Goal: Task Accomplishment & Management: Manage account settings

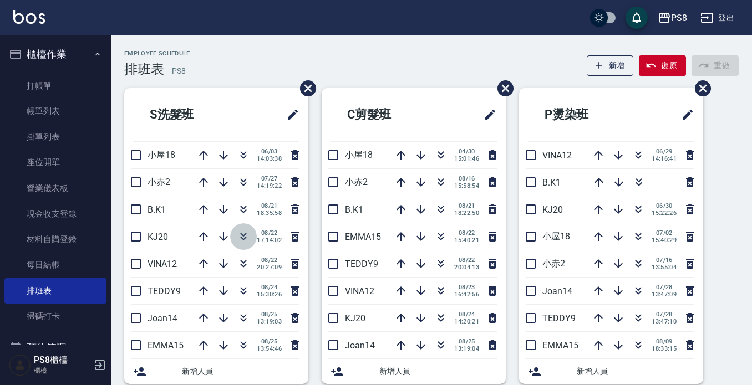
click at [241, 234] on icon "button" at bounding box center [244, 235] width 6 height 4
click at [439, 236] on icon "button" at bounding box center [440, 236] width 13 height 13
drag, startPoint x: 393, startPoint y: 32, endPoint x: 383, endPoint y: 27, distance: 11.2
drag, startPoint x: 383, startPoint y: 27, endPoint x: 376, endPoint y: 25, distance: 7.4
drag, startPoint x: 376, startPoint y: 16, endPoint x: 303, endPoint y: 7, distance: 73.6
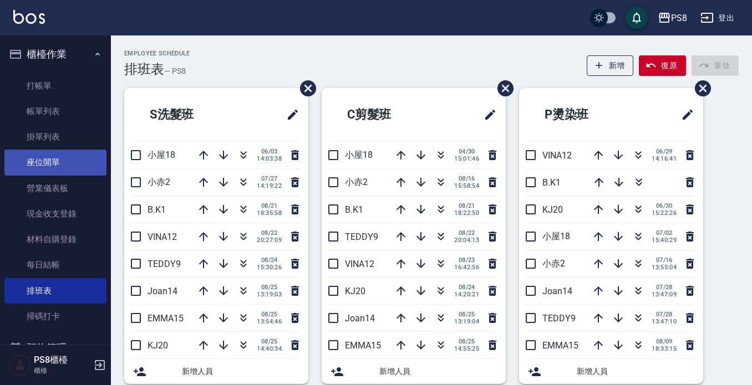
scroll to position [173, 0]
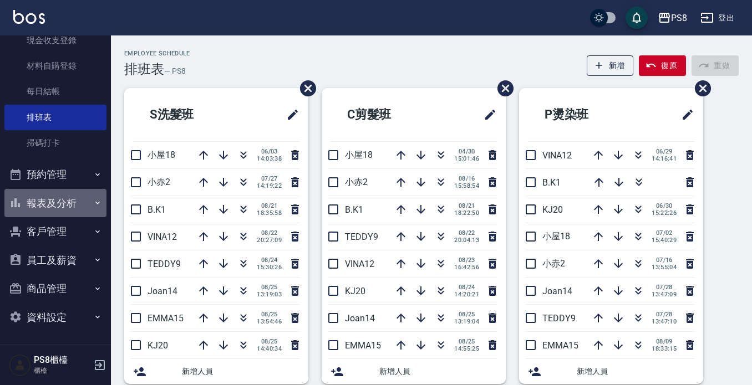
click at [71, 203] on button "報表及分析" at bounding box center [55, 203] width 102 height 29
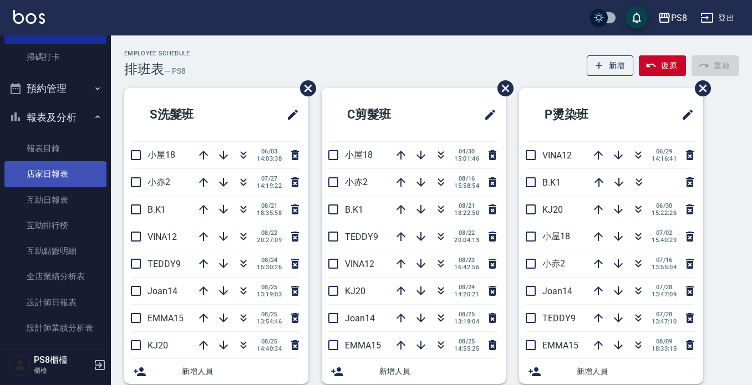
scroll to position [361, 0]
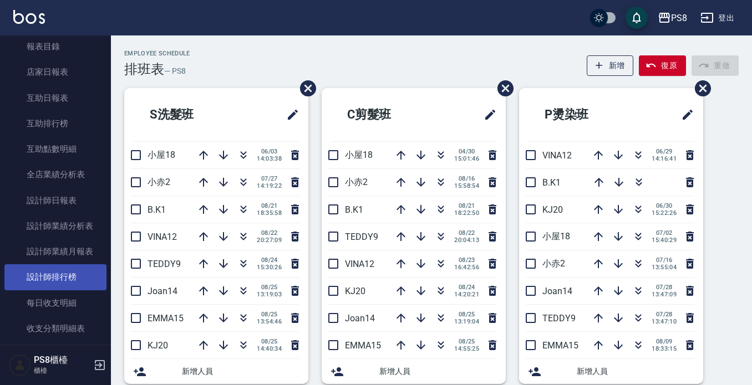
click at [69, 275] on link "設計師排行榜" at bounding box center [55, 276] width 102 height 25
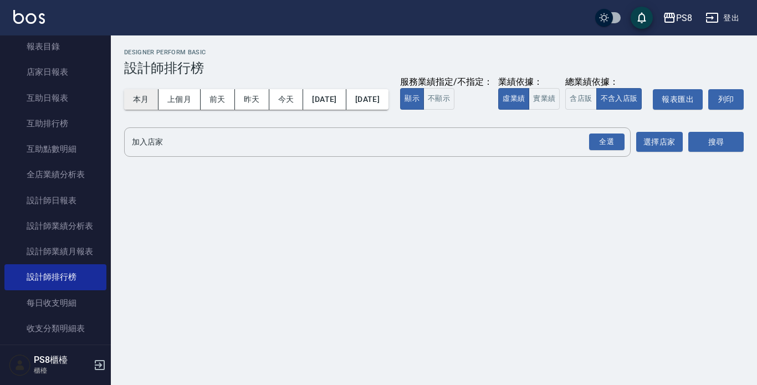
click at [138, 104] on button "本月" at bounding box center [141, 99] width 34 height 21
click at [529, 110] on button "實業績" at bounding box center [544, 99] width 31 height 22
drag, startPoint x: 603, startPoint y: 162, endPoint x: 611, endPoint y: 164, distance: 8.6
click at [604, 151] on div "全選" at bounding box center [606, 142] width 35 height 17
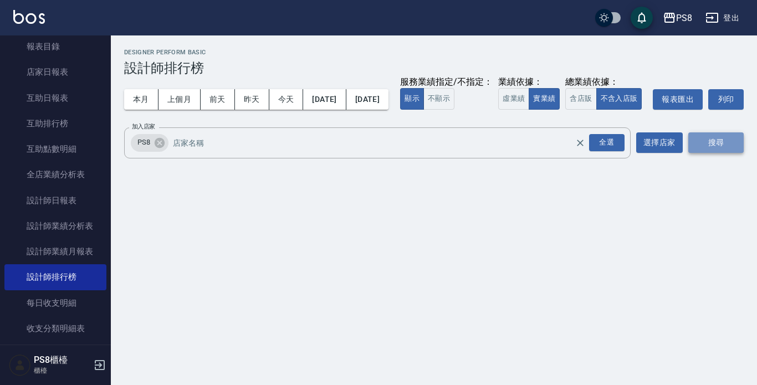
click at [713, 153] on button "搜尋" at bounding box center [715, 142] width 55 height 21
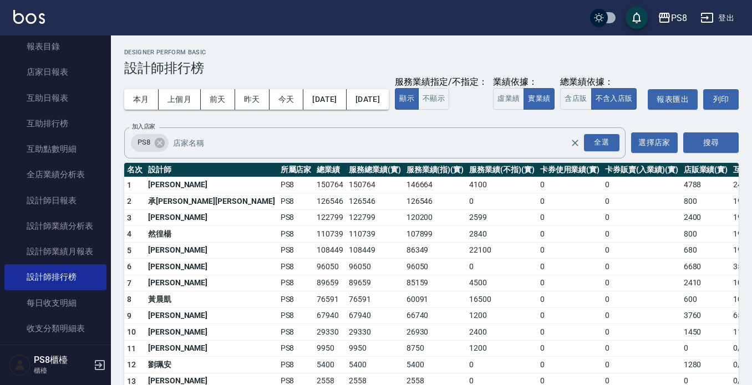
drag, startPoint x: 659, startPoint y: 109, endPoint x: 615, endPoint y: 93, distance: 46.8
click at [615, 93] on div "本月 上個月 前天 昨天 今天 2025/08/01 2025/08/31 服務業績指定/不指定： 顯示 不顯示 業績依據： 虛業績 實業績 總業績依據： 含…" at bounding box center [431, 99] width 614 height 47
click at [608, 91] on div "本月 上個月 前天 昨天 今天 2025/08/01 2025/08/31 服務業績指定/不指定： 顯示 不顯示 業績依據： 虛業績 實業績 總業績依據： 含…" at bounding box center [431, 99] width 614 height 47
click at [602, 89] on div "本月 上個月 前天 昨天 今天 2025/08/01 2025/08/31 服務業績指定/不指定： 顯示 不顯示 業績依據： 虛業績 實業績 總業績依據： 含…" at bounding box center [431, 99] width 614 height 47
drag, startPoint x: 600, startPoint y: 90, endPoint x: 580, endPoint y: 83, distance: 20.5
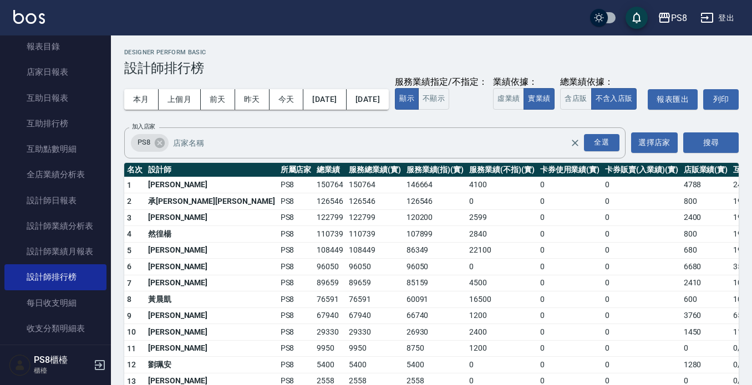
drag, startPoint x: 492, startPoint y: 63, endPoint x: 506, endPoint y: 63, distance: 14.4
drag, startPoint x: 463, startPoint y: 57, endPoint x: 456, endPoint y: 49, distance: 10.2
click at [456, 49] on h2 "Designer Perform Basic" at bounding box center [431, 52] width 614 height 7
click at [539, 66] on h3 "設計師排行榜" at bounding box center [431, 68] width 614 height 16
drag, startPoint x: 529, startPoint y: 64, endPoint x: 522, endPoint y: 64, distance: 7.2
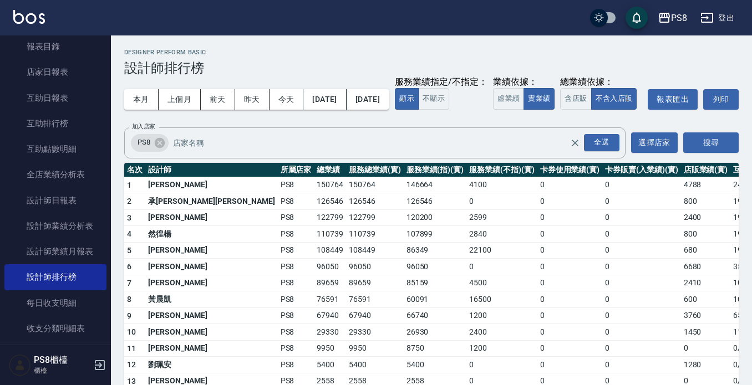
click at [522, 64] on h3 "設計師排行榜" at bounding box center [431, 68] width 614 height 16
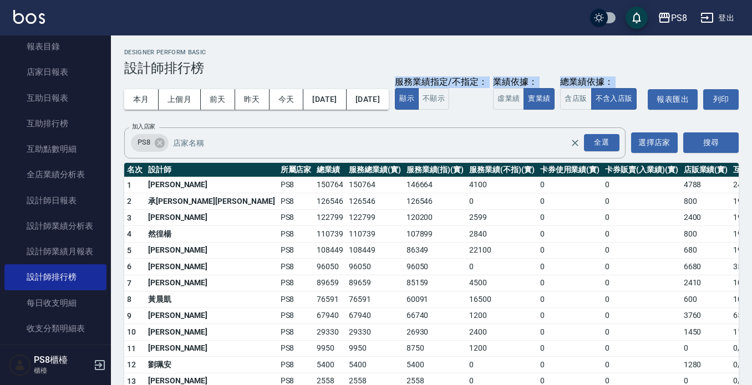
click at [502, 68] on h3 "設計師排行榜" at bounding box center [431, 68] width 614 height 16
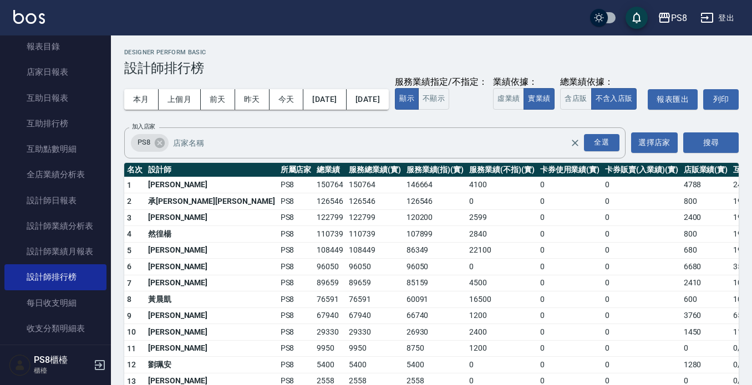
click at [496, 60] on div "Designer Perform Basic 設計師排行榜" at bounding box center [431, 62] width 614 height 27
click at [403, 259] on td "86349" at bounding box center [434, 250] width 63 height 17
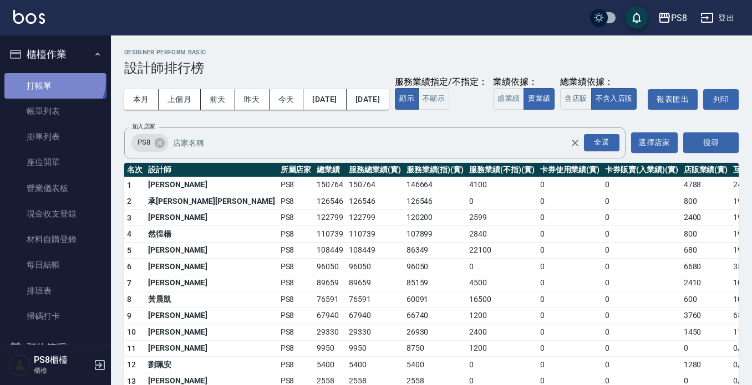
click at [53, 80] on link "打帳單" at bounding box center [55, 85] width 102 height 25
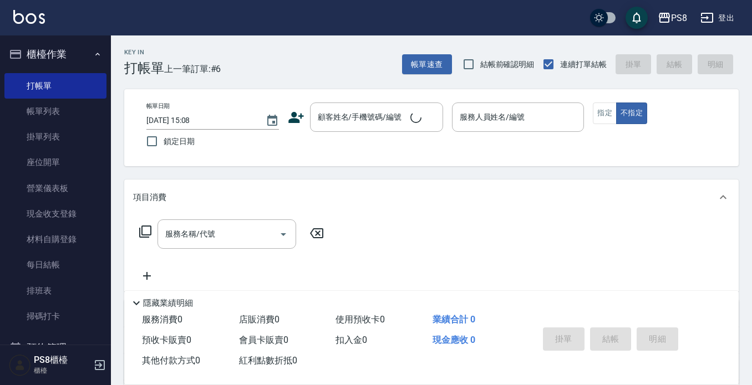
click at [325, 39] on div "Key In 打帳單 上一筆訂單:#6 帳單速查 結帳前確認明細 連續打單結帳 掛單 結帳 明細" at bounding box center [424, 55] width 627 height 40
click at [335, 119] on input "顧客姓名/手機號碼/編號" at bounding box center [368, 117] width 106 height 19
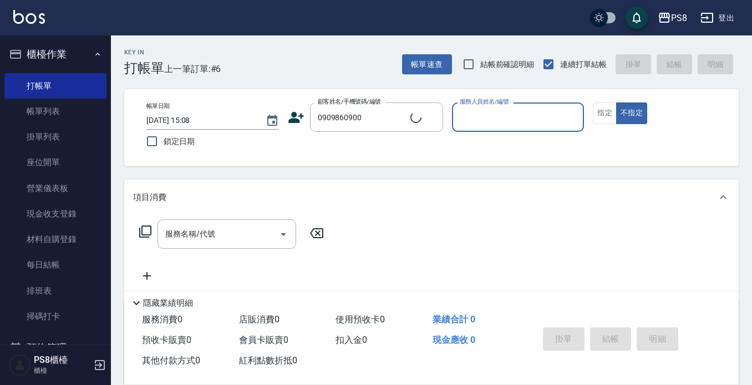
type input "vivi/0909860900/0966138983"
type input "B.K-1"
click at [433, 123] on button "Clear" at bounding box center [431, 118] width 16 height 16
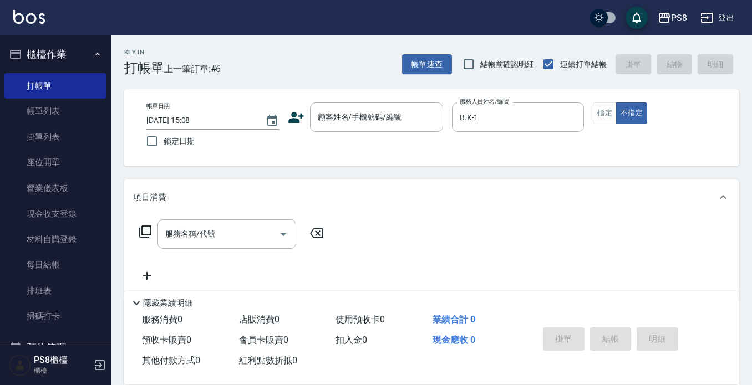
click at [402, 17] on div "PS8 登出" at bounding box center [376, 17] width 752 height 35
drag, startPoint x: 385, startPoint y: 22, endPoint x: 374, endPoint y: 19, distance: 11.0
click at [374, 19] on div "PS8 登出" at bounding box center [376, 17] width 752 height 35
click at [543, 169] on div "Key In 打帳單 上一筆訂單:#6 帳單速查 結帳前確認明細 連續打單結帳 掛單 結帳 明細 帳單日期 2025/08/25 15:08 鎖定日期 顧客姓…" at bounding box center [431, 287] width 641 height 504
click at [350, 126] on input "顧客姓名/手機號碼/編號" at bounding box center [368, 117] width 106 height 19
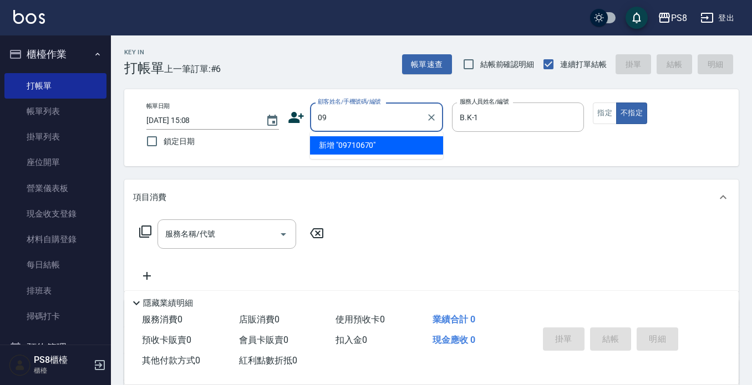
type input "0"
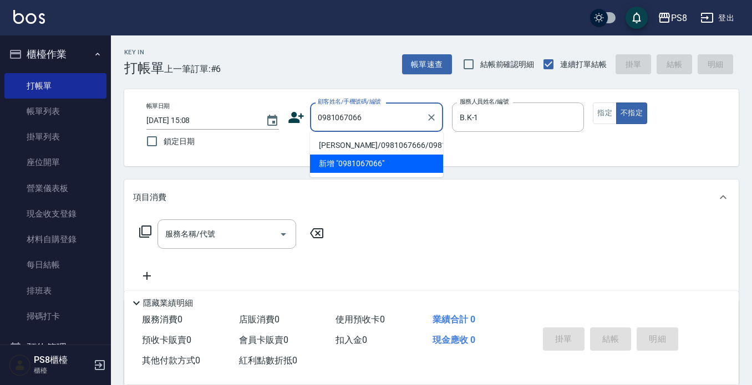
type input "邱家澄/0981067666/0981067066"
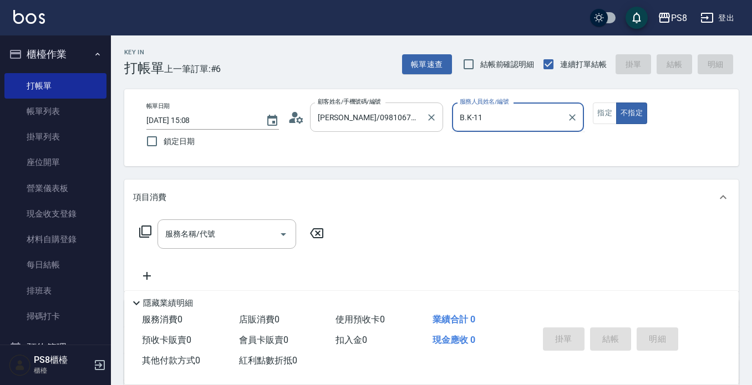
type input "B.K-1"
click at [616, 103] on button "不指定" at bounding box center [631, 114] width 31 height 22
type button "false"
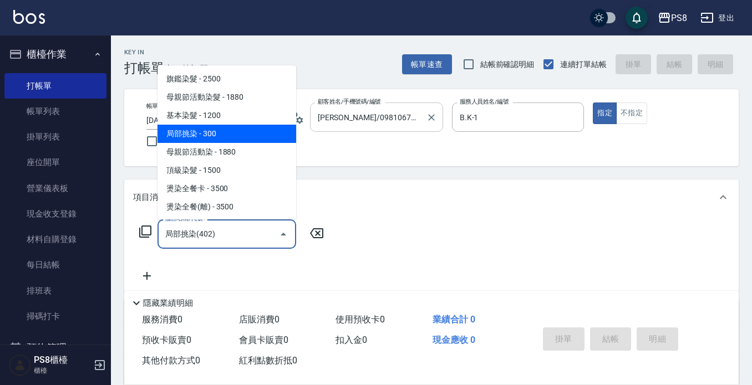
type input "局部挑染(402)"
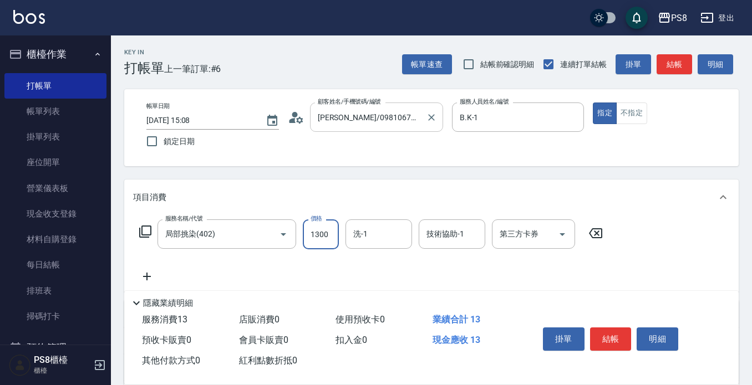
type input "1300"
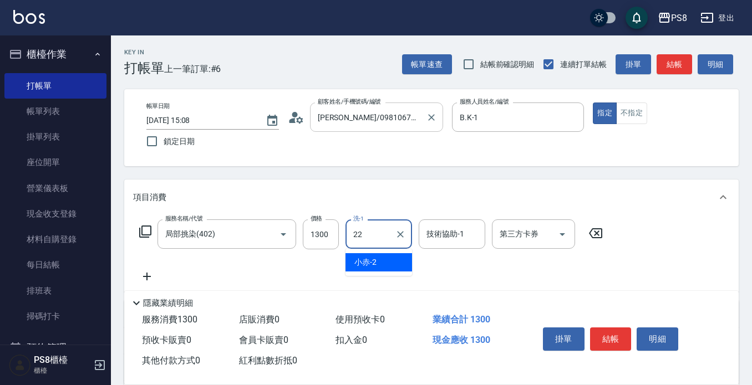
type input "珮安-22"
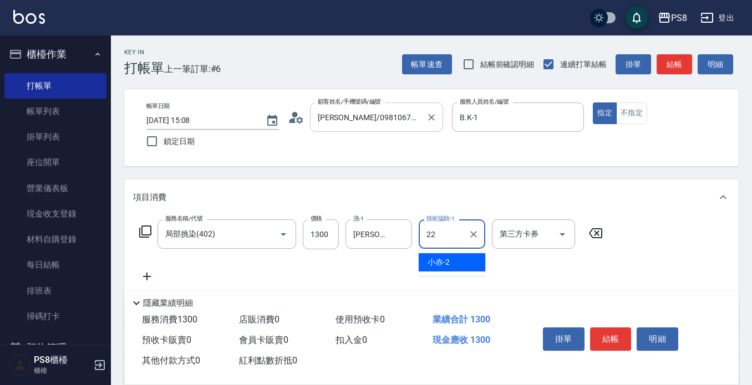
type input "珮安-22"
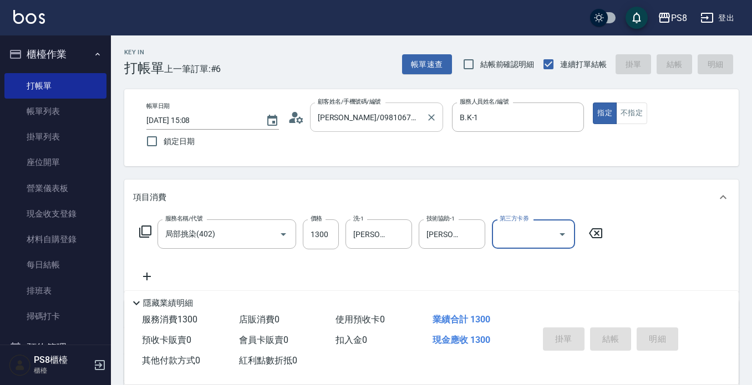
type input "2025/08/25 15:10"
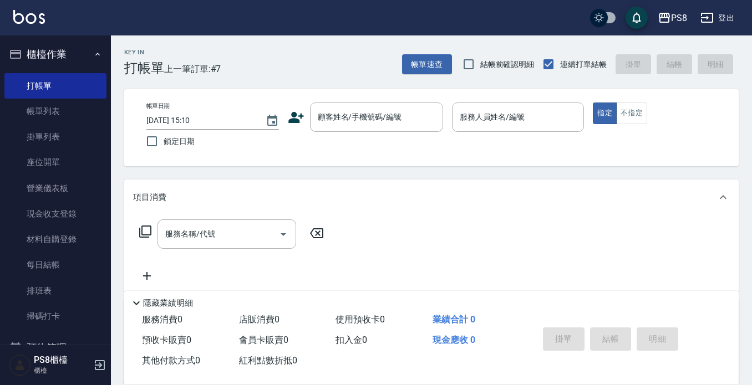
drag, startPoint x: 438, startPoint y: 206, endPoint x: 428, endPoint y: 201, distance: 11.4
drag, startPoint x: 427, startPoint y: 194, endPoint x: 416, endPoint y: 195, distance: 11.1
click at [725, 22] on button "登出" at bounding box center [717, 18] width 43 height 21
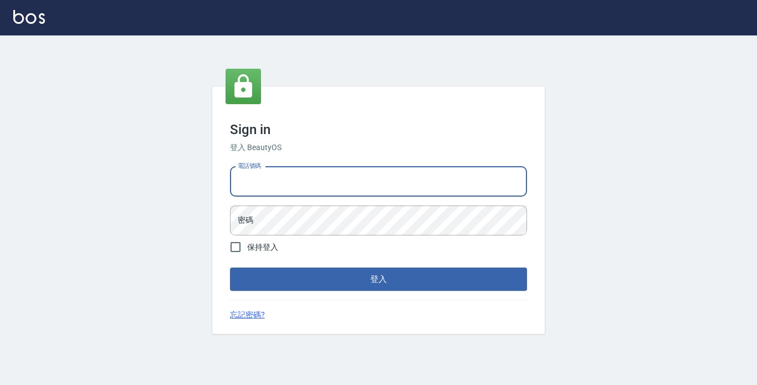
click at [358, 185] on input "電話號碼" at bounding box center [378, 182] width 297 height 30
type input "1"
type input "0966117607"
click at [230, 268] on button "登入" at bounding box center [378, 279] width 297 height 23
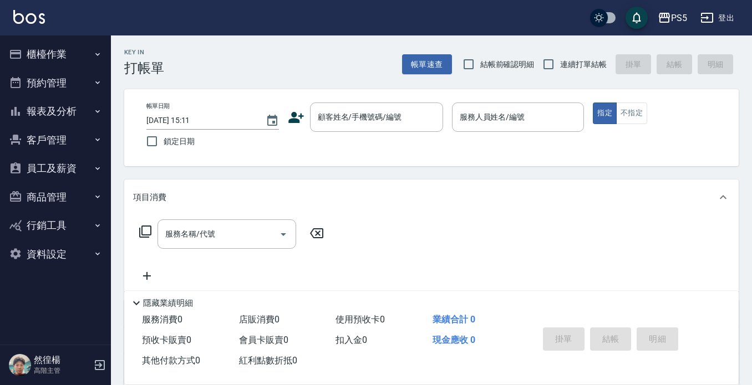
drag, startPoint x: 576, startPoint y: 199, endPoint x: 565, endPoint y: 193, distance: 12.2
click at [576, 197] on div "項目消費" at bounding box center [424, 198] width 583 height 12
click at [56, 117] on button "報表及分析" at bounding box center [55, 111] width 102 height 29
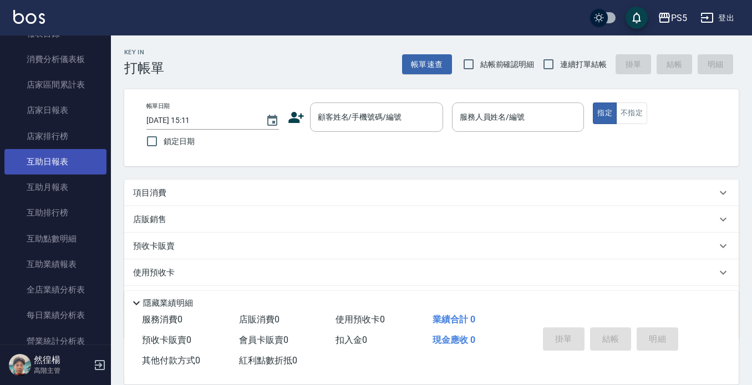
scroll to position [111, 0]
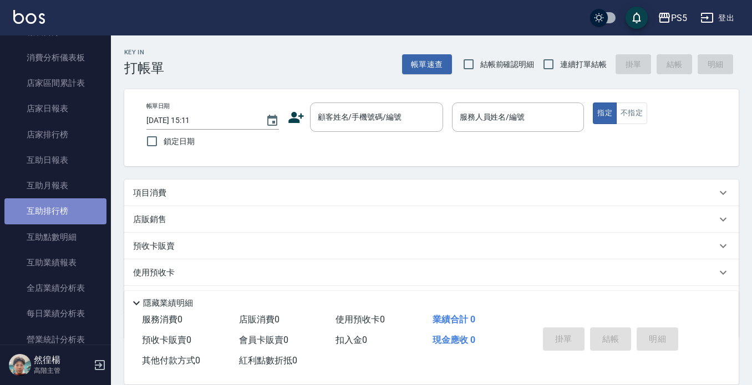
click at [64, 204] on link "互助排行榜" at bounding box center [55, 210] width 102 height 25
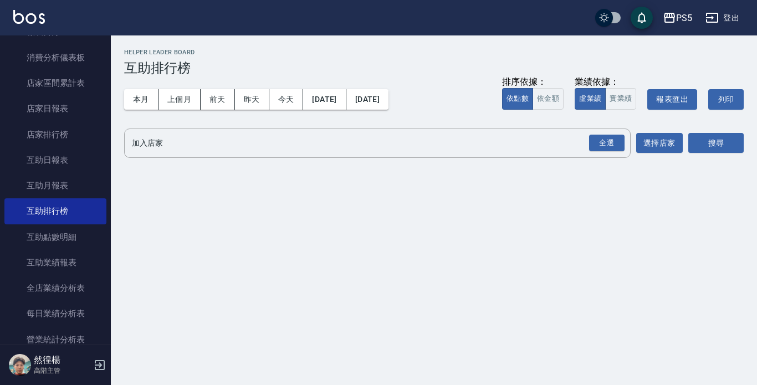
click at [277, 60] on div "Helper Leader Board 互助排行榜" at bounding box center [434, 62] width 620 height 27
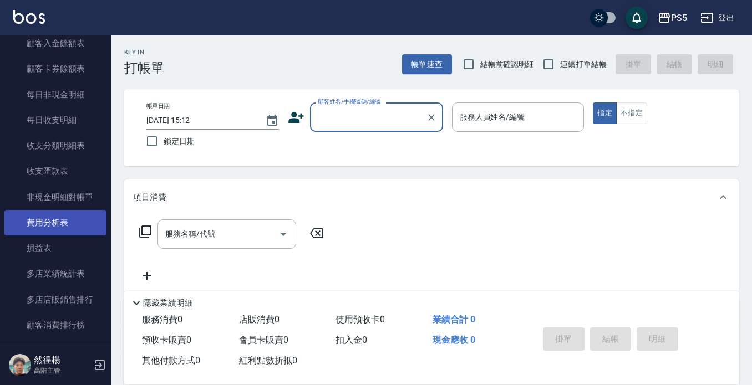
scroll to position [1048, 0]
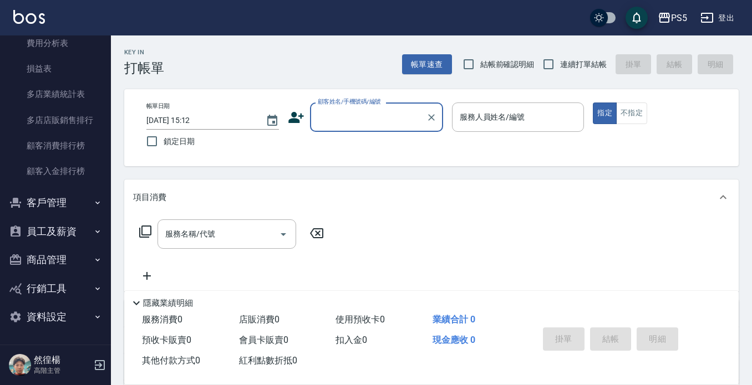
click at [67, 207] on button "客戶管理" at bounding box center [55, 202] width 102 height 29
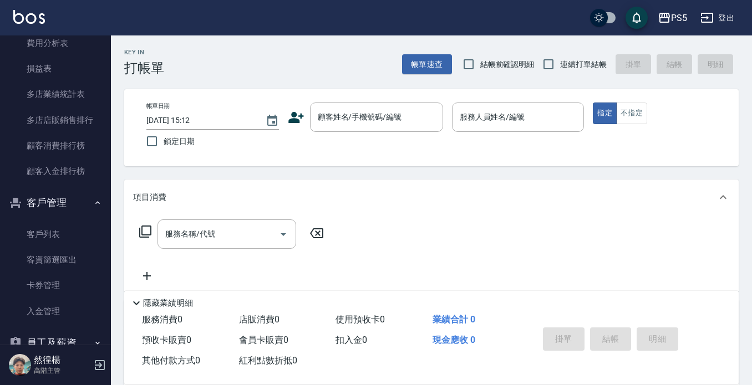
click at [67, 207] on button "客戶管理" at bounding box center [55, 202] width 102 height 29
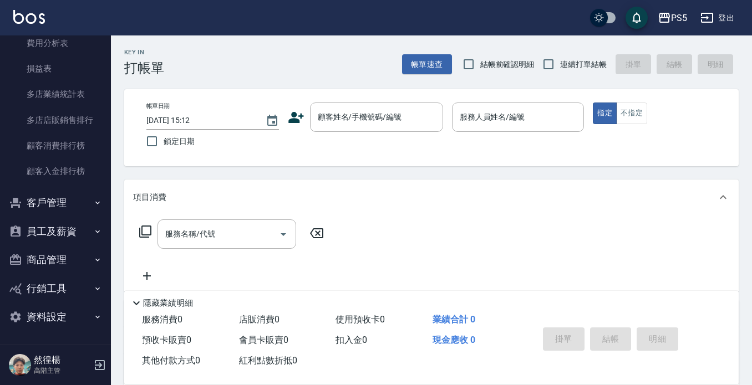
click at [71, 240] on button "員工及薪資" at bounding box center [55, 231] width 102 height 29
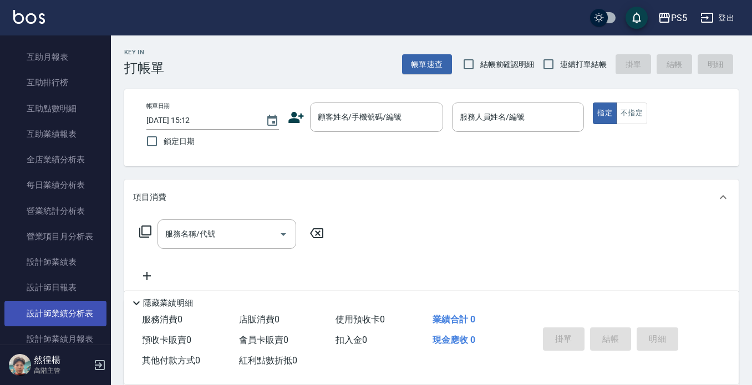
scroll to position [217, 0]
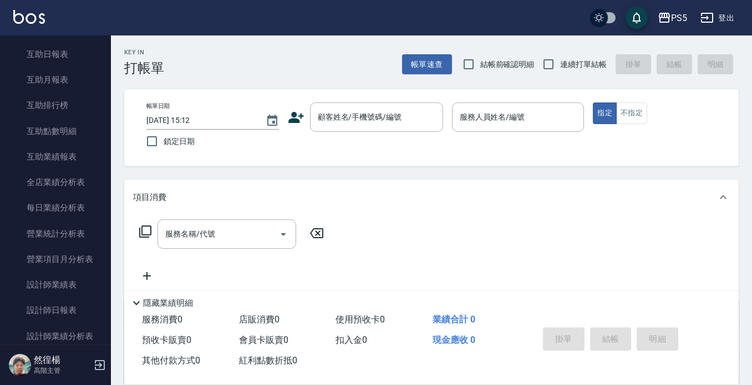
click at [212, 166] on div "帳單日期 2025/08/25 15:12 鎖定日期 顧客姓名/手機號碼/編號 顧客姓名/手機號碼/編號 服務人員姓名/編號 服務人員姓名/編號 指定 不指定" at bounding box center [431, 127] width 614 height 77
click at [214, 167] on div "Key In 打帳單 帳單速查 結帳前確認明細 連續打單結帳 掛單 結帳 明細 帳單日期 2025/08/25 15:12 鎖定日期 顧客姓名/手機號碼/編號…" at bounding box center [431, 287] width 641 height 504
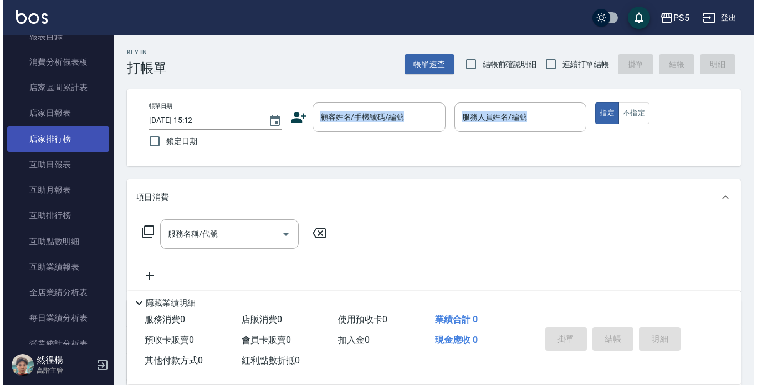
scroll to position [106, 0]
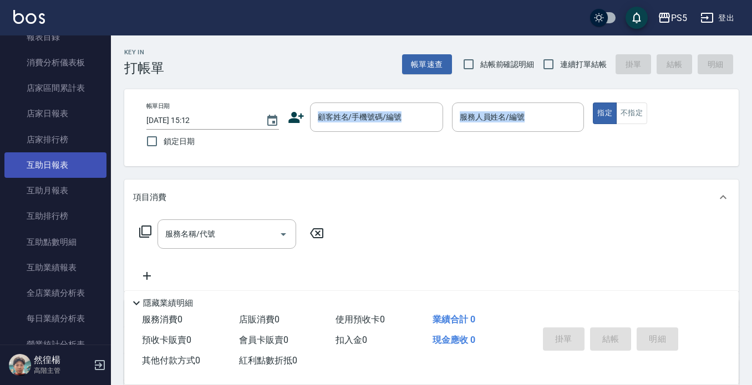
click at [70, 157] on link "互助日報表" at bounding box center [55, 164] width 102 height 25
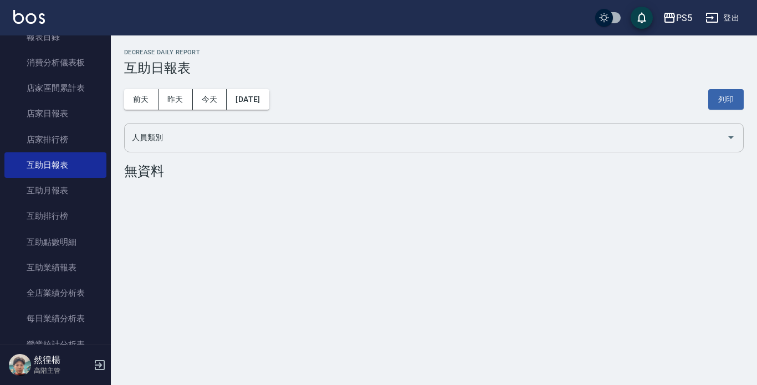
click at [263, 126] on div "人員類別" at bounding box center [434, 137] width 620 height 29
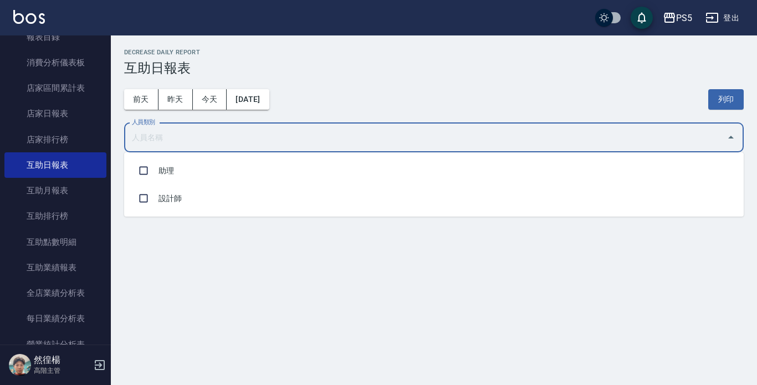
click at [259, 144] on input "人員類別" at bounding box center [425, 137] width 593 height 19
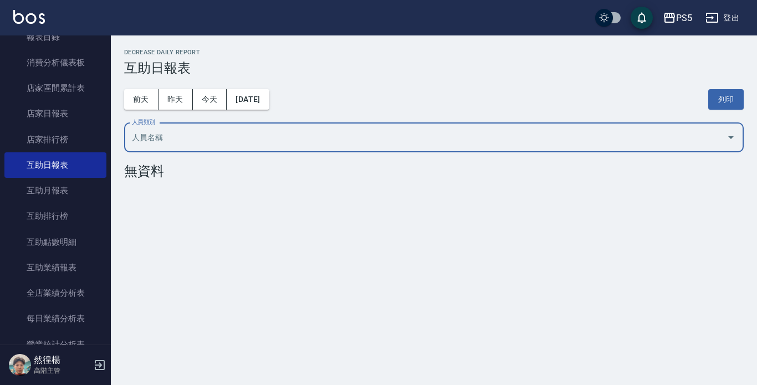
click at [259, 144] on input "人員類別" at bounding box center [425, 137] width 593 height 19
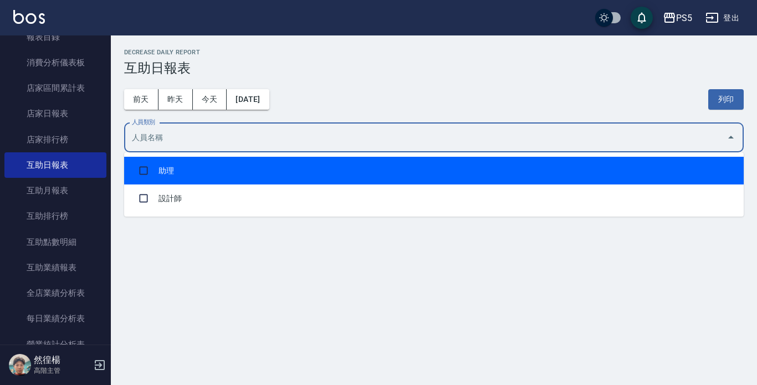
click at [178, 171] on li "助理" at bounding box center [434, 171] width 620 height 28
checkbox input "true"
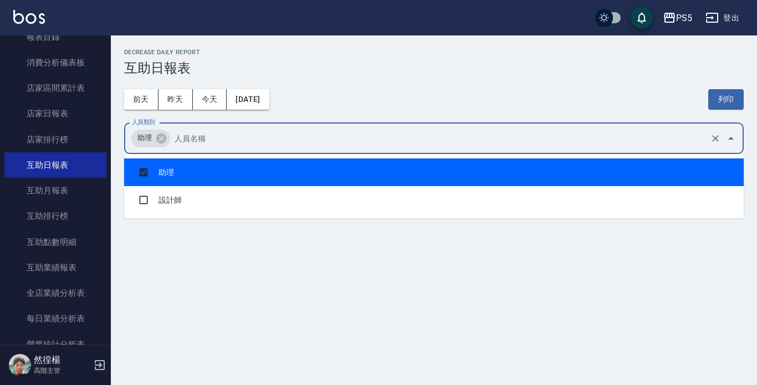
click at [549, 87] on div "前天 昨天 今天 2025/08/25 列印" at bounding box center [434, 99] width 620 height 47
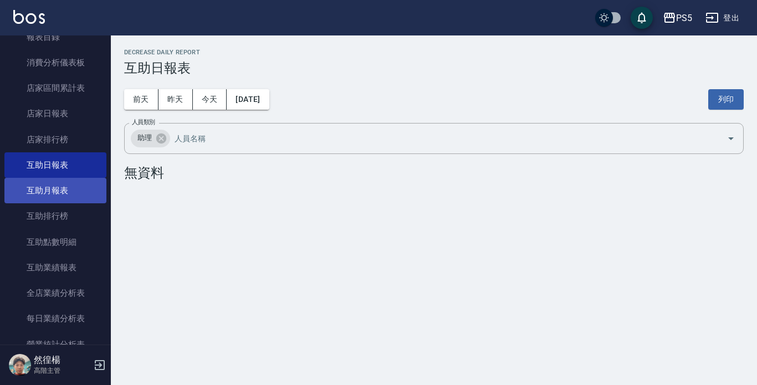
click at [50, 199] on link "互助月報表" at bounding box center [55, 190] width 102 height 25
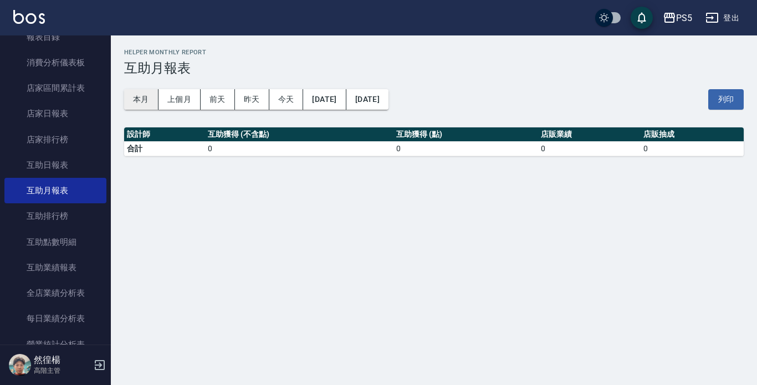
click at [134, 105] on button "本月" at bounding box center [141, 99] width 34 height 21
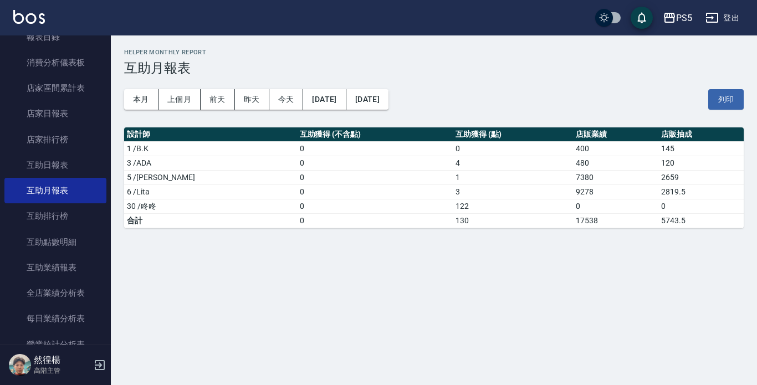
click at [531, 71] on h3 "互助月報表" at bounding box center [434, 68] width 620 height 16
click at [528, 68] on h3 "互助月報表" at bounding box center [434, 68] width 620 height 16
click at [524, 75] on h3 "互助月報表" at bounding box center [434, 68] width 620 height 16
click at [522, 85] on div "本月 上個月 前天 昨天 今天 2025/08/01 2025/08/31 列印" at bounding box center [434, 99] width 620 height 47
click at [675, 17] on icon "button" at bounding box center [669, 18] width 11 height 10
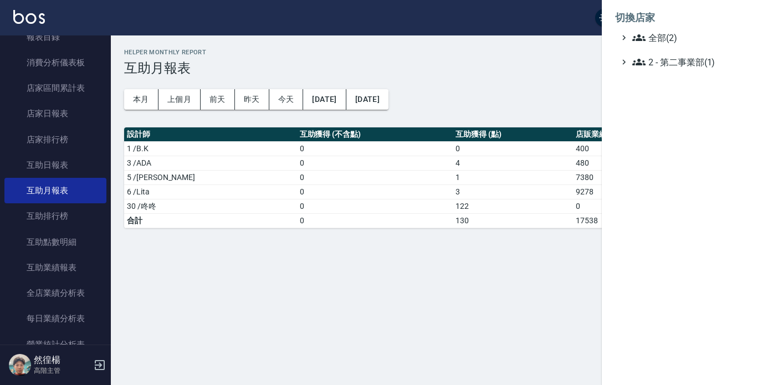
click at [657, 45] on ul "全部(2) 2 - 第二事業部(1)" at bounding box center [679, 50] width 129 height 38
click at [635, 42] on icon at bounding box center [638, 37] width 13 height 13
click at [496, 272] on div at bounding box center [378, 192] width 757 height 385
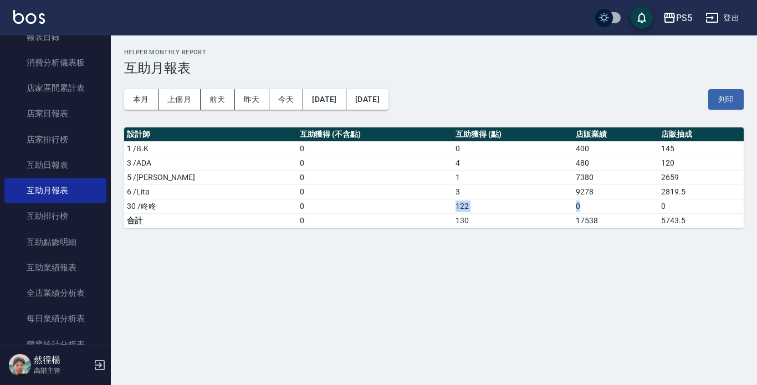
drag, startPoint x: 572, startPoint y: 202, endPoint x: 369, endPoint y: 207, distance: 203.4
click at [369, 207] on tr "30 /咚咚 0 122 0 0" at bounding box center [434, 206] width 620 height 14
click at [369, 207] on td "0" at bounding box center [375, 206] width 156 height 14
drag, startPoint x: 369, startPoint y: 207, endPoint x: 430, endPoint y: 199, distance: 60.9
click at [430, 199] on tr "30 /咚咚 0 122 0 0" at bounding box center [434, 206] width 620 height 14
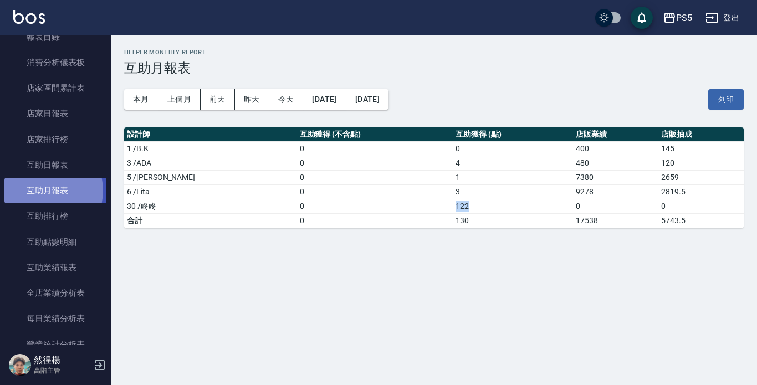
click at [45, 190] on link "互助月報表" at bounding box center [55, 190] width 102 height 25
click at [686, 12] on div "PS5" at bounding box center [684, 18] width 16 height 14
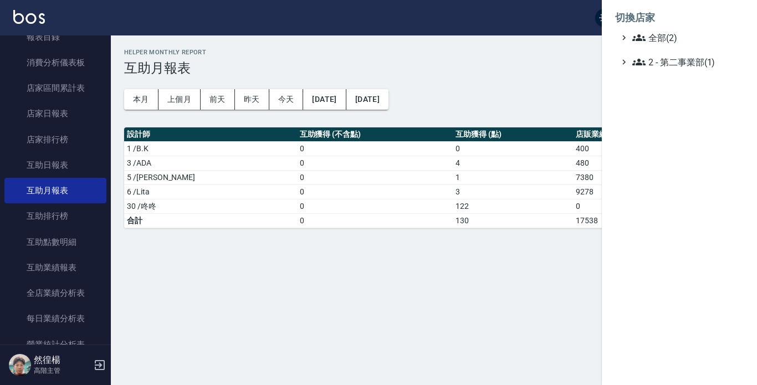
click at [642, 48] on ul "全部(2) 2 - 第二事業部(1)" at bounding box center [679, 50] width 129 height 38
click at [643, 40] on icon at bounding box center [638, 37] width 13 height 13
click at [646, 74] on span "PS8" at bounding box center [685, 69] width 109 height 13
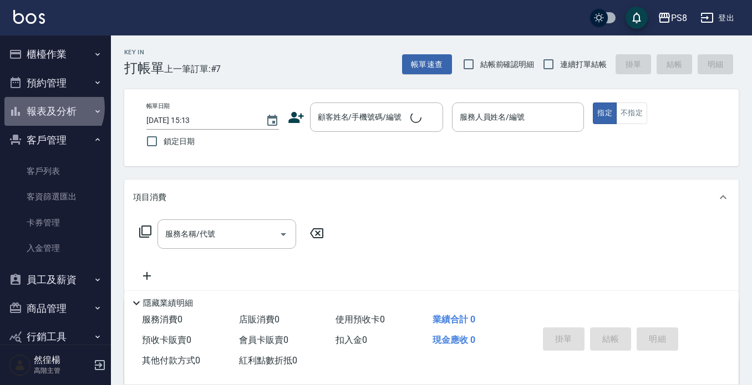
click at [51, 108] on button "報表及分析" at bounding box center [55, 111] width 102 height 29
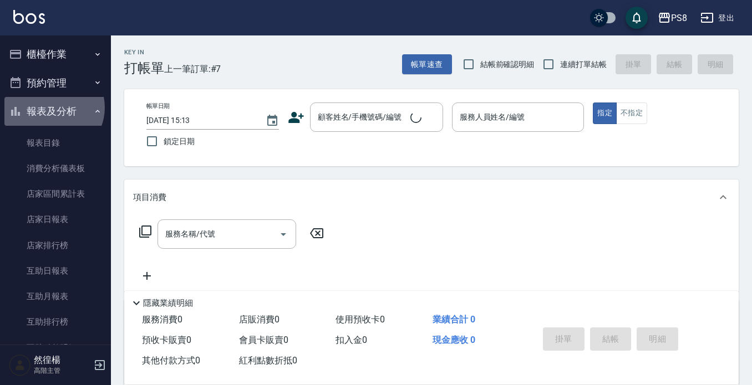
drag, startPoint x: 0, startPoint y: 0, endPoint x: 52, endPoint y: 107, distance: 118.7
click at [52, 107] on button "報表及分析" at bounding box center [55, 111] width 102 height 29
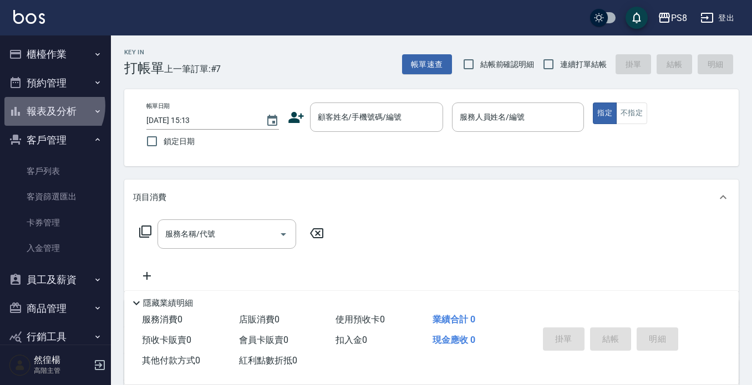
click at [50, 106] on button "報表及分析" at bounding box center [55, 111] width 102 height 29
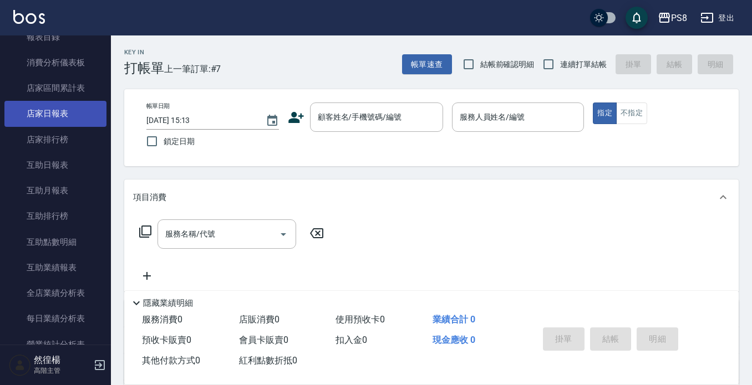
scroll to position [166, 0]
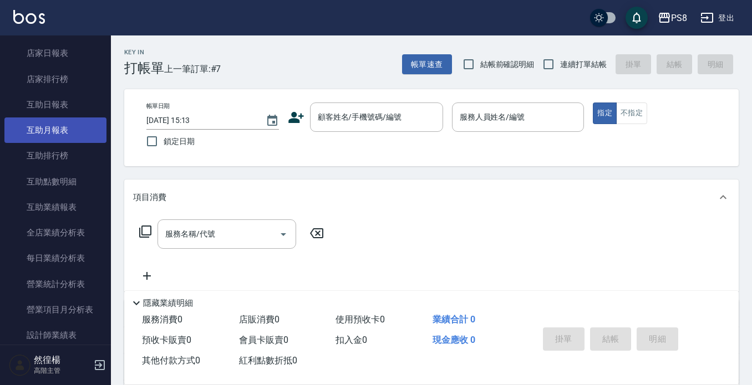
click at [63, 134] on link "互助月報表" at bounding box center [55, 129] width 102 height 25
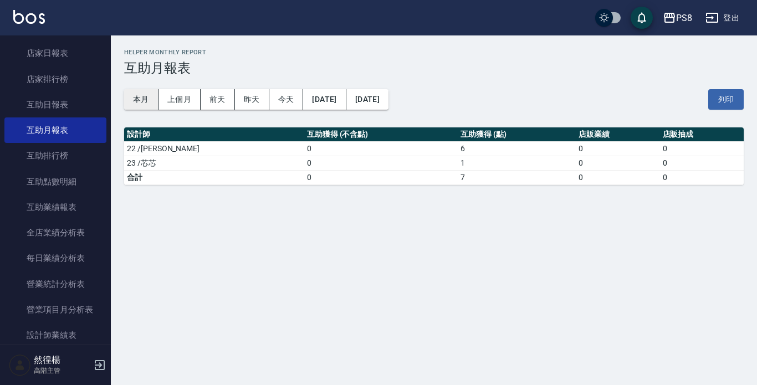
click at [144, 99] on button "本月" at bounding box center [141, 99] width 34 height 21
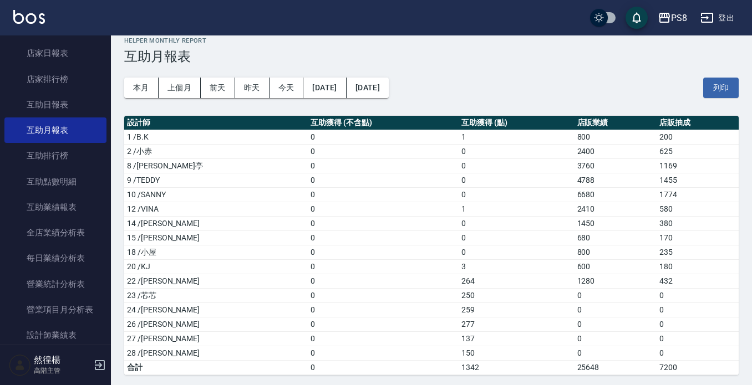
scroll to position [15, 0]
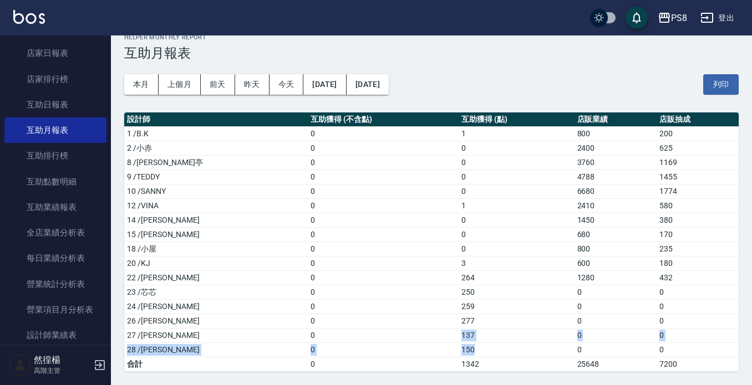
drag, startPoint x: 449, startPoint y: 351, endPoint x: 412, endPoint y: 336, distance: 40.0
click at [412, 336] on tbody "1 /B.K 0 1 800 200 2 /小赤 0 0 2400 625 8 /佳亭 0 0 3760 1169 9 /TEDDY 0 0 4788 145…" at bounding box center [431, 248] width 614 height 245
click at [412, 336] on td "0" at bounding box center [383, 335] width 150 height 14
drag, startPoint x: 411, startPoint y: 334, endPoint x: 455, endPoint y: 345, distance: 45.2
click at [455, 345] on tbody "1 /B.K 0 1 800 200 2 /小赤 0 0 2400 625 8 /佳亭 0 0 3760 1169 9 /TEDDY 0 0 4788 145…" at bounding box center [431, 248] width 614 height 245
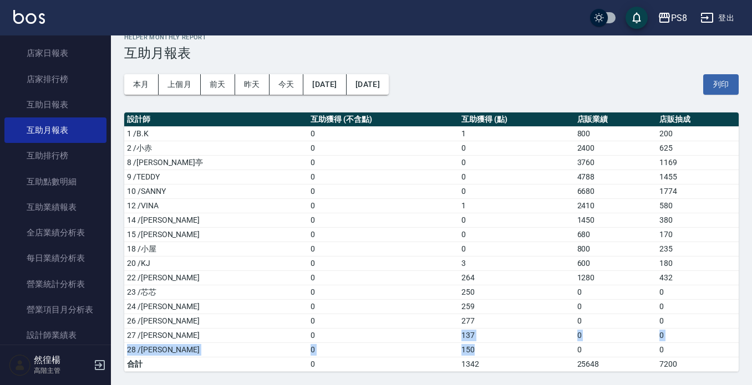
click at [458, 345] on td "150" at bounding box center [516, 350] width 116 height 14
drag, startPoint x: 523, startPoint y: 91, endPoint x: 523, endPoint y: 100, distance: 8.9
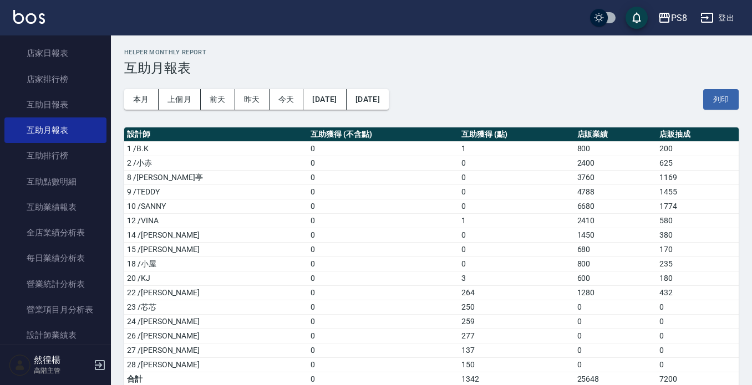
click at [518, 102] on div "本月 上個月 前天 昨天 今天 2025/08/01 2025/08/31 列印" at bounding box center [431, 99] width 614 height 47
click at [517, 95] on div "本月 上個月 前天 昨天 今天 2025/08/01 2025/08/31 列印" at bounding box center [431, 99] width 614 height 47
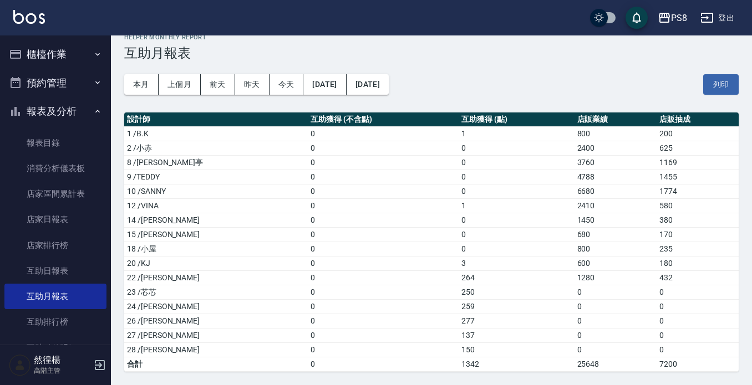
click at [45, 61] on button "櫃檯作業" at bounding box center [55, 54] width 102 height 29
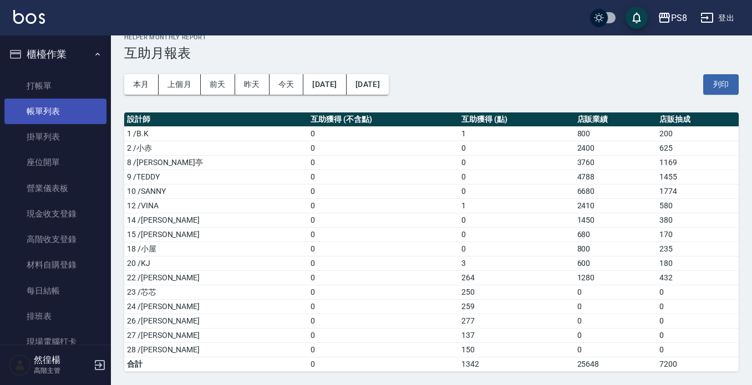
click at [57, 100] on link "帳單列表" at bounding box center [55, 111] width 102 height 25
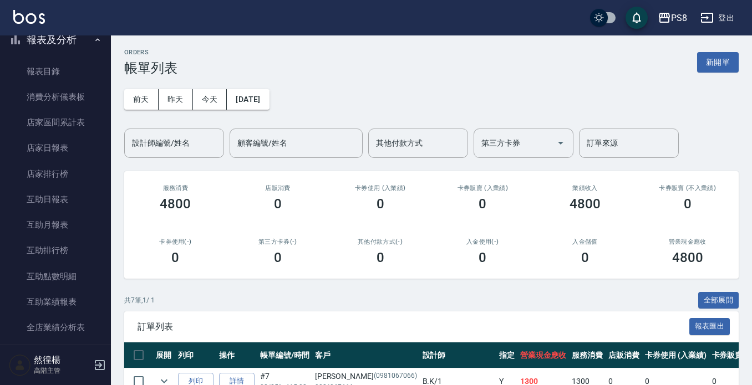
scroll to position [665, 0]
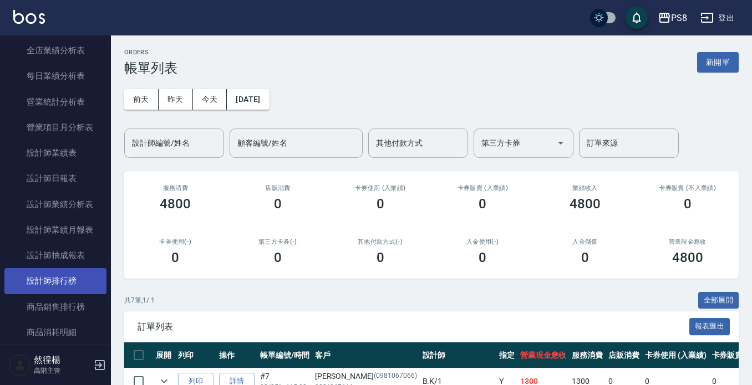
click at [75, 283] on link "設計師排行榜" at bounding box center [55, 280] width 102 height 25
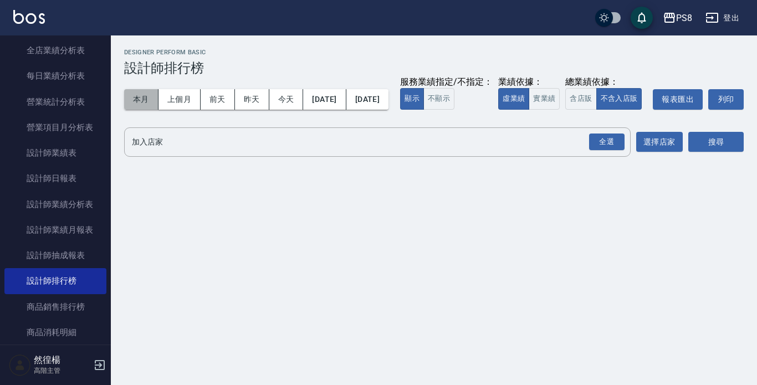
click at [137, 104] on button "本月" at bounding box center [141, 99] width 34 height 21
click at [529, 110] on button "實業績" at bounding box center [544, 99] width 31 height 22
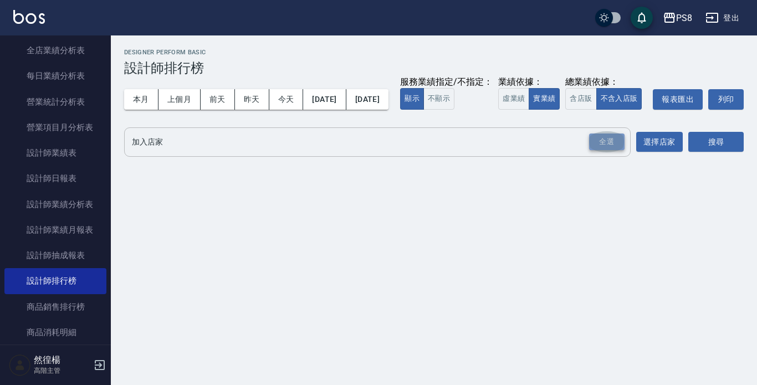
click at [610, 151] on div "全選" at bounding box center [606, 142] width 35 height 17
click at [719, 153] on button "搜尋" at bounding box center [715, 142] width 55 height 21
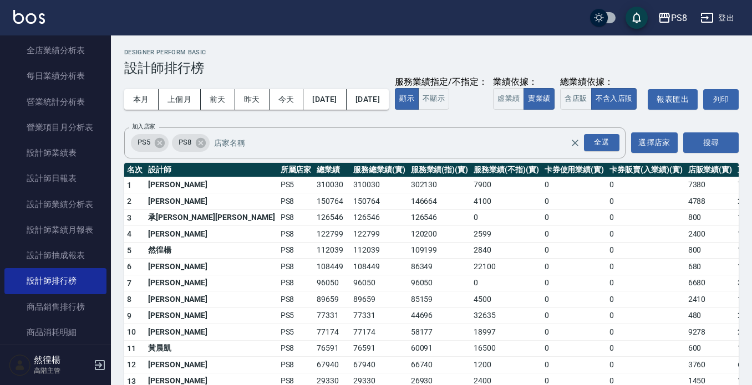
click at [536, 79] on div "本月 上個月 前天 昨天 今天 2025/08/01 2025/08/31 服務業績指定/不指定： 顯示 不顯示 業績依據： 虛業績 實業績 總業績依據： 含…" at bounding box center [431, 99] width 614 height 47
click at [510, 48] on div "PS8 2025-08-01 - 2025-08-31 設計師排行榜 列印時間： 2025-08-25-15:13 Designer Perform Basi…" at bounding box center [431, 291] width 641 height 513
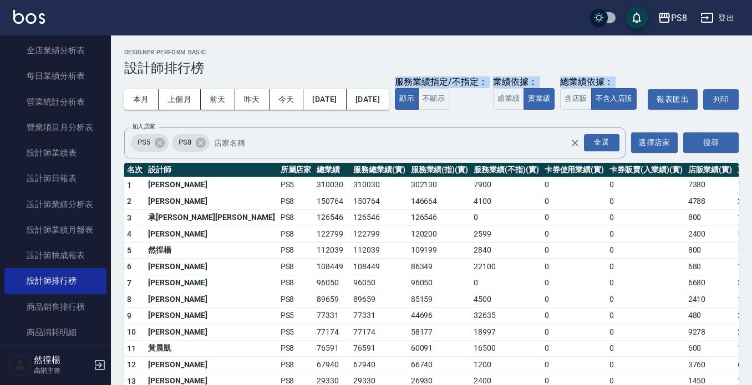
drag, startPoint x: 541, startPoint y: 79, endPoint x: 535, endPoint y: 74, distance: 7.9
click at [535, 87] on div "本月 上個月 前天 昨天 今天 2025/08/01 2025/08/31 服務業績指定/不指定： 顯示 不顯示 業績依據： 虛業績 實業績 總業績依據： 含…" at bounding box center [431, 99] width 614 height 47
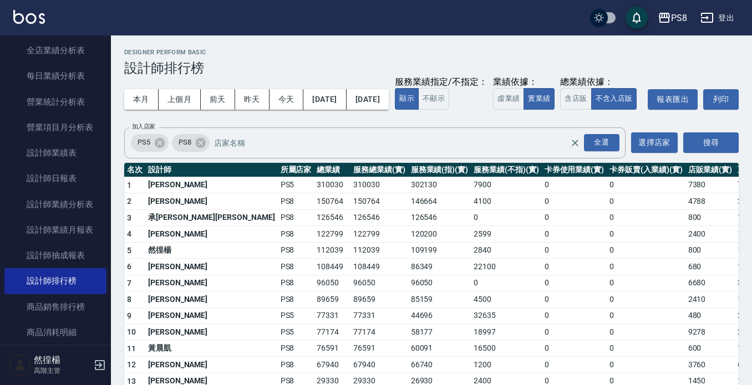
click at [502, 57] on div "Designer Perform Basic 設計師排行榜" at bounding box center [431, 62] width 614 height 27
click at [489, 55] on h2 "Designer Perform Basic" at bounding box center [431, 52] width 614 height 7
click at [484, 55] on h2 "Designer Perform Basic" at bounding box center [431, 52] width 614 height 7
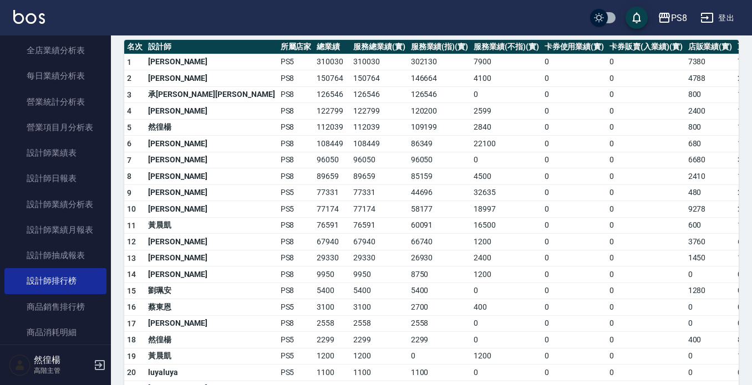
drag, startPoint x: 483, startPoint y: 211, endPoint x: 467, endPoint y: 204, distance: 17.1
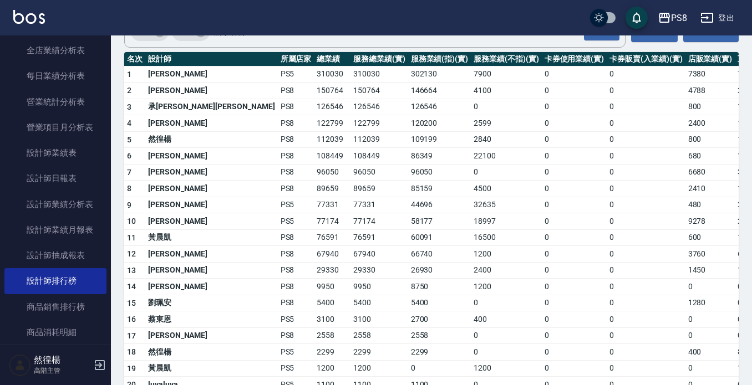
click at [541, 197] on td "0" at bounding box center [573, 189] width 65 height 17
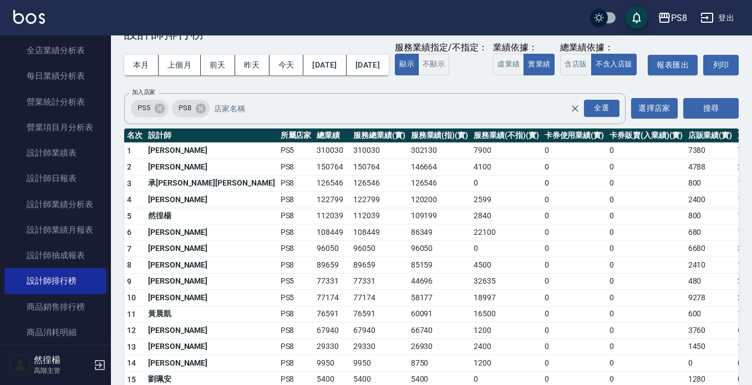
scroll to position [19, 0]
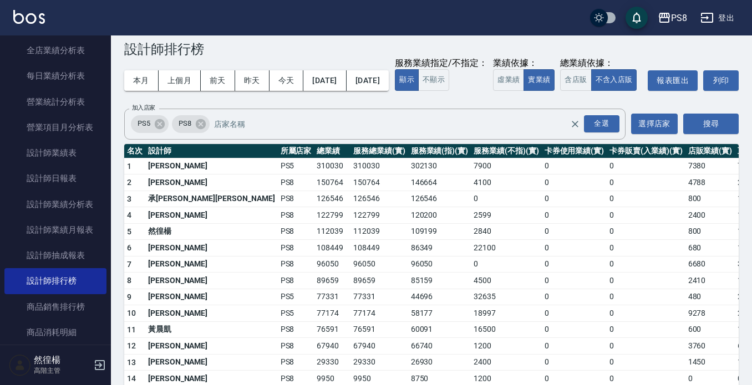
click at [471, 191] on td "4100" at bounding box center [506, 183] width 70 height 17
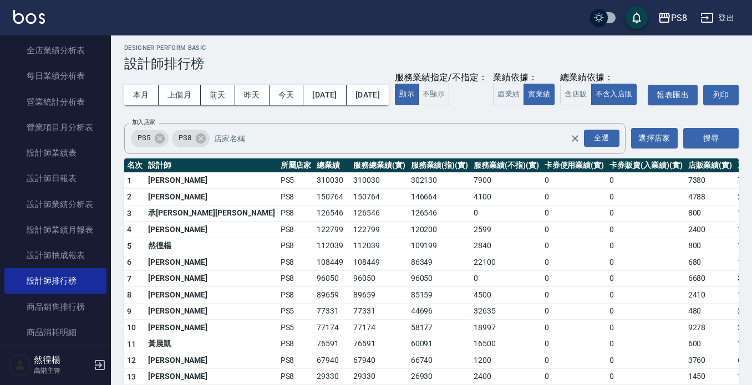
scroll to position [0, 0]
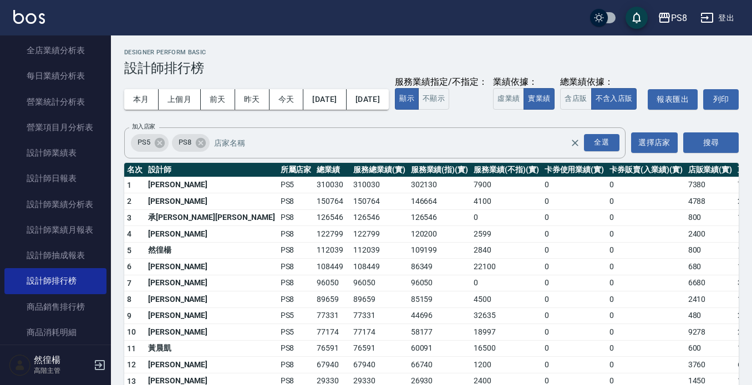
drag, startPoint x: 439, startPoint y: 209, endPoint x: 431, endPoint y: 217, distance: 11.4
click at [471, 210] on td "4100" at bounding box center [506, 201] width 70 height 17
drag, startPoint x: 430, startPoint y: 222, endPoint x: 406, endPoint y: 225, distance: 24.1
click at [471, 210] on td "4100" at bounding box center [506, 201] width 70 height 17
click at [523, 105] on div "本月 上個月 前天 昨天 今天 2025/08/01 2025/08/31 服務業績指定/不指定： 顯示 不顯示 業績依據： 虛業績 實業績 總業績依據： 含…" at bounding box center [431, 99] width 614 height 47
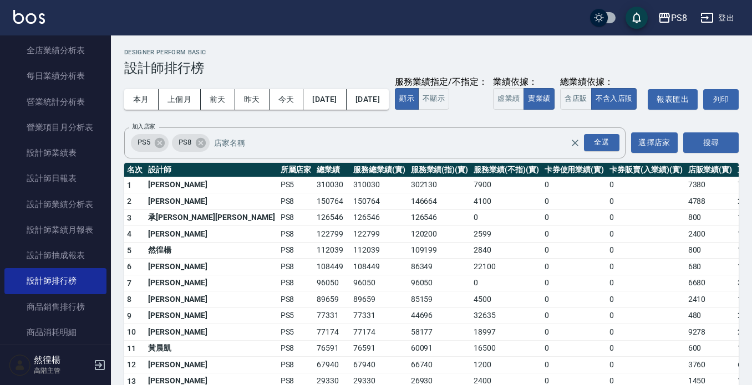
scroll to position [111, 0]
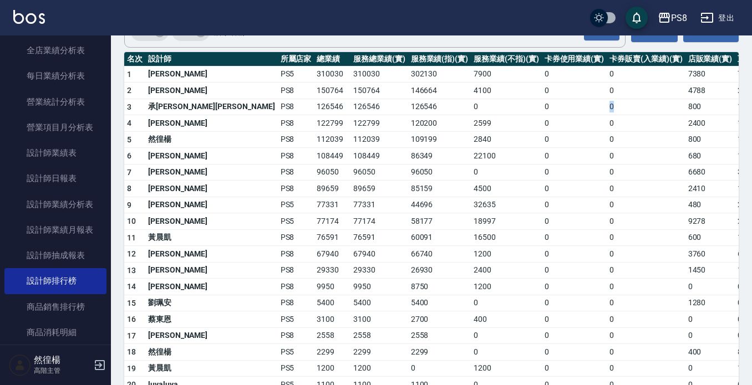
click at [606, 115] on td "0" at bounding box center [645, 107] width 78 height 17
drag, startPoint x: 559, startPoint y: 127, endPoint x: 510, endPoint y: 131, distance: 48.9
click at [510, 115] on tr "3 承彧蔡 PS8 126546 126546 126546 0 0 0 800 197 / 0" at bounding box center [467, 107] width 686 height 17
click at [541, 115] on td "0" at bounding box center [573, 107] width 65 height 17
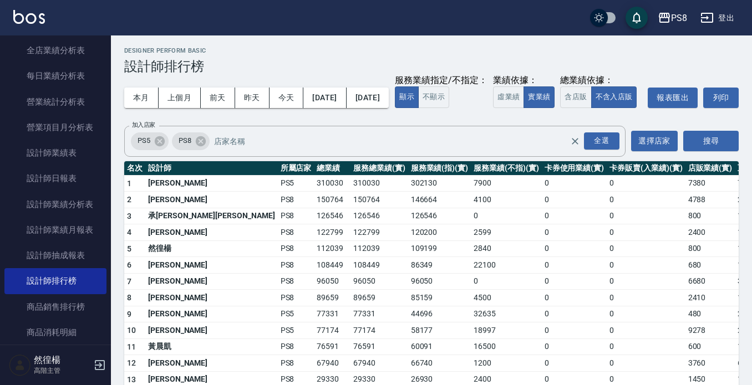
scroll to position [0, 0]
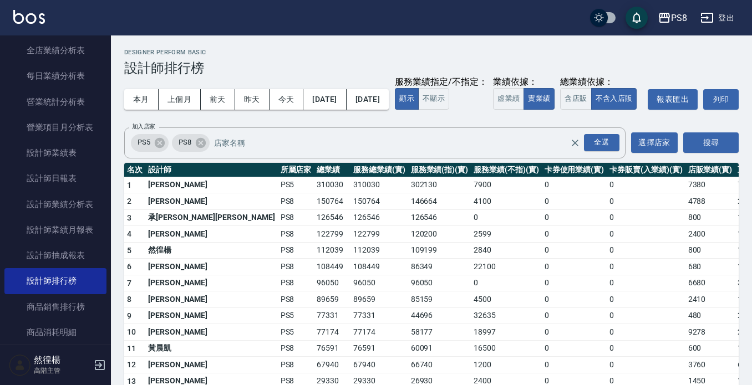
drag, startPoint x: 509, startPoint y: 130, endPoint x: 508, endPoint y: 122, distance: 7.8
click at [507, 122] on div "本月 上個月 前天 昨天 今天 2025/08/01 2025/08/31 服務業績指定/不指定： 顯示 不顯示 業績依據： 虛業績 實業績 總業績依據： 含…" at bounding box center [431, 99] width 614 height 47
drag, startPoint x: 507, startPoint y: 99, endPoint x: 497, endPoint y: 92, distance: 12.0
click at [497, 92] on div "本月 上個月 前天 昨天 今天 2025/08/01 2025/08/31 服務業績指定/不指定： 顯示 不顯示 業績依據： 虛業績 實業績 總業績依據： 含…" at bounding box center [431, 99] width 614 height 47
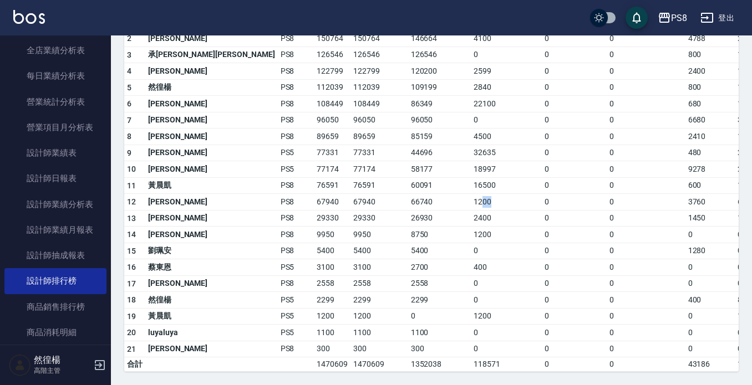
drag, startPoint x: 402, startPoint y: 205, endPoint x: 393, endPoint y: 207, distance: 9.7
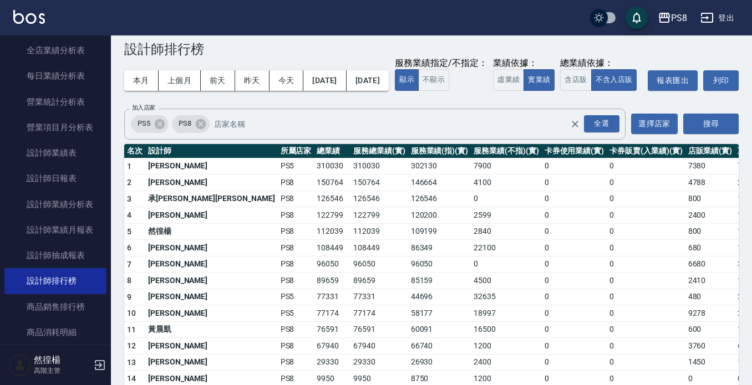
click at [408, 207] on td "126546" at bounding box center [439, 199] width 63 height 17
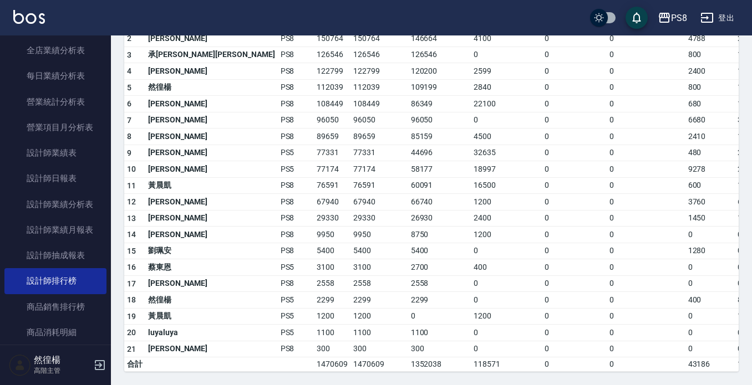
drag, startPoint x: 457, startPoint y: 213, endPoint x: 444, endPoint y: 211, distance: 13.5
click at [471, 211] on td "2400" at bounding box center [506, 218] width 70 height 17
drag, startPoint x: 454, startPoint y: 202, endPoint x: 461, endPoint y: 203, distance: 7.2
click at [471, 197] on td "1200" at bounding box center [506, 202] width 70 height 17
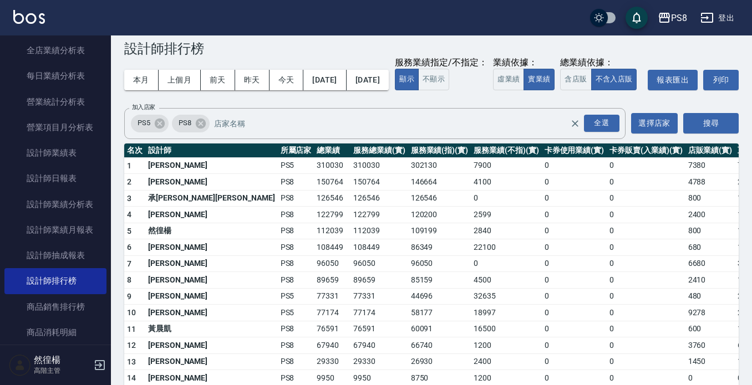
scroll to position [19, 0]
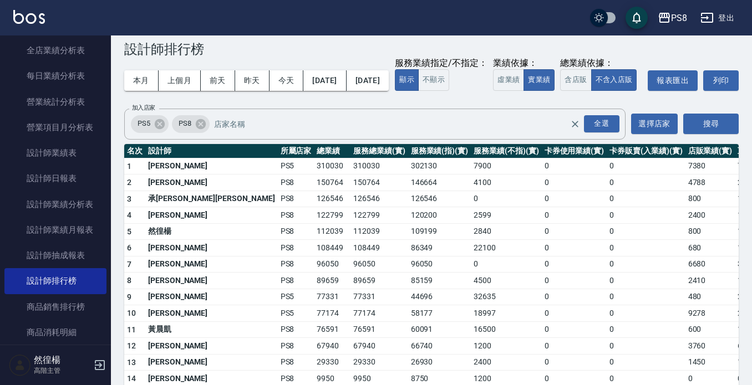
drag, startPoint x: 438, startPoint y: 210, endPoint x: 432, endPoint y: 208, distance: 6.3
click at [471, 191] on td "4100" at bounding box center [506, 183] width 70 height 17
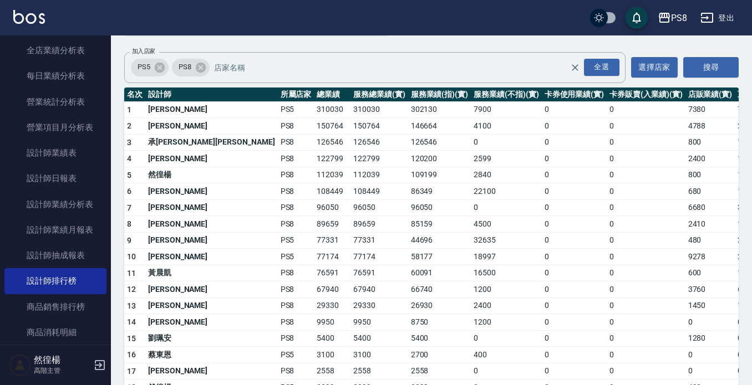
scroll to position [74, 0]
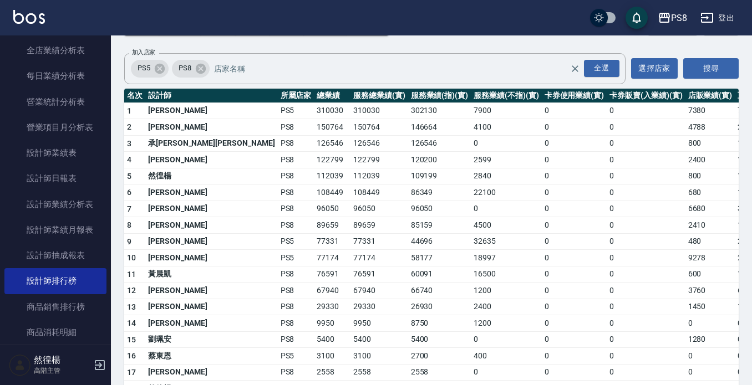
click at [471, 234] on td "4500" at bounding box center [506, 225] width 70 height 17
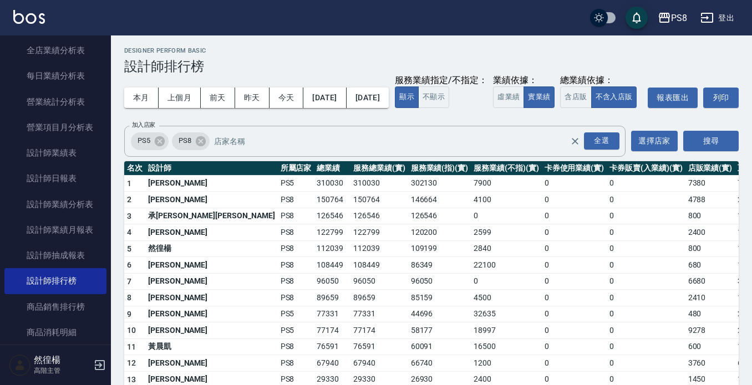
scroll to position [0, 0]
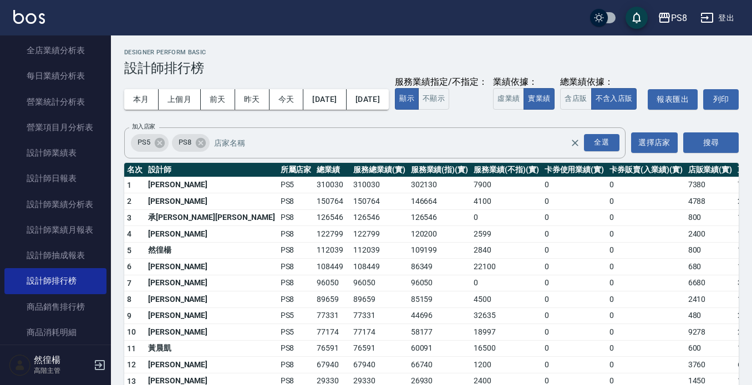
click at [471, 226] on td "0" at bounding box center [506, 217] width 70 height 17
drag, startPoint x: 643, startPoint y: 294, endPoint x: 694, endPoint y: 286, distance: 52.2
click at [694, 275] on tr "6 卓佳澐 PS8 108449 108449 86349 22100 0 0 680 195 / 0" at bounding box center [467, 267] width 686 height 17
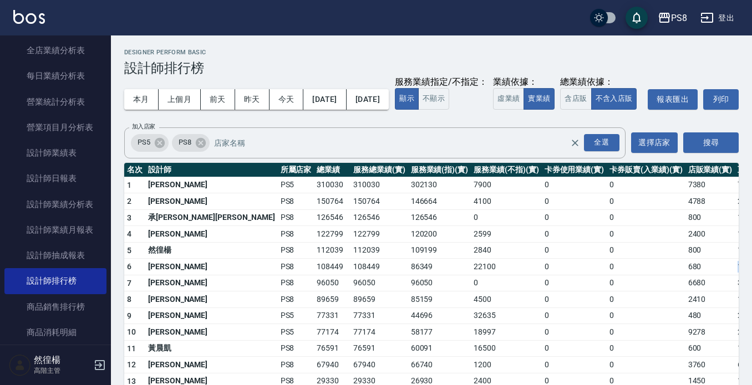
drag, startPoint x: 694, startPoint y: 286, endPoint x: 636, endPoint y: 288, distance: 58.8
click at [636, 275] on tr "6 卓佳澐 PS8 108449 108449 86349 22100 0 0 680 195 / 0" at bounding box center [467, 267] width 686 height 17
click at [685, 275] on td "680" at bounding box center [710, 267] width 50 height 17
drag, startPoint x: 637, startPoint y: 288, endPoint x: 696, endPoint y: 286, distance: 58.2
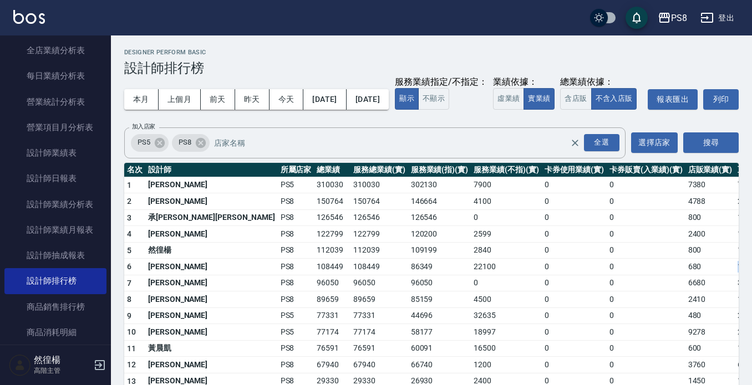
click at [696, 275] on tr "6 卓佳澐 PS8 108449 108449 86349 22100 0 0 680 195 / 0" at bounding box center [467, 267] width 686 height 17
drag, startPoint x: 665, startPoint y: 284, endPoint x: 661, endPoint y: 290, distance: 6.8
drag, startPoint x: 661, startPoint y: 290, endPoint x: 654, endPoint y: 288, distance: 7.5
click at [685, 275] on td "680" at bounding box center [710, 267] width 50 height 17
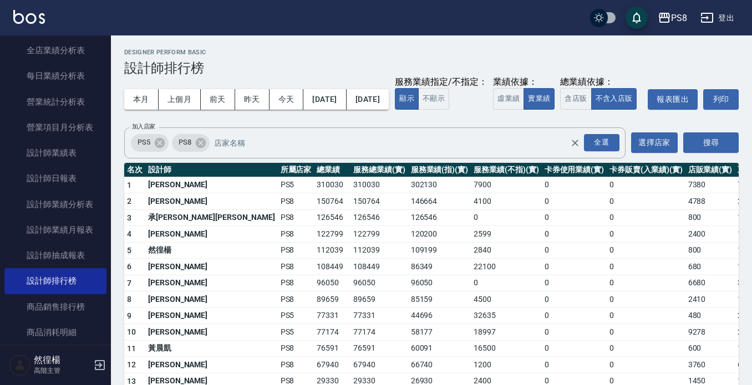
drag, startPoint x: 640, startPoint y: 275, endPoint x: 636, endPoint y: 268, distance: 8.7
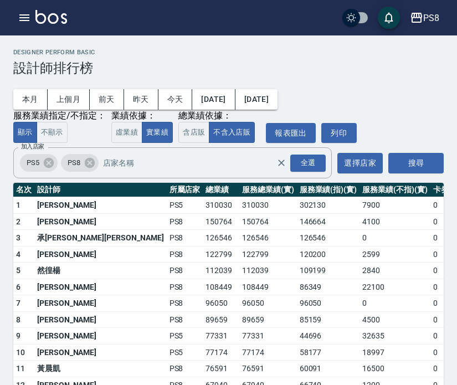
drag, startPoint x: 391, startPoint y: 282, endPoint x: 354, endPoint y: 285, distance: 36.8
click at [431, 285] on td "0" at bounding box center [463, 287] width 65 height 17
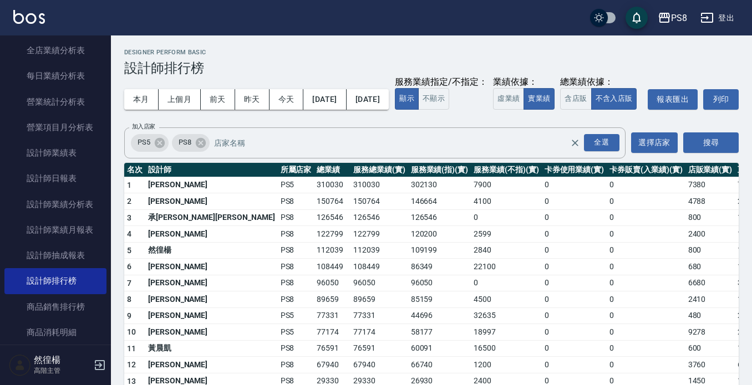
click at [746, 3] on div "PS8 登出" at bounding box center [376, 17] width 752 height 35
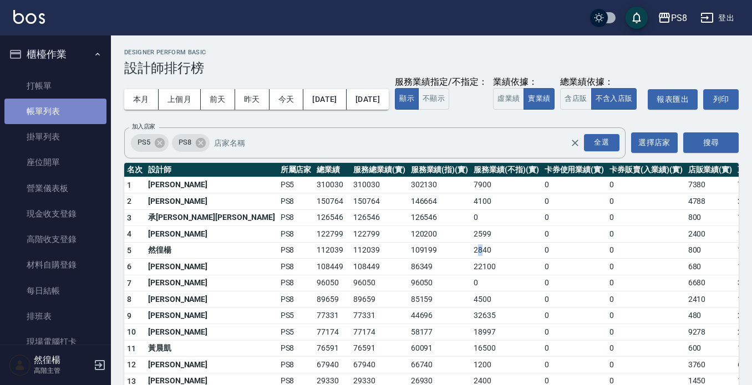
click at [62, 103] on link "帳單列表" at bounding box center [55, 111] width 102 height 25
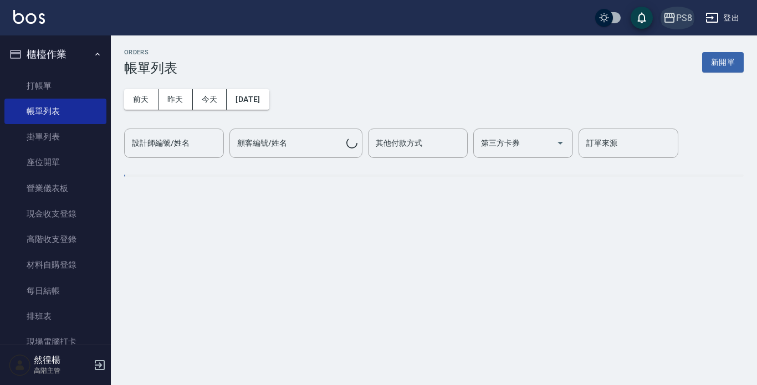
click at [672, 27] on button "PS8" at bounding box center [677, 18] width 38 height 23
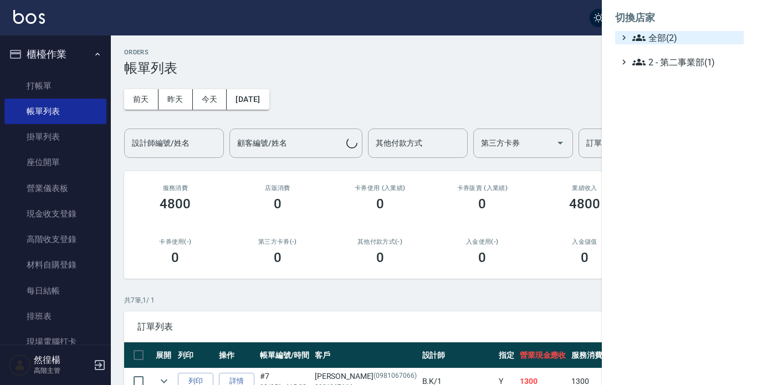
click at [669, 39] on span "全部(2)" at bounding box center [685, 37] width 107 height 13
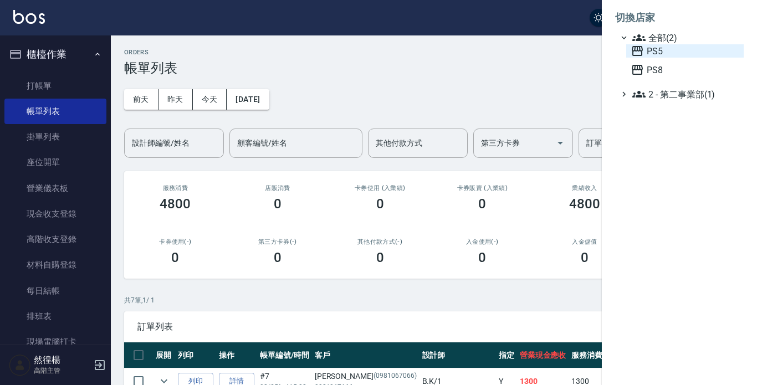
click at [667, 55] on span "PS5" at bounding box center [685, 50] width 109 height 13
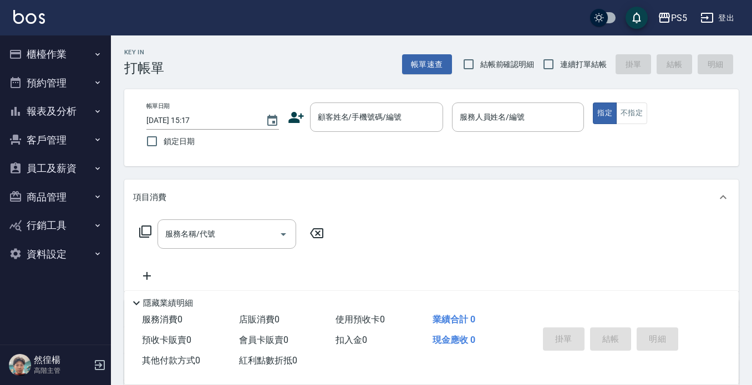
drag, startPoint x: 470, startPoint y: 19, endPoint x: 461, endPoint y: 19, distance: 8.9
drag, startPoint x: 461, startPoint y: 19, endPoint x: 456, endPoint y: 18, distance: 5.6
drag, startPoint x: 437, startPoint y: 22, endPoint x: 426, endPoint y: 21, distance: 11.2
drag, startPoint x: 315, startPoint y: 9, endPoint x: 306, endPoint y: 4, distance: 10.2
click at [308, 18] on div "PS5 登出" at bounding box center [376, 17] width 752 height 35
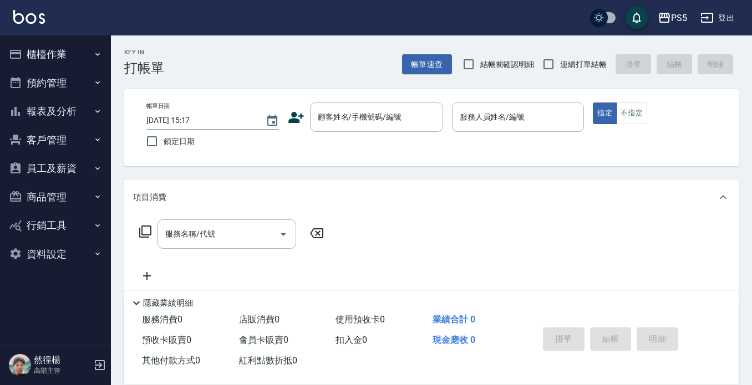
click at [307, 12] on div "PS5 登出" at bounding box center [376, 17] width 752 height 35
click at [274, 33] on div "PS5 登出" at bounding box center [376, 17] width 752 height 35
click at [103, 59] on div "PS5 登出 櫃檯作業 打帳單 帳單列表 掛單列表 座位開單 營業儀表板 現金收支登錄 高階收支登錄 材料自購登錄 每日結帳 排班表 現場電腦打卡 掃碼打卡 …" at bounding box center [376, 270] width 752 height 540
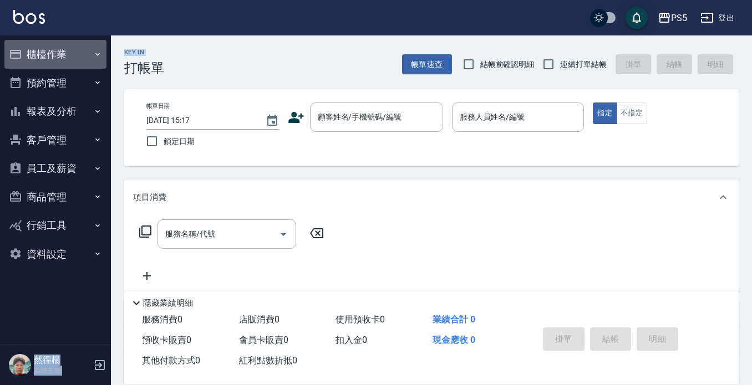
click at [101, 59] on button "櫃檯作業" at bounding box center [55, 54] width 102 height 29
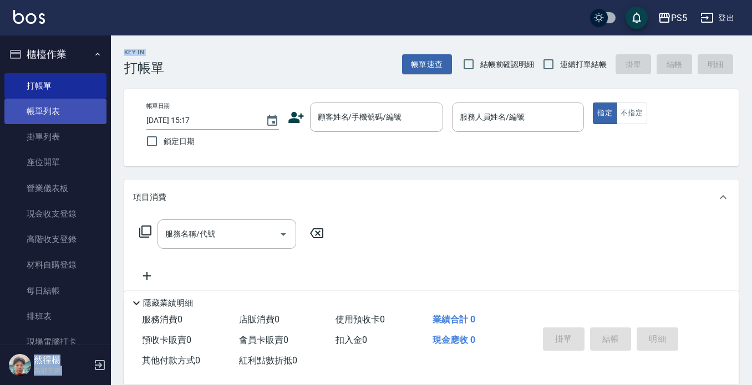
click at [78, 115] on link "帳單列表" at bounding box center [55, 111] width 102 height 25
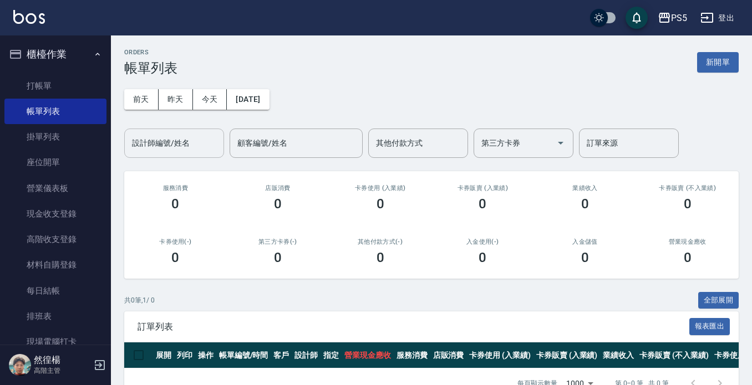
click at [202, 137] on input "設計師編號/姓名" at bounding box center [174, 143] width 90 height 19
type input "[PERSON_NAME]-5"
click at [175, 100] on button "昨天" at bounding box center [176, 99] width 34 height 21
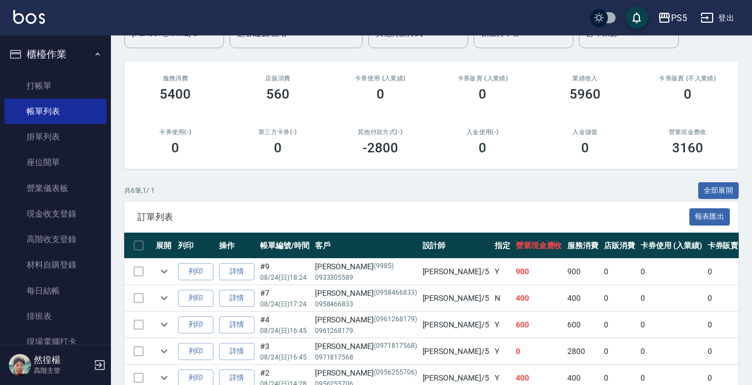
scroll to position [196, 0]
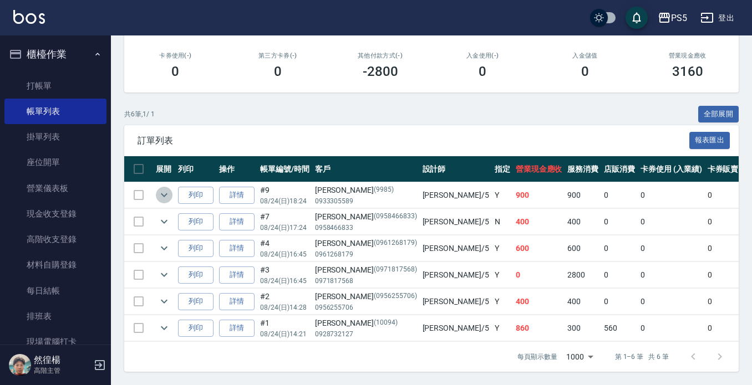
click at [163, 190] on icon "expand row" at bounding box center [163, 194] width 13 height 13
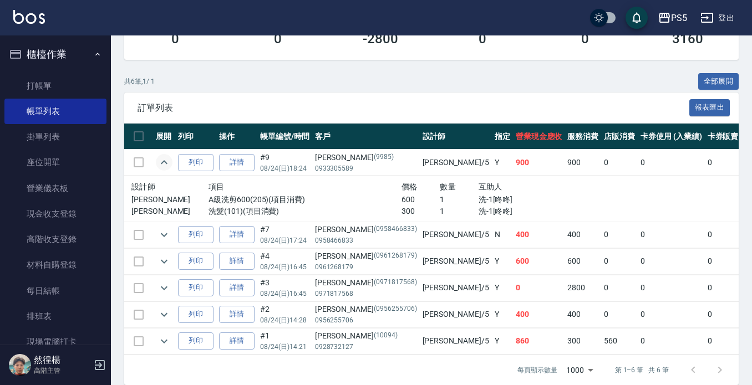
scroll to position [242, 0]
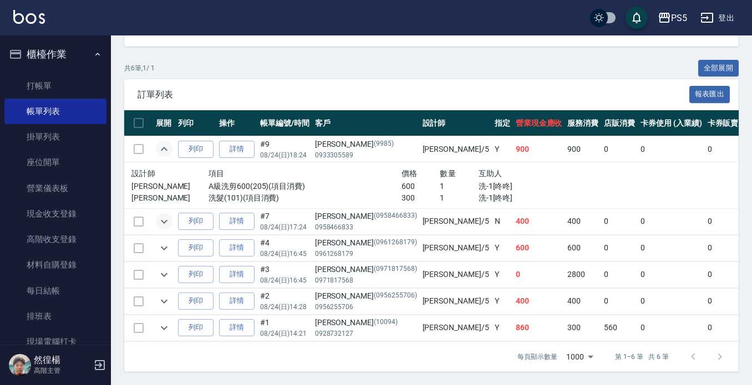
click at [167, 216] on icon "expand row" at bounding box center [163, 221] width 13 height 13
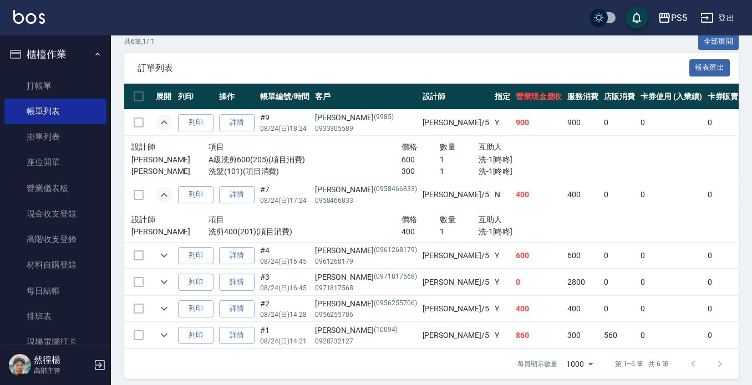
scroll to position [275, 0]
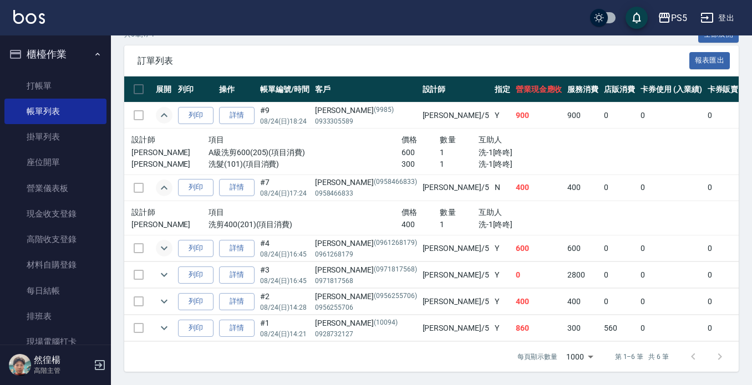
click at [160, 242] on icon "expand row" at bounding box center [163, 248] width 13 height 13
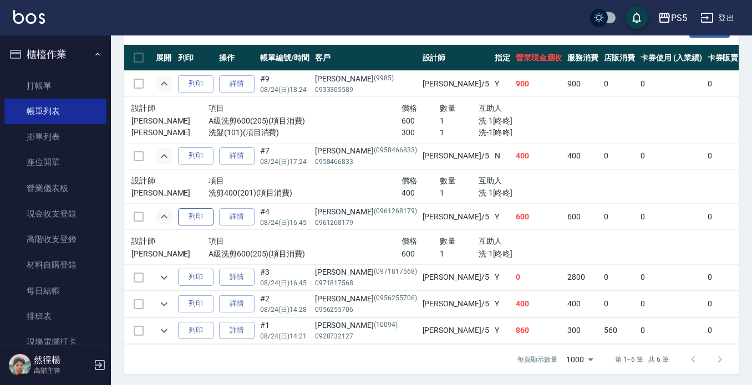
scroll to position [310, 0]
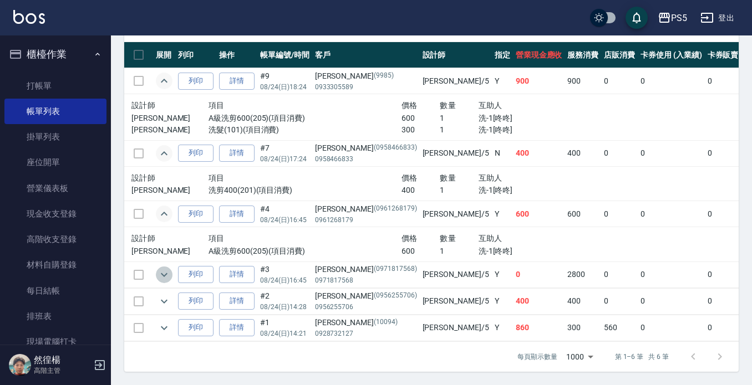
click at [169, 268] on icon "expand row" at bounding box center [163, 274] width 13 height 13
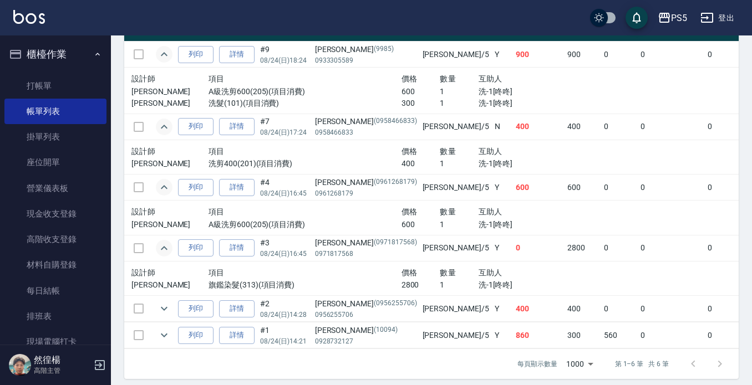
scroll to position [344, 0]
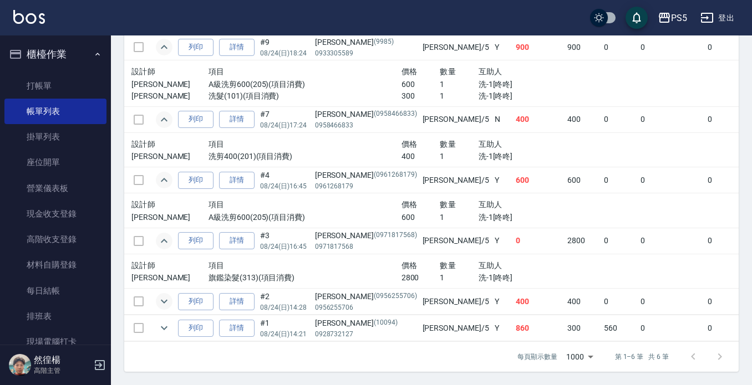
click at [167, 295] on icon "expand row" at bounding box center [163, 301] width 13 height 13
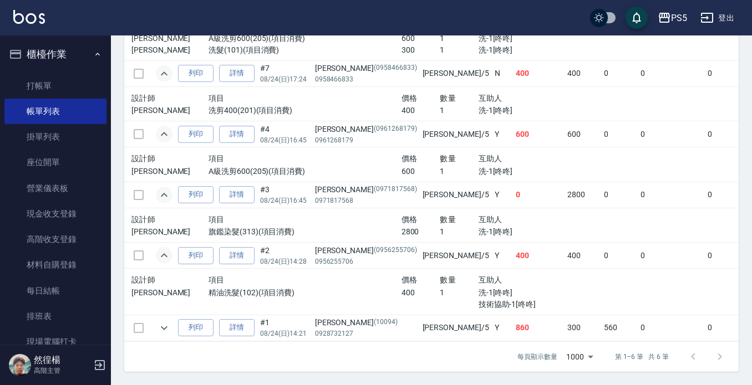
scroll to position [390, 0]
click at [162, 321] on icon "expand row" at bounding box center [163, 327] width 13 height 13
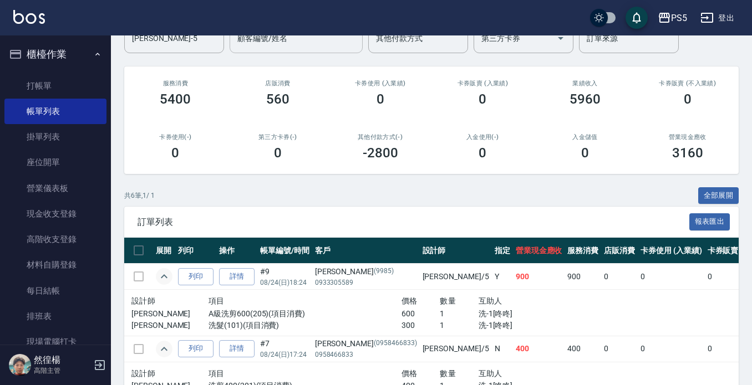
scroll to position [0, 0]
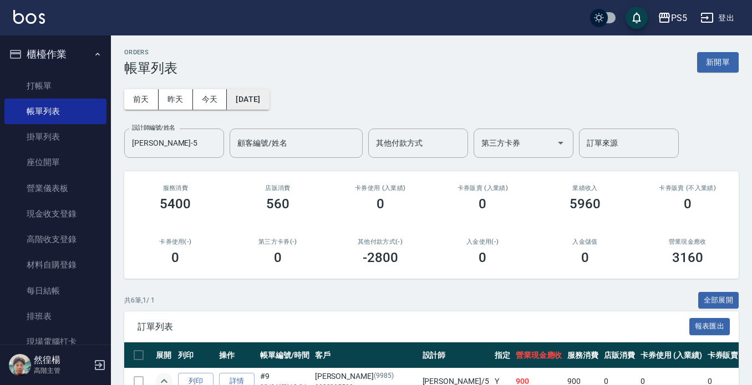
click at [249, 94] on button "[DATE]" at bounding box center [248, 99] width 42 height 21
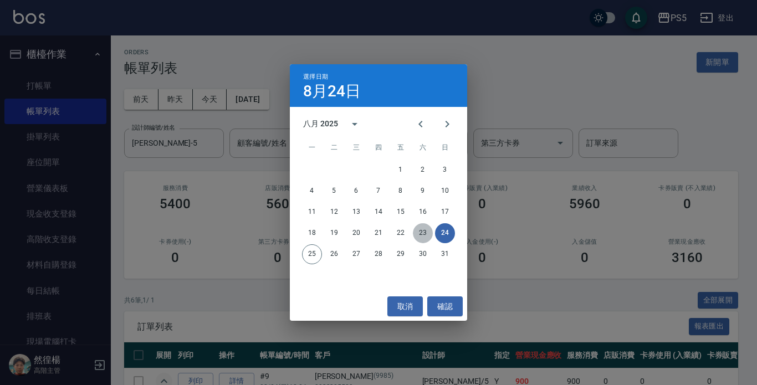
click at [425, 237] on button "23" at bounding box center [423, 233] width 20 height 20
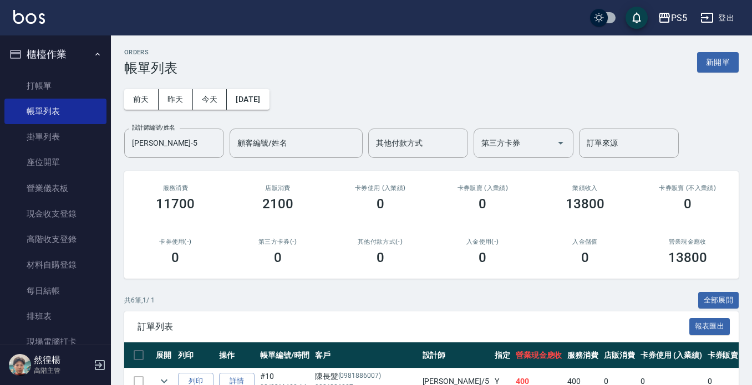
drag, startPoint x: 406, startPoint y: 110, endPoint x: 396, endPoint y: 110, distance: 10.0
click at [396, 110] on div "[DATE] [DATE] [DATE] [DATE] 設計師編號/姓名 [PERSON_NAME]-5 設計師編號/姓名 顧客編號/姓名 顧客編號/姓名 其…" at bounding box center [431, 117] width 614 height 82
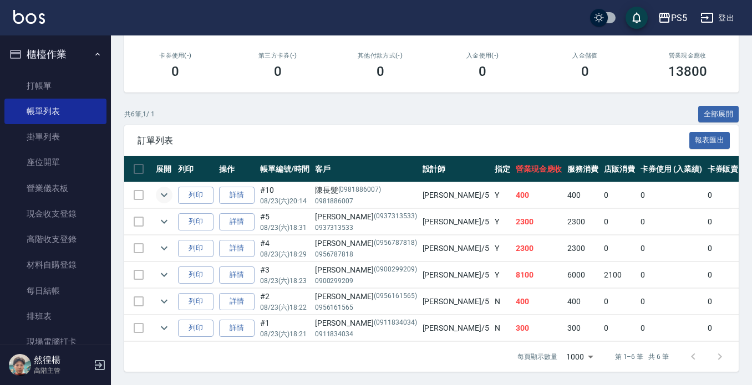
click at [161, 188] on icon "expand row" at bounding box center [163, 194] width 13 height 13
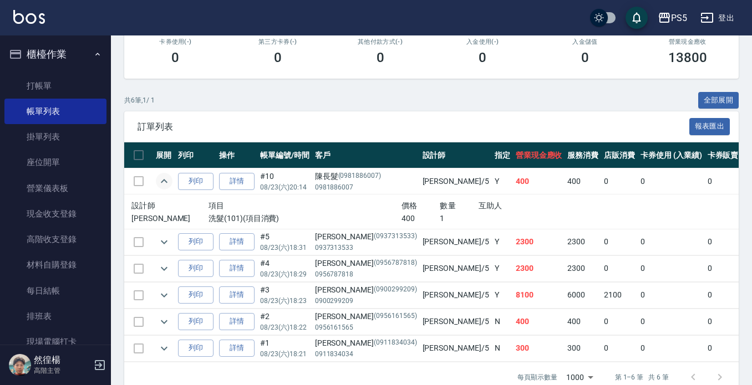
scroll to position [230, 0]
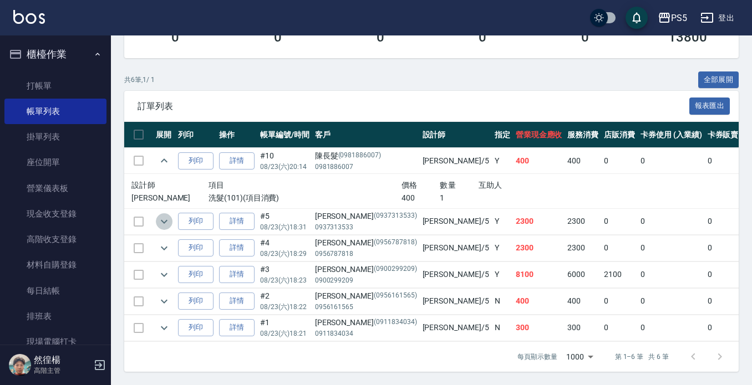
click at [163, 219] on button "expand row" at bounding box center [164, 221] width 17 height 17
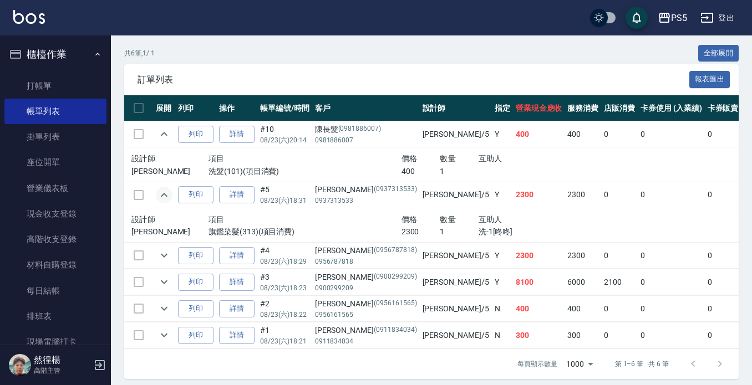
scroll to position [264, 0]
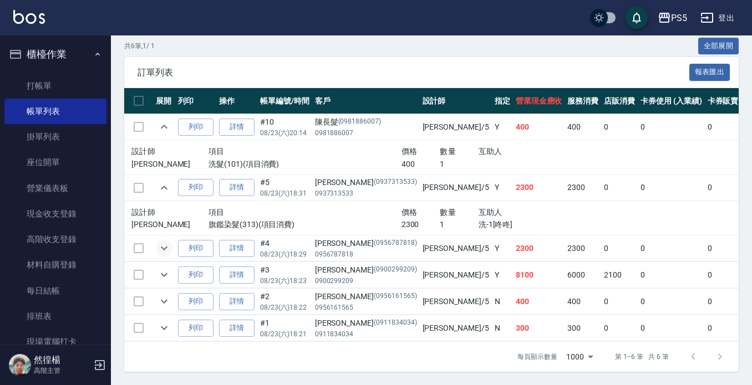
click at [163, 246] on button "expand row" at bounding box center [164, 248] width 17 height 17
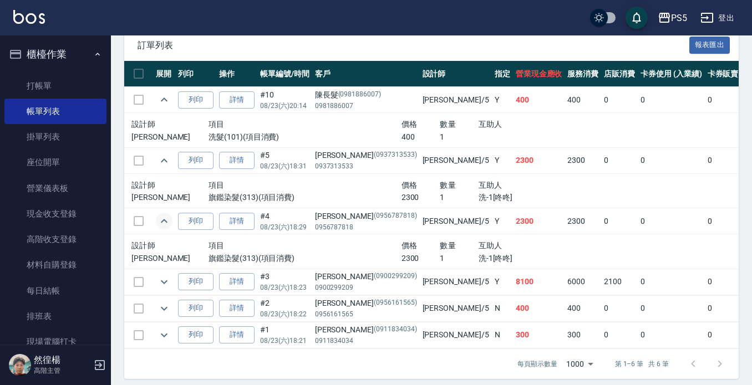
scroll to position [298, 0]
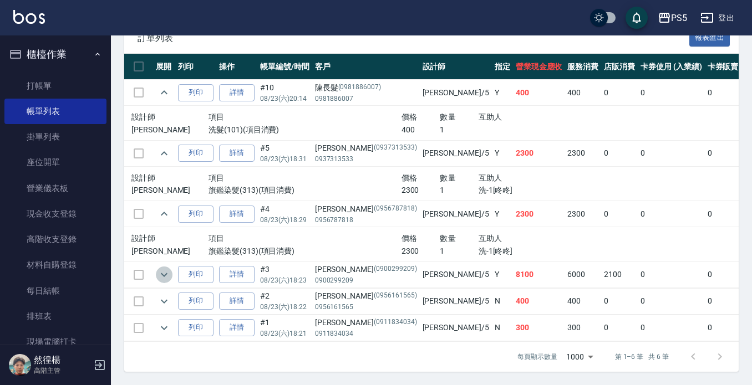
click at [162, 268] on icon "expand row" at bounding box center [163, 274] width 13 height 13
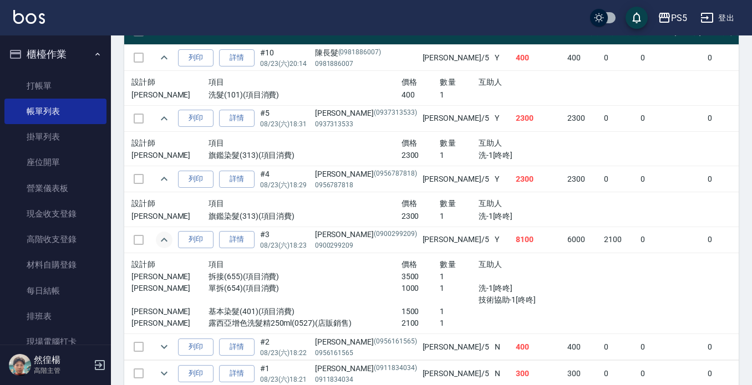
scroll to position [333, 0]
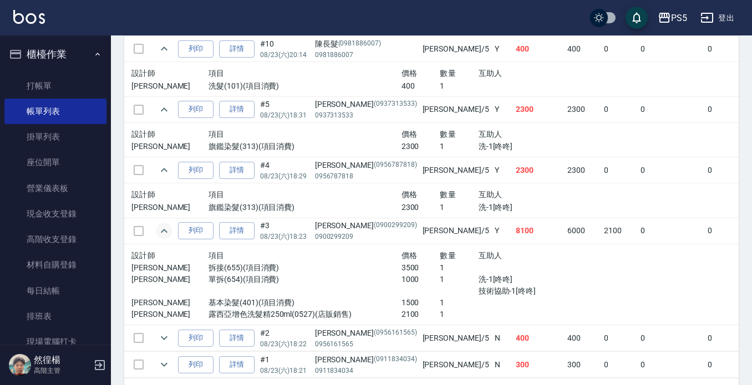
click at [420, 232] on td "[PERSON_NAME] /5" at bounding box center [456, 231] width 72 height 26
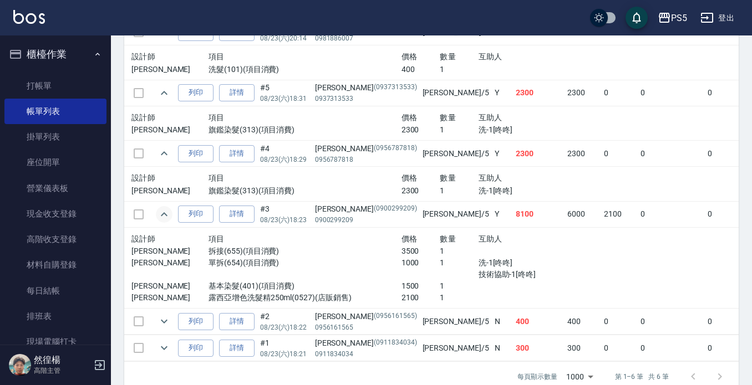
scroll to position [379, 0]
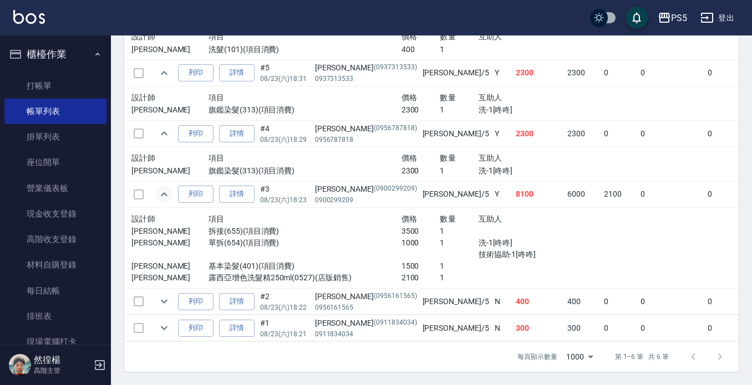
click at [157, 325] on td at bounding box center [164, 328] width 22 height 26
click at [159, 321] on icon "expand row" at bounding box center [163, 327] width 13 height 13
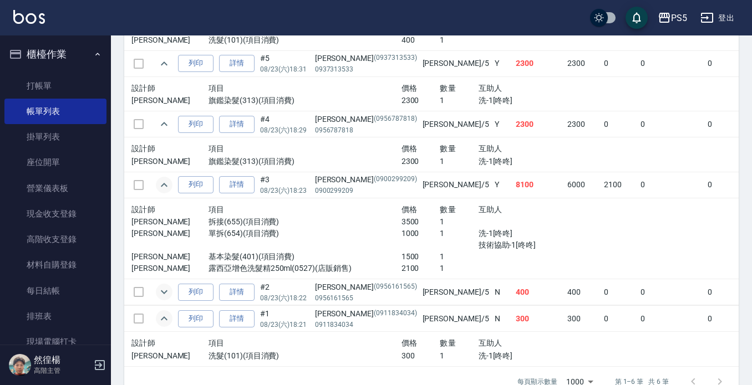
click at [165, 293] on icon "expand row" at bounding box center [164, 292] width 7 height 4
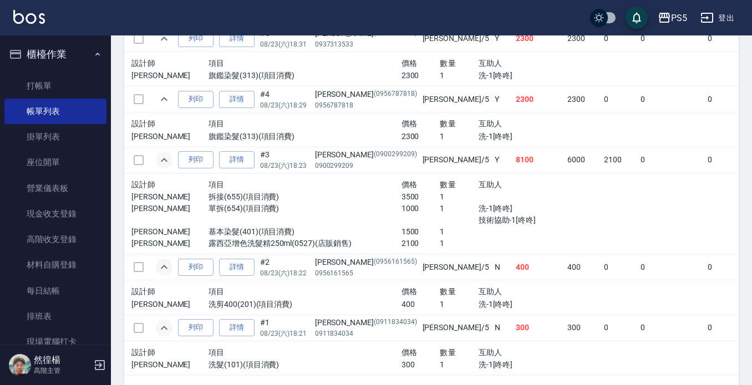
scroll to position [333, 0]
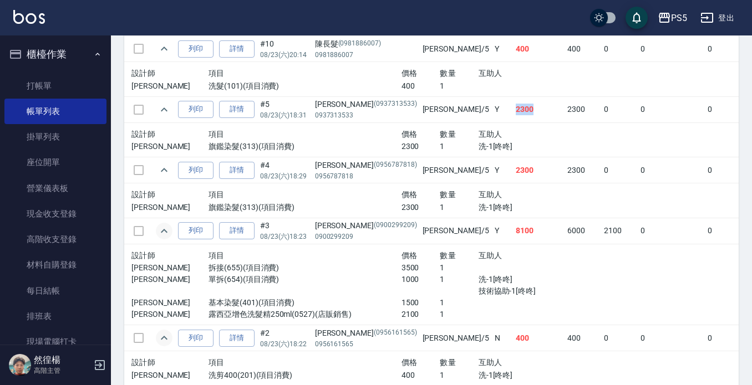
drag, startPoint x: 432, startPoint y: 110, endPoint x: 469, endPoint y: 109, distance: 36.6
click at [469, 109] on tr "列印 詳情 #5 08/23 (六) 18:31 [PERSON_NAME](0937313533) 0937313533 Jolie /5 Y 2300 2…" at bounding box center [634, 109] width 1020 height 26
click at [513, 109] on td "2300" at bounding box center [539, 109] width 52 height 26
drag, startPoint x: 415, startPoint y: 131, endPoint x: 445, endPoint y: 131, distance: 30.5
click at [445, 131] on div "設計師 項目 價格 數量 互助人" at bounding box center [362, 134] width 462 height 14
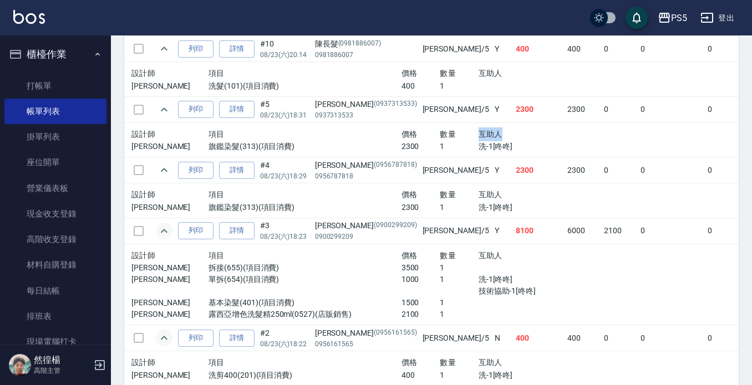
click at [478, 131] on div "互助人" at bounding box center [536, 134] width 116 height 14
drag, startPoint x: 493, startPoint y: 295, endPoint x: 423, endPoint y: 283, distance: 70.3
click at [478, 283] on div "洗-1[咚咚] 技術協助-1[咚咚]" at bounding box center [536, 285] width 116 height 23
click at [478, 281] on p "洗-1[咚咚]" at bounding box center [536, 280] width 116 height 12
drag, startPoint x: 422, startPoint y: 281, endPoint x: 487, endPoint y: 288, distance: 65.2
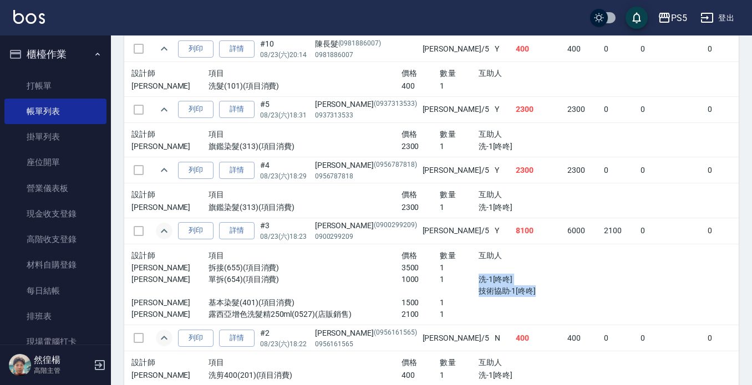
click at [487, 288] on div "洗-1[咚咚] 技術協助-1[咚咚]" at bounding box center [536, 285] width 116 height 23
click at [487, 288] on p "技術協助-1[咚咚]" at bounding box center [536, 291] width 116 height 12
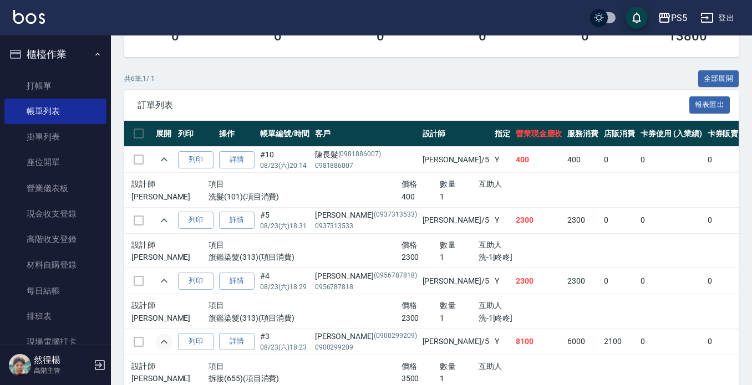
drag, startPoint x: 556, startPoint y: 185, endPoint x: 549, endPoint y: 186, distance: 7.4
click at [601, 186] on td at bounding box center [764, 190] width 326 height 35
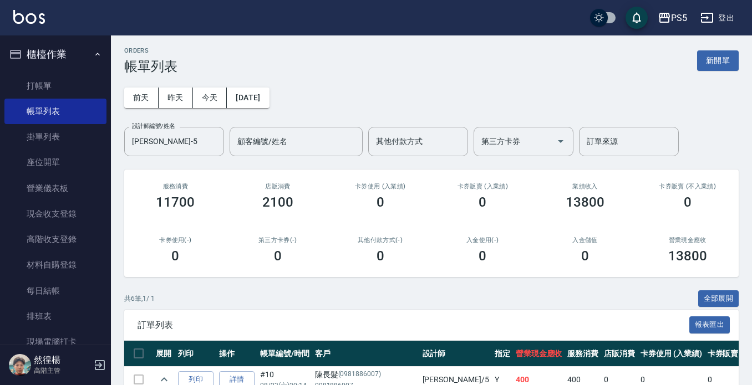
scroll to position [0, 0]
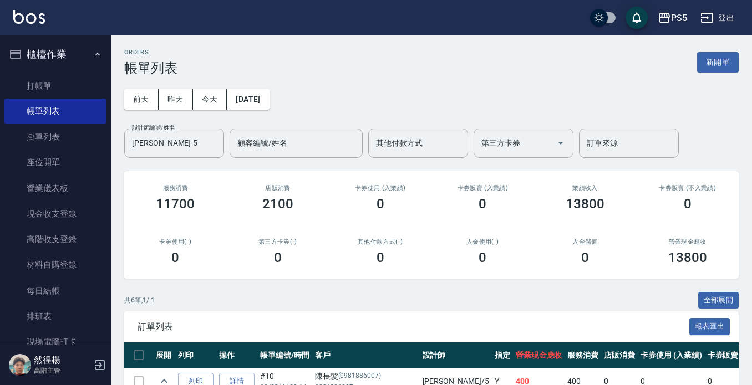
click at [541, 187] on div "業績收入 13800" at bounding box center [585, 198] width 103 height 54
click at [268, 110] on div "前天 昨天 今天 2025/08/23 設計師編號/姓名 Jolie-5 設計師編號/姓名 顧客編號/姓名 顧客編號/姓名 其他付款方式 其他付款方式 第三方…" at bounding box center [431, 117] width 614 height 82
click at [267, 101] on button "2025/08/23" at bounding box center [248, 99] width 42 height 21
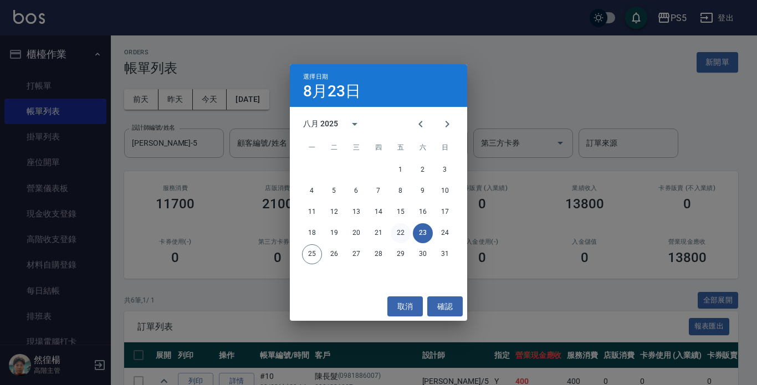
click at [401, 228] on button "22" at bounding box center [401, 233] width 20 height 20
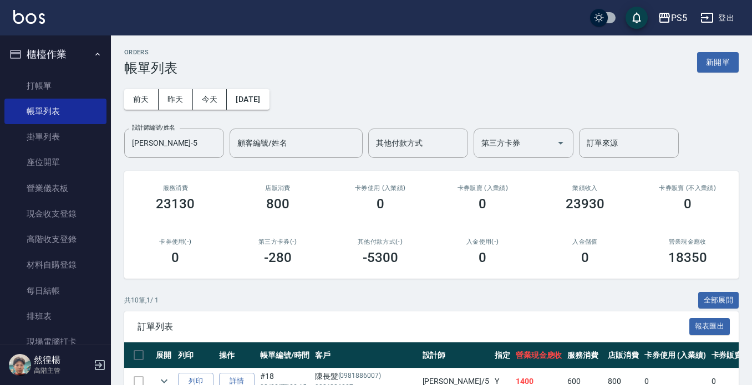
scroll to position [302, 0]
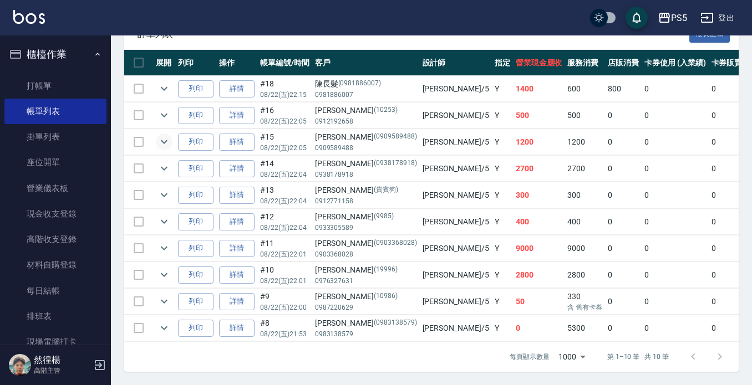
click at [161, 135] on icon "expand row" at bounding box center [163, 141] width 13 height 13
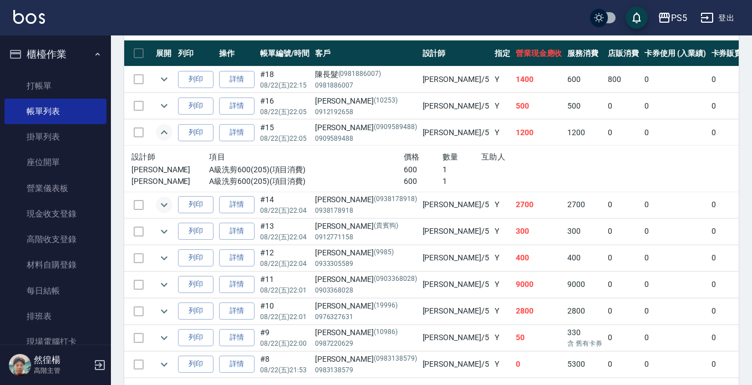
click at [164, 207] on icon "expand row" at bounding box center [163, 204] width 13 height 13
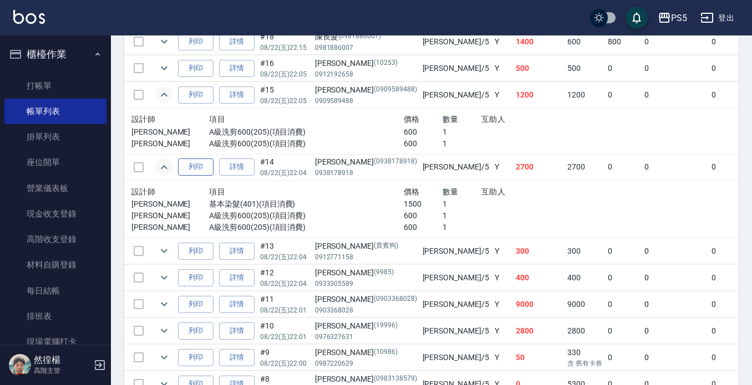
scroll to position [405, 0]
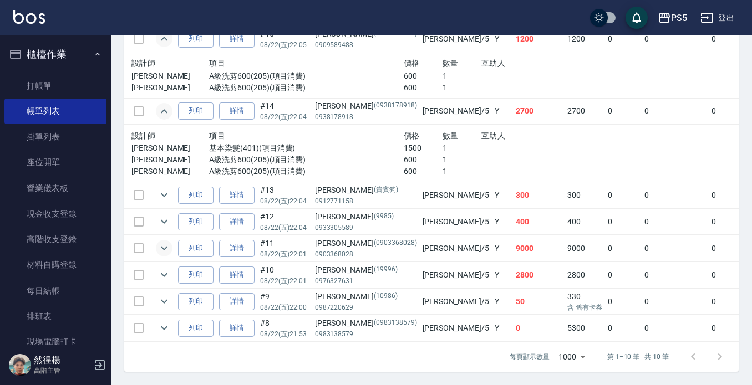
click at [164, 242] on icon "expand row" at bounding box center [163, 248] width 13 height 13
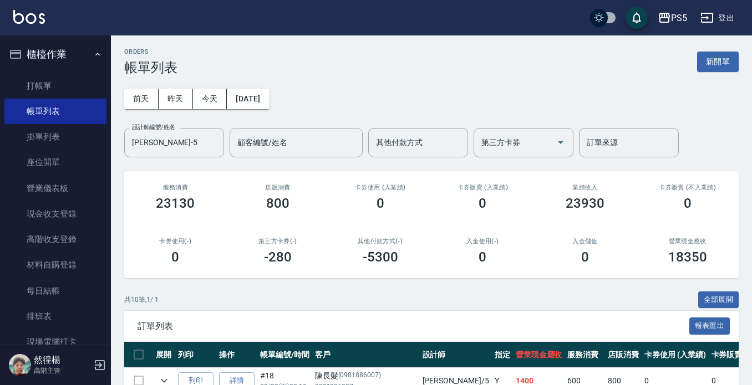
scroll to position [0, 0]
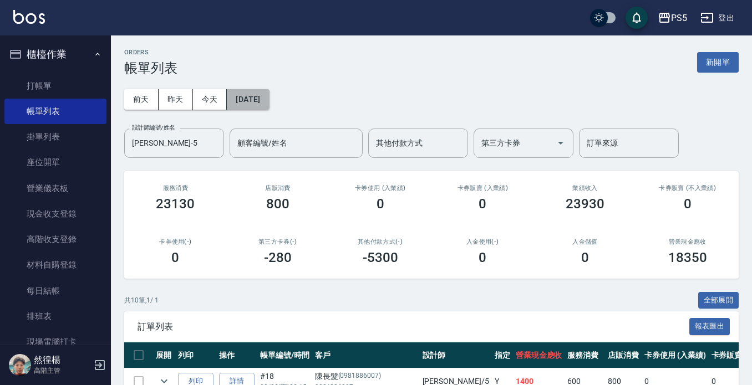
click at [262, 93] on button "2025/08/22" at bounding box center [248, 99] width 42 height 21
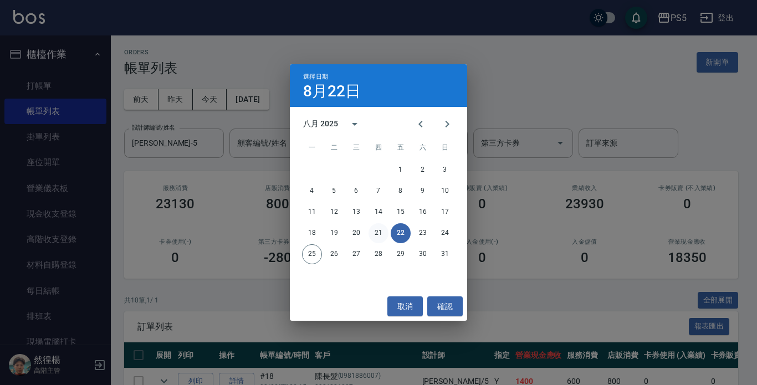
click at [375, 227] on button "21" at bounding box center [379, 233] width 20 height 20
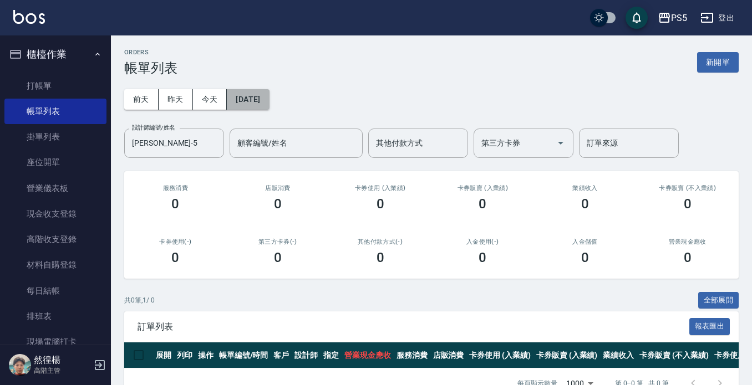
click at [254, 103] on button "2025/08/21" at bounding box center [248, 99] width 42 height 21
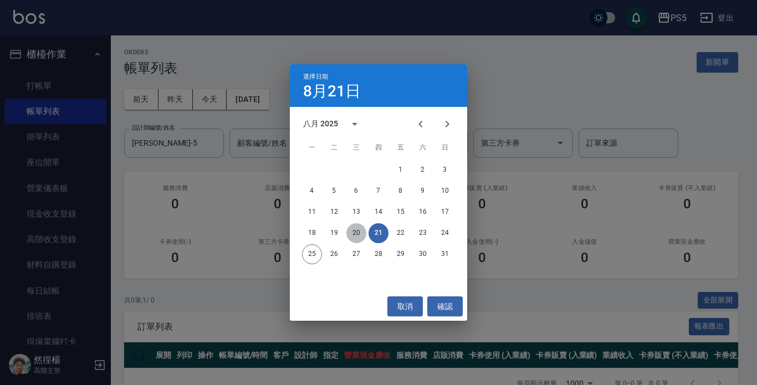
click at [347, 236] on button "20" at bounding box center [356, 233] width 20 height 20
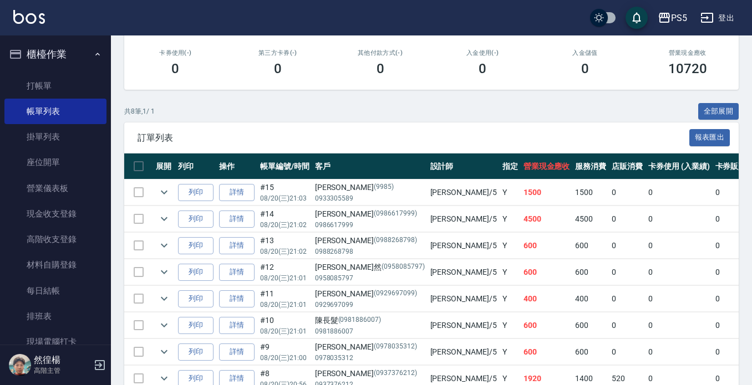
scroll to position [249, 0]
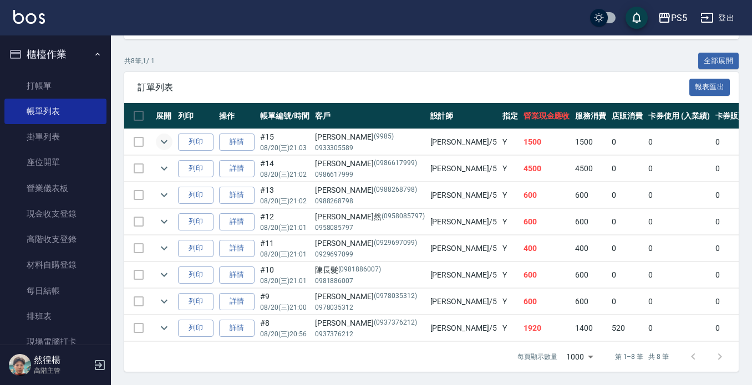
click at [169, 135] on icon "expand row" at bounding box center [163, 141] width 13 height 13
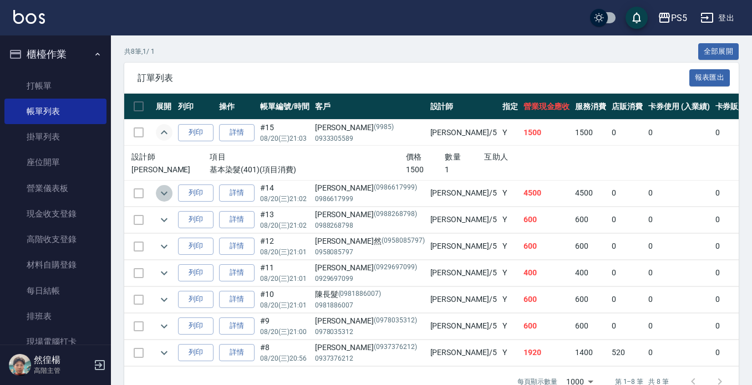
click at [171, 194] on button "expand row" at bounding box center [164, 193] width 17 height 17
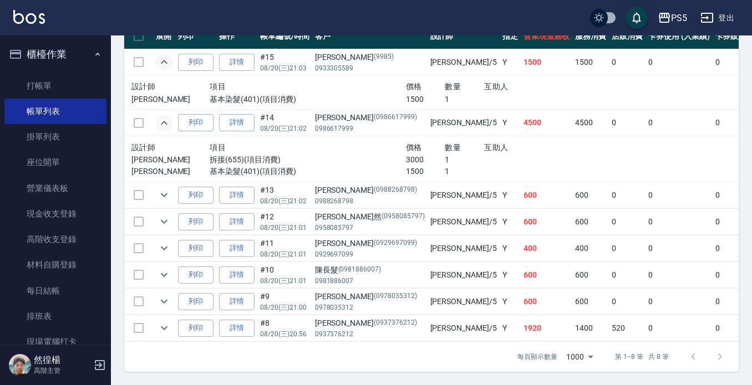
scroll to position [329, 0]
click at [167, 221] on td at bounding box center [164, 222] width 22 height 26
click at [170, 215] on icon "expand row" at bounding box center [163, 221] width 13 height 13
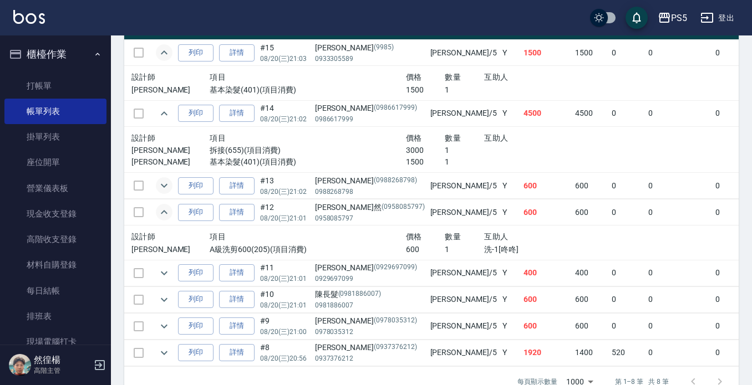
click at [167, 185] on icon "expand row" at bounding box center [164, 186] width 7 height 4
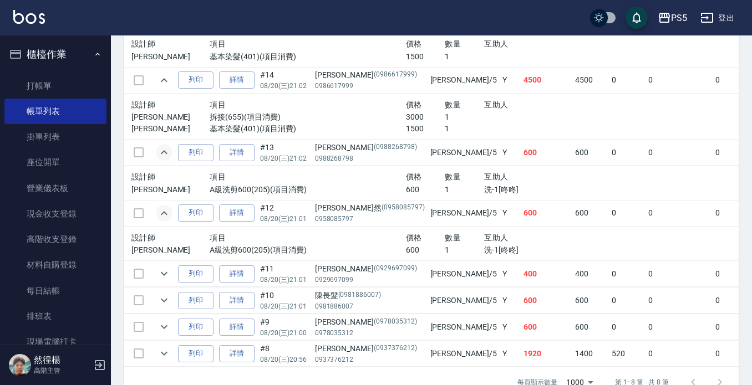
scroll to position [397, 0]
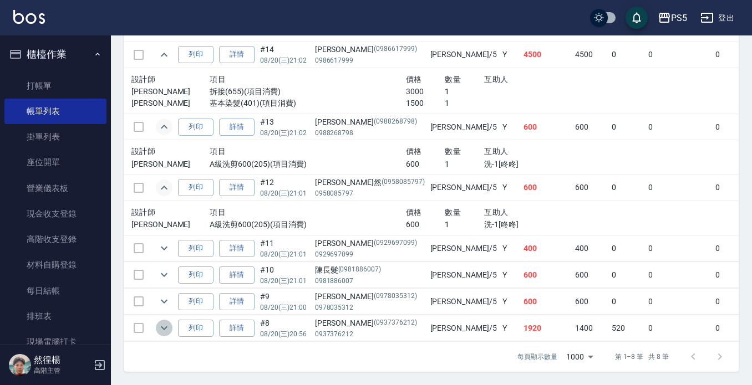
click at [160, 321] on icon "expand row" at bounding box center [163, 327] width 13 height 13
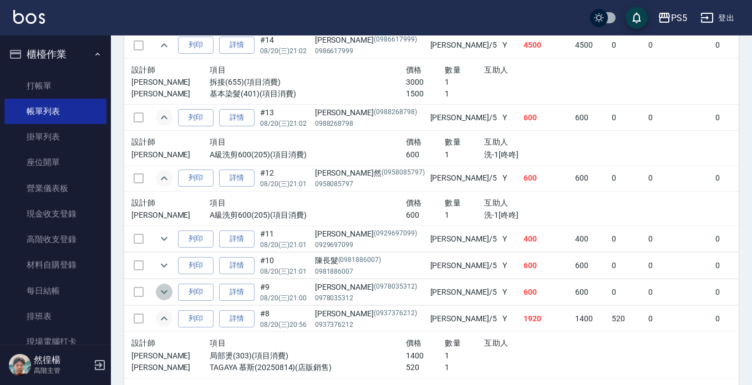
click at [167, 290] on icon "expand row" at bounding box center [163, 291] width 13 height 13
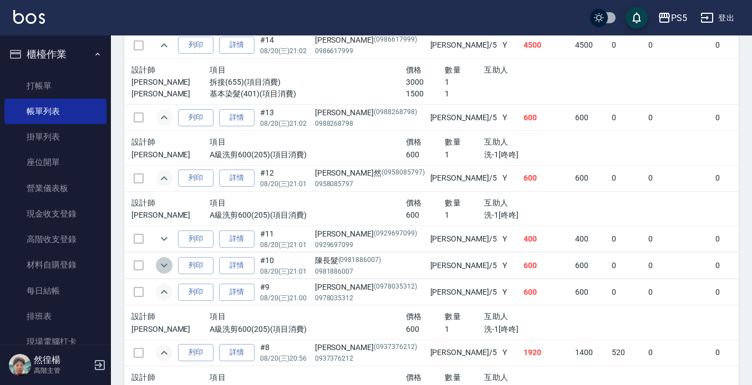
click at [167, 262] on icon "expand row" at bounding box center [163, 265] width 13 height 13
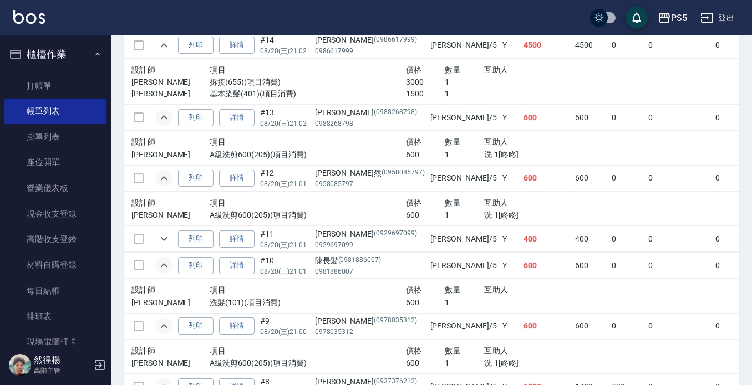
click at [165, 223] on div "設計師 項目 價格 數量 互助人 Jolie A級洗剪600(205)(項目消費) 600 1 洗-1[咚咚]" at bounding box center [366, 209] width 479 height 34
click at [161, 248] on td at bounding box center [164, 239] width 22 height 26
click at [162, 245] on icon "expand row" at bounding box center [163, 238] width 13 height 13
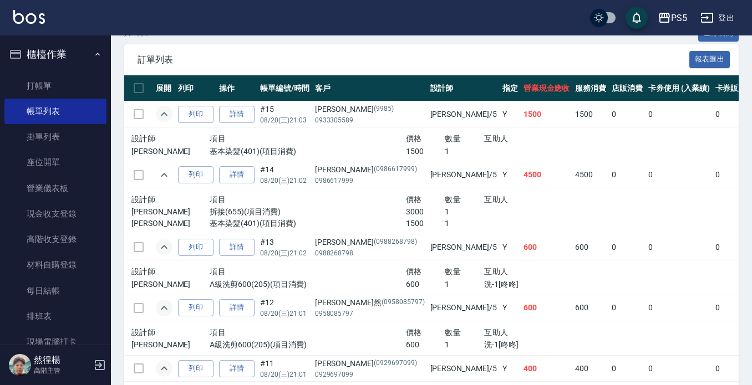
scroll to position [379, 0]
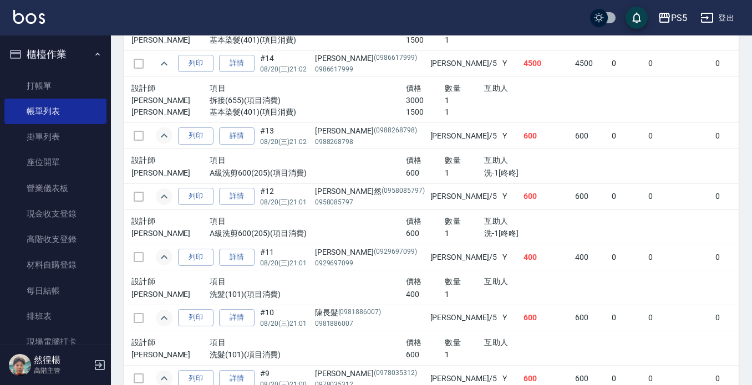
click at [465, 272] on div "設計師 項目 價格 數量 互助人 Jolie 洗髮(101)(項目消費) 400 1" at bounding box center [366, 287] width 479 height 34
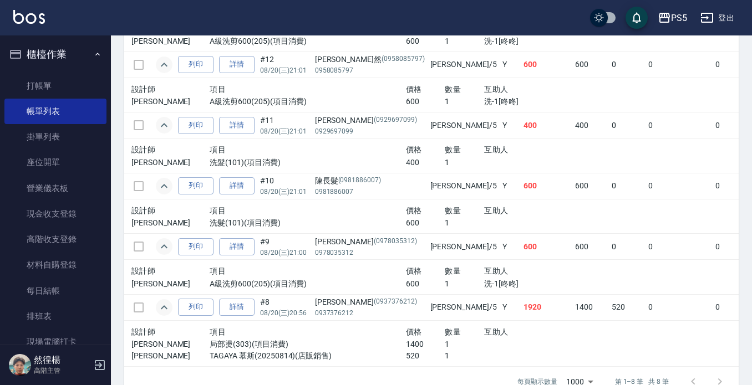
scroll to position [545, 0]
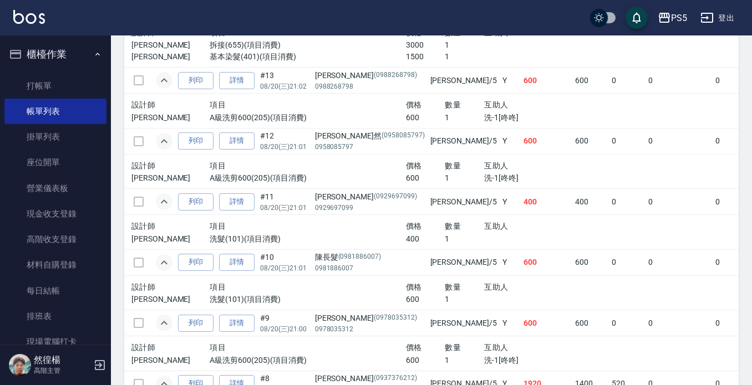
click at [645, 273] on td "0" at bounding box center [678, 262] width 67 height 26
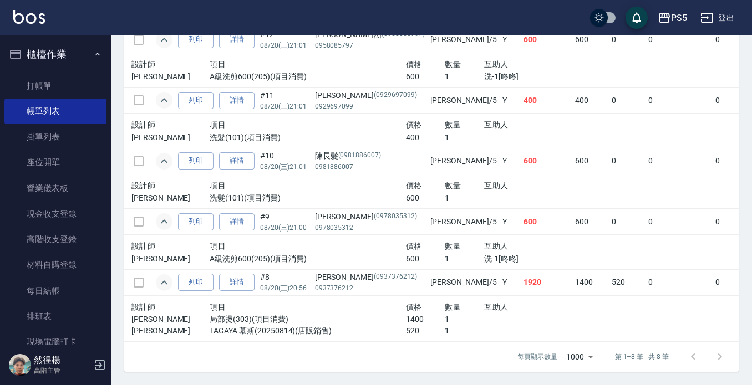
drag, startPoint x: 651, startPoint y: 241, endPoint x: 651, endPoint y: 256, distance: 15.5
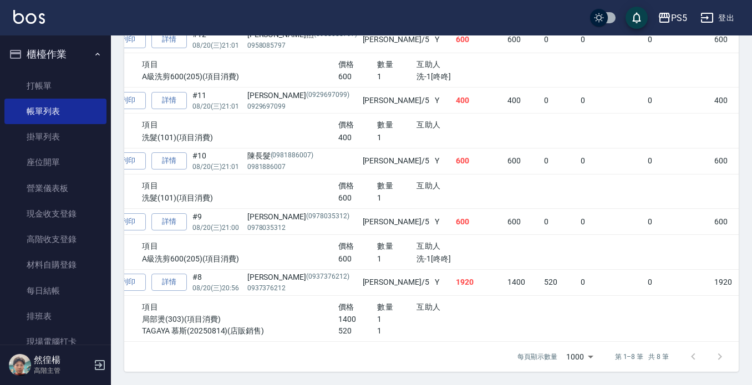
scroll to position [0, 109]
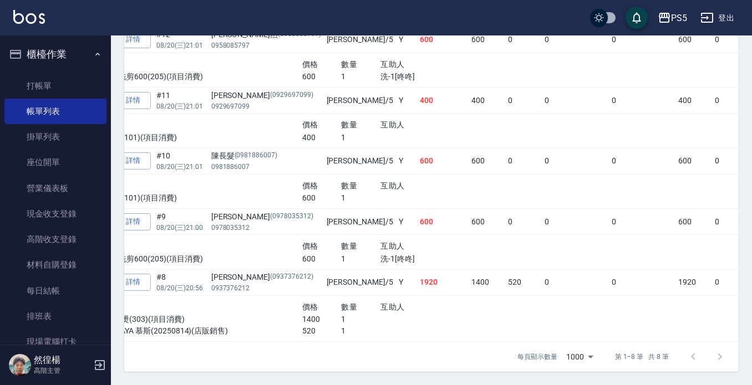
drag, startPoint x: 573, startPoint y: 288, endPoint x: 604, endPoint y: 295, distance: 31.9
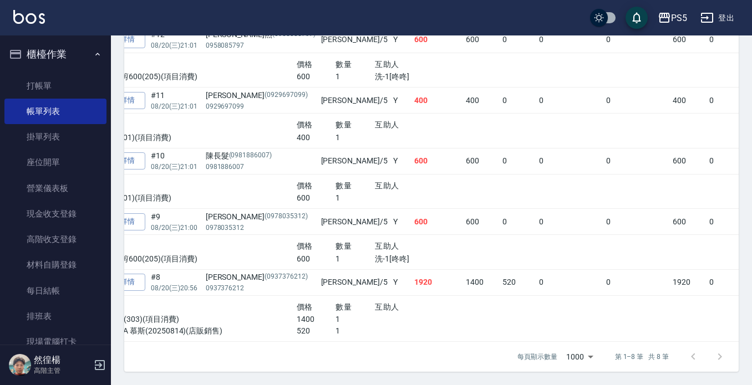
drag, startPoint x: 604, startPoint y: 295, endPoint x: 500, endPoint y: 288, distance: 103.9
click at [500, 295] on td at bounding box center [662, 318] width 326 height 47
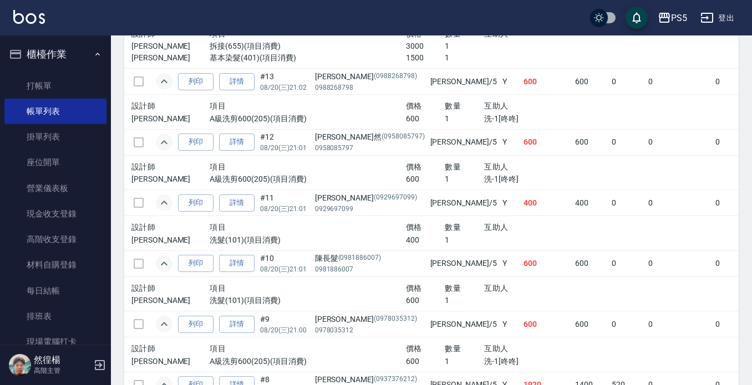
scroll to position [268, 0]
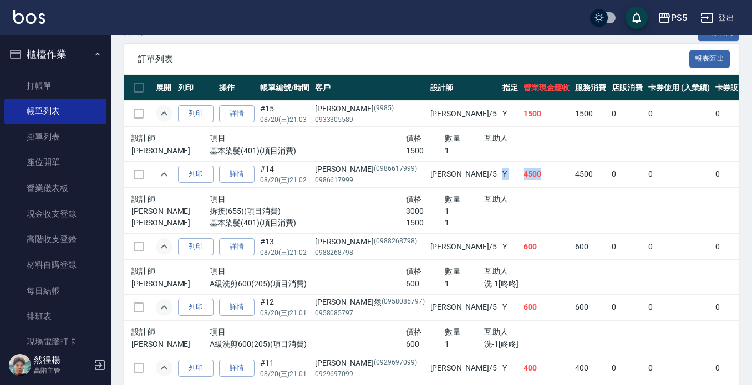
drag, startPoint x: 433, startPoint y: 174, endPoint x: 457, endPoint y: 172, distance: 24.4
click at [457, 172] on tr "列印 詳情 #14 08/20 (三) 21:02 王宥雅 (0986617999) 0986617999 Jolie /5 Y 4500 4500 0 0 …" at bounding box center [638, 174] width 1028 height 26
click at [520, 172] on td "4500" at bounding box center [546, 174] width 52 height 26
drag, startPoint x: 541, startPoint y: 196, endPoint x: 531, endPoint y: 198, distance: 10.8
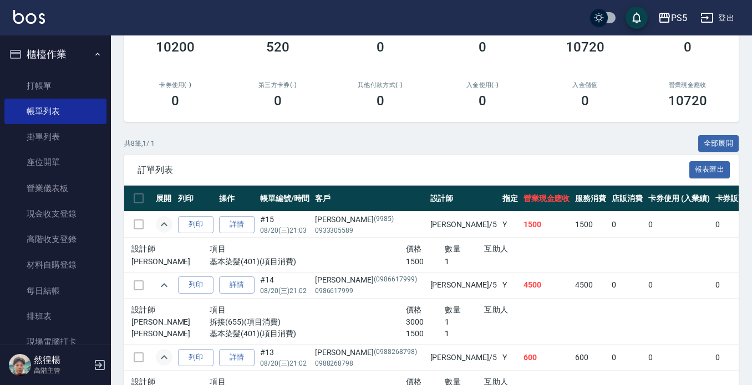
click at [572, 200] on th "服務消費" at bounding box center [590, 199] width 37 height 26
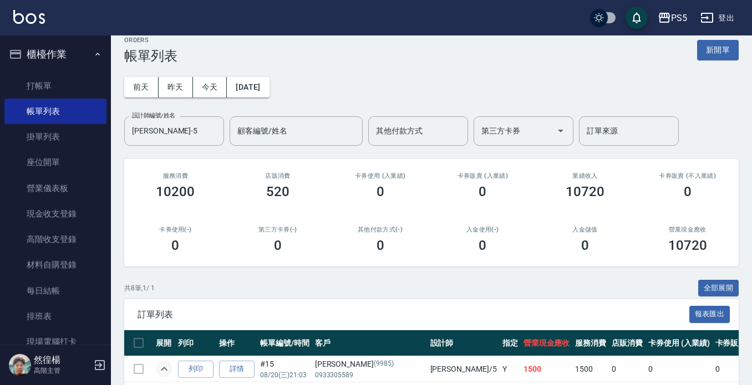
scroll to position [0, 0]
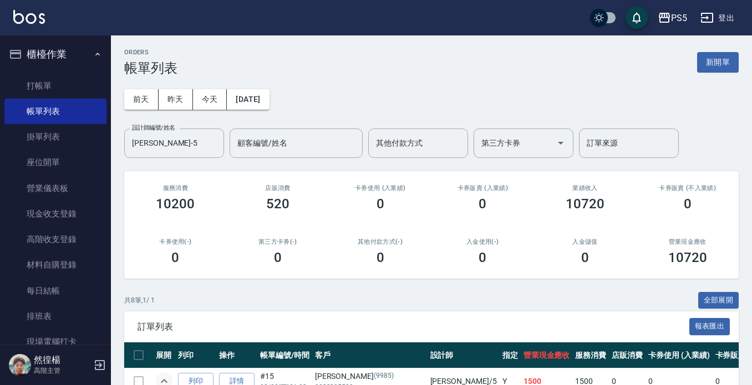
click at [519, 199] on div "0" at bounding box center [482, 204] width 76 height 16
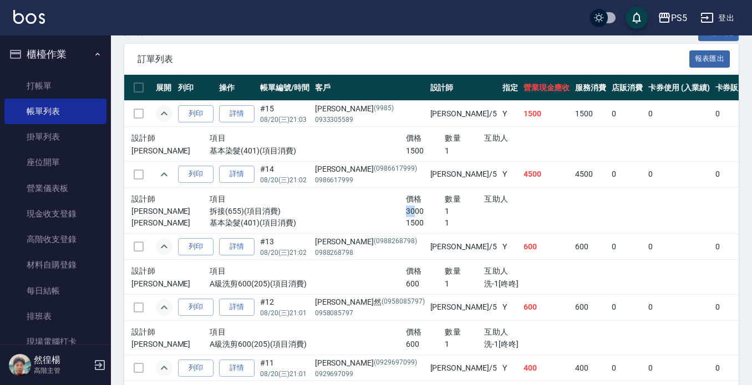
scroll to position [212, 0]
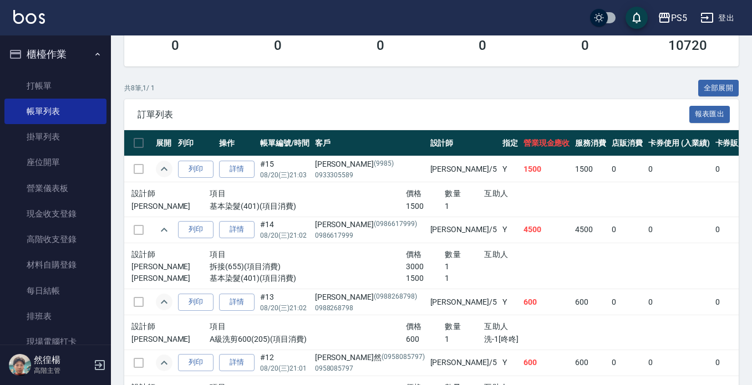
drag, startPoint x: 357, startPoint y: 209, endPoint x: 330, endPoint y: 222, distance: 30.2
click at [330, 222] on div "王宥雅 (0986617999)" at bounding box center [370, 225] width 110 height 12
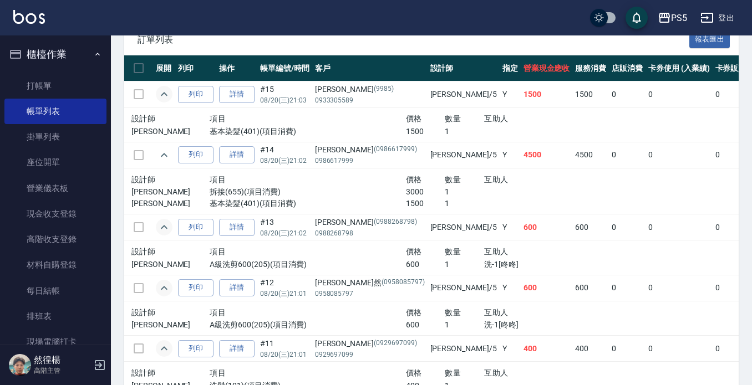
scroll to position [268, 0]
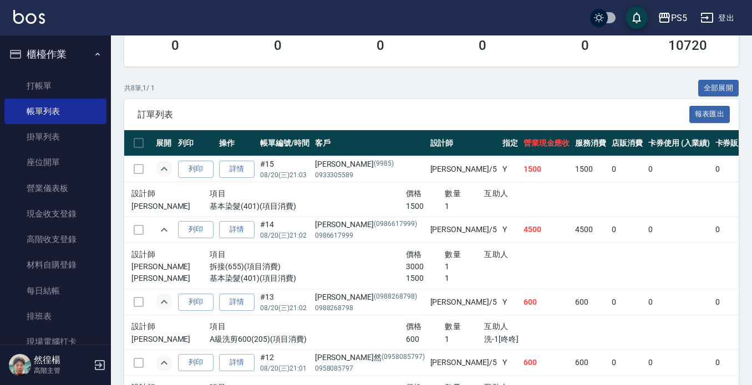
click at [427, 217] on td "Jolie /5" at bounding box center [463, 230] width 72 height 26
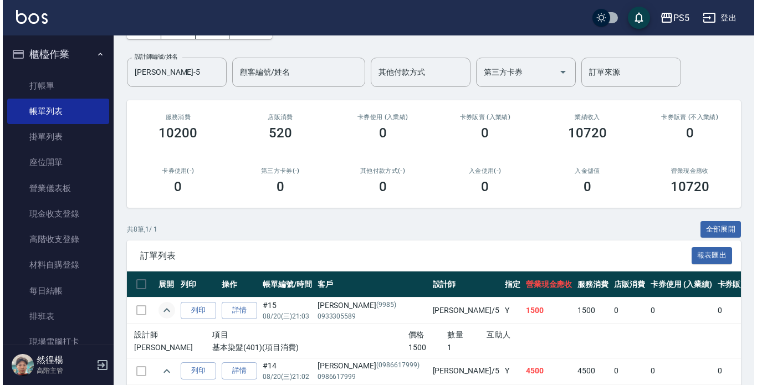
scroll to position [0, 0]
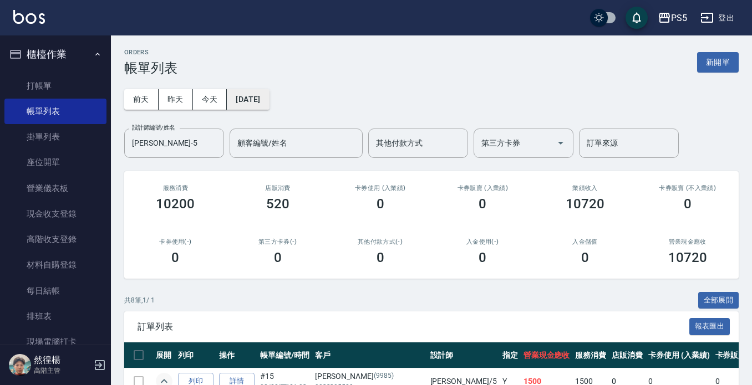
click at [269, 108] on button "2025/08/20" at bounding box center [248, 99] width 42 height 21
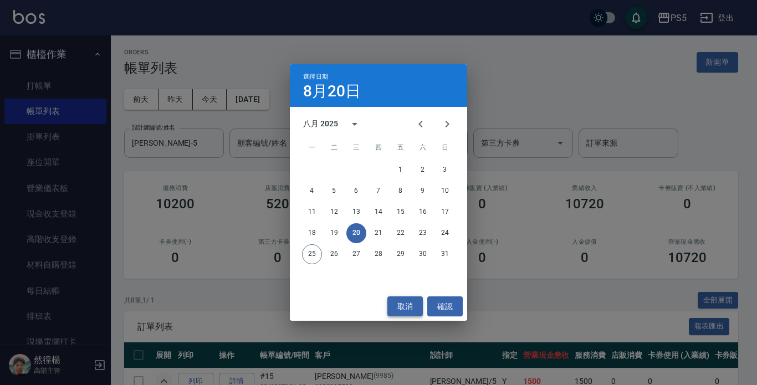
click at [406, 302] on button "取消" at bounding box center [404, 307] width 35 height 21
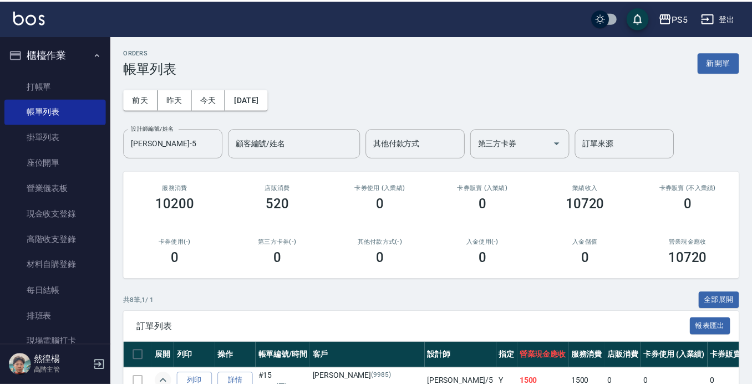
scroll to position [166, 0]
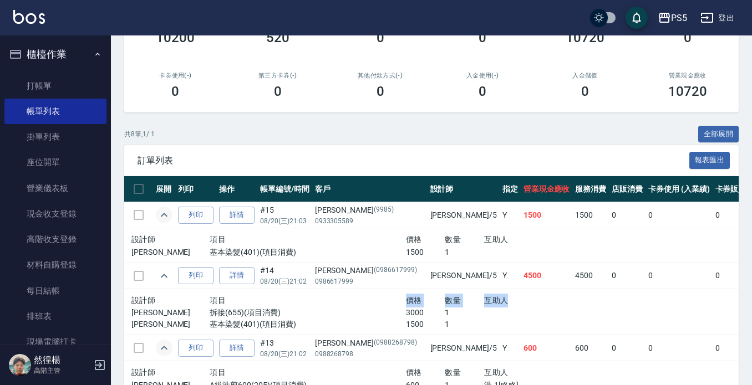
drag, startPoint x: 472, startPoint y: 300, endPoint x: 321, endPoint y: 304, distance: 150.8
click at [321, 304] on div "設計師 項目 價格 數量 互助人" at bounding box center [366, 301] width 470 height 14
click at [321, 304] on div "項目" at bounding box center [307, 301] width 196 height 14
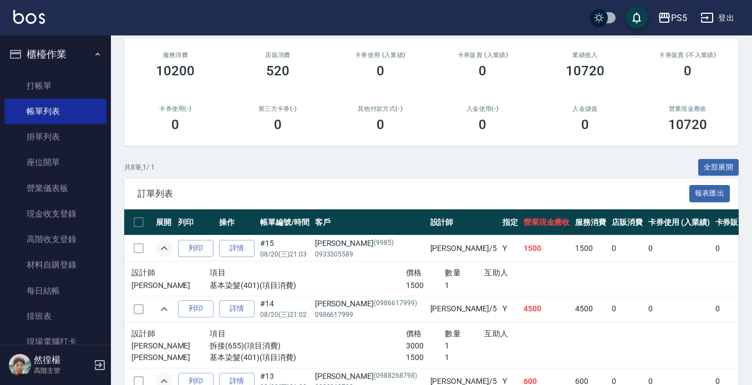
scroll to position [0, 0]
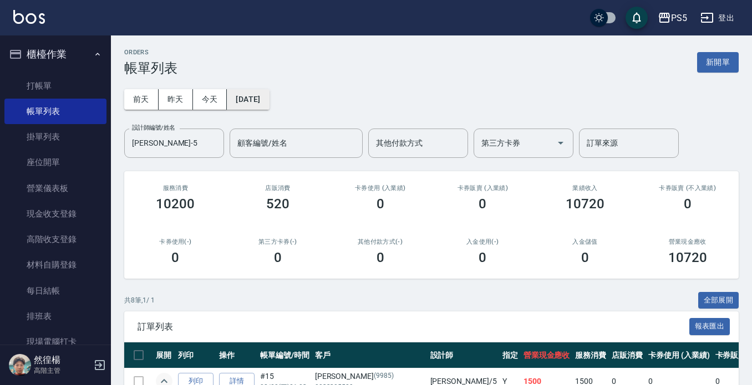
click at [269, 100] on button "2025/08/20" at bounding box center [248, 99] width 42 height 21
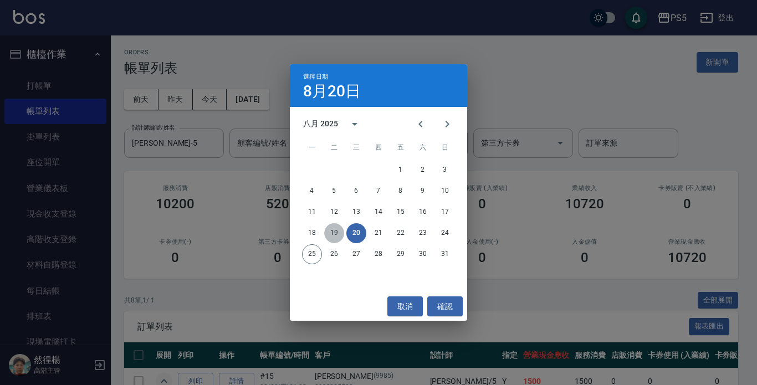
click at [327, 231] on button "19" at bounding box center [334, 233] width 20 height 20
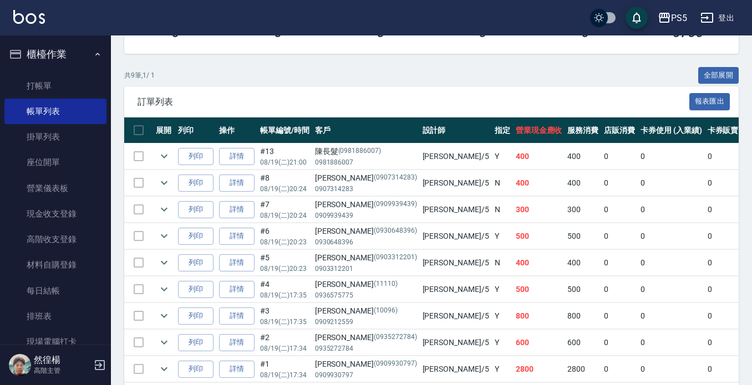
scroll to position [275, 0]
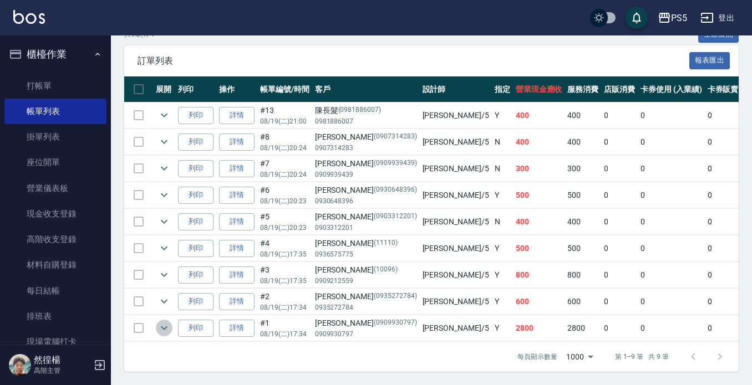
click at [156, 320] on button "expand row" at bounding box center [164, 328] width 17 height 17
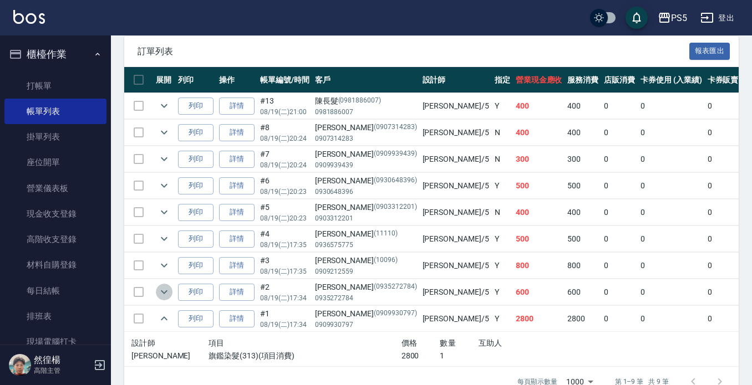
click at [162, 293] on icon "expand row" at bounding box center [163, 291] width 13 height 13
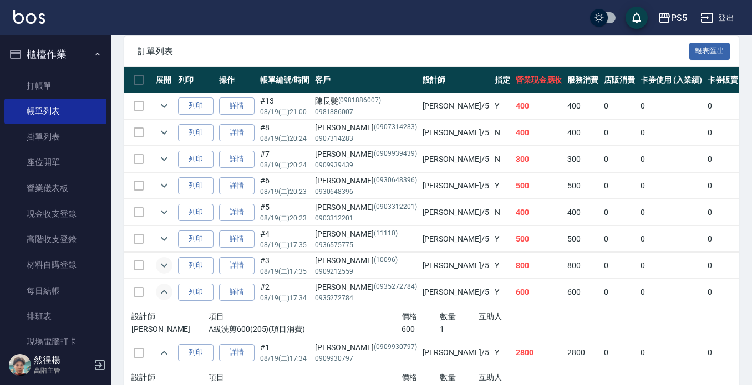
click at [165, 264] on icon "expand row" at bounding box center [163, 265] width 13 height 13
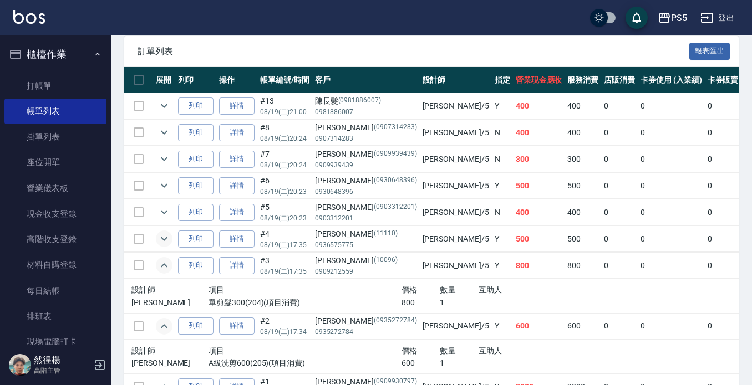
click at [158, 241] on icon "expand row" at bounding box center [163, 238] width 13 height 13
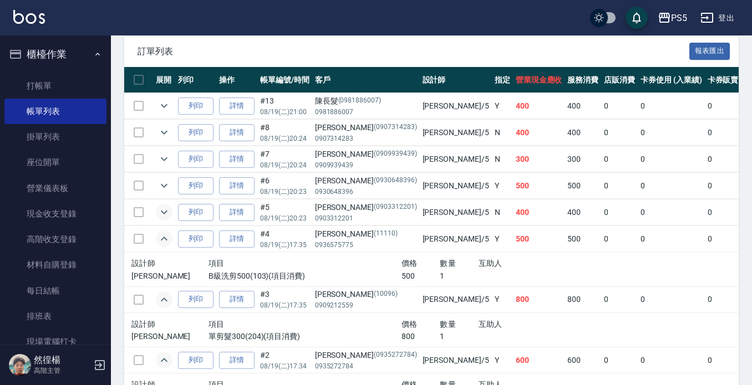
click at [167, 206] on icon "expand row" at bounding box center [163, 212] width 13 height 13
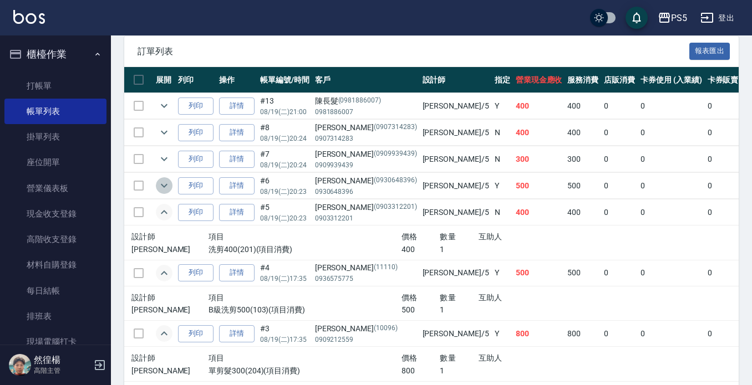
click at [168, 187] on icon "expand row" at bounding box center [163, 185] width 13 height 13
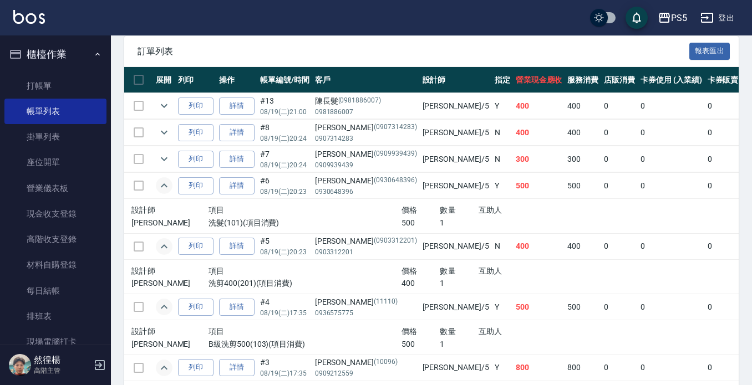
click at [168, 186] on icon "expand row" at bounding box center [163, 185] width 13 height 13
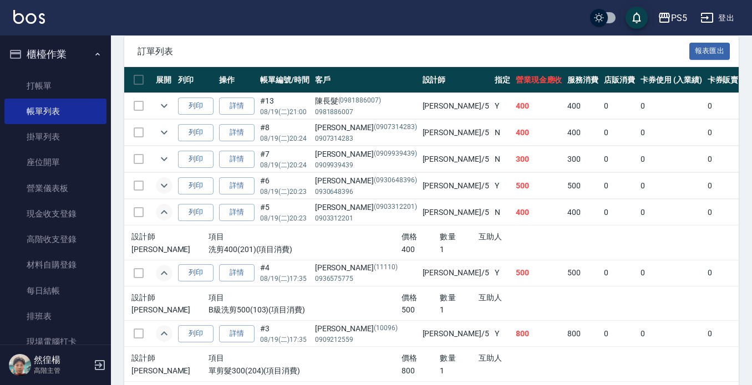
click at [169, 218] on icon "expand row" at bounding box center [163, 212] width 13 height 13
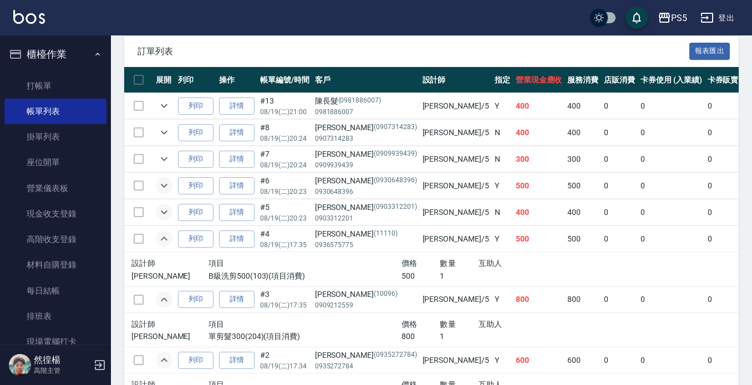
click at [165, 238] on icon "expand row" at bounding box center [164, 239] width 7 height 4
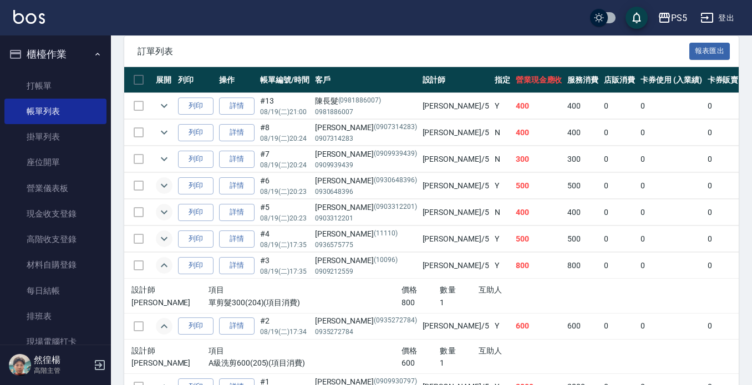
click at [167, 265] on icon "expand row" at bounding box center [163, 265] width 13 height 13
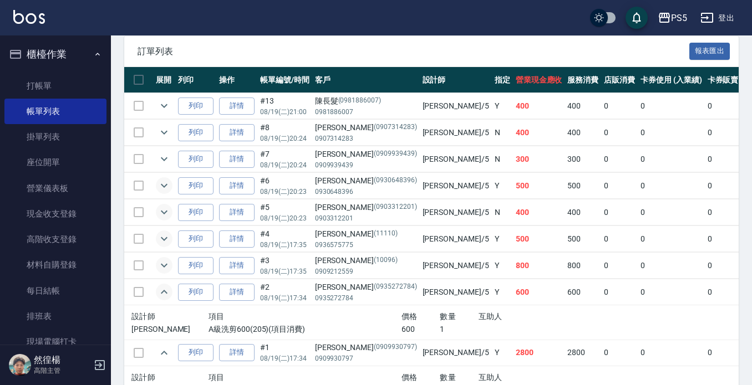
click at [166, 295] on icon "expand row" at bounding box center [163, 291] width 13 height 13
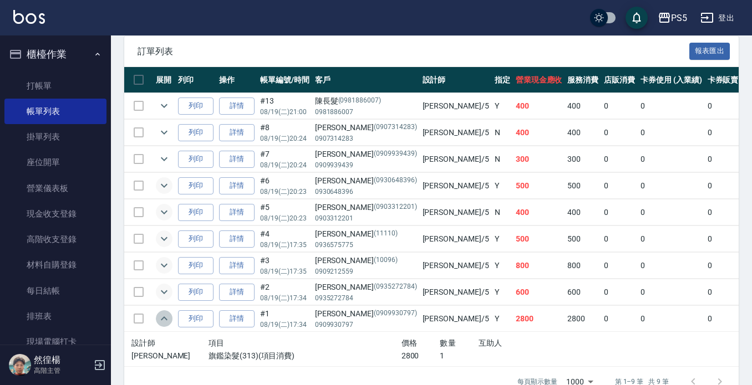
click at [168, 318] on icon "expand row" at bounding box center [163, 318] width 13 height 13
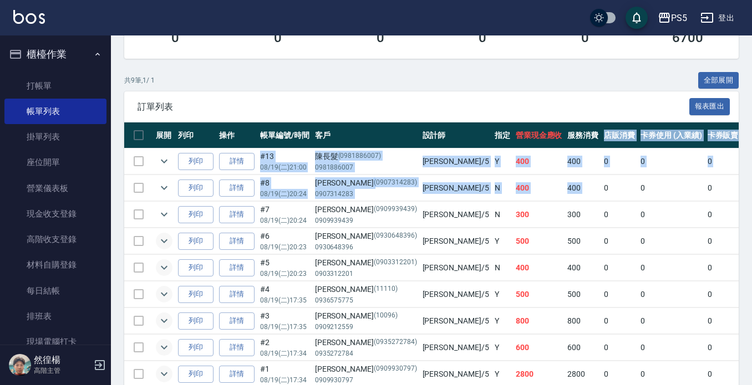
click at [564, 131] on th "服務消費" at bounding box center [582, 135] width 37 height 26
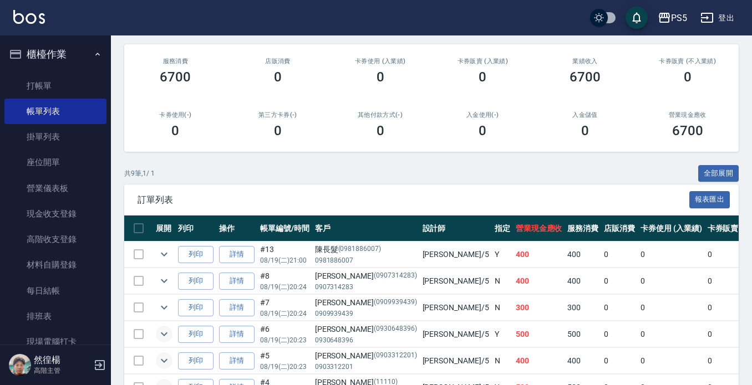
scroll to position [0, 0]
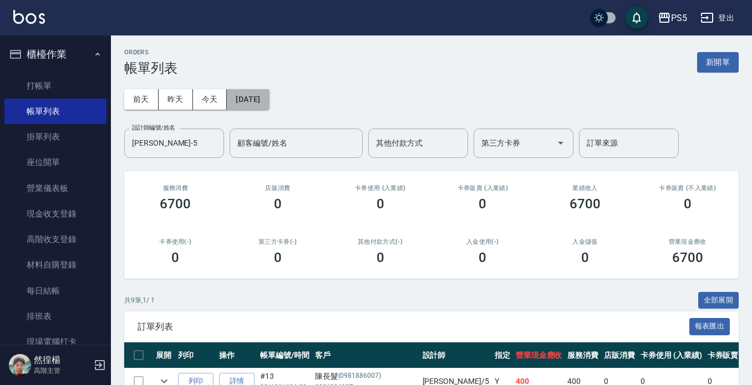
click at [258, 107] on button "2025/08/19" at bounding box center [248, 99] width 42 height 21
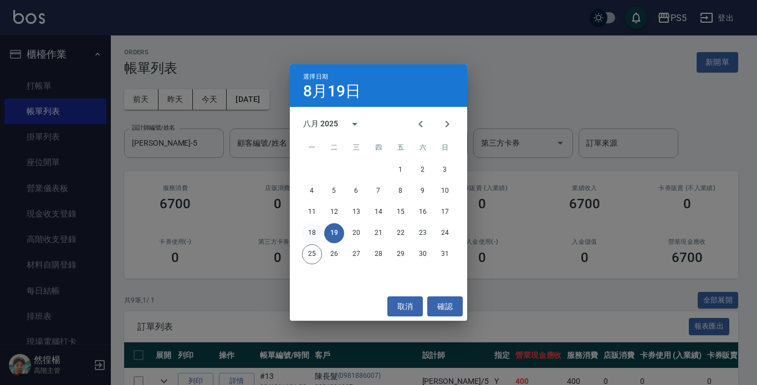
click at [315, 229] on button "18" at bounding box center [312, 233] width 20 height 20
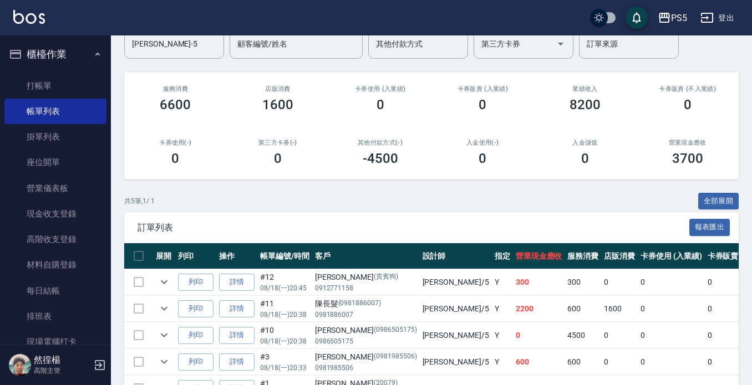
scroll to position [169, 0]
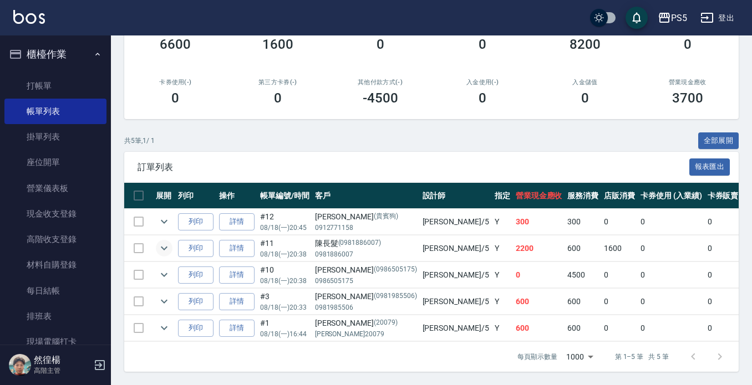
click at [162, 242] on icon "expand row" at bounding box center [163, 248] width 13 height 13
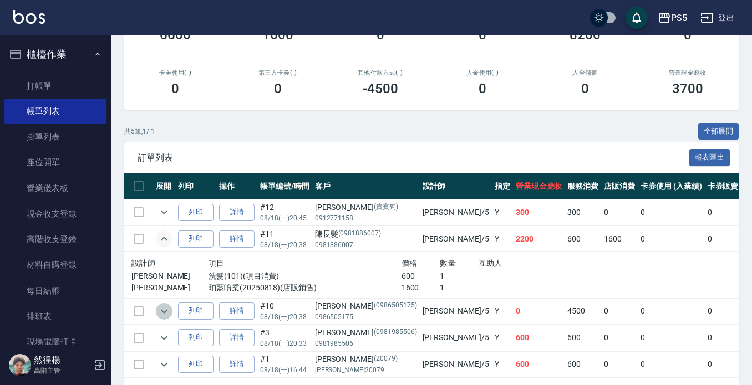
click at [166, 315] on icon "expand row" at bounding box center [163, 311] width 13 height 13
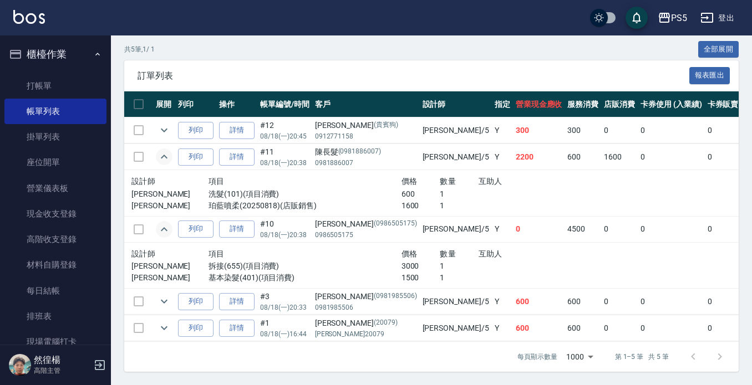
scroll to position [260, 0]
click at [165, 295] on icon "expand row" at bounding box center [163, 301] width 13 height 13
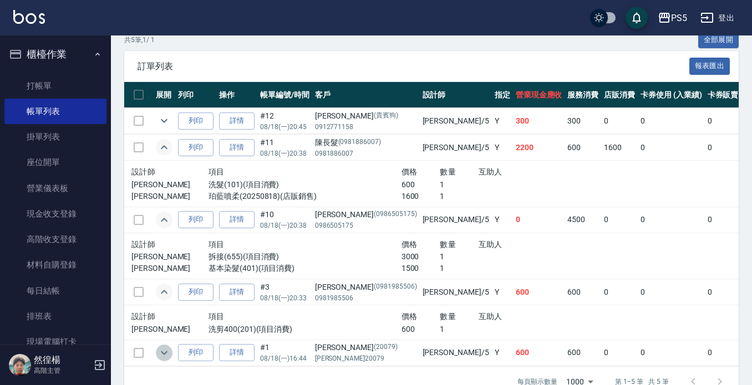
click at [165, 351] on icon "expand row" at bounding box center [163, 352] width 13 height 13
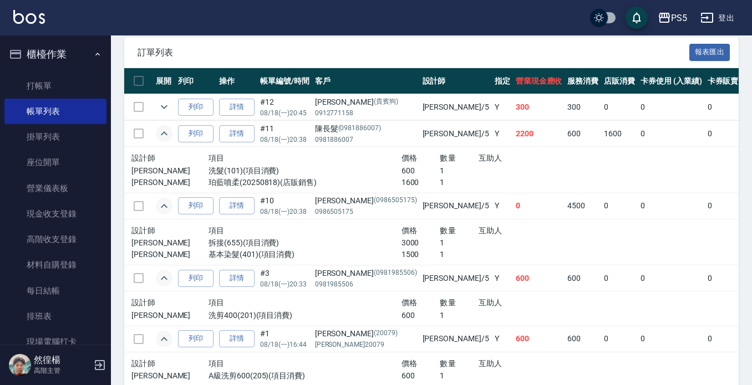
scroll to position [277, 0]
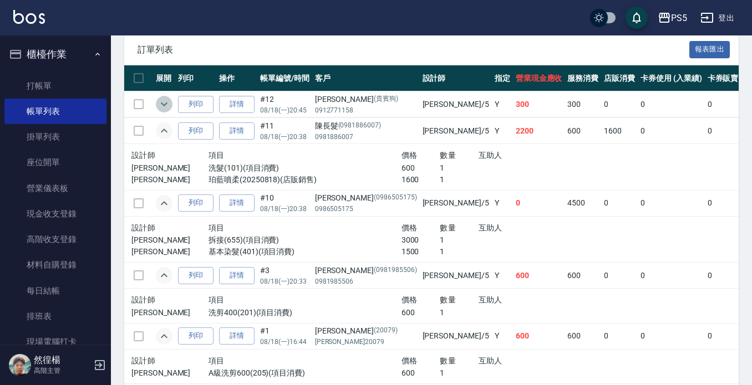
click at [165, 104] on icon "expand row" at bounding box center [164, 105] width 7 height 4
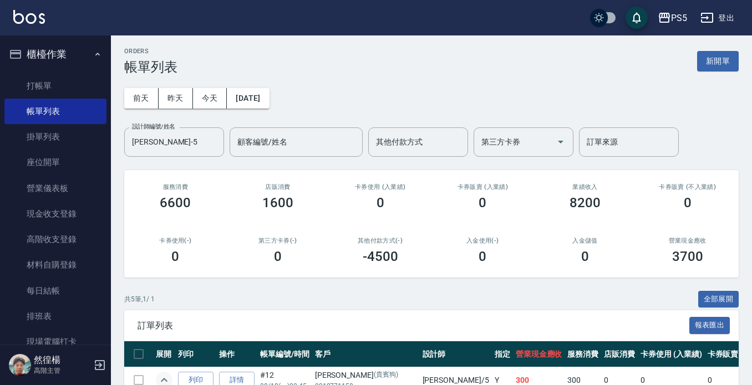
scroll to position [0, 0]
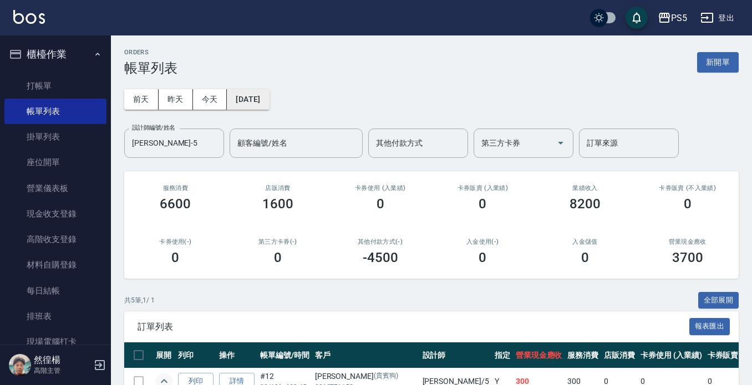
click at [260, 97] on button "2025/08/18" at bounding box center [248, 99] width 42 height 21
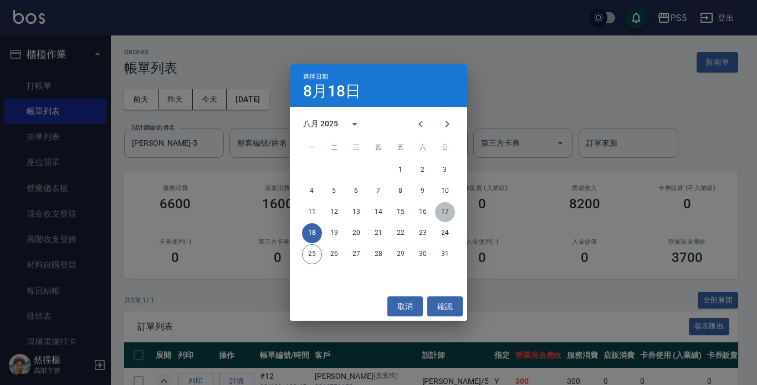
click at [449, 209] on button "17" at bounding box center [445, 212] width 20 height 20
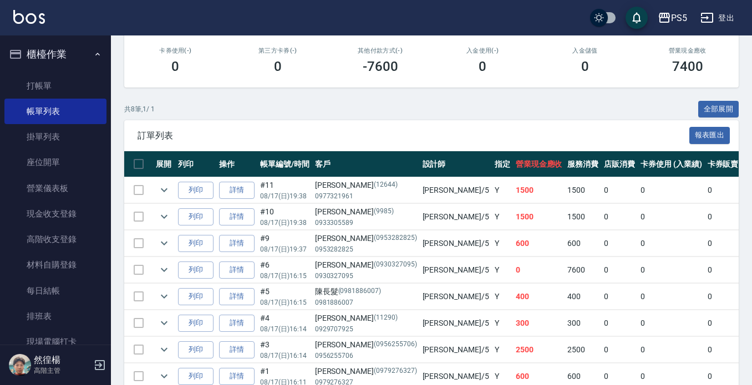
scroll to position [249, 0]
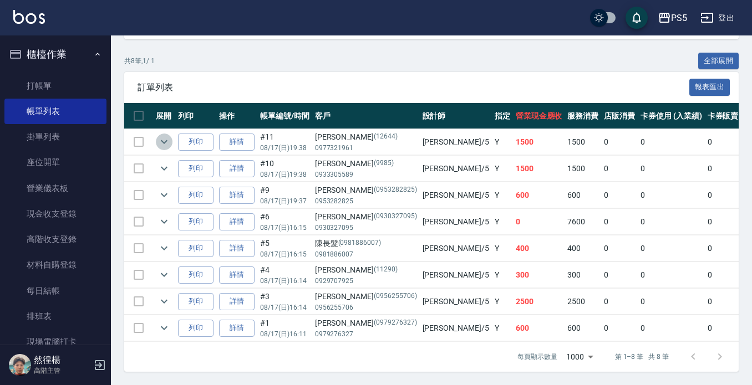
click at [167, 135] on icon "expand row" at bounding box center [163, 141] width 13 height 13
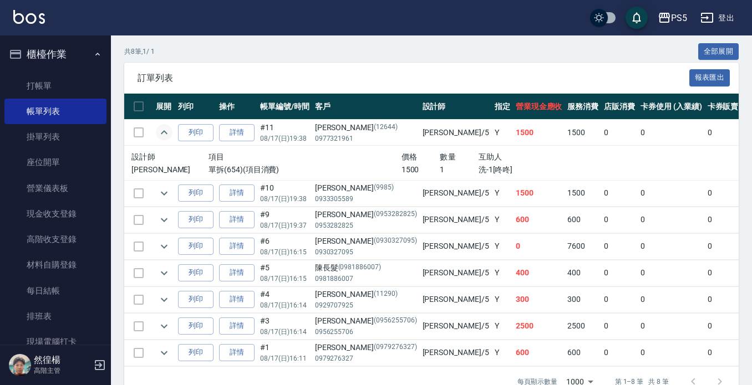
click at [167, 175] on p "Jolie" at bounding box center [169, 170] width 77 height 12
click at [170, 196] on icon "expand row" at bounding box center [163, 193] width 13 height 13
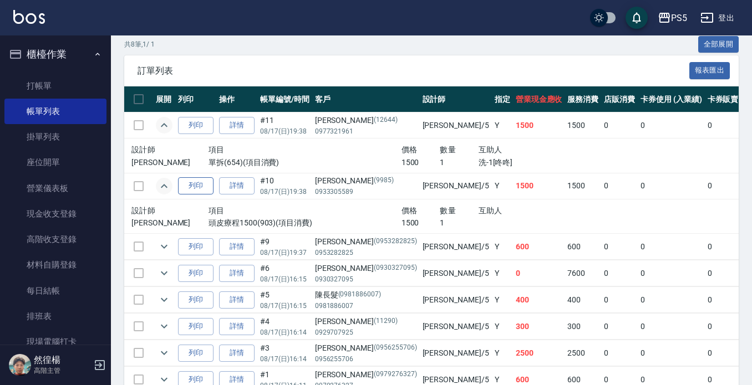
scroll to position [304, 0]
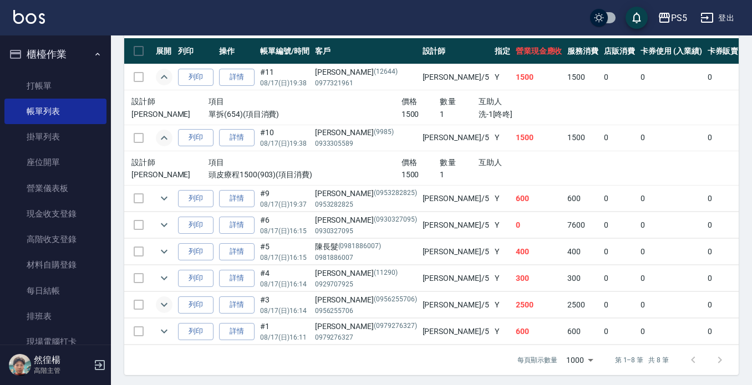
click at [165, 306] on icon "expand row" at bounding box center [164, 305] width 7 height 4
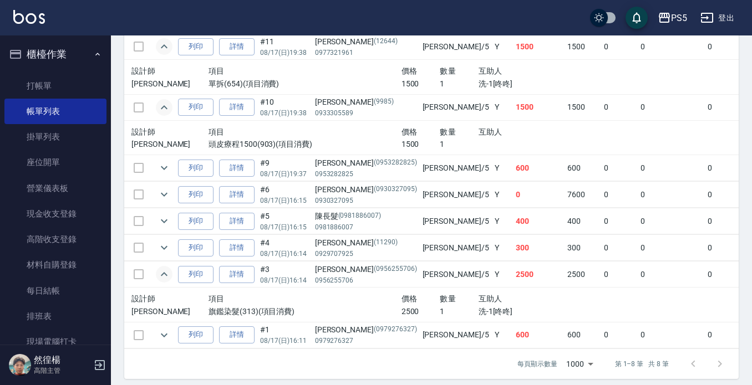
scroll to position [351, 0]
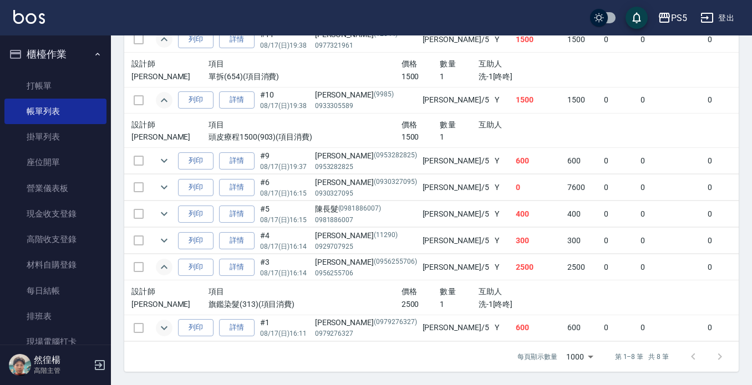
click at [161, 326] on icon "expand row" at bounding box center [164, 328] width 7 height 4
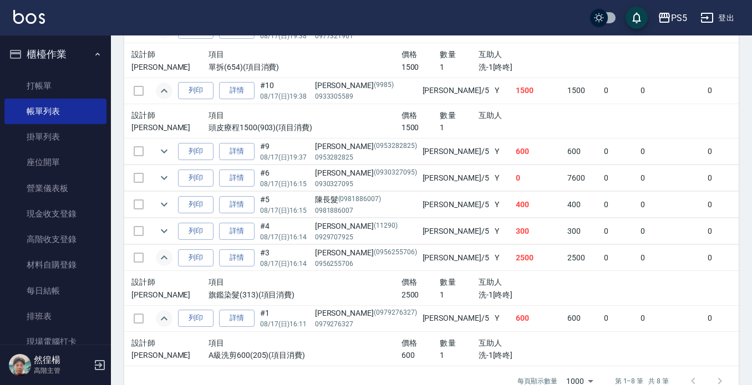
click at [165, 220] on td at bounding box center [164, 231] width 22 height 26
click at [162, 229] on icon "expand row" at bounding box center [163, 230] width 13 height 13
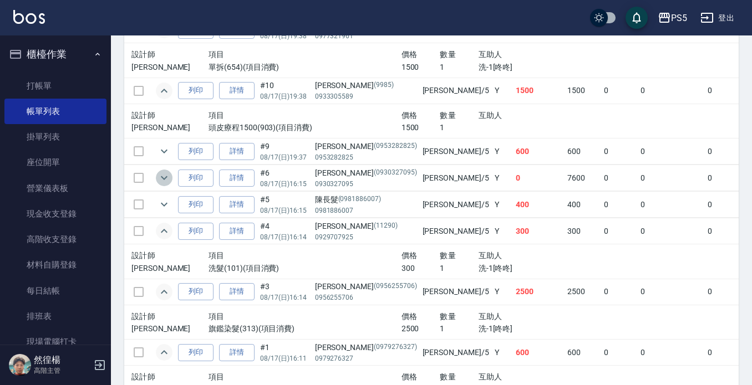
click at [165, 178] on icon "expand row" at bounding box center [164, 178] width 7 height 4
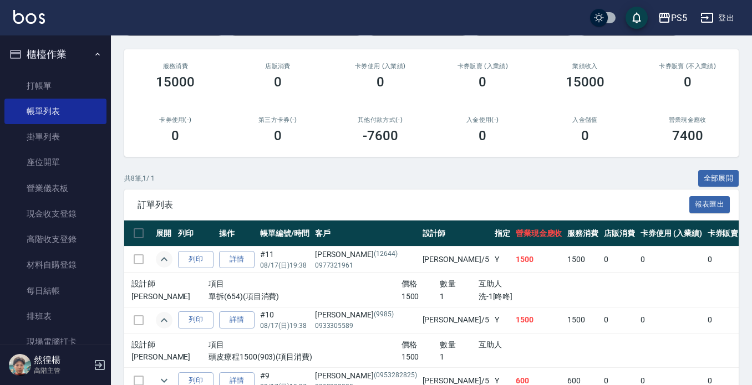
scroll to position [0, 0]
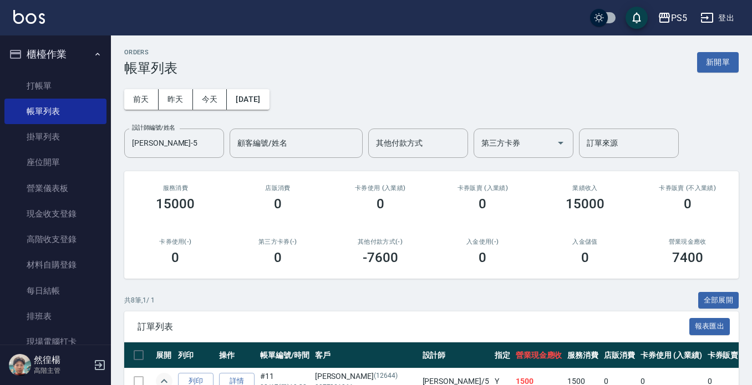
click at [451, 262] on div "0" at bounding box center [482, 258] width 76 height 16
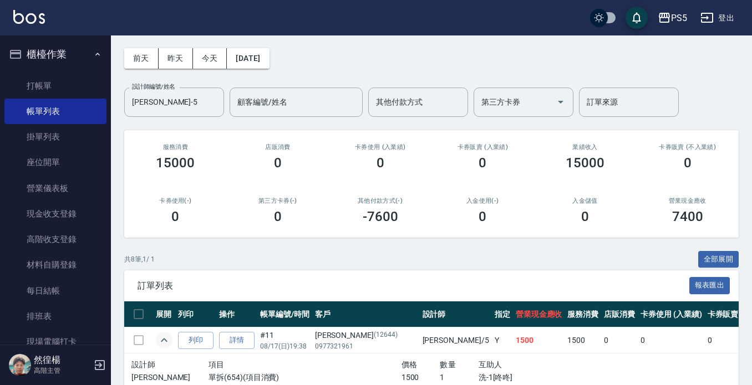
scroll to position [277, 0]
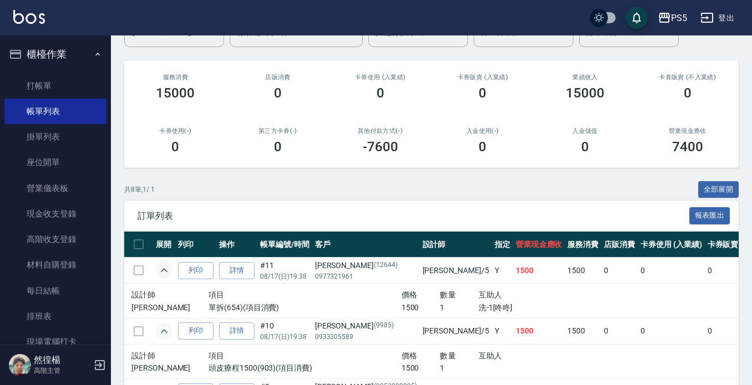
click at [601, 255] on th "店販消費" at bounding box center [619, 245] width 37 height 26
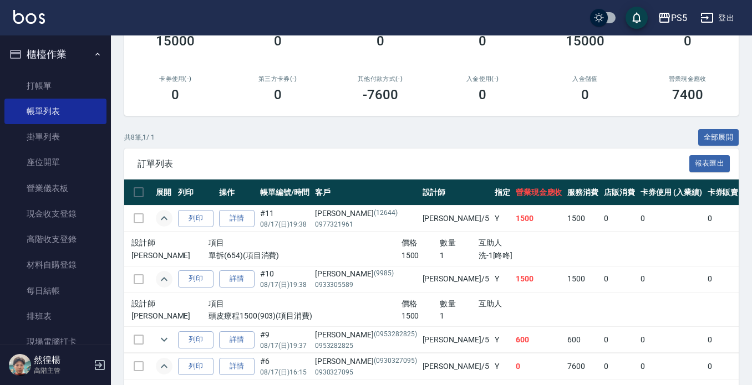
scroll to position [222, 0]
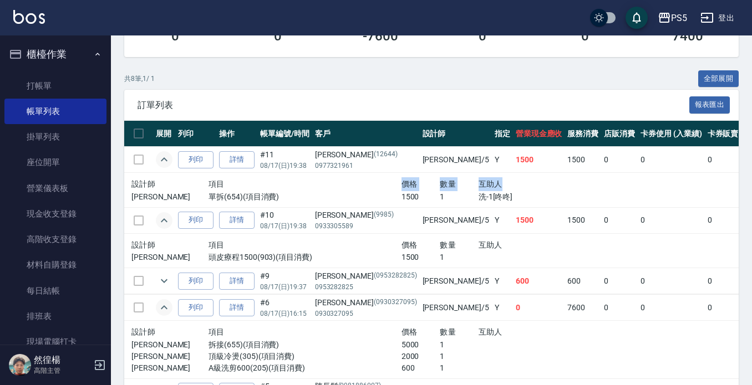
drag, startPoint x: 349, startPoint y: 178, endPoint x: 474, endPoint y: 182, distance: 125.3
click at [474, 182] on div "設計師 項目 價格 數量 互助人" at bounding box center [362, 184] width 462 height 14
click at [478, 182] on div "互助人" at bounding box center [536, 184] width 116 height 14
drag, startPoint x: 475, startPoint y: 195, endPoint x: 358, endPoint y: 200, distance: 117.0
click at [358, 200] on div "Jolie 單拆(654)(項目消費) 1500 1 洗-1[咚咚]" at bounding box center [362, 197] width 462 height 12
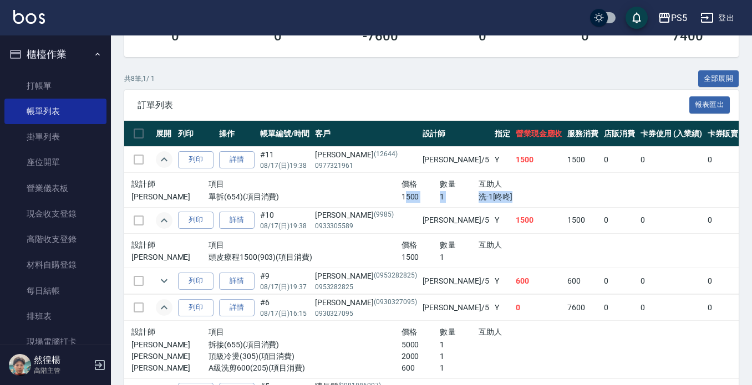
click at [401, 200] on p "1500" at bounding box center [420, 197] width 39 height 12
click at [335, 194] on p "單拆(654)(項目消費)" at bounding box center [304, 197] width 193 height 12
drag, startPoint x: 343, startPoint y: 193, endPoint x: 398, endPoint y: 192, distance: 55.4
click at [398, 192] on div "Jolie 單拆(654)(項目消費) 1500 1 洗-1[咚咚]" at bounding box center [362, 197] width 462 height 12
click at [439, 192] on p "1" at bounding box center [458, 197] width 39 height 12
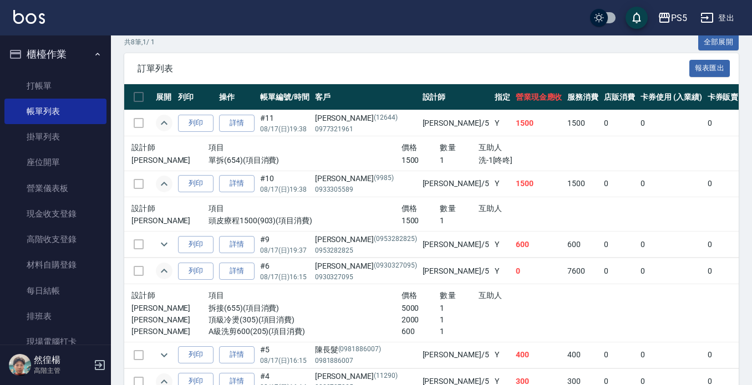
scroll to position [277, 0]
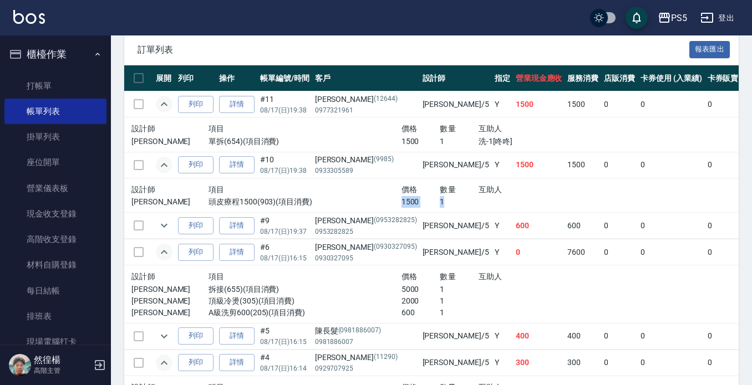
drag, startPoint x: 396, startPoint y: 207, endPoint x: 350, endPoint y: 202, distance: 46.2
click at [350, 202] on div "Jolie 頭皮療程1500(903)(項目消費) 1500 1" at bounding box center [362, 202] width 462 height 12
click at [350, 201] on p "頭皮療程1500(903)(項目消費)" at bounding box center [304, 202] width 193 height 12
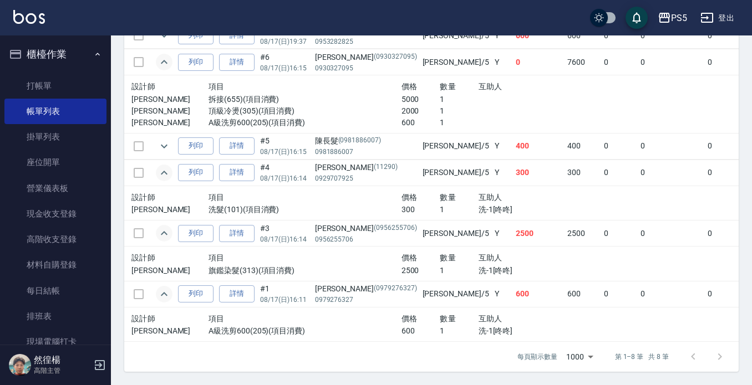
scroll to position [477, 0]
drag, startPoint x: 312, startPoint y: 229, endPoint x: 367, endPoint y: 229, distance: 54.9
click at [367, 229] on tr "列印 詳情 #3 08/17 (日) 16:14 談筱馨 (0956255706) 0956255706 Jolie /5 Y 2500 2500 0 0 0…" at bounding box center [634, 234] width 1020 height 26
click at [367, 234] on p "0956255706" at bounding box center [366, 239] width 102 height 10
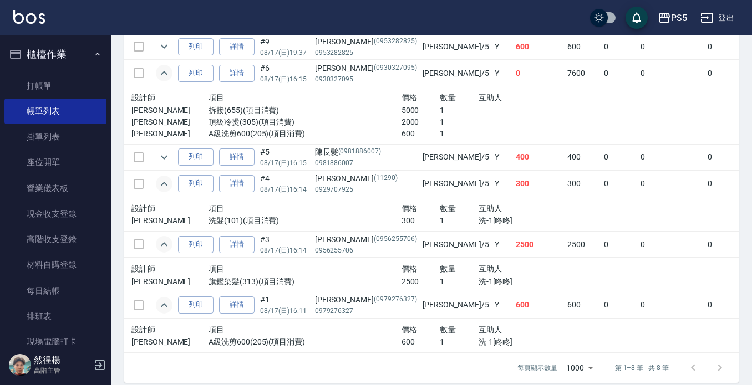
scroll to position [421, 0]
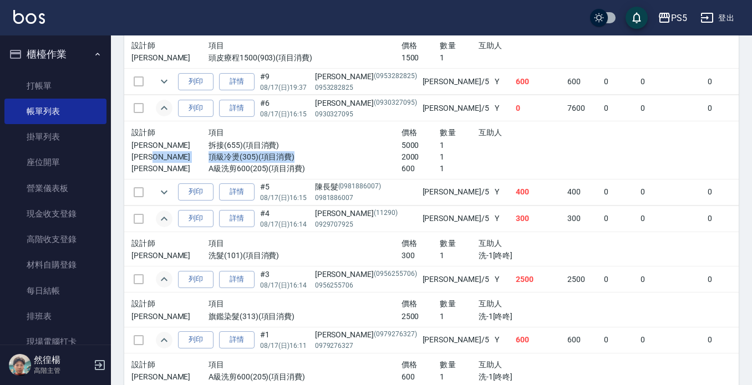
drag, startPoint x: 193, startPoint y: 156, endPoint x: 308, endPoint y: 154, distance: 115.3
click at [308, 154] on div "Jolie 頂級冷燙(305)(項目消費) 2000 1" at bounding box center [362, 157] width 462 height 12
click at [308, 154] on p "頂級冷燙(305)(項目消費)" at bounding box center [304, 157] width 193 height 12
drag, startPoint x: 300, startPoint y: 145, endPoint x: 183, endPoint y: 155, distance: 117.9
click at [183, 155] on div "設計師 項目 價格 數量 互助人 Jolie 拆接(655)(項目消費) 5000 1 Jolie 頂級冷燙(305)(項目消費) 2000 1 Jolie …" at bounding box center [362, 150] width 462 height 49
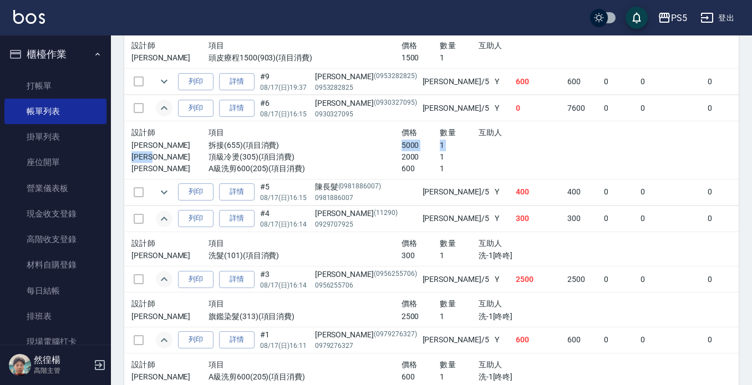
click at [183, 155] on p "[PERSON_NAME]" at bounding box center [169, 157] width 77 height 12
drag, startPoint x: 182, startPoint y: 151, endPoint x: 247, endPoint y: 142, distance: 64.8
click at [247, 142] on div "設計師 項目 價格 數量 互助人 Jolie 拆接(655)(項目消費) 5000 1 Jolie 頂級冷燙(305)(項目消費) 2000 1 Jolie …" at bounding box center [362, 150] width 462 height 49
click at [247, 142] on p "拆接(655)(項目消費)" at bounding box center [304, 146] width 193 height 12
click at [162, 194] on icon "expand row" at bounding box center [163, 192] width 13 height 13
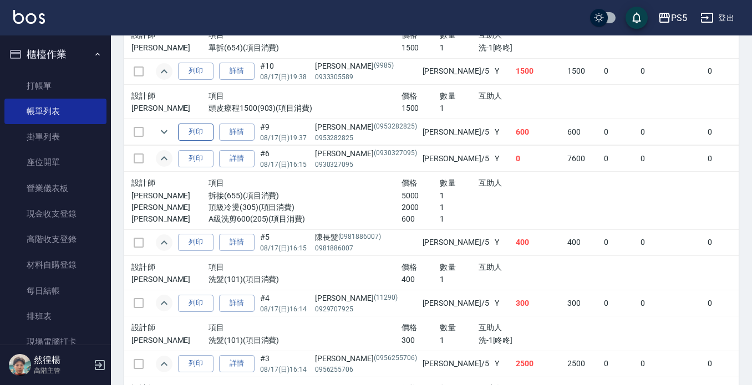
scroll to position [310, 0]
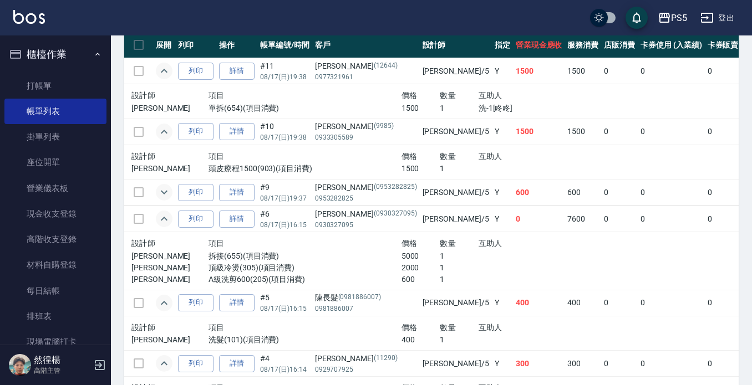
click at [162, 193] on icon "expand row" at bounding box center [163, 192] width 13 height 13
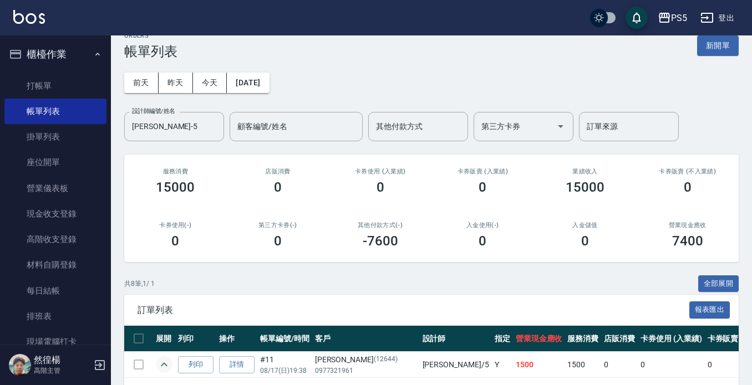
scroll to position [0, 0]
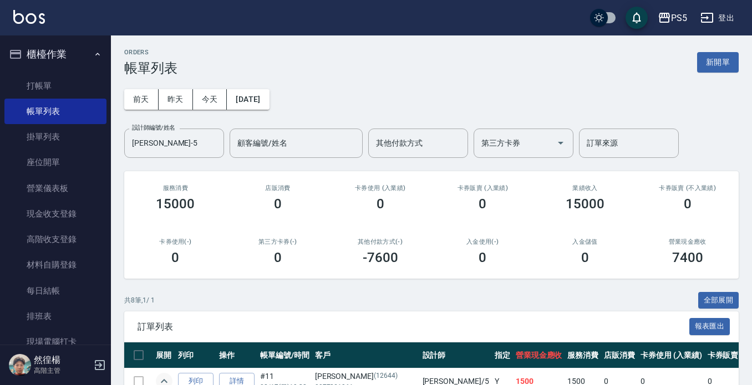
click at [509, 233] on div "入金使用(-) 0" at bounding box center [482, 252] width 103 height 54
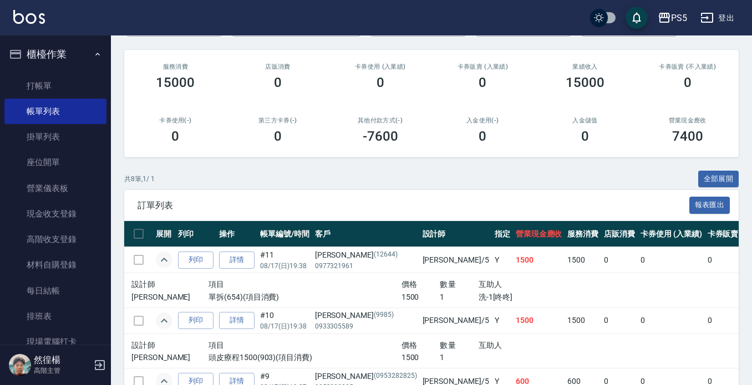
scroll to position [111, 0]
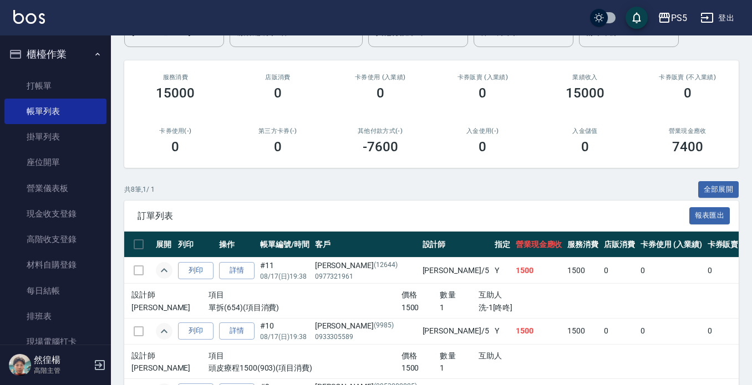
drag, startPoint x: 412, startPoint y: 100, endPoint x: 403, endPoint y: 102, distance: 9.1
click at [403, 102] on div "卡券使用 (入業績) 0" at bounding box center [380, 87] width 103 height 54
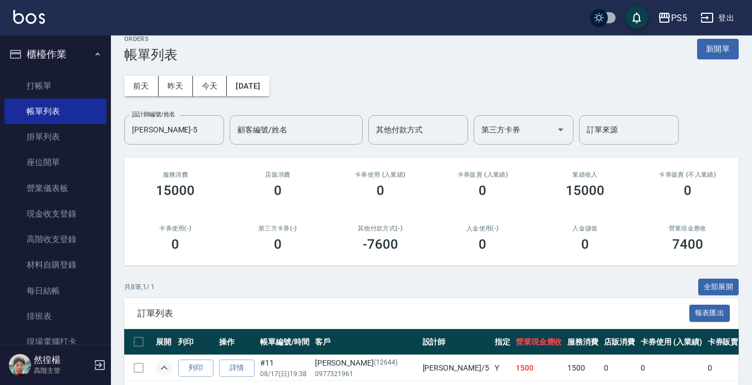
scroll to position [0, 0]
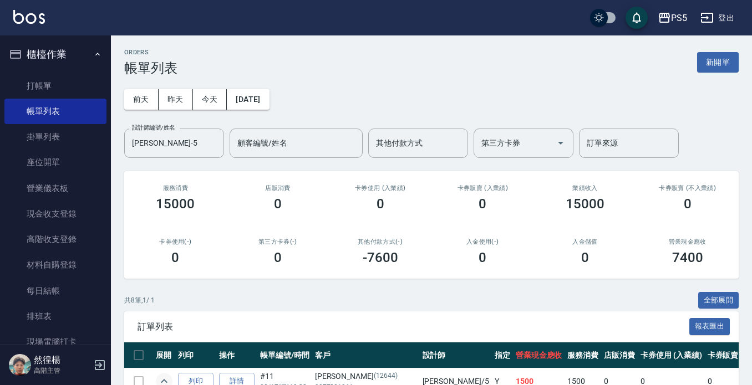
click at [396, 107] on div "前天 昨天 今天 2025/08/17 設計師編號/姓名 Jolie-5 設計師編號/姓名 顧客編號/姓名 顧客編號/姓名 其他付款方式 其他付款方式 第三方…" at bounding box center [431, 117] width 614 height 82
click at [424, 313] on div "訂單列表 報表匯出" at bounding box center [431, 326] width 614 height 30
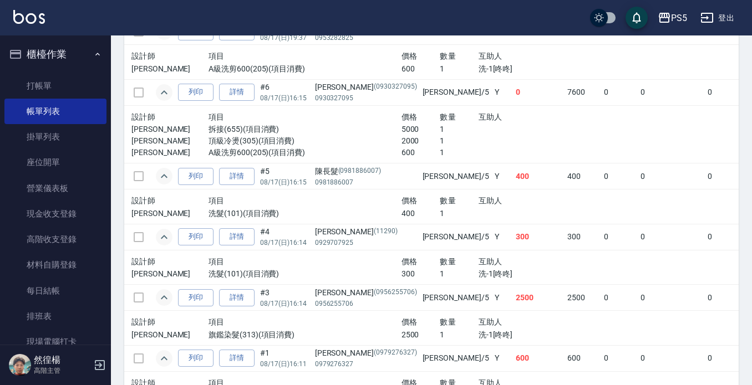
scroll to position [545, 0]
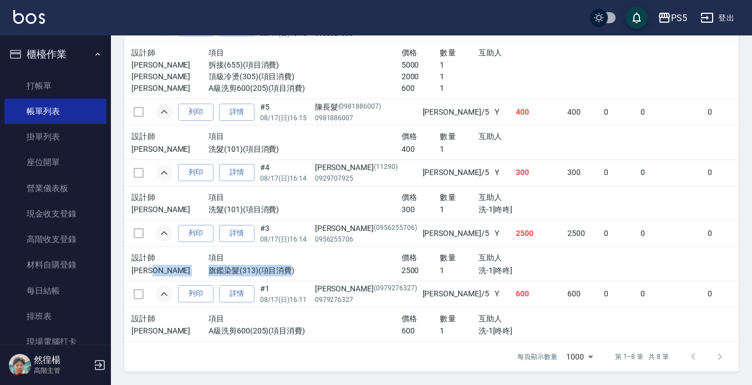
drag, startPoint x: 195, startPoint y: 266, endPoint x: 278, endPoint y: 255, distance: 83.8
click at [278, 265] on div "Jolie 旗鑑染髮(313)(項目消費) 2500 1 洗-1[咚咚]" at bounding box center [362, 271] width 462 height 12
click at [279, 265] on p "旗鑑染髮(313)(項目消費)" at bounding box center [304, 271] width 193 height 12
click at [317, 265] on p "旗鑑染髮(313)(項目消費)" at bounding box center [304, 271] width 193 height 12
drag, startPoint x: 345, startPoint y: 264, endPoint x: 392, endPoint y: 265, distance: 47.1
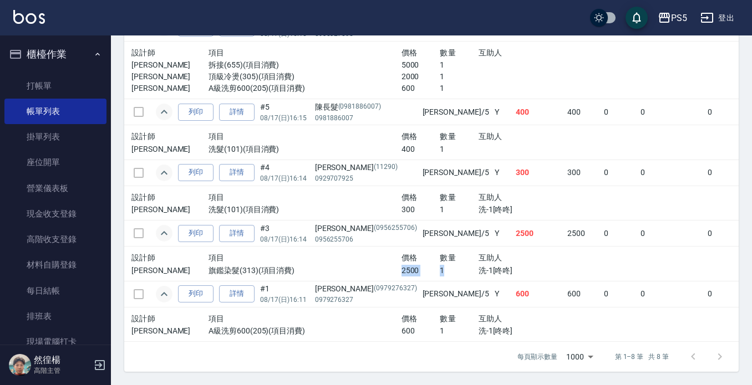
click at [392, 265] on div "Jolie 旗鑑染髮(313)(項目消費) 2500 1 洗-1[咚咚]" at bounding box center [362, 271] width 462 height 12
click at [439, 265] on p "1" at bounding box center [458, 271] width 39 height 12
drag, startPoint x: 352, startPoint y: 258, endPoint x: 378, endPoint y: 260, distance: 25.6
click at [378, 265] on div "Jolie 旗鑑染髮(313)(項目消費) 2500 1 洗-1[咚咚]" at bounding box center [362, 271] width 462 height 12
click at [401, 265] on p "2500" at bounding box center [420, 271] width 39 height 12
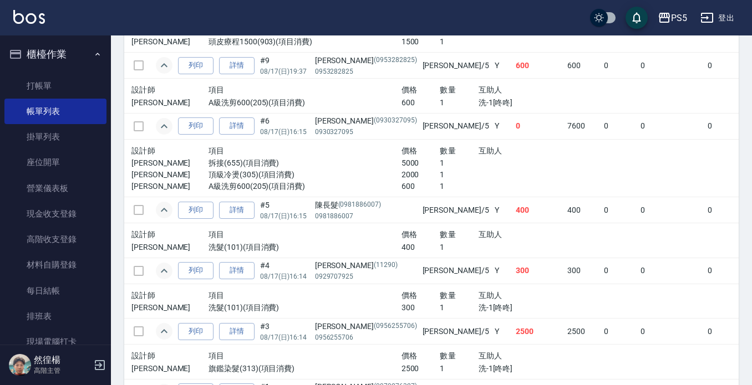
scroll to position [434, 0]
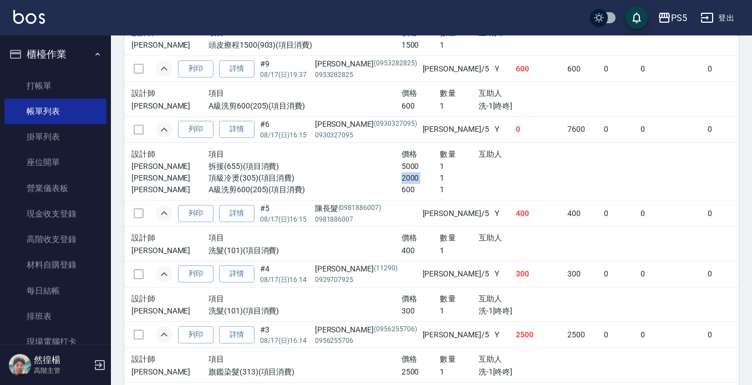
drag, startPoint x: 347, startPoint y: 177, endPoint x: 388, endPoint y: 178, distance: 41.0
click at [388, 178] on div "Jolie 頂級冷燙(305)(項目消費) 2000 1" at bounding box center [362, 178] width 462 height 12
click at [439, 178] on p "1" at bounding box center [458, 178] width 39 height 12
click at [341, 175] on p "頂級冷燙(305)(項目消費)" at bounding box center [304, 178] width 193 height 12
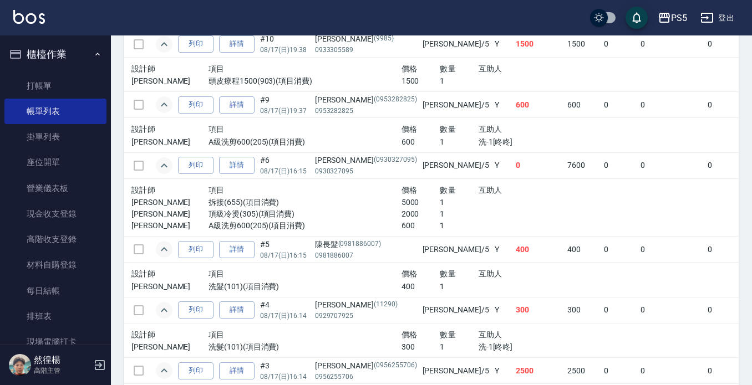
scroll to position [379, 0]
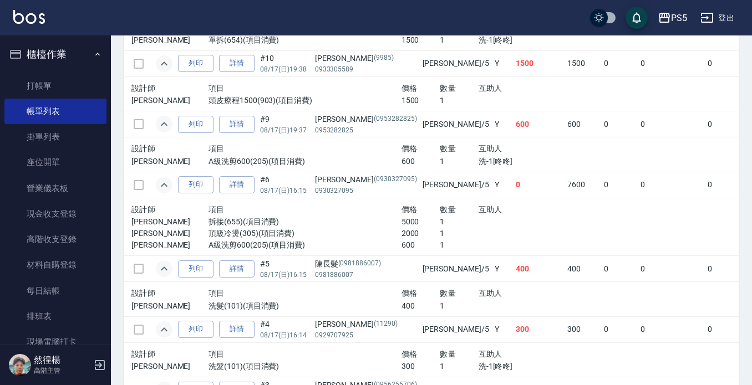
drag, startPoint x: 330, startPoint y: 177, endPoint x: 319, endPoint y: 171, distance: 12.2
click at [319, 171] on div "設計師 項目 價格 數量 互助人 Jolie A級洗剪600(205)(項目消費) 600 1 洗-1[咚咚]" at bounding box center [362, 154] width 471 height 34
drag, startPoint x: 327, startPoint y: 237, endPoint x: 397, endPoint y: 236, distance: 69.8
click at [397, 236] on div "Jolie 頂級冷燙(305)(項目消費) 2000 1" at bounding box center [362, 234] width 462 height 12
click at [439, 236] on p "1" at bounding box center [458, 234] width 39 height 12
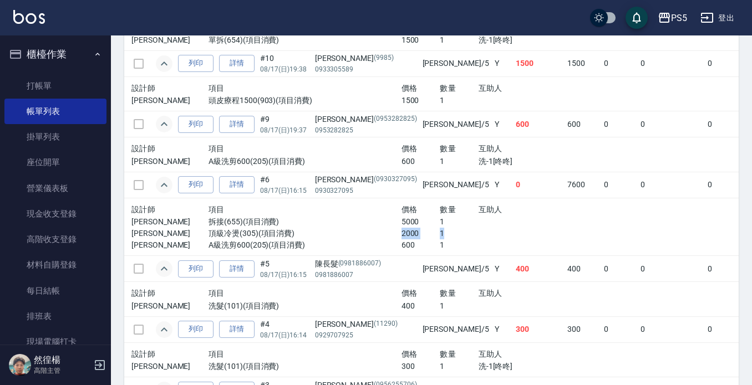
drag, startPoint x: 397, startPoint y: 233, endPoint x: 333, endPoint y: 236, distance: 64.3
click at [333, 236] on div "Jolie 頂級冷燙(305)(項目消費) 2000 1" at bounding box center [362, 234] width 462 height 12
click at [333, 236] on p "頂級冷燙(305)(項目消費)" at bounding box center [304, 234] width 193 height 12
drag, startPoint x: 333, startPoint y: 236, endPoint x: 392, endPoint y: 229, distance: 60.2
click at [392, 229] on div "Jolie 頂級冷燙(305)(項目消費) 2000 1" at bounding box center [362, 234] width 462 height 12
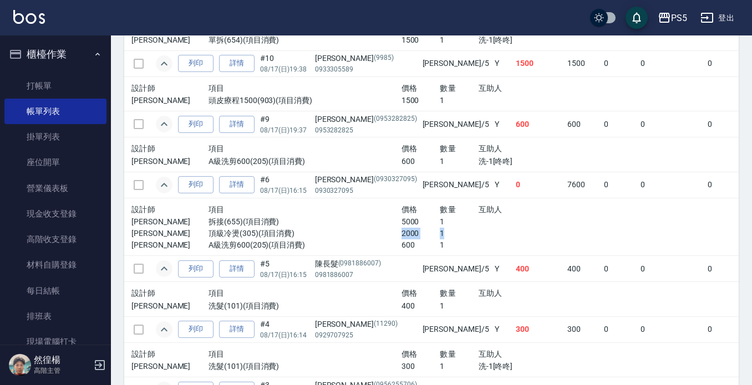
click at [439, 229] on p "1" at bounding box center [458, 234] width 39 height 12
drag, startPoint x: 395, startPoint y: 229, endPoint x: 356, endPoint y: 235, distance: 39.2
click at [356, 235] on div "Jolie 頂級冷燙(305)(項目消費) 2000 1" at bounding box center [362, 234] width 462 height 12
click at [353, 235] on p "頂級冷燙(305)(項目消費)" at bounding box center [304, 234] width 193 height 12
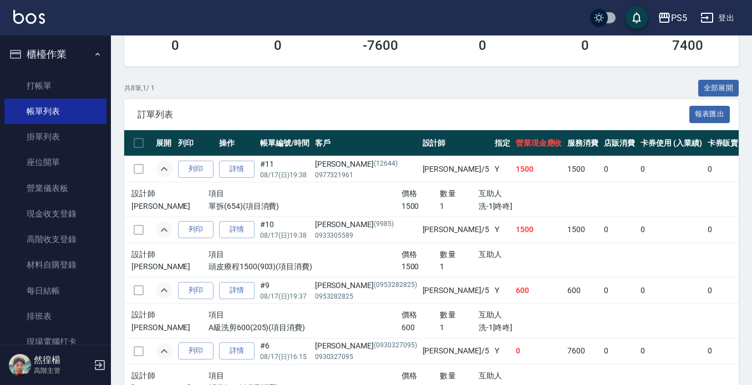
click at [308, 237] on p "08/17 (日) 19:38" at bounding box center [284, 236] width 49 height 10
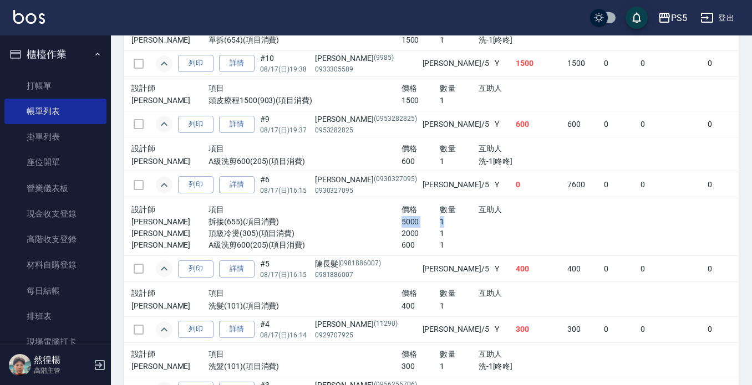
drag, startPoint x: 330, startPoint y: 222, endPoint x: 416, endPoint y: 217, distance: 86.6
click at [416, 217] on div "Jolie 拆接(655)(項目消費) 5000 1" at bounding box center [362, 222] width 462 height 12
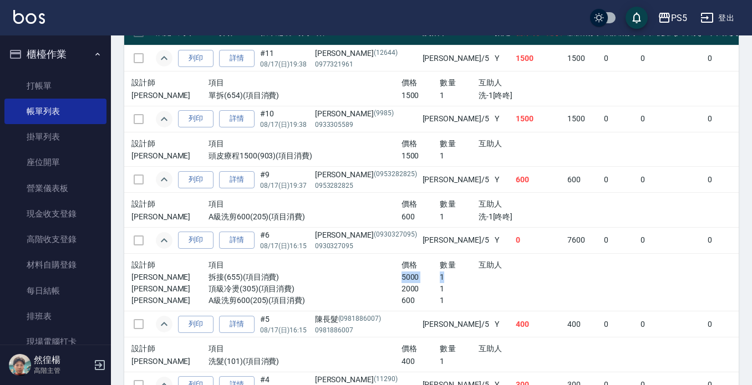
click at [350, 275] on p "拆接(655)(項目消費)" at bounding box center [304, 278] width 193 height 12
drag, startPoint x: 348, startPoint y: 280, endPoint x: 382, endPoint y: 283, distance: 34.5
click at [382, 283] on div "設計師 項目 價格 數量 互助人 Jolie 拆接(655)(項目消費) 5000 1 Jolie 頂級冷燙(305)(項目消費) 2000 1 Jolie …" at bounding box center [362, 282] width 462 height 49
click at [401, 283] on p "2000" at bounding box center [420, 289] width 39 height 12
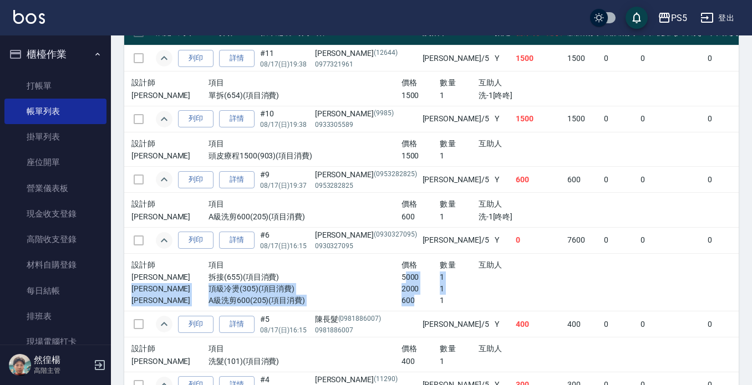
drag, startPoint x: 381, startPoint y: 298, endPoint x: 359, endPoint y: 278, distance: 30.2
click at [359, 278] on div "設計師 項目 價格 數量 互助人 Jolie 拆接(655)(項目消費) 5000 1 Jolie 頂級冷燙(305)(項目消費) 2000 1 Jolie …" at bounding box center [362, 282] width 462 height 49
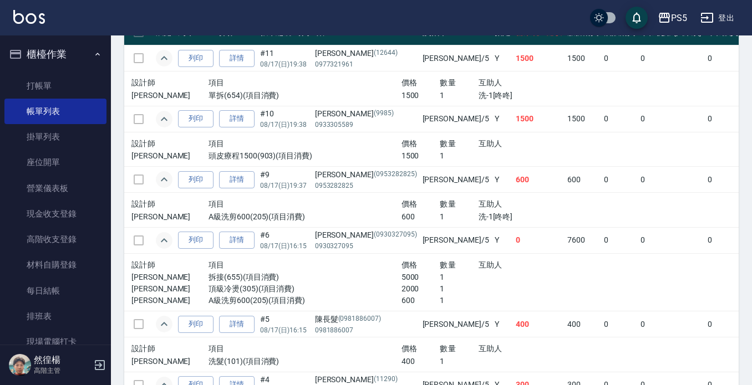
click at [338, 278] on p "拆接(655)(項目消費)" at bounding box center [304, 278] width 193 height 12
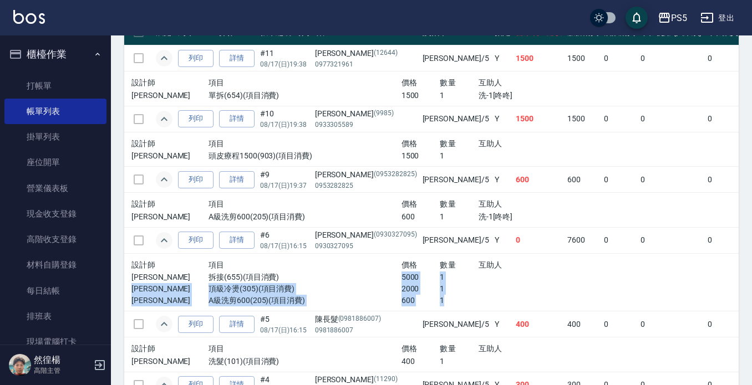
drag, startPoint x: 339, startPoint y: 275, endPoint x: 415, endPoint y: 295, distance: 78.5
click at [415, 295] on div "設計師 項目 價格 數量 互助人 Jolie 拆接(655)(項目消費) 5000 1 Jolie 頂級冷燙(305)(項目消費) 2000 1 Jolie …" at bounding box center [362, 282] width 462 height 49
click at [439, 295] on p "1" at bounding box center [458, 301] width 39 height 12
drag, startPoint x: 415, startPoint y: 295, endPoint x: 352, endPoint y: 279, distance: 65.1
click at [352, 279] on div "設計師 項目 價格 數量 互助人 Jolie 拆接(655)(項目消費) 5000 1 Jolie 頂級冷燙(305)(項目消費) 2000 1 Jolie …" at bounding box center [362, 282] width 462 height 49
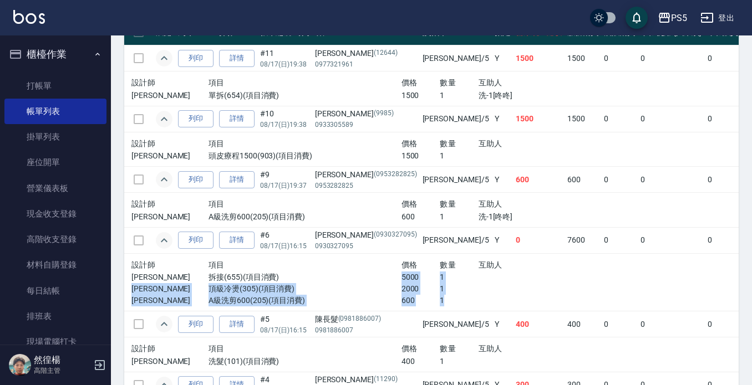
scroll to position [268, 0]
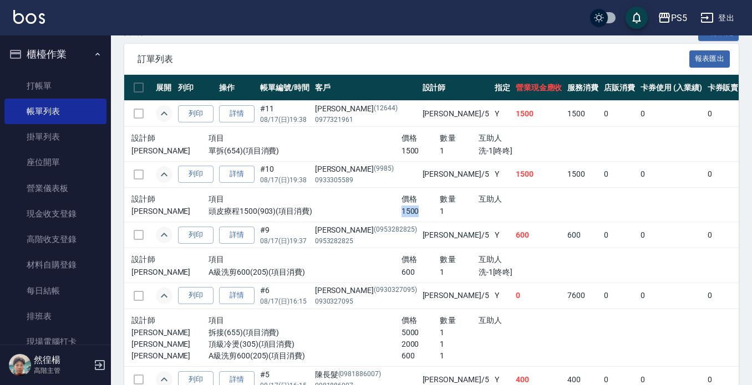
drag, startPoint x: 354, startPoint y: 209, endPoint x: 379, endPoint y: 211, distance: 25.0
click at [379, 211] on div "Jolie 頭皮療程1500(903)(項目消費) 1500 1" at bounding box center [362, 212] width 462 height 12
click at [401, 213] on p "1500" at bounding box center [420, 212] width 39 height 12
drag, startPoint x: 344, startPoint y: 211, endPoint x: 370, endPoint y: 212, distance: 26.6
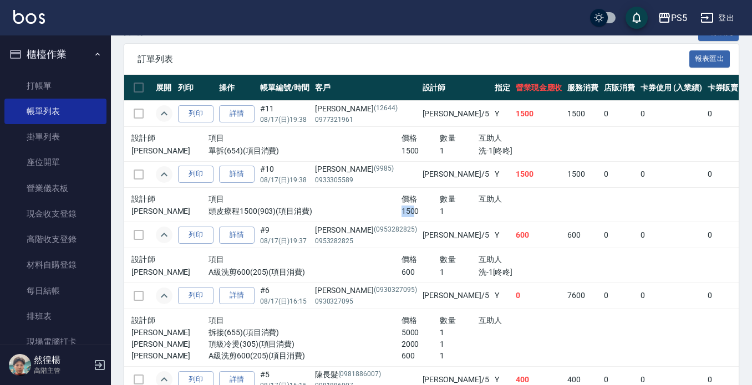
click at [370, 212] on div "Jolie 頭皮療程1500(903)(項目消費) 1500 1" at bounding box center [362, 212] width 462 height 12
click at [401, 212] on p "1500" at bounding box center [420, 212] width 39 height 12
drag, startPoint x: 333, startPoint y: 212, endPoint x: 386, endPoint y: 212, distance: 53.2
click at [386, 212] on div "Jolie 頭皮療程1500(903)(項目消費) 1500 1" at bounding box center [362, 212] width 462 height 12
click at [439, 216] on p "1" at bounding box center [458, 212] width 39 height 12
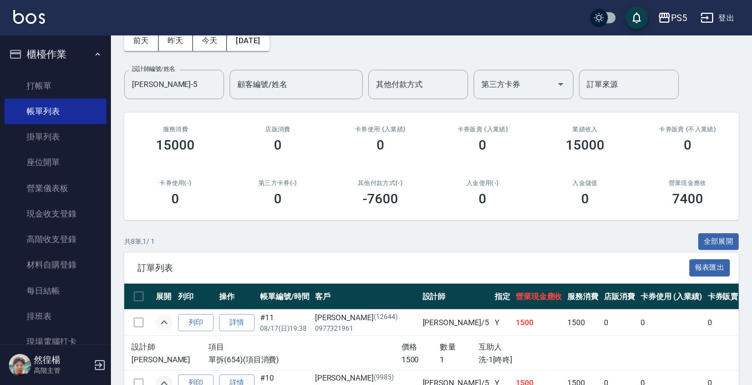
scroll to position [0, 0]
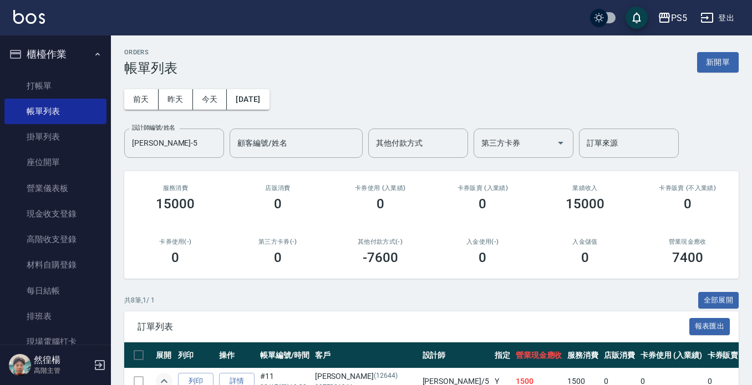
click at [442, 76] on div "前天 昨天 今天 2025/08/17 設計師編號/姓名 Jolie-5 設計師編號/姓名 顧客編號/姓名 顧客編號/姓名 其他付款方式 其他付款方式 第三方…" at bounding box center [431, 117] width 614 height 82
click at [253, 96] on button "2025/08/17" at bounding box center [248, 99] width 42 height 21
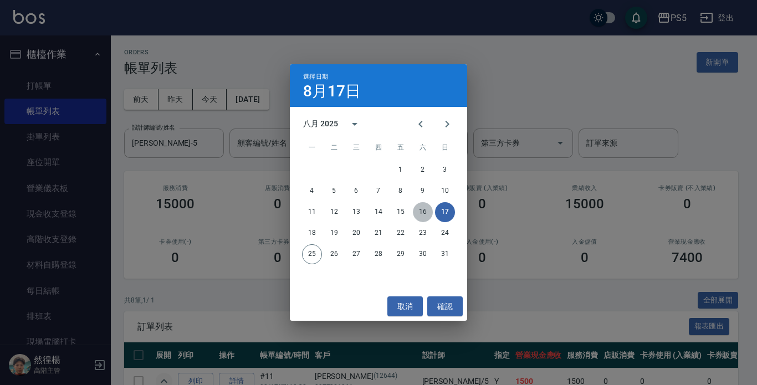
click at [431, 208] on button "16" at bounding box center [423, 212] width 20 height 20
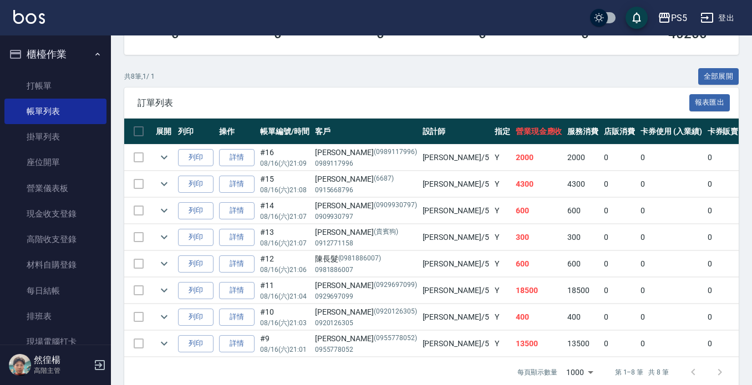
scroll to position [249, 0]
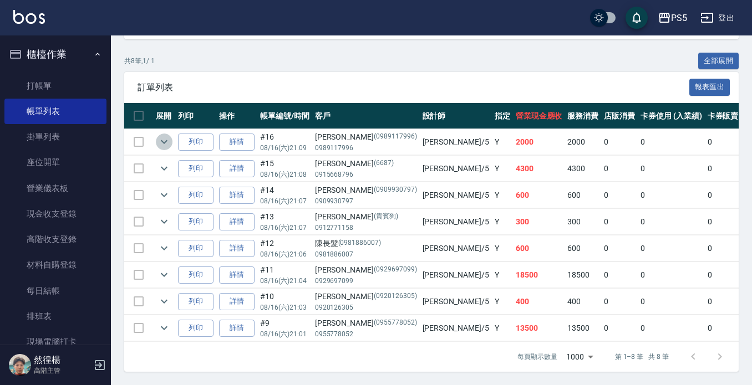
click at [170, 135] on icon "expand row" at bounding box center [163, 141] width 13 height 13
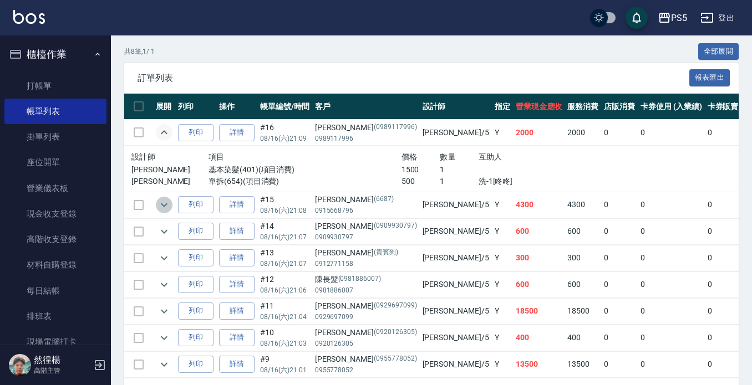
click at [168, 204] on icon "expand row" at bounding box center [163, 204] width 13 height 13
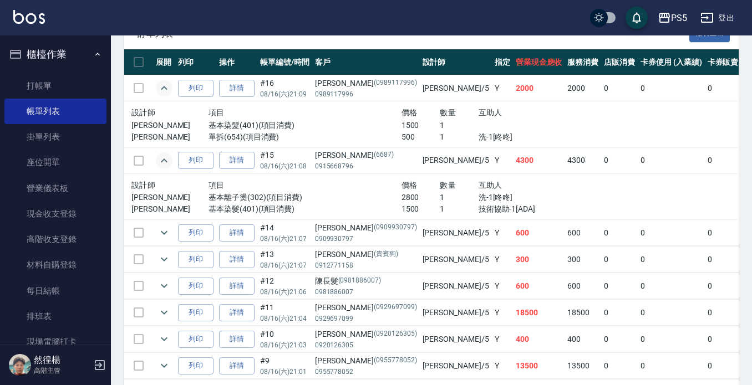
scroll to position [340, 0]
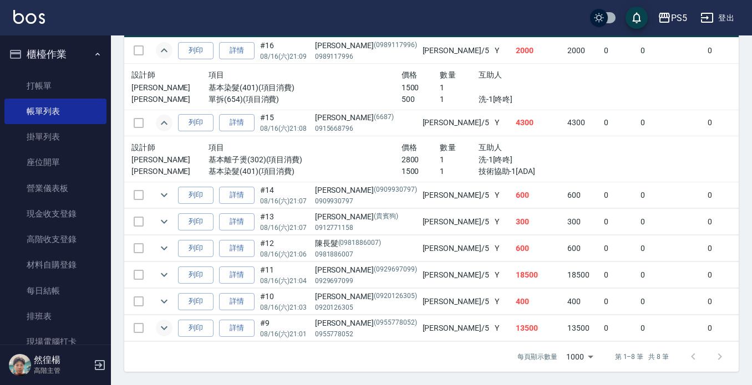
click at [160, 321] on icon "expand row" at bounding box center [163, 327] width 13 height 13
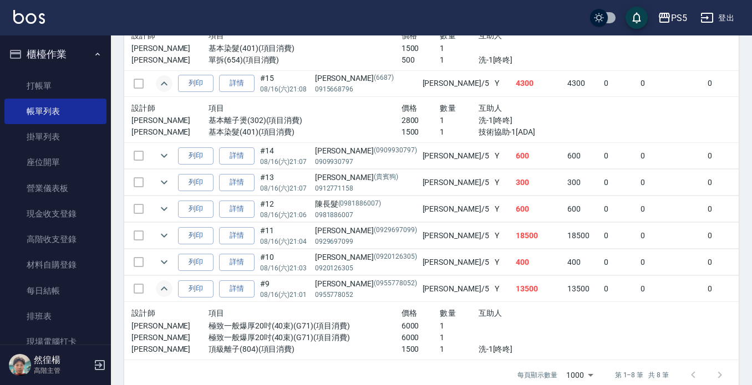
scroll to position [398, 0]
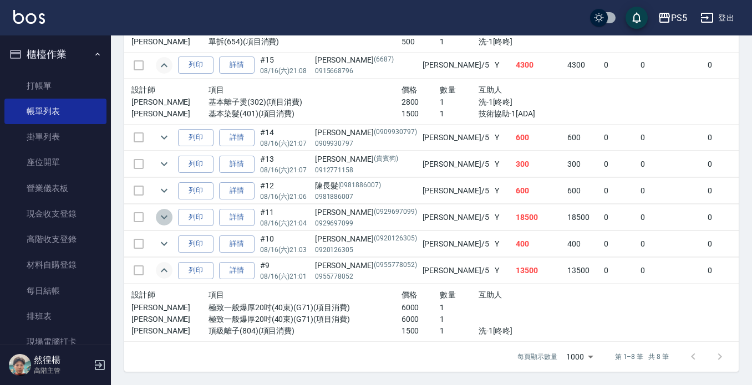
click at [161, 212] on icon "expand row" at bounding box center [163, 217] width 13 height 13
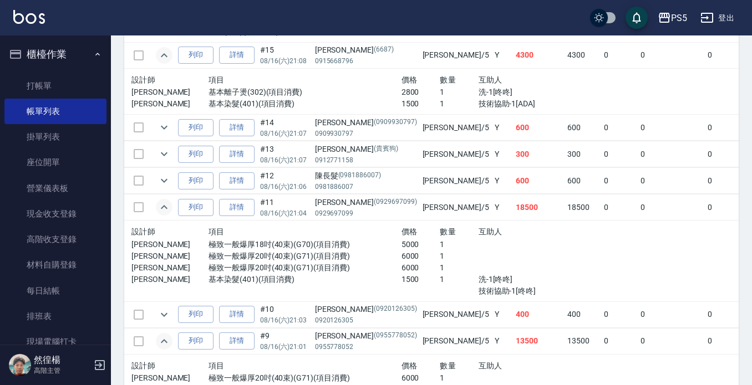
scroll to position [478, 0]
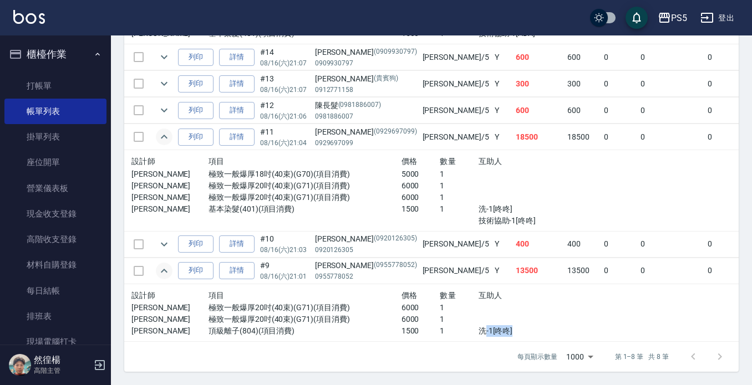
drag, startPoint x: 460, startPoint y: 319, endPoint x: 417, endPoint y: 324, distance: 43.0
click at [417, 325] on div "Jolie 頂級離子(804)(項目消費) 1500 1 洗-1[咚咚]" at bounding box center [362, 331] width 462 height 12
click at [439, 325] on p "1" at bounding box center [458, 331] width 39 height 12
drag, startPoint x: 414, startPoint y: 195, endPoint x: 444, endPoint y: 201, distance: 31.0
click at [444, 203] on div "Jolie 基本染髮(401)(項目消費) 1500 1 洗-1[咚咚] 技術協助-1[咚咚]" at bounding box center [362, 214] width 462 height 23
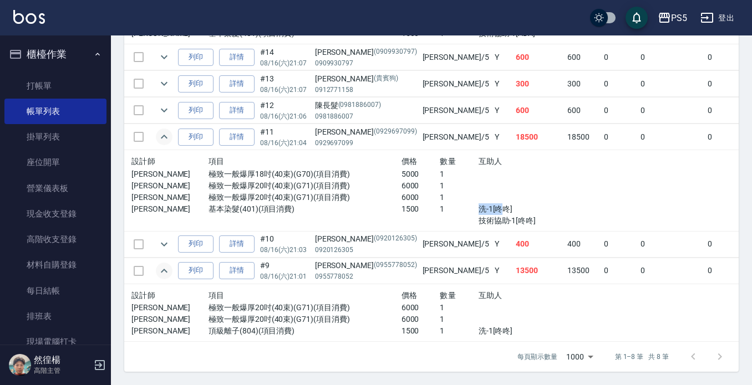
click at [478, 203] on p "洗-1[咚咚]" at bounding box center [536, 209] width 116 height 12
drag, startPoint x: 542, startPoint y: 207, endPoint x: 449, endPoint y: 208, distance: 93.1
click at [449, 208] on tr "設計師 項目 價格 數量 互助人 Jolie 極致一般爆厚18吋(40束)(G70)(項目消費) 5000 1 Jolie 極致一般爆厚20吋(40束)(G7…" at bounding box center [634, 190] width 1020 height 81
click at [478, 215] on p "技術協助-1[咚咚]" at bounding box center [536, 221] width 116 height 12
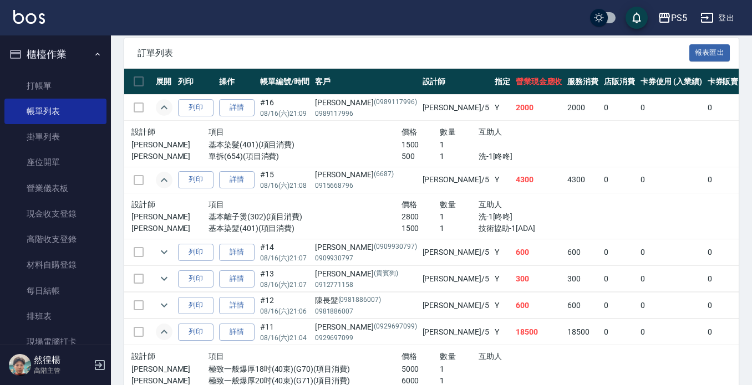
scroll to position [257, 0]
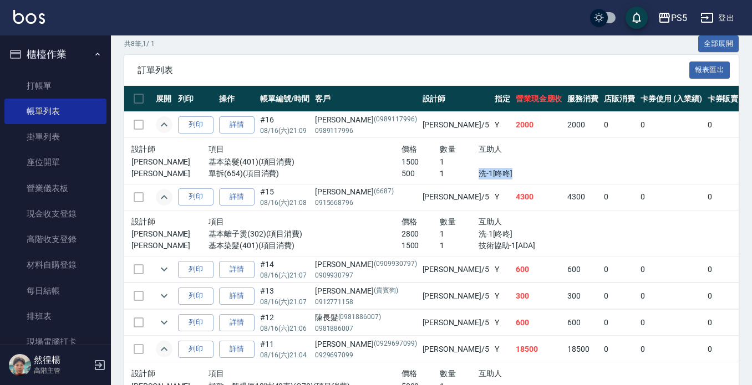
drag, startPoint x: 459, startPoint y: 171, endPoint x: 416, endPoint y: 171, distance: 43.8
click at [416, 171] on div "Jolie 單拆(654)(項目消費) 500 1 洗-1[咚咚]" at bounding box center [362, 174] width 462 height 12
click at [439, 171] on p "1" at bounding box center [458, 174] width 39 height 12
click at [439, 166] on p "1" at bounding box center [458, 162] width 39 height 12
drag, startPoint x: 410, startPoint y: 166, endPoint x: 437, endPoint y: 173, distance: 28.1
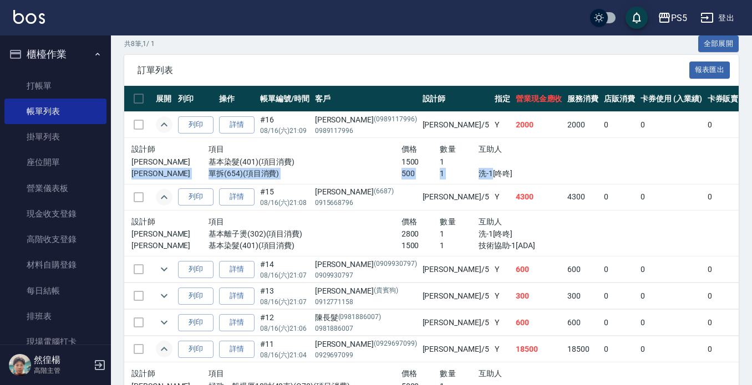
click at [437, 173] on div "設計師 項目 價格 數量 互助人 Jolie 基本染髮(401)(項目消費) 1500 1 Jolie 單拆(654)(項目消費) 500 1 洗-1[咚咚]" at bounding box center [362, 160] width 462 height 37
click at [478, 173] on p "洗-1[咚咚]" at bounding box center [536, 174] width 116 height 12
drag, startPoint x: 595, startPoint y: 159, endPoint x: 584, endPoint y: 159, distance: 10.5
drag, startPoint x: 584, startPoint y: 159, endPoint x: 544, endPoint y: 156, distance: 40.0
click at [601, 156] on td at bounding box center [764, 161] width 326 height 47
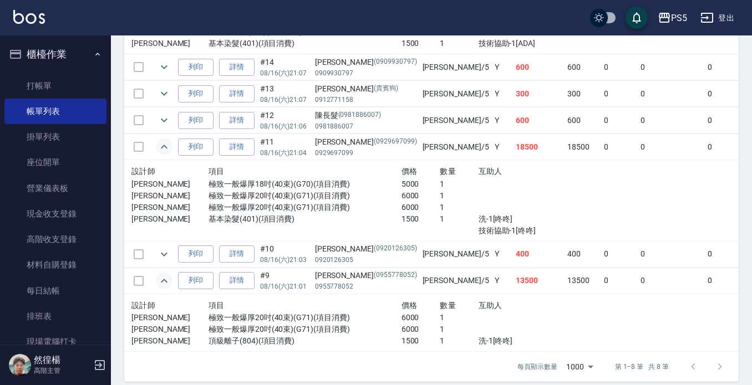
scroll to position [478, 0]
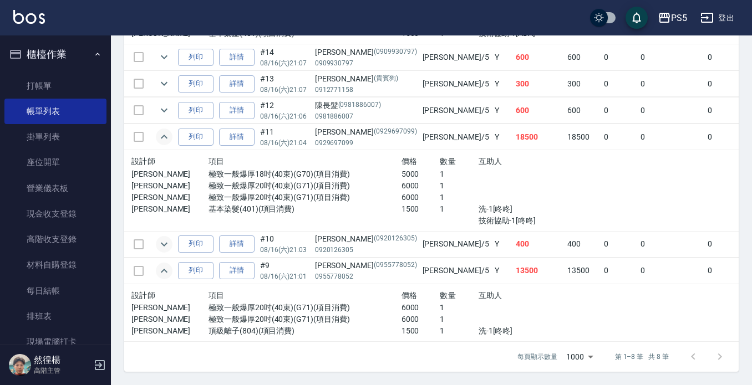
click at [171, 236] on button "expand row" at bounding box center [164, 244] width 17 height 17
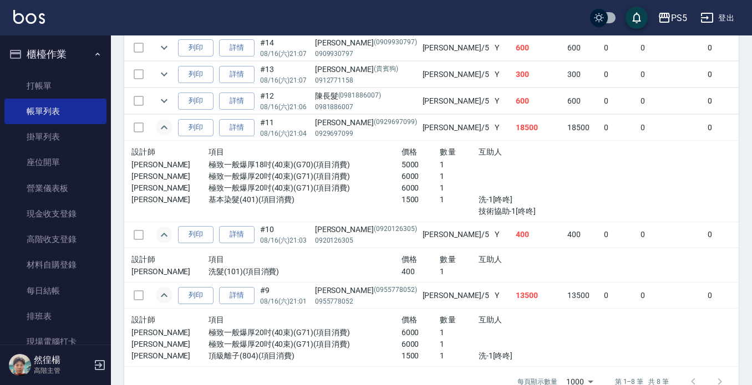
scroll to position [423, 0]
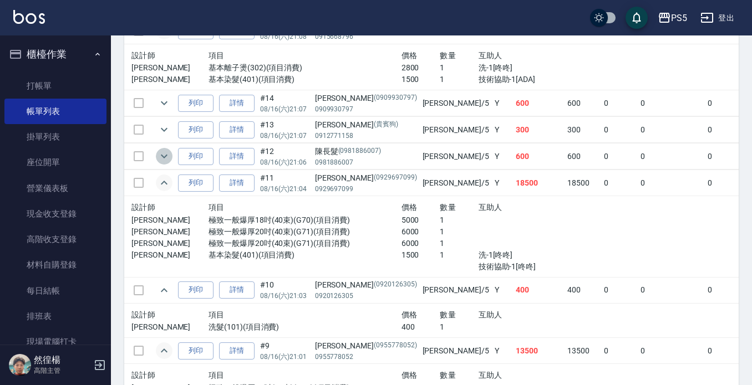
click at [167, 160] on icon "expand row" at bounding box center [163, 156] width 13 height 13
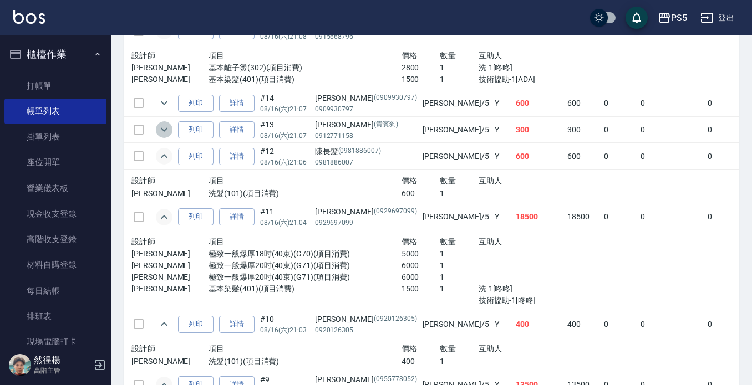
click at [165, 132] on icon "expand row" at bounding box center [163, 129] width 13 height 13
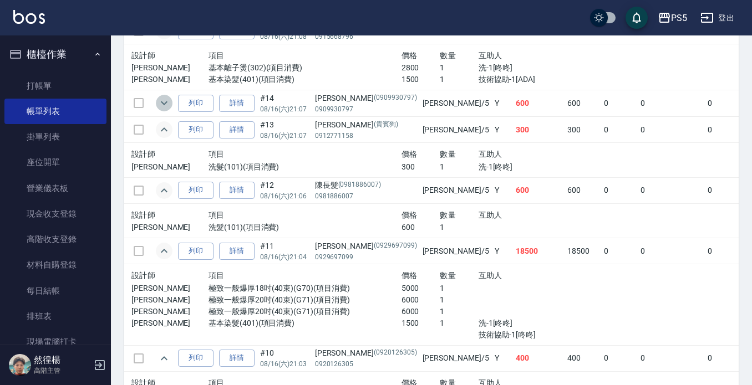
click at [165, 101] on icon "expand row" at bounding box center [163, 102] width 13 height 13
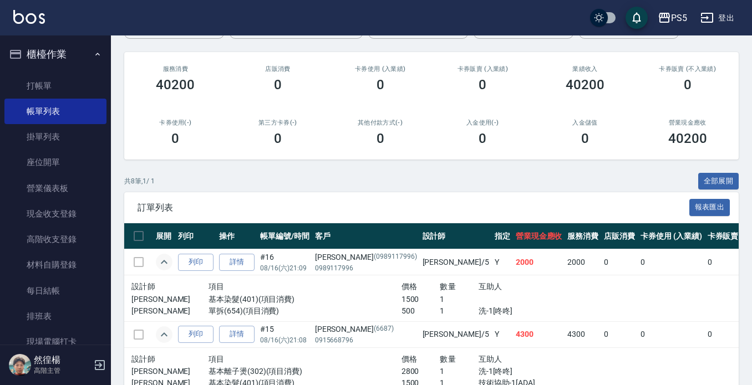
scroll to position [333, 0]
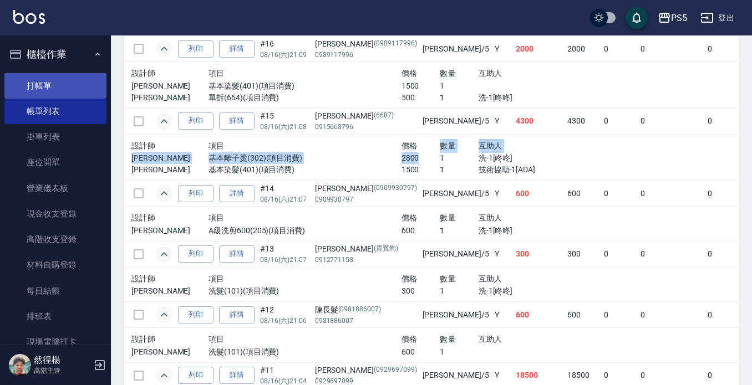
click at [39, 90] on link "打帳單" at bounding box center [55, 85] width 102 height 25
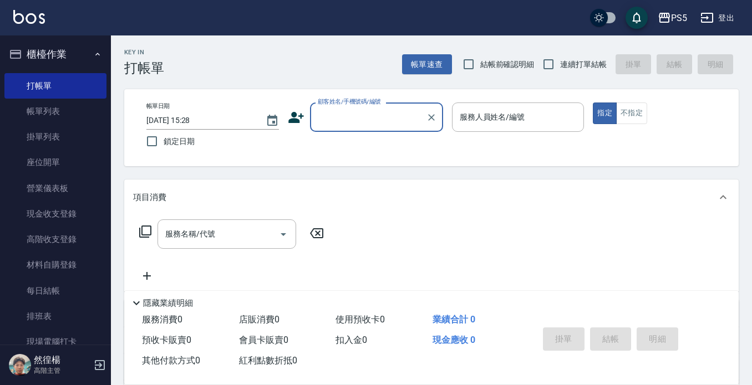
click at [724, 13] on button "登出" at bounding box center [717, 18] width 43 height 21
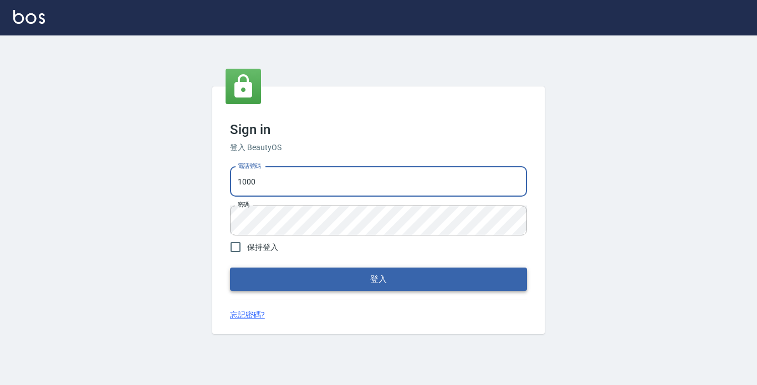
click at [300, 277] on button "登入" at bounding box center [378, 279] width 297 height 23
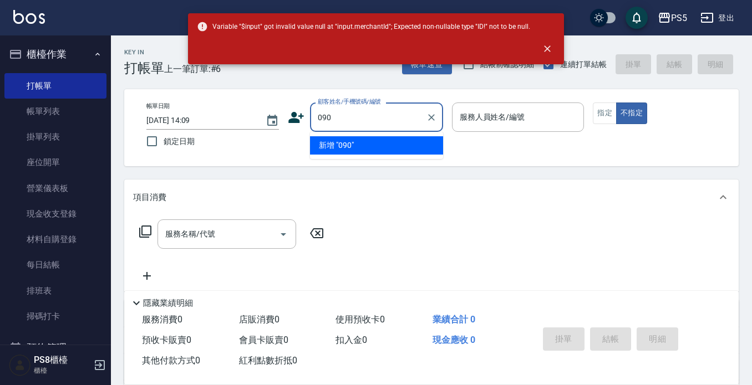
type input "0907"
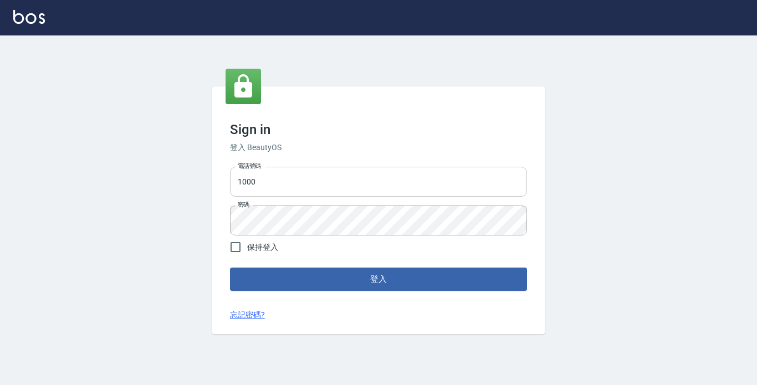
click at [284, 176] on input "1000" at bounding box center [378, 182] width 297 height 30
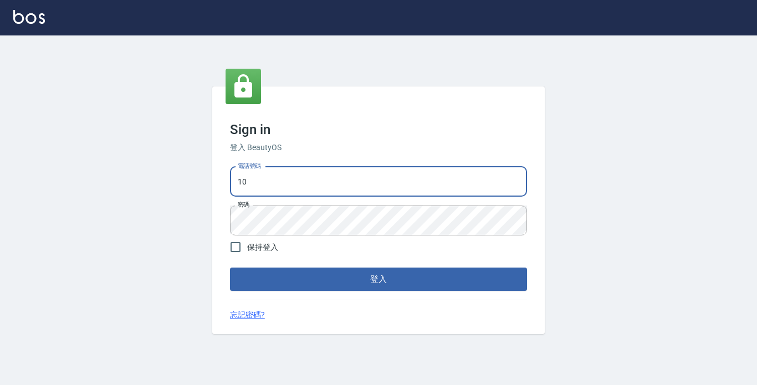
type input "1"
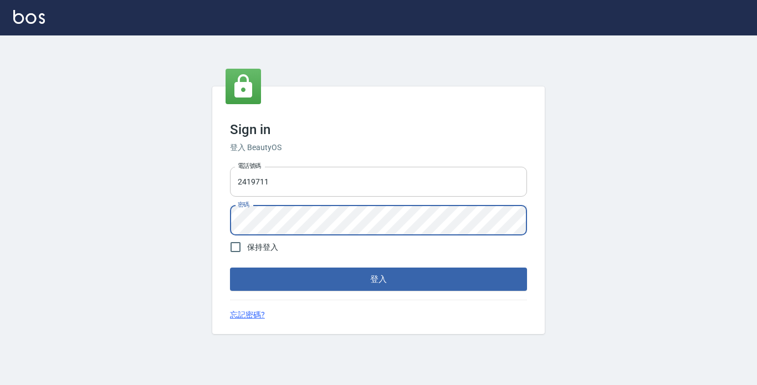
click at [230, 268] on button "登入" at bounding box center [378, 279] width 297 height 23
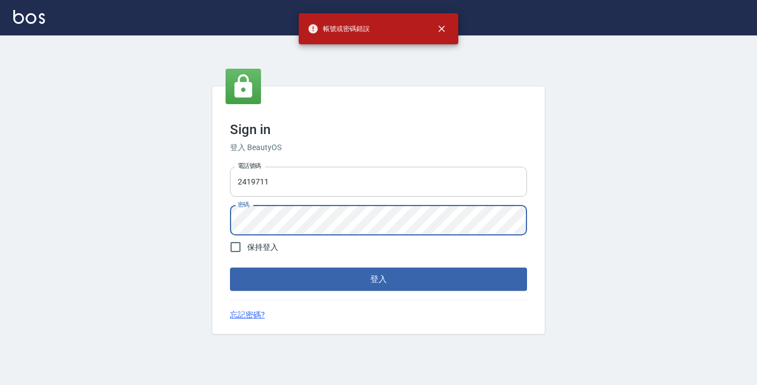
click at [235, 181] on input "2419711" at bounding box center [378, 182] width 297 height 30
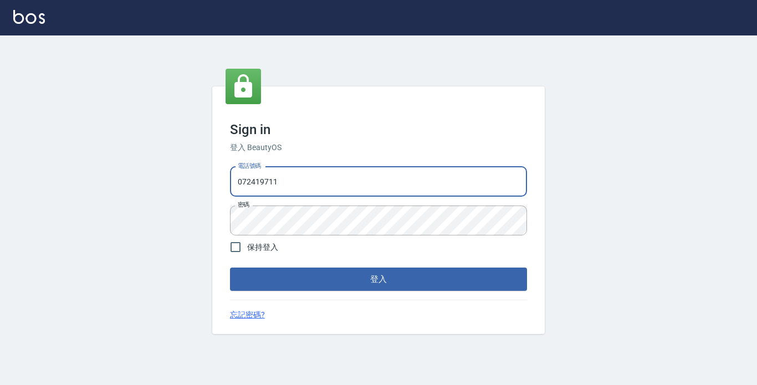
click at [230, 268] on button "登入" at bounding box center [378, 279] width 297 height 23
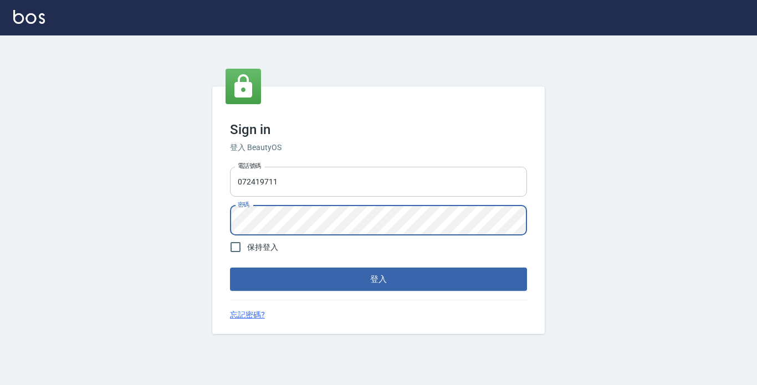
click at [230, 268] on button "登入" at bounding box center [378, 279] width 297 height 23
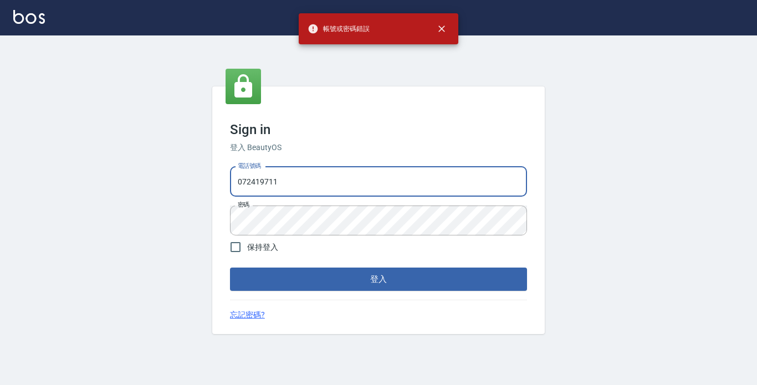
click at [247, 183] on input "072419711" at bounding box center [378, 182] width 297 height 30
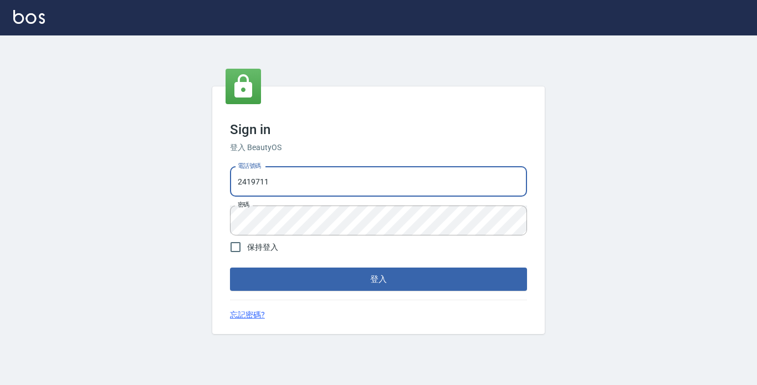
type input "2419711"
click at [230, 268] on button "登入" at bounding box center [378, 279] width 297 height 23
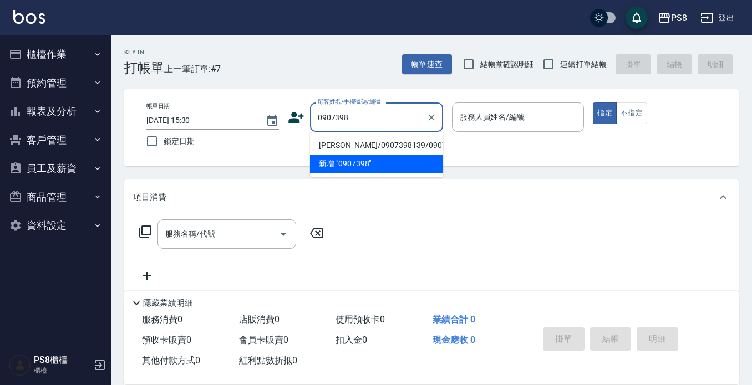
click at [334, 148] on li "[PERSON_NAME]/0907398139/0907398139" at bounding box center [376, 145] width 133 height 18
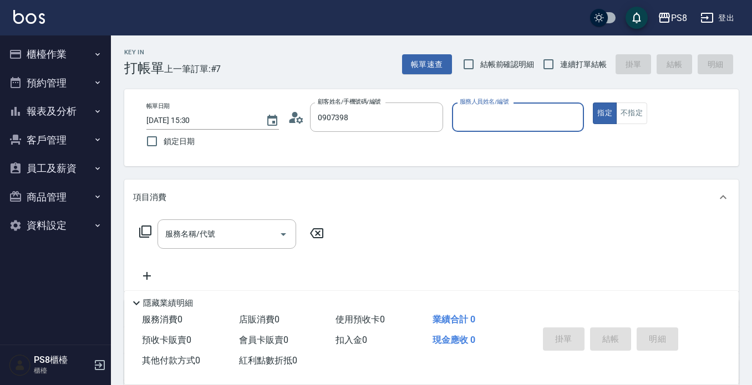
type input "[PERSON_NAME]/0907398139/0907398139"
type input "VINA-12"
click at [592, 103] on button "指定" at bounding box center [604, 114] width 24 height 22
type button "true"
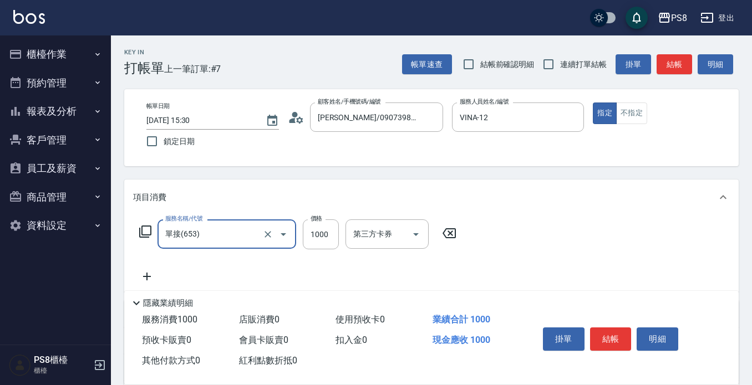
type input "單接(653)"
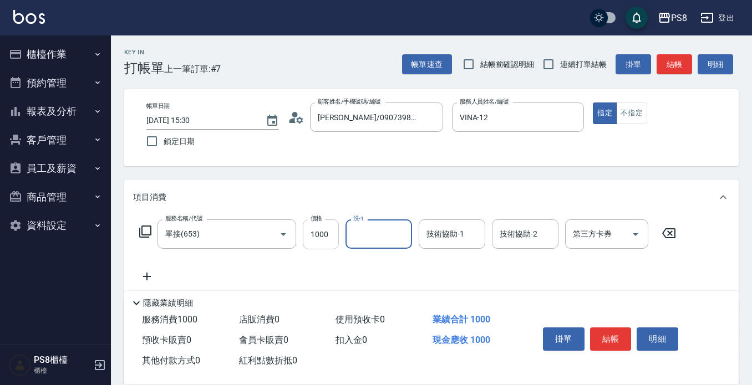
click at [333, 227] on input "1000" at bounding box center [321, 234] width 36 height 30
type input "1500"
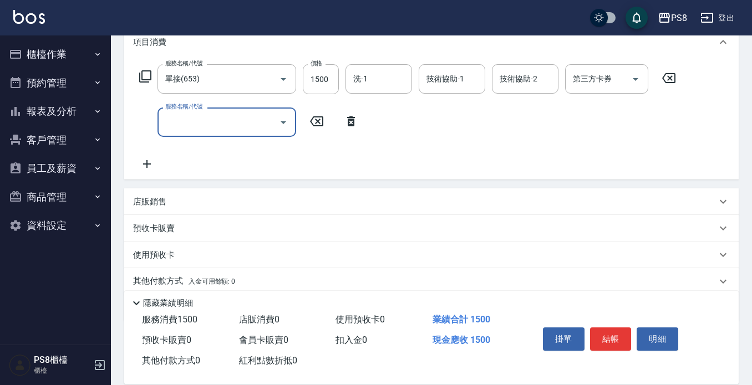
scroll to position [166, 0]
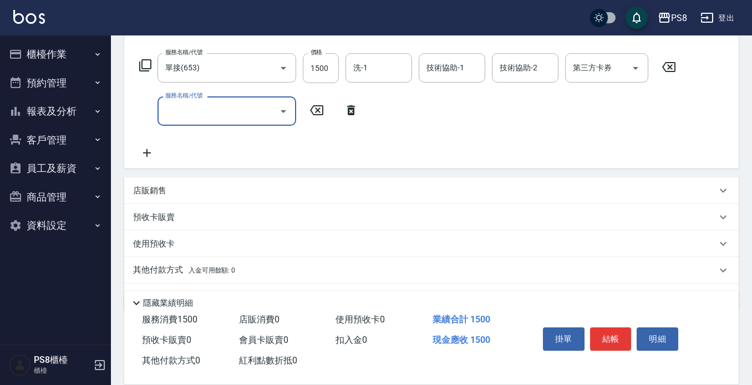
click at [152, 196] on p "店販銷售" at bounding box center [149, 191] width 33 height 12
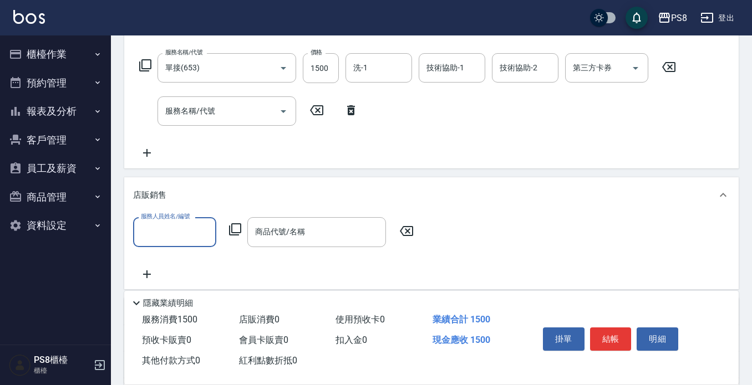
scroll to position [0, 0]
type input "VINA-12"
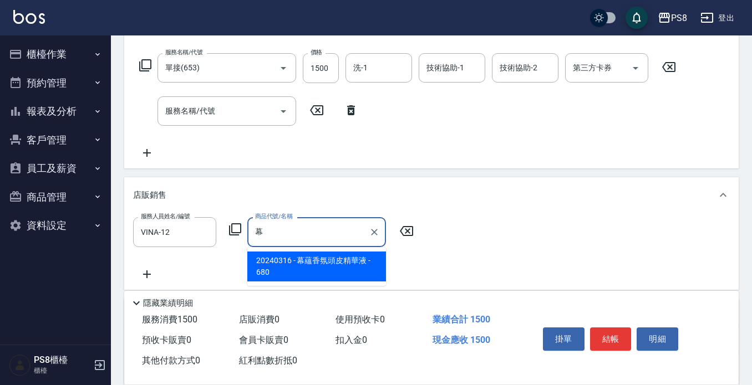
type input "幕蘊香氛頭皮精華液"
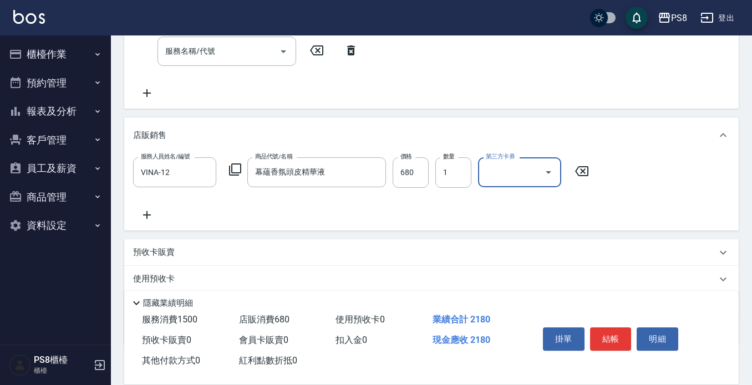
scroll to position [293, 0]
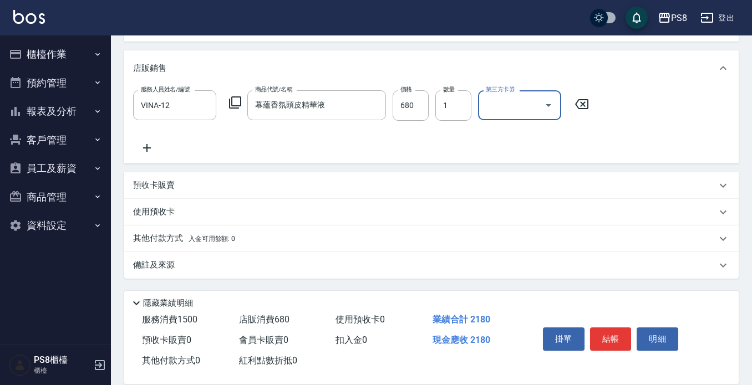
click at [192, 242] on span "入金可用餘額: 0" at bounding box center [211, 239] width 47 height 8
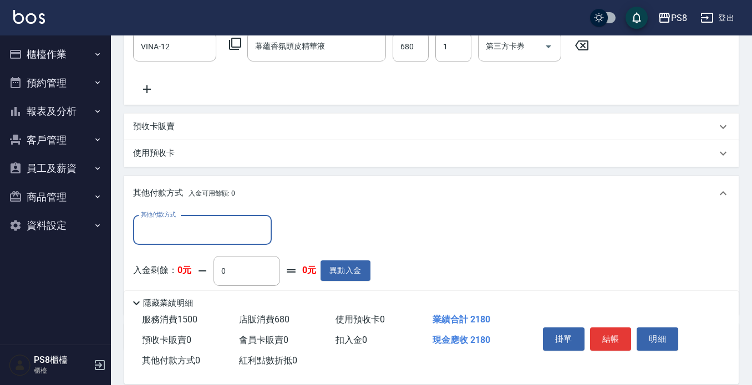
scroll to position [423, 0]
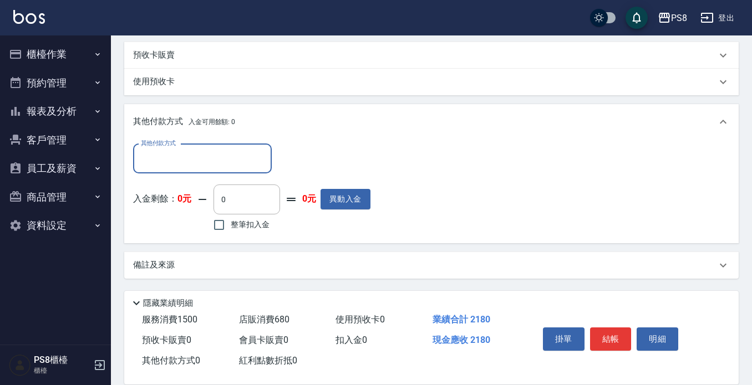
click at [192, 174] on div "其他付款方式 其他付款方式 入金剩餘： 0元 0 ​ 整筆扣入金 0元 異動入金" at bounding box center [251, 189] width 237 height 90
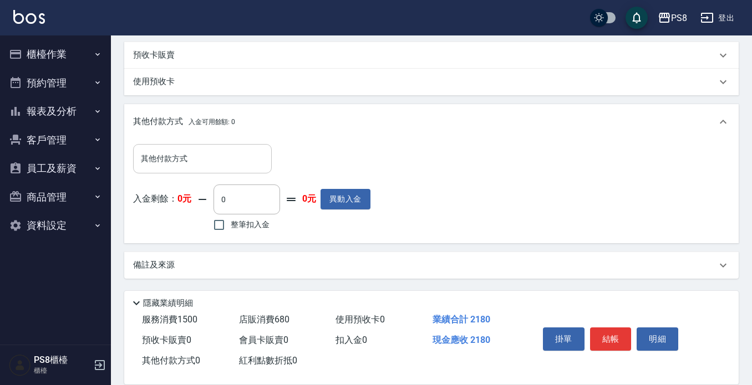
click at [194, 162] on input "其他付款方式" at bounding box center [202, 158] width 129 height 19
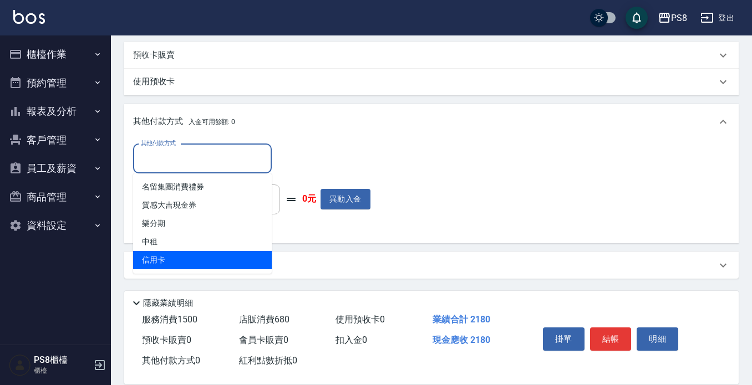
click at [193, 254] on span "信用卡" at bounding box center [202, 260] width 139 height 18
type input "信用卡"
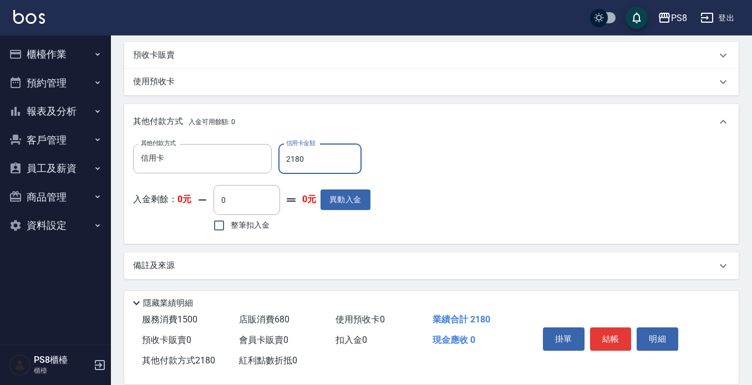
type input "2180"
click at [596, 337] on button "結帳" at bounding box center [611, 339] width 42 height 23
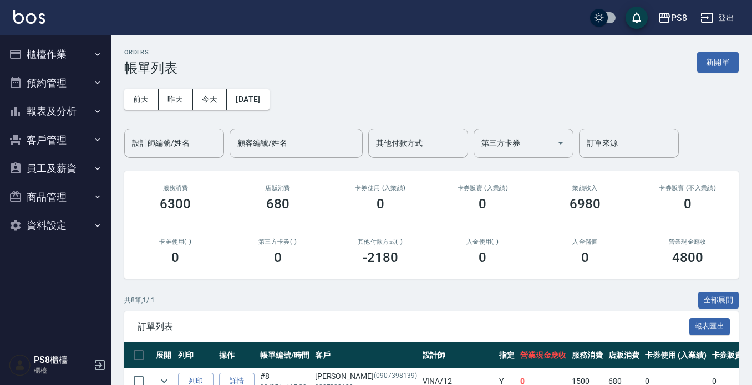
click at [85, 108] on button "報表及分析" at bounding box center [55, 111] width 102 height 29
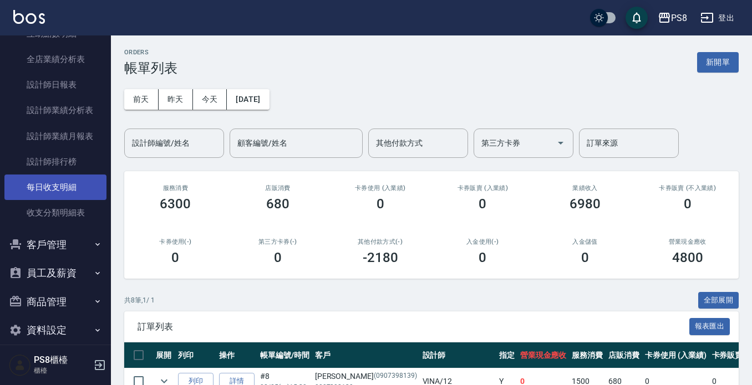
scroll to position [222, 0]
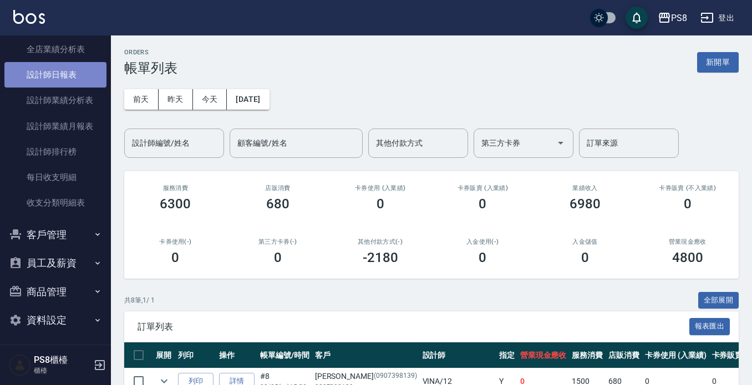
click at [85, 68] on link "設計師日報表" at bounding box center [55, 74] width 102 height 25
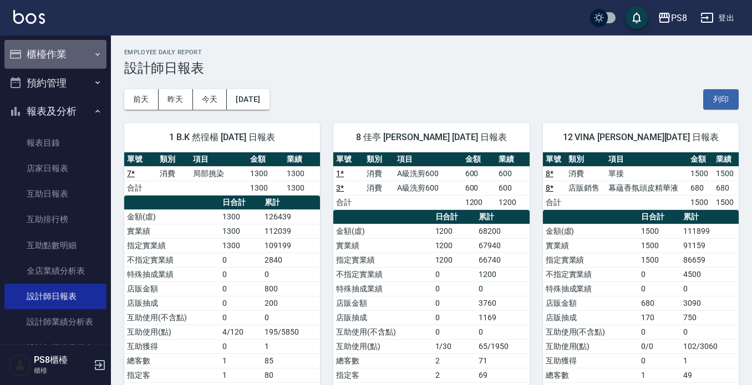
click at [76, 58] on button "櫃檯作業" at bounding box center [55, 54] width 102 height 29
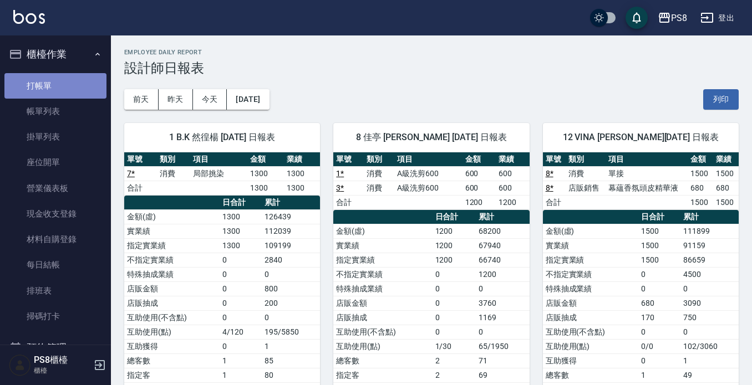
click at [81, 90] on link "打帳單" at bounding box center [55, 85] width 102 height 25
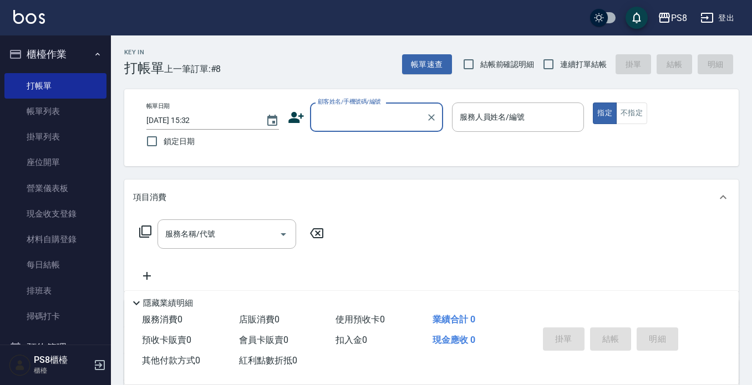
click at [726, 14] on button "登出" at bounding box center [717, 18] width 43 height 21
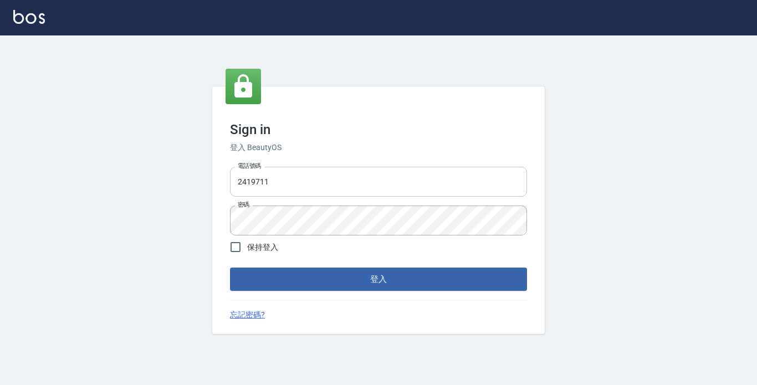
click at [342, 193] on input "2419711" at bounding box center [378, 182] width 297 height 30
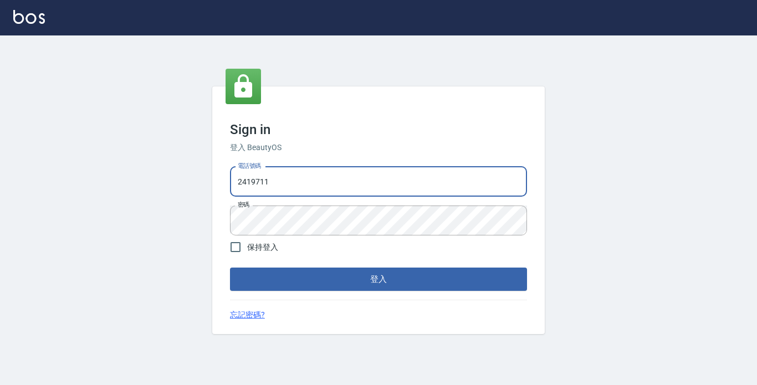
drag, startPoint x: 343, startPoint y: 183, endPoint x: 65, endPoint y: 232, distance: 281.4
click at [91, 228] on div "Sign in 登入 BeautyOS 電話號碼 2419711 電話號碼 密碼 密碼 保持登入 登入 忘記密碼?" at bounding box center [378, 210] width 757 height 350
type input "0966117607"
click at [230, 268] on button "登入" at bounding box center [378, 279] width 297 height 23
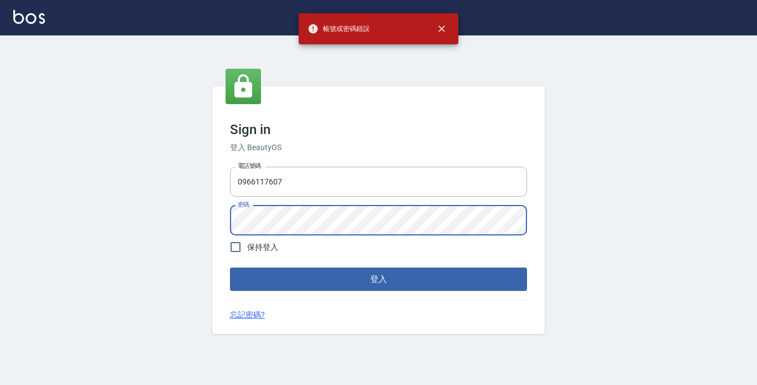
click at [0, 262] on div "Sign in 登入 BeautyOS 電話號碼 0966117607 電話號碼 密碼 密碼 保持登入 登入 忘記密碼?" at bounding box center [378, 210] width 757 height 350
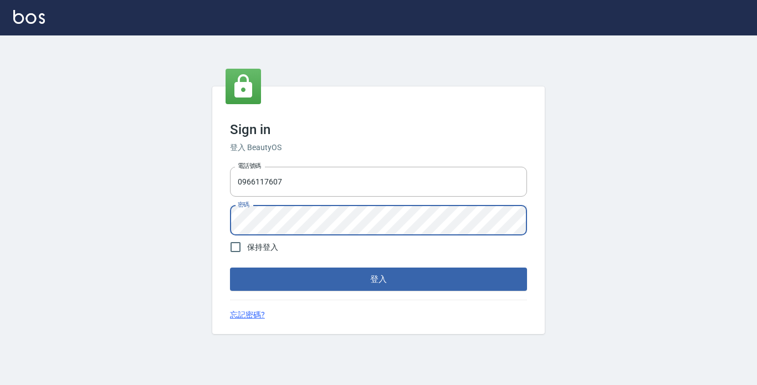
click at [230, 268] on button "登入" at bounding box center [378, 279] width 297 height 23
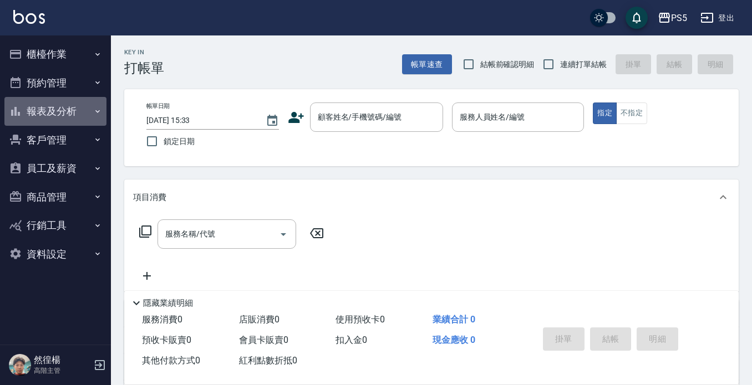
click at [77, 114] on button "報表及分析" at bounding box center [55, 111] width 102 height 29
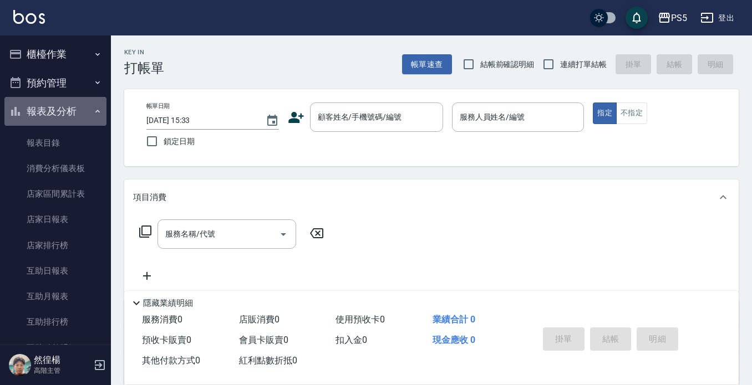
click at [81, 111] on button "報表及分析" at bounding box center [55, 111] width 102 height 29
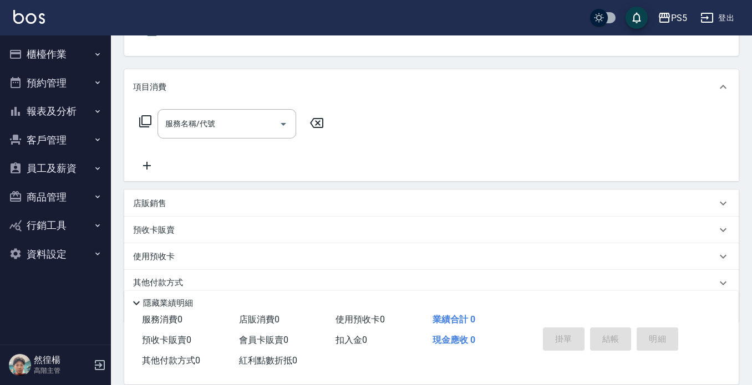
scroll to position [111, 0]
click at [71, 142] on button "客戶管理" at bounding box center [55, 140] width 102 height 29
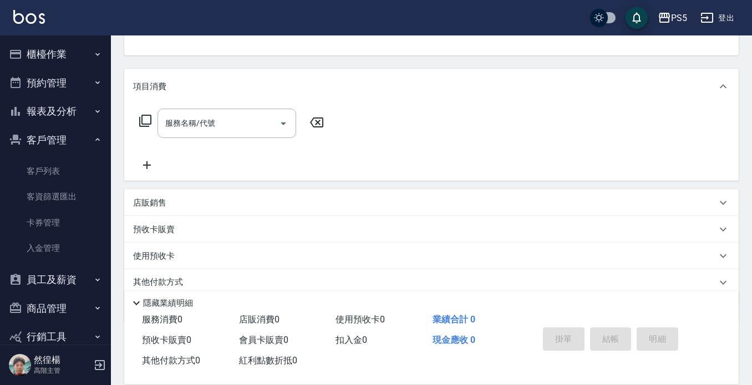
scroll to position [48, 0]
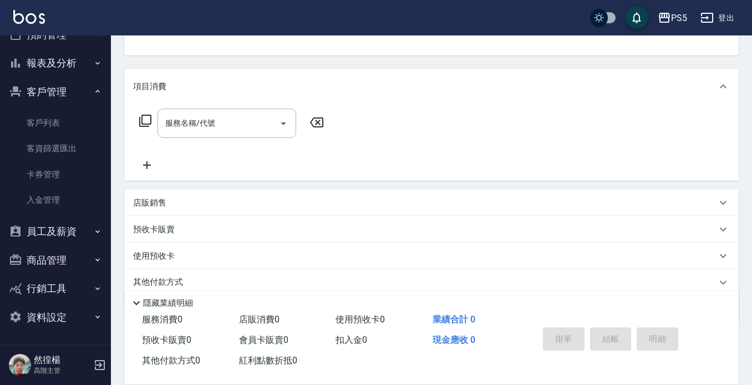
click at [76, 96] on button "客戶管理" at bounding box center [55, 92] width 102 height 29
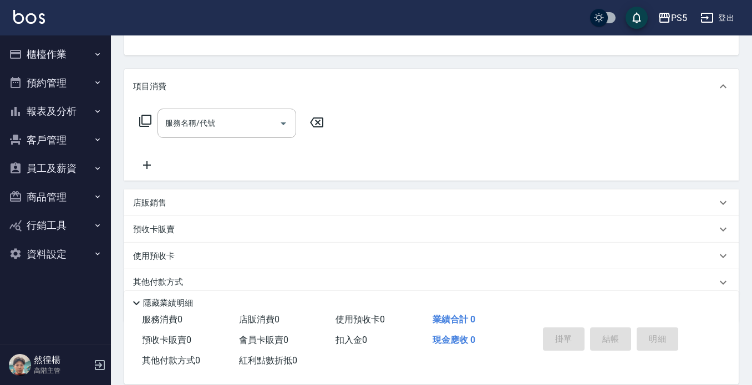
scroll to position [0, 0]
click at [78, 165] on button "員工及薪資" at bounding box center [55, 168] width 102 height 29
click at [63, 161] on button "員工及薪資" at bounding box center [55, 168] width 102 height 29
click at [64, 106] on button "報表及分析" at bounding box center [55, 111] width 102 height 29
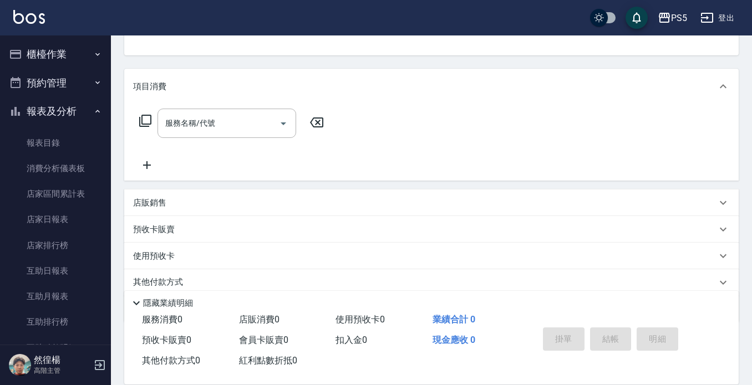
click at [56, 112] on button "報表及分析" at bounding box center [55, 111] width 102 height 29
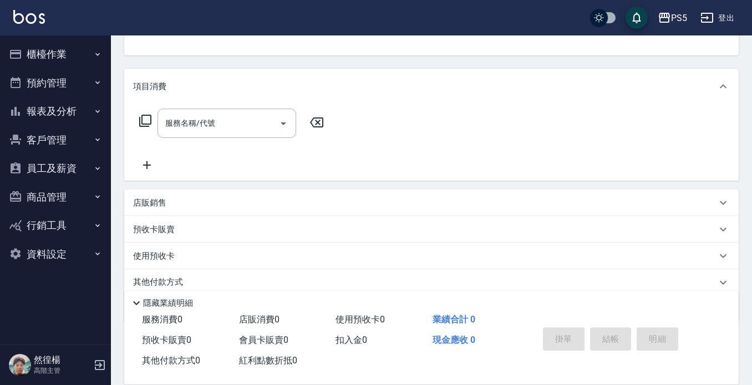
click at [60, 54] on button "櫃檯作業" at bounding box center [55, 54] width 102 height 29
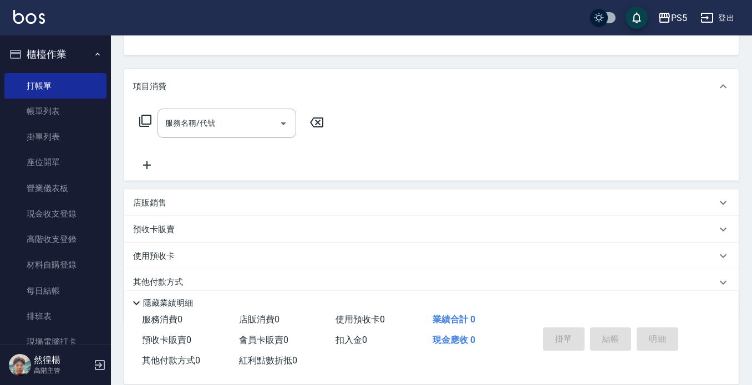
click at [60, 54] on button "櫃檯作業" at bounding box center [55, 54] width 102 height 29
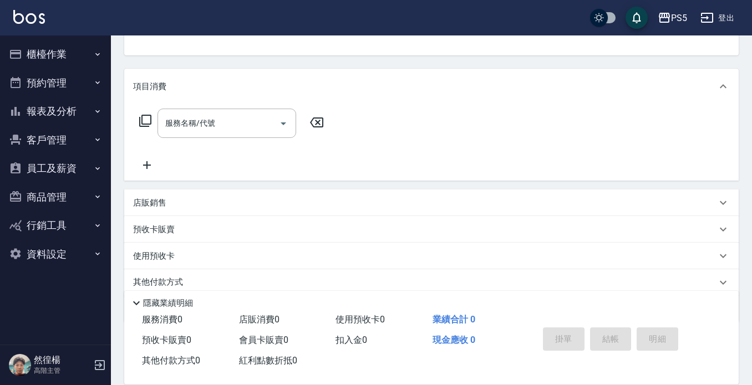
scroll to position [155, 0]
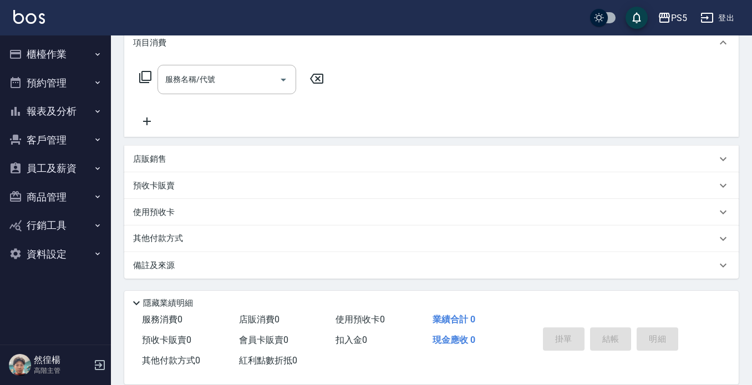
click at [66, 122] on button "報表及分析" at bounding box center [55, 111] width 102 height 29
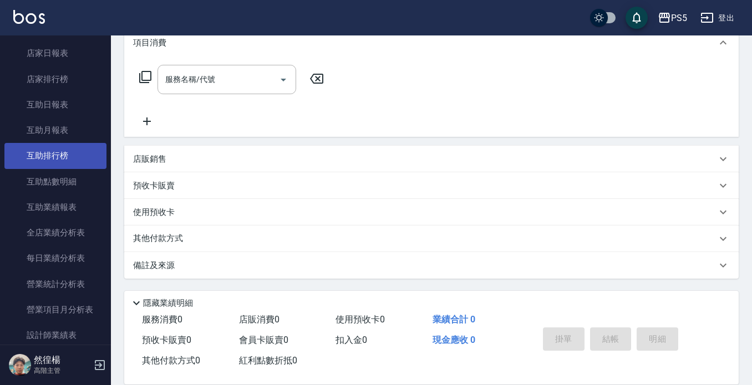
scroll to position [111, 0]
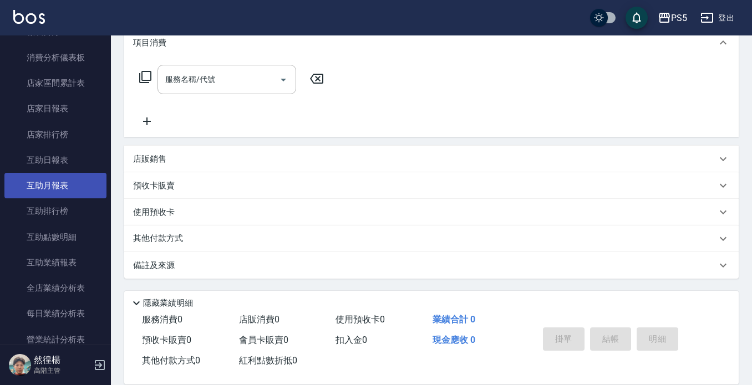
click at [59, 185] on link "互助月報表" at bounding box center [55, 185] width 102 height 25
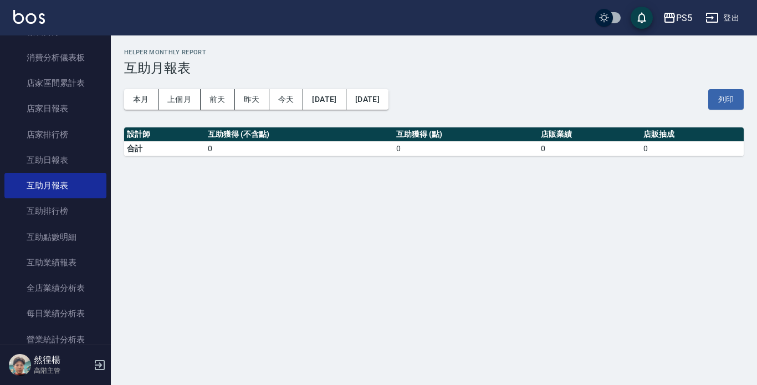
click at [121, 99] on div "PS5 2025-08-25 - 2025-08-25 互助月報表 列印時間： 2025-08-25-15:34 Helper Monthly Report …" at bounding box center [434, 102] width 646 height 134
click at [130, 101] on button "本月" at bounding box center [141, 99] width 34 height 21
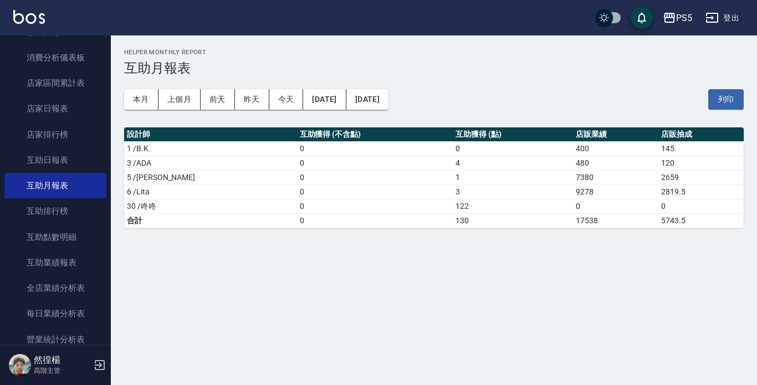
drag, startPoint x: 498, startPoint y: 40, endPoint x: 492, endPoint y: 39, distance: 6.7
click at [498, 39] on div "PS5 2025-08-01 - 2025-08-31 互助月報表 列印時間： 2025-08-25-15:34 Helper Monthly Report …" at bounding box center [434, 138] width 646 height 206
drag, startPoint x: 492, startPoint y: 39, endPoint x: 476, endPoint y: 48, distance: 18.1
click at [476, 48] on div "PS5 2025-08-01 - 2025-08-31 互助月報表 列印時間： 2025-08-25-15:34 Helper Monthly Report …" at bounding box center [434, 138] width 646 height 206
click at [469, 48] on div "PS5 2025-08-01 - 2025-08-31 互助月報表 列印時間： 2025-08-25-15:34 Helper Monthly Report …" at bounding box center [434, 138] width 646 height 206
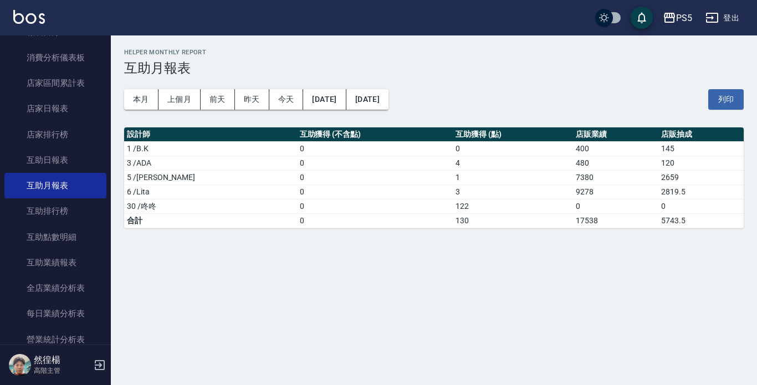
click at [456, 48] on div "PS5 2025-08-01 - 2025-08-31 互助月報表 列印時間： 2025-08-25-15:34 Helper Monthly Report …" at bounding box center [434, 138] width 646 height 206
click at [452, 48] on div "PS5 2025-08-01 - 2025-08-31 互助月報表 列印時間： 2025-08-25-15:34 Helper Monthly Report …" at bounding box center [434, 138] width 646 height 206
click at [442, 48] on div "PS5 2025-08-01 - 2025-08-31 互助月報表 列印時間： 2025-08-25-15:34 Helper Monthly Report …" at bounding box center [434, 138] width 646 height 206
click at [655, 16] on div "PS5 登出" at bounding box center [378, 17] width 757 height 35
click at [676, 14] on icon "button" at bounding box center [669, 17] width 13 height 13
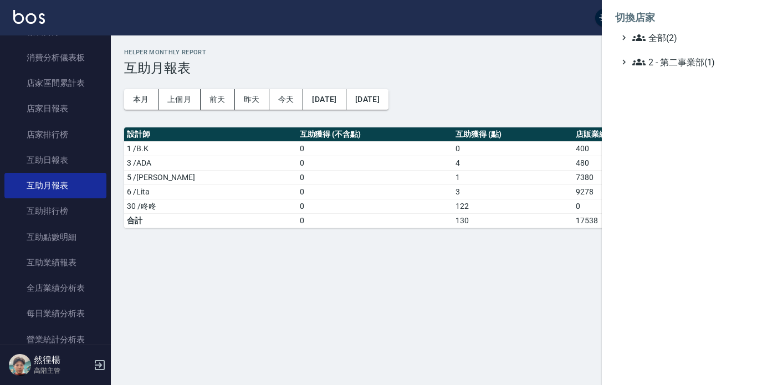
click at [646, 30] on li "切換店家" at bounding box center [679, 17] width 129 height 27
click at [648, 39] on span "全部(2)" at bounding box center [685, 37] width 107 height 13
click at [651, 66] on span "PS8" at bounding box center [685, 69] width 109 height 13
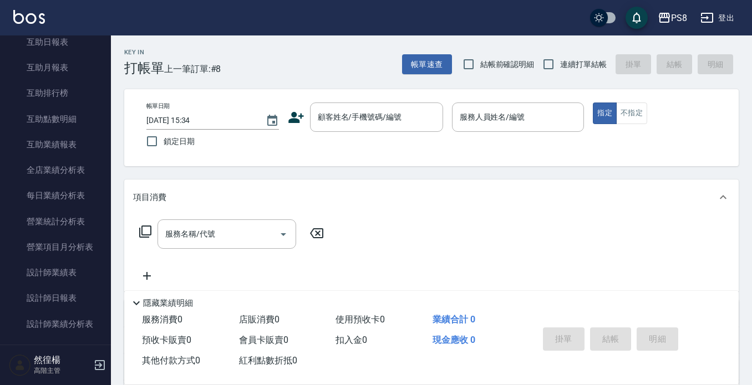
scroll to position [55, 0]
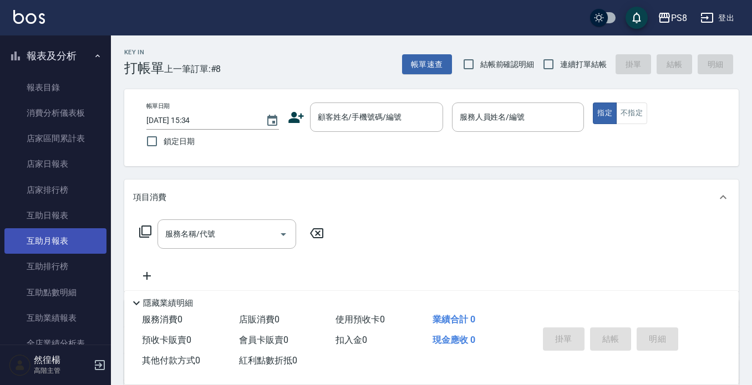
click at [70, 248] on link "互助月報表" at bounding box center [55, 240] width 102 height 25
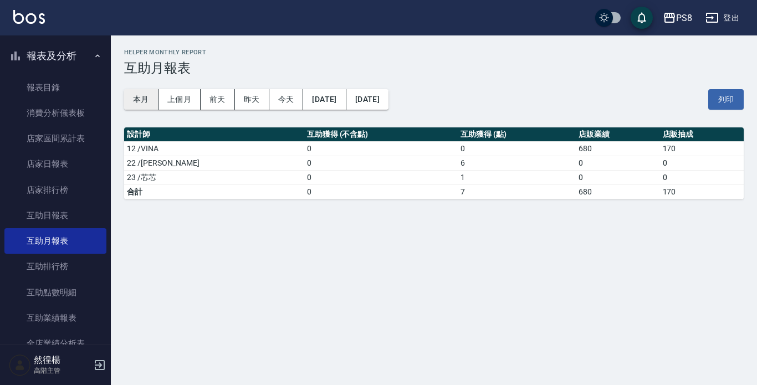
click at [149, 95] on button "本月" at bounding box center [141, 99] width 34 height 21
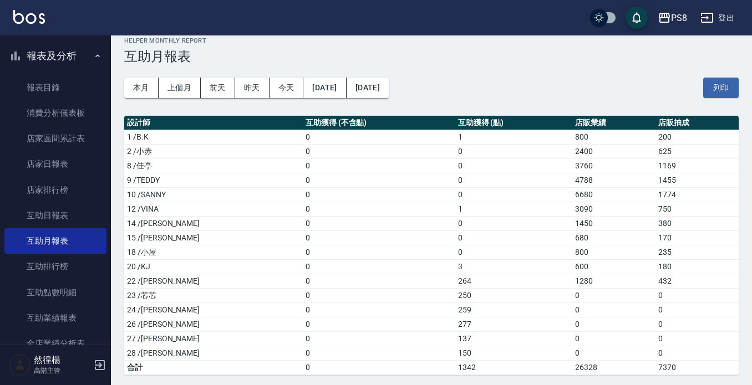
scroll to position [15, 0]
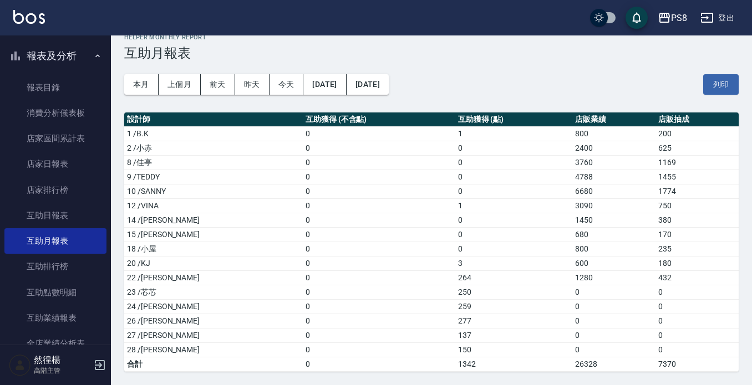
click at [455, 351] on td "150" at bounding box center [513, 350] width 117 height 14
drag, startPoint x: 428, startPoint y: 339, endPoint x: 429, endPoint y: 331, distance: 7.3
click at [455, 339] on td "137" at bounding box center [513, 335] width 117 height 14
click at [455, 320] on td "277" at bounding box center [513, 321] width 117 height 14
click at [455, 305] on td "259" at bounding box center [513, 306] width 117 height 14
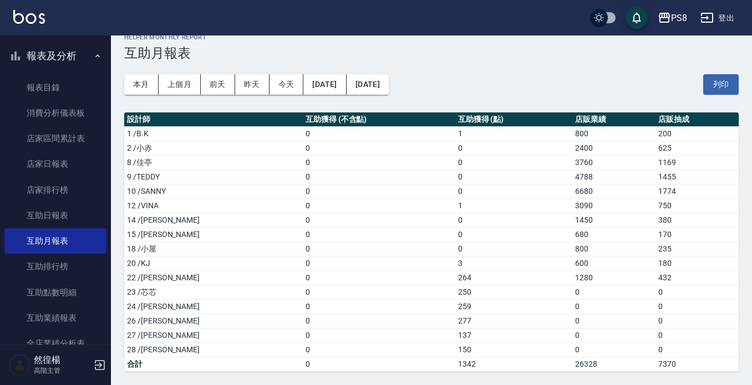
click at [455, 288] on td "250" at bounding box center [513, 292] width 117 height 14
click at [455, 273] on td "264" at bounding box center [513, 277] width 117 height 14
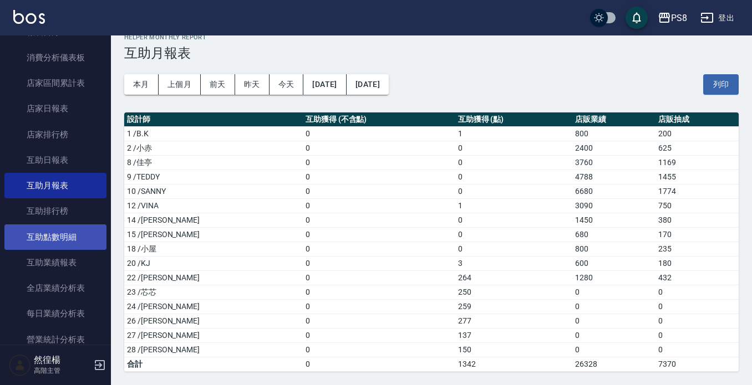
scroll to position [443, 0]
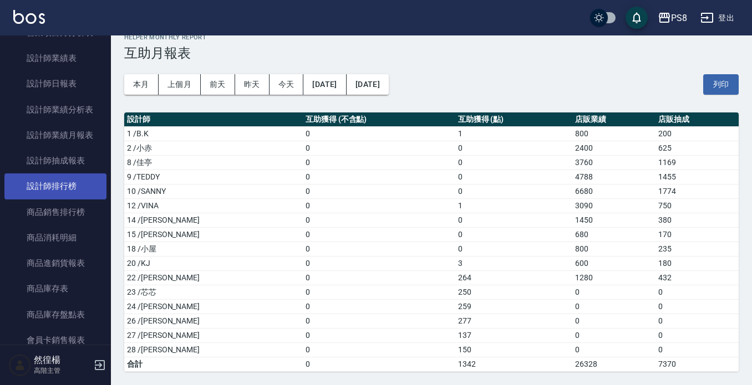
click at [67, 187] on link "設計師排行榜" at bounding box center [55, 185] width 102 height 25
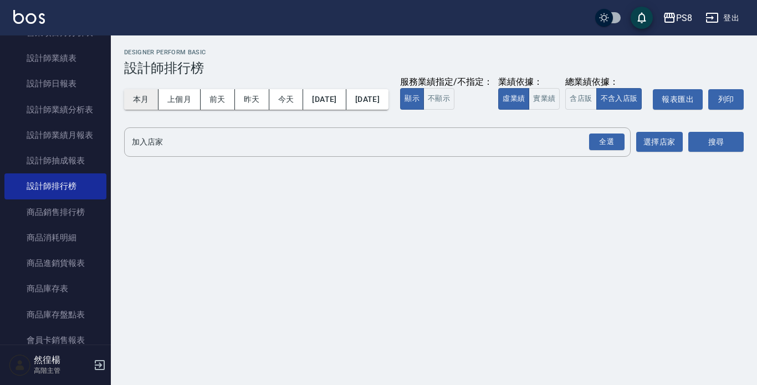
click at [150, 93] on button "本月" at bounding box center [141, 99] width 34 height 21
click at [150, 94] on button "本月" at bounding box center [141, 99] width 34 height 21
click at [529, 110] on button "實業績" at bounding box center [544, 99] width 31 height 22
click at [610, 151] on div "全選" at bounding box center [606, 142] width 35 height 17
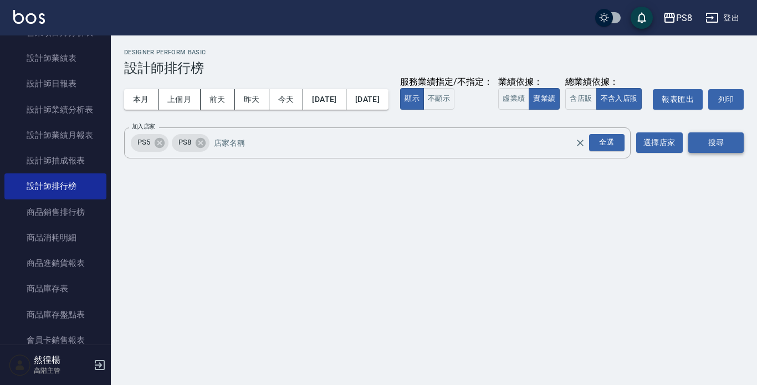
click at [728, 153] on button "搜尋" at bounding box center [715, 142] width 55 height 21
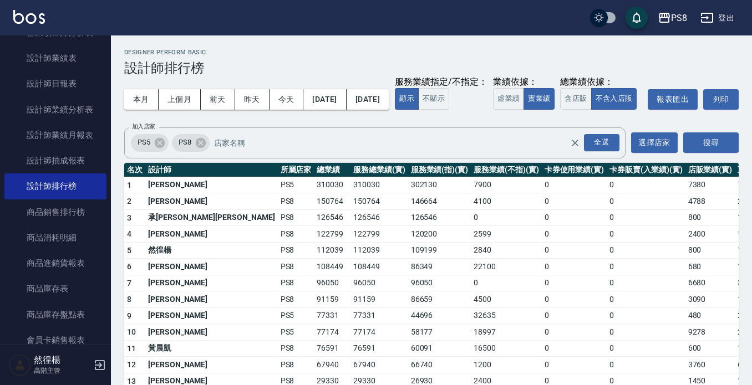
drag, startPoint x: 579, startPoint y: 100, endPoint x: 568, endPoint y: 101, distance: 10.5
drag, startPoint x: 568, startPoint y: 101, endPoint x: 534, endPoint y: 82, distance: 38.7
click at [534, 82] on div "本月 上個月 [DATE] [DATE] [DATE] [DATE] [DATE] 服務業績指定/不指定： 顯示 不顯示 業績依據： 虛業績 實業績 總業績依…" at bounding box center [431, 99] width 614 height 47
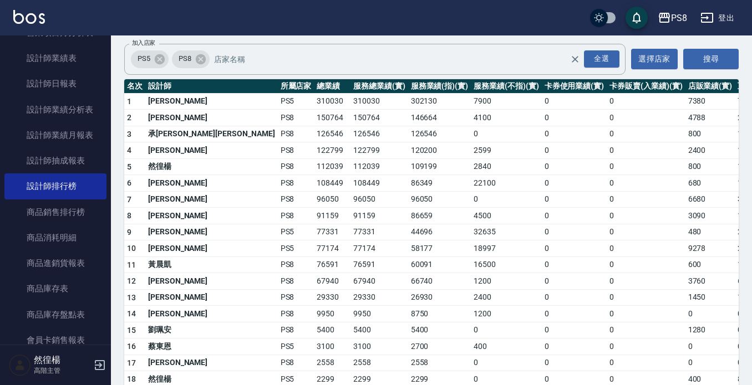
scroll to position [111, 0]
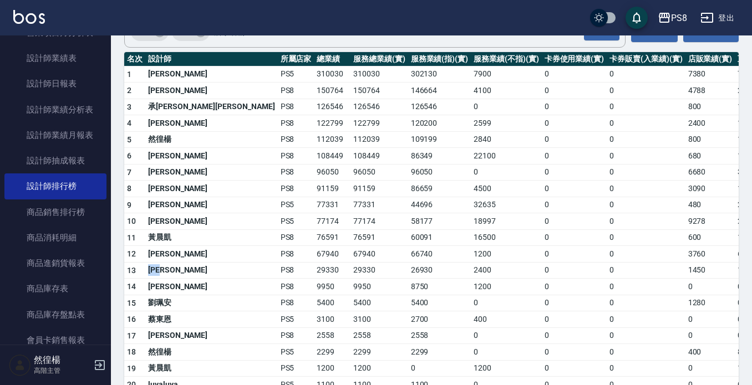
drag, startPoint x: 170, startPoint y: 290, endPoint x: 137, endPoint y: 287, distance: 32.9
click at [137, 279] on tr "13 [PERSON_NAME]PS8 29330 29330 26930 2400 0 0 1450 11 / 0" at bounding box center [467, 270] width 686 height 17
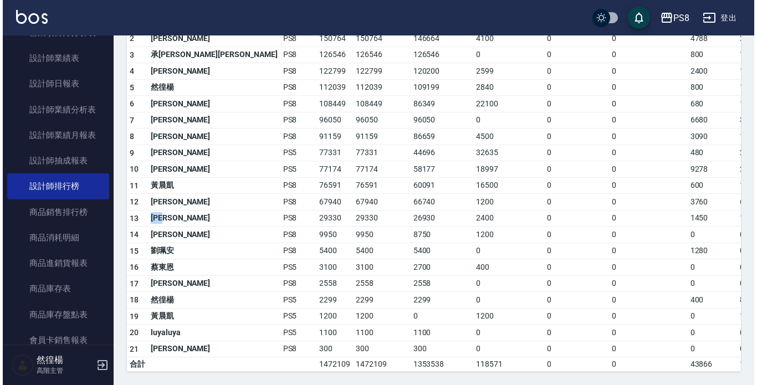
scroll to position [185, 0]
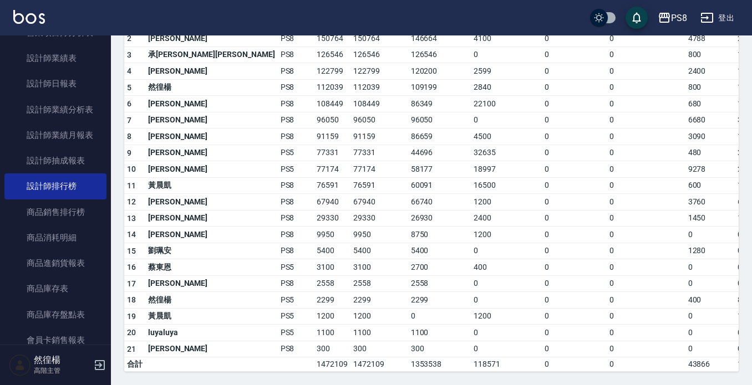
drag, startPoint x: 673, startPoint y: 2, endPoint x: 681, endPoint y: 7, distance: 9.2
click at [673, 2] on div "PS8 登出" at bounding box center [376, 17] width 752 height 35
click at [683, 12] on div "PS8" at bounding box center [679, 18] width 16 height 14
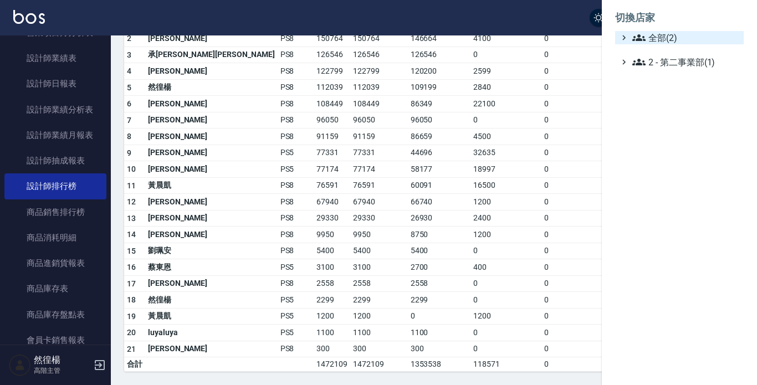
click at [669, 33] on span "全部(2)" at bounding box center [685, 37] width 107 height 13
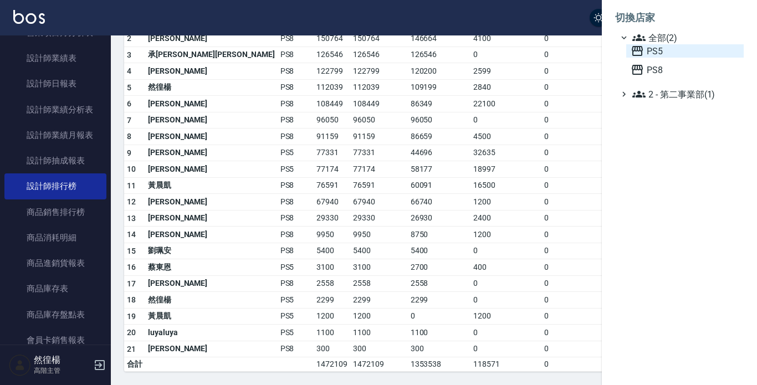
click at [669, 57] on span "PS5" at bounding box center [685, 50] width 109 height 13
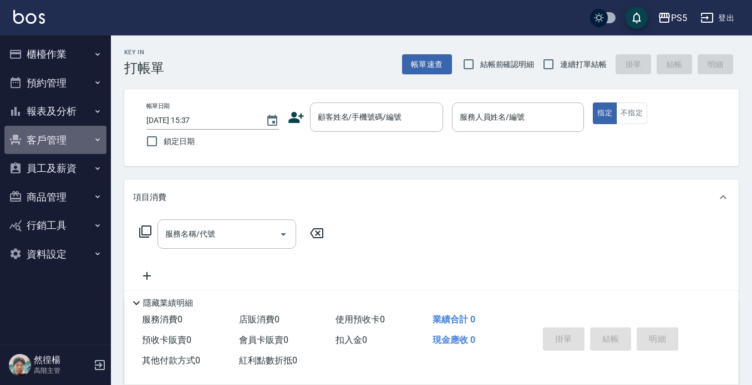
click at [71, 129] on button "客戶管理" at bounding box center [55, 140] width 102 height 29
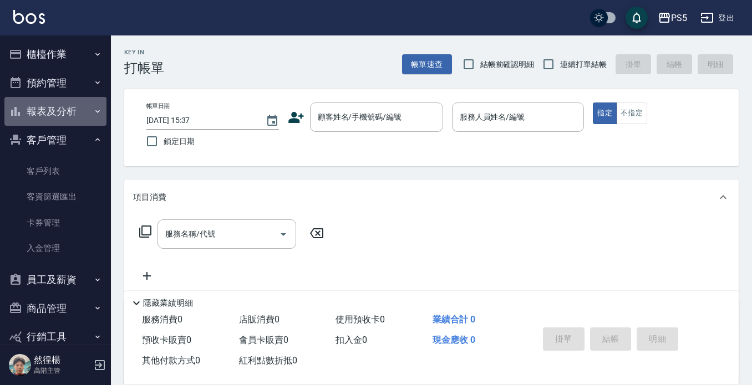
click at [78, 111] on button "報表及分析" at bounding box center [55, 111] width 102 height 29
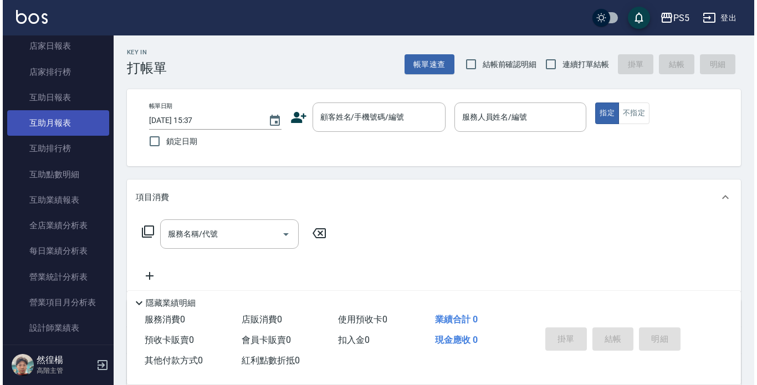
scroll to position [166, 0]
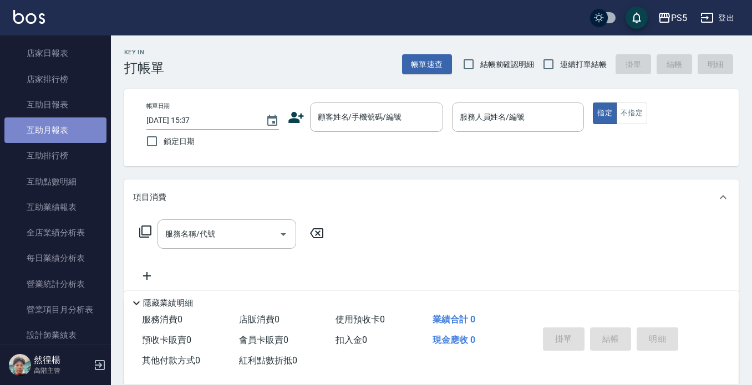
click at [65, 125] on link "互助月報表" at bounding box center [55, 129] width 102 height 25
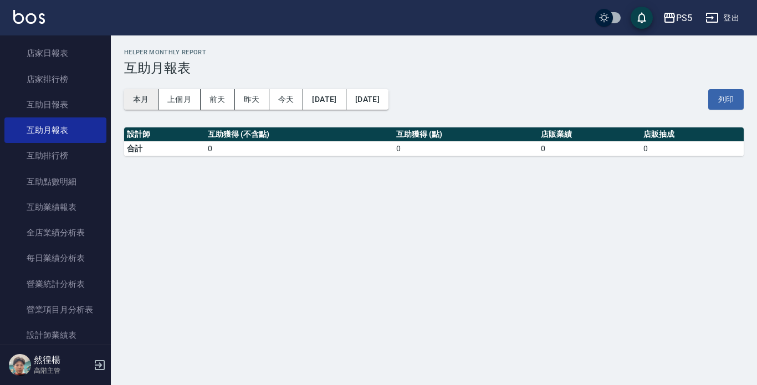
click at [147, 99] on button "本月" at bounding box center [141, 99] width 34 height 21
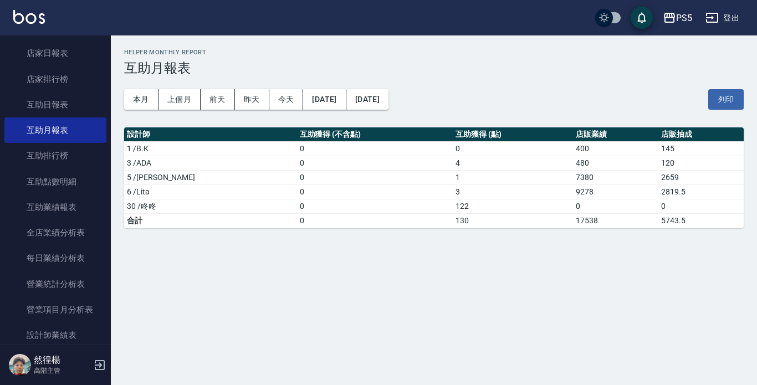
drag, startPoint x: 427, startPoint y: 254, endPoint x: 416, endPoint y: 255, distance: 10.6
click at [416, 255] on div "PS5 2025-08-01 - 2025-08-31 互助月報表 列印時間： 2025-08-25-15:37 Helper Monthly Report …" at bounding box center [378, 192] width 757 height 385
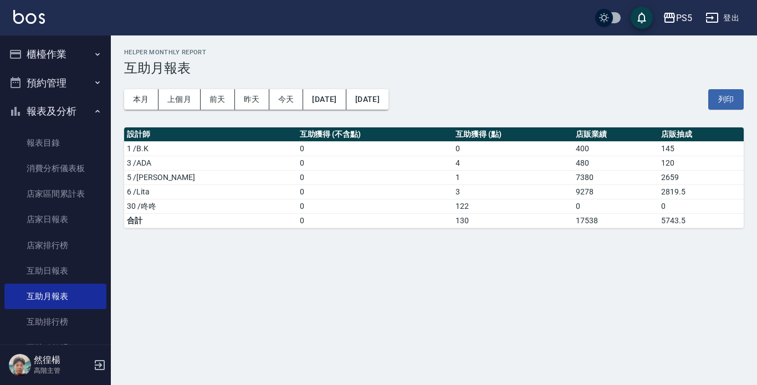
click at [69, 109] on button "報表及分析" at bounding box center [55, 111] width 102 height 29
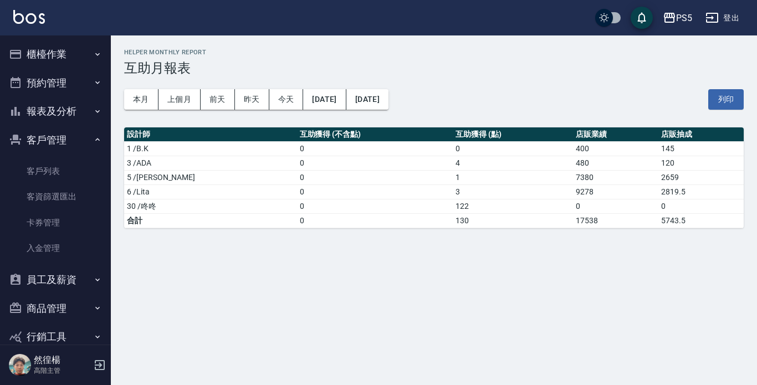
click at [70, 142] on button "客戶管理" at bounding box center [55, 140] width 102 height 29
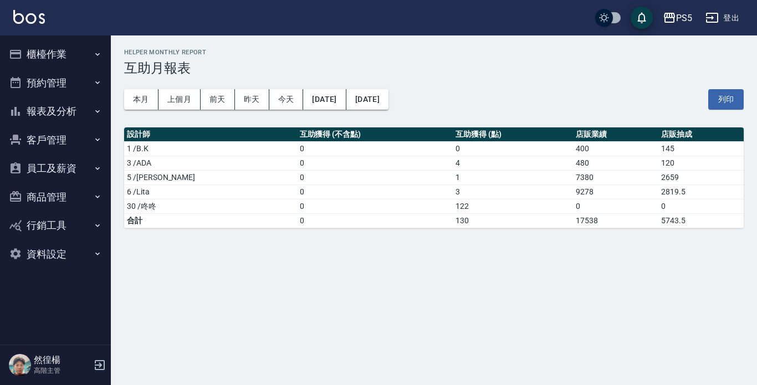
click at [67, 107] on button "報表及分析" at bounding box center [55, 111] width 102 height 29
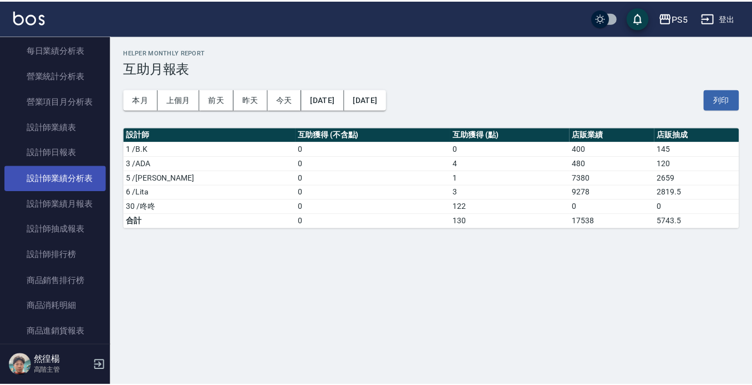
scroll to position [443, 0]
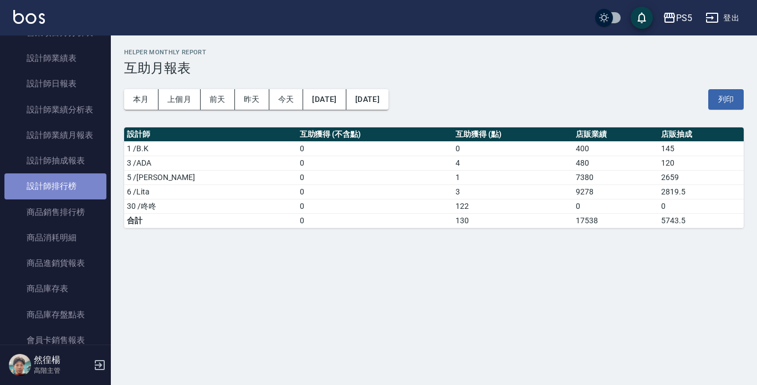
click at [73, 190] on link "設計師排行榜" at bounding box center [55, 185] width 102 height 25
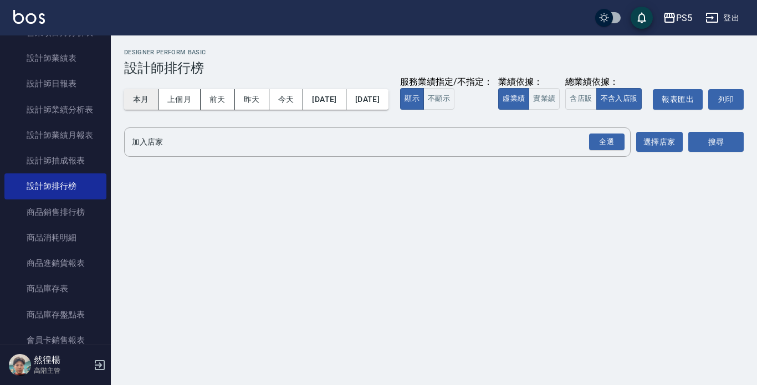
click at [135, 96] on button "本月" at bounding box center [141, 99] width 34 height 21
click at [529, 110] on button "實業績" at bounding box center [544, 99] width 31 height 22
click at [588, 153] on button "全選" at bounding box center [607, 142] width 40 height 22
click at [612, 151] on div "全選" at bounding box center [606, 142] width 35 height 17
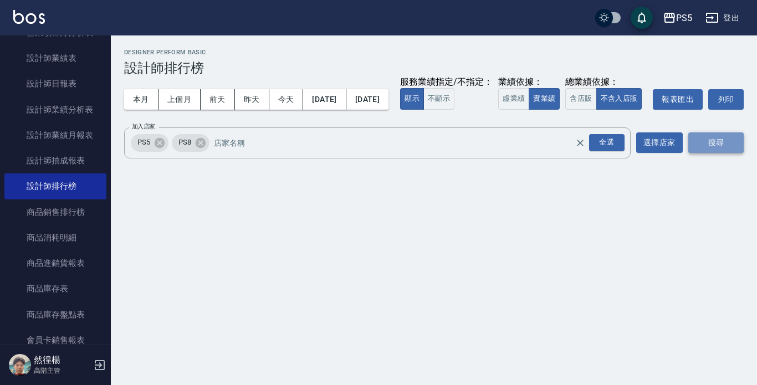
click at [710, 153] on button "搜尋" at bounding box center [715, 142] width 55 height 21
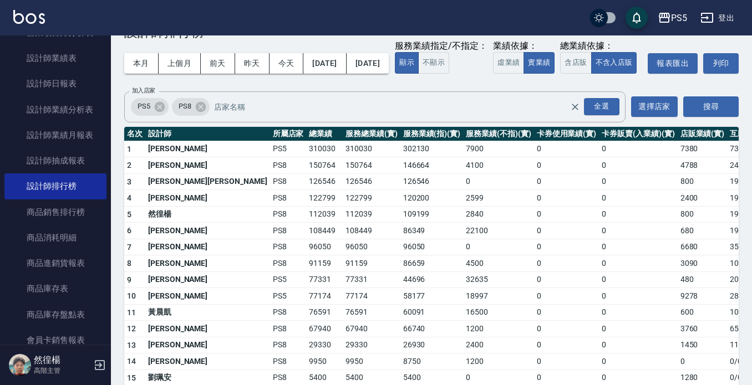
scroll to position [55, 0]
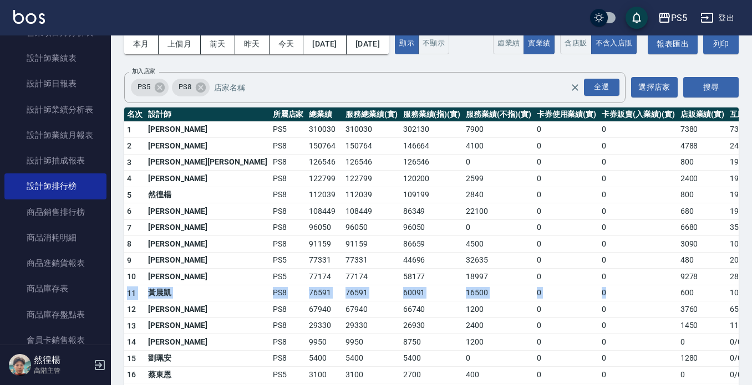
drag, startPoint x: 687, startPoint y: 302, endPoint x: 536, endPoint y: 310, distance: 151.0
click at [536, 310] on tbody "1 林杏霞 PS5 310030 310030 302130 7900 0 0 7380 73 / 0 2 施妃娟 PS8 150764 150764 146…" at bounding box center [463, 300] width 678 height 358
click at [599, 301] on td "0" at bounding box center [638, 293] width 78 height 17
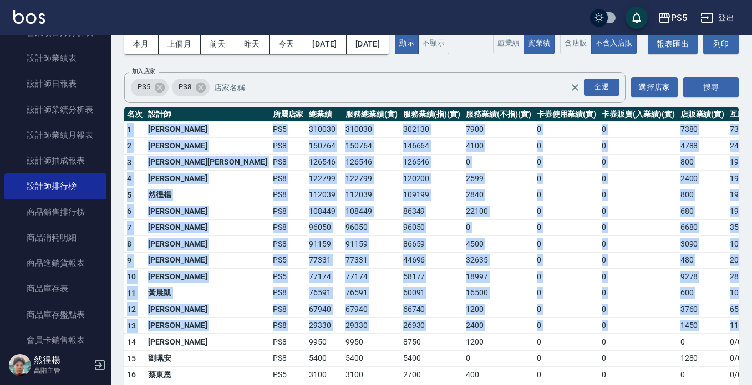
drag, startPoint x: 691, startPoint y: 349, endPoint x: 128, endPoint y: 149, distance: 597.8
click at [128, 149] on tbody "1 林杏霞 PS5 310030 310030 302130 7900 0 0 7380 73 / 0 2 施妃娟 PS8 150764 150764 146…" at bounding box center [463, 300] width 678 height 358
click at [599, 187] on td "0" at bounding box center [638, 179] width 78 height 17
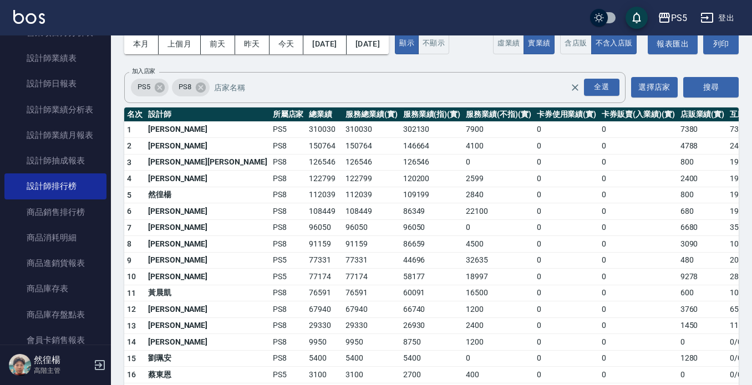
scroll to position [55, 0]
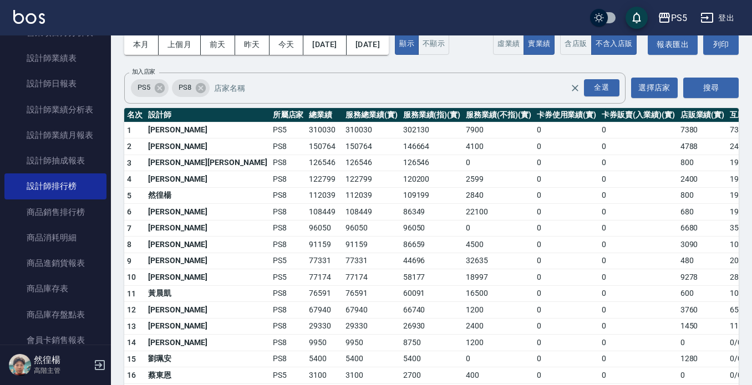
drag, startPoint x: 566, startPoint y: 188, endPoint x: 566, endPoint y: 196, distance: 7.8
click at [599, 155] on td "0" at bounding box center [638, 147] width 78 height 17
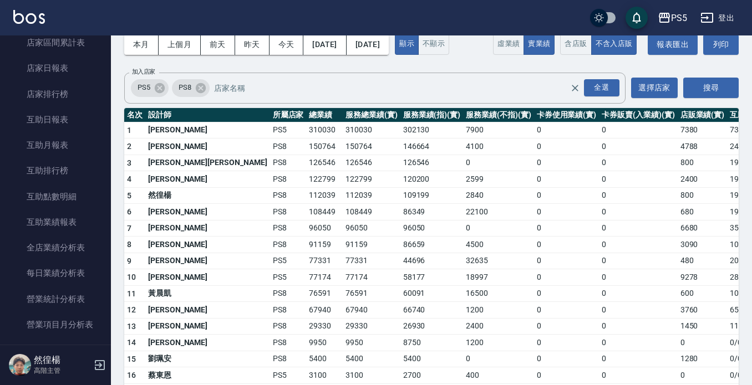
scroll to position [0, 0]
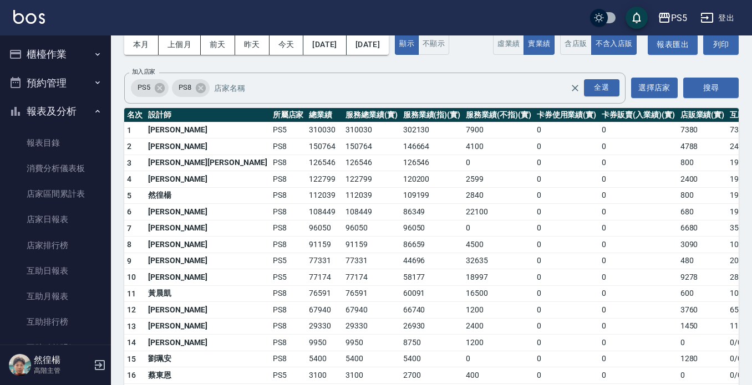
click at [55, 42] on button "櫃檯作業" at bounding box center [55, 54] width 102 height 29
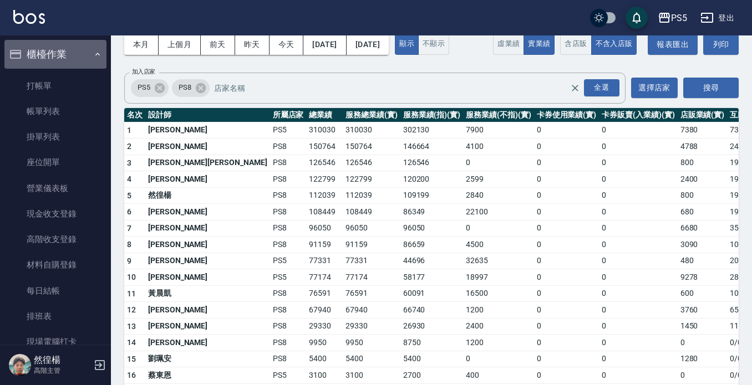
click at [57, 58] on button "櫃檯作業" at bounding box center [55, 54] width 102 height 29
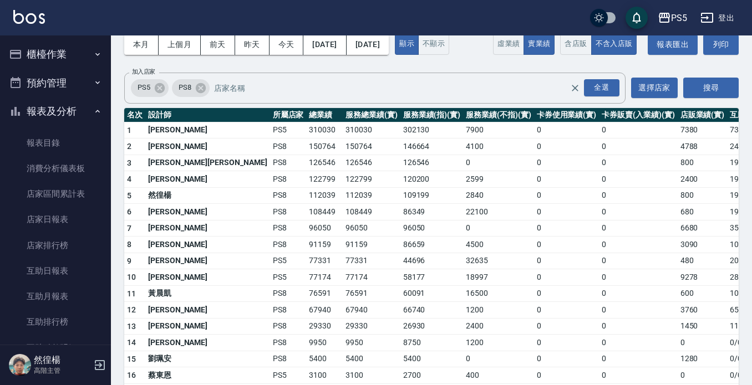
click at [60, 60] on button "櫃檯作業" at bounding box center [55, 54] width 102 height 29
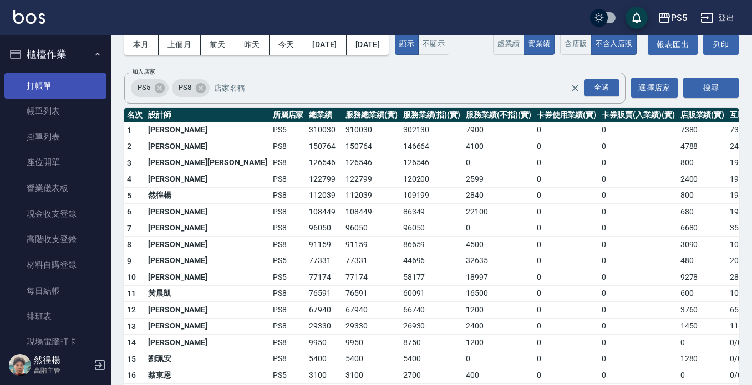
click at [61, 86] on link "打帳單" at bounding box center [55, 85] width 102 height 25
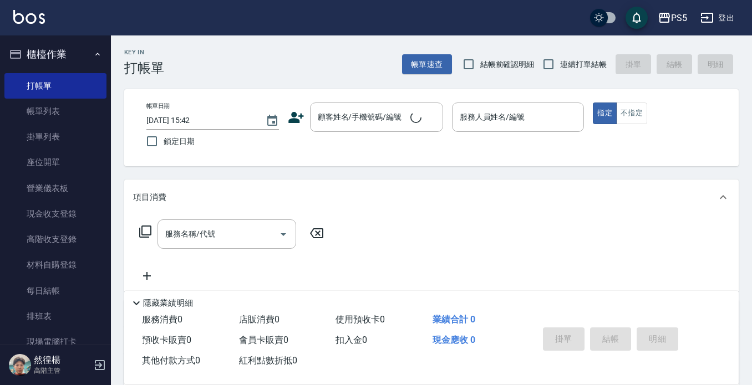
drag, startPoint x: 454, startPoint y: 15, endPoint x: 432, endPoint y: 17, distance: 22.8
drag, startPoint x: 346, startPoint y: 120, endPoint x: 344, endPoint y: 110, distance: 9.7
click at [346, 119] on div "顧客姓名/手機號碼/編號 顧客姓名/手機號碼/編號" at bounding box center [376, 117] width 133 height 29
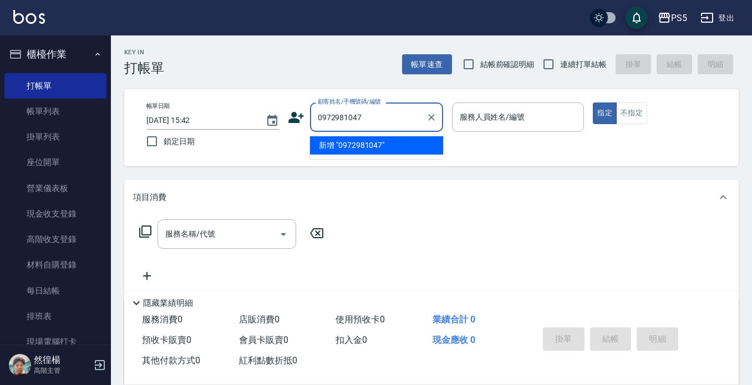
drag, startPoint x: 375, startPoint y: 115, endPoint x: 304, endPoint y: 121, distance: 71.8
click at [304, 121] on div "顧客姓名/手機號碼/編號 0972981047 顧客姓名/手機號碼/編號" at bounding box center [365, 117] width 155 height 29
type input "0972981047"
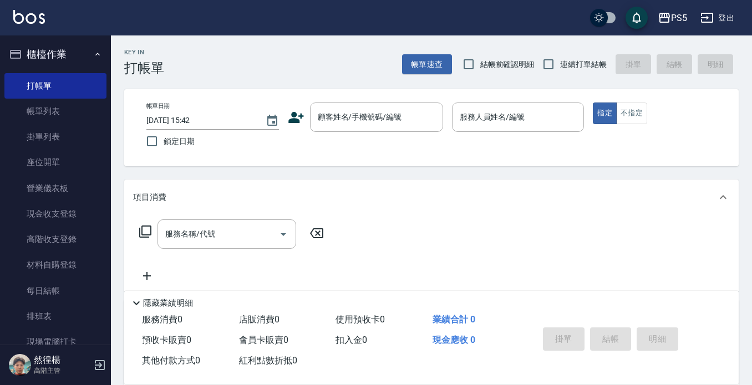
click at [292, 120] on icon at bounding box center [296, 117] width 16 height 11
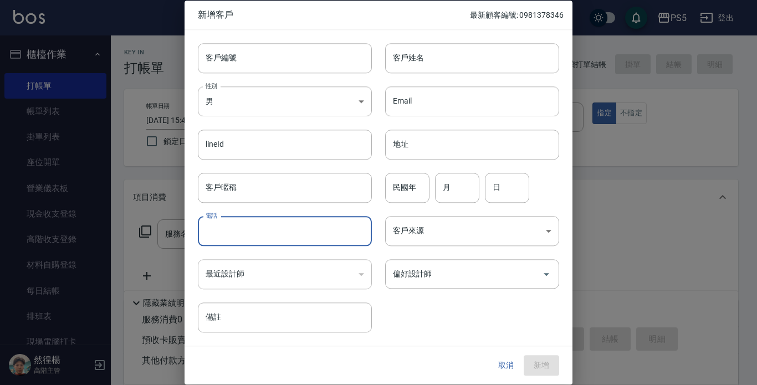
click at [230, 230] on input "電話" at bounding box center [285, 231] width 174 height 30
paste input "0972981047"
type input "0972981047"
click at [259, 103] on body "PS5 登出 櫃檯作業 打帳單 帳單列表 掛單列表 座位開單 營業儀表板 現金收支登錄 高階收支登錄 材料自購登錄 每日結帳 排班表 現場電腦打卡 掃碼打卡 …" at bounding box center [378, 270] width 757 height 540
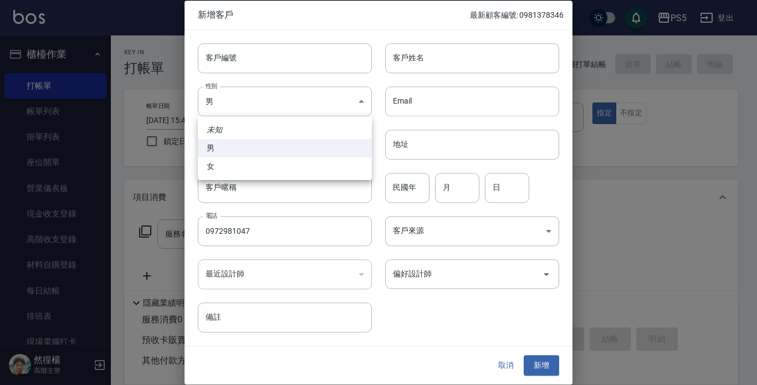
click at [262, 173] on li "女" at bounding box center [285, 166] width 174 height 18
type input "FEMALE"
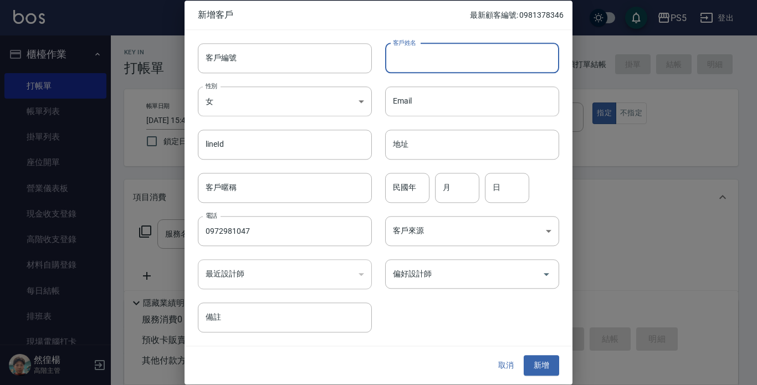
click at [430, 64] on input "客戶姓名" at bounding box center [472, 58] width 174 height 30
type input "楊芯鑫"
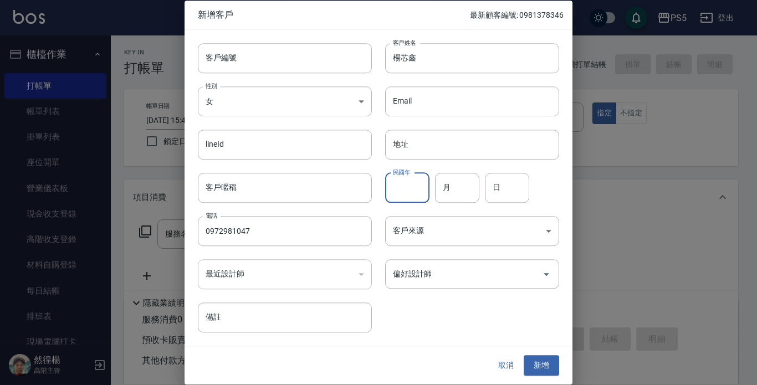
drag, startPoint x: 409, startPoint y: 195, endPoint x: 417, endPoint y: 178, distance: 18.3
click at [413, 192] on input "民國年" at bounding box center [407, 188] width 44 height 30
type input "87"
type input "06"
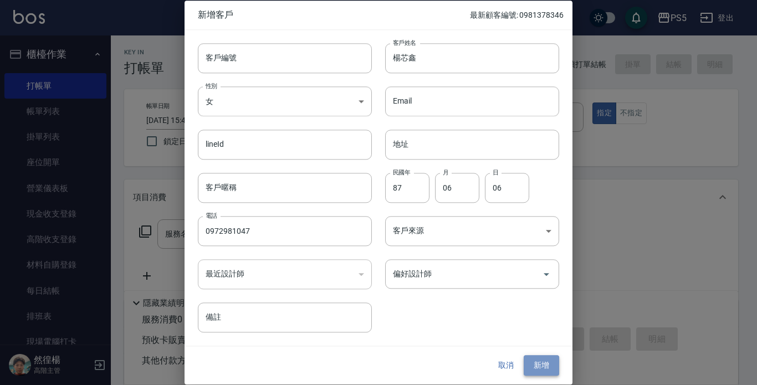
click at [538, 360] on button "新增" at bounding box center [541, 366] width 35 height 21
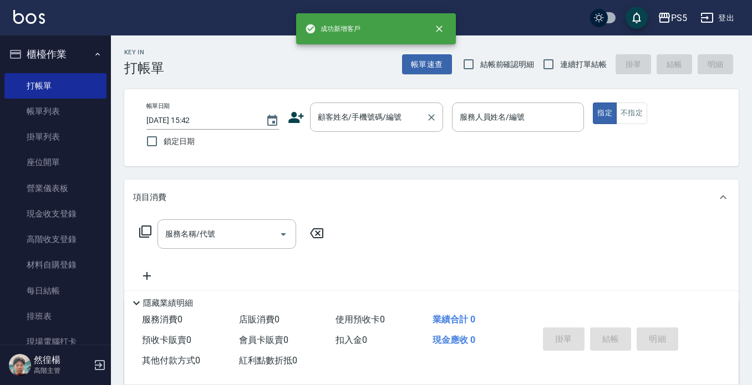
click at [364, 112] on input "顧客姓名/手機號碼/編號" at bounding box center [368, 117] width 106 height 19
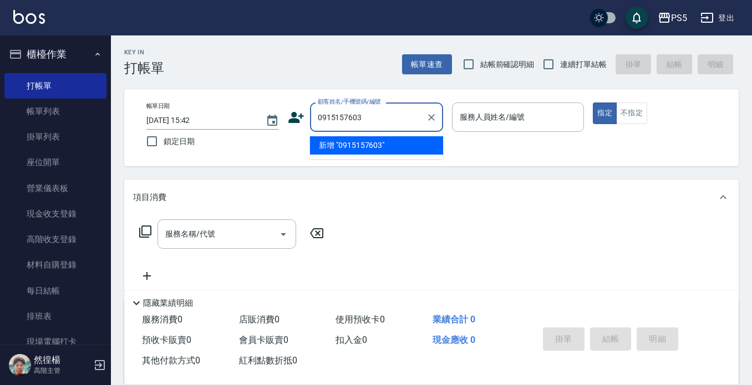
drag, startPoint x: 387, startPoint y: 114, endPoint x: 308, endPoint y: 108, distance: 80.0
click at [308, 108] on div "顧客姓名/手機號碼/編號 0915157603 顧客姓名/手機號碼/編號" at bounding box center [365, 117] width 155 height 29
type input "0915157603"
click at [295, 119] on icon at bounding box center [296, 117] width 16 height 11
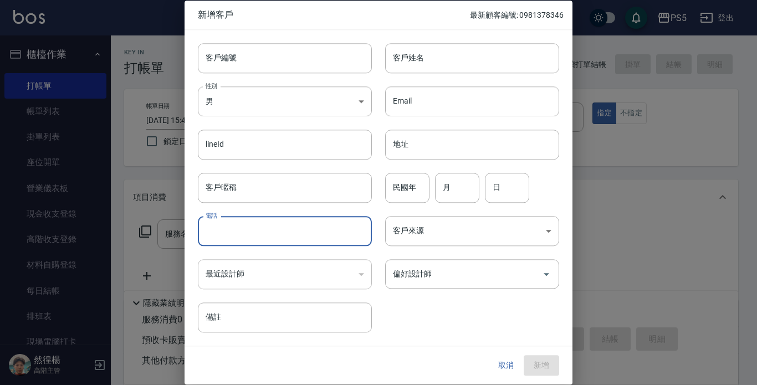
click at [276, 227] on input "電話" at bounding box center [285, 231] width 174 height 30
paste input "0915157603"
type input "0915157603"
click at [473, 49] on input "客戶姓名" at bounding box center [472, 58] width 174 height 30
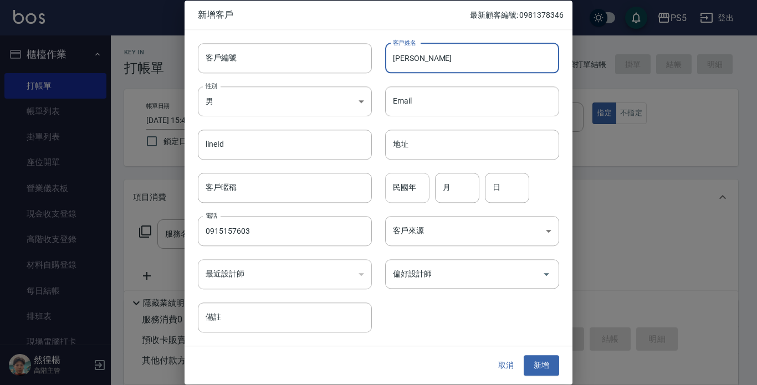
type input "[PERSON_NAME]"
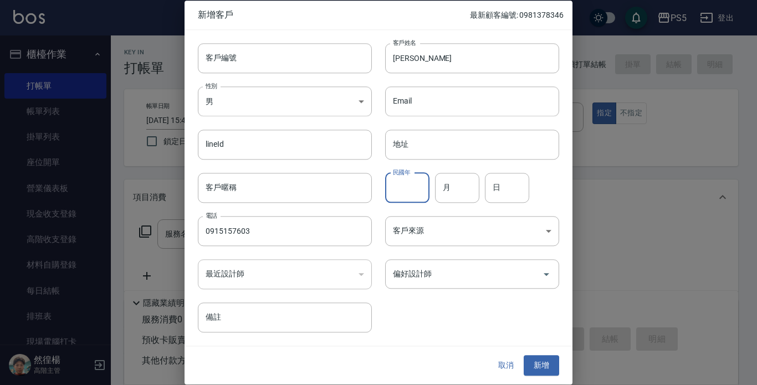
click at [418, 190] on input "民國年" at bounding box center [407, 188] width 44 height 30
type input "84"
type input "08"
type input "29"
click at [541, 362] on button "新增" at bounding box center [541, 366] width 35 height 21
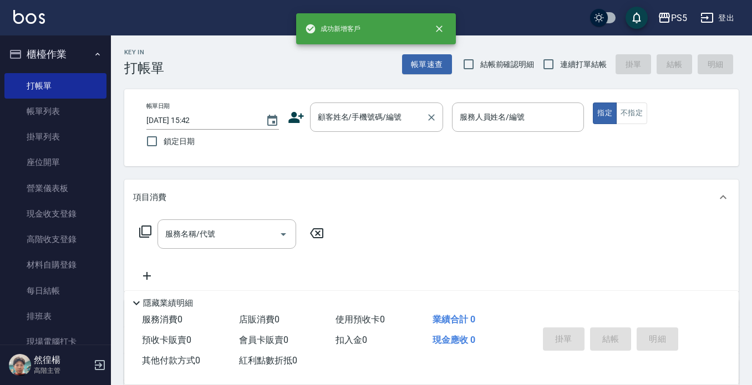
click at [325, 114] on input "顧客姓名/手機號碼/編號" at bounding box center [368, 117] width 106 height 19
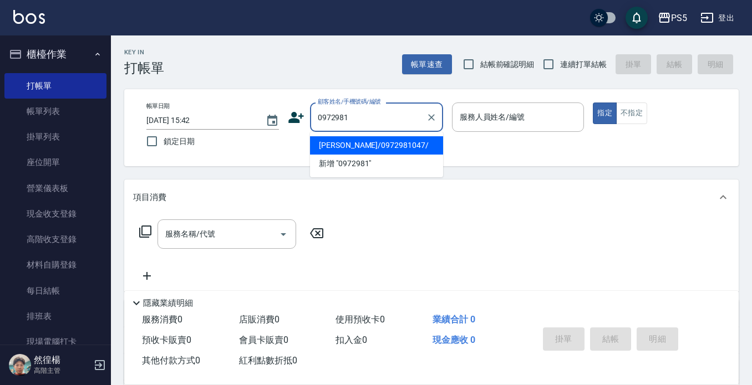
click at [370, 137] on li "楊芯鑫/0972981047/" at bounding box center [376, 145] width 133 height 18
type input "楊芯鑫/0972981047/"
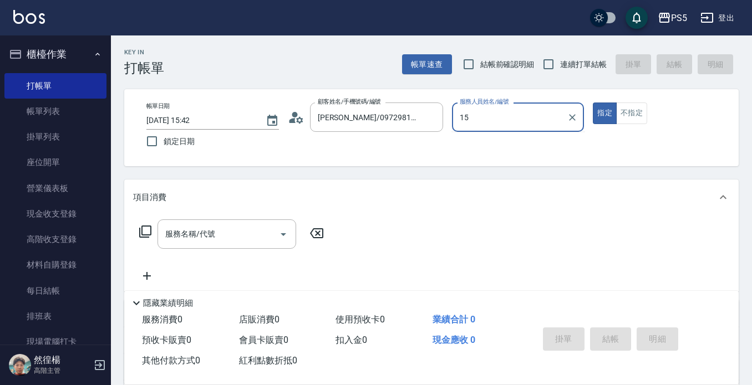
type input "15"
click at [592, 103] on button "指定" at bounding box center [604, 114] width 24 height 22
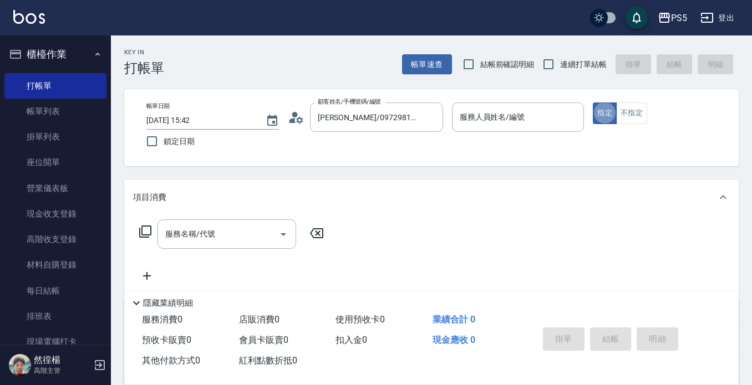
type button "true"
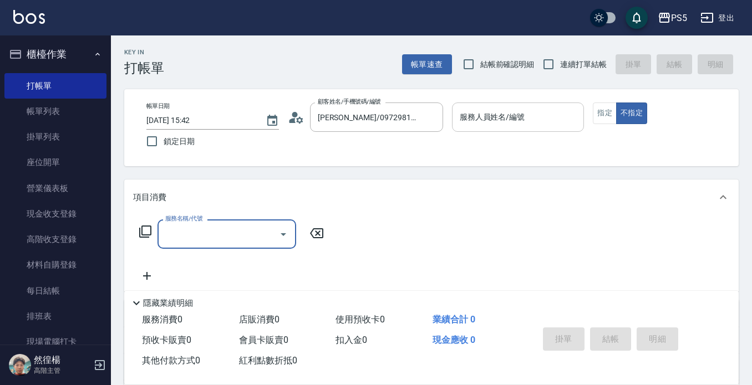
click at [525, 110] on input "服務人員姓名/編號" at bounding box center [518, 117] width 122 height 19
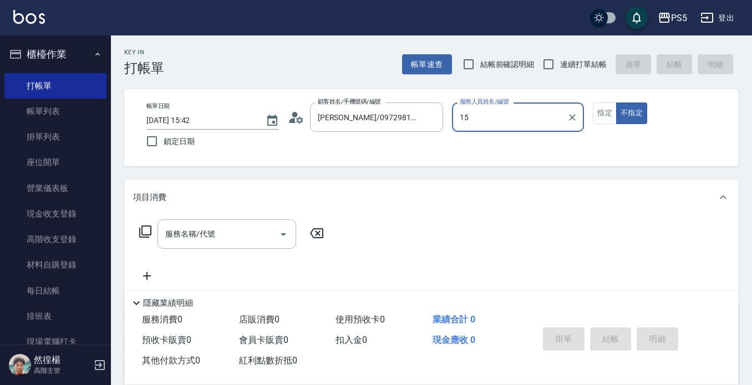
type input "15"
click at [616, 103] on button "不指定" at bounding box center [631, 114] width 31 height 22
type button "false"
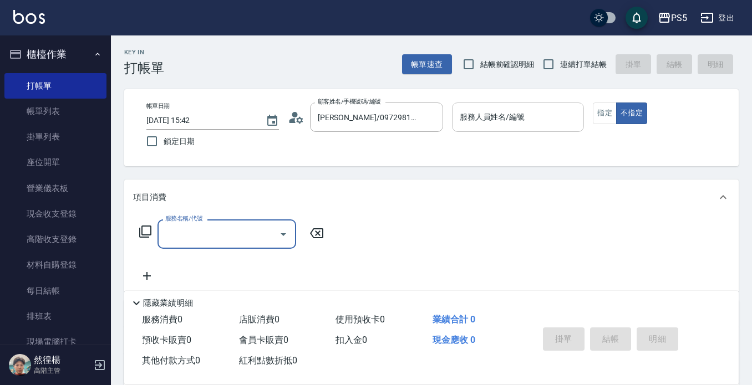
click at [536, 108] on input "服務人員姓名/編號" at bounding box center [518, 117] width 122 height 19
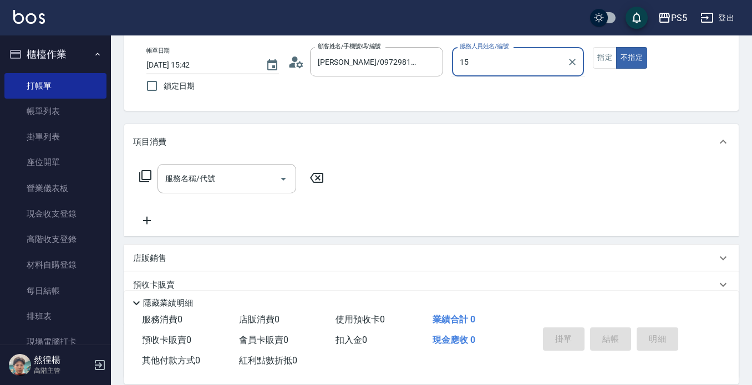
type input "1"
click at [60, 53] on button "櫃檯作業" at bounding box center [55, 54] width 102 height 29
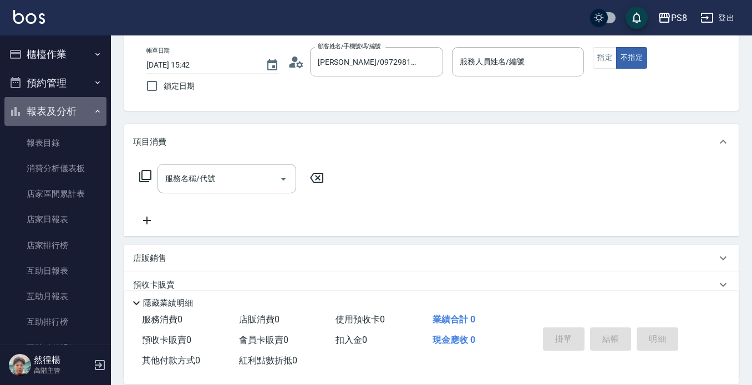
click at [63, 116] on button "報表及分析" at bounding box center [55, 111] width 102 height 29
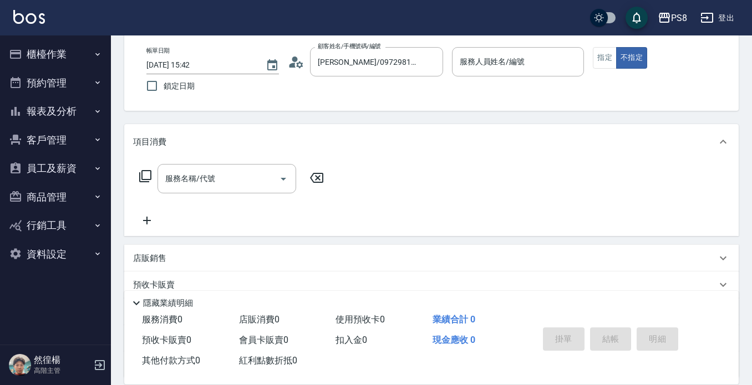
click at [39, 143] on button "客戶管理" at bounding box center [55, 140] width 102 height 29
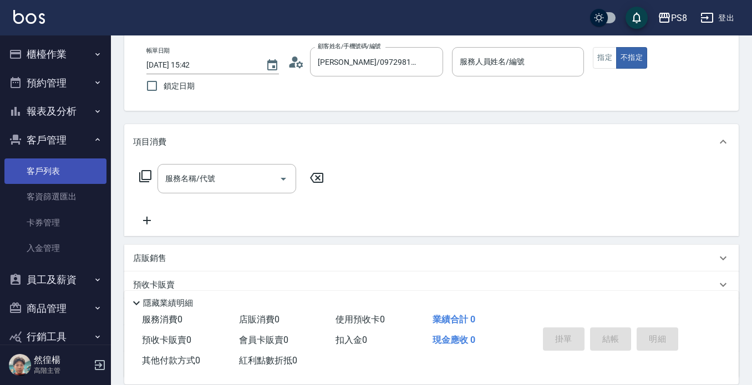
click at [66, 173] on link "客戶列表" at bounding box center [55, 171] width 102 height 25
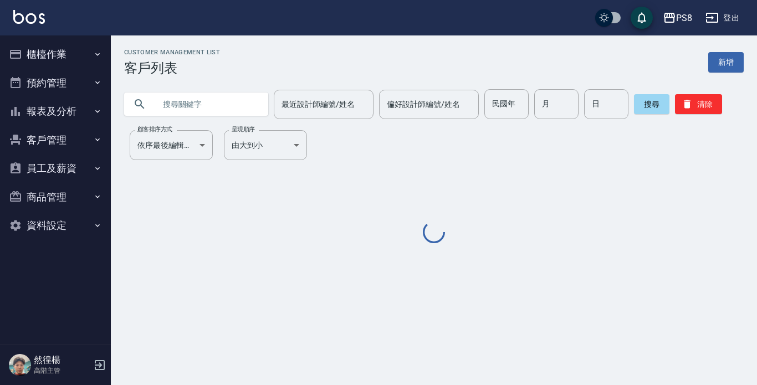
click at [70, 140] on button "客戶管理" at bounding box center [55, 140] width 102 height 29
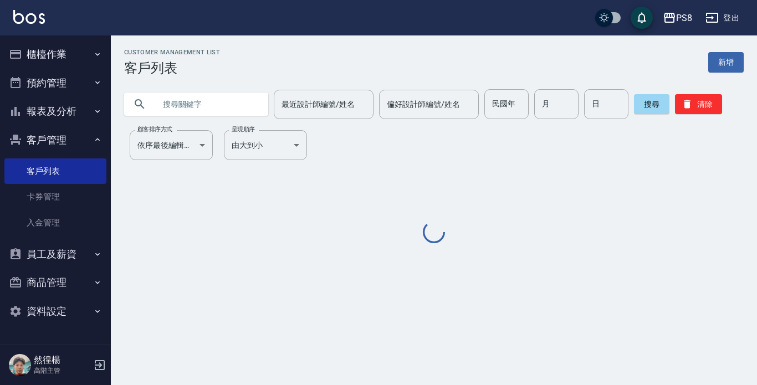
click at [75, 140] on button "客戶管理" at bounding box center [55, 140] width 102 height 29
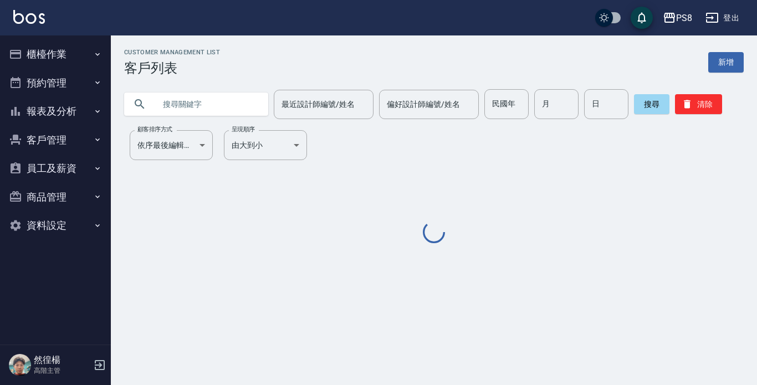
click at [206, 107] on input "text" at bounding box center [207, 104] width 104 height 30
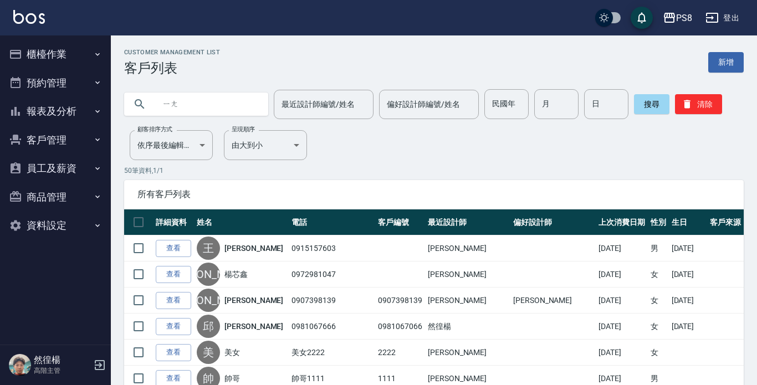
type input "楊"
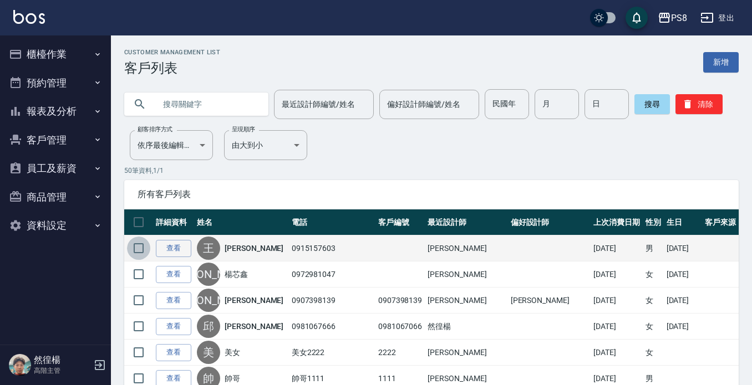
click at [141, 247] on input "checkbox" at bounding box center [138, 248] width 23 height 23
checkbox input "true"
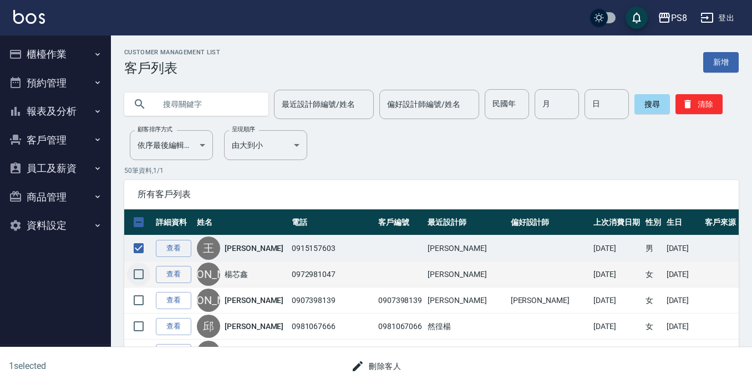
click at [138, 277] on input "checkbox" at bounding box center [138, 274] width 23 height 23
checkbox input "true"
click at [371, 369] on button "刪除客人" at bounding box center [375, 366] width 59 height 21
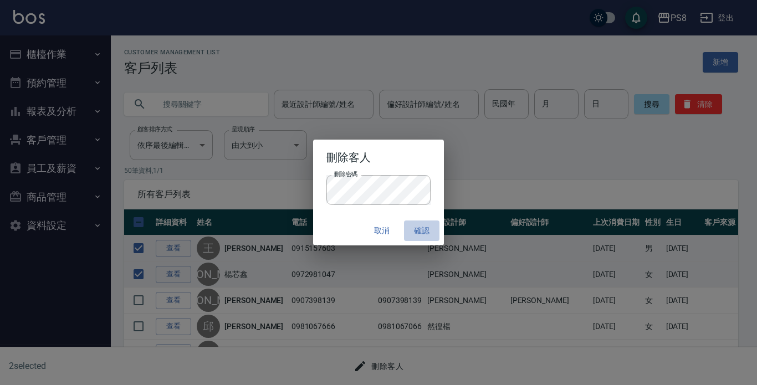
click at [425, 228] on button "確認" at bounding box center [421, 231] width 35 height 21
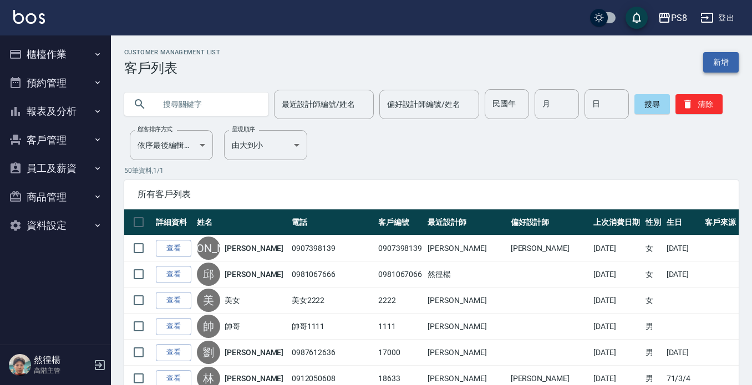
click at [727, 63] on link "新增" at bounding box center [720, 62] width 35 height 21
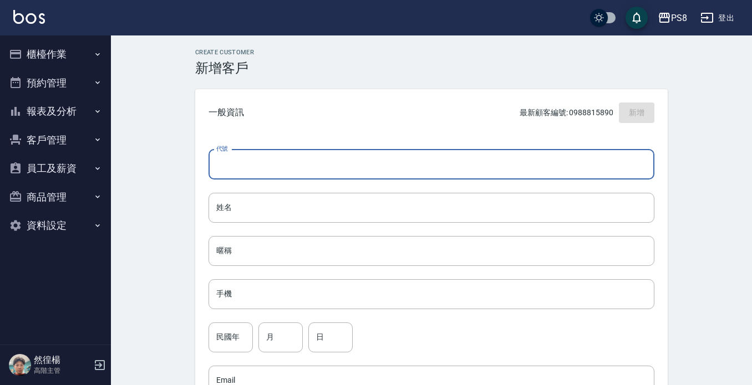
click at [252, 157] on input "代號" at bounding box center [431, 165] width 446 height 30
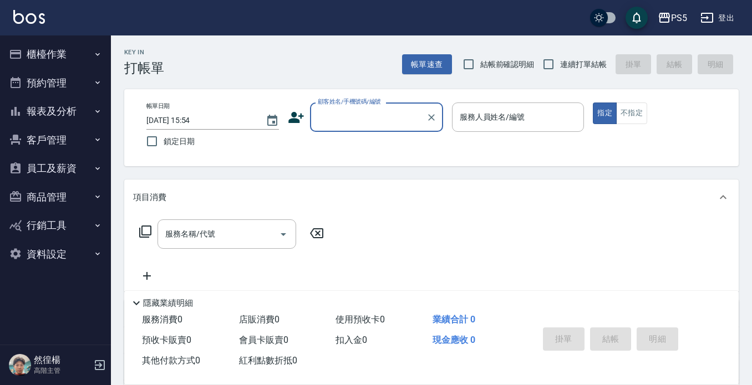
click at [708, 17] on icon "button" at bounding box center [707, 18] width 12 height 10
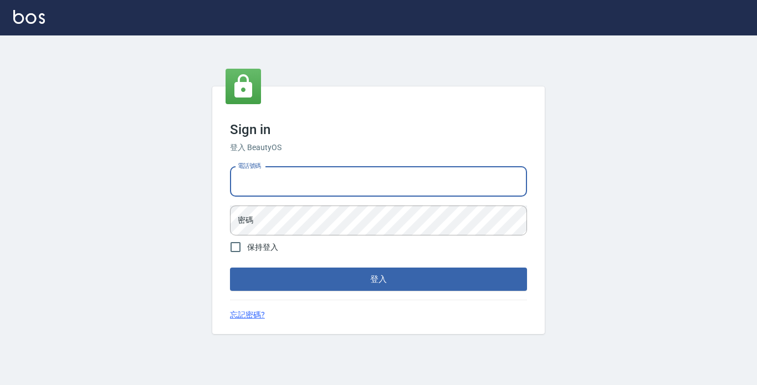
type input "2419711"
click at [233, 245] on input "保持登入" at bounding box center [235, 247] width 23 height 23
checkbox input "true"
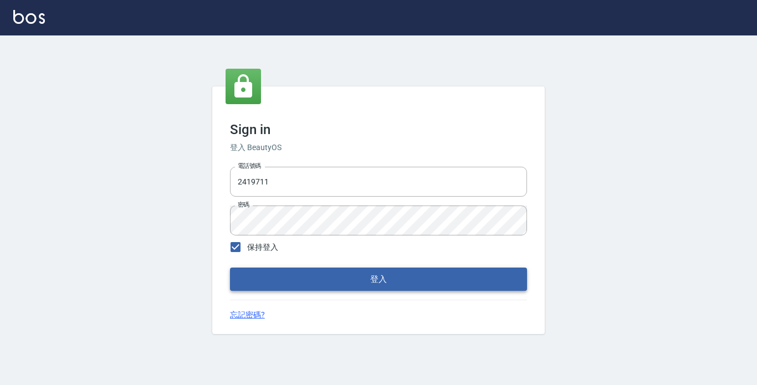
click at [266, 275] on button "登入" at bounding box center [378, 279] width 297 height 23
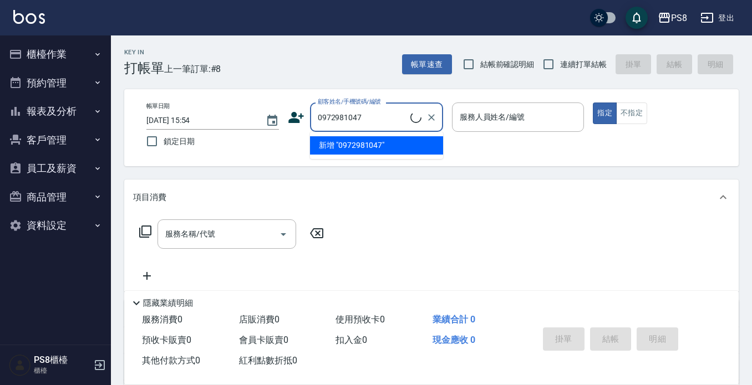
drag, startPoint x: 364, startPoint y: 120, endPoint x: 301, endPoint y: 116, distance: 62.8
click at [301, 116] on div "顧客姓名/手機號碼/編號 0972981047 顧客姓名/手機號碼/編號" at bounding box center [365, 117] width 155 height 29
type input "0972981047"
click at [293, 114] on icon at bounding box center [296, 117] width 16 height 11
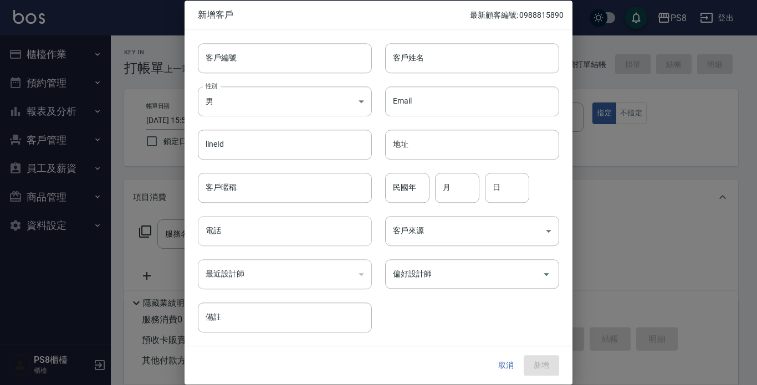
click at [238, 238] on input "電話" at bounding box center [285, 231] width 174 height 30
paste input "0972981047"
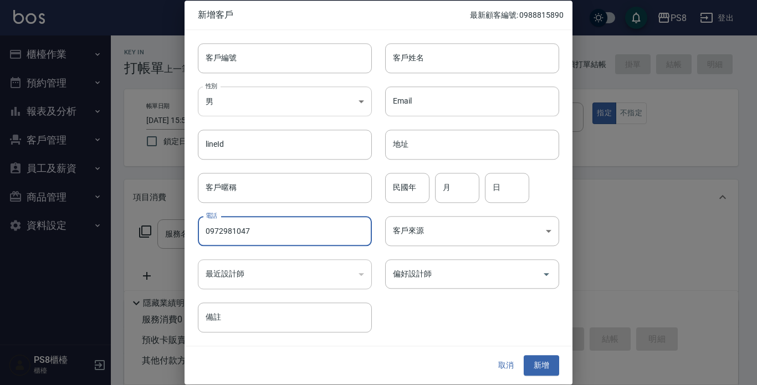
type input "0972981047"
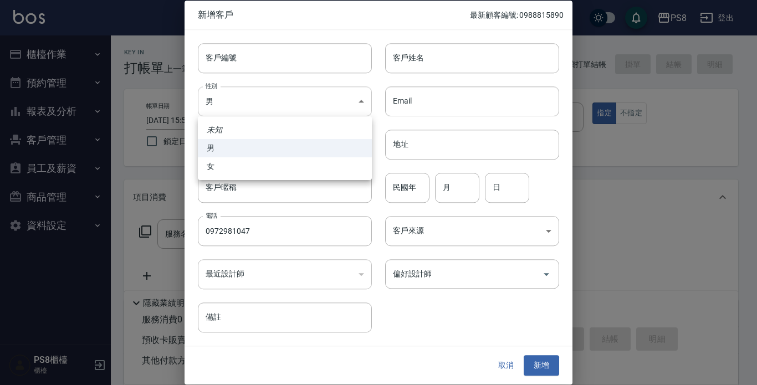
click at [248, 98] on body "PS8 登出 櫃檯作業 打帳單 帳單列表 掛單列表 座位開單 營業儀表板 現金收支登錄 材料自購登錄 每日結帳 排班表 掃碼打卡 預約管理 預約管理 單日預約…" at bounding box center [378, 270] width 757 height 540
click at [438, 57] on div at bounding box center [378, 192] width 757 height 385
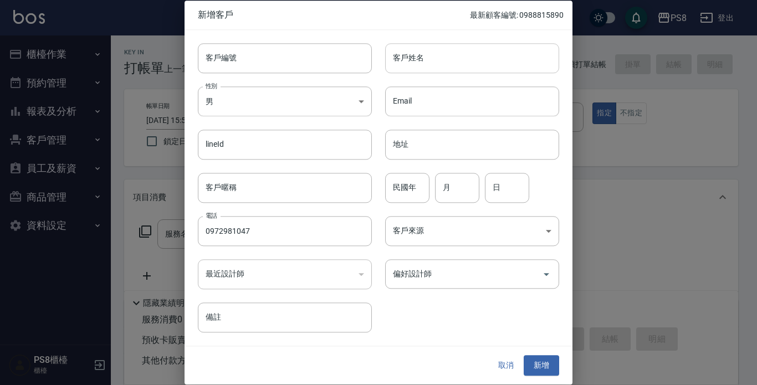
click at [437, 58] on input "客戶姓名" at bounding box center [472, 58] width 174 height 30
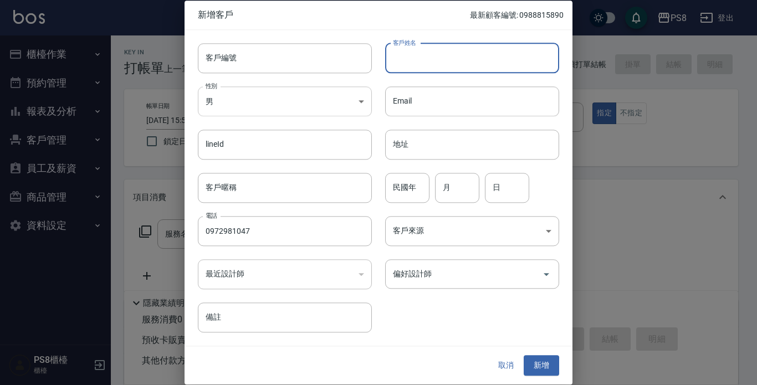
click at [330, 109] on body "PS8 登出 櫃檯作業 打帳單 帳單列表 掛單列表 座位開單 營業儀表板 現金收支登錄 材料自購登錄 每日結帳 排班表 掃碼打卡 預約管理 預約管理 單日預約…" at bounding box center [378, 270] width 757 height 540
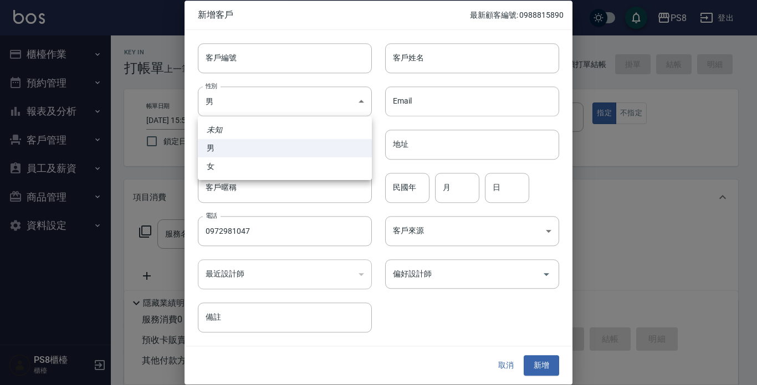
click at [297, 166] on li "女" at bounding box center [285, 166] width 174 height 18
type input "FEMALE"
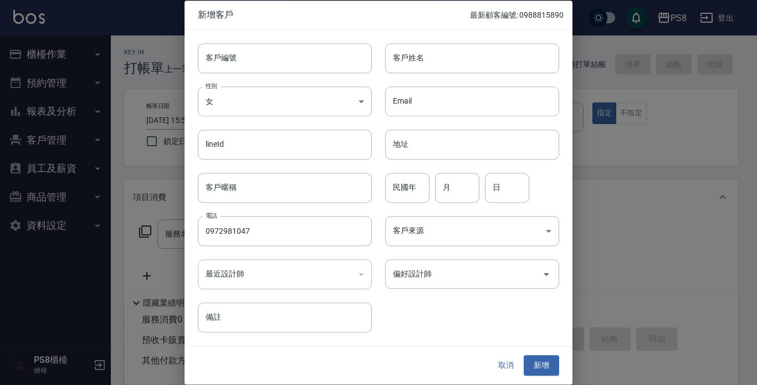
click at [421, 53] on input "客戶姓名" at bounding box center [472, 58] width 174 height 30
type input "楊"
type input "新"
type input "'"
type input "楊芯鑫"
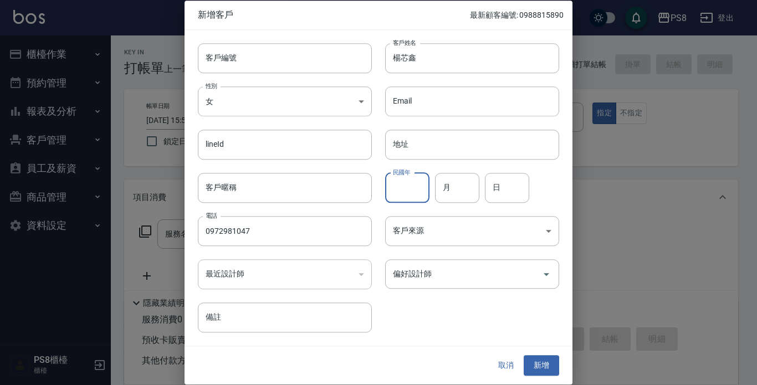
click at [410, 191] on input "民國年" at bounding box center [407, 188] width 44 height 30
type input "87"
type input "06"
drag, startPoint x: 483, startPoint y: 307, endPoint x: 500, endPoint y: 327, distance: 26.3
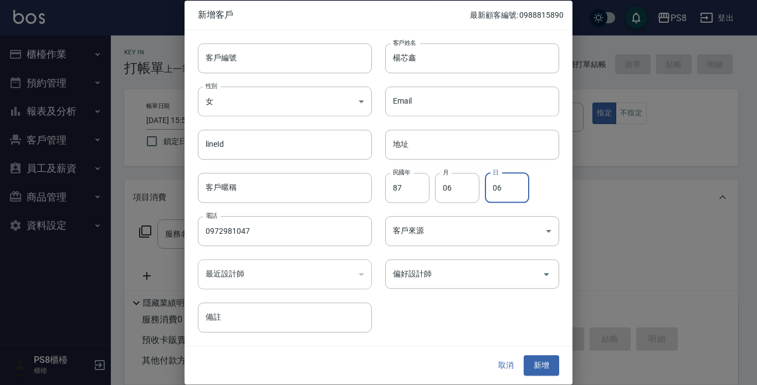
click at [484, 308] on div "客戶編號 客戶編號 客戶姓名 楊芯鑫 客戶姓名 性別 女 FEMALE 性別 Email Email lineId lineId 地址 地址 客戶暱稱 客戶暱…" at bounding box center [372, 181] width 375 height 303
click at [539, 356] on button "新增" at bounding box center [541, 366] width 35 height 21
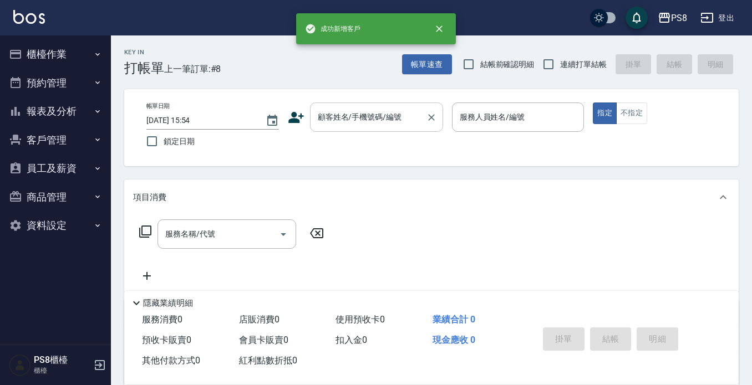
click at [376, 111] on input "顧客姓名/手機號碼/編號" at bounding box center [368, 117] width 106 height 19
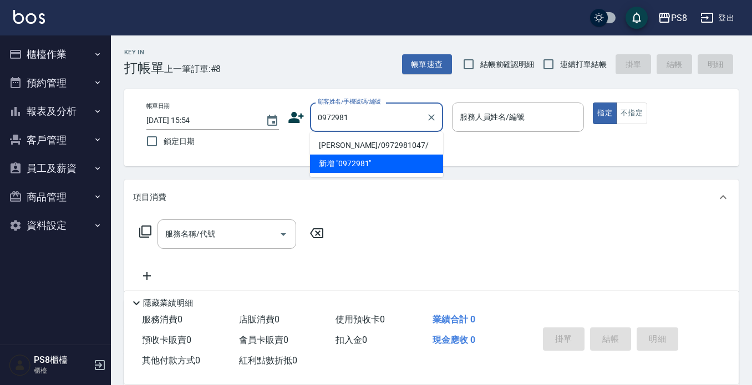
click at [377, 136] on li "[PERSON_NAME]/0972981047/" at bounding box center [376, 145] width 133 height 18
type input "[PERSON_NAME]/0972981047/"
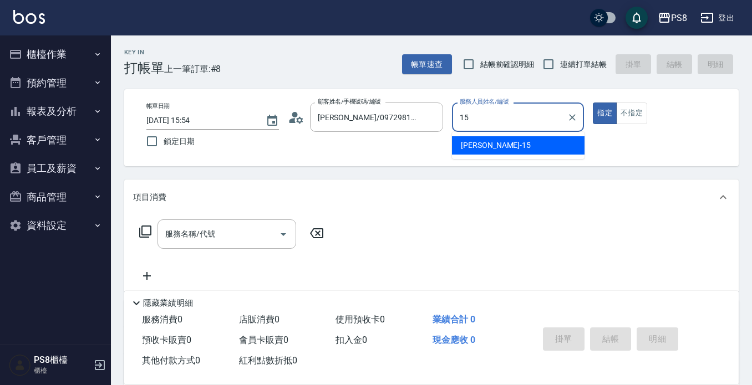
type input "EMMA-15"
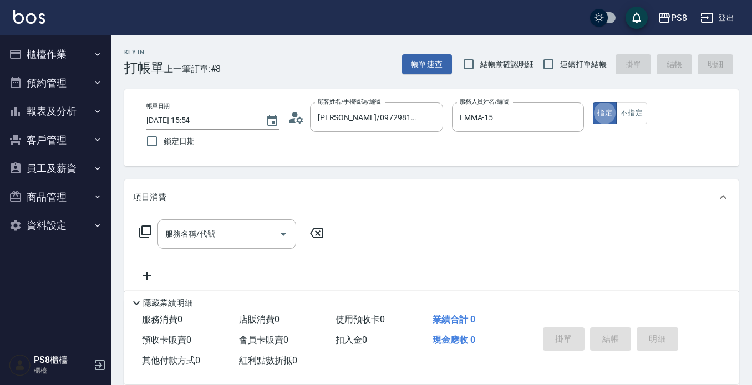
type button "true"
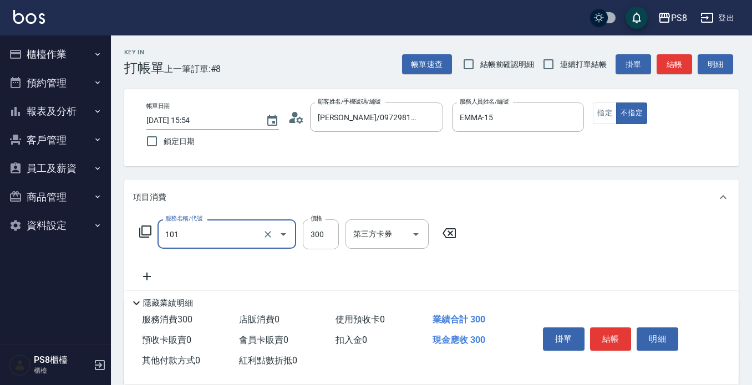
type input "洗髮(101)"
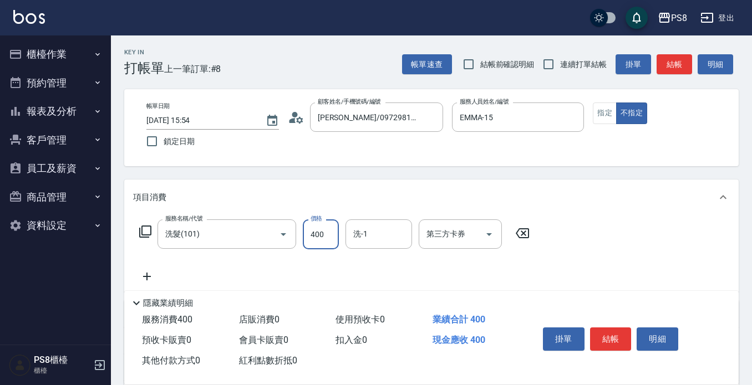
type input "400"
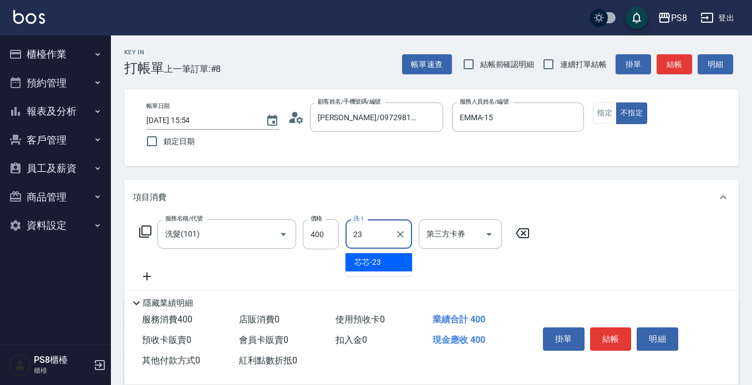
type input "芯芯-23"
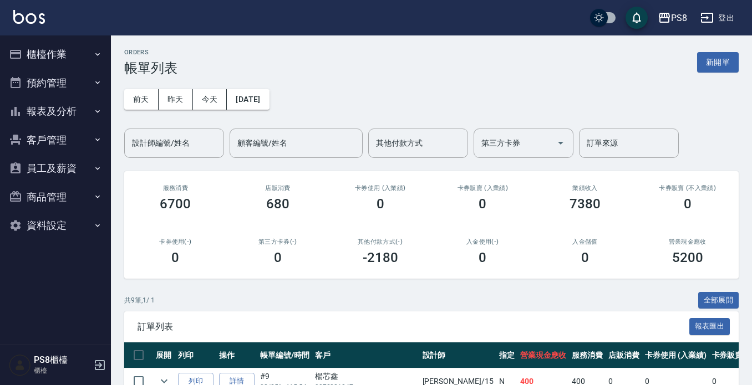
click at [89, 55] on button "櫃檯作業" at bounding box center [55, 54] width 102 height 29
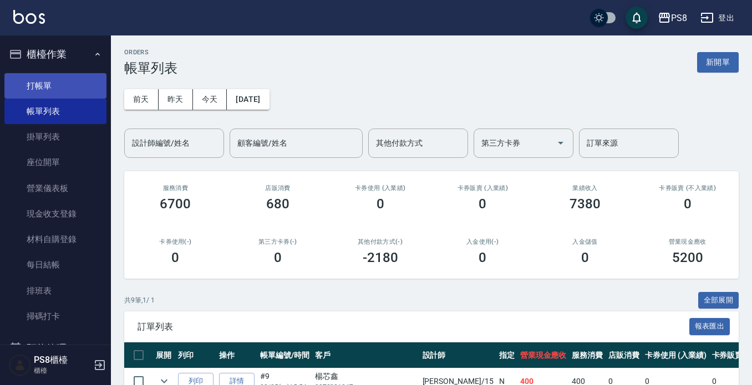
click at [84, 81] on link "打帳單" at bounding box center [55, 85] width 102 height 25
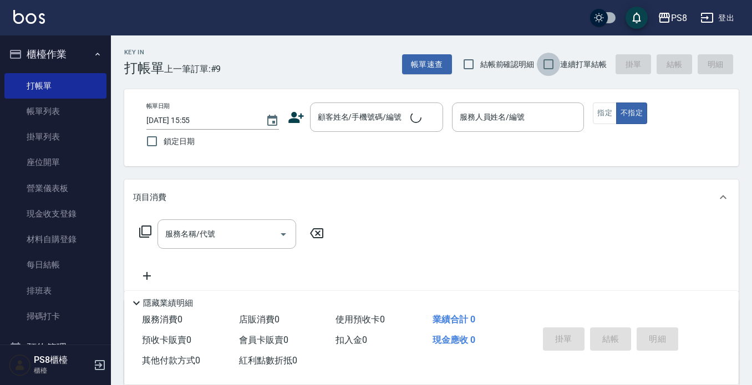
click at [542, 62] on input "連續打單結帳" at bounding box center [547, 64] width 23 height 23
checkbox input "true"
click at [349, 132] on div "顧客姓名/手機號碼/編號" at bounding box center [376, 117] width 133 height 29
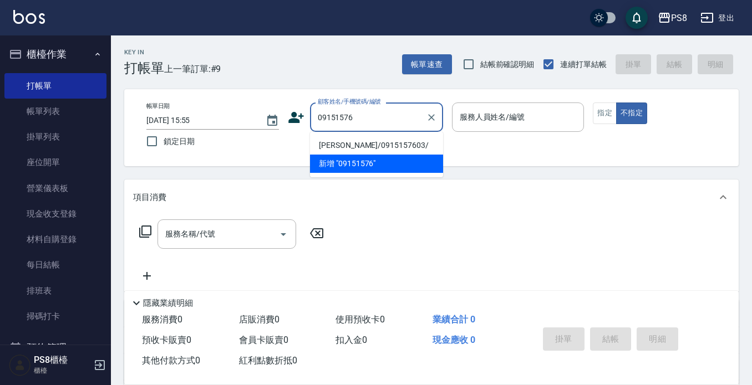
click at [372, 135] on ul "王智永/0915157603/ 新增 "09151576"" at bounding box center [376, 154] width 133 height 45
click at [377, 141] on li "[PERSON_NAME]/0915157603/" at bounding box center [376, 145] width 133 height 18
type input "[PERSON_NAME]/0915157603/"
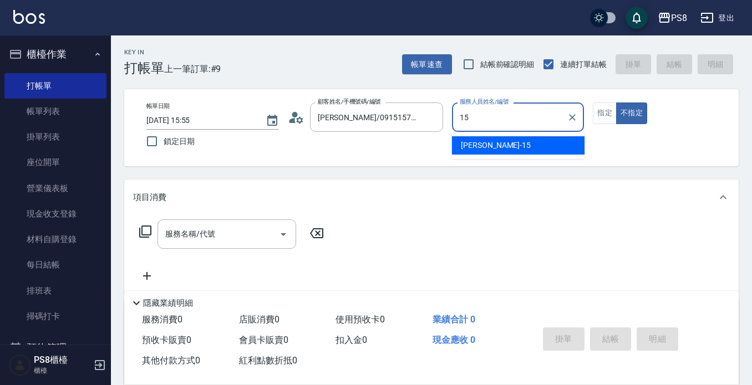
type input "EMMA-15"
type button "false"
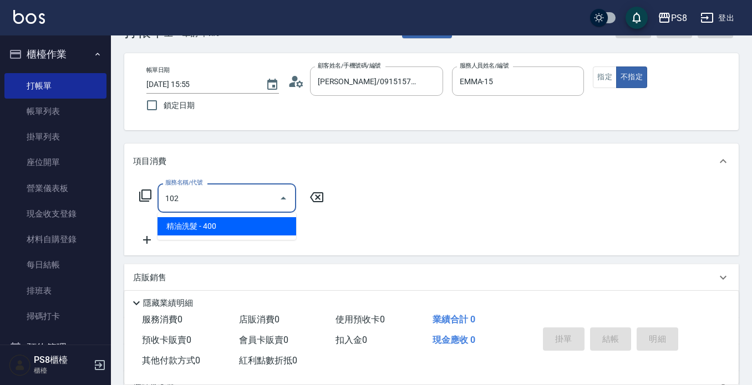
scroll to position [55, 0]
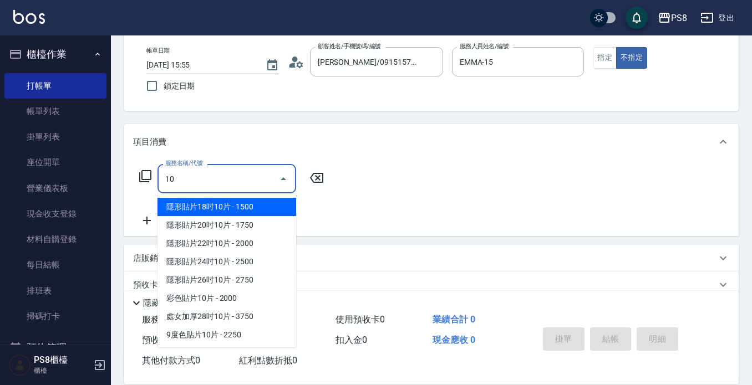
type input "1"
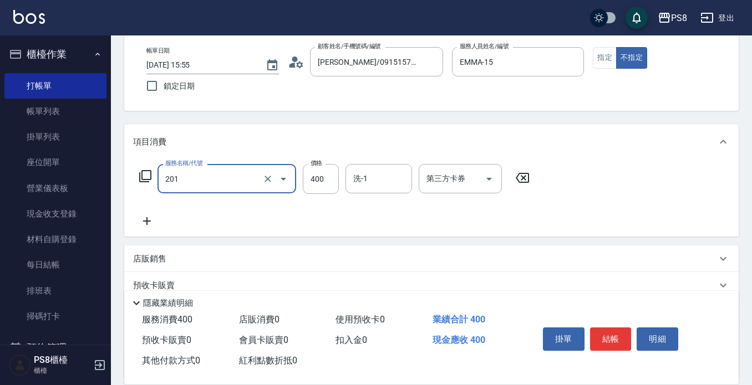
type input "洗剪400(201)"
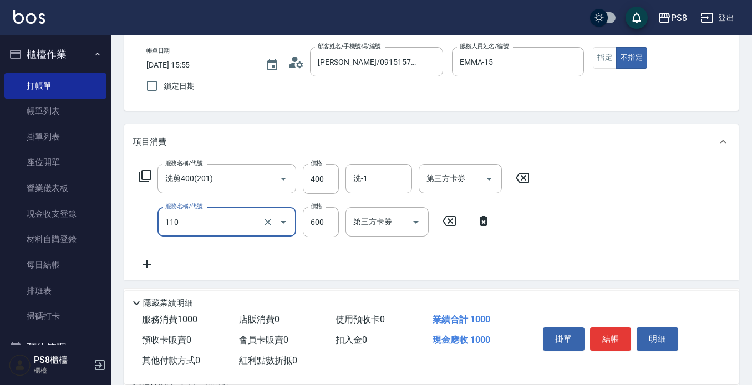
type input "精油+去角質(110)"
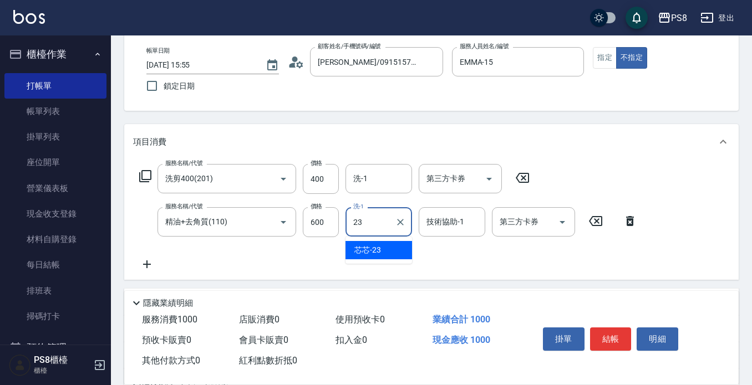
type input "芯芯-23"
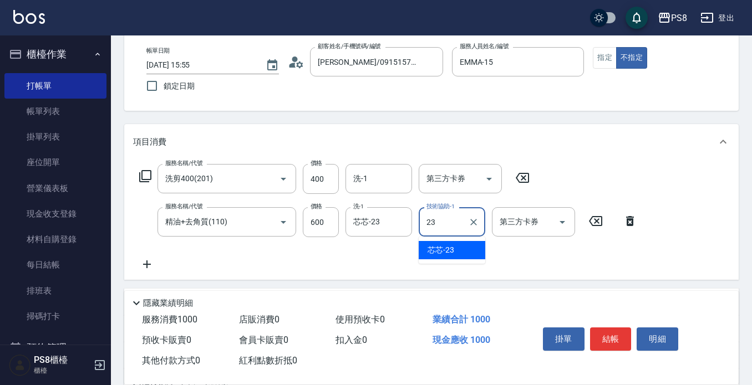
type input "芯芯-23"
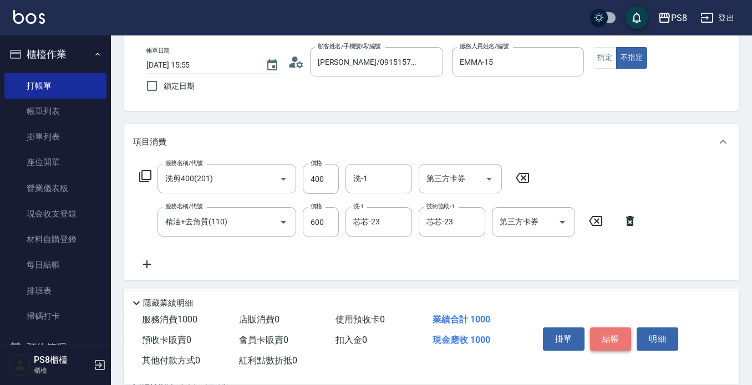
click at [619, 335] on button "結帳" at bounding box center [611, 339] width 42 height 23
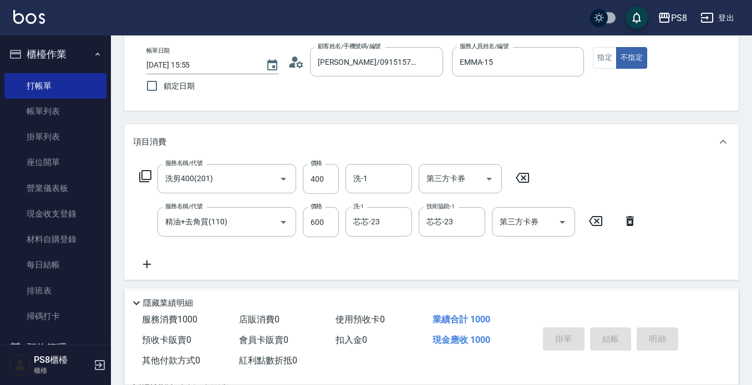
type input "2025/08/25 15:56"
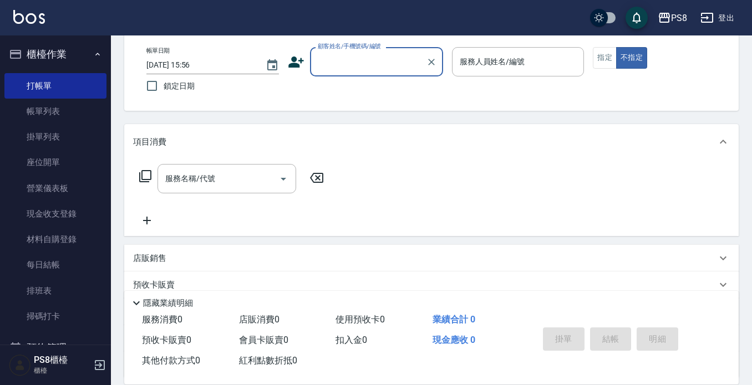
click at [294, 62] on icon at bounding box center [296, 62] width 16 height 11
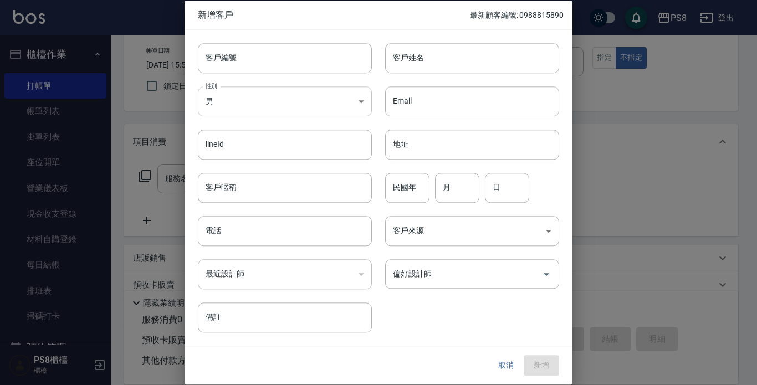
click at [279, 101] on body "PS8 登出 櫃檯作業 打帳單 帳單列表 掛單列表 座位開單 營業儀表板 現金收支登錄 材料自購登錄 每日結帳 排班表 掃碼打卡 預約管理 預約管理 單日預約…" at bounding box center [378, 215] width 757 height 540
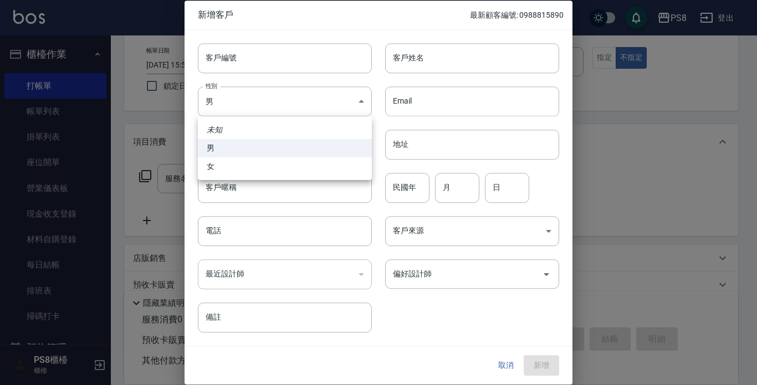
click at [458, 60] on div at bounding box center [378, 192] width 757 height 385
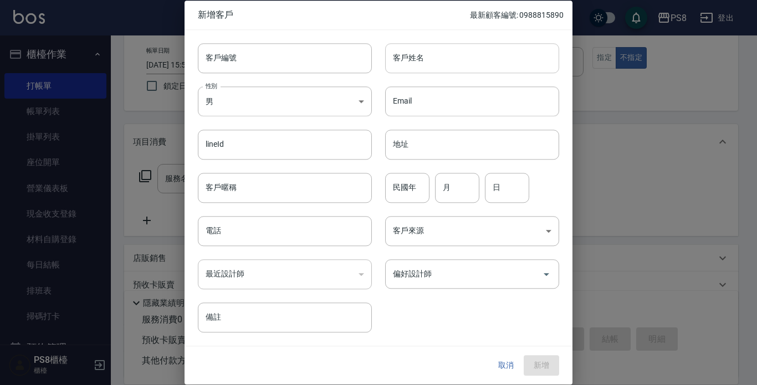
drag, startPoint x: 458, startPoint y: 60, endPoint x: 456, endPoint y: 43, distance: 17.3
click at [456, 43] on input "客戶姓名" at bounding box center [472, 58] width 174 height 30
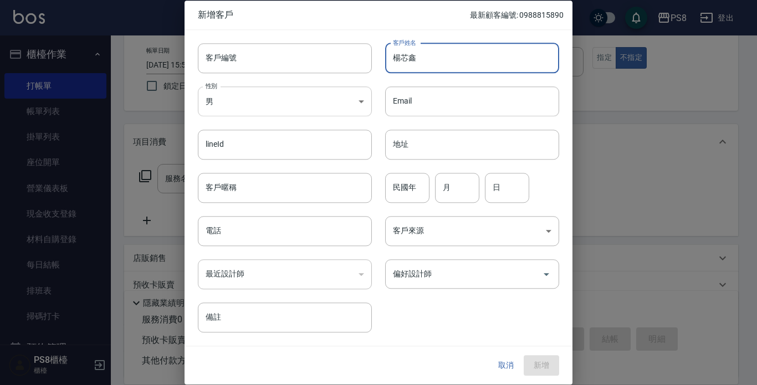
type input "楊芯鑫"
click at [219, 96] on body "PS8 登出 櫃檯作業 打帳單 帳單列表 掛單列表 座位開單 營業儀表板 現金收支登錄 材料自購登錄 每日結帳 排班表 掃碼打卡 預約管理 預約管理 單日預約…" at bounding box center [378, 215] width 757 height 540
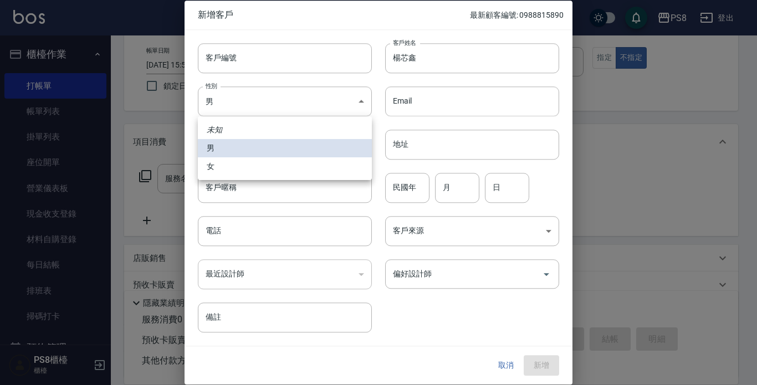
click at [227, 167] on li "女" at bounding box center [285, 166] width 174 height 18
type input "FEMALE"
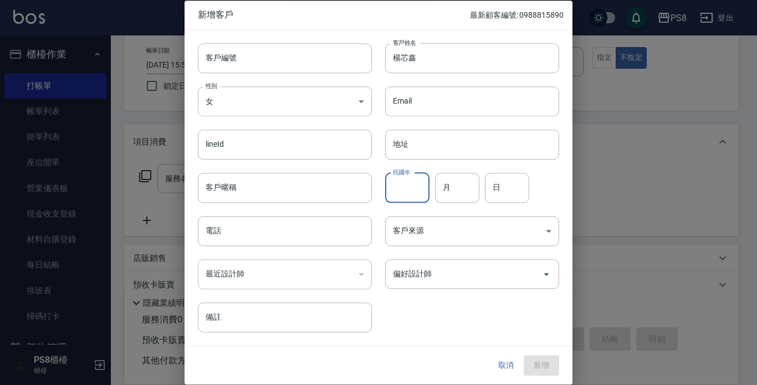
click at [415, 186] on input "民國年" at bounding box center [407, 188] width 44 height 30
type input "0"
type input "87"
type input "06"
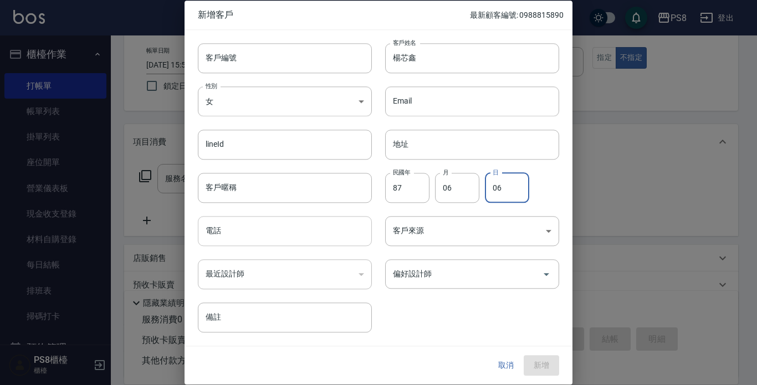
click at [356, 224] on input "電話" at bounding box center [285, 231] width 174 height 30
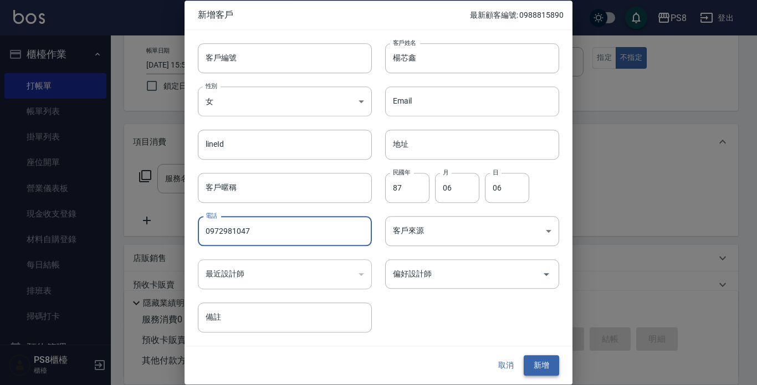
type input "0972981047"
click at [543, 361] on button "新增" at bounding box center [541, 366] width 35 height 21
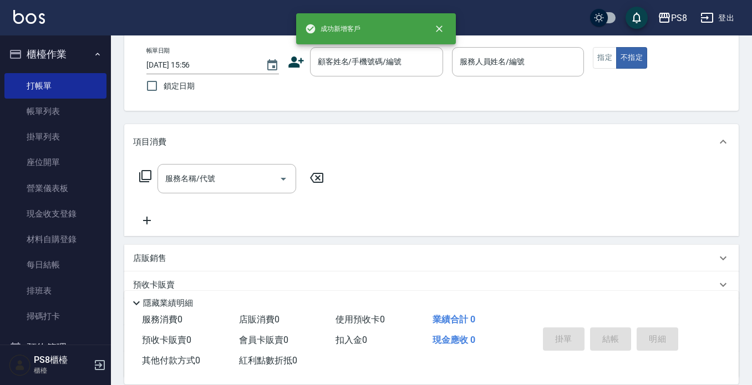
click at [289, 55] on icon at bounding box center [296, 62] width 17 height 17
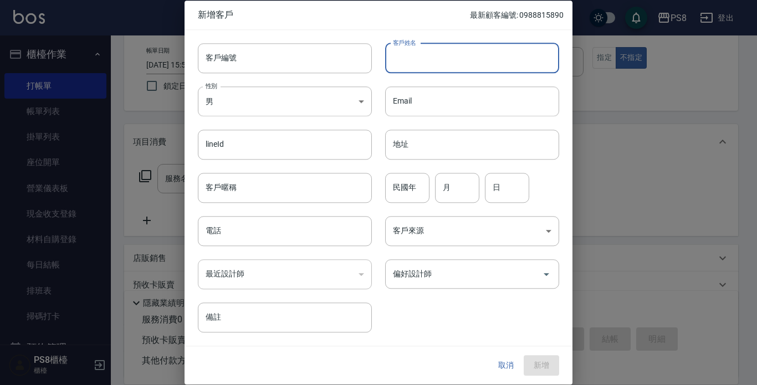
click at [414, 65] on input "客戶姓名" at bounding box center [472, 58] width 174 height 30
type input "[PERSON_NAME]"
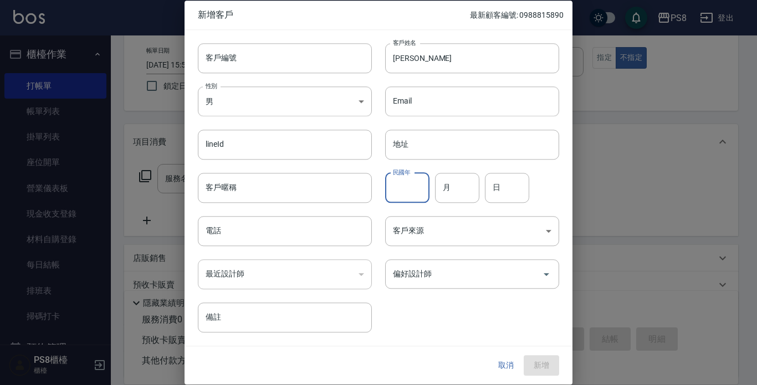
click at [403, 190] on input "民國年" at bounding box center [407, 188] width 44 height 30
type input "84"
type input "08"
type input "29"
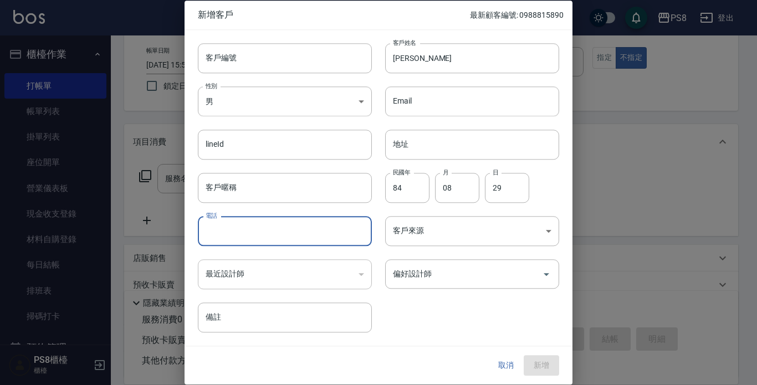
click at [247, 236] on input "電話" at bounding box center [285, 231] width 174 height 30
type input "0915157603"
click at [543, 360] on button "新增" at bounding box center [541, 366] width 35 height 21
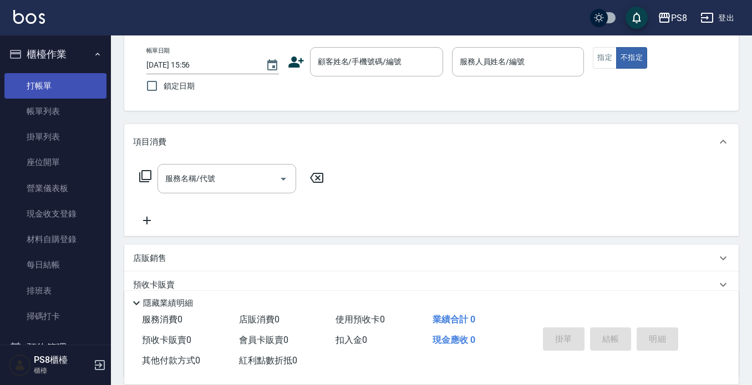
drag, startPoint x: 84, startPoint y: 85, endPoint x: 88, endPoint y: 76, distance: 9.9
click at [84, 86] on link "打帳單" at bounding box center [55, 85] width 102 height 25
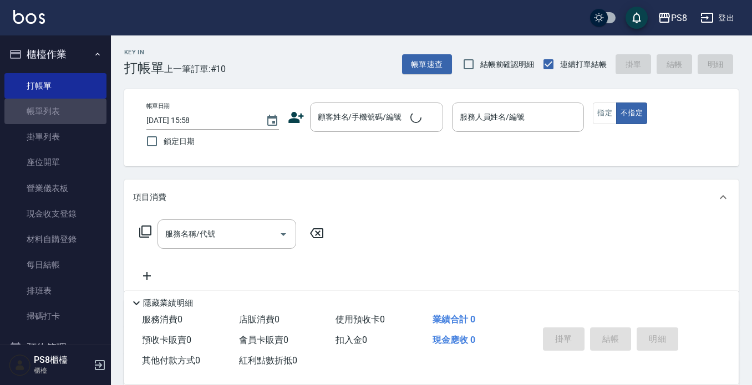
drag, startPoint x: 66, startPoint y: 109, endPoint x: 75, endPoint y: 67, distance: 43.2
click at [66, 110] on link "帳單列表" at bounding box center [55, 111] width 102 height 25
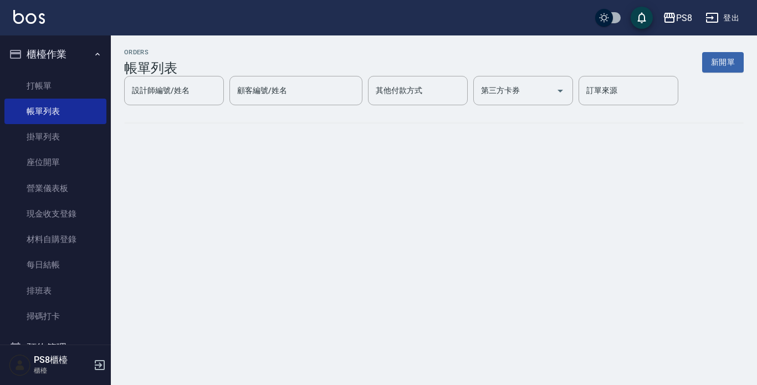
click at [78, 53] on button "櫃檯作業" at bounding box center [55, 54] width 102 height 29
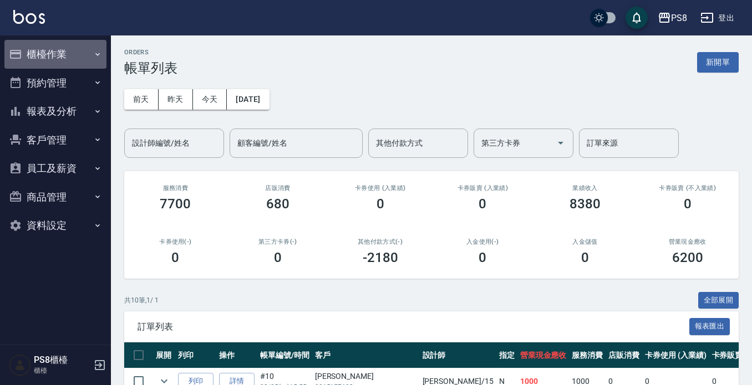
click at [32, 60] on button "櫃檯作業" at bounding box center [55, 54] width 102 height 29
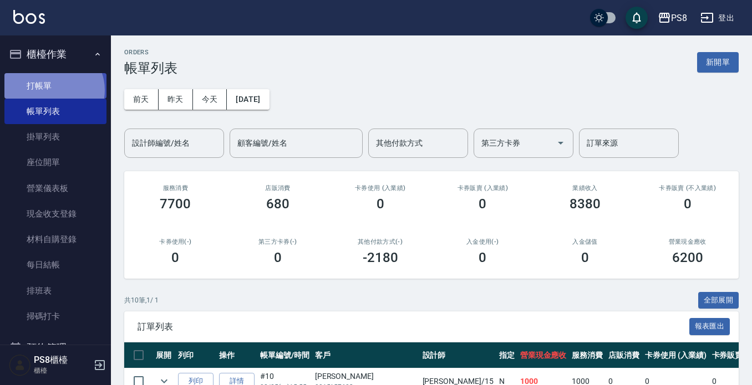
click at [53, 90] on link "打帳單" at bounding box center [55, 85] width 102 height 25
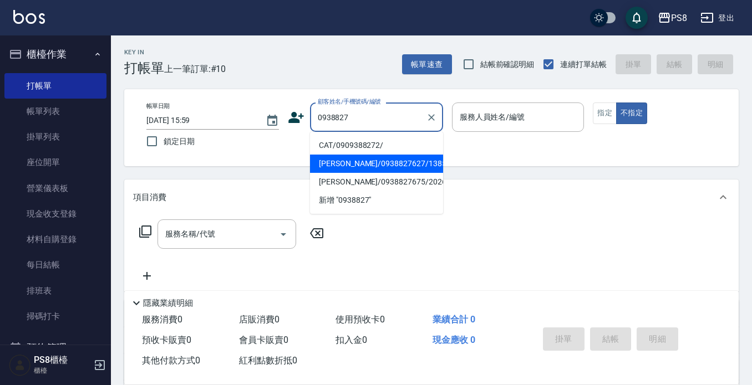
click at [397, 171] on li "[PERSON_NAME]/0938827627/13850" at bounding box center [376, 164] width 133 height 18
type input "[PERSON_NAME]/0938827627/13850"
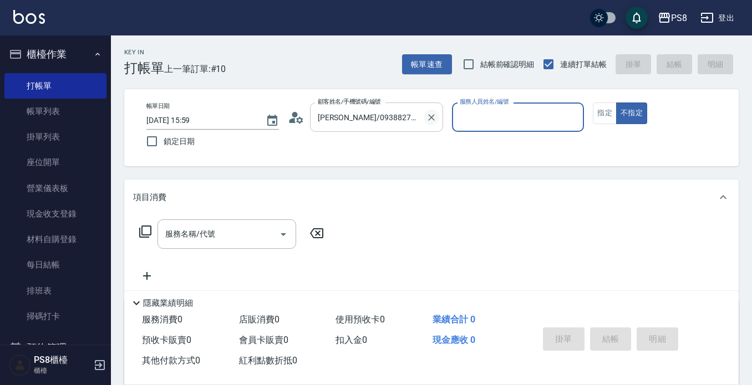
click at [430, 122] on icon "Clear" at bounding box center [431, 117] width 11 height 11
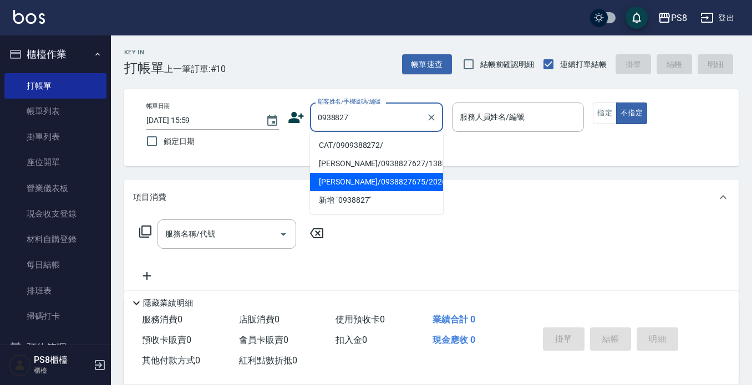
click at [375, 175] on li "[PERSON_NAME]/0938827675/20268" at bounding box center [376, 182] width 133 height 18
type input "[PERSON_NAME]/0938827675/20268"
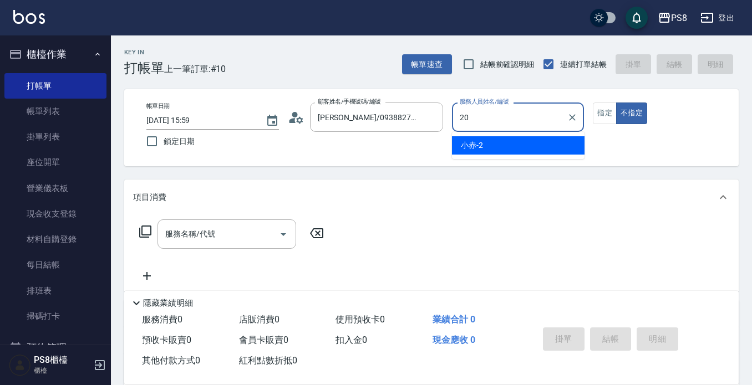
type input "KJ-20"
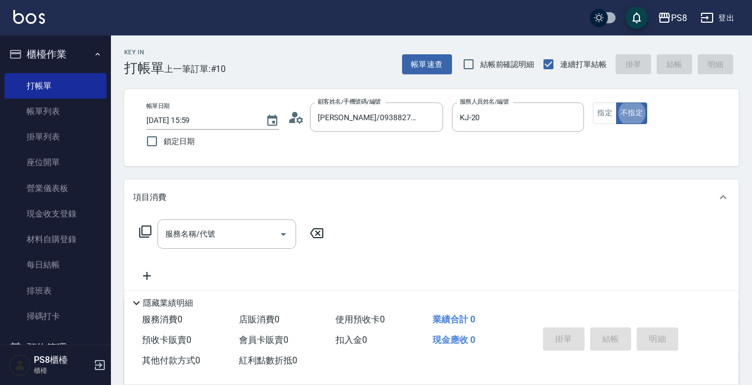
type button "false"
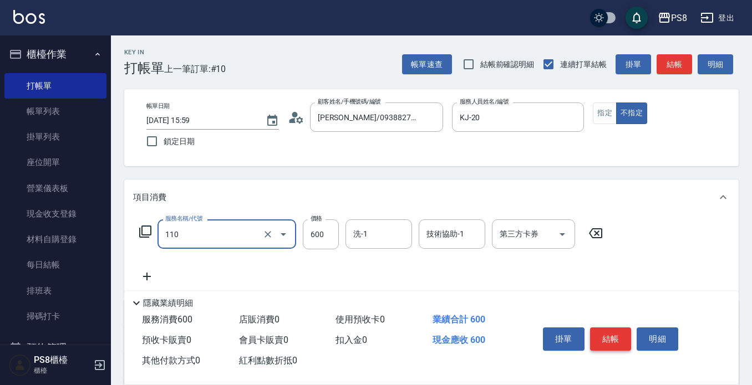
type input "精油+去角質(110)"
click at [617, 329] on button "結帳" at bounding box center [611, 339] width 42 height 23
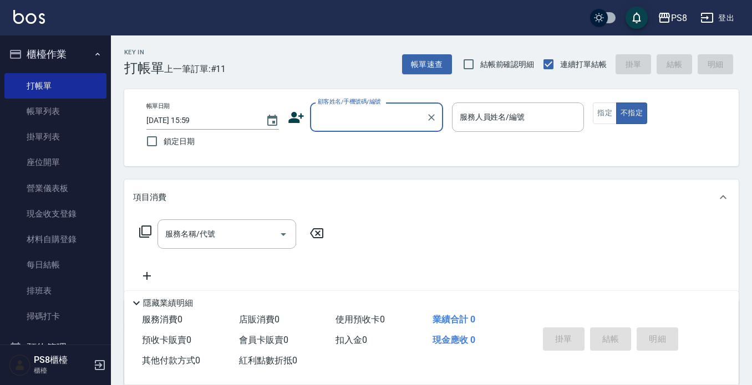
click at [364, 114] on input "顧客姓名/手機號碼/編號" at bounding box center [368, 117] width 106 height 19
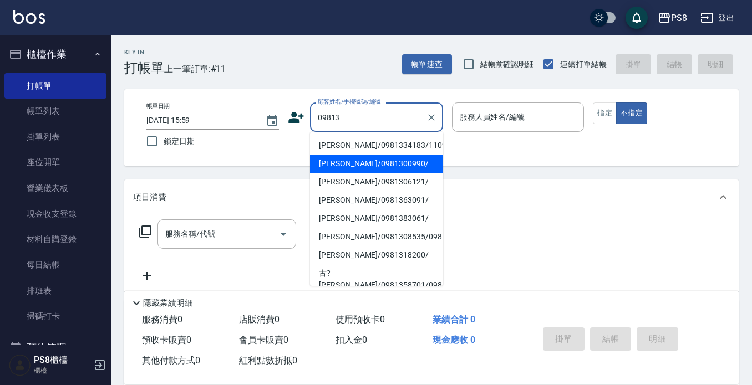
click at [391, 162] on li "[PERSON_NAME]/0981300990/" at bounding box center [376, 164] width 133 height 18
type input "[PERSON_NAME]/0981300990/"
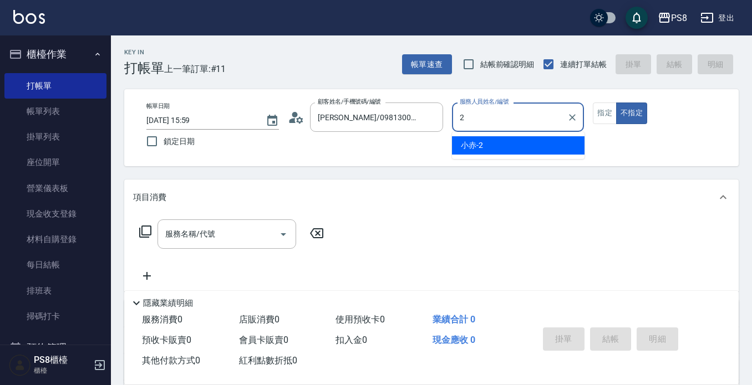
type input "小赤-2"
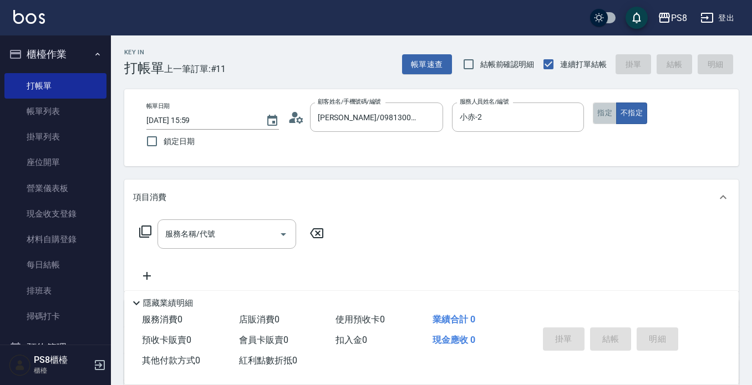
click at [602, 116] on button "指定" at bounding box center [604, 114] width 24 height 22
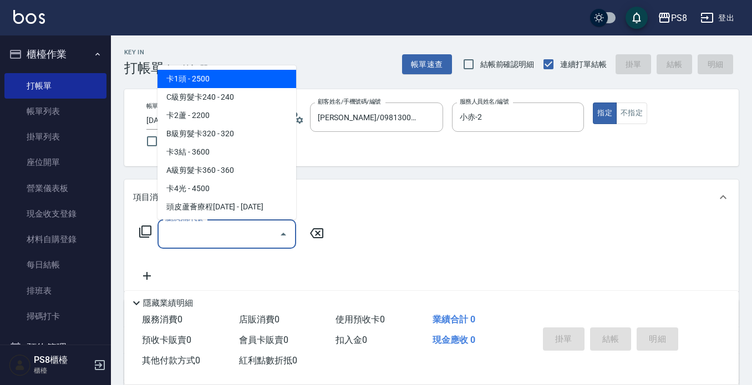
click at [206, 236] on input "服務名稱/代號" at bounding box center [218, 233] width 112 height 19
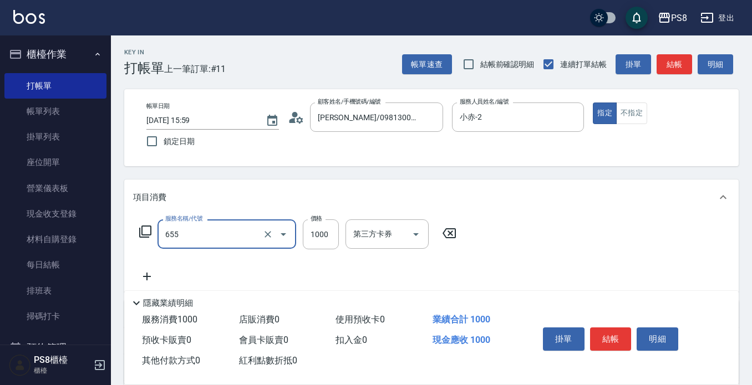
type input "拆接(655)"
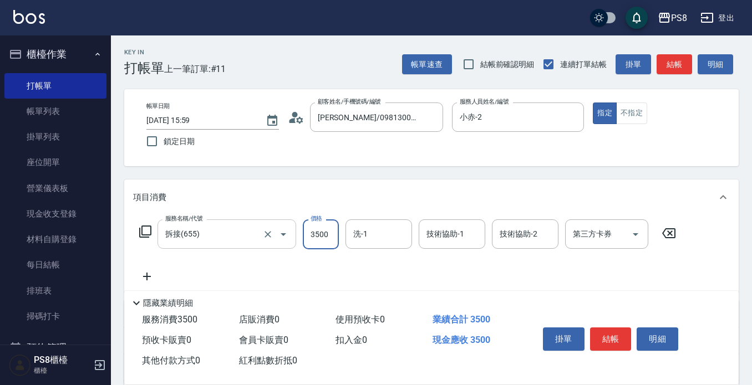
type input "3500"
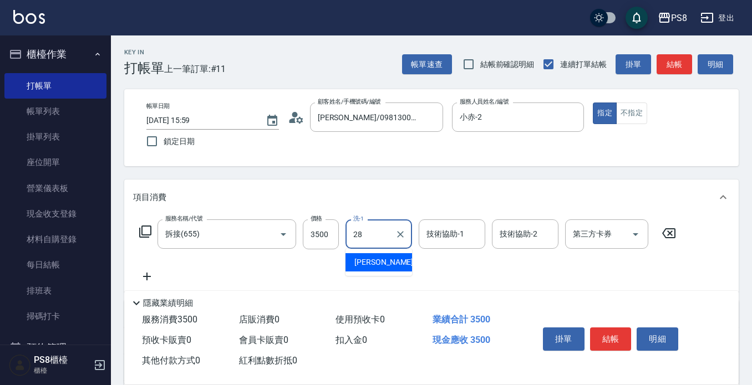
type input "[PERSON_NAME]-28"
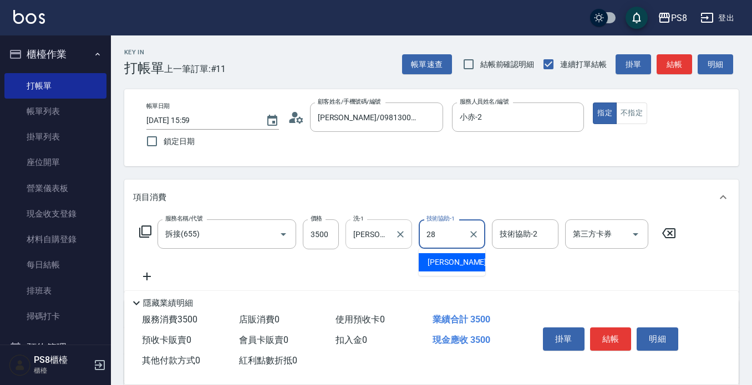
type input "[PERSON_NAME]-28"
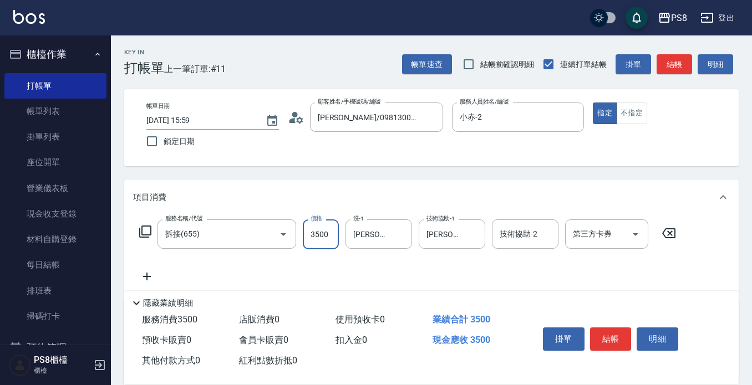
click at [331, 242] on input "3500" at bounding box center [321, 234] width 36 height 30
type input "3250"
click at [603, 328] on button "結帳" at bounding box center [611, 339] width 42 height 23
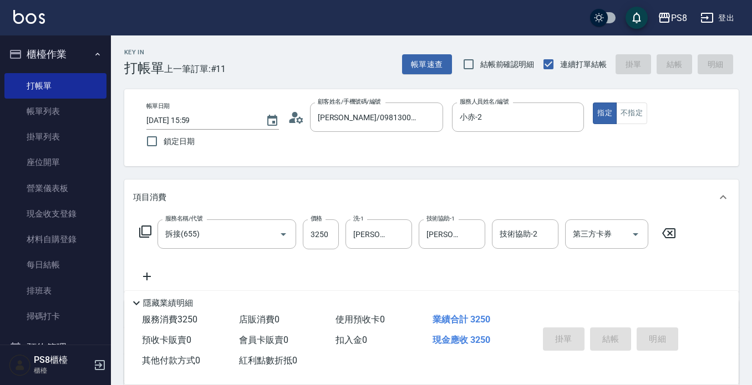
type input "[DATE] 16:14"
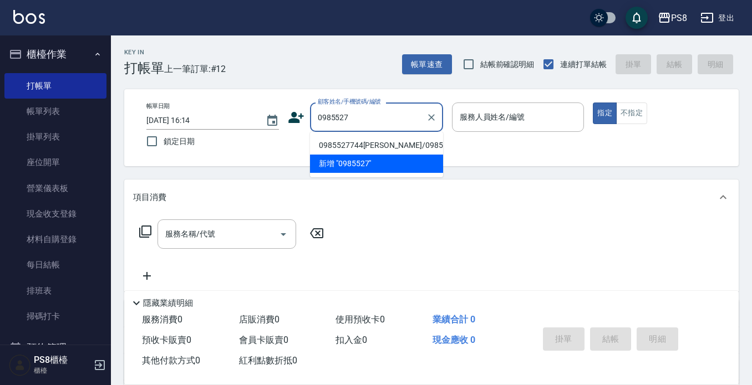
click at [376, 149] on li "0985527744[PERSON_NAME]/0985527744/0985527744" at bounding box center [376, 145] width 133 height 18
type input "0985527744[PERSON_NAME]/0985527744/0985527744"
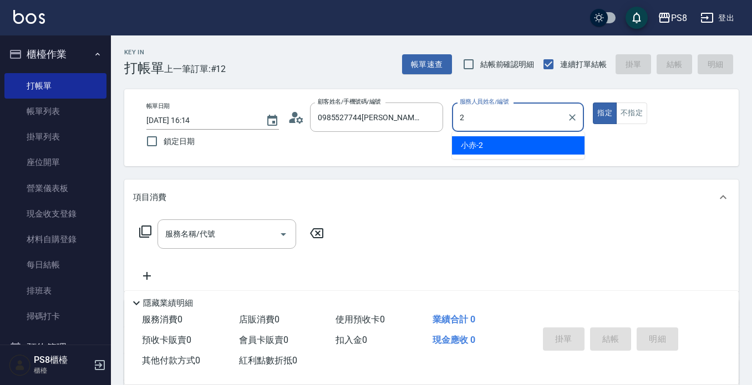
type input "小赤-2"
type button "true"
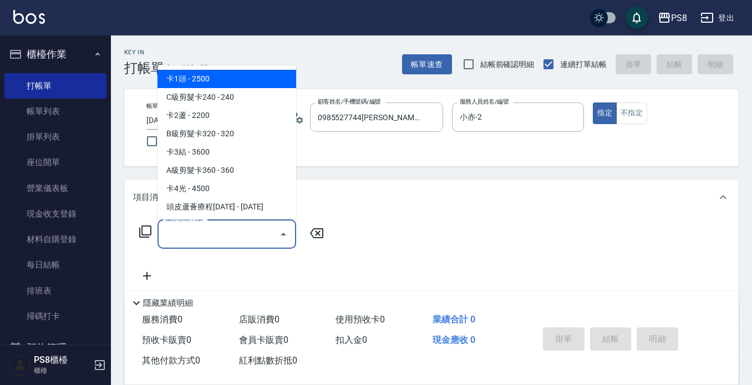
click at [200, 226] on div "服務名稱/代號 服務名稱/代號" at bounding box center [226, 233] width 139 height 29
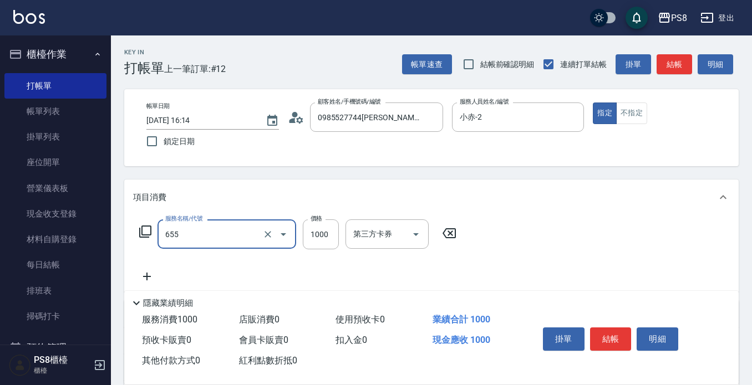
type input "拆接(655)"
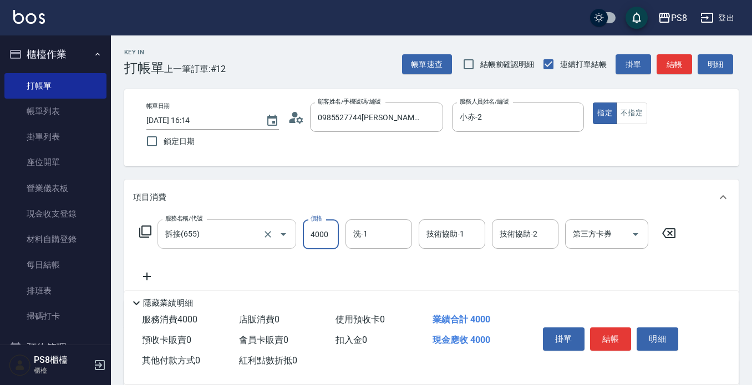
type input "4000"
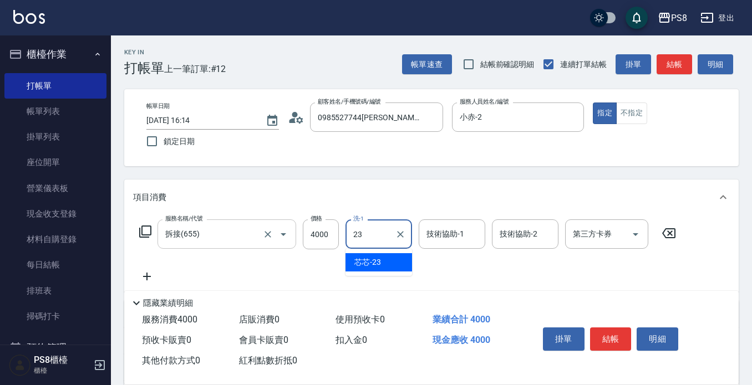
type input "芯芯-23"
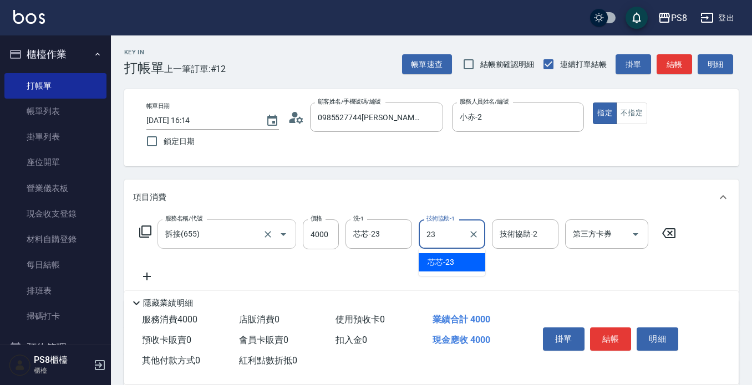
type input "芯芯-23"
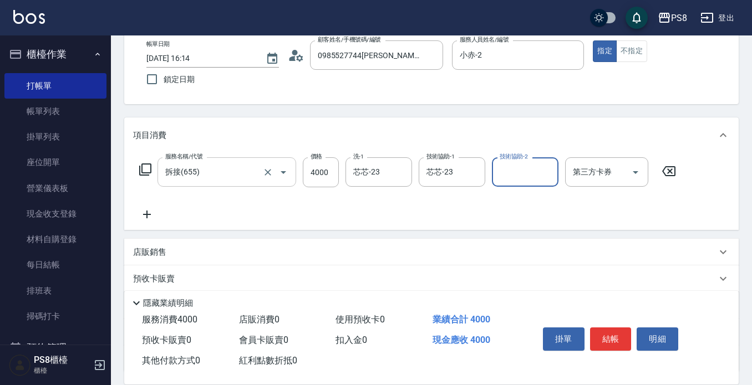
scroll to position [155, 0]
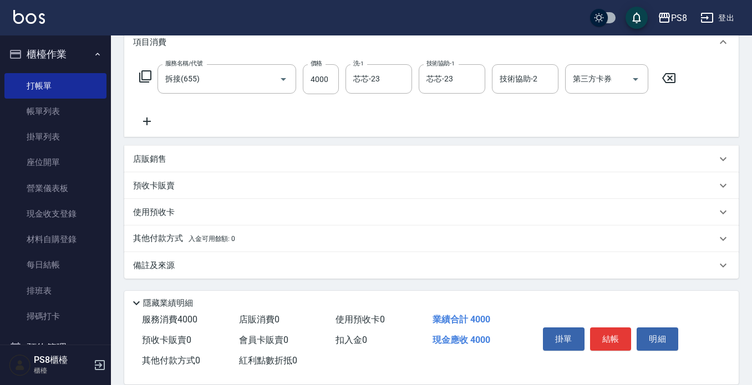
click at [186, 238] on p "其他付款方式 入金可用餘額: 0" at bounding box center [184, 239] width 102 height 12
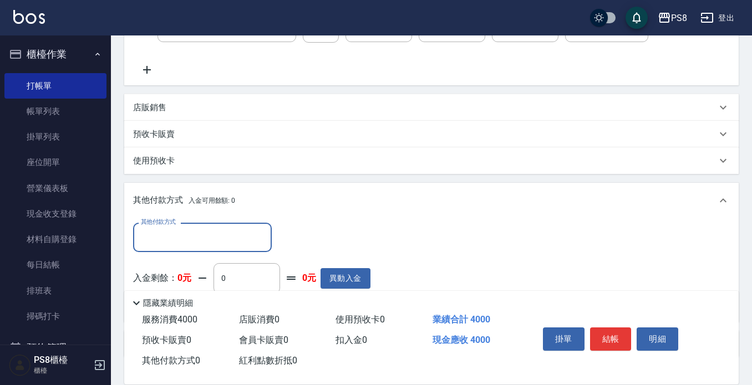
scroll to position [266, 0]
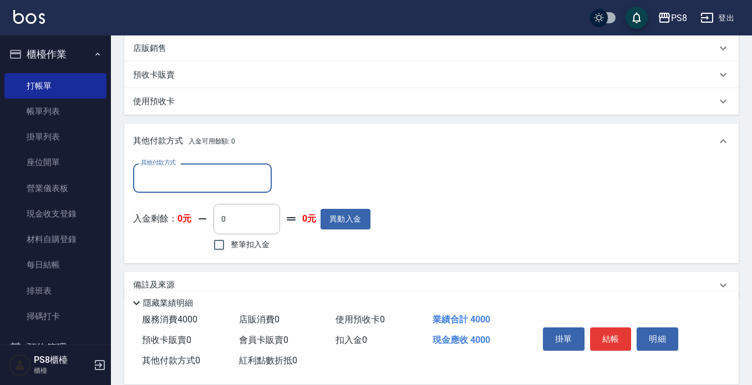
click at [192, 174] on input "其他付款方式" at bounding box center [202, 177] width 129 height 19
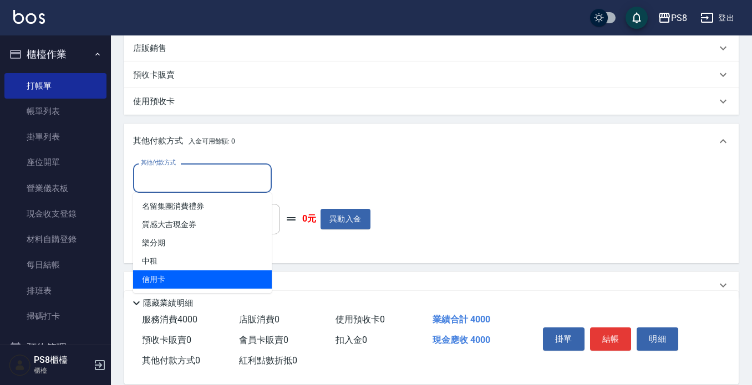
click at [182, 275] on span "信用卡" at bounding box center [202, 279] width 139 height 18
type input "信用卡"
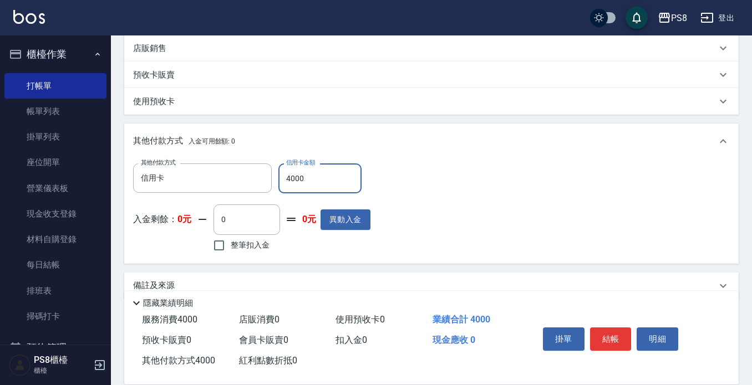
type input "4000"
click at [433, 194] on div "其他付款方式 信用卡 其他付款方式 信用卡金額 4000 信用卡金額 入金剩餘： 0元 0 ​ 整筆扣入金 0元 異動入金" at bounding box center [431, 208] width 596 height 91
click at [618, 333] on button "結帳" at bounding box center [611, 339] width 42 height 23
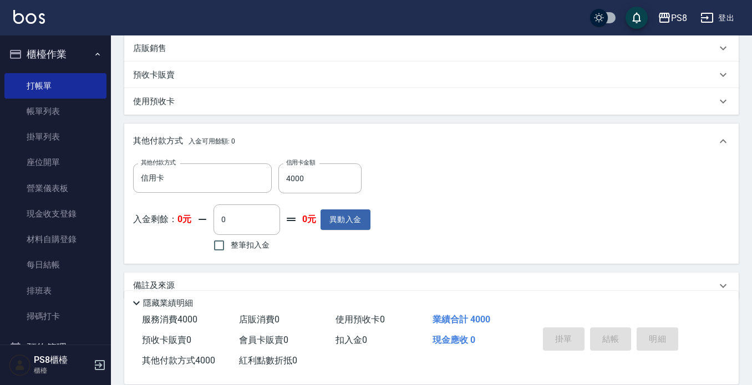
type input "[DATE] 16:15"
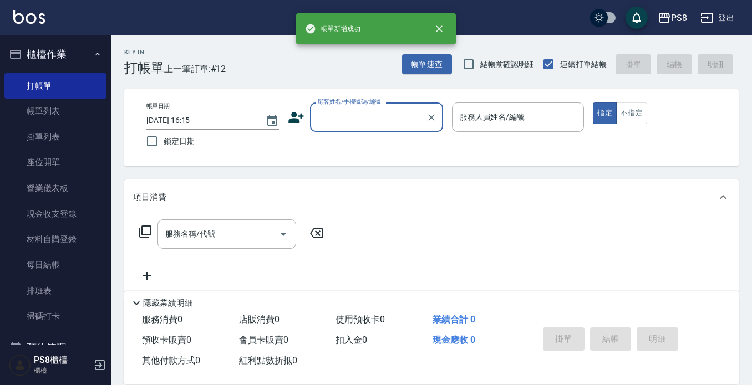
scroll to position [0, 0]
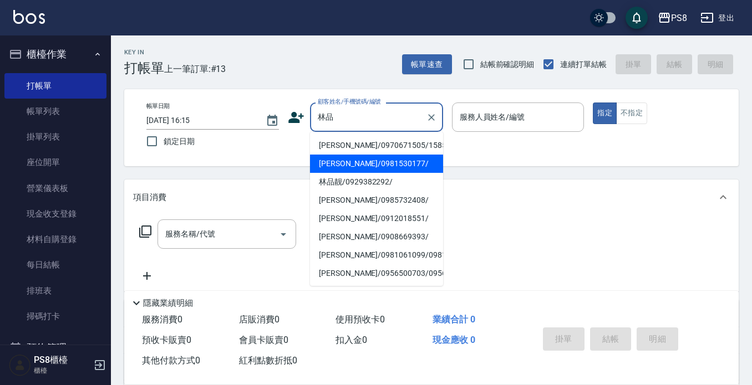
click at [431, 159] on li "[PERSON_NAME]/0981530177/" at bounding box center [376, 164] width 133 height 18
type input "[PERSON_NAME]/0981530177/"
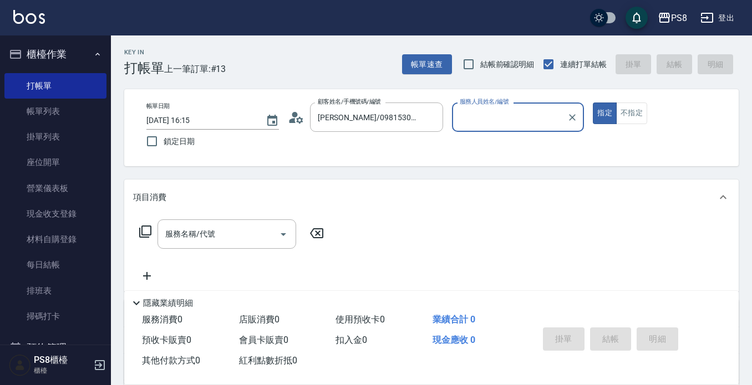
type input "小赤-2"
click at [228, 238] on input "服務名稱/代號" at bounding box center [218, 233] width 112 height 19
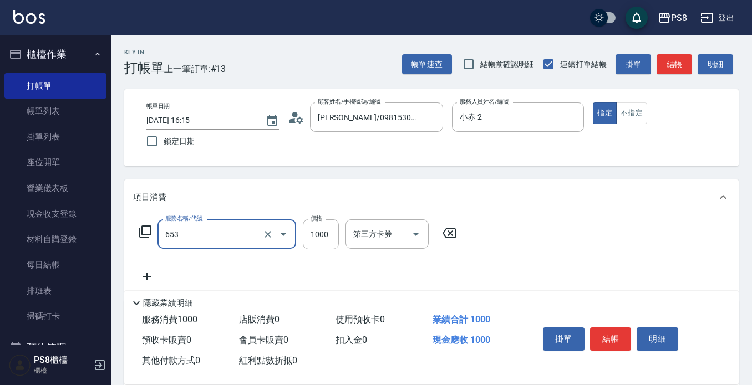
type input "單接(653)"
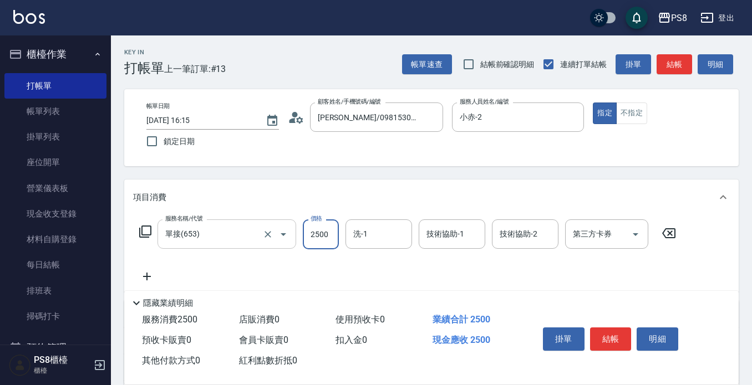
type input "2500"
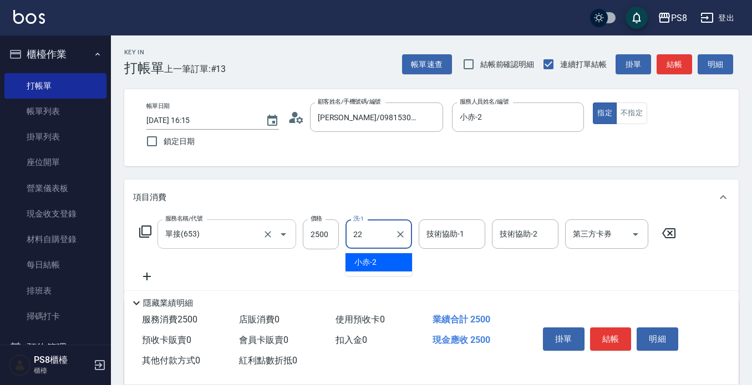
type input "[PERSON_NAME]-22"
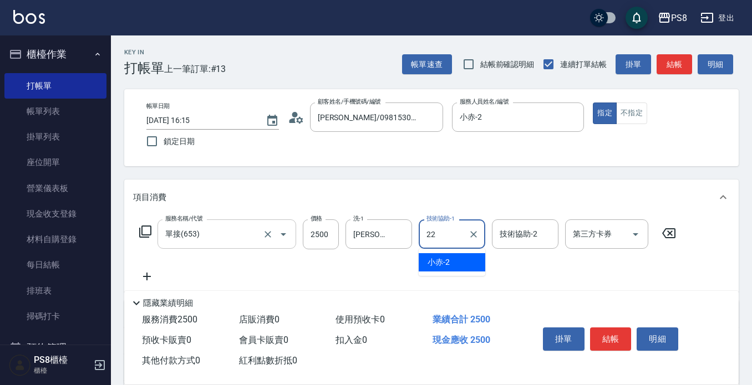
type input "[PERSON_NAME]-22"
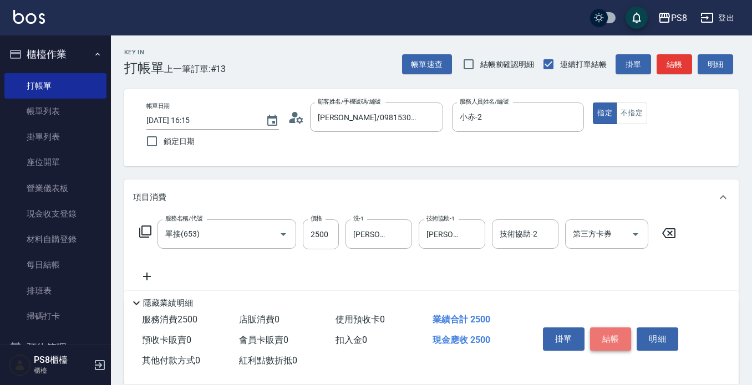
click at [612, 337] on button "結帳" at bounding box center [611, 339] width 42 height 23
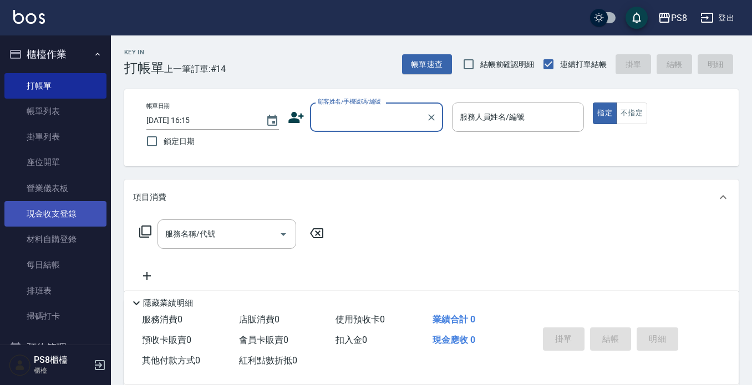
click at [54, 210] on link "現金收支登錄" at bounding box center [55, 213] width 102 height 25
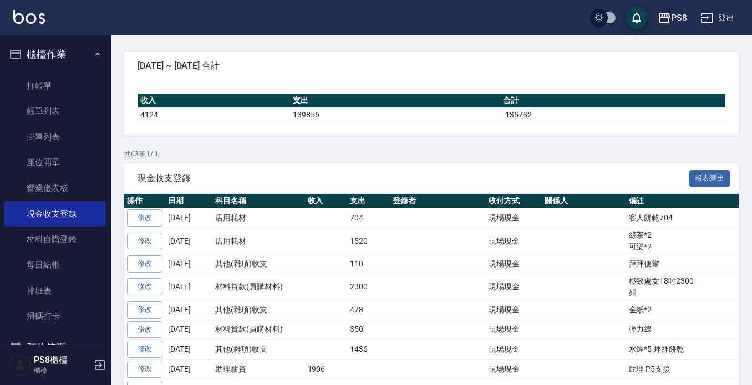
scroll to position [222, 0]
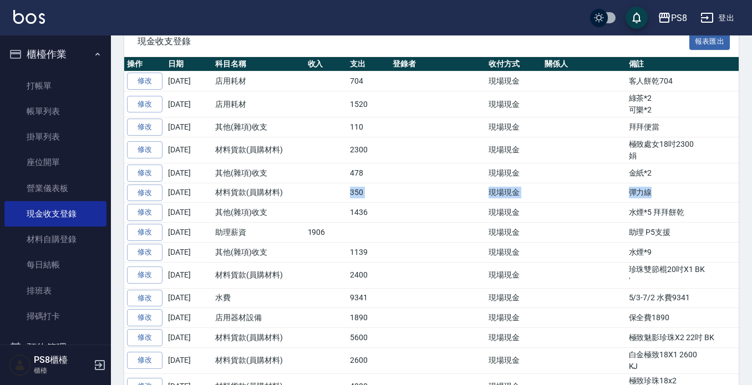
drag, startPoint x: 596, startPoint y: 190, endPoint x: 323, endPoint y: 192, distance: 273.2
click at [330, 193] on tr "修改 [DATE] 材料貨款(員購材料) 350 現場現金 彈力線" at bounding box center [484, 193] width 720 height 20
click at [321, 192] on td at bounding box center [326, 193] width 43 height 20
click at [224, 159] on td "材料貨款(員購材料)" at bounding box center [258, 150] width 93 height 26
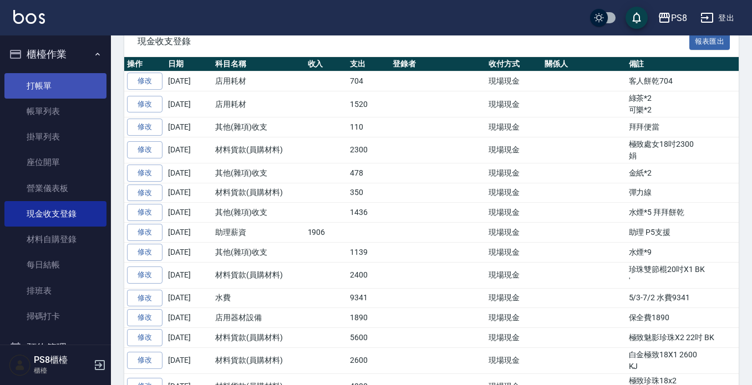
click at [71, 90] on link "打帳單" at bounding box center [55, 85] width 102 height 25
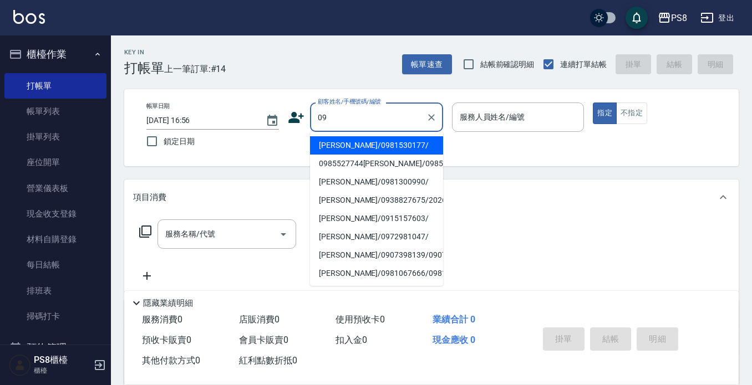
type input "0"
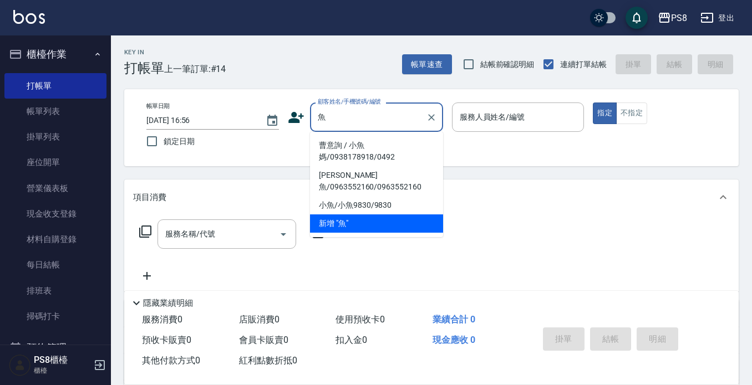
click at [341, 149] on li "曹意詢 / 小魚媽/0938178918/0492" at bounding box center [376, 151] width 133 height 30
type input "曹意詢 / 小魚媽/0938178918/0492"
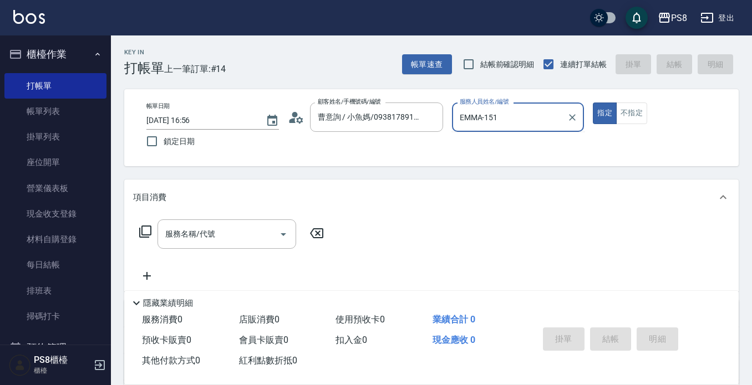
type input "EMMA-15"
click at [592, 103] on button "指定" at bounding box center [604, 114] width 24 height 22
type button "true"
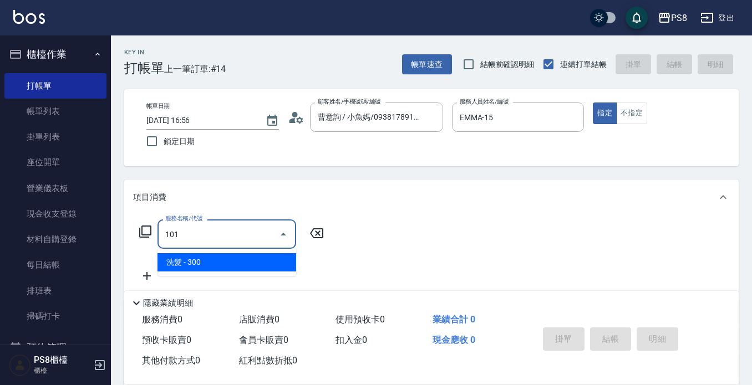
type input "洗髮(101)"
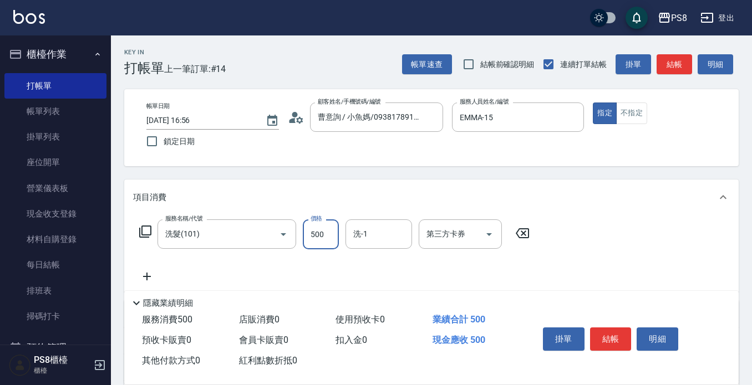
type input "500"
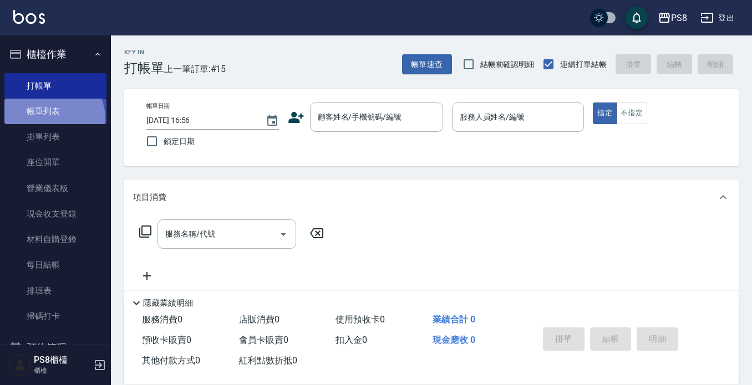
click at [47, 120] on link "帳單列表" at bounding box center [55, 111] width 102 height 25
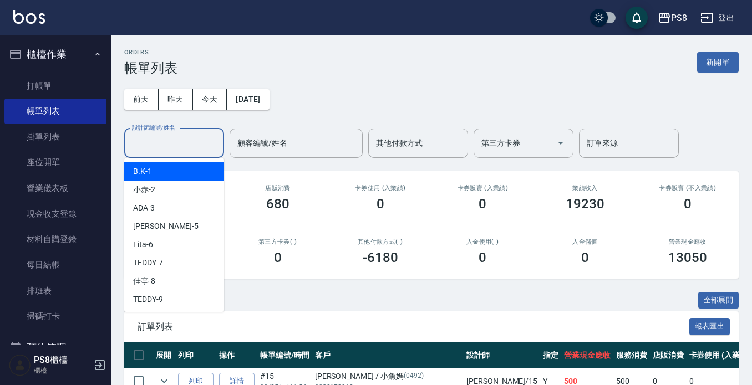
click at [151, 147] on input "設計師編號/姓名" at bounding box center [174, 143] width 90 height 19
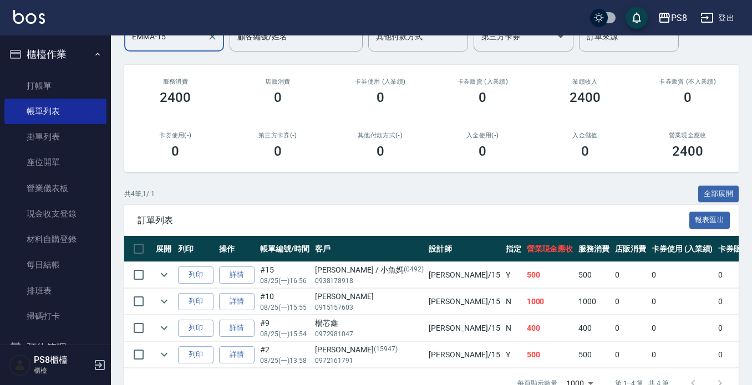
scroll to position [142, 0]
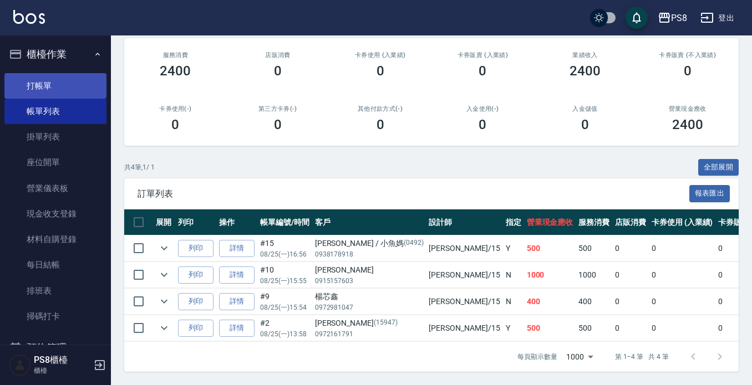
type input "EMMA-15"
click at [89, 84] on link "打帳單" at bounding box center [55, 85] width 102 height 25
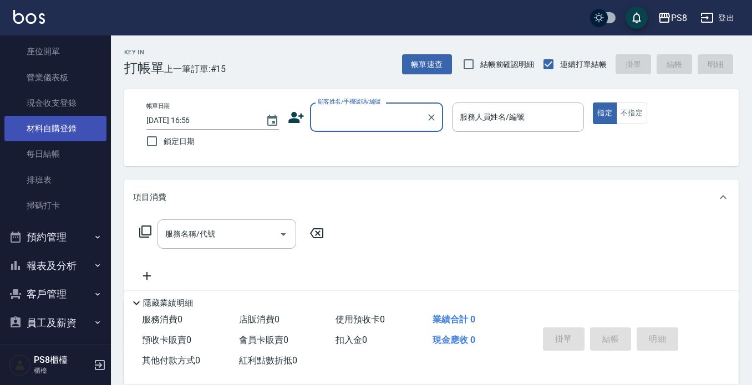
scroll to position [166, 0]
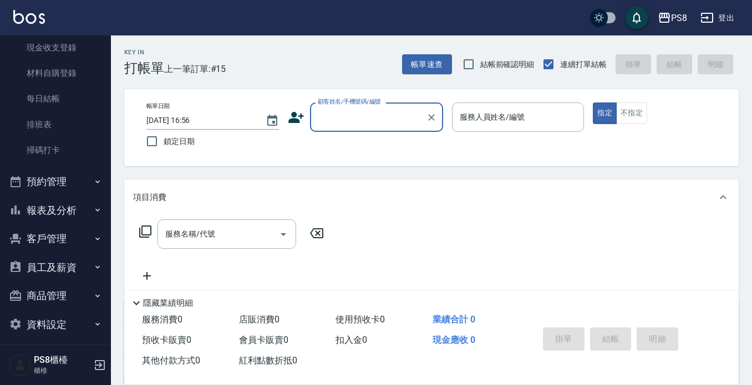
click at [69, 208] on button "報表及分析" at bounding box center [55, 210] width 102 height 29
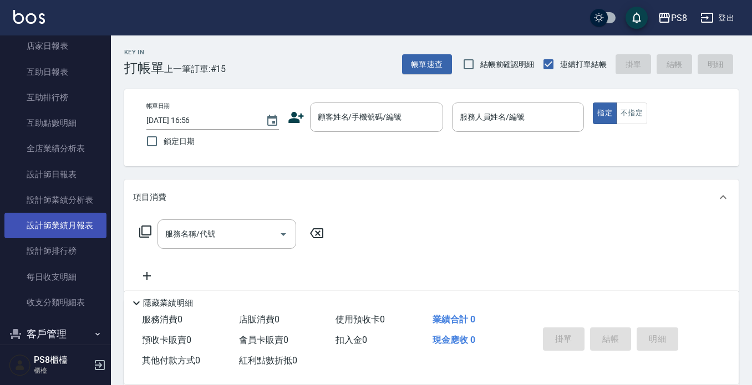
scroll to position [388, 0]
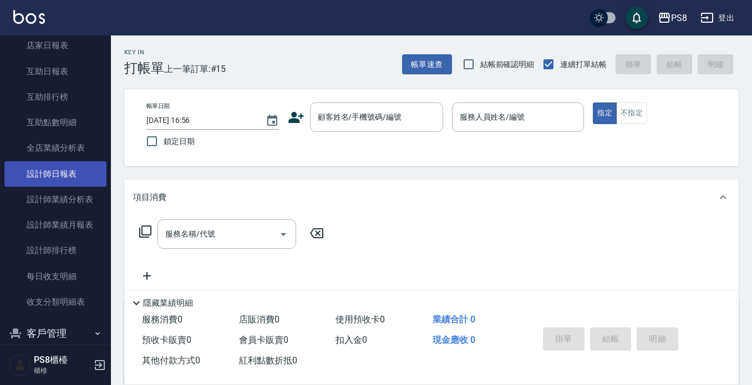
click at [70, 180] on link "設計師日報表" at bounding box center [55, 173] width 102 height 25
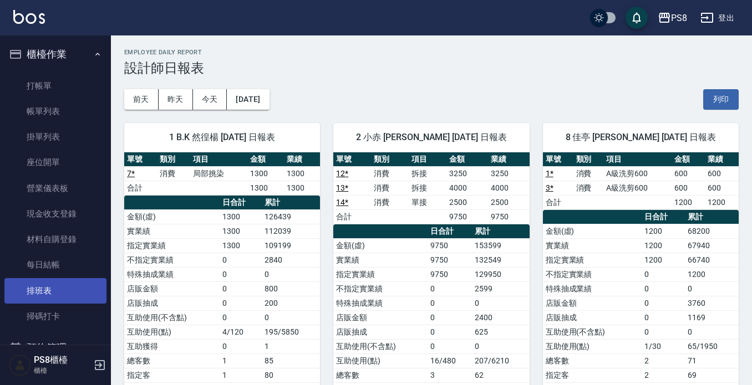
click at [70, 293] on link "排班表" at bounding box center [55, 290] width 102 height 25
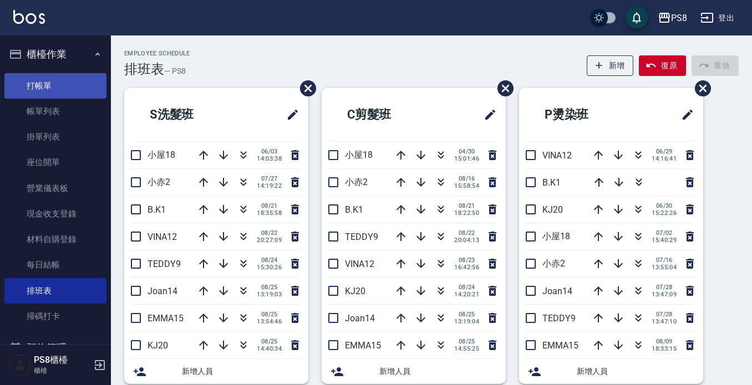
click at [52, 80] on link "打帳單" at bounding box center [55, 85] width 102 height 25
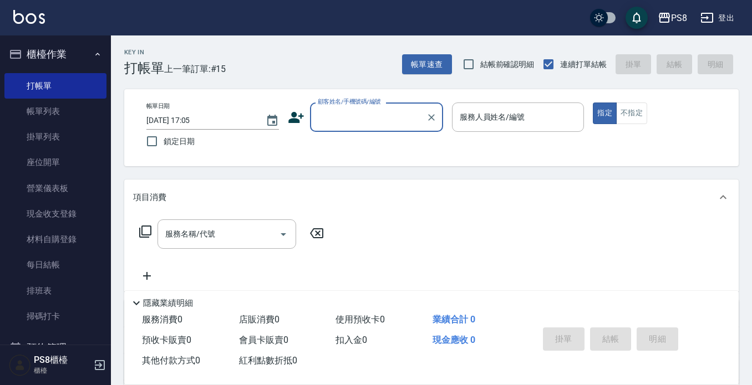
click at [58, 295] on link "排班表" at bounding box center [55, 290] width 102 height 25
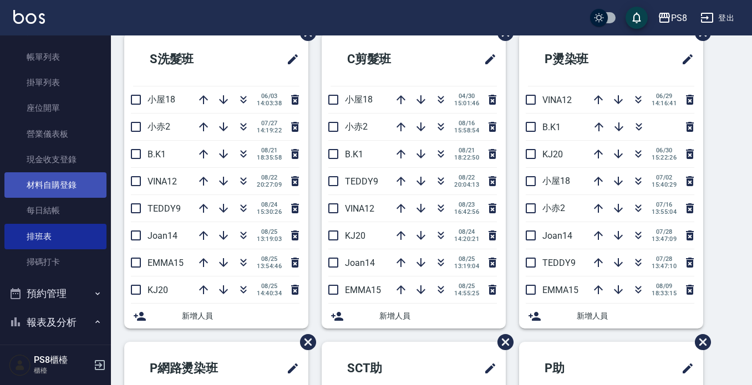
scroll to position [166, 0]
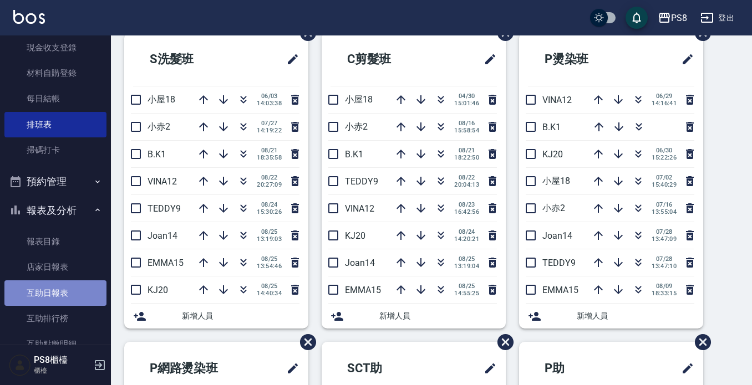
click at [62, 299] on link "互助日報表" at bounding box center [55, 292] width 102 height 25
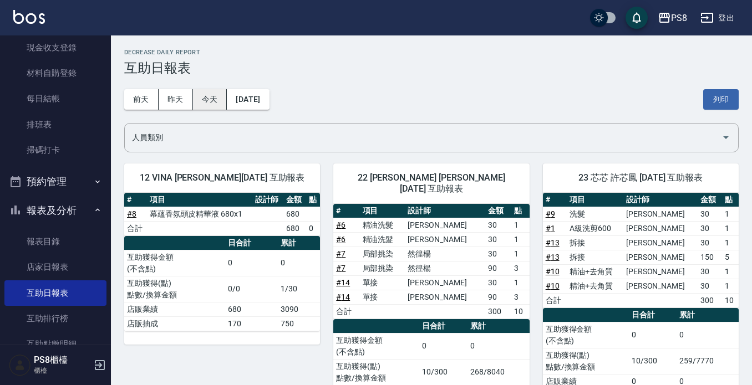
click at [214, 103] on button "今天" at bounding box center [210, 99] width 34 height 21
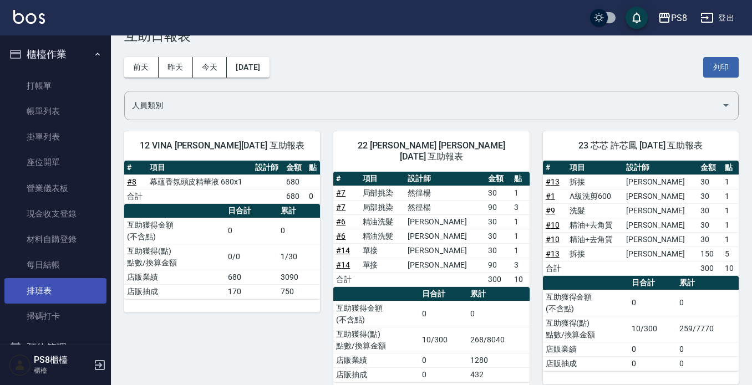
click at [44, 279] on link "排班表" at bounding box center [55, 290] width 102 height 25
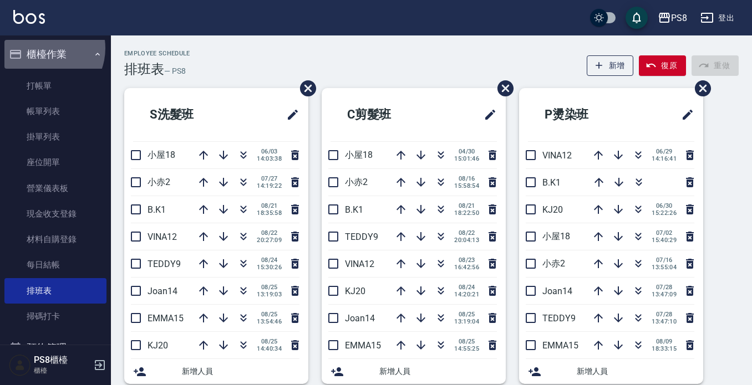
click at [43, 48] on button "櫃檯作業" at bounding box center [55, 54] width 102 height 29
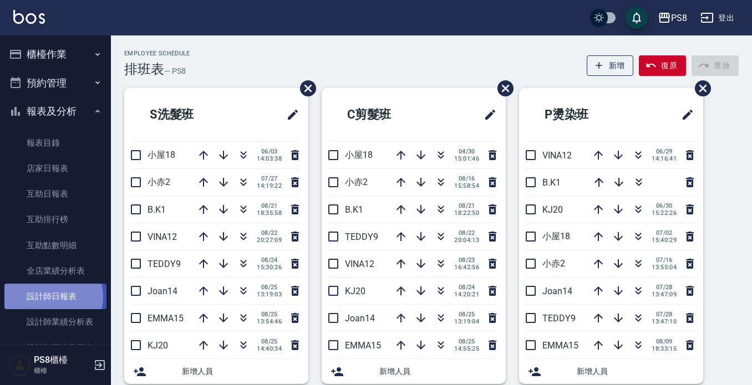
click at [50, 297] on link "設計師日報表" at bounding box center [55, 296] width 102 height 25
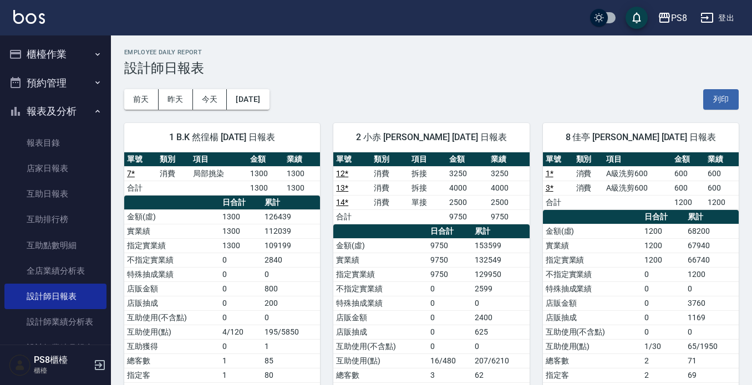
scroll to position [388, 0]
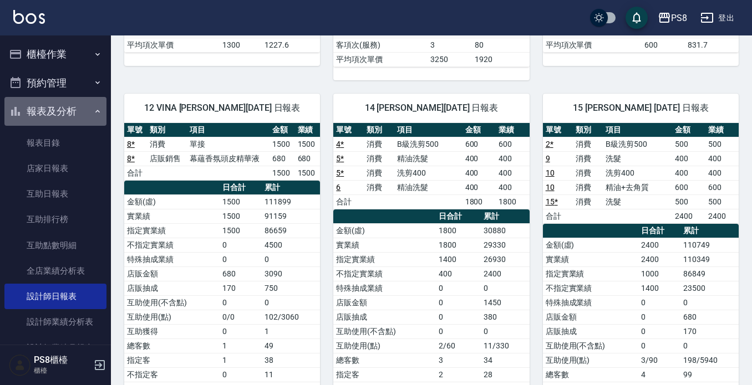
click at [62, 103] on button "報表及分析" at bounding box center [55, 111] width 102 height 29
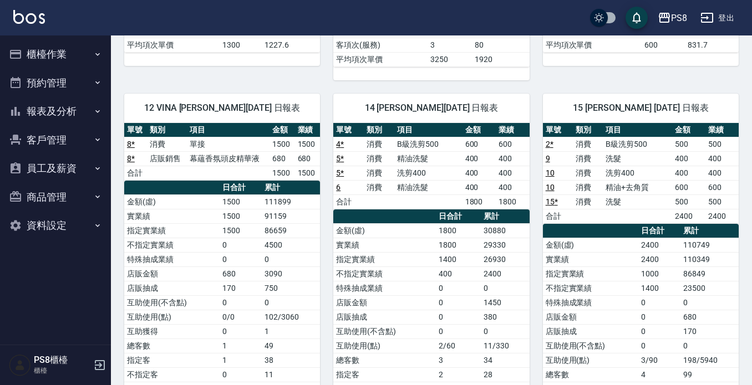
click at [23, 44] on button "櫃檯作業" at bounding box center [55, 54] width 102 height 29
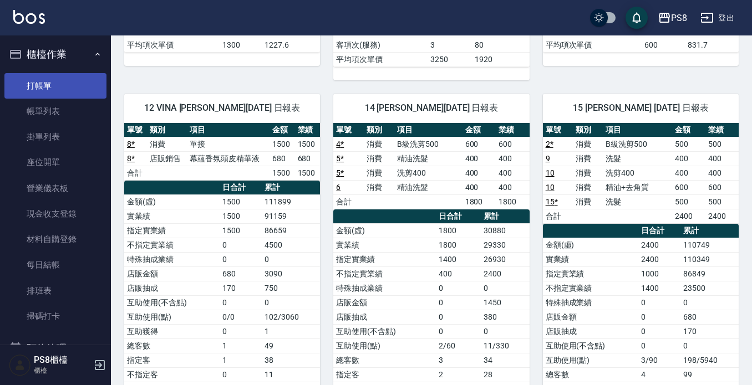
click at [37, 73] on link "打帳單" at bounding box center [55, 85] width 102 height 25
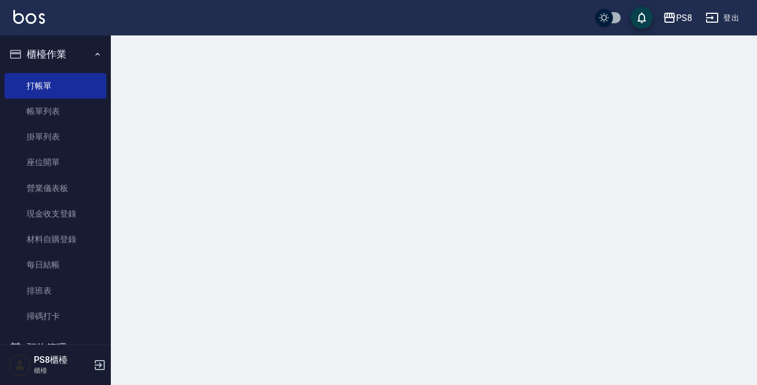
click at [37, 57] on button "櫃檯作業" at bounding box center [55, 54] width 102 height 29
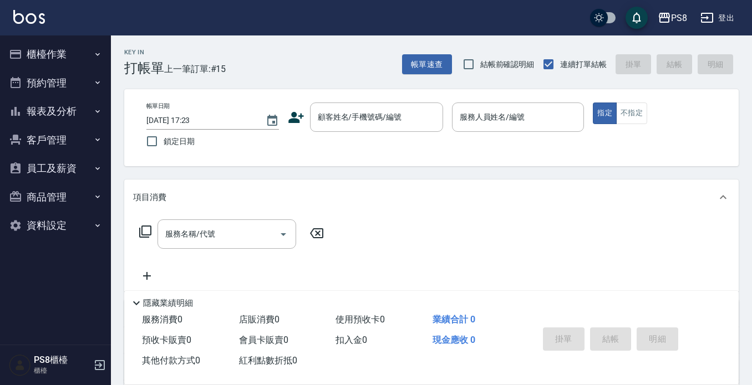
click at [84, 56] on button "櫃檯作業" at bounding box center [55, 54] width 102 height 29
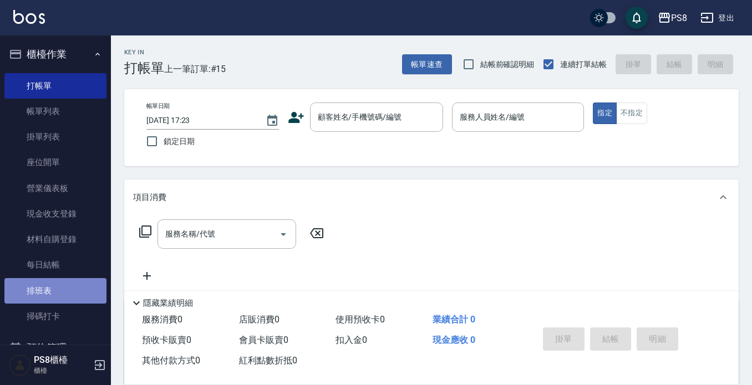
click at [57, 295] on link "排班表" at bounding box center [55, 290] width 102 height 25
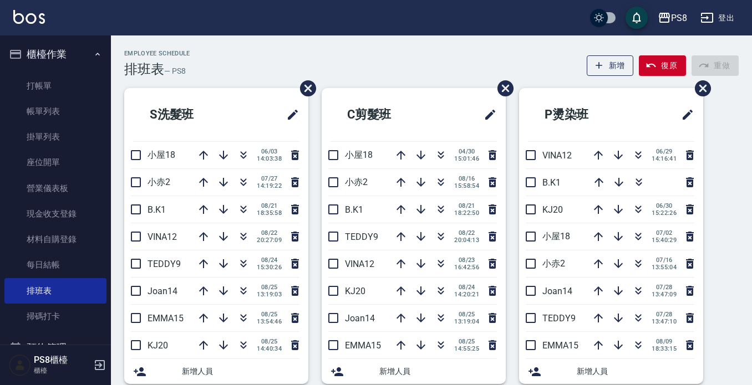
drag, startPoint x: 437, startPoint y: 266, endPoint x: 602, endPoint y: 219, distance: 171.6
click at [438, 266] on icon "button" at bounding box center [441, 266] width 6 height 4
click at [239, 315] on icon "button" at bounding box center [243, 317] width 13 height 13
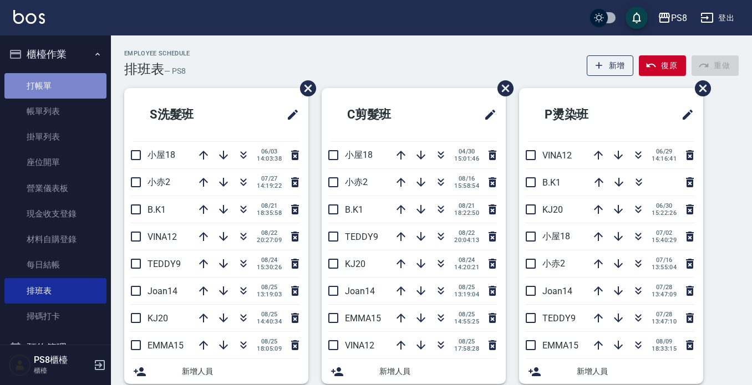
click at [78, 87] on link "打帳單" at bounding box center [55, 85] width 102 height 25
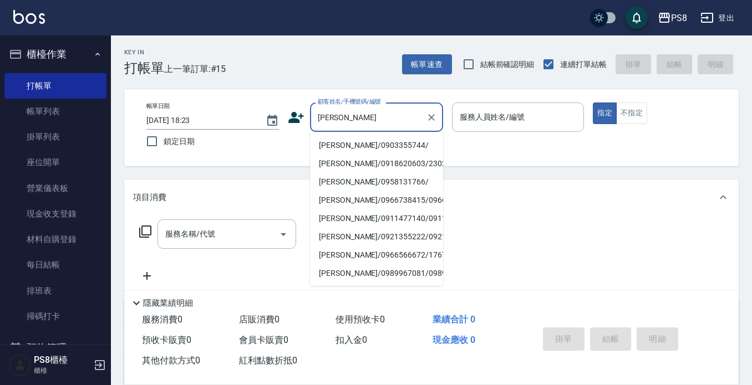
click at [351, 147] on li "[PERSON_NAME]/0903355744/" at bounding box center [376, 145] width 133 height 18
type input "[PERSON_NAME]/0903355744/"
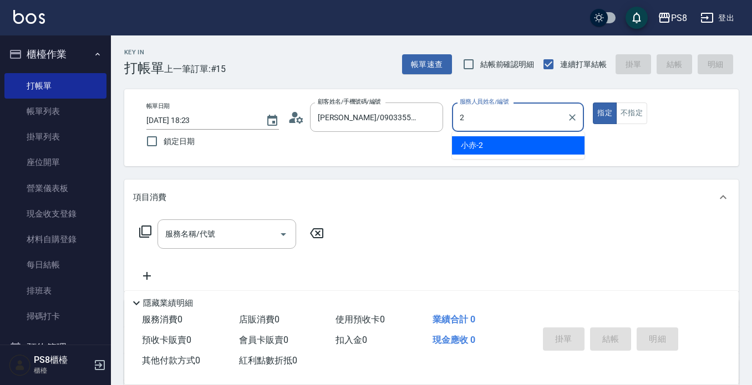
type input "小赤-2"
type button "true"
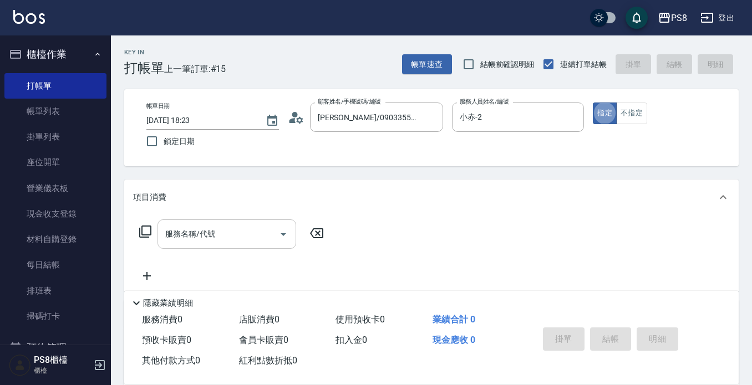
click at [231, 237] on input "服務名稱/代號" at bounding box center [218, 233] width 112 height 19
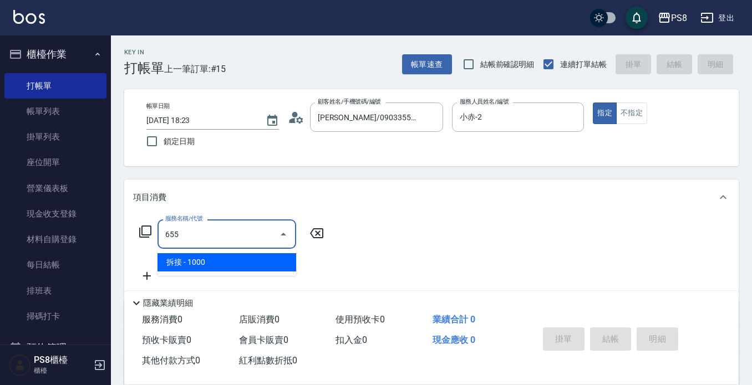
type input "拆接(655)"
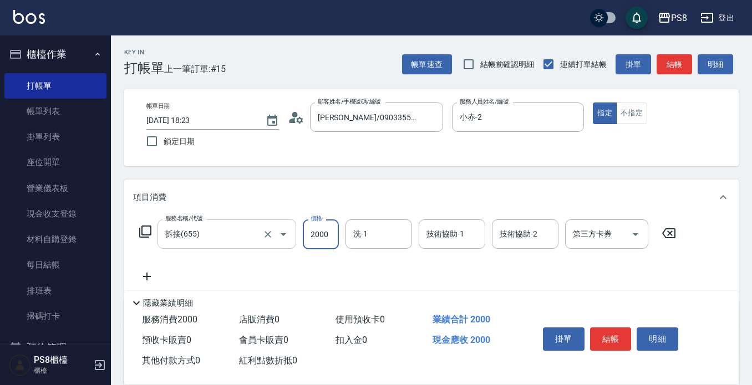
type input "2000"
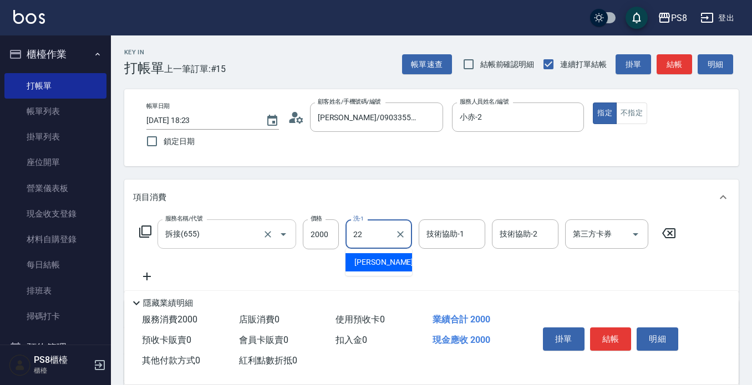
type input "珮安-22"
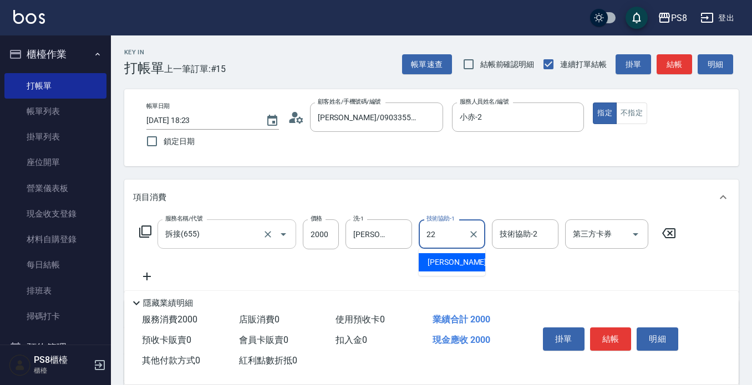
type input "珮安-22"
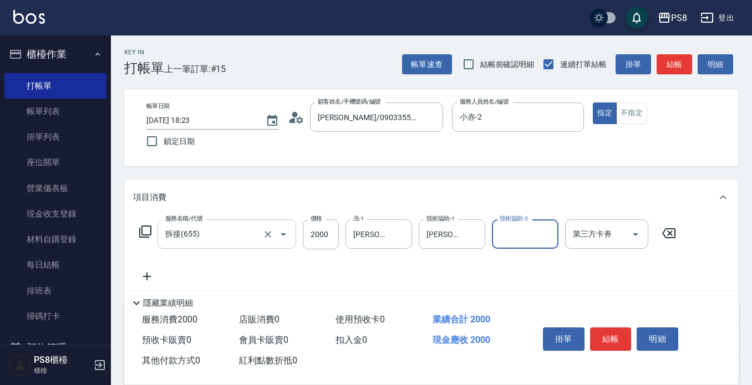
click at [280, 234] on icon "Open" at bounding box center [283, 234] width 13 height 13
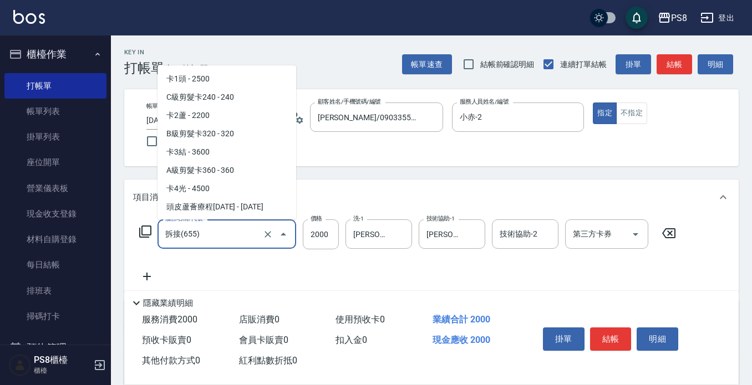
scroll to position [1496, 0]
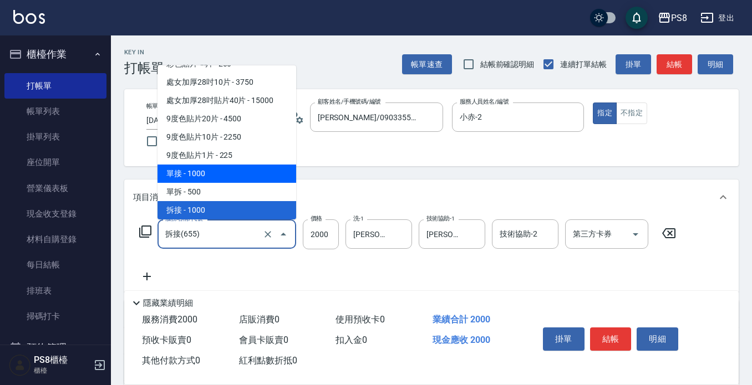
click at [254, 178] on span "單接 - 1000" at bounding box center [226, 174] width 139 height 18
type input "單接(653)"
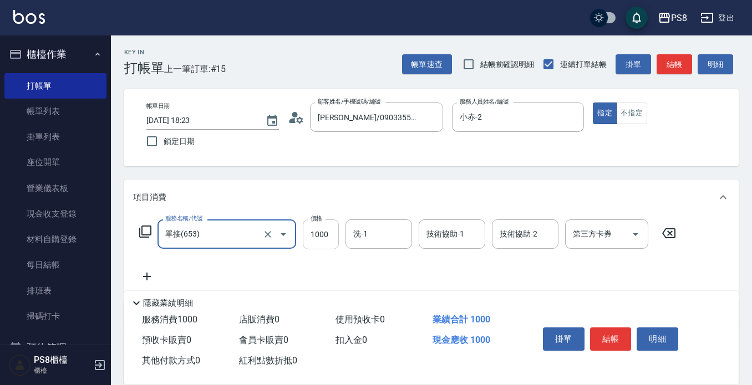
click at [313, 231] on input "1000" at bounding box center [321, 234] width 36 height 30
type input "2000"
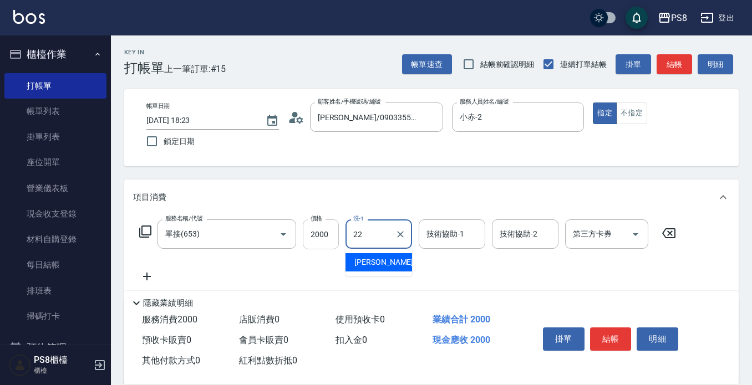
type input "珮安-22"
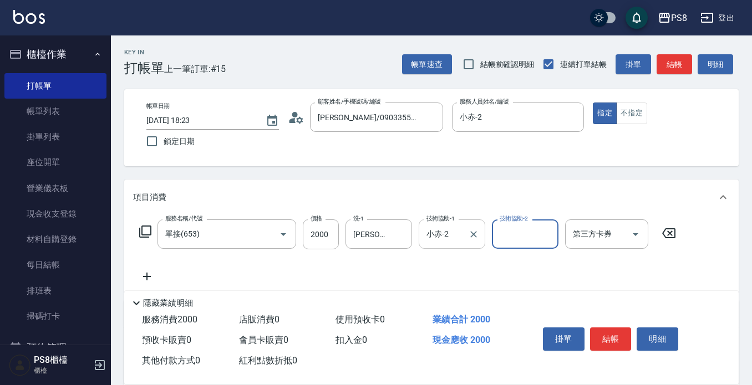
click at [440, 226] on input "小赤-2" at bounding box center [443, 233] width 40 height 19
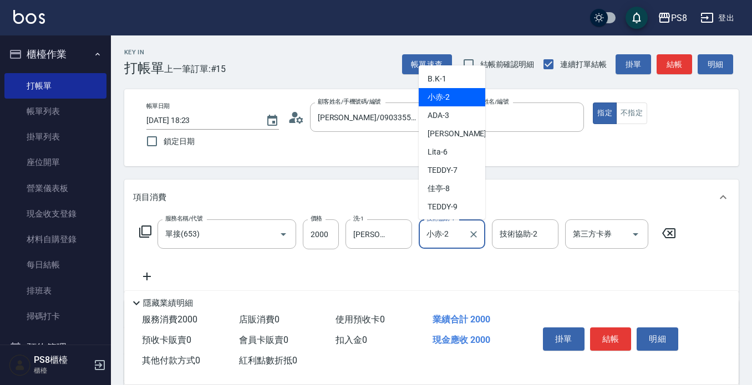
drag, startPoint x: 456, startPoint y: 233, endPoint x: 400, endPoint y: 254, distance: 59.5
click at [400, 254] on div "服務名稱/代號 單接(653) 服務名稱/代號 價格 2000 價格 洗-1 珮安-22 洗-1 技術協助-1 小赤-2 技術協助-1 技術協助-2 技術協助…" at bounding box center [407, 251] width 549 height 64
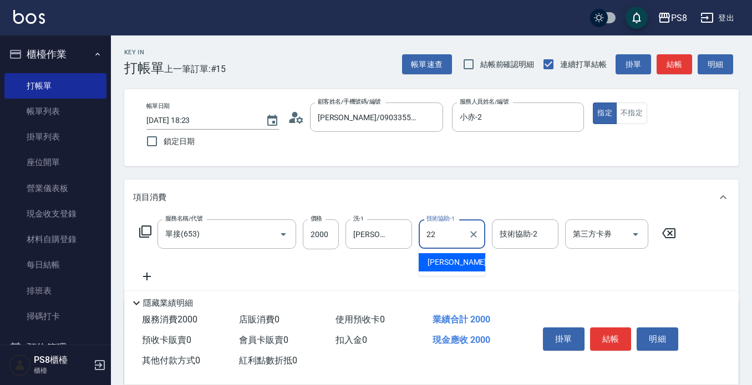
type input "珮安-22"
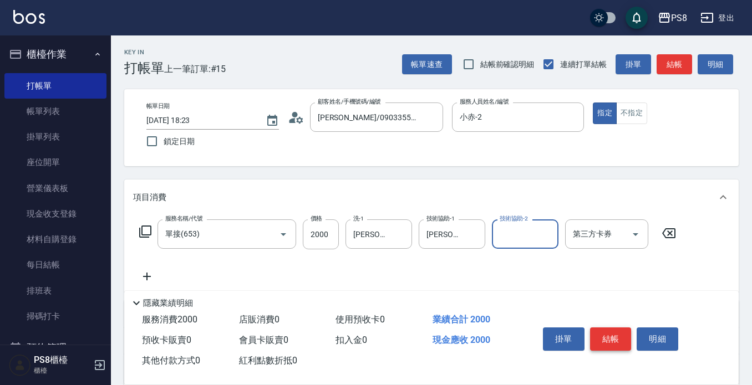
click at [614, 340] on button "結帳" at bounding box center [611, 339] width 42 height 23
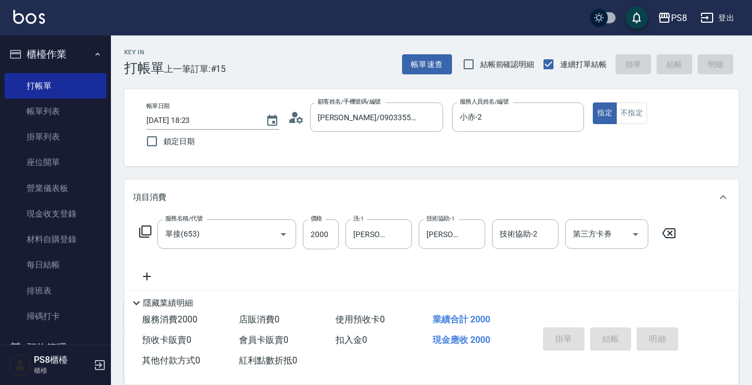
type input "2025/08/25 18:24"
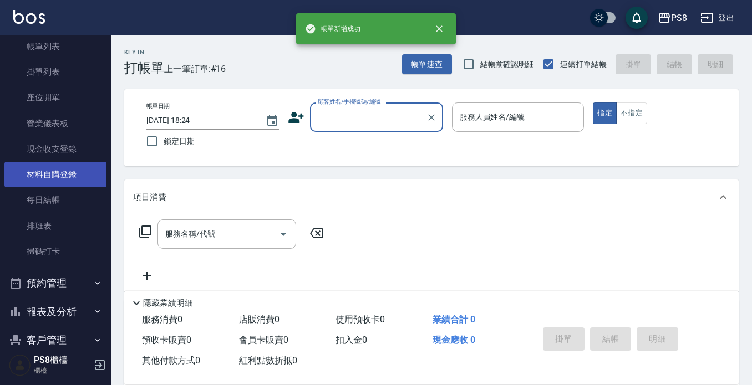
scroll to position [166, 0]
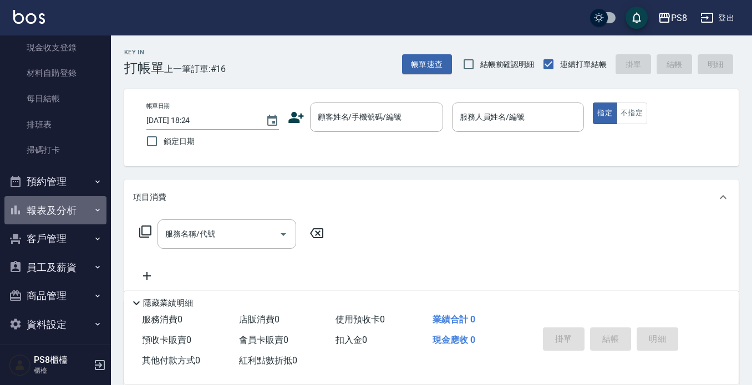
click at [63, 208] on button "報表及分析" at bounding box center [55, 210] width 102 height 29
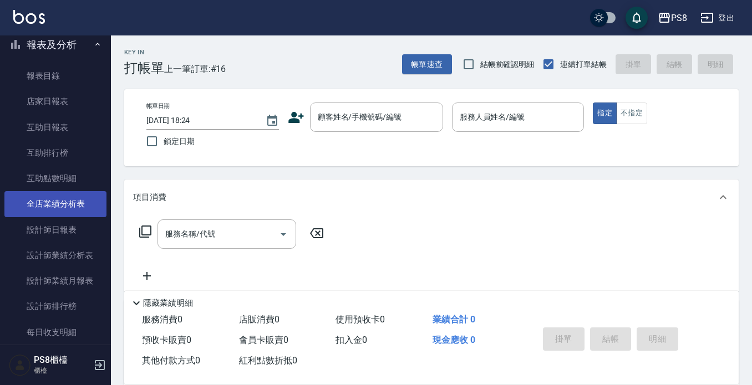
scroll to position [333, 0]
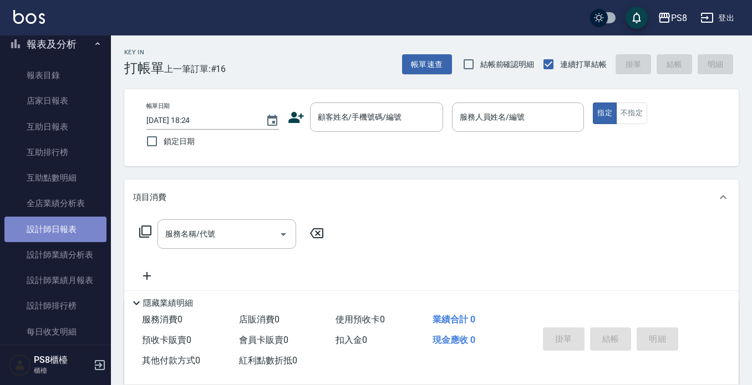
click at [67, 230] on link "設計師日報表" at bounding box center [55, 229] width 102 height 25
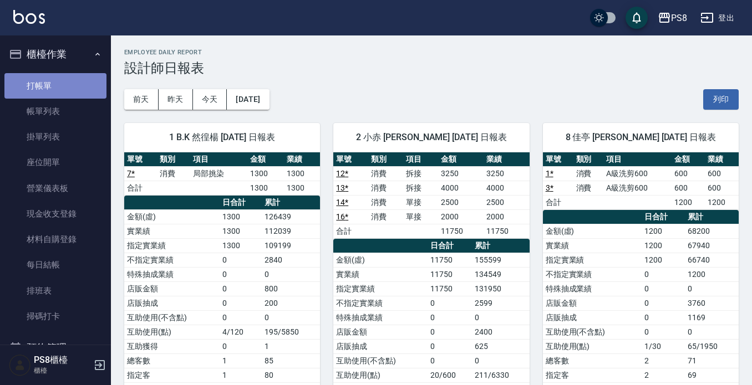
click at [68, 84] on link "打帳單" at bounding box center [55, 85] width 102 height 25
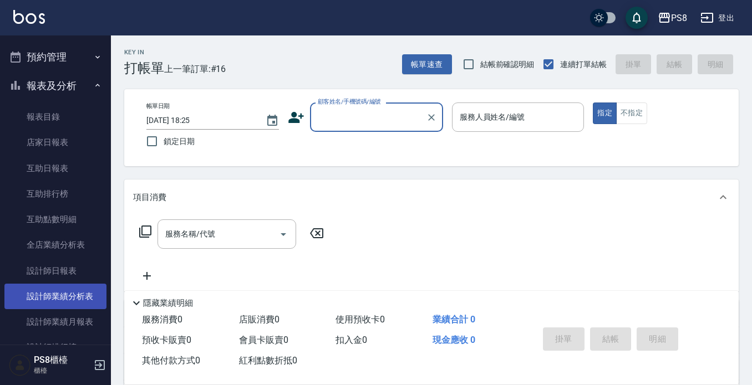
scroll to position [111, 0]
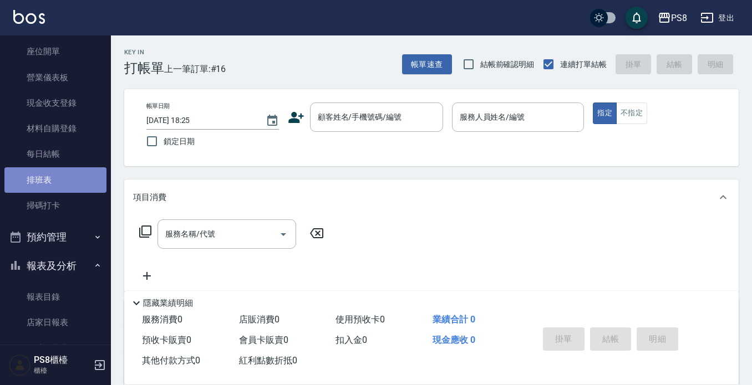
click at [55, 176] on link "排班表" at bounding box center [55, 179] width 102 height 25
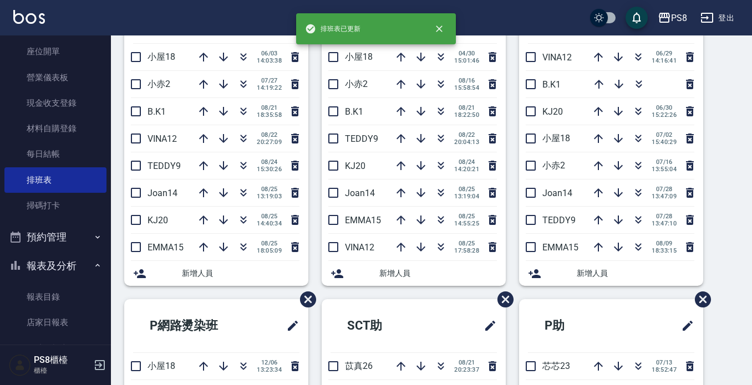
scroll to position [222, 0]
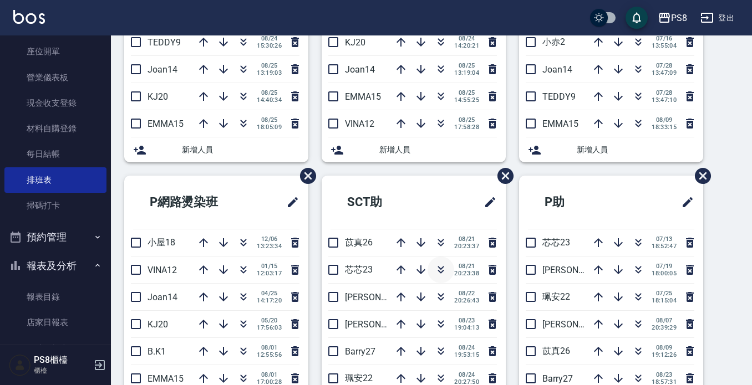
click at [440, 258] on ul "SCT助 苡真26 08/21 20:23:37 芯芯23 08/21 20:23:38 姵蓁28 08/22 20:26:43 婷婷24 08/23 19:…" at bounding box center [413, 297] width 184 height 242
click at [441, 248] on icon "button" at bounding box center [440, 242] width 13 height 13
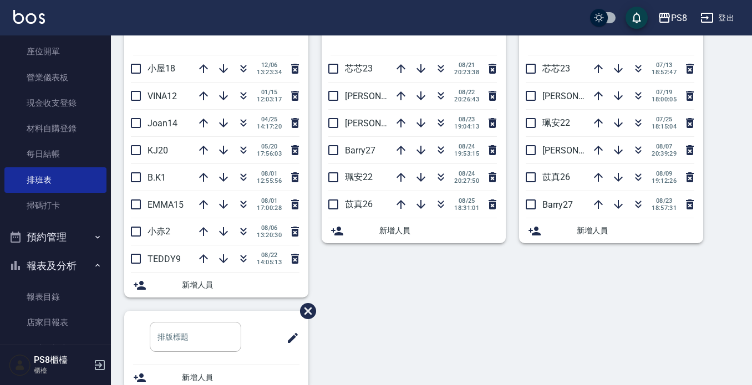
scroll to position [418, 0]
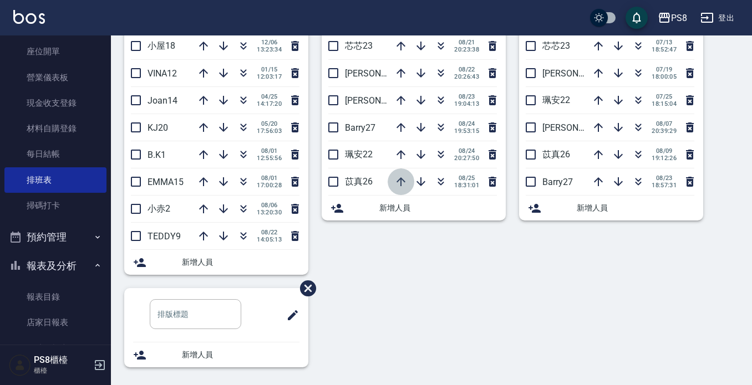
click at [400, 186] on icon "button" at bounding box center [400, 181] width 13 height 13
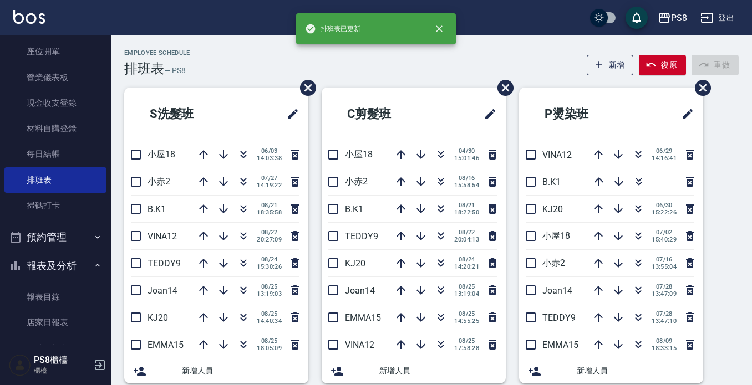
scroll to position [0, 0]
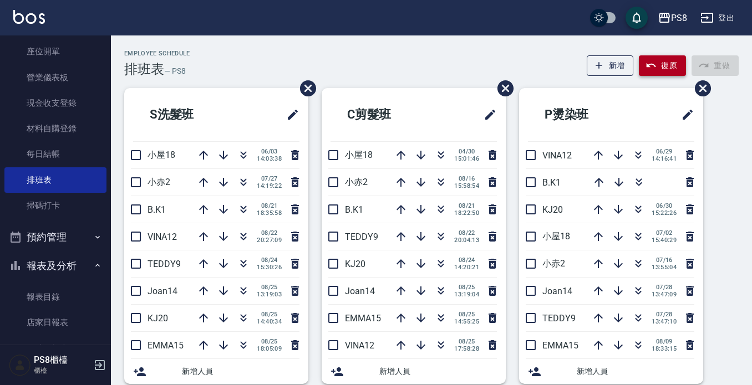
click at [664, 70] on button "復原" at bounding box center [661, 65] width 47 height 21
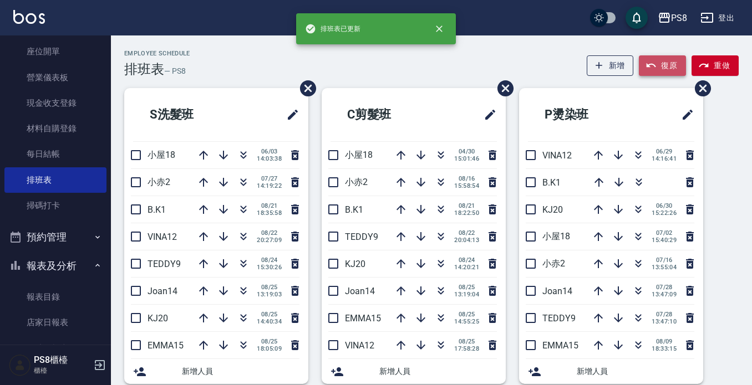
click at [651, 70] on icon "button" at bounding box center [650, 65] width 11 height 11
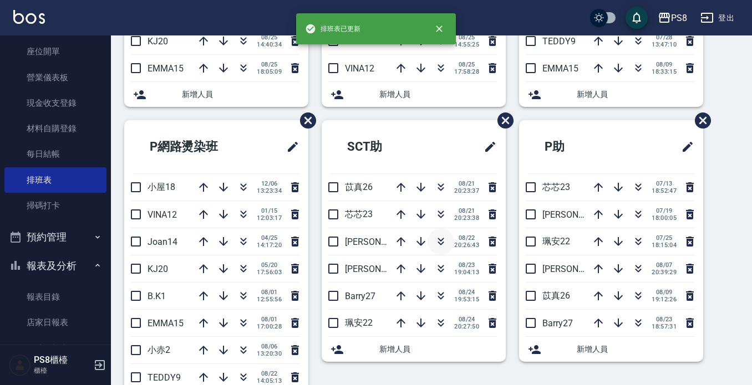
click at [441, 249] on button "button" at bounding box center [440, 241] width 27 height 27
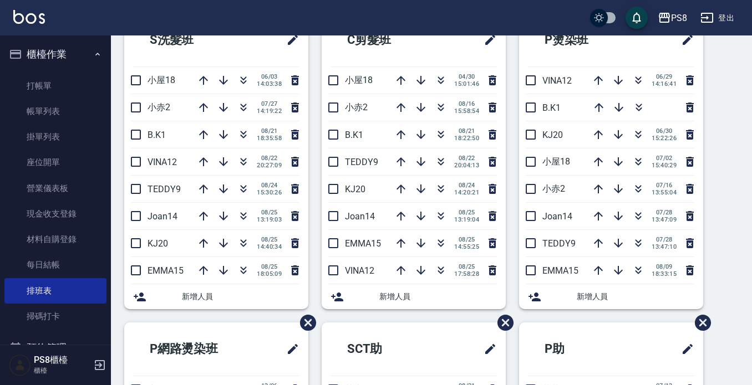
scroll to position [55, 0]
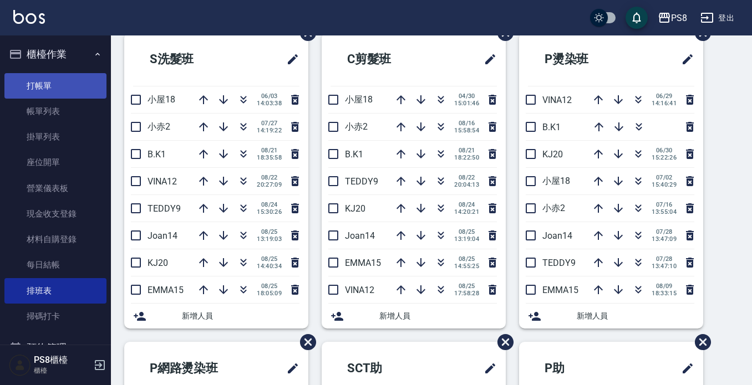
click at [66, 85] on link "打帳單" at bounding box center [55, 85] width 102 height 25
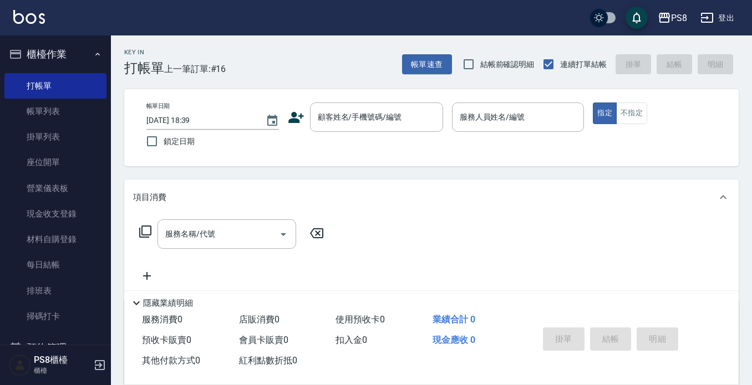
click at [300, 121] on icon at bounding box center [296, 117] width 17 height 17
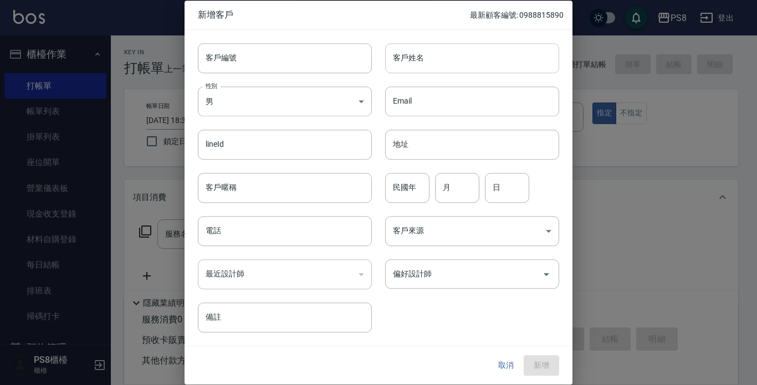
click at [418, 62] on input "客戶姓名" at bounding box center [472, 58] width 174 height 30
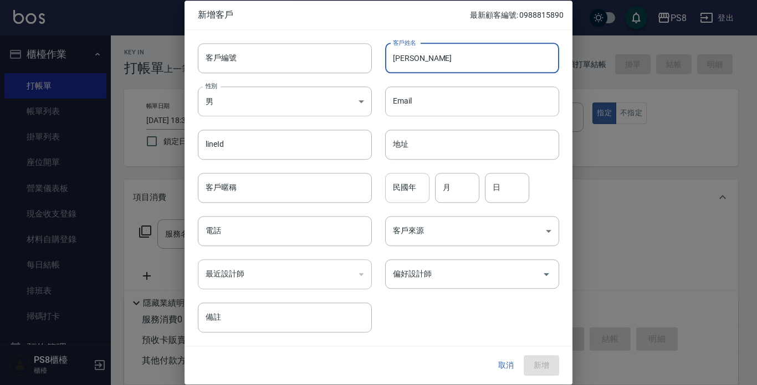
type input "李蕙欣"
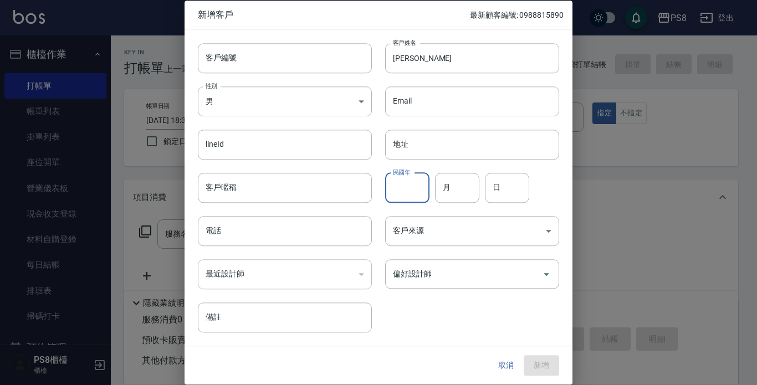
click at [416, 193] on input "民國年" at bounding box center [407, 188] width 44 height 30
type input "79"
type input "01"
type input "10"
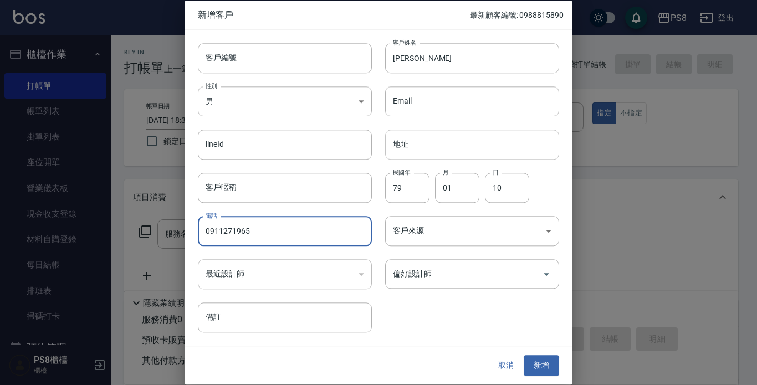
type input "0911271965"
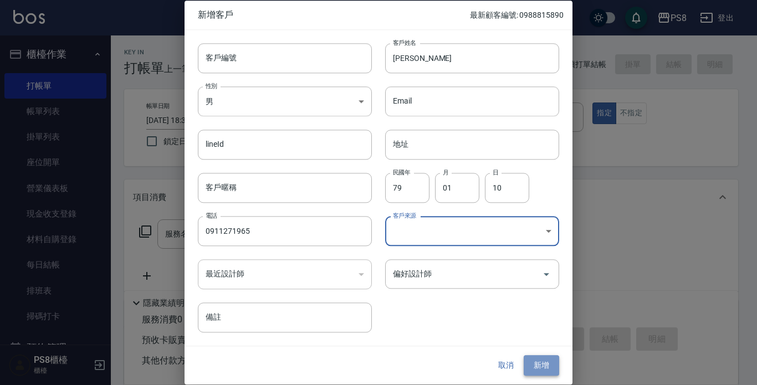
click at [536, 365] on button "新增" at bounding box center [541, 366] width 35 height 21
click at [489, 355] on div "取消 新增" at bounding box center [379, 366] width 388 height 38
click at [504, 359] on button "取消" at bounding box center [505, 366] width 35 height 21
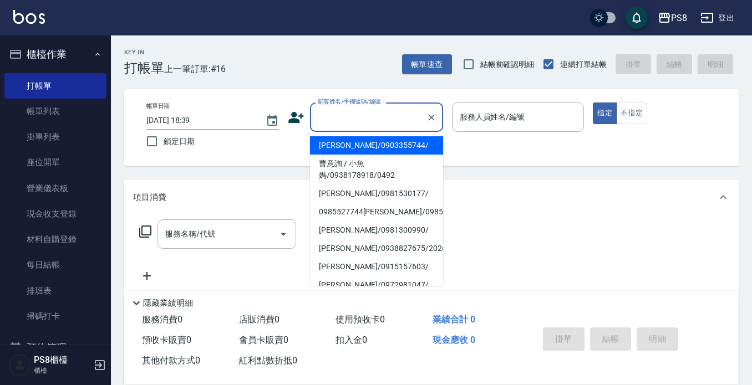
click at [401, 111] on input "顧客姓名/手機號碼/編號" at bounding box center [368, 117] width 106 height 19
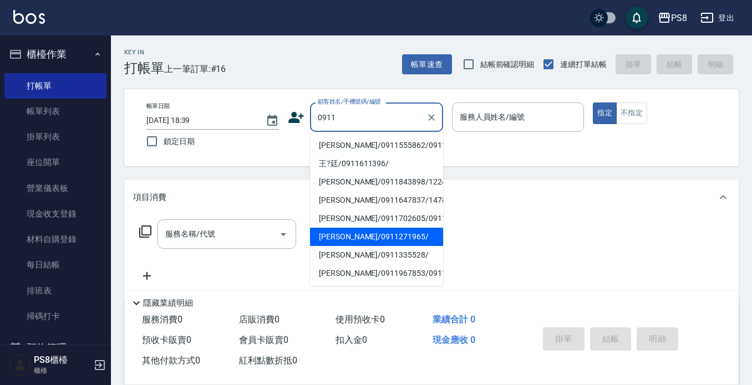
click at [353, 246] on li "李薏欣/0911271965/" at bounding box center [376, 237] width 133 height 18
type input "李薏欣/0911271965/"
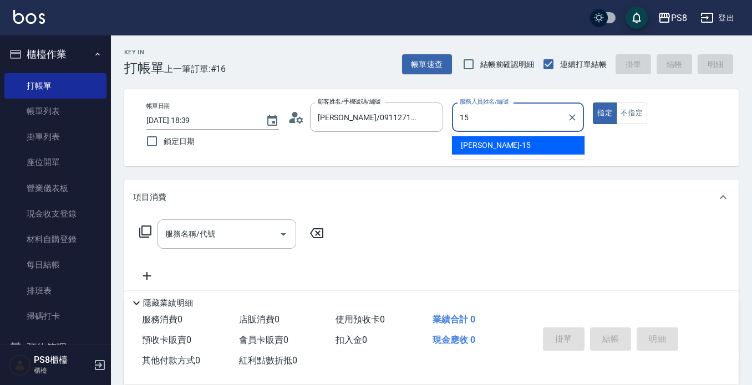
type input "EMMA-15"
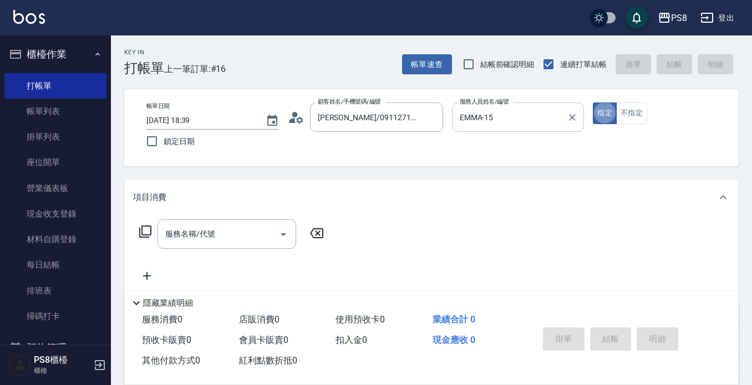
type button "true"
click at [642, 118] on button "不指定" at bounding box center [631, 114] width 31 height 22
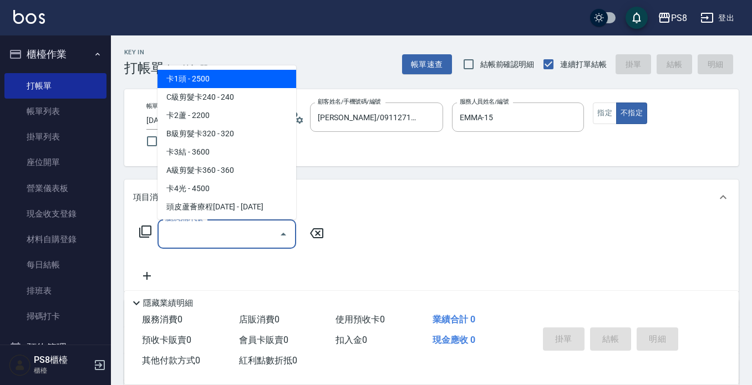
click at [227, 232] on input "服務名稱/代號" at bounding box center [218, 233] width 112 height 19
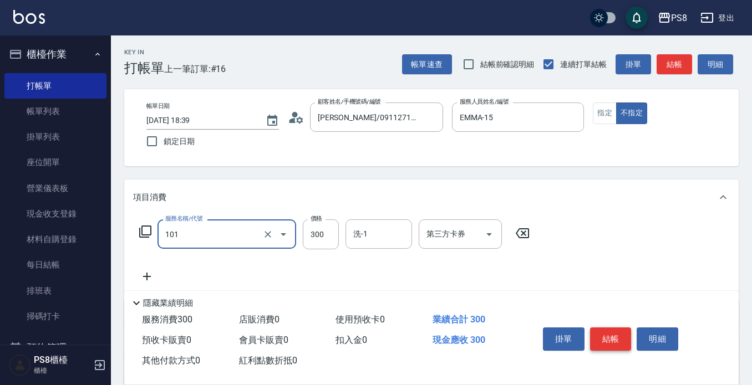
type input "洗髮(101)"
click at [612, 332] on button "結帳" at bounding box center [611, 339] width 42 height 23
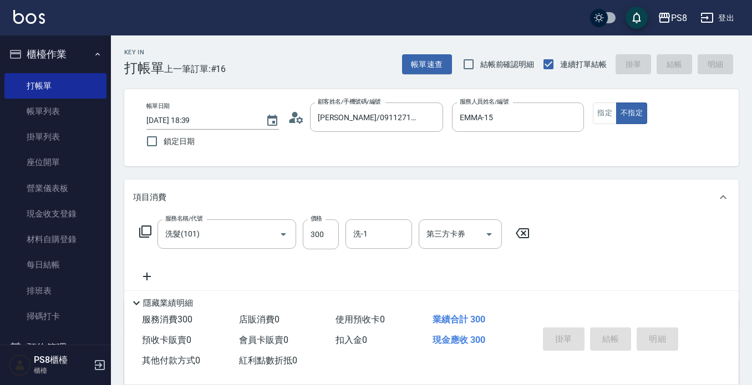
type input "2025/08/25 18:42"
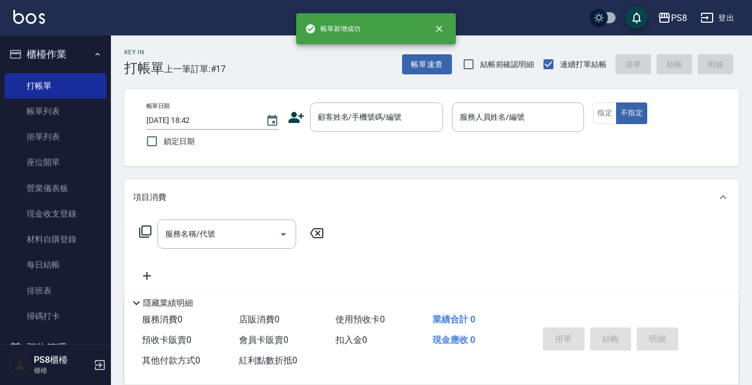
click at [287, 110] on div "帳單日期 2025/08/25 18:42 鎖定日期 顧客姓名/手機號碼/編號 顧客姓名/手機號碼/編號 服務人員姓名/編號 服務人員姓名/編號 指定 不指定" at bounding box center [430, 128] width 587 height 50
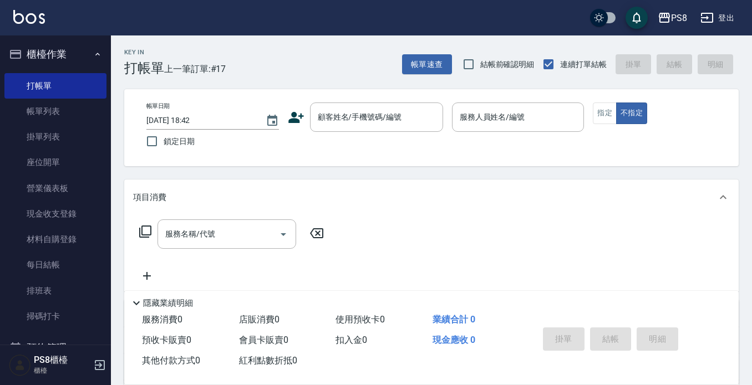
click at [297, 119] on icon at bounding box center [296, 117] width 16 height 11
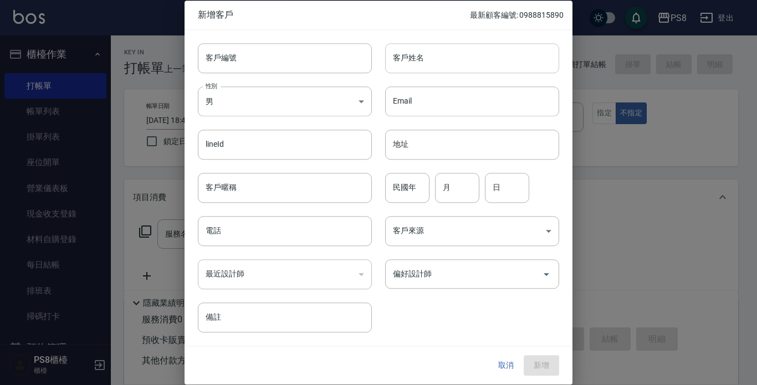
click at [433, 60] on input "客戶姓名" at bounding box center [472, 58] width 174 height 30
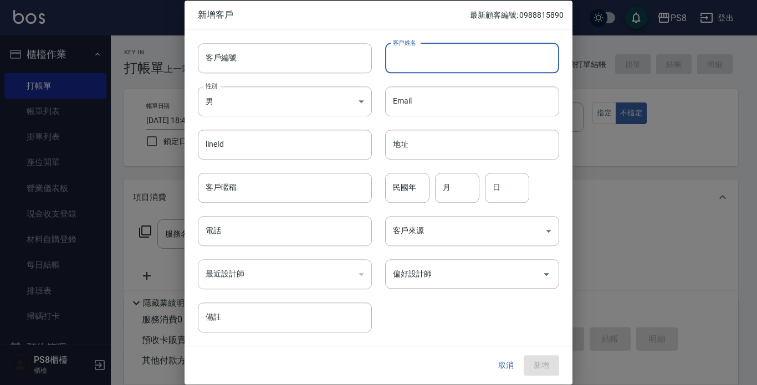
type input "ㄗ"
type input "陳惠汝"
click at [405, 199] on input "民國年" at bounding box center [407, 188] width 44 height 30
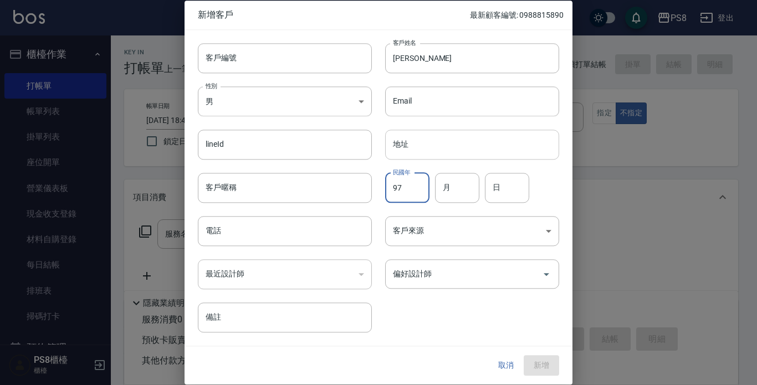
type input "97"
type input "05"
type input "12"
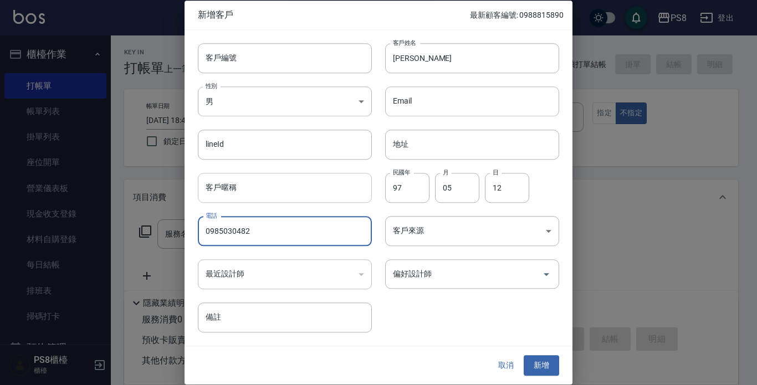
type input "0985030482"
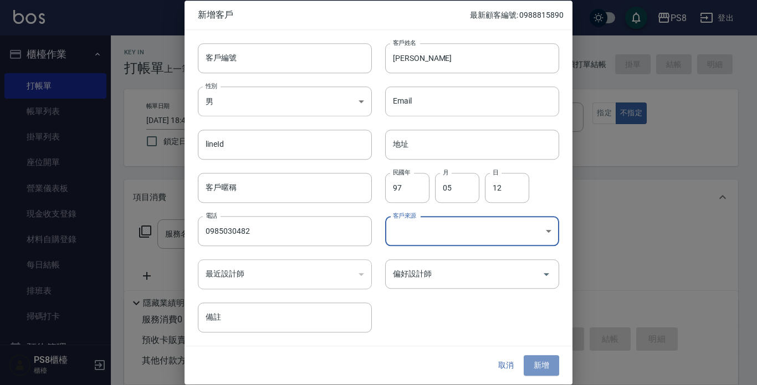
drag, startPoint x: 540, startPoint y: 368, endPoint x: 529, endPoint y: 371, distance: 12.0
click at [538, 371] on button "新增" at bounding box center [541, 366] width 35 height 21
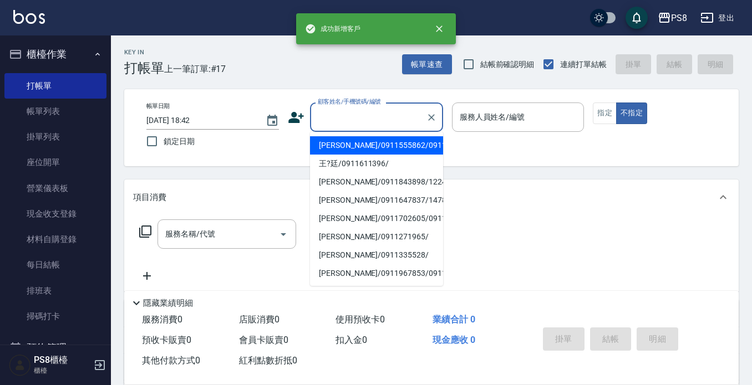
click at [396, 114] on input "顧客姓名/手機號碼/編號" at bounding box center [368, 117] width 106 height 19
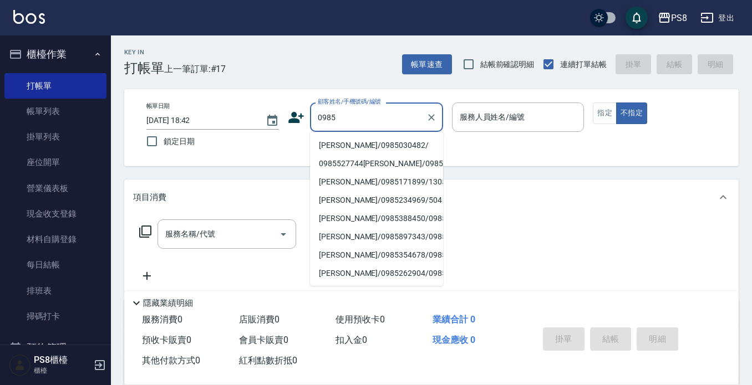
click at [377, 144] on li "陳惠汝/0985030482/" at bounding box center [376, 145] width 133 height 18
type input "陳惠汝/0985030482/"
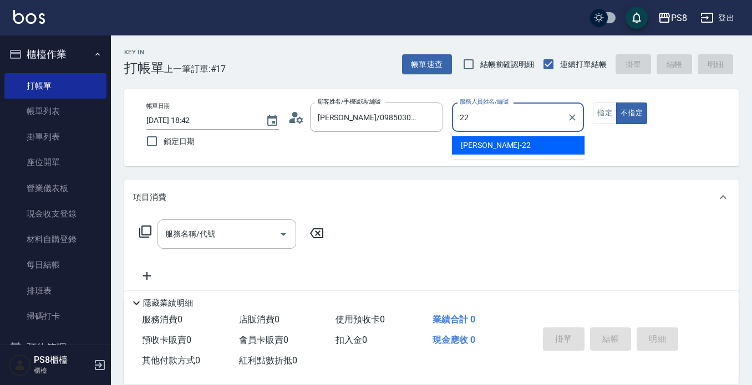
type input "珮安-22"
type button "false"
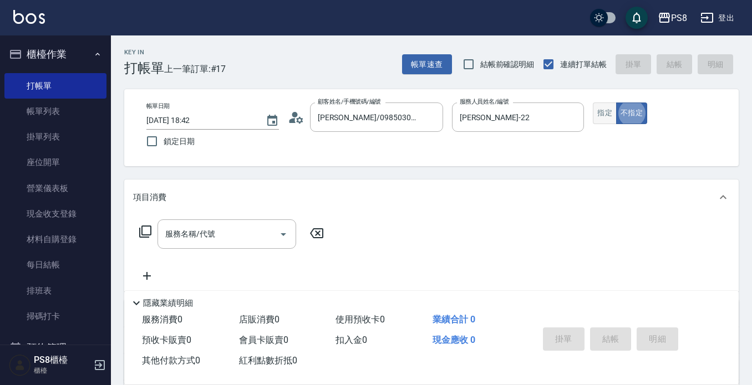
click at [605, 117] on button "指定" at bounding box center [604, 114] width 24 height 22
click at [233, 234] on input "服務名稱/代號" at bounding box center [218, 233] width 112 height 19
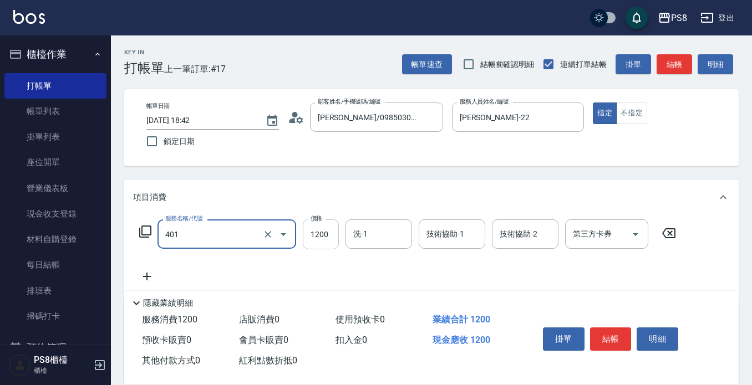
type input "基本染髮(401)"
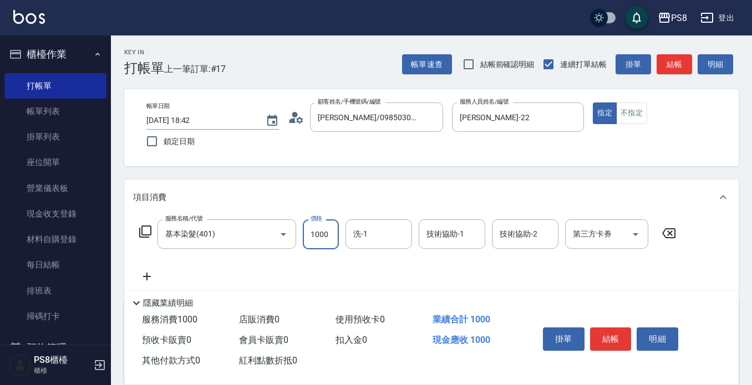
type input "1000"
click at [614, 332] on button "結帳" at bounding box center [611, 339] width 42 height 23
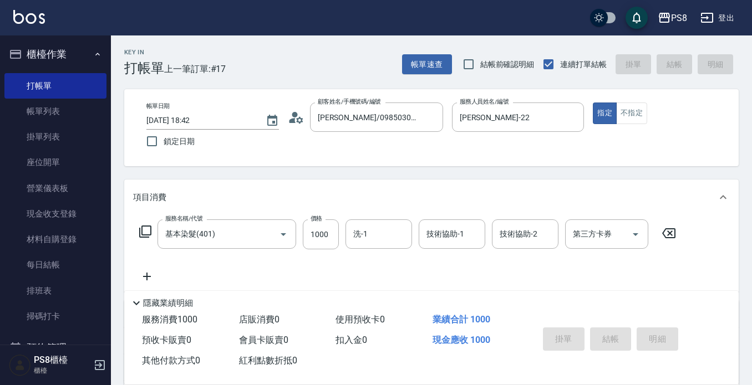
type input "2025/08/25 18:45"
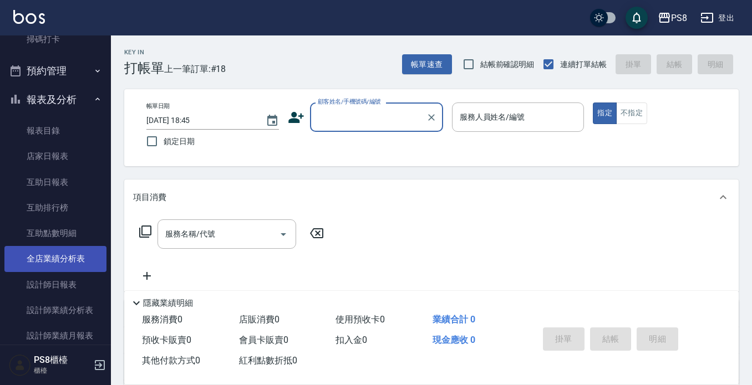
scroll to position [333, 0]
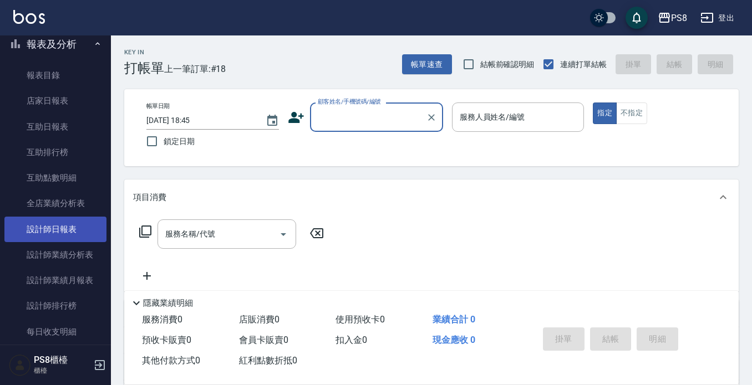
click at [52, 238] on link "設計師日報表" at bounding box center [55, 229] width 102 height 25
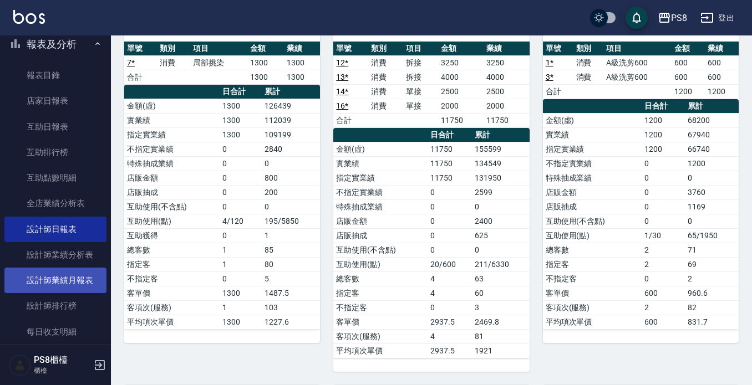
scroll to position [388, 0]
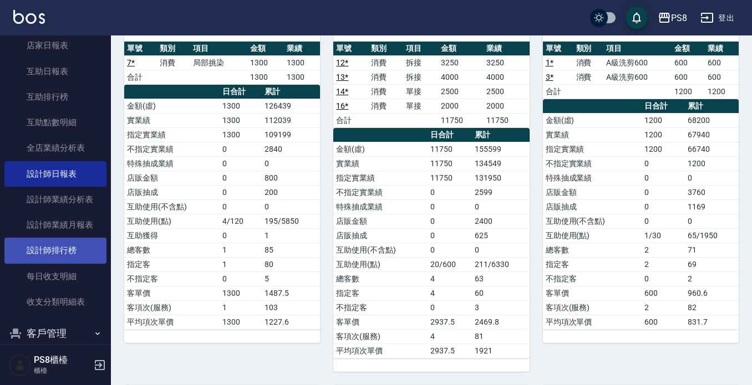
drag, startPoint x: 65, startPoint y: 253, endPoint x: 65, endPoint y: 243, distance: 10.0
click at [65, 252] on link "設計師排行榜" at bounding box center [55, 250] width 102 height 25
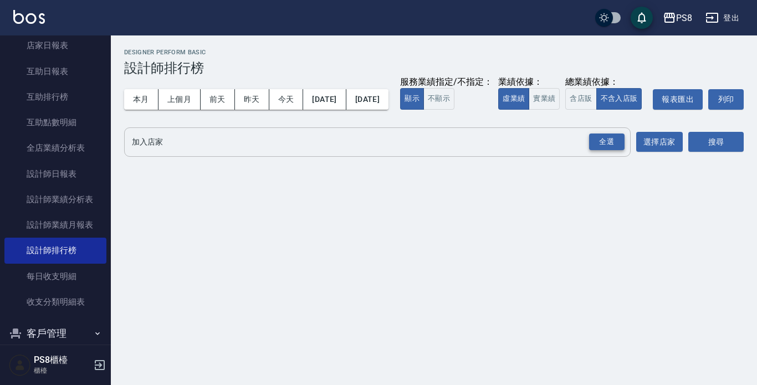
click at [593, 151] on div "全選" at bounding box center [606, 142] width 35 height 17
click at [706, 153] on button "搜尋" at bounding box center [715, 142] width 55 height 21
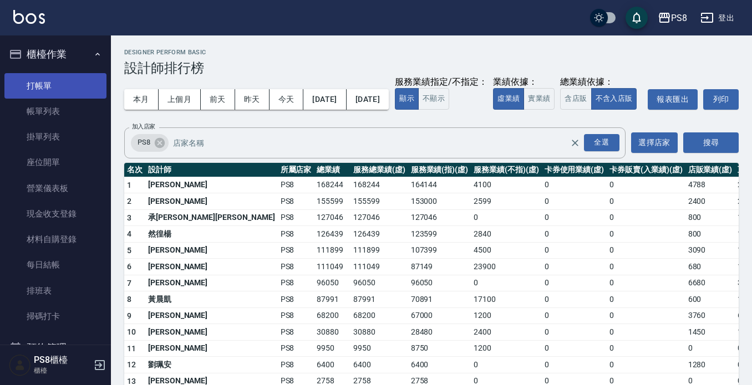
click at [48, 77] on link "打帳單" at bounding box center [55, 85] width 102 height 25
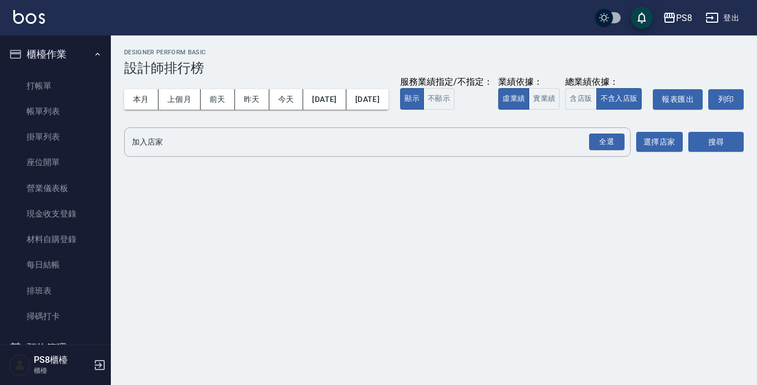
drag, startPoint x: 110, startPoint y: 21, endPoint x: 84, endPoint y: 34, distance: 29.7
click at [84, 34] on div "PS8 登出" at bounding box center [378, 17] width 757 height 35
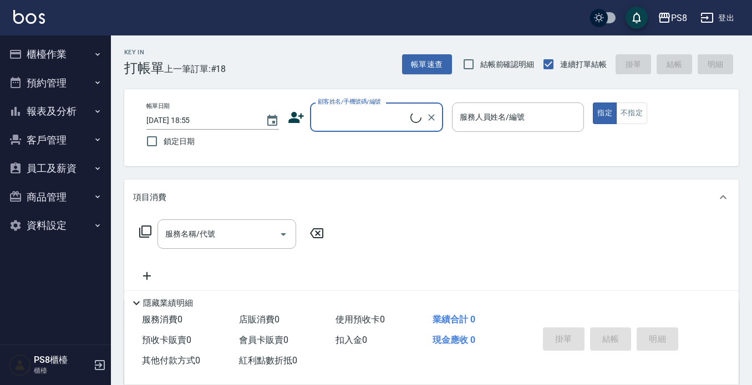
click at [56, 54] on button "櫃檯作業" at bounding box center [55, 54] width 102 height 29
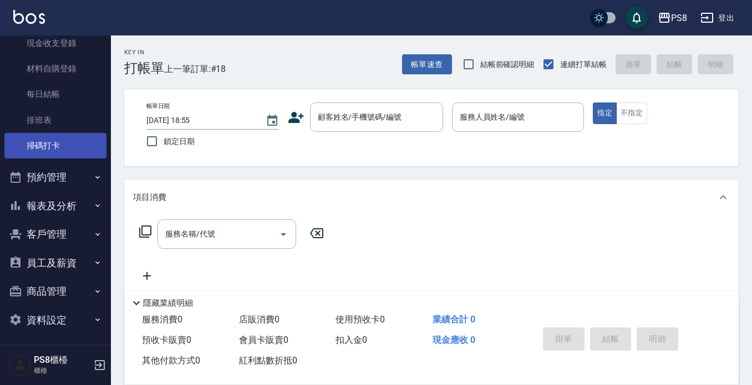
scroll to position [173, 0]
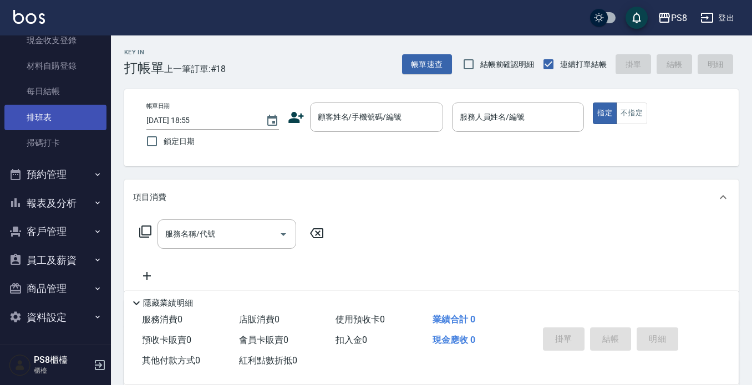
click at [59, 114] on link "排班表" at bounding box center [55, 117] width 102 height 25
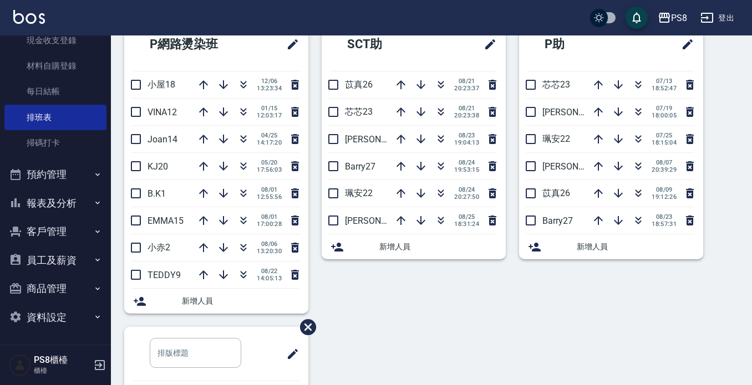
scroll to position [388, 0]
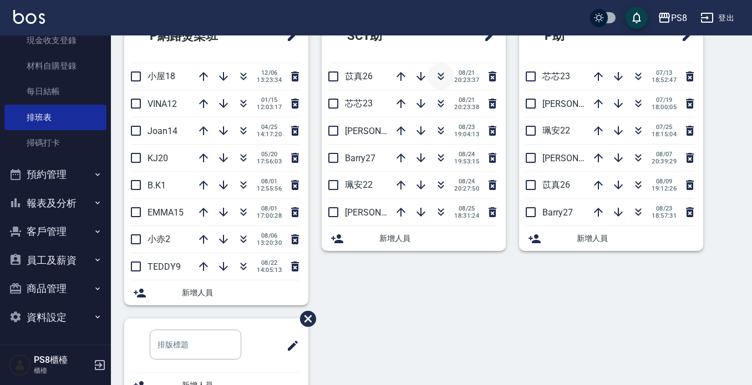
click at [437, 77] on icon "button" at bounding box center [440, 76] width 13 height 13
click at [435, 156] on icon "button" at bounding box center [440, 157] width 13 height 13
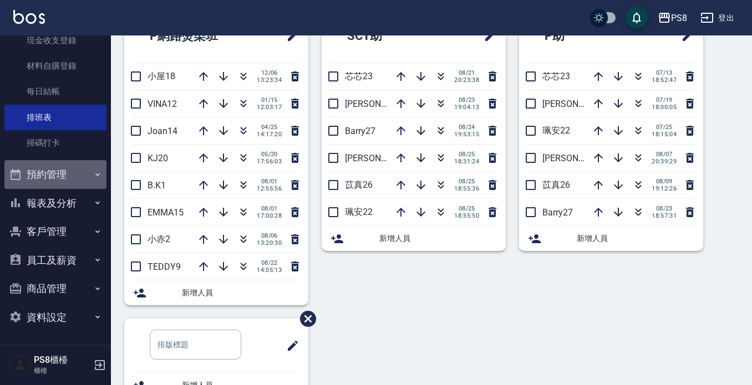
click at [58, 170] on button "預約管理" at bounding box center [55, 174] width 102 height 29
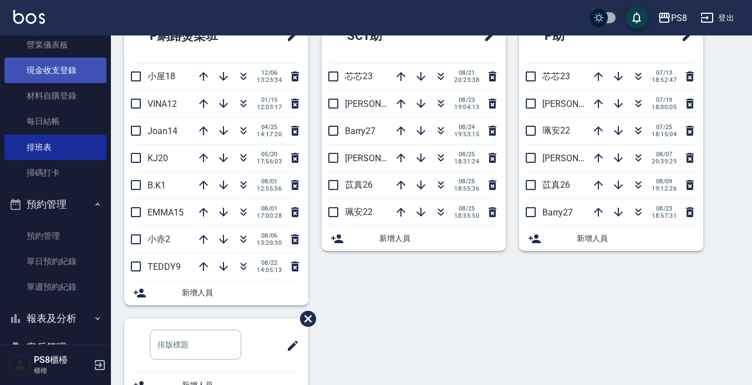
scroll to position [63, 0]
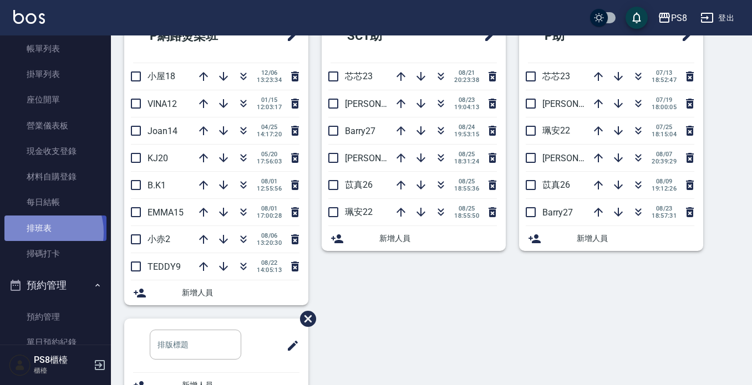
click at [39, 232] on link "排班表" at bounding box center [55, 228] width 102 height 25
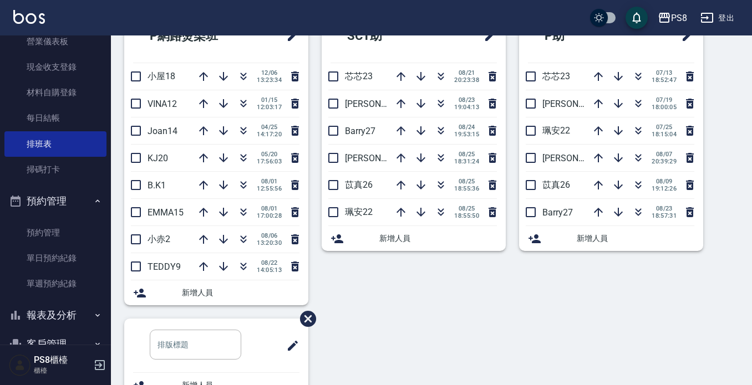
scroll to position [166, 0]
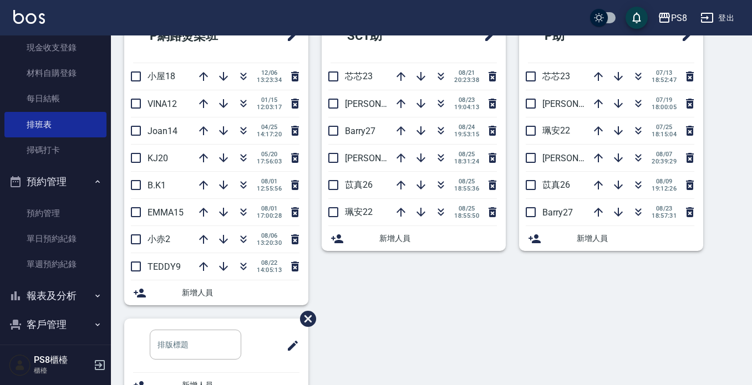
click at [58, 298] on button "報表及分析" at bounding box center [55, 296] width 102 height 29
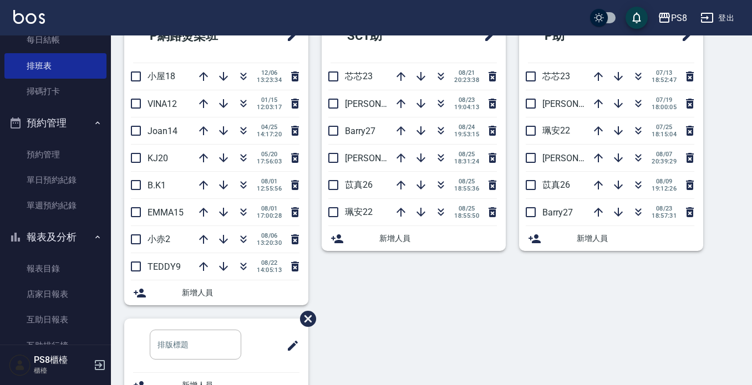
scroll to position [333, 0]
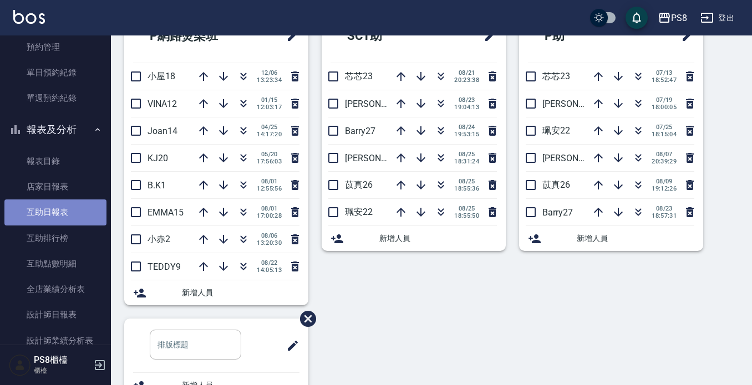
click at [58, 213] on link "互助日報表" at bounding box center [55, 212] width 102 height 25
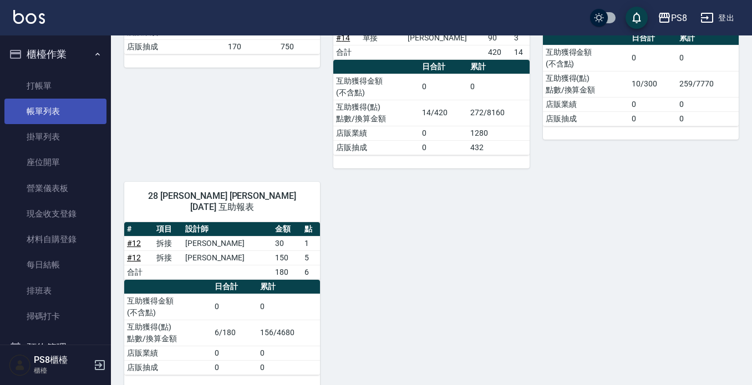
click at [71, 110] on link "帳單列表" at bounding box center [55, 111] width 102 height 25
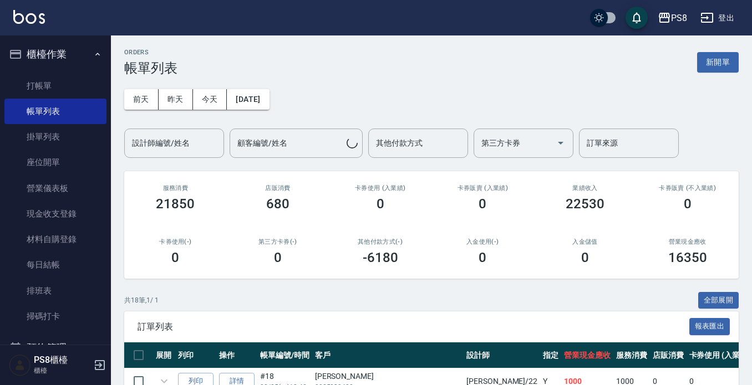
click at [171, 147] on div "設計師編號/姓名 設計師編號/姓名" at bounding box center [174, 143] width 100 height 29
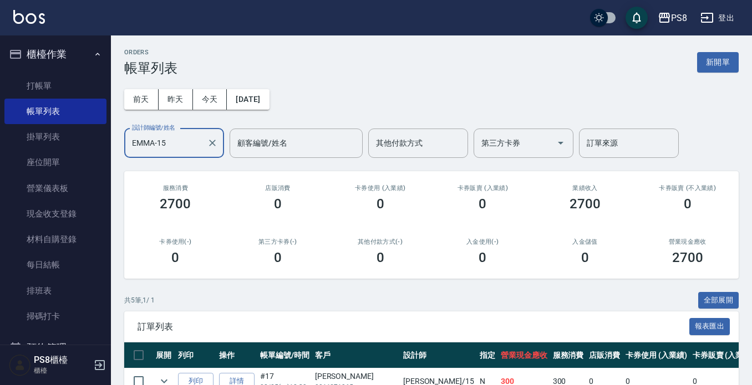
scroll to position [166, 0]
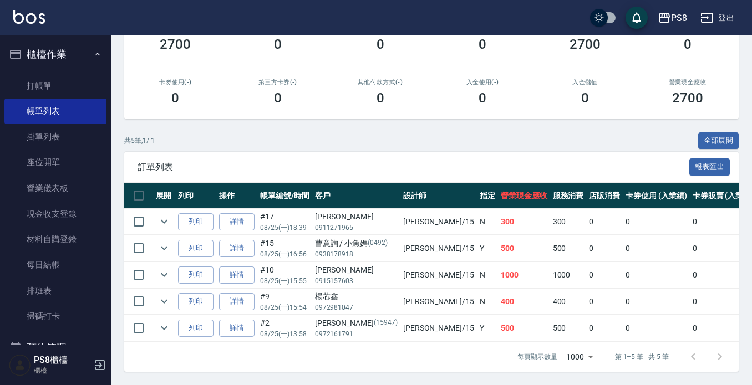
type input "EMMA-15"
click at [52, 57] on button "櫃檯作業" at bounding box center [55, 54] width 102 height 29
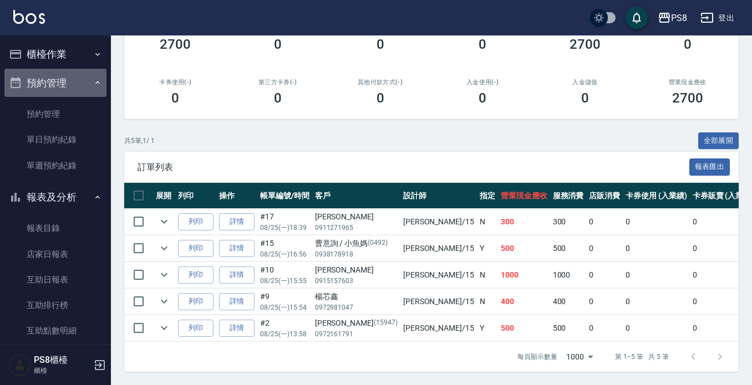
drag, startPoint x: 57, startPoint y: 81, endPoint x: 60, endPoint y: 91, distance: 10.0
click at [58, 81] on button "預約管理" at bounding box center [55, 83] width 102 height 29
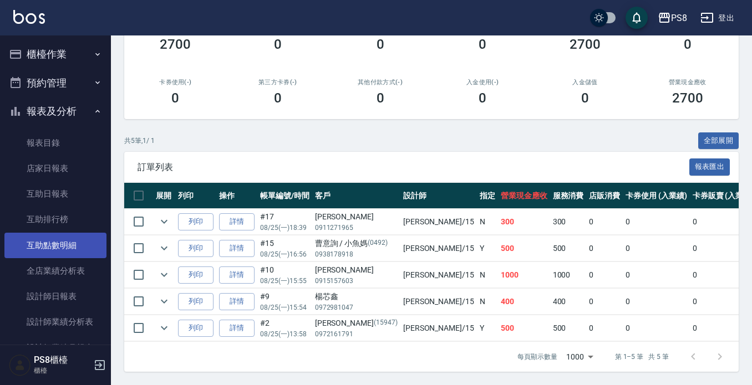
click at [65, 293] on link "設計師日報表" at bounding box center [55, 296] width 102 height 25
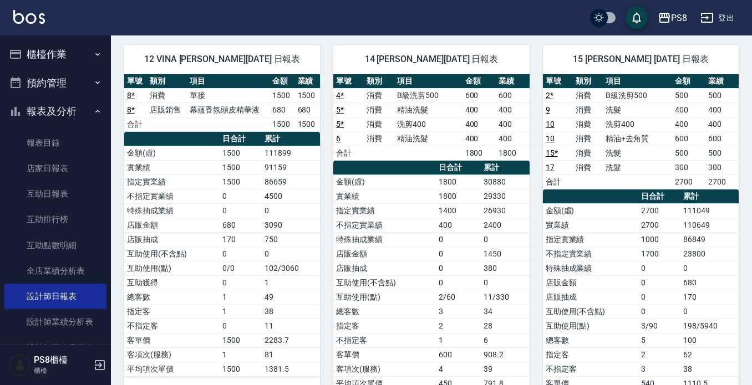
scroll to position [499, 0]
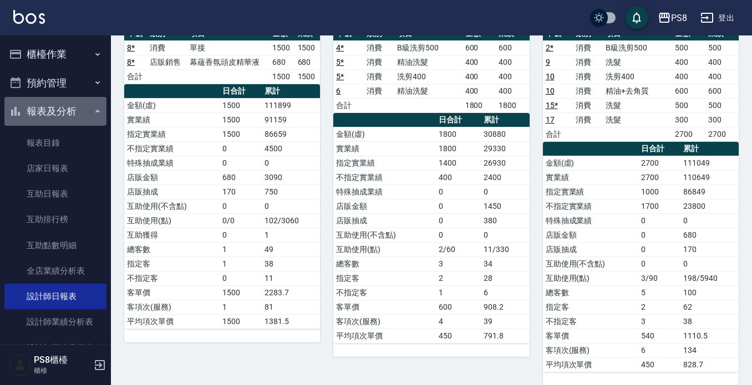
click at [62, 108] on button "報表及分析" at bounding box center [55, 111] width 102 height 29
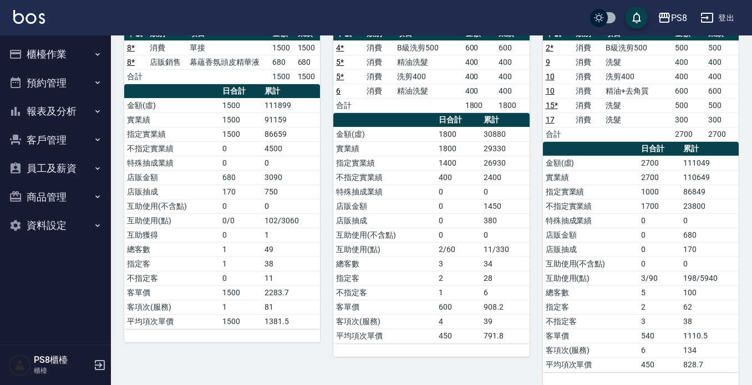
click at [65, 51] on button "櫃檯作業" at bounding box center [55, 54] width 102 height 29
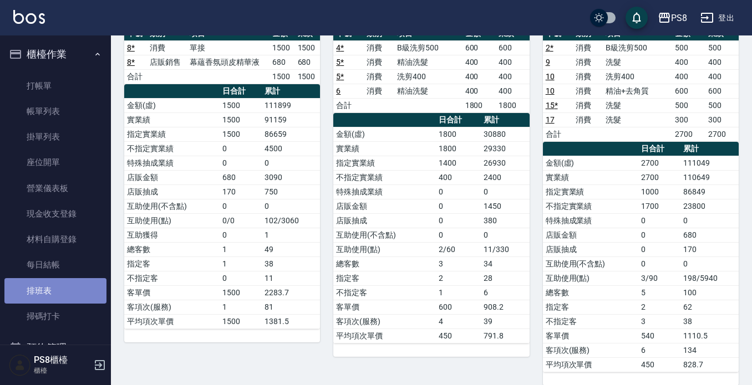
click at [64, 293] on link "排班表" at bounding box center [55, 290] width 102 height 25
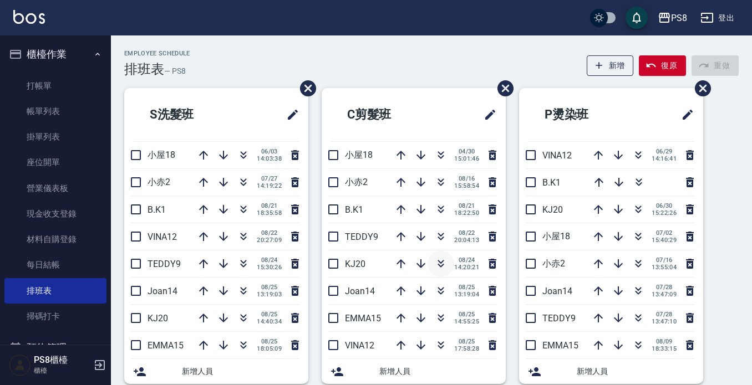
click at [437, 261] on icon "button" at bounding box center [440, 263] width 13 height 13
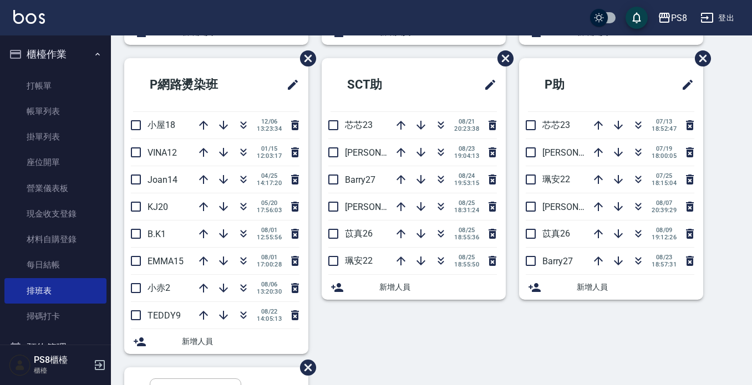
scroll to position [388, 0]
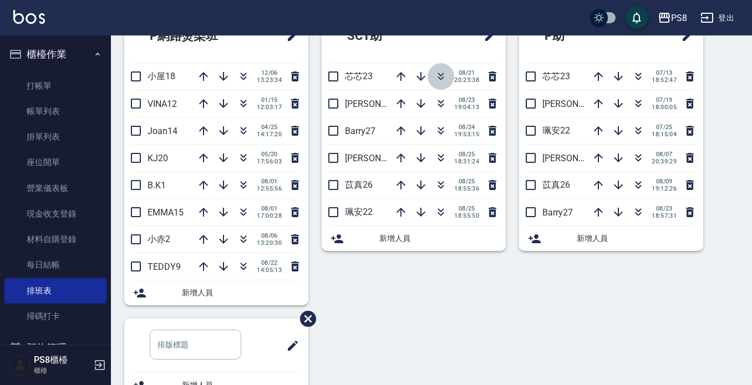
click at [441, 74] on icon "button" at bounding box center [440, 76] width 13 height 13
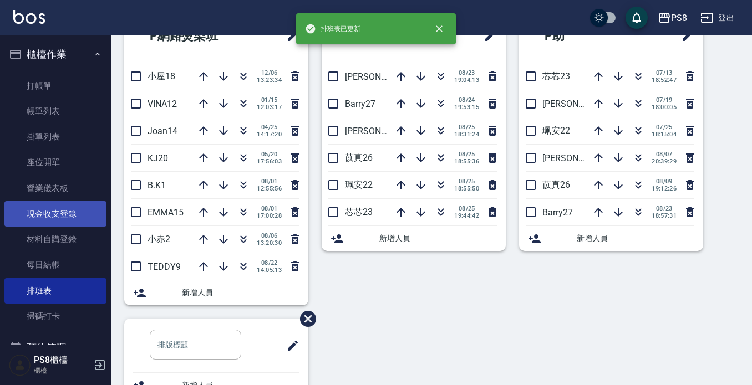
scroll to position [333, 0]
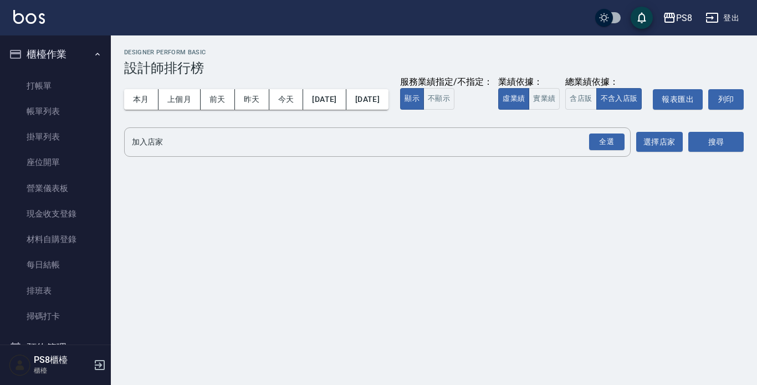
click at [74, 55] on button "櫃檯作業" at bounding box center [55, 54] width 102 height 29
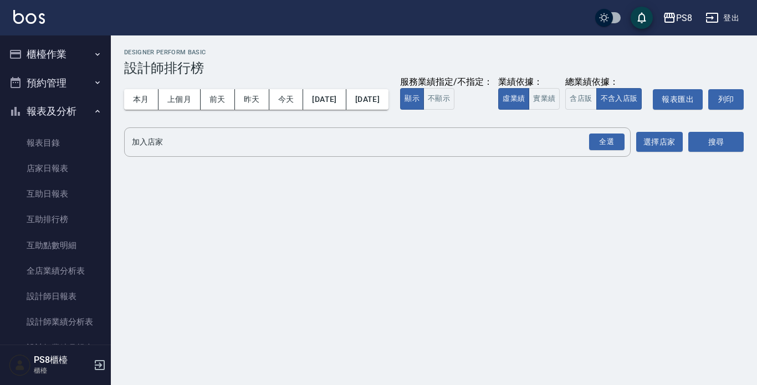
click at [75, 27] on div "PS8 登出" at bounding box center [378, 17] width 757 height 35
click at [72, 123] on button "報表及分析" at bounding box center [55, 111] width 102 height 29
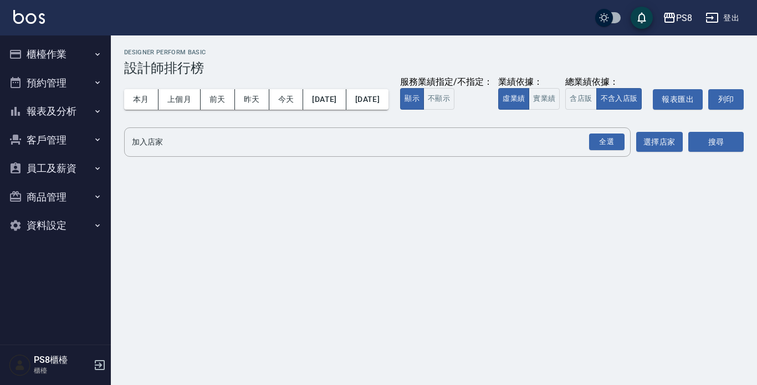
click at [74, 52] on button "櫃檯作業" at bounding box center [55, 54] width 102 height 29
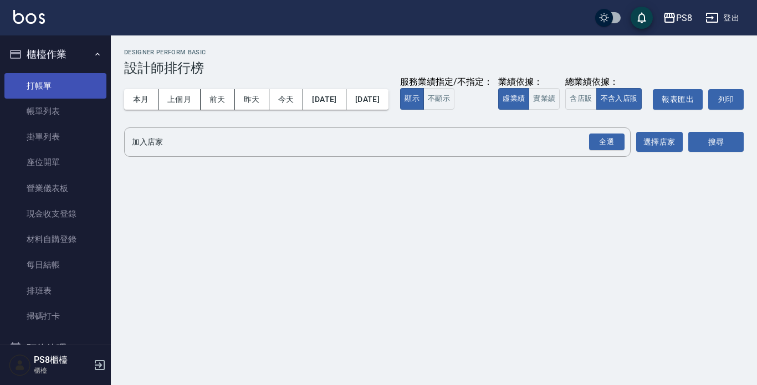
click at [70, 76] on link "打帳單" at bounding box center [55, 85] width 102 height 25
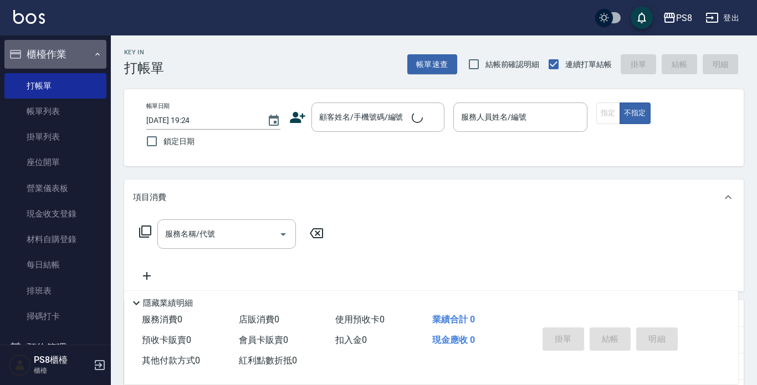
click at [63, 50] on button "櫃檯作業" at bounding box center [55, 54] width 102 height 29
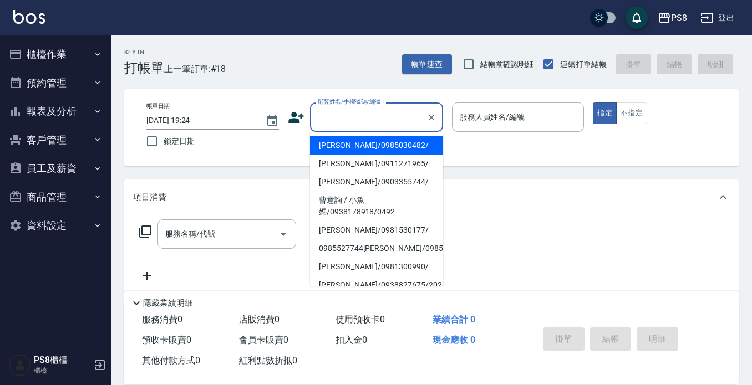
click at [338, 121] on input "顧客姓名/手機號碼/編號" at bounding box center [368, 117] width 106 height 19
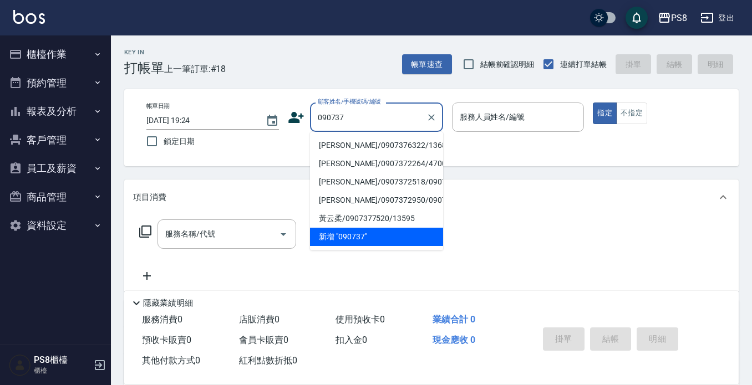
click at [391, 146] on li "[PERSON_NAME]/0907376322/13686" at bounding box center [376, 145] width 133 height 18
type input "[PERSON_NAME]/0907376322/13686"
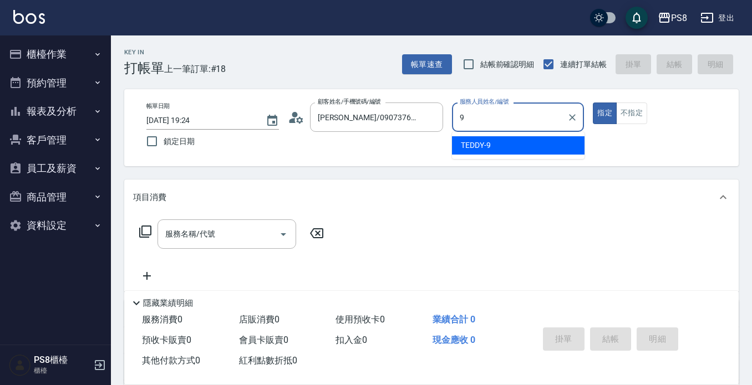
type input "TEDDY-9"
type button "true"
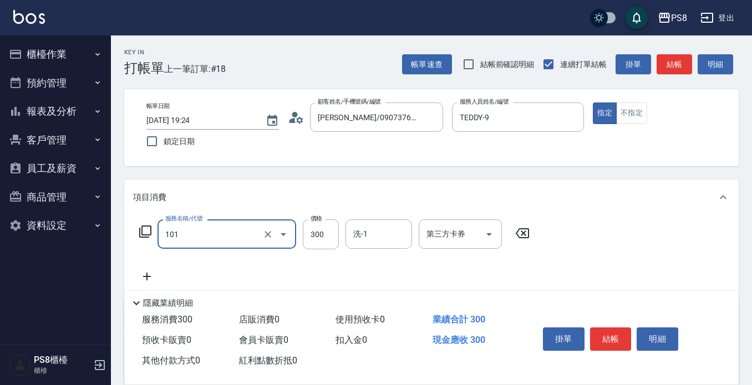
type input "洗髮(101)"
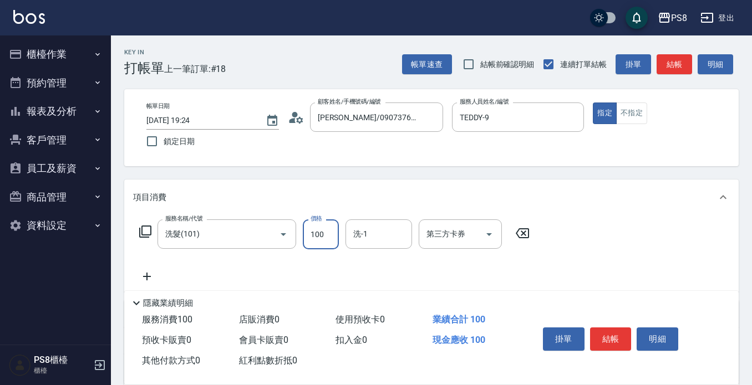
type input "100"
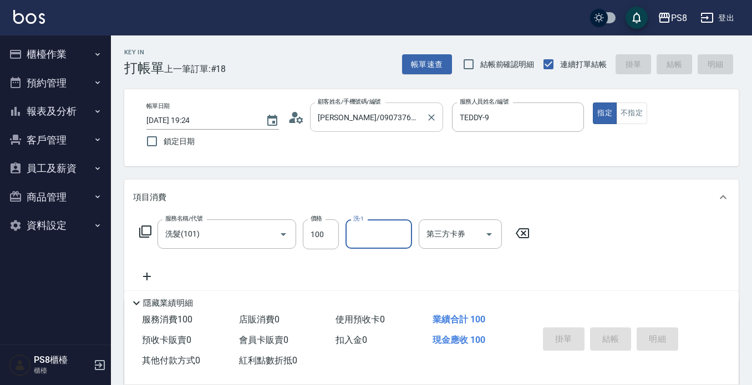
type input "[DATE] 19:56"
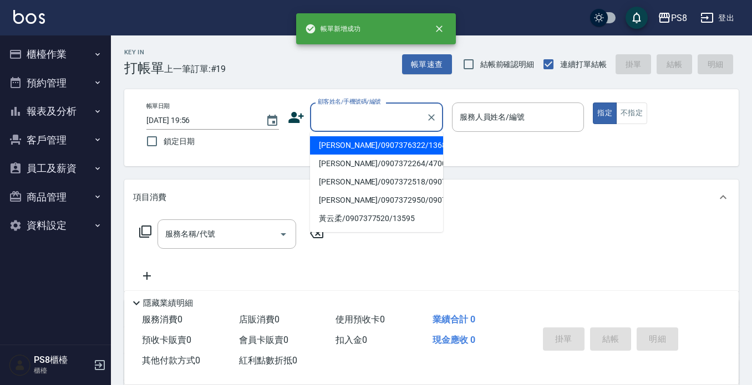
click at [381, 120] on input "顧客姓名/手機號碼/編號" at bounding box center [368, 117] width 106 height 19
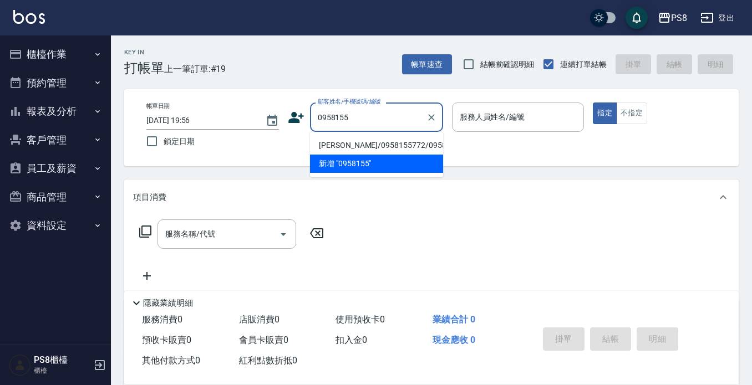
click at [374, 141] on li "[PERSON_NAME]/0958155772/0958155772" at bounding box center [376, 145] width 133 height 18
type input "[PERSON_NAME]/0958155772/0958155772"
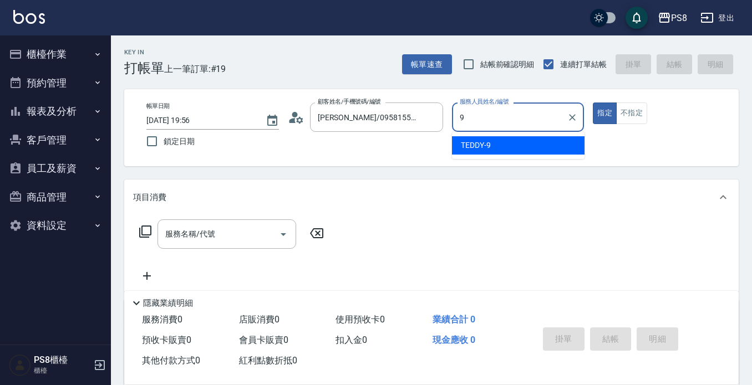
type input "TEDDY-9"
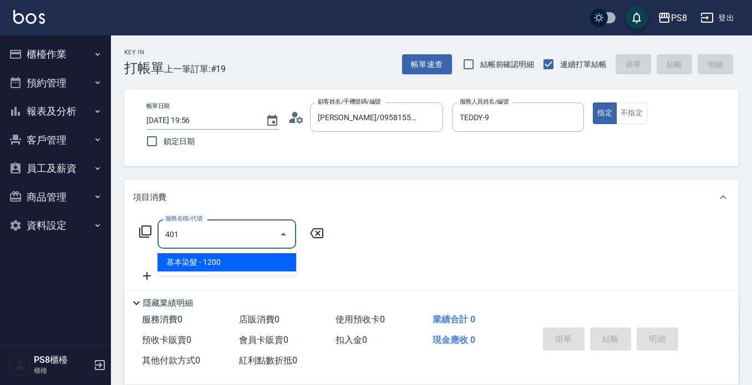
type input "基本染髮(401)"
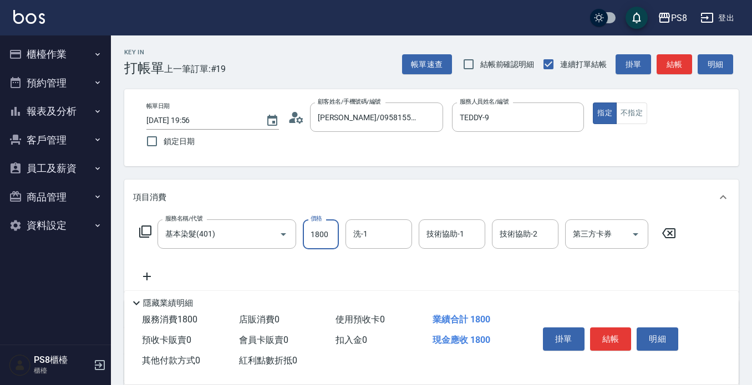
type input "1800"
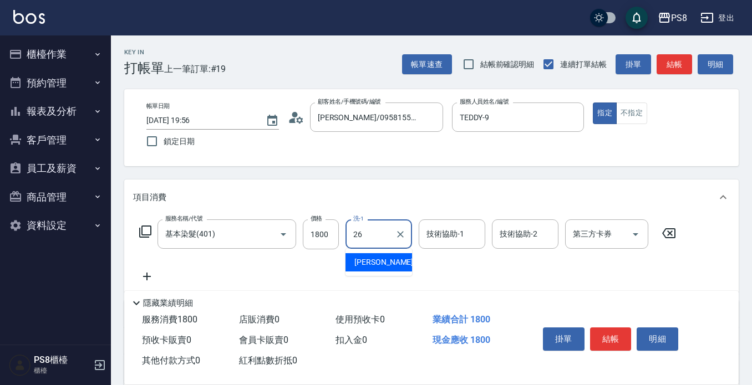
type input "苡真-26"
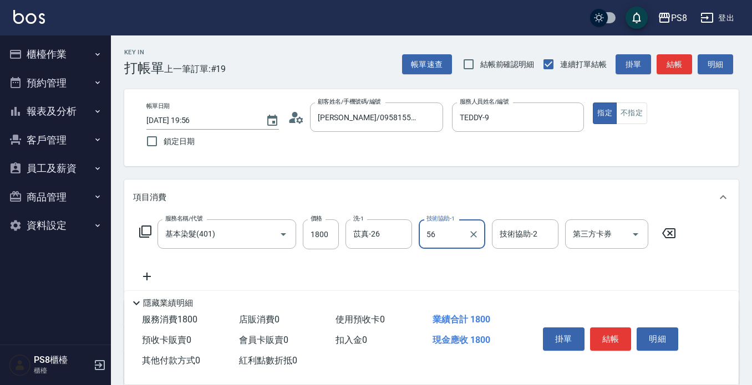
type input "5"
type input "苡真-26"
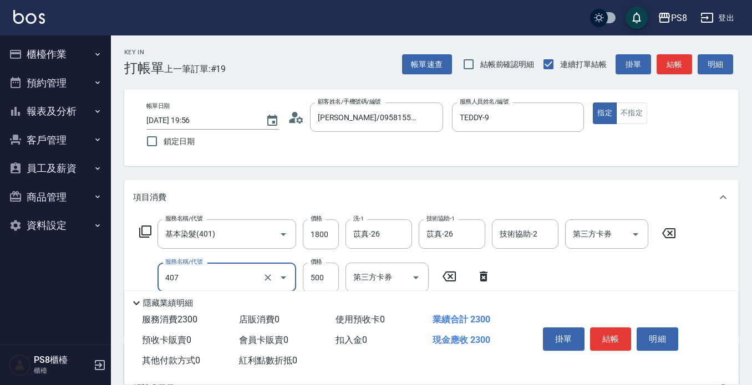
type input "肩帶漂(407)"
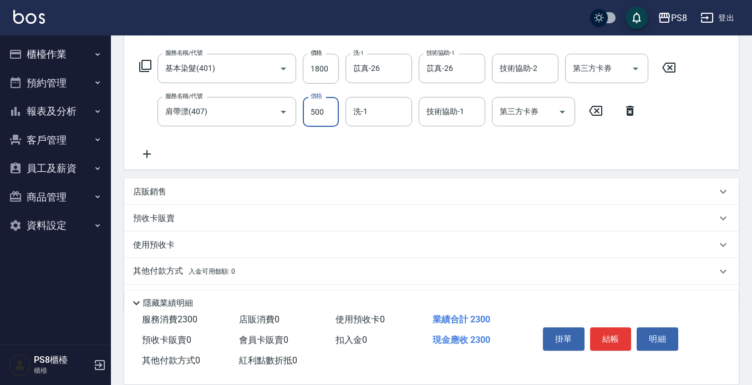
scroll to position [166, 0]
click at [152, 146] on div "服務名稱/代號 基本染髮(401) 服務名稱/代號 價格 1800 價格 洗-1 苡真-26 洗-1 技術協助-1 苡真-26 技術協助-1 技術協助-2 技…" at bounding box center [407, 106] width 549 height 107
click at [154, 152] on icon at bounding box center [147, 153] width 28 height 13
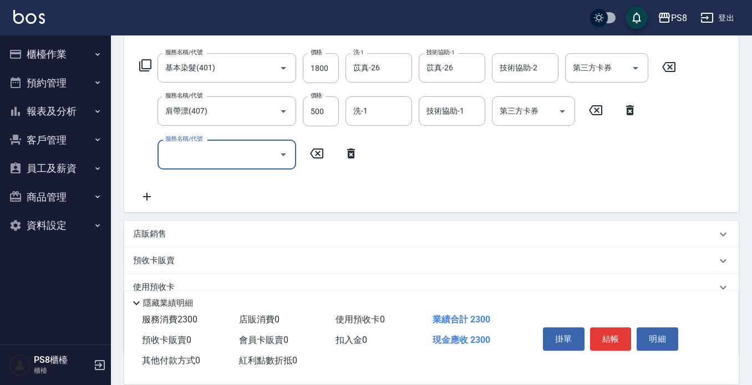
click at [165, 156] on input "服務名稱/代號" at bounding box center [218, 154] width 112 height 19
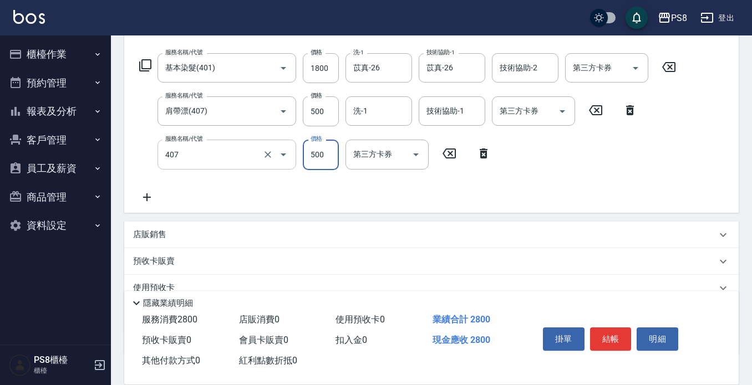
type input "肩帶漂(407)"
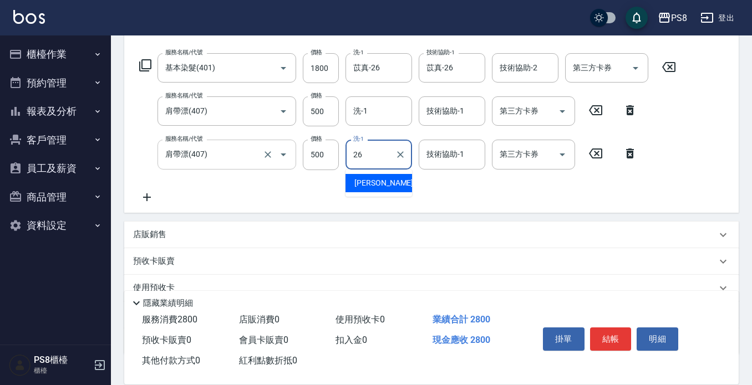
type input "苡真-26"
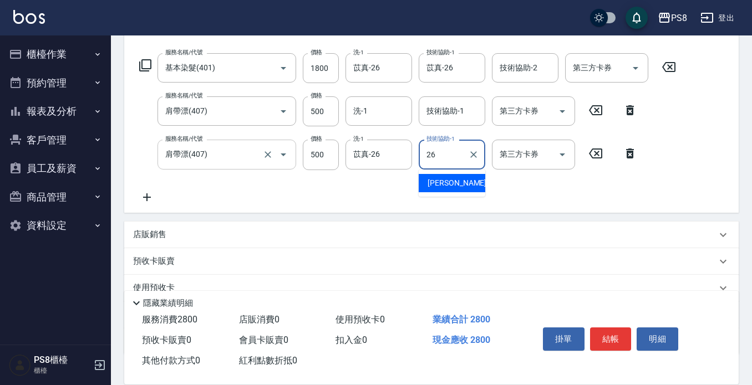
type input "苡真-26"
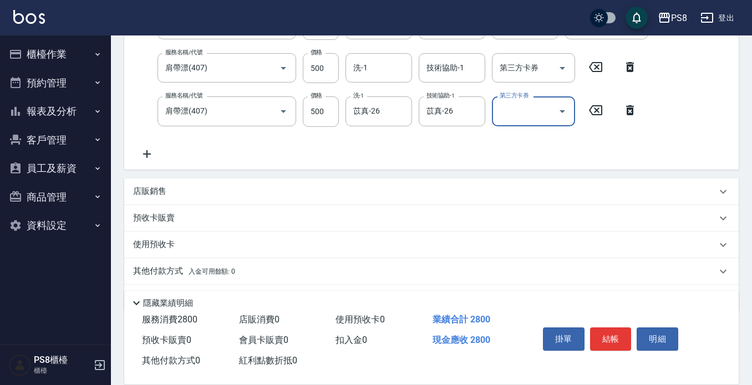
scroll to position [242, 0]
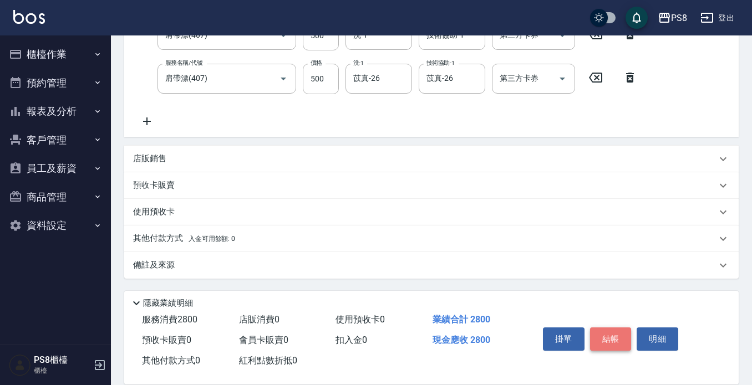
click at [595, 333] on button "結帳" at bounding box center [611, 339] width 42 height 23
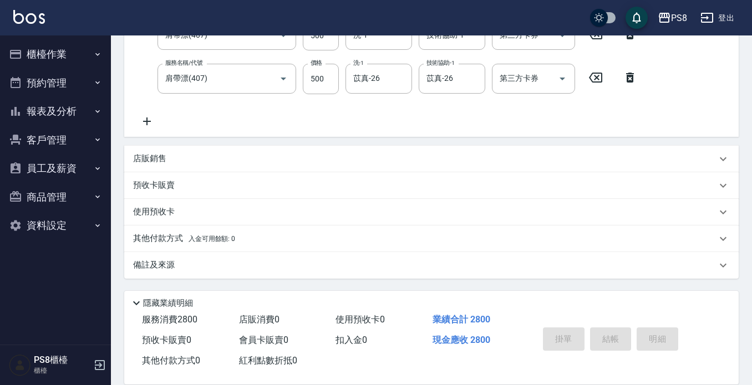
type input "2025/08/25 19:57"
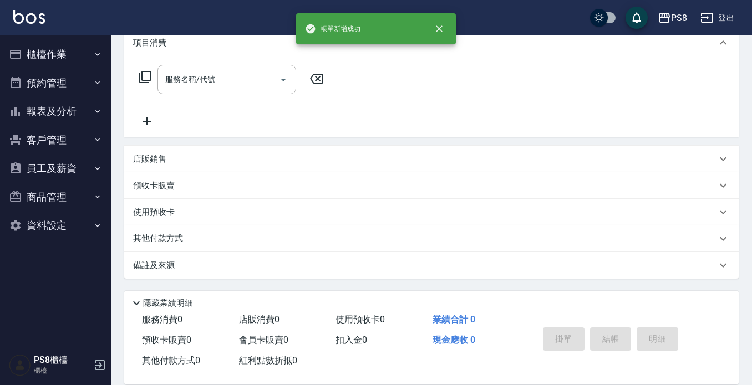
scroll to position [0, 0]
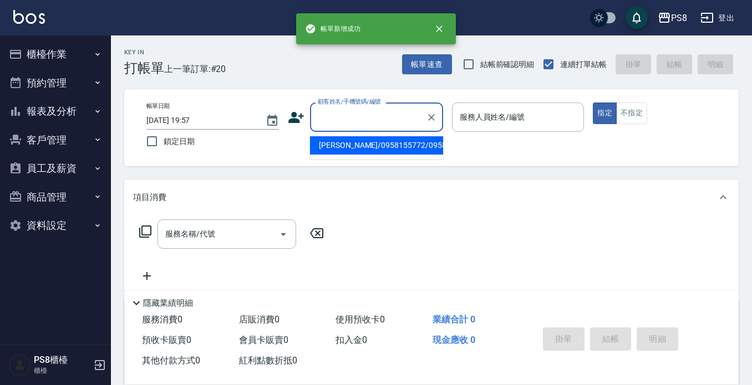
click at [394, 123] on input "顧客姓名/手機號碼/編號" at bounding box center [368, 117] width 106 height 19
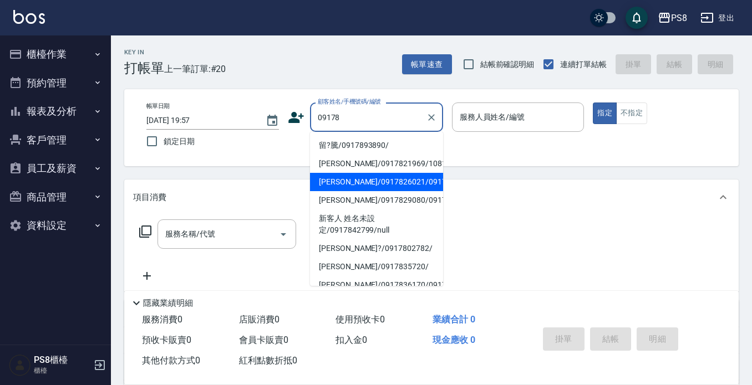
click at [389, 187] on li "沈美芙/0917826021/0917826021" at bounding box center [376, 182] width 133 height 18
type input "沈美芙/0917826021/0917826021"
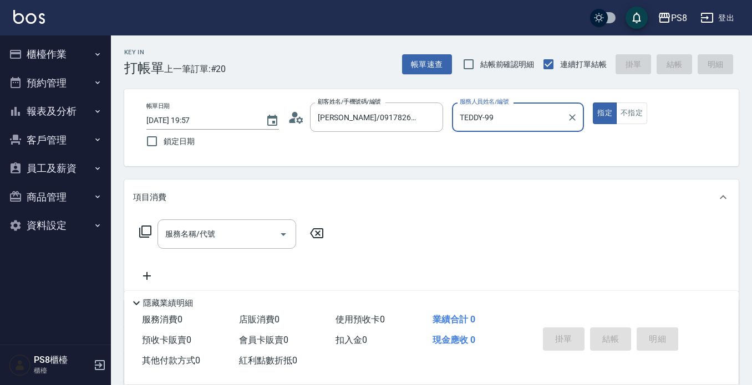
click at [592, 103] on button "指定" at bounding box center [604, 114] width 24 height 22
type input "TEDDY-9"
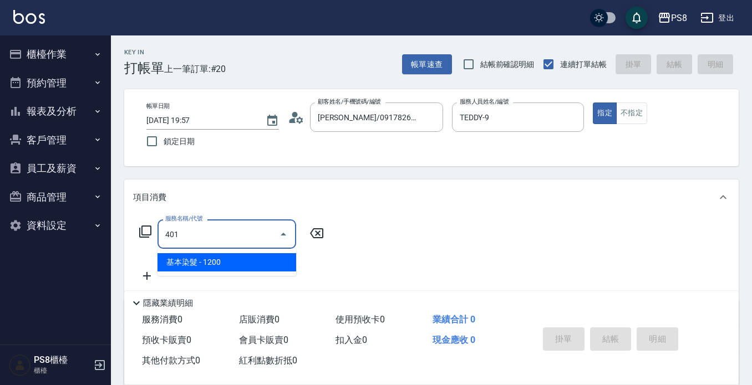
type input "基本染髮(401)"
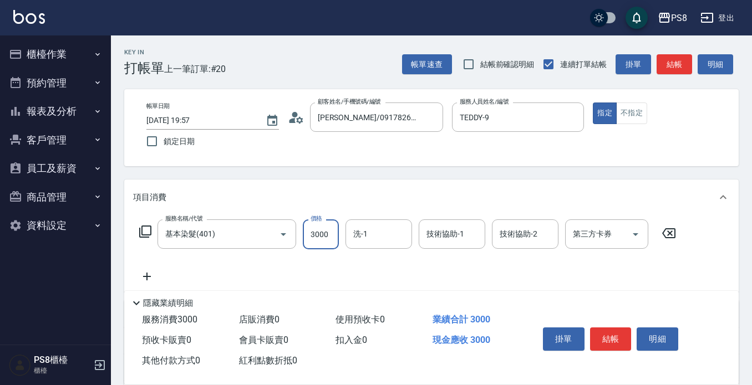
type input "3000"
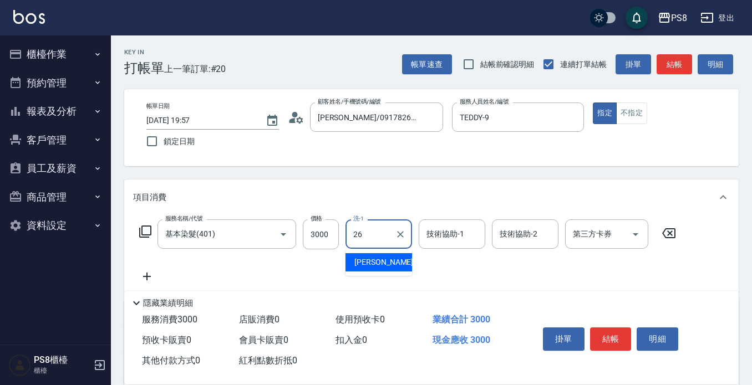
type input "苡真-26"
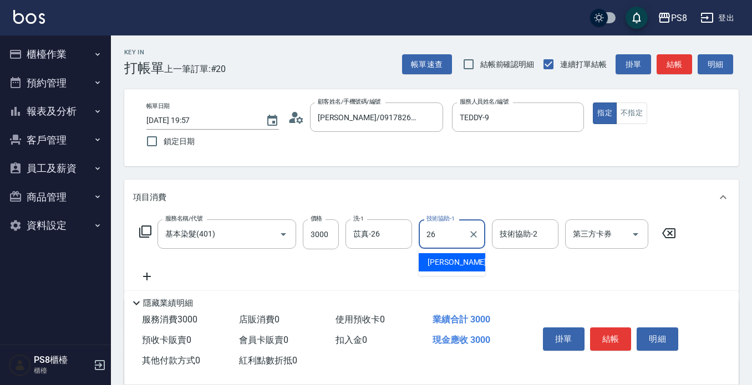
type input "苡真-26"
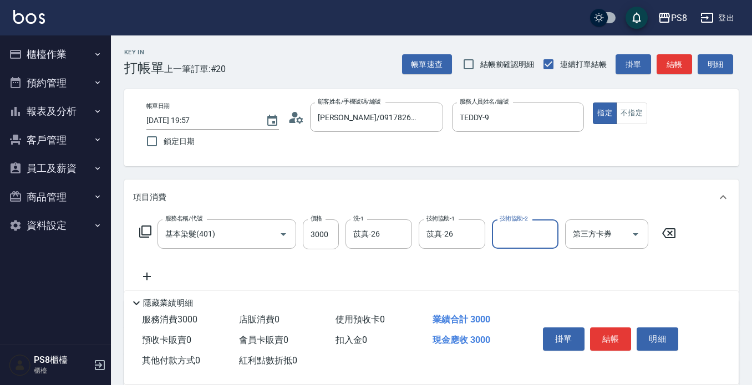
click at [143, 277] on icon at bounding box center [147, 277] width 8 height 8
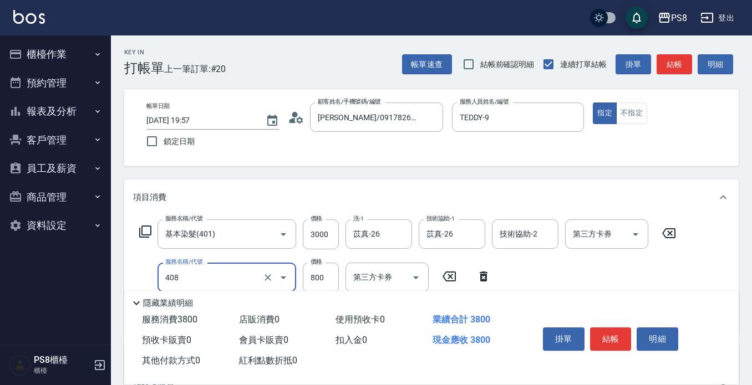
type input "腰漂(408)"
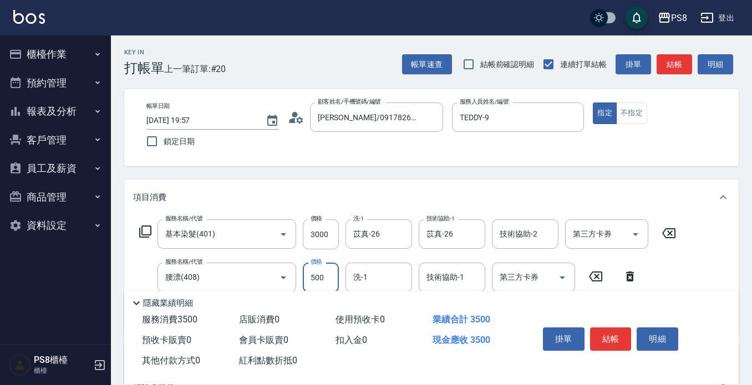
type input "500"
click at [214, 278] on input "腰漂(408)" at bounding box center [211, 277] width 98 height 19
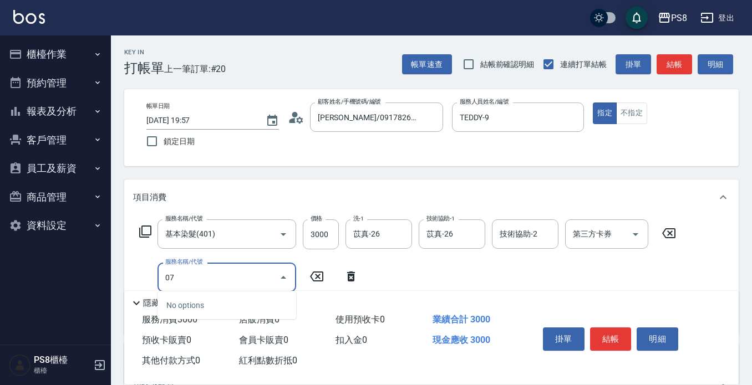
type input "0"
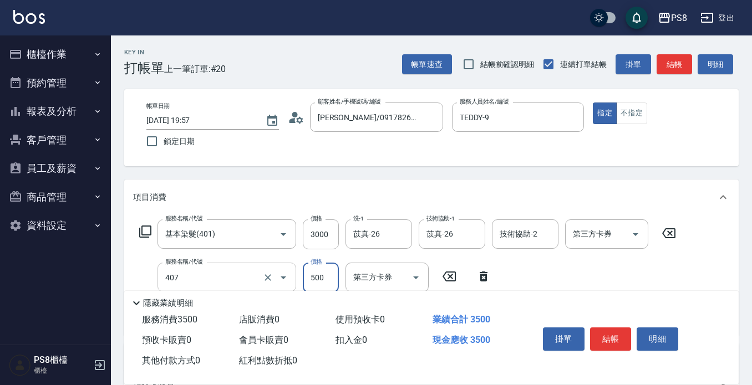
type input "肩帶漂(407)"
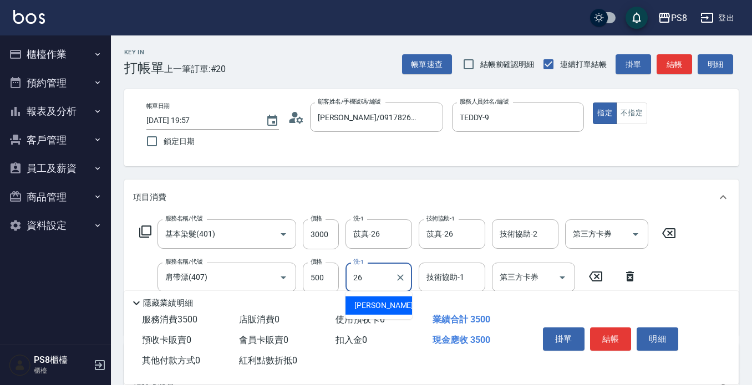
type input "苡真-26"
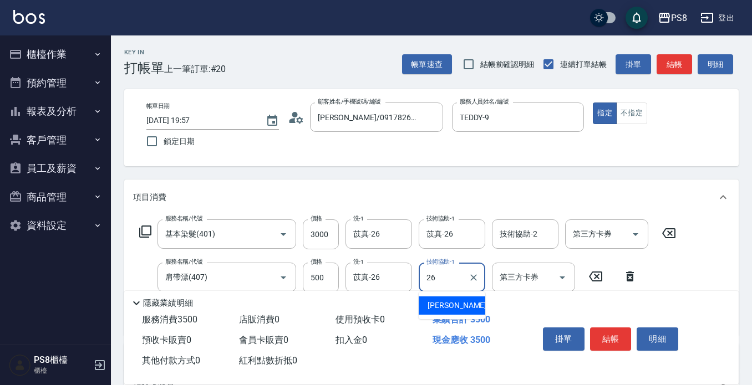
type input "苡真-26"
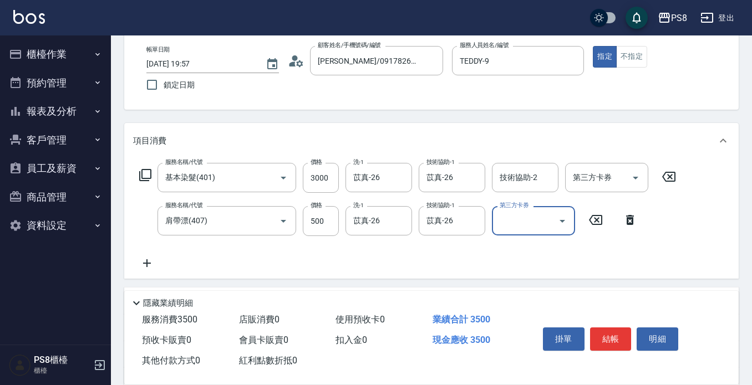
scroll to position [111, 0]
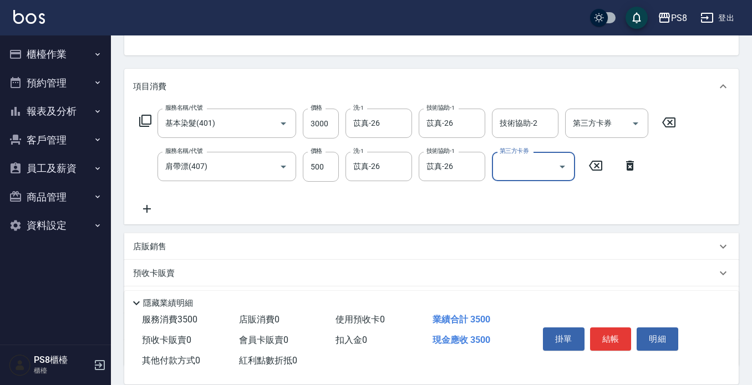
click at [157, 219] on div "服務名稱/代號 基本染髮(401) 服務名稱/代號 價格 3000 價格 洗-1 苡真-26 洗-1 技術協助-1 苡真-26 技術協助-1 技術協助-2 技…" at bounding box center [431, 164] width 614 height 120
click at [149, 212] on icon at bounding box center [147, 208] width 28 height 13
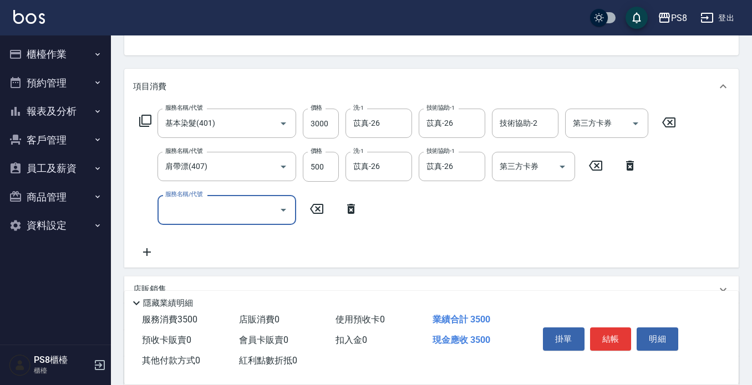
click at [162, 206] on div "服務名稱/代號" at bounding box center [226, 209] width 139 height 29
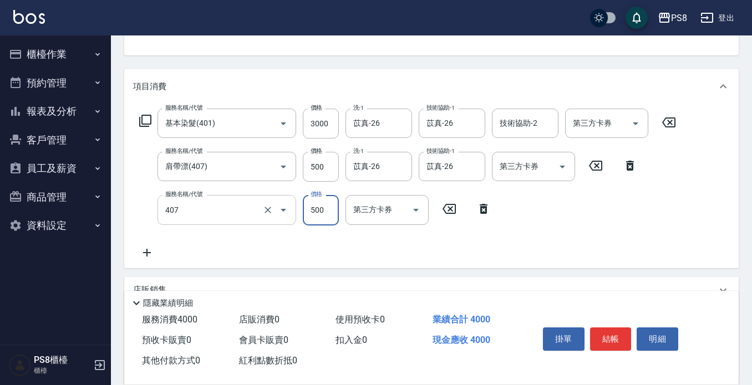
type input "肩帶漂(407)"
type input "500"
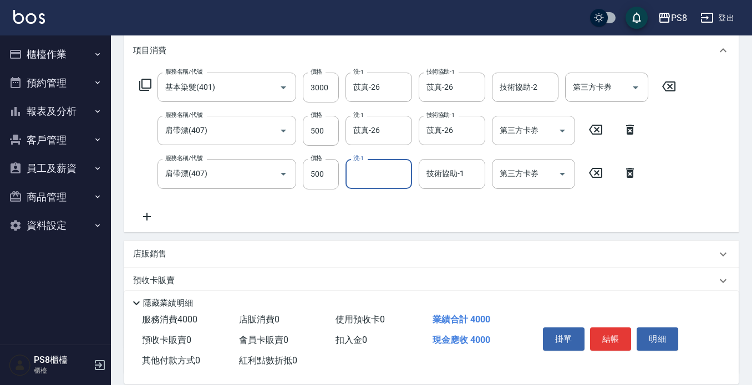
scroll to position [166, 0]
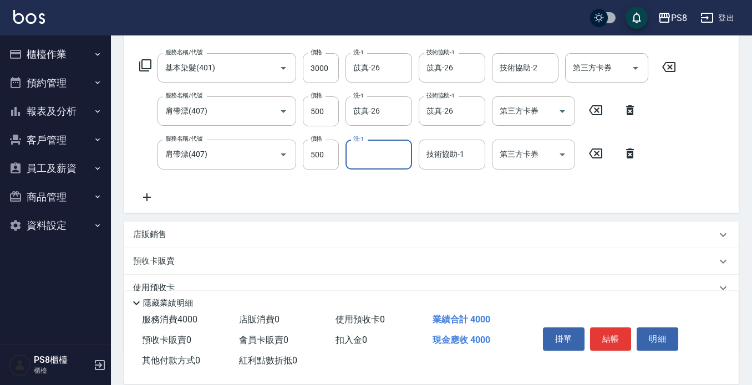
click at [144, 192] on icon at bounding box center [147, 197] width 28 height 13
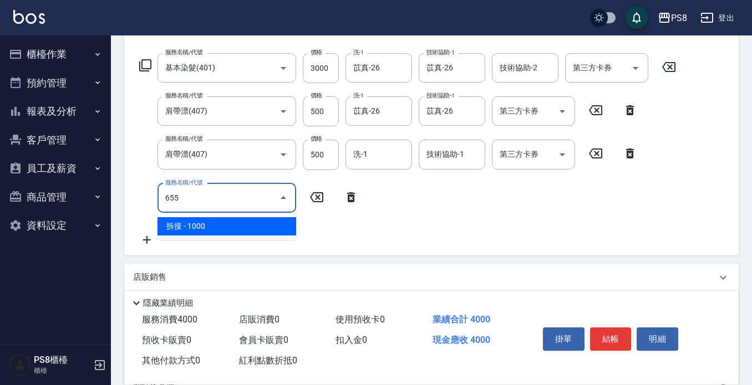
click at [175, 223] on span "拆接 - 1000" at bounding box center [226, 226] width 139 height 18
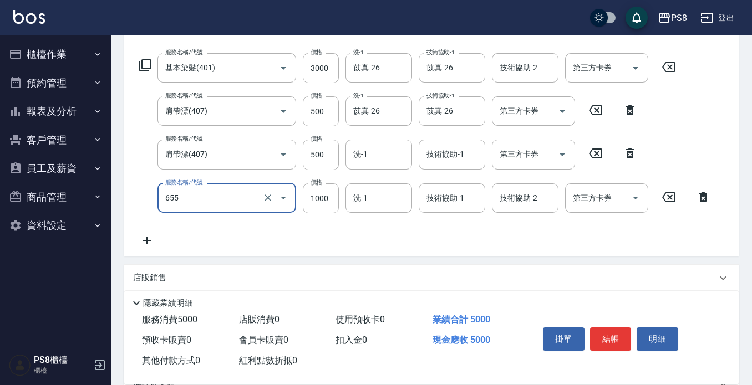
type input "拆接(655)"
click at [341, 202] on div "服務名稱/代號 拆接(655) 服務名稱/代號 價格 1000 價格 洗-1 洗-1 技術協助-1 技術協助-1 技術協助-2 技術協助-2 第三方卡券 第三…" at bounding box center [425, 198] width 584 height 30
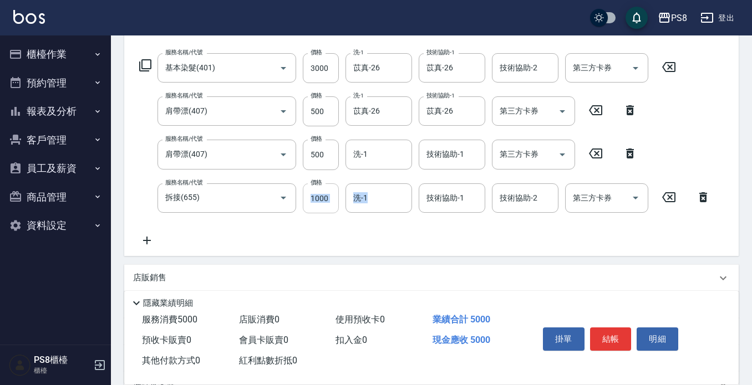
click at [329, 199] on input "1000" at bounding box center [321, 198] width 36 height 30
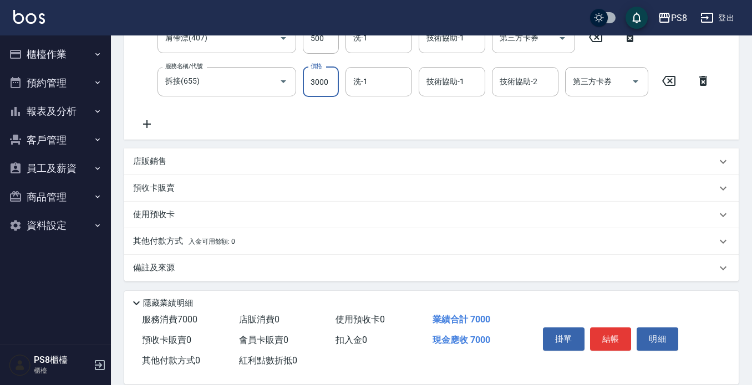
scroll to position [285, 0]
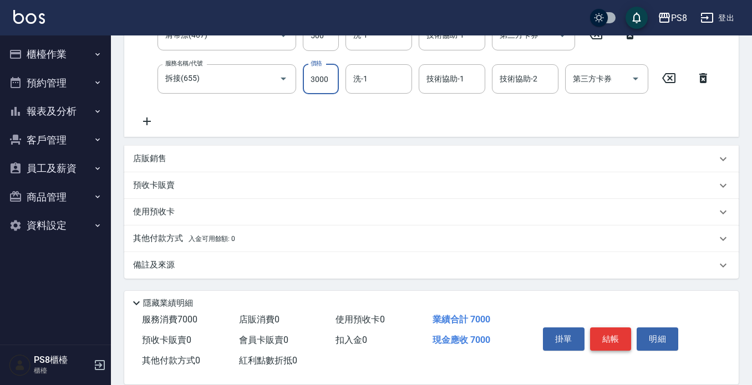
type input "3000"
click at [590, 330] on button "結帳" at bounding box center [611, 339] width 42 height 23
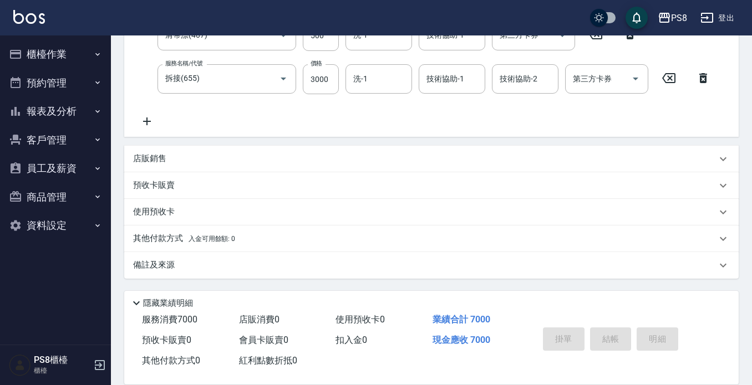
type input "2025/08/25 19:58"
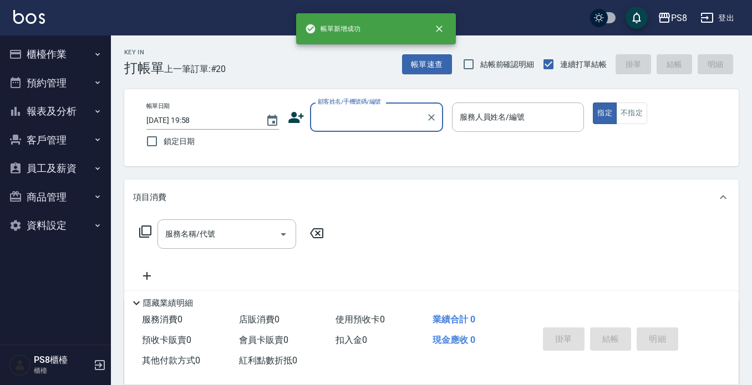
scroll to position [0, 0]
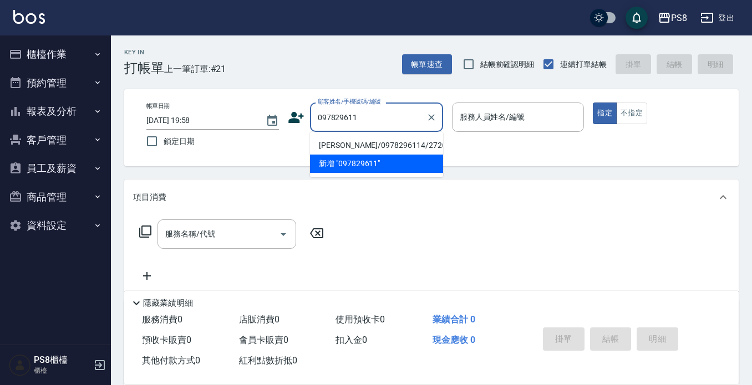
click at [387, 142] on li "謝少庭/0978296114/2726" at bounding box center [376, 145] width 133 height 18
type input "謝少庭/0978296114/2726"
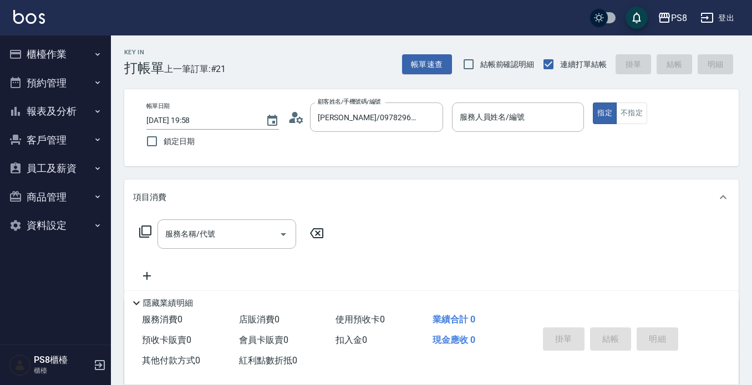
click at [292, 122] on icon at bounding box center [292, 120] width 7 height 5
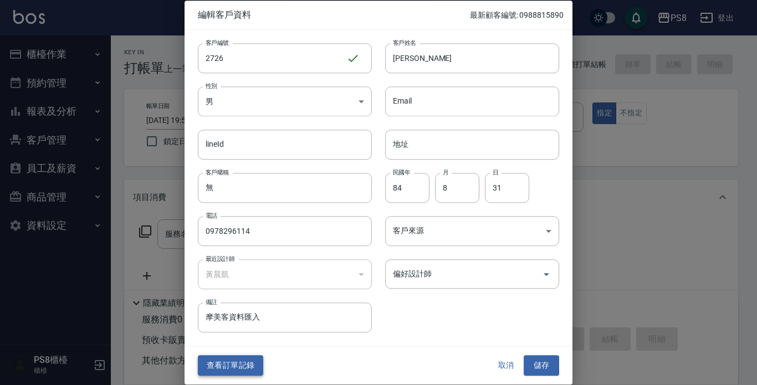
click at [243, 359] on button "查看訂單記錄" at bounding box center [230, 366] width 65 height 21
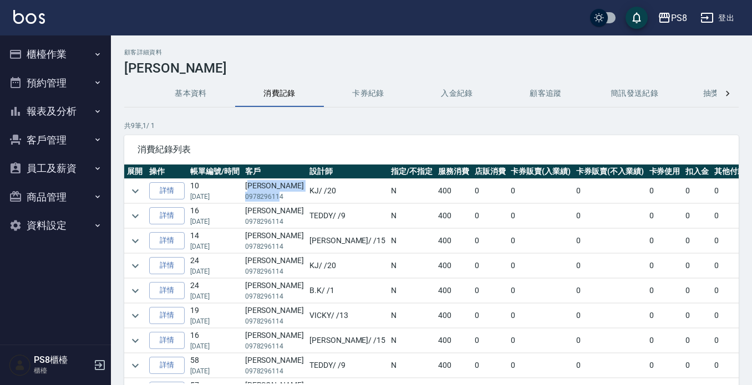
drag, startPoint x: 279, startPoint y: 200, endPoint x: 254, endPoint y: 191, distance: 26.8
click at [254, 191] on td "謝少庭 0978296114" at bounding box center [274, 191] width 64 height 24
click at [306, 196] on td "KJ / /20" at bounding box center [346, 191] width 81 height 24
drag, startPoint x: 287, startPoint y: 198, endPoint x: 244, endPoint y: 198, distance: 42.7
click at [244, 198] on tr "詳情 10 04/22/2025 謝少庭 0978296114 KJ / /20 N 400 0 0 0 0 0 0 400" at bounding box center [475, 191] width 702 height 24
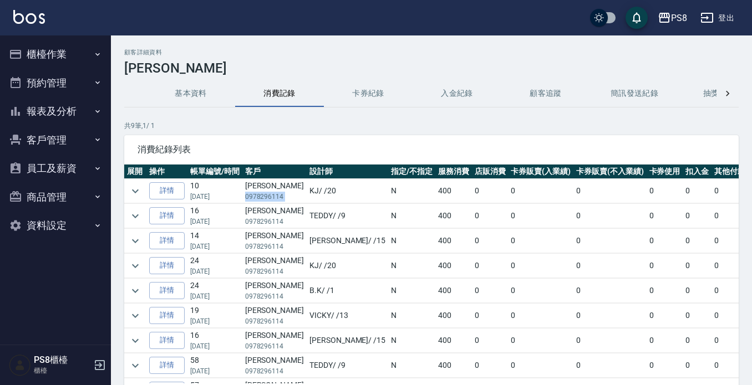
copy p "0978296114"
click at [48, 61] on button "櫃檯作業" at bounding box center [55, 54] width 102 height 29
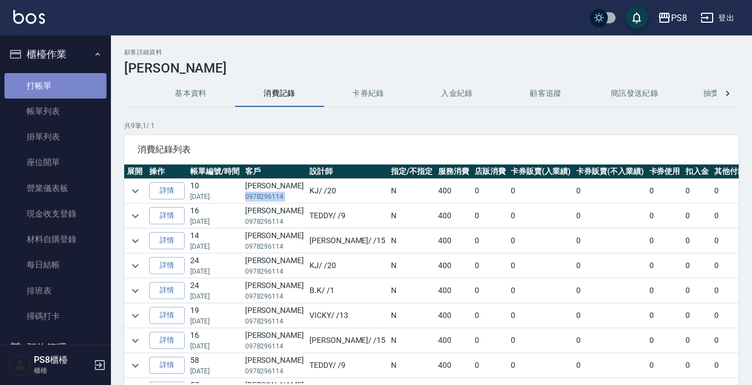
click at [75, 88] on link "打帳單" at bounding box center [55, 85] width 102 height 25
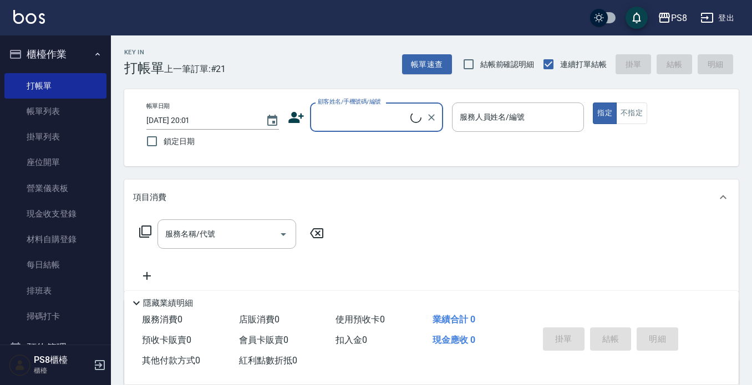
click at [397, 124] on input "顧客姓名/手機號碼/編號" at bounding box center [362, 117] width 95 height 19
click at [417, 142] on li "謝少庭/0978296114/2726" at bounding box center [376, 145] width 133 height 18
type input "謝少庭/0978296114/2726"
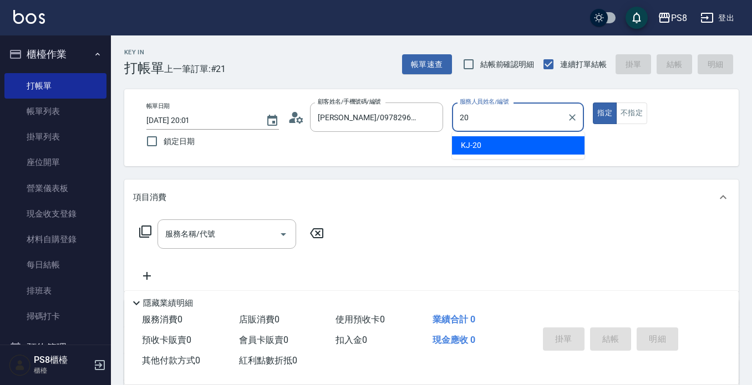
type input "KJ-20"
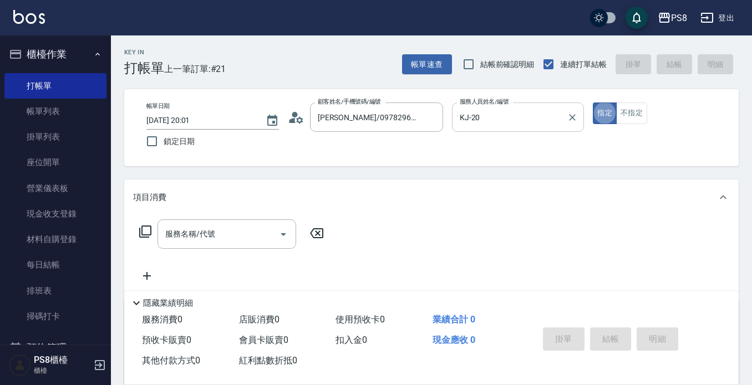
type button "true"
click at [636, 117] on button "不指定" at bounding box center [631, 114] width 31 height 22
click at [256, 224] on div "服務名稱/代號" at bounding box center [226, 233] width 139 height 29
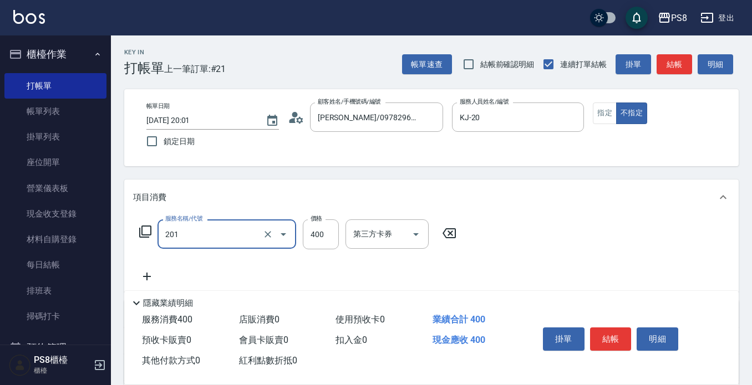
type input "洗剪400(201)"
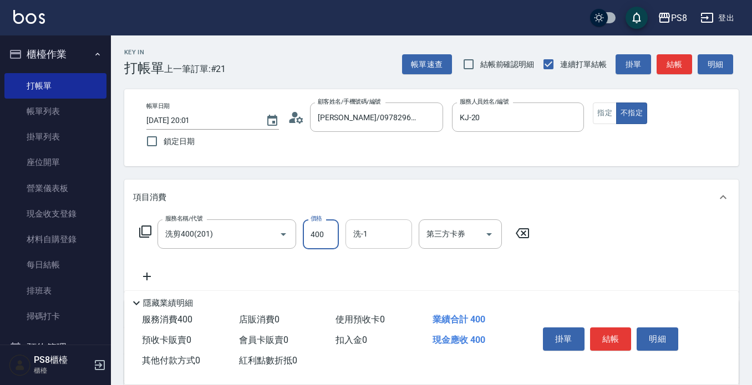
click at [356, 236] on div "洗-1 洗-1" at bounding box center [378, 233] width 67 height 29
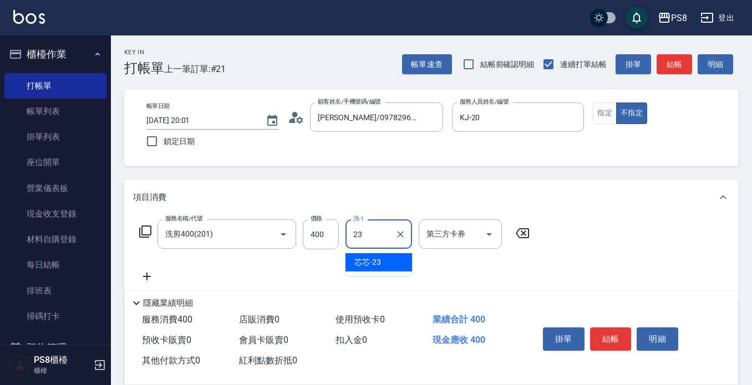
type input "芯芯-23"
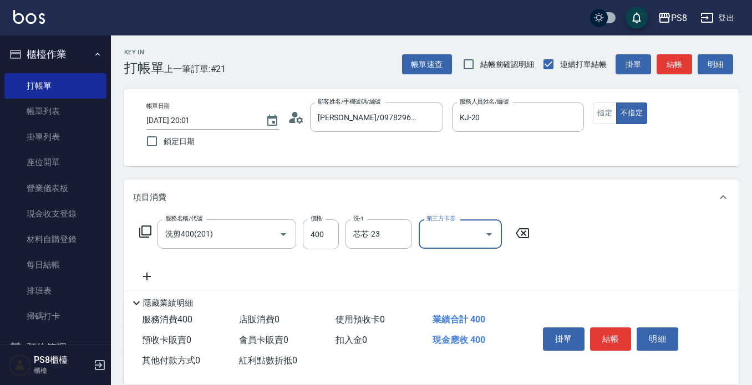
click at [621, 330] on button "結帳" at bounding box center [611, 339] width 42 height 23
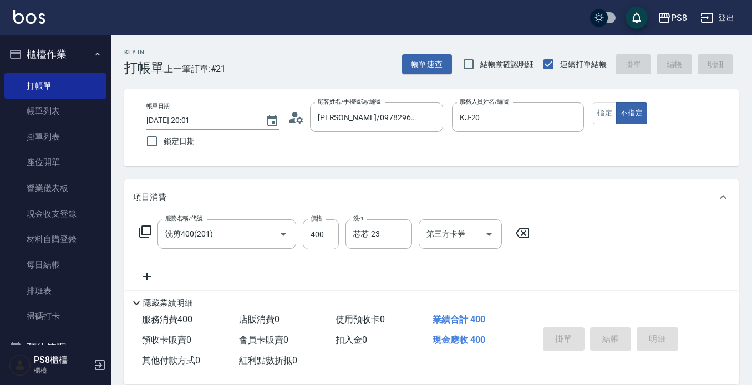
type input "2025/08/25 20:02"
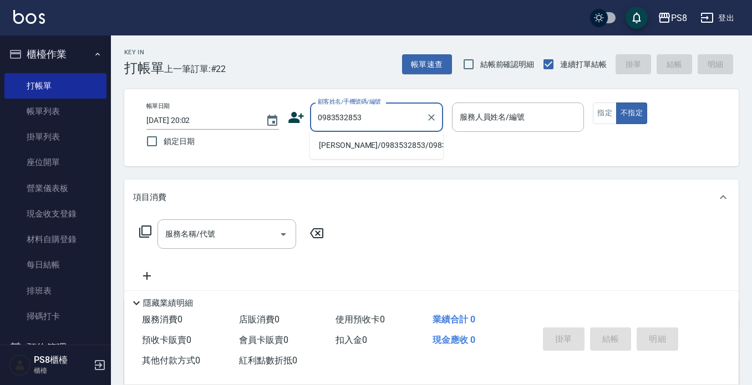
click at [367, 141] on li "陳子曜/0983532853/0983532853" at bounding box center [376, 145] width 133 height 18
type input "陳子曜/0983532853/0983532853"
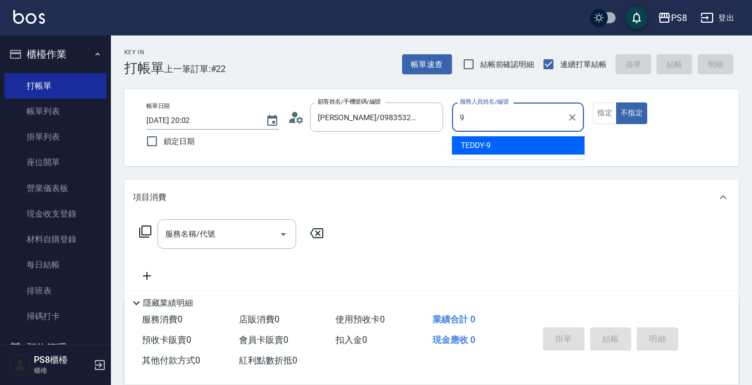
click at [494, 145] on div "TEDDY -9" at bounding box center [518, 145] width 132 height 18
type input "TEDDY-9"
click at [260, 236] on input "服務名稱/代號" at bounding box center [218, 233] width 112 height 19
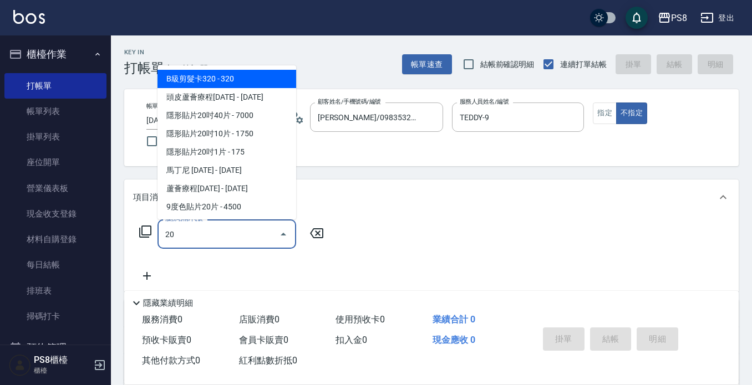
type input "201"
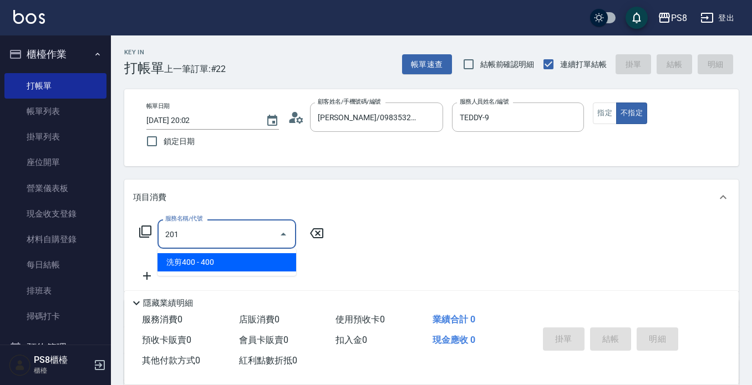
click at [226, 263] on span "洗剪400 - 400" at bounding box center [226, 262] width 139 height 18
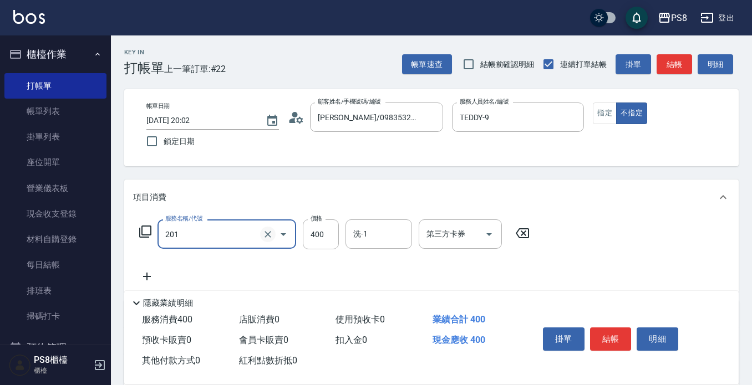
click at [269, 235] on icon "Clear" at bounding box center [267, 234] width 7 height 7
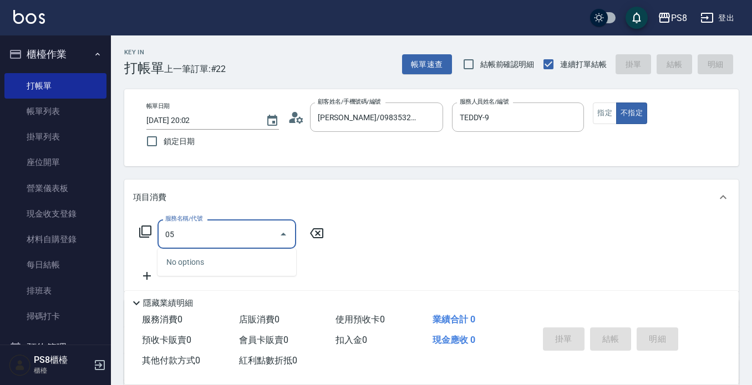
type input "0"
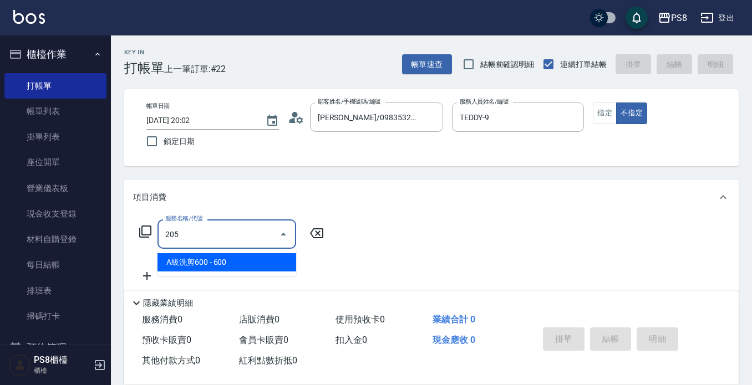
click at [263, 257] on span "A級洗剪600 - 600" at bounding box center [226, 262] width 139 height 18
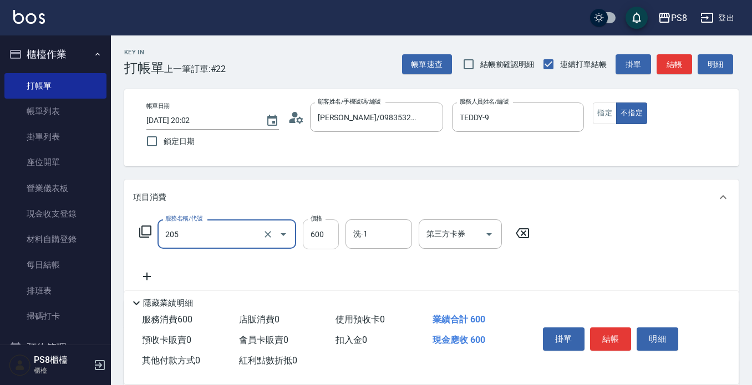
type input "A級洗剪600(205)"
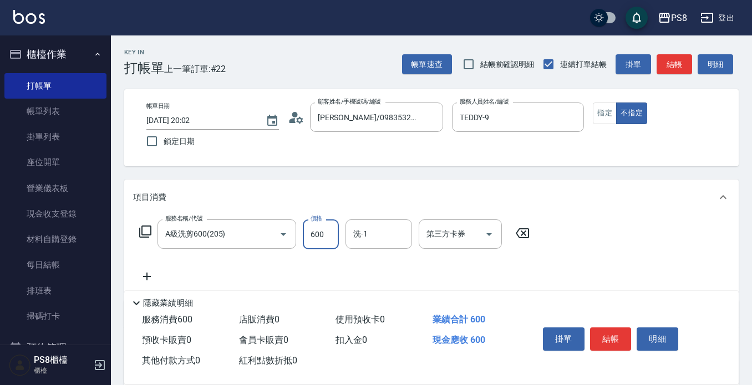
click at [317, 243] on input "600" at bounding box center [321, 234] width 36 height 30
type input "540"
click at [365, 239] on div "洗-1 洗-1" at bounding box center [378, 233] width 67 height 29
click at [619, 337] on button "結帳" at bounding box center [611, 339] width 42 height 23
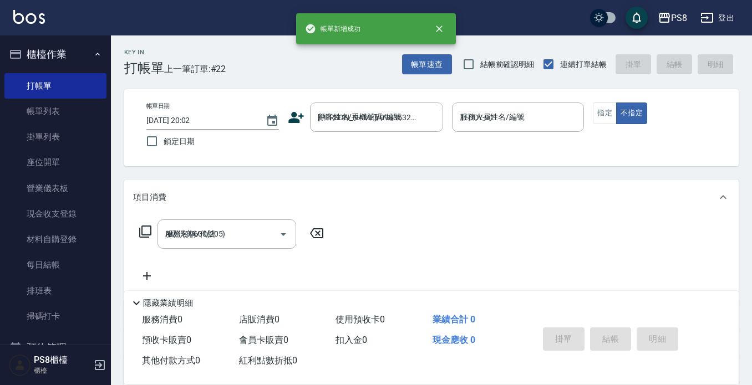
type input "2025/08/25 20:11"
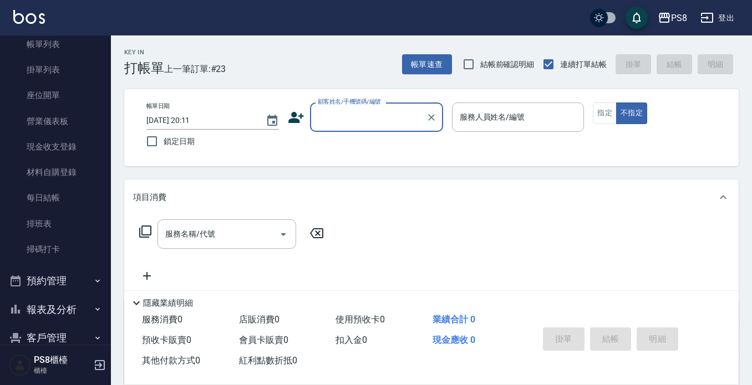
scroll to position [173, 0]
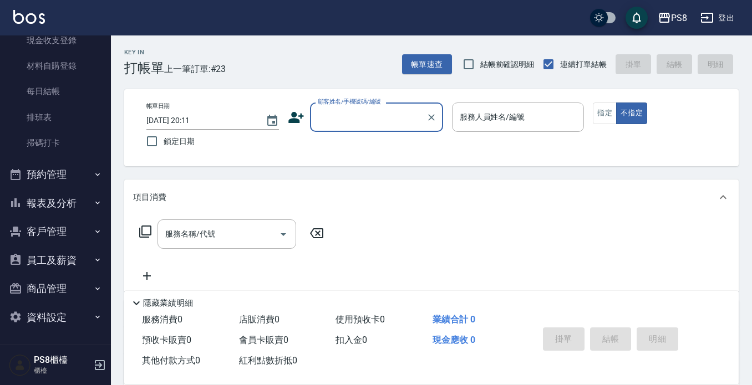
click at [74, 208] on button "報表及分析" at bounding box center [55, 203] width 102 height 29
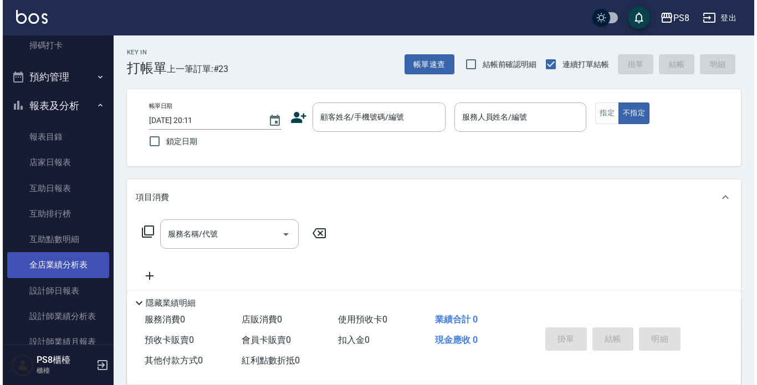
scroll to position [395, 0]
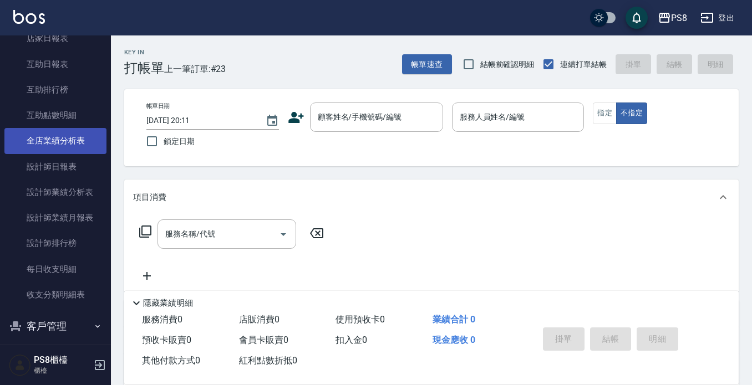
click at [86, 224] on link "設計師業績月報表" at bounding box center [55, 217] width 102 height 25
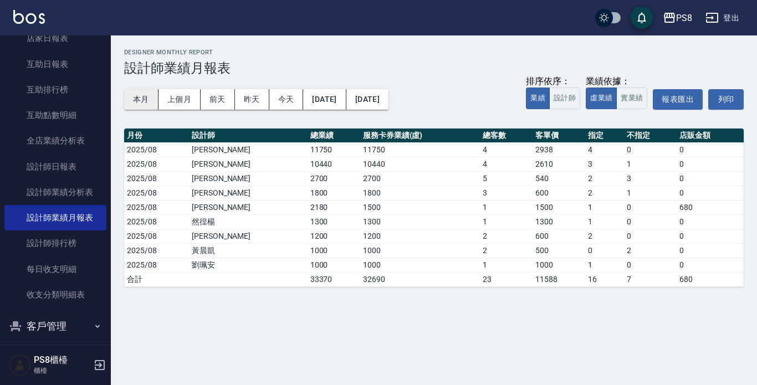
click at [141, 95] on button "本月" at bounding box center [141, 99] width 34 height 21
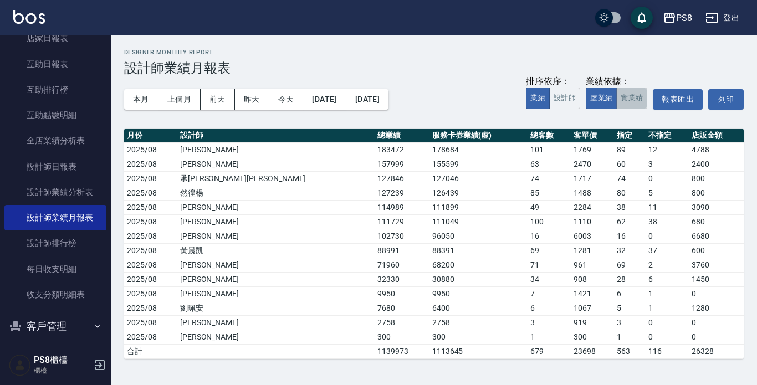
click at [628, 103] on button "實業績" at bounding box center [631, 99] width 31 height 22
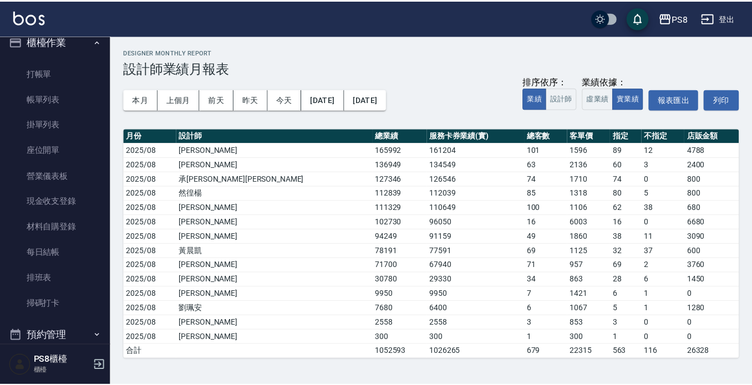
scroll to position [7, 0]
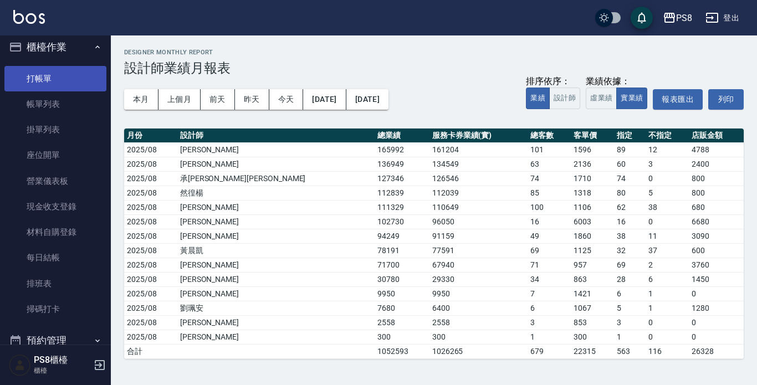
click at [50, 80] on link "打帳單" at bounding box center [55, 78] width 102 height 25
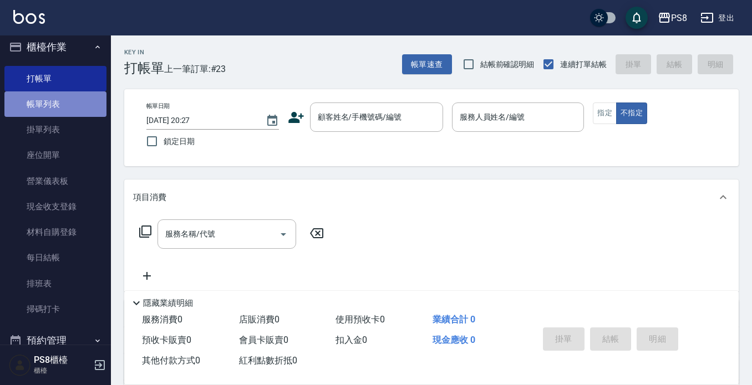
click at [55, 99] on link "帳單列表" at bounding box center [55, 103] width 102 height 25
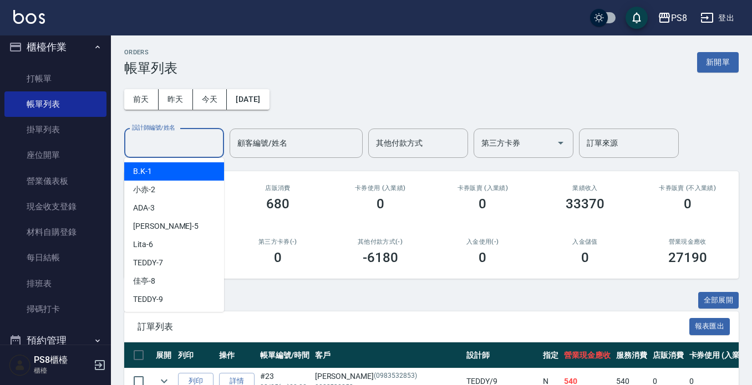
click at [153, 140] on input "設計師編號/姓名" at bounding box center [174, 143] width 90 height 19
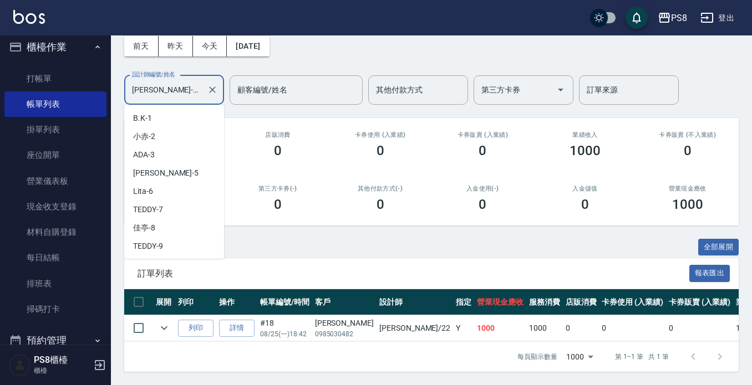
scroll to position [161, 0]
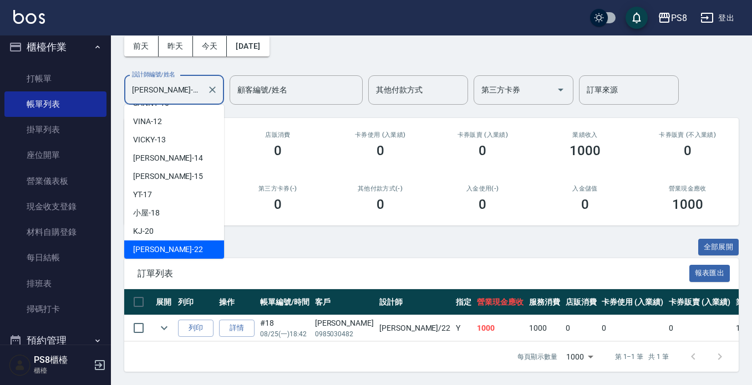
drag, startPoint x: 158, startPoint y: 81, endPoint x: 116, endPoint y: 93, distance: 43.7
click at [116, 93] on div "ORDERS 帳單列表 新開單 前天 昨天 今天 2025/08/25 設計師編號/姓名 珮安-22 設計師編號/姓名 顧客編號/姓名 顧客編號/姓名 其他付…" at bounding box center [431, 183] width 641 height 403
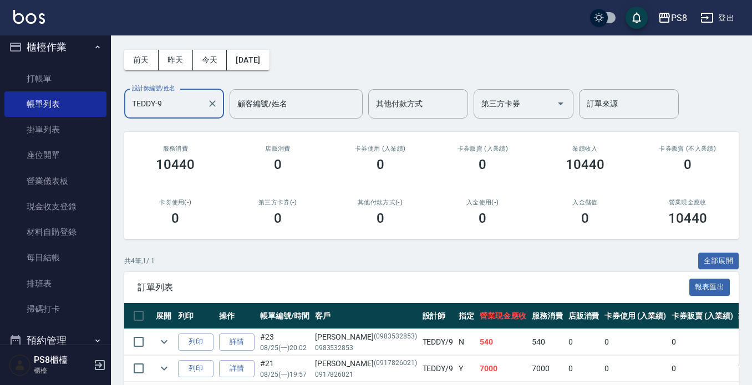
scroll to position [0, 0]
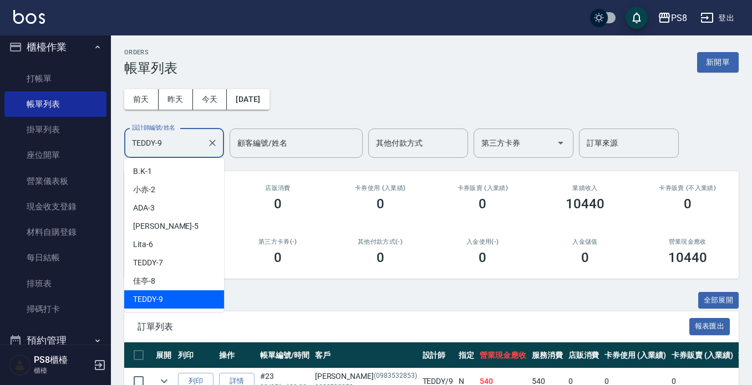
drag, startPoint x: 179, startPoint y: 140, endPoint x: 111, endPoint y: 147, distance: 68.0
click at [106, 149] on div "PS8 登出 櫃檯作業 打帳單 帳單列表 掛單列表 座位開單 營業儀表板 現金收支登錄 材料自購登錄 每日結帳 排班表 掃碼打卡 預約管理 預約管理 單日預約…" at bounding box center [376, 259] width 752 height 518
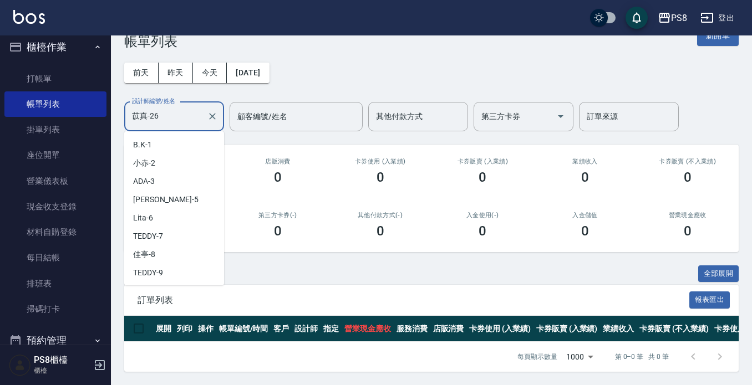
scroll to position [216, 0]
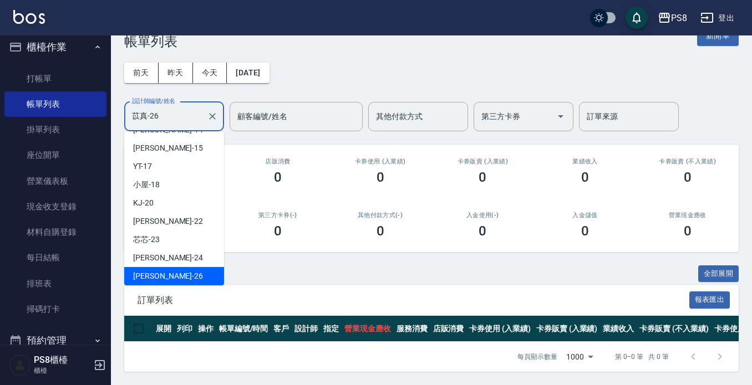
drag, startPoint x: 149, startPoint y: 106, endPoint x: 113, endPoint y: 111, distance: 36.9
click at [113, 111] on div "ORDERS 帳單列表 新開單 前天 昨天 今天 2025/08/25 設計師編號/姓名 苡真-26 設計師編號/姓名 顧客編號/姓名 顧客編號/姓名 其他付…" at bounding box center [431, 197] width 641 height 376
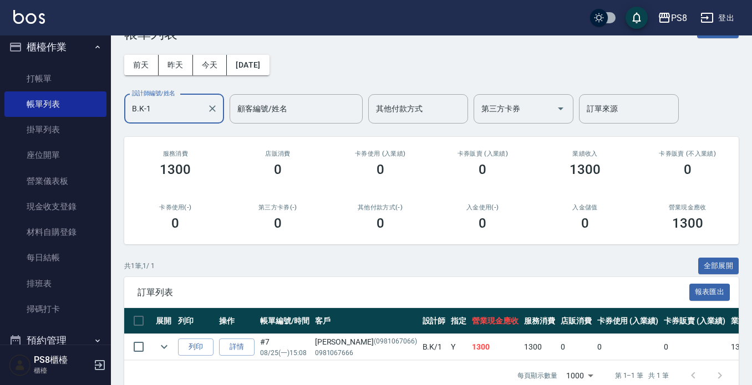
scroll to position [63, 0]
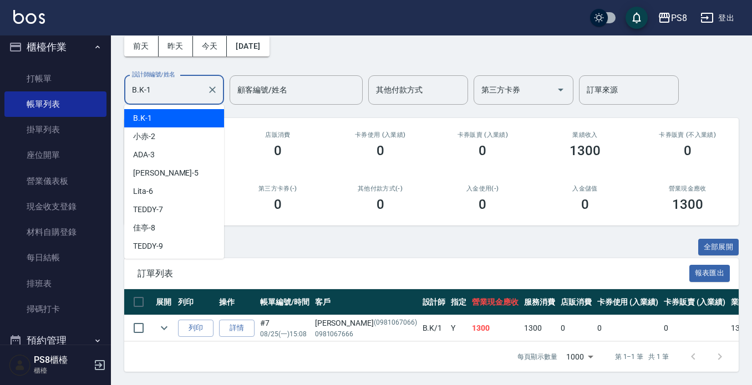
drag, startPoint x: 151, startPoint y: 88, endPoint x: 111, endPoint y: 88, distance: 39.9
click at [111, 88] on div "PS8 登出 櫃檯作業 打帳單 帳單列表 掛單列表 座位開單 營業儀表板 現金收支登錄 材料自購登錄 每日結帳 排班表 掃碼打卡 預約管理 預約管理 單日預約…" at bounding box center [376, 166] width 752 height 438
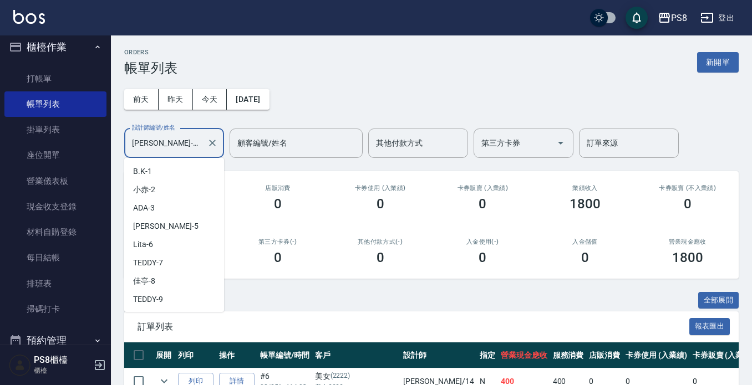
scroll to position [70, 0]
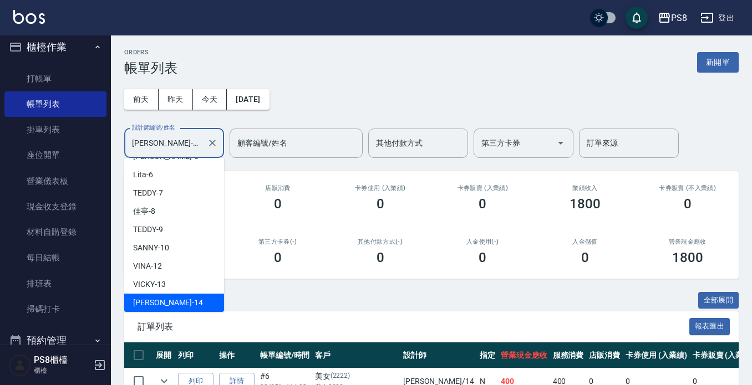
drag, startPoint x: 171, startPoint y: 141, endPoint x: 114, endPoint y: 144, distance: 57.7
click at [114, 144] on div "ORDERS 帳單列表 新開單 前天 昨天 今天 2025/08/25 設計師編號/姓名 Joan-14 設計師編號/姓名 顧客編號/姓名 顧客編號/姓名 其…" at bounding box center [431, 263] width 641 height 456
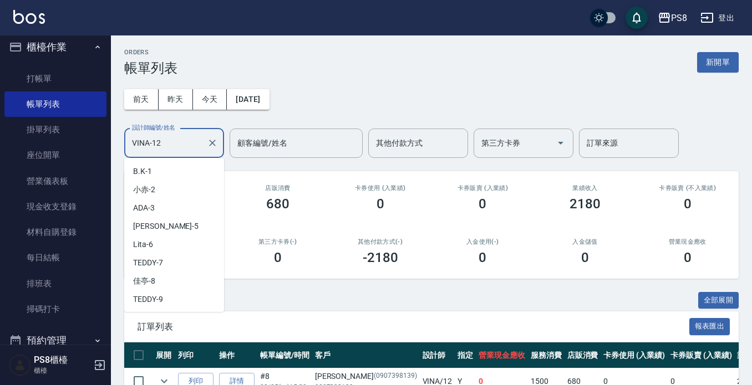
scroll to position [33, 0]
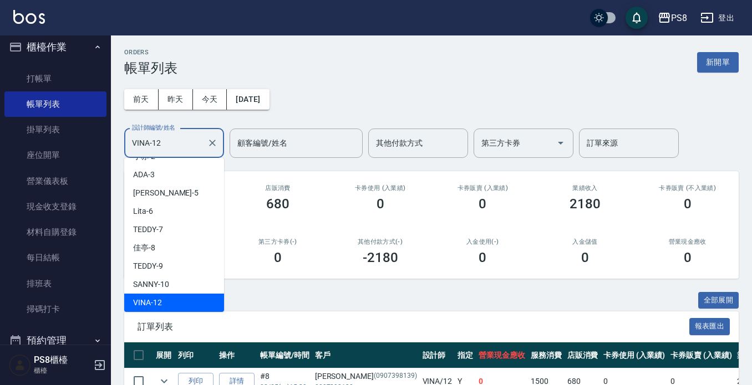
drag, startPoint x: 183, startPoint y: 145, endPoint x: 104, endPoint y: 145, distance: 79.3
click at [104, 145] on div "PS8 登出 櫃檯作業 打帳單 帳單列表 掛單列表 座位開單 營業儀表板 現金收支登錄 材料自購登錄 每日結帳 排班表 掃碼打卡 預約管理 預約管理 單日預約…" at bounding box center [376, 219] width 752 height 438
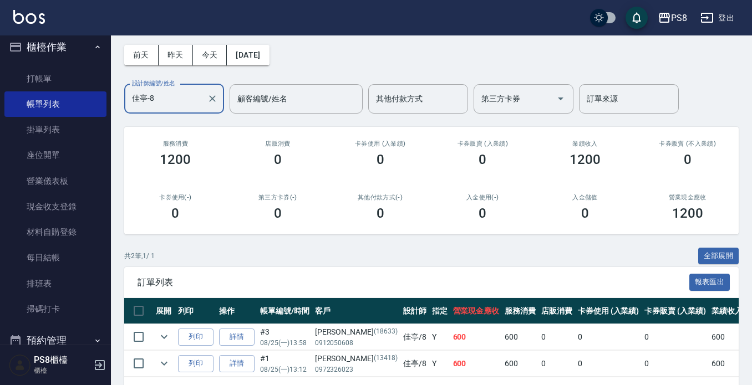
scroll to position [89, 0]
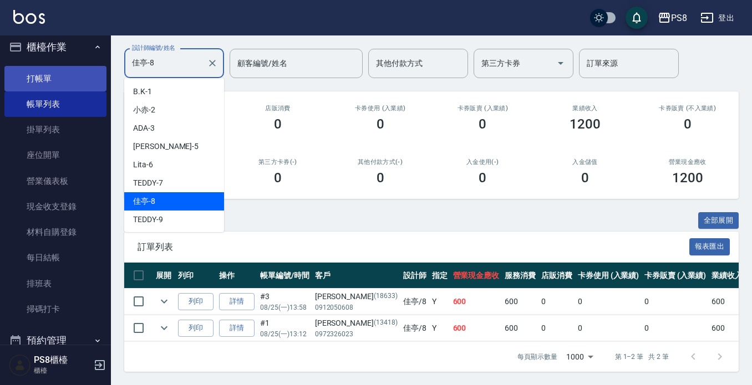
drag, startPoint x: 168, startPoint y: 50, endPoint x: 84, endPoint y: 83, distance: 90.4
click at [115, 71] on div "ORDERS 帳單列表 新開單 前天 昨天 今天 2025/08/25 設計師編號/姓名 佳亭-8 設計師編號/姓名 顧客編號/姓名 顧客編號/姓名 其他付款…" at bounding box center [431, 171] width 641 height 430
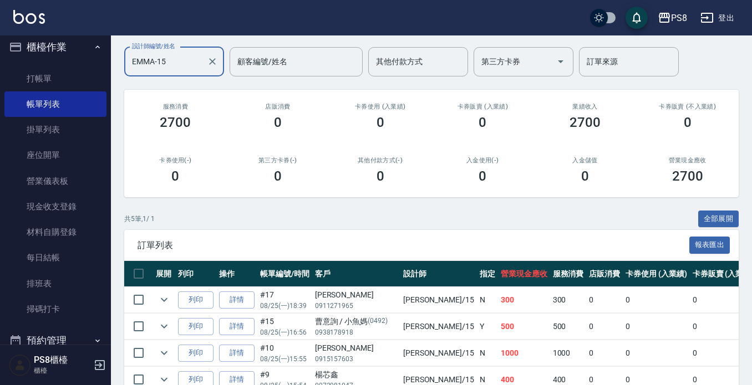
scroll to position [0, 0]
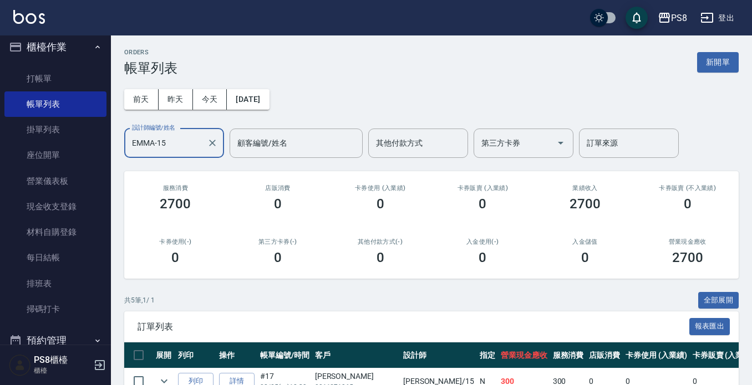
drag, startPoint x: 146, startPoint y: 163, endPoint x: 134, endPoint y: 161, distance: 12.4
click at [133, 165] on div "ORDERS 帳單列表 新開單 前天 昨天 今天 2025/08/25 設計師編號/姓名 EMMA-15 設計師編號/姓名 顧客編號/姓名 顧客編號/姓名 其…" at bounding box center [431, 289] width 641 height 509
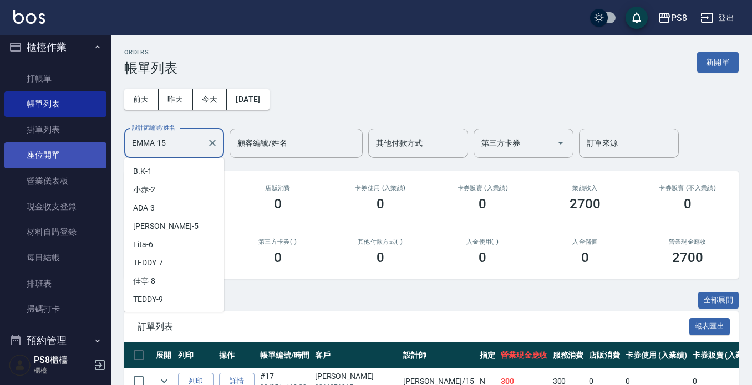
scroll to position [88, 0]
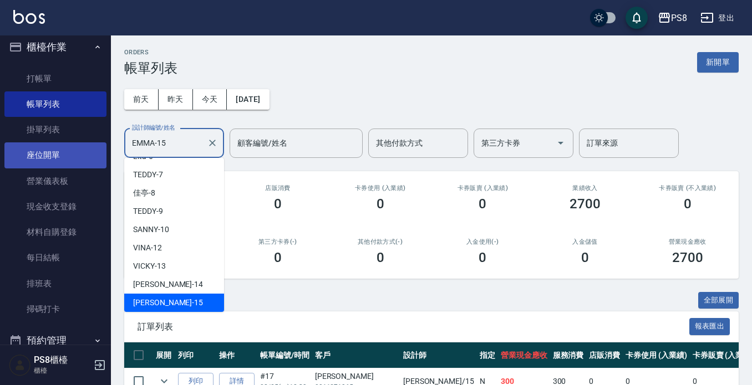
drag, startPoint x: 170, startPoint y: 144, endPoint x: 62, endPoint y: 161, distance: 109.4
click at [62, 161] on div "PS8 登出 櫃檯作業 打帳單 帳單列表 掛單列表 座位開單 營業儀表板 現金收支登錄 材料自購登錄 每日結帳 排班表 掃碼打卡 預約管理 預約管理 單日預約…" at bounding box center [376, 272] width 752 height 545
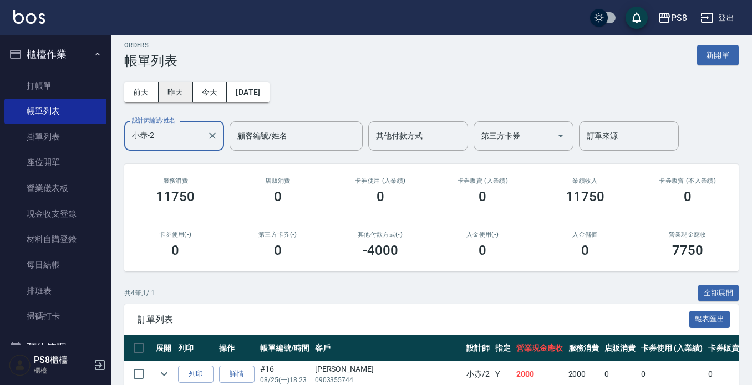
scroll to position [0, 0]
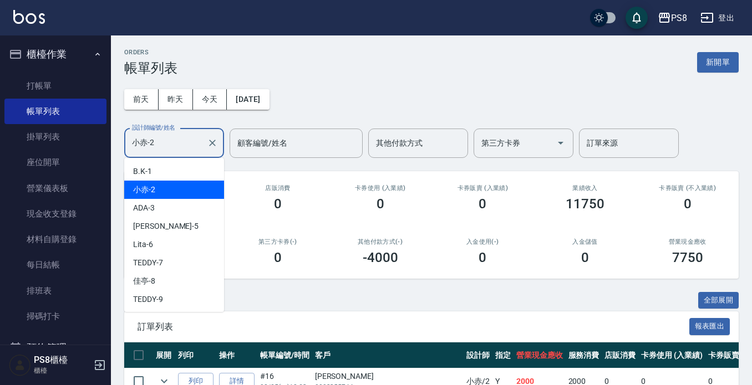
drag, startPoint x: 177, startPoint y: 136, endPoint x: 126, endPoint y: 144, distance: 51.6
click at [126, 144] on div "小赤-2 設計師編號/姓名" at bounding box center [174, 143] width 100 height 29
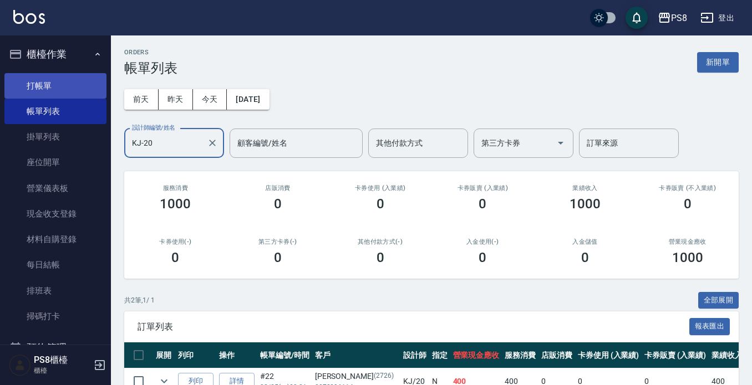
type input "KJ-20"
click at [67, 81] on link "打帳單" at bounding box center [55, 85] width 102 height 25
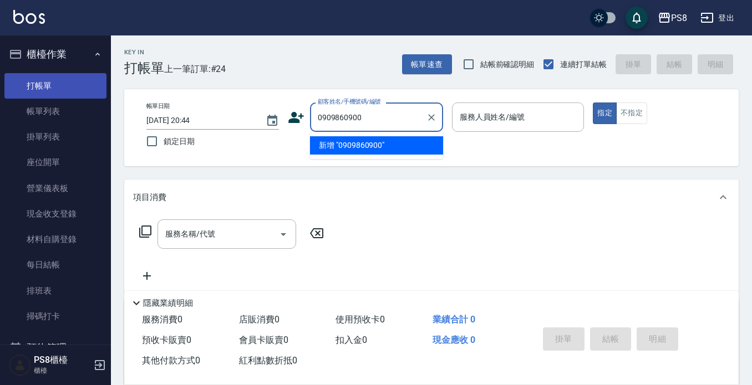
type input "0909860900"
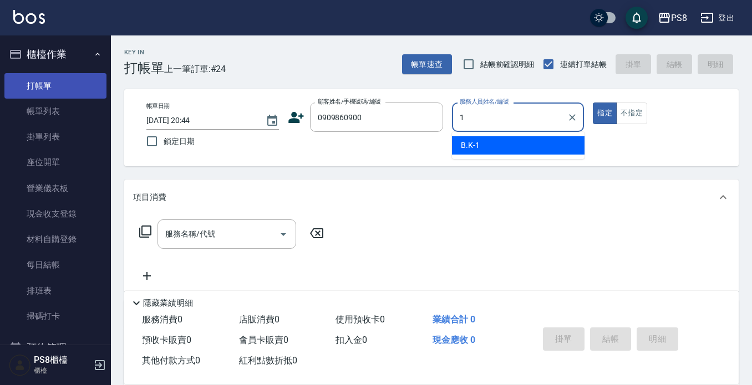
type input "B.K-1"
type button "true"
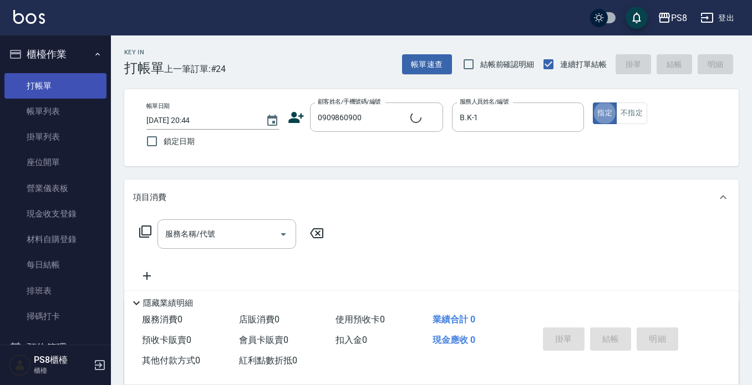
type input "vivi/0909860900/0966138983"
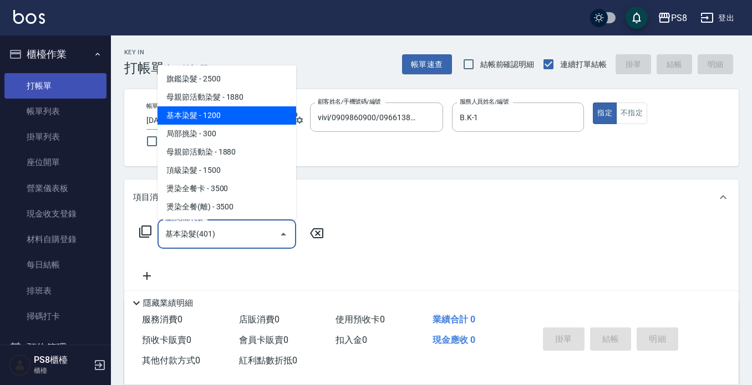
type input "基本染髮(401)"
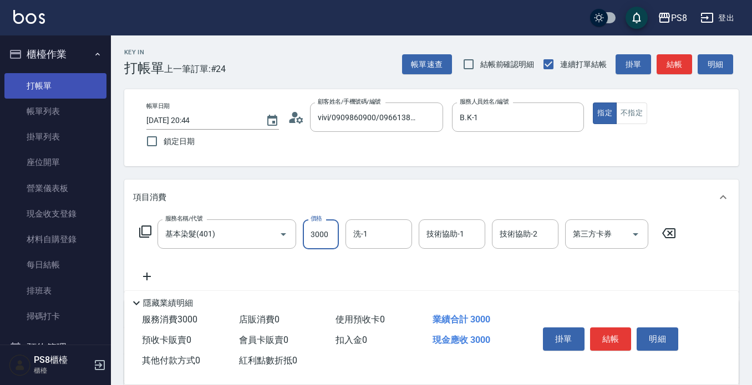
type input "3000"
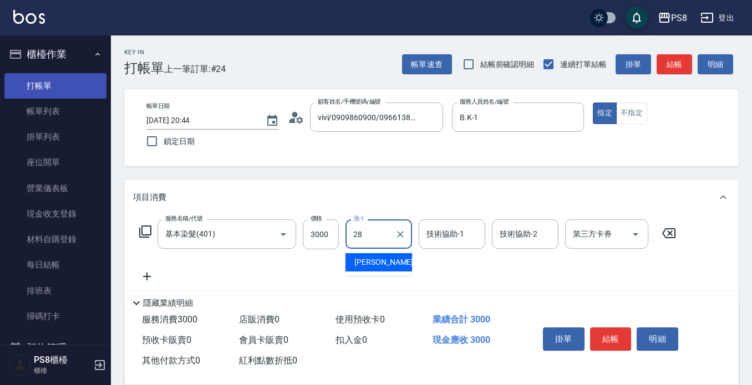
type input "姵蓁-28"
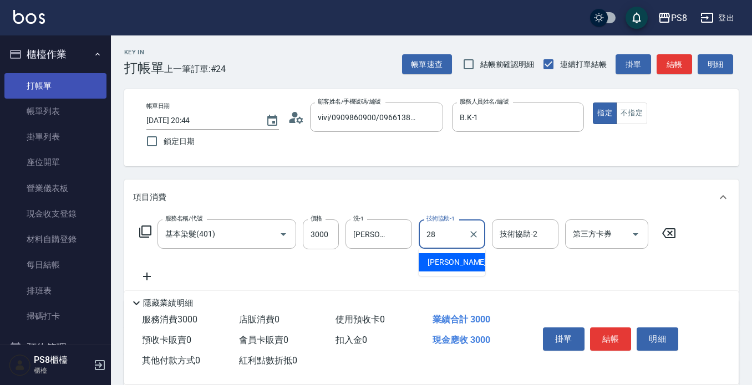
type input "姵蓁-28"
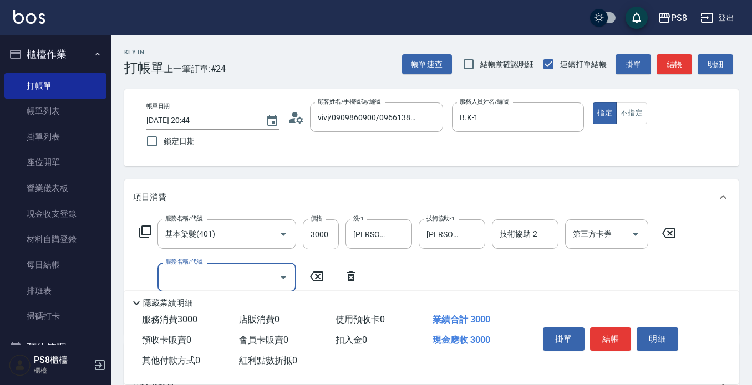
scroll to position [55, 0]
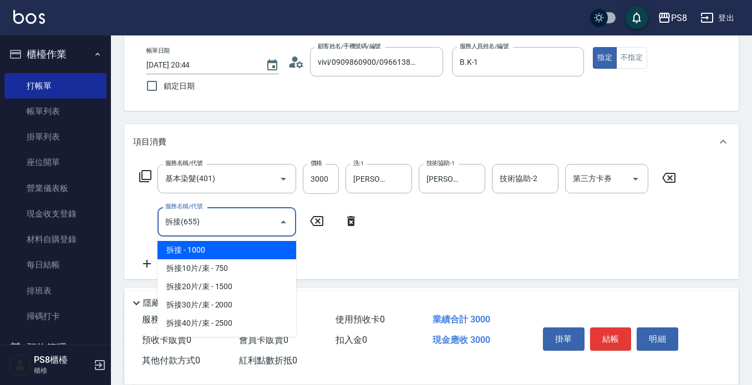
type input "拆接(655)"
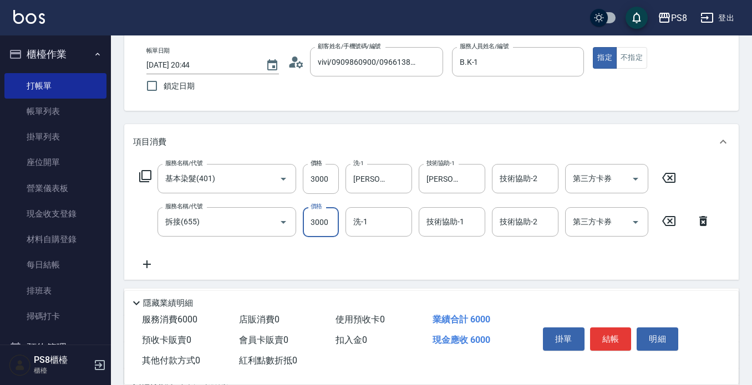
type input "3000"
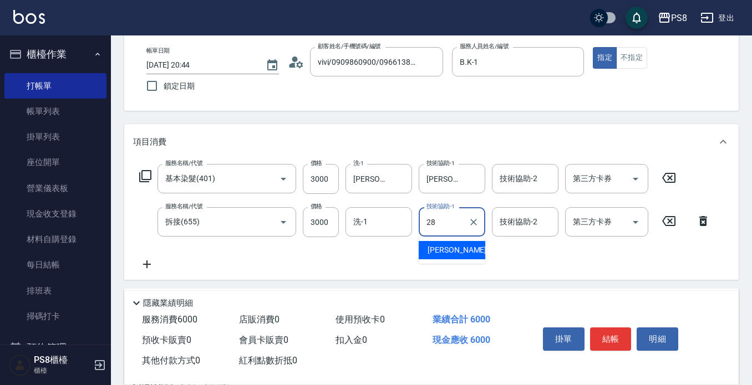
type input "姵蓁-28"
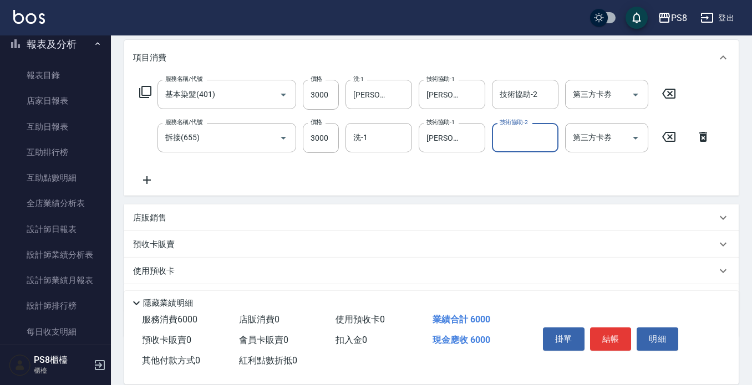
scroll to position [198, 0]
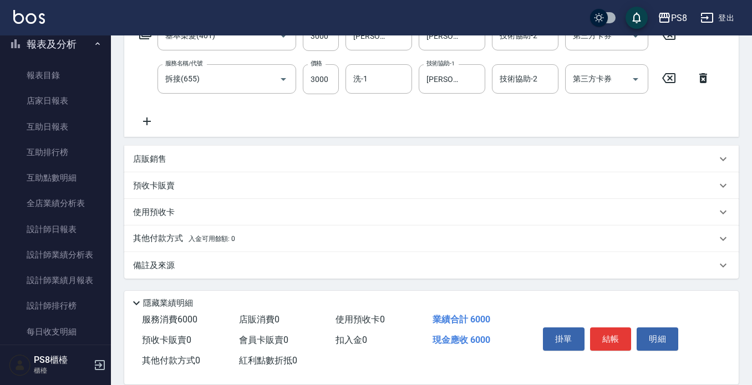
click at [243, 211] on div "使用預收卡" at bounding box center [424, 213] width 583 height 12
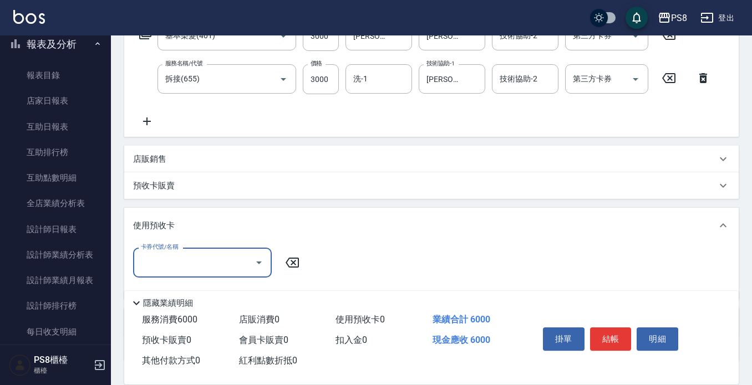
scroll to position [0, 0]
click at [243, 211] on div "使用預收卡" at bounding box center [431, 225] width 614 height 35
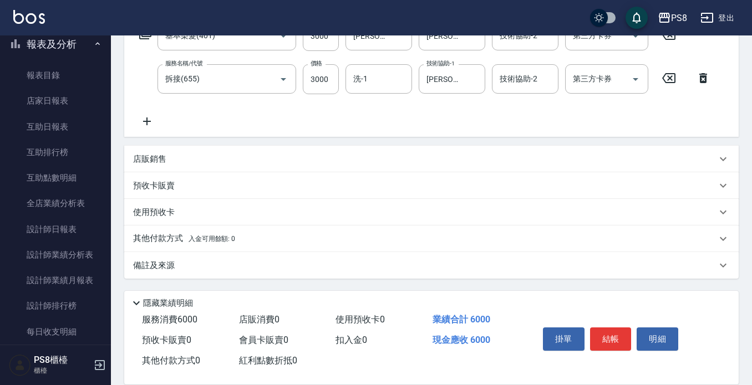
click at [239, 236] on div "其他付款方式 入金可用餘額: 0" at bounding box center [424, 239] width 583 height 12
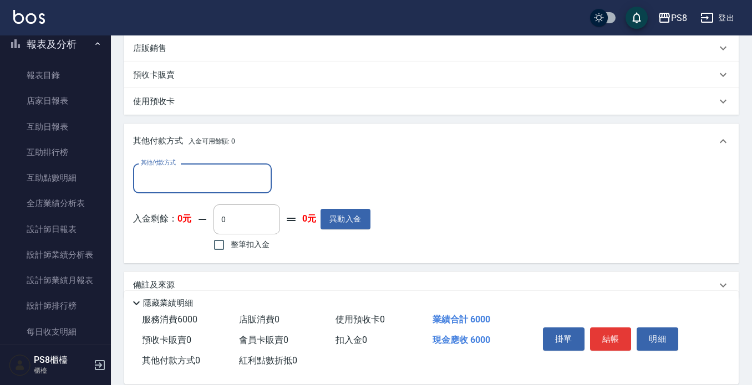
click at [190, 171] on input "其他付款方式" at bounding box center [202, 177] width 129 height 19
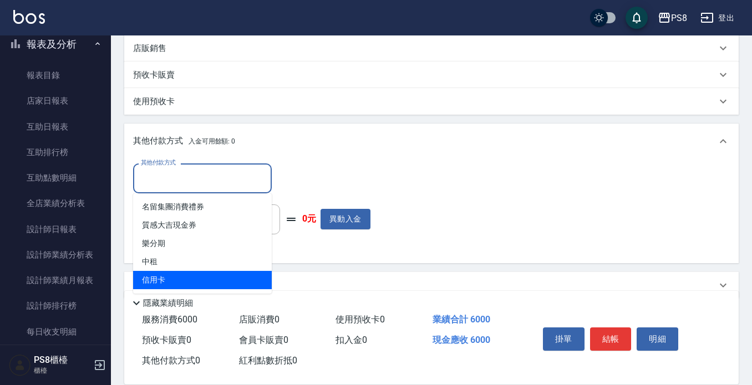
click at [188, 275] on span "信用卡" at bounding box center [202, 280] width 139 height 18
type input "信用卡"
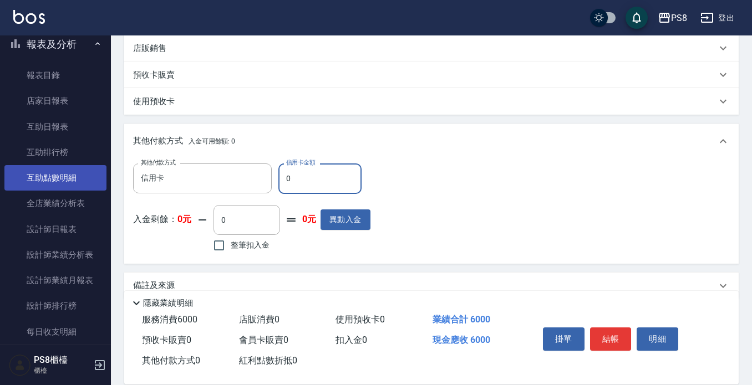
drag, startPoint x: 306, startPoint y: 175, endPoint x: 99, endPoint y: 190, distance: 208.3
click at [99, 190] on div "PS8 登出 櫃檯作業 打帳單 帳單列表 掛單列表 座位開單 營業儀表板 現金收支登錄 材料自購登錄 每日結帳 排班表 掃碼打卡 預約管理 預約管理 單日預約…" at bounding box center [376, 48] width 752 height 715
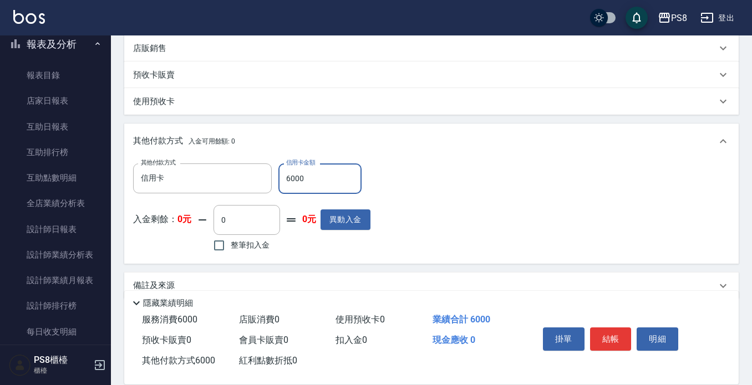
type input "6000"
click at [618, 334] on button "結帳" at bounding box center [611, 339] width 42 height 23
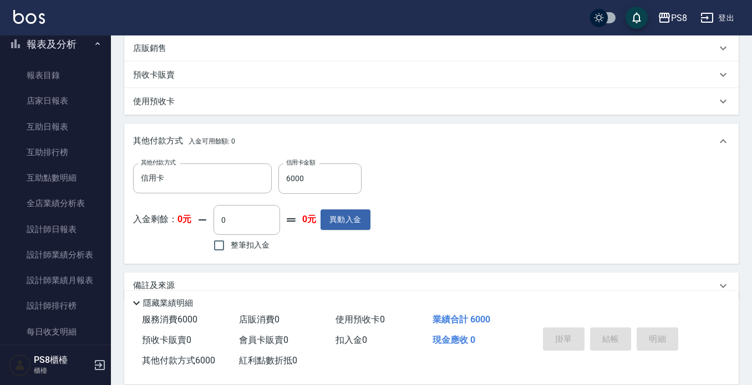
type input "2025/08/25 20:45"
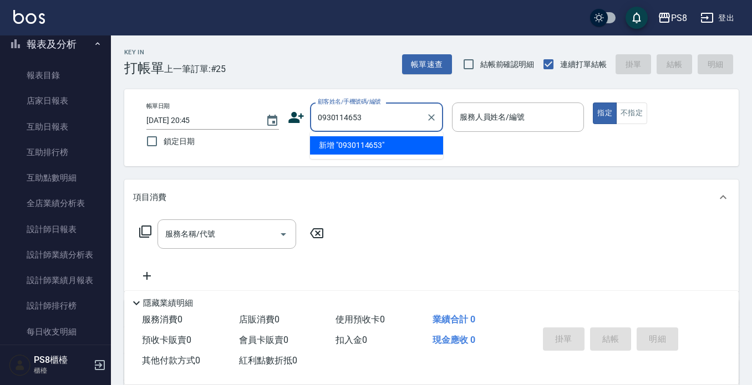
type input "0930114653"
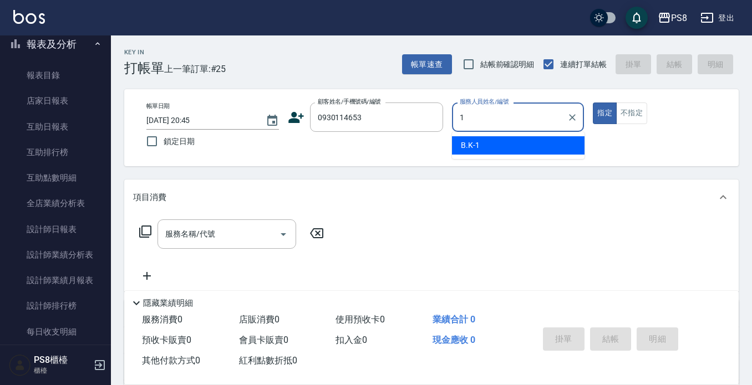
type input "B.K-1"
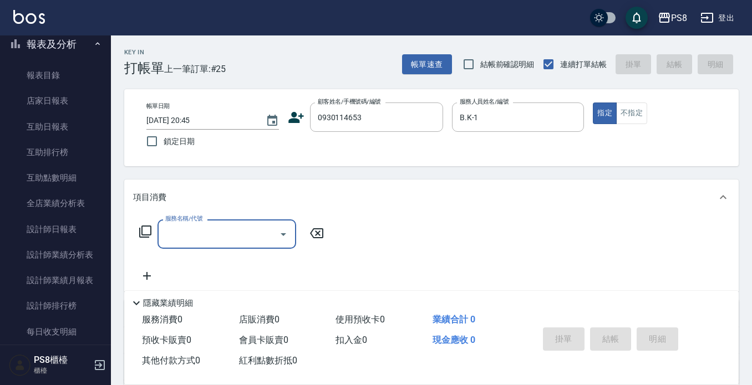
type input "謝易賢/0930114653/11043"
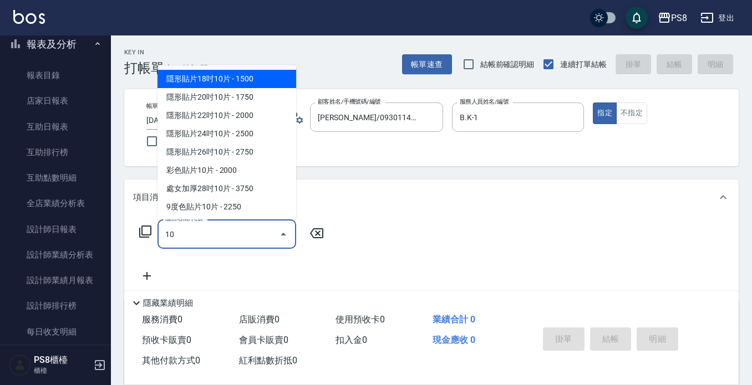
type input "1"
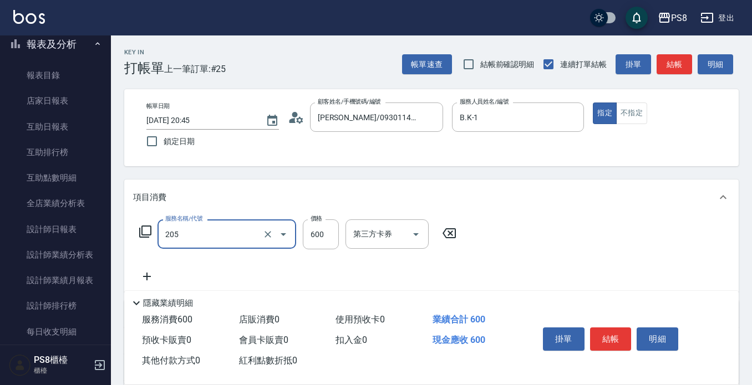
type input "A級洗剪600(205)"
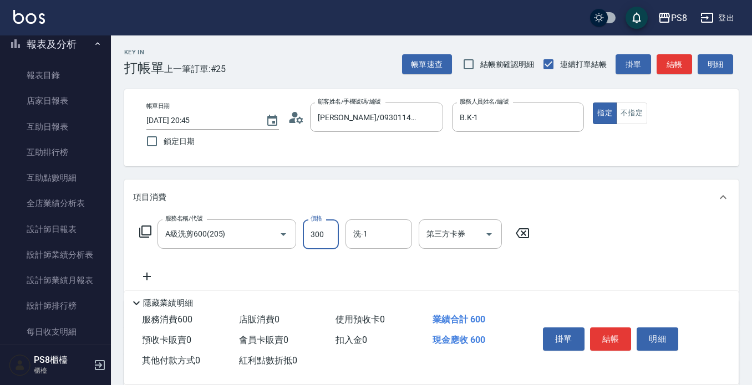
type input "300"
type input "203"
drag, startPoint x: 385, startPoint y: 233, endPoint x: 388, endPoint y: 226, distance: 7.7
click at [387, 232] on input "洗-1" at bounding box center [378, 233] width 57 height 19
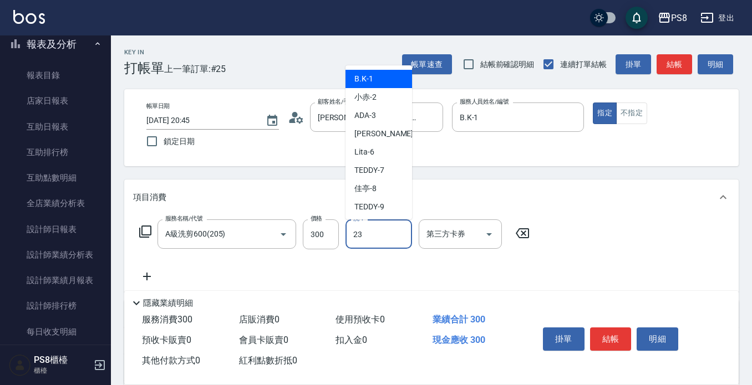
type input "芯芯-23"
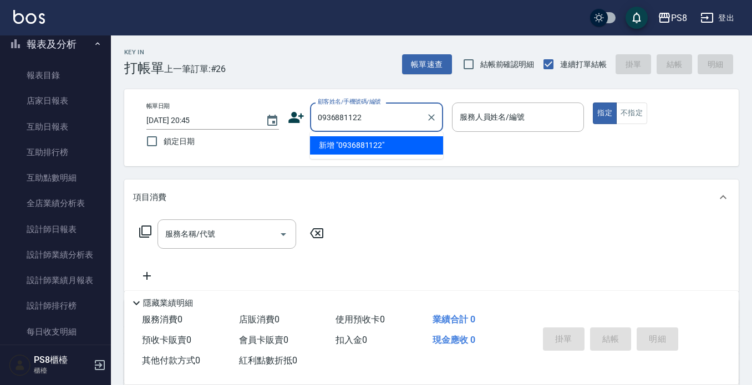
type input "0936881122"
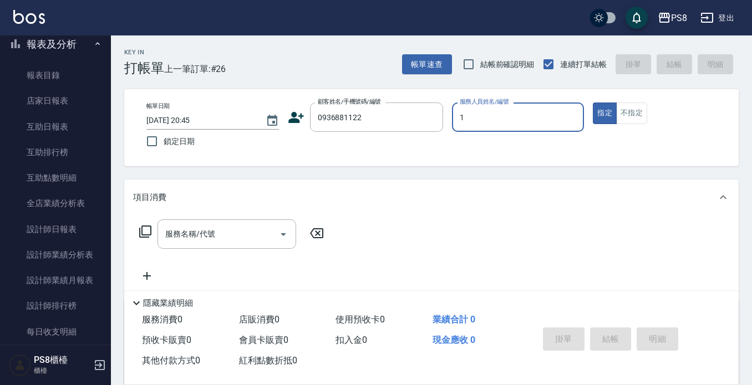
type input "B.K-1"
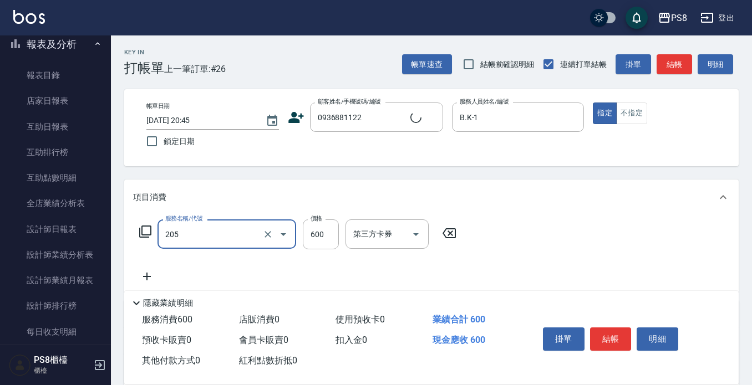
type input "205"
type input "賴怡臻/0936881122/10374"
type input "A級洗剪600(205)"
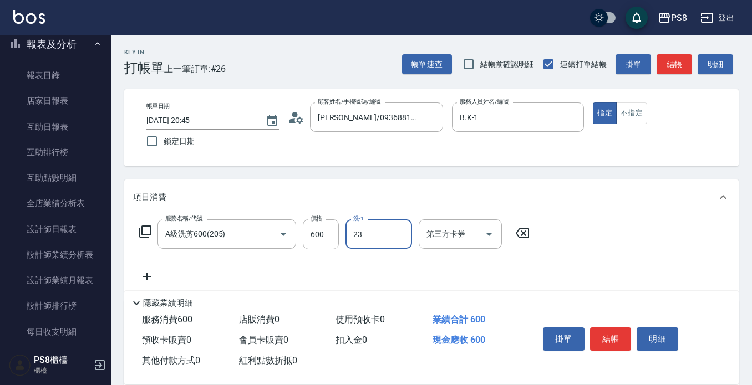
type input "芯芯-23"
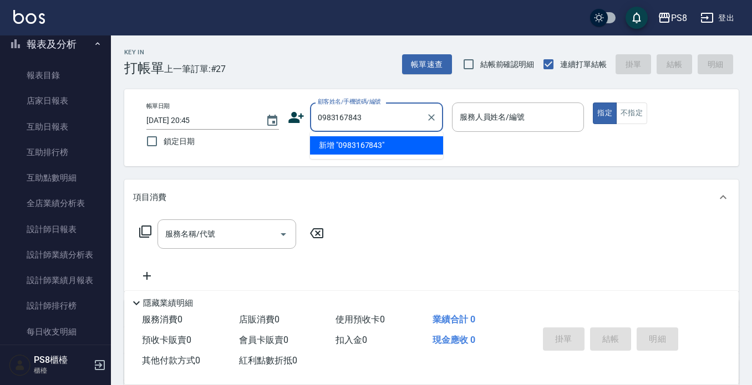
type input "0983167843"
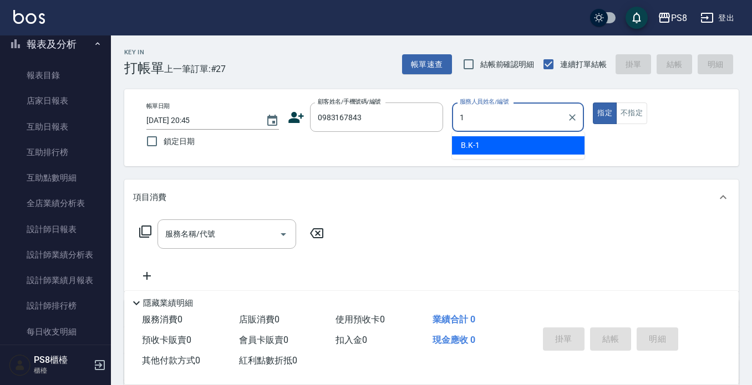
type input "B.K-1"
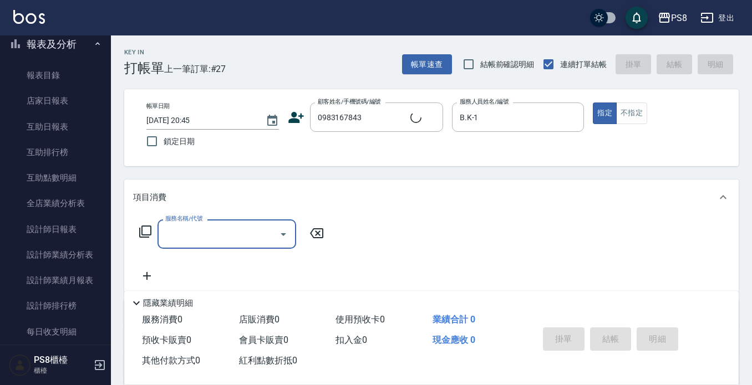
type input "鄭瑋諭/0983167843/17264"
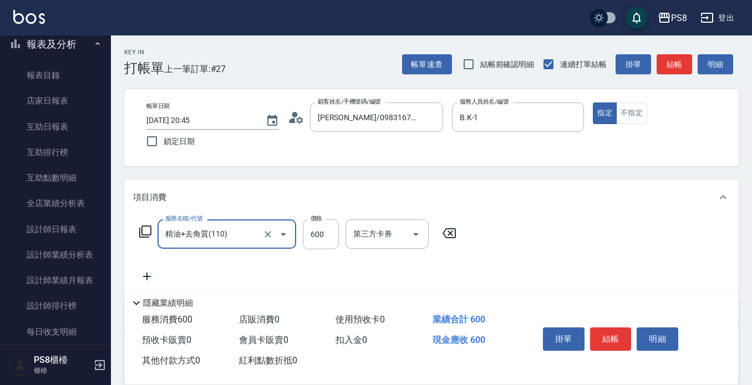
type input "精油+去角質(110)"
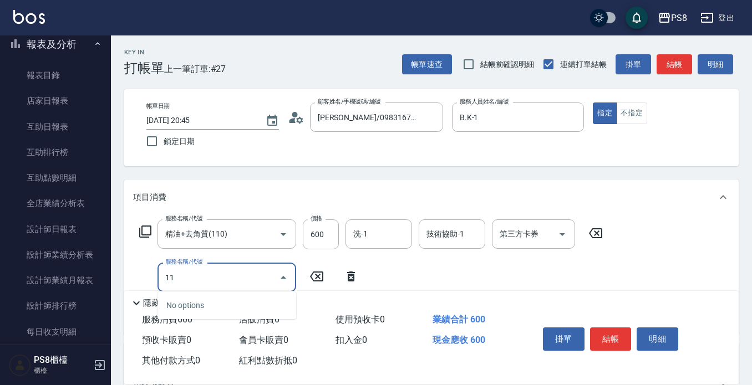
type input "1"
type input "精油+去角質(110)"
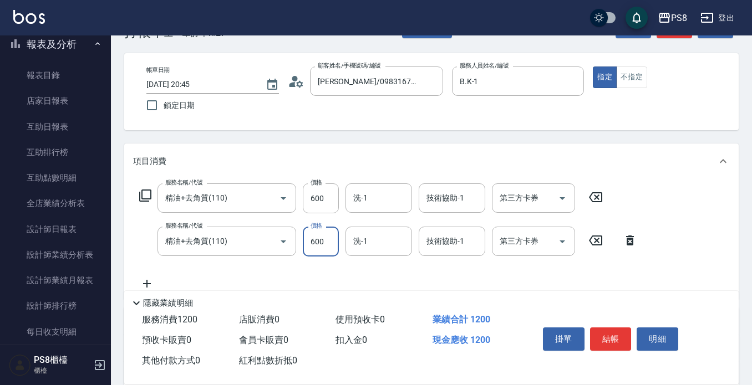
scroll to position [55, 0]
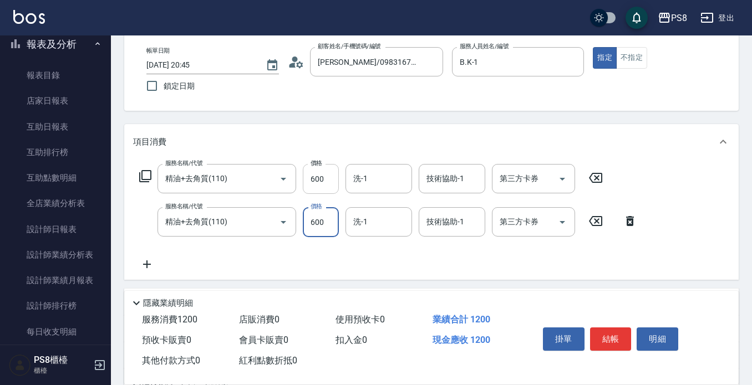
click at [327, 183] on input "600" at bounding box center [321, 179] width 36 height 30
type input "900"
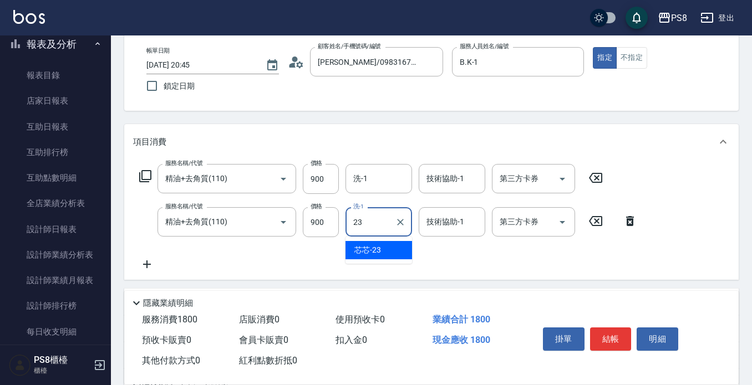
type input "芯芯-23"
drag, startPoint x: 417, startPoint y: 103, endPoint x: 405, endPoint y: 103, distance: 12.2
drag, startPoint x: 355, startPoint y: 130, endPoint x: 349, endPoint y: 117, distance: 14.1
drag, startPoint x: 306, startPoint y: 125, endPoint x: 311, endPoint y: 121, distance: 6.0
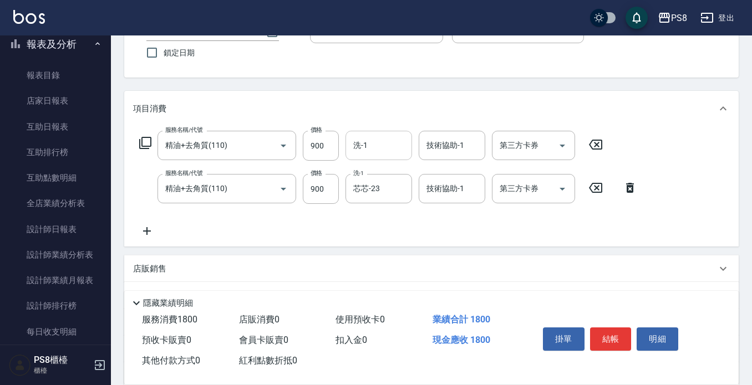
scroll to position [108, 0]
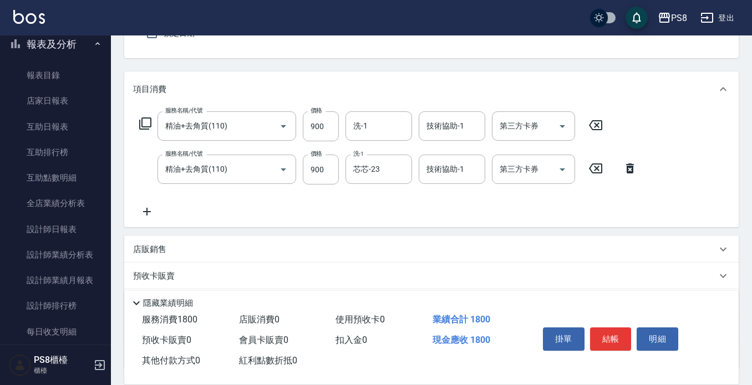
click at [448, 171] on input "技術協助-1" at bounding box center [451, 169] width 57 height 19
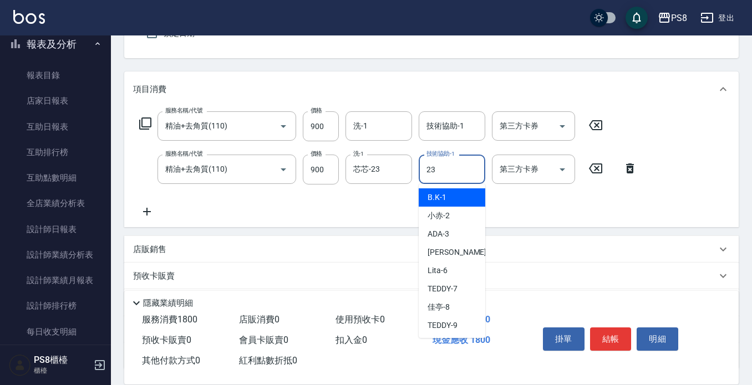
type input "芯芯-23"
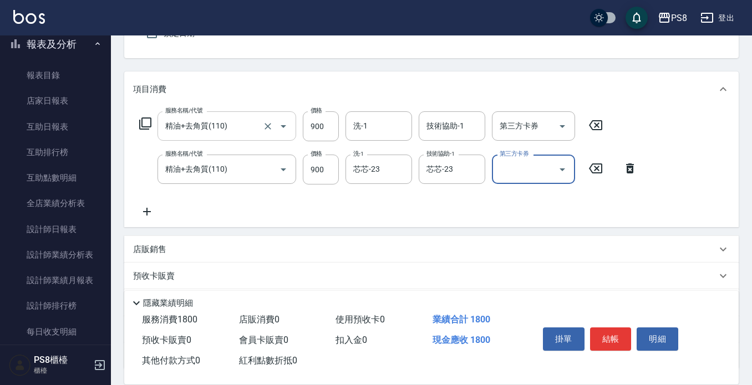
click at [249, 127] on input "精油+去角質(110)" at bounding box center [211, 125] width 98 height 19
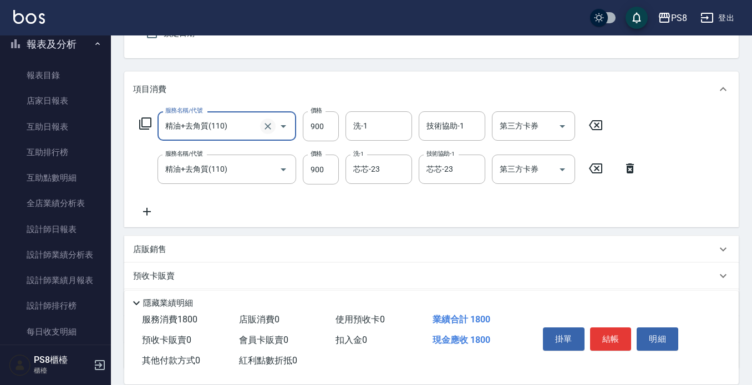
click at [265, 125] on icon "Clear" at bounding box center [267, 126] width 11 height 11
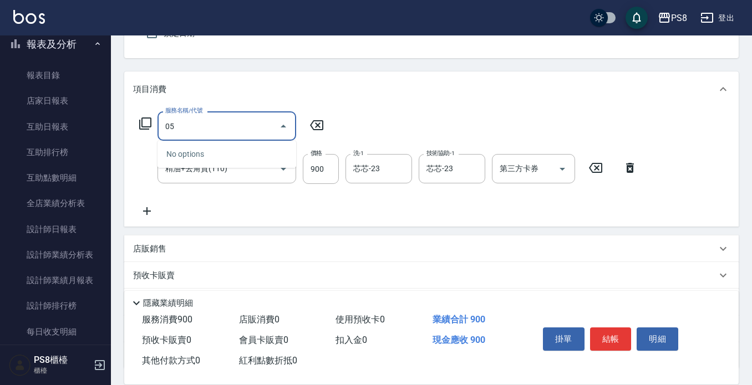
type input "0"
type input "\"
type input "A級洗剪600(205)"
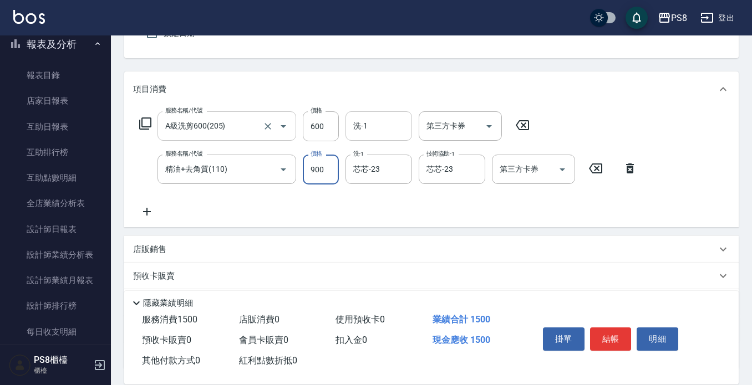
click at [382, 125] on input "洗-1" at bounding box center [378, 125] width 57 height 19
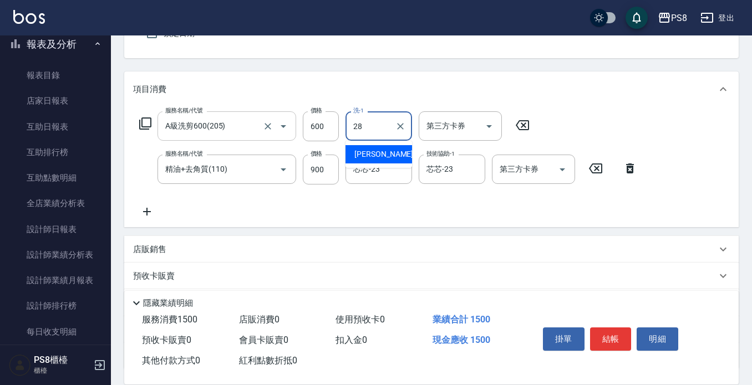
type input "姵蓁-28"
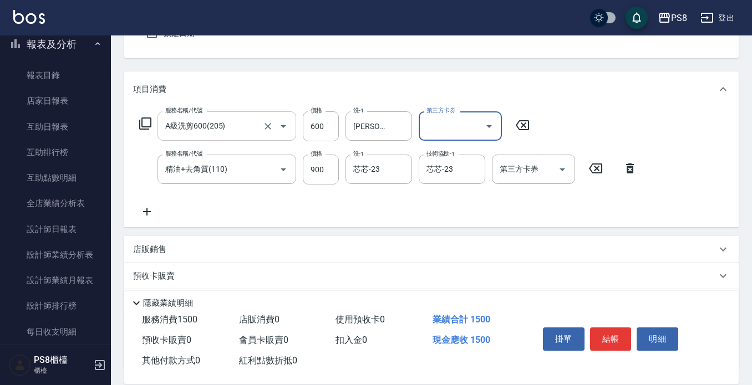
scroll to position [163, 0]
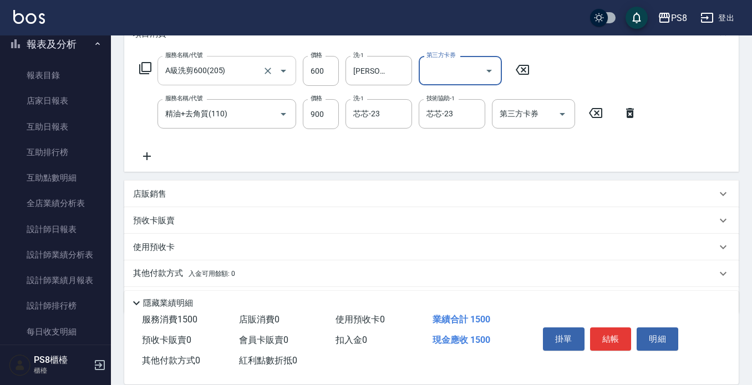
click at [150, 157] on icon at bounding box center [147, 156] width 28 height 13
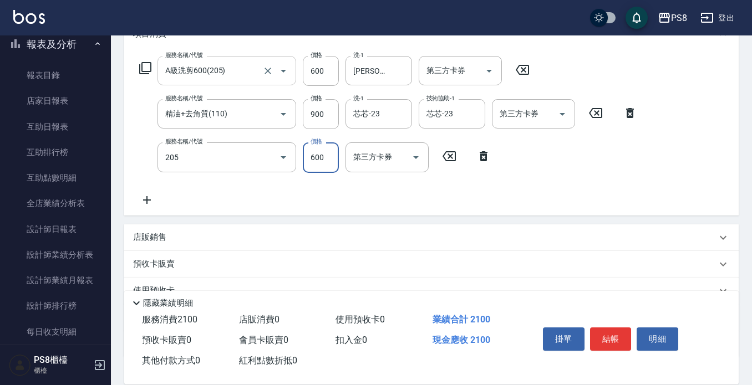
type input "A級洗剪600(205)"
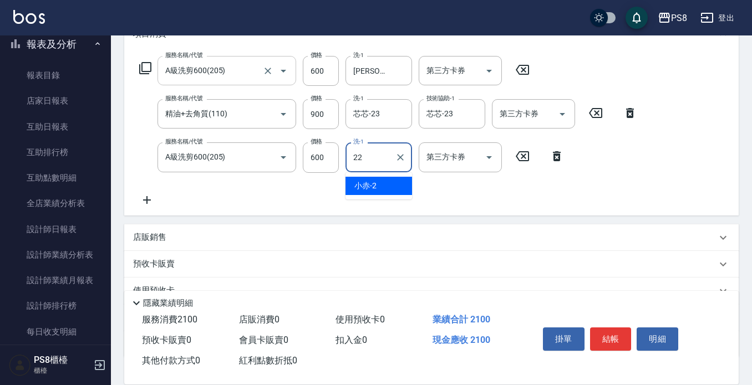
type input "珮安-22"
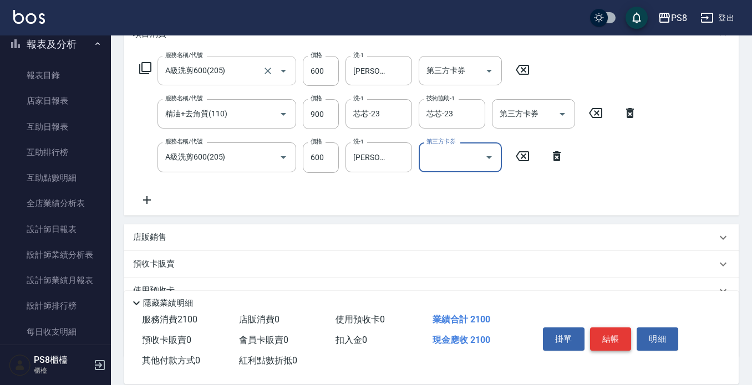
click at [610, 335] on button "結帳" at bounding box center [611, 339] width 42 height 23
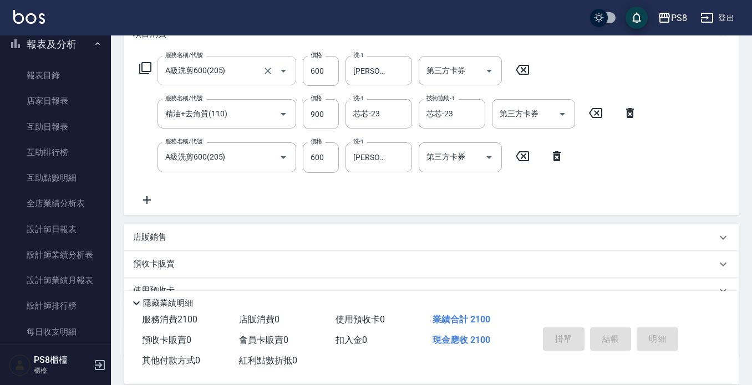
type input "2025/08/25 20:49"
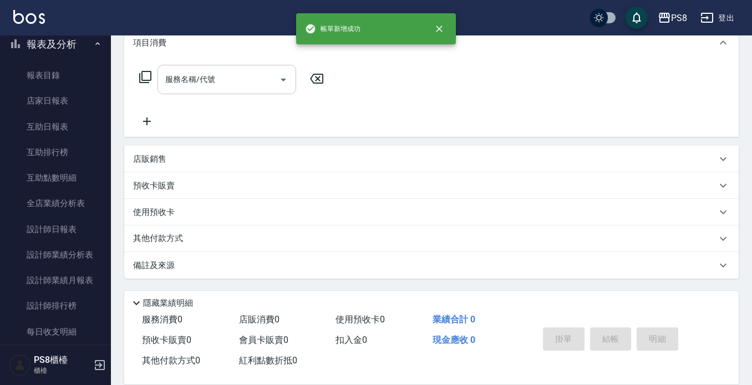
scroll to position [0, 0]
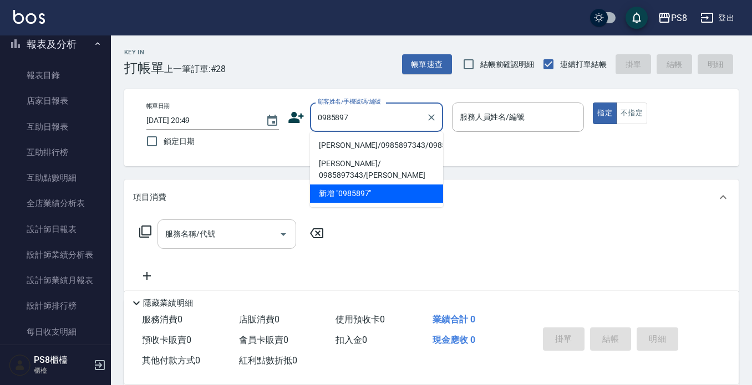
click at [389, 149] on li "周士宸/0985897343/0985897343" at bounding box center [376, 145] width 133 height 18
type input "周士宸/0985897343/0985897343"
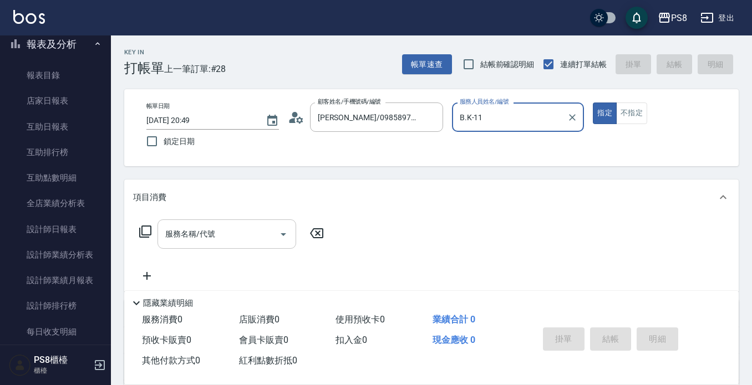
click at [592, 103] on button "指定" at bounding box center [604, 114] width 24 height 22
type input "B.K-1"
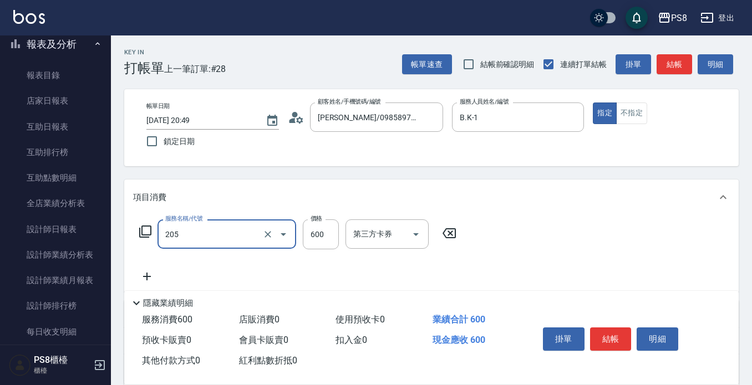
type input "A級洗剪600(205)"
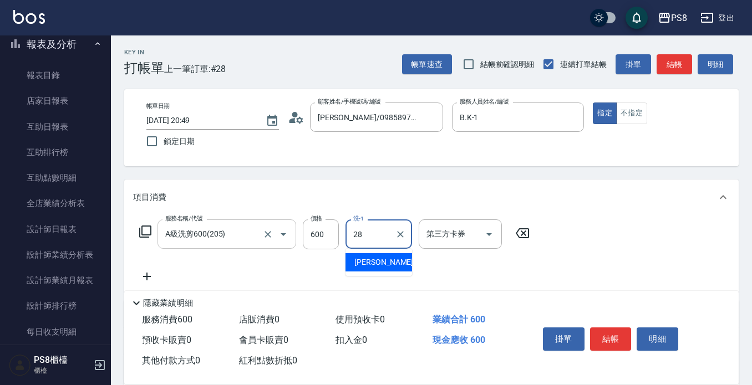
type input "姵蓁-28"
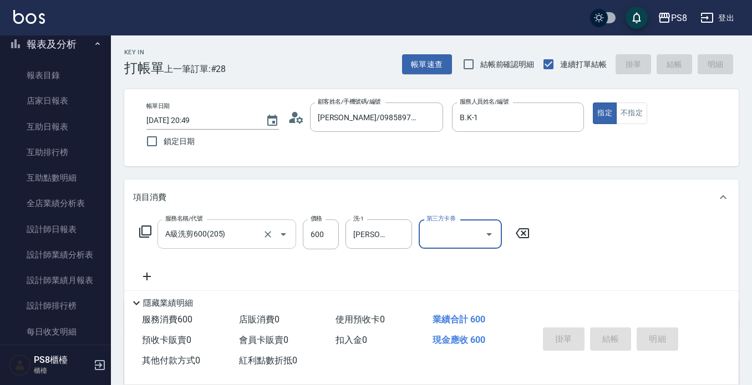
type input "2025/08/25 20:50"
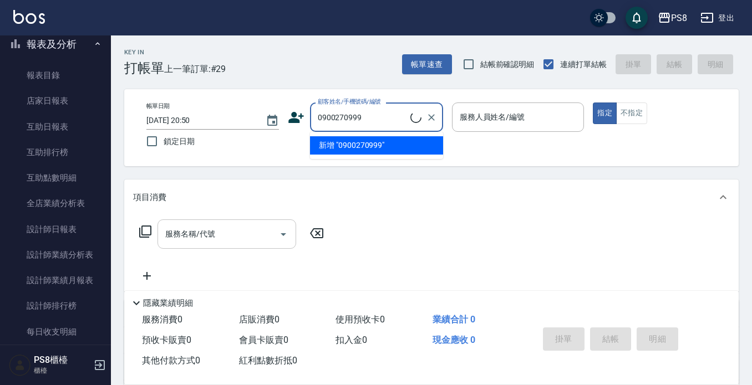
type input "孫愉婷/0900270999/0900270999"
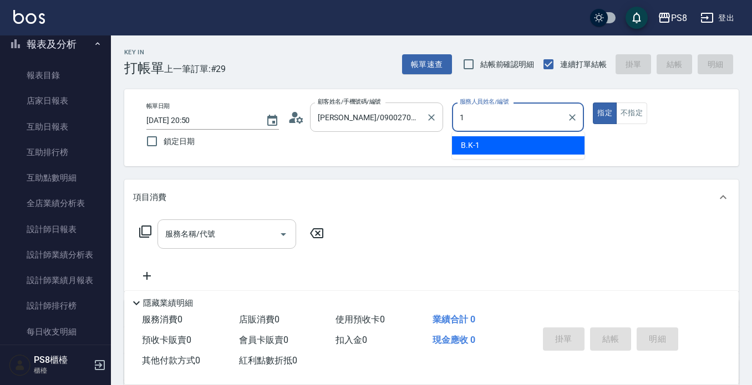
type input "B.K-1"
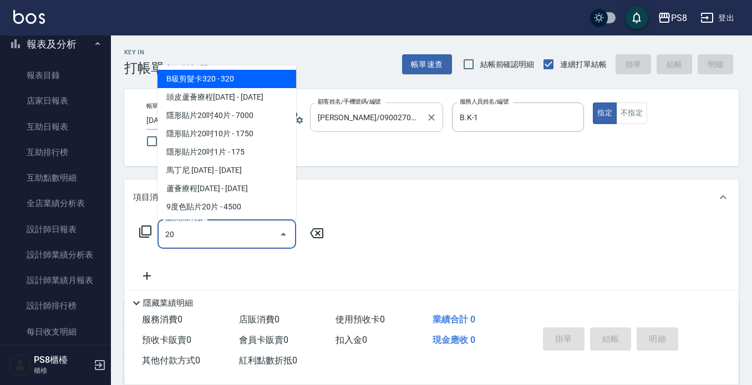
type input "205"
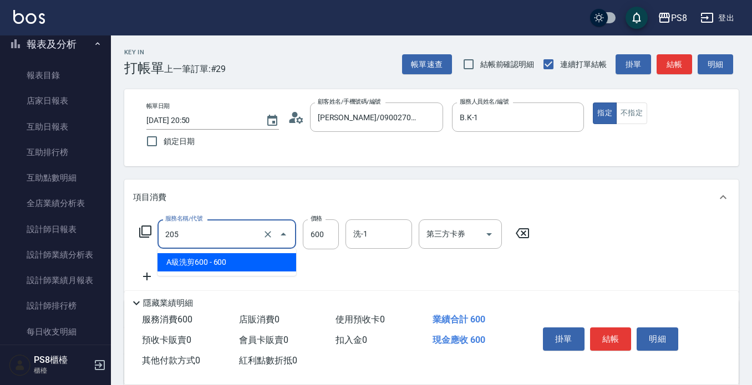
drag, startPoint x: 245, startPoint y: 233, endPoint x: 0, endPoint y: 207, distance: 246.4
click at [0, 208] on div "PS8 登出 櫃檯作業 打帳單 帳單列表 掛單列表 座位開單 營業儀表板 現金收支登錄 材料自購登錄 每日結帳 排班表 掃碼打卡 預約管理 預約管理 單日預約…" at bounding box center [376, 270] width 752 height 540
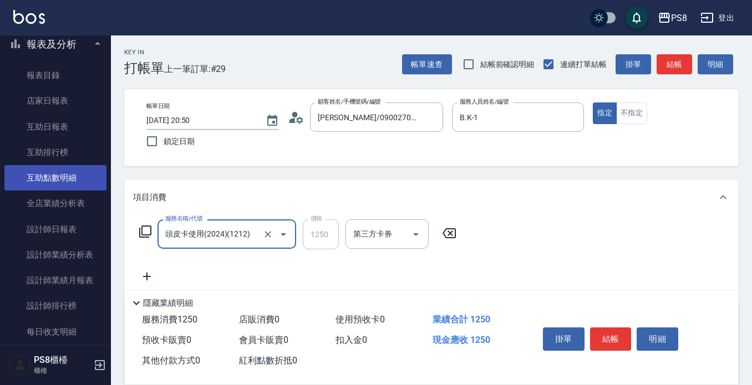
type input "頭皮卡使用(2024)(1212)"
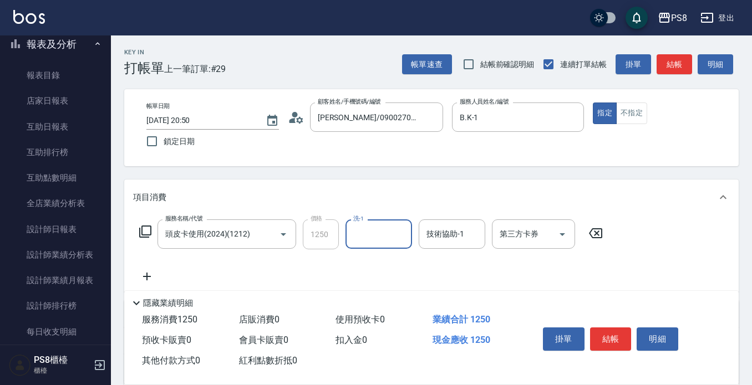
click at [267, 232] on icon "Clear" at bounding box center [267, 234] width 11 height 11
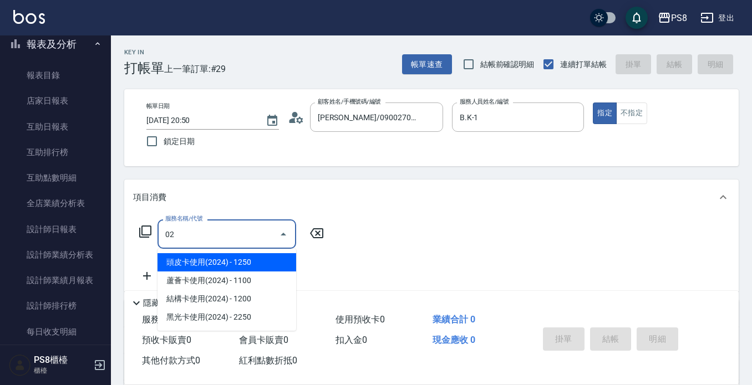
type input "頭皮卡使用(2024)(1212)"
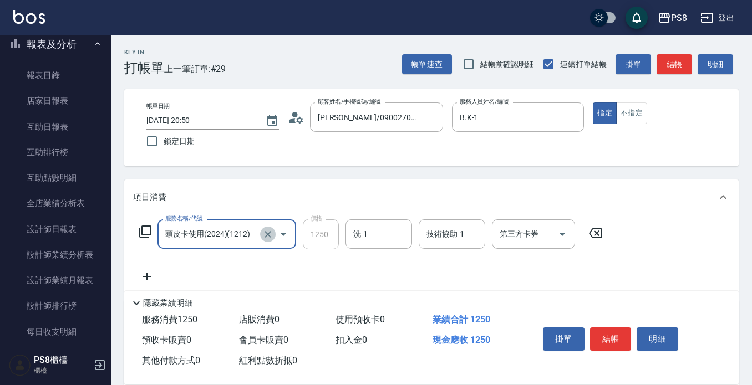
click at [273, 237] on icon "Clear" at bounding box center [267, 234] width 11 height 11
type input "0"
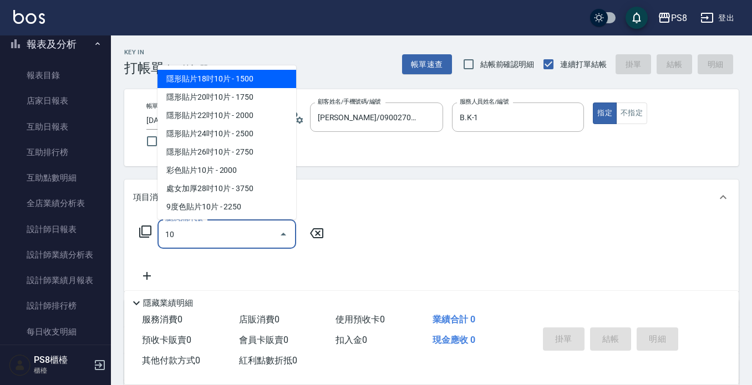
type input "102"
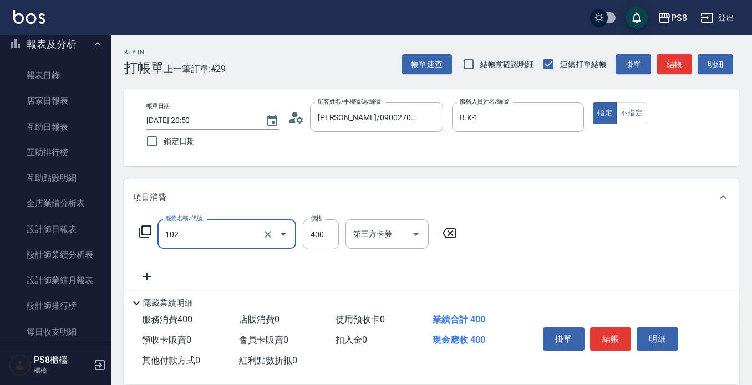
type input "精油洗髮(102)"
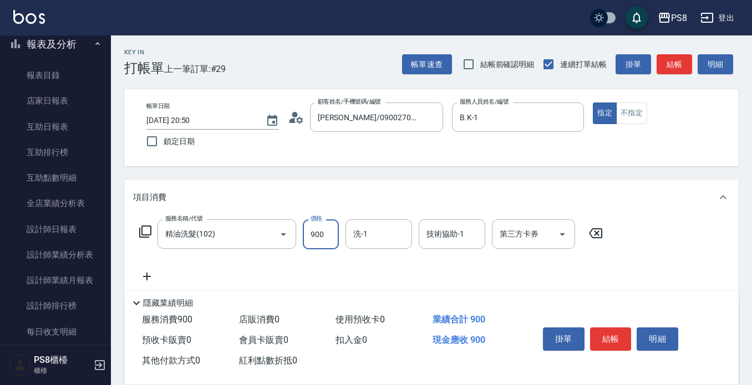
type input "900"
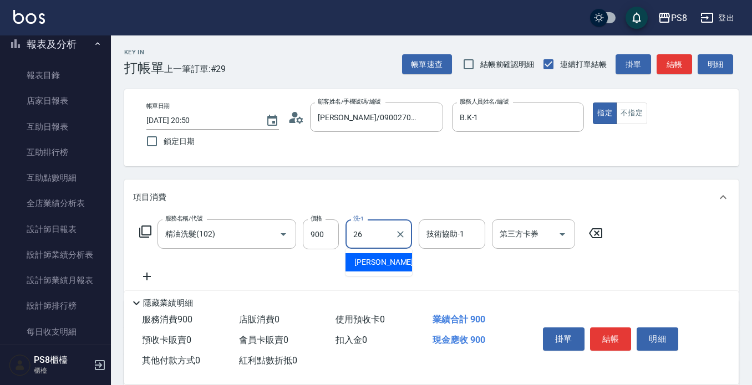
type input "苡真-26"
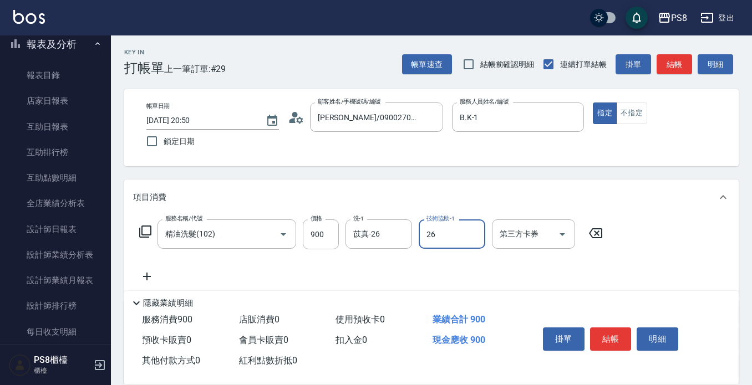
type input "苡真-26"
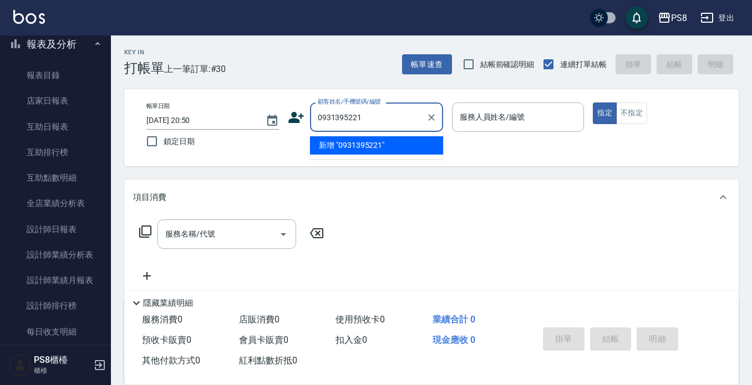
type input "0931395221"
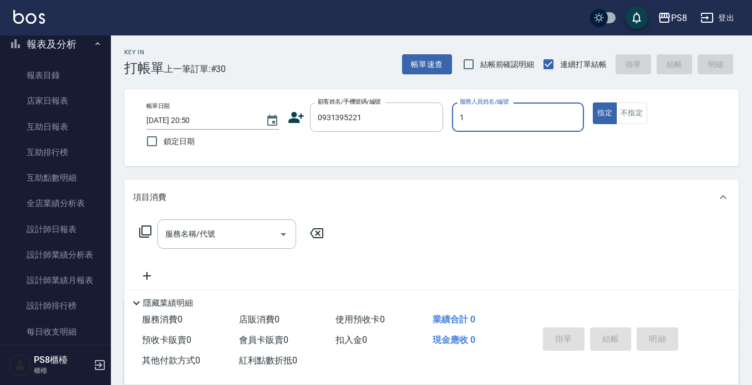
type input "B.K-1"
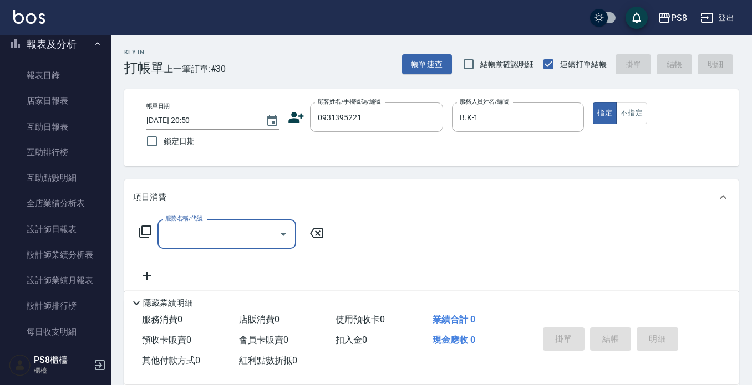
type input "1"
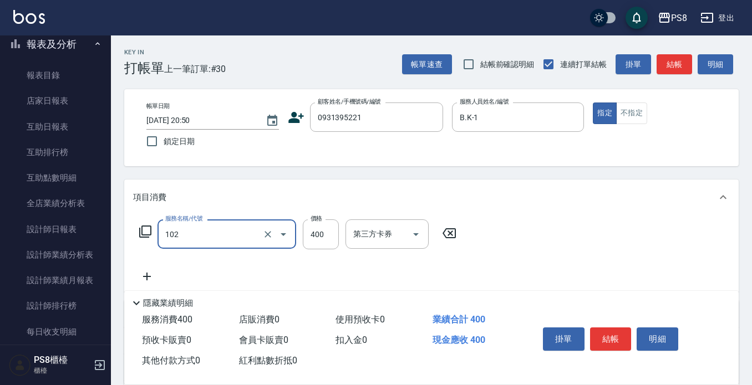
type input "精油洗髮(102)"
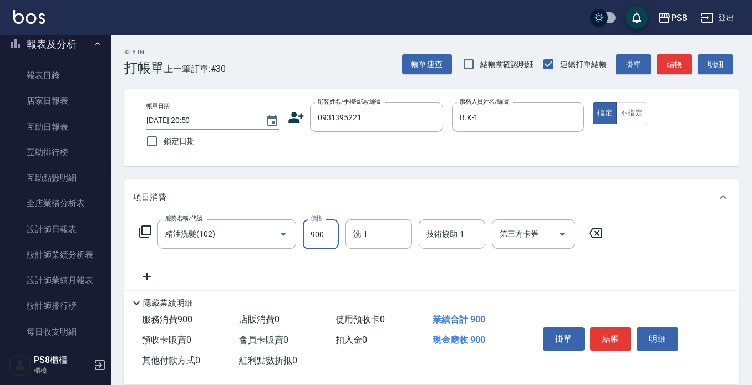
type input "900"
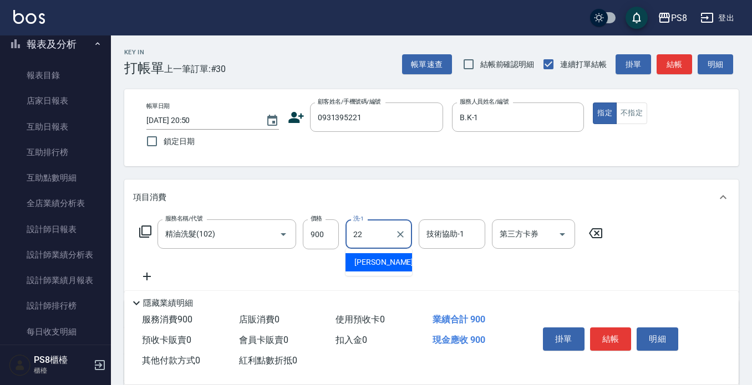
type input "珮安-22"
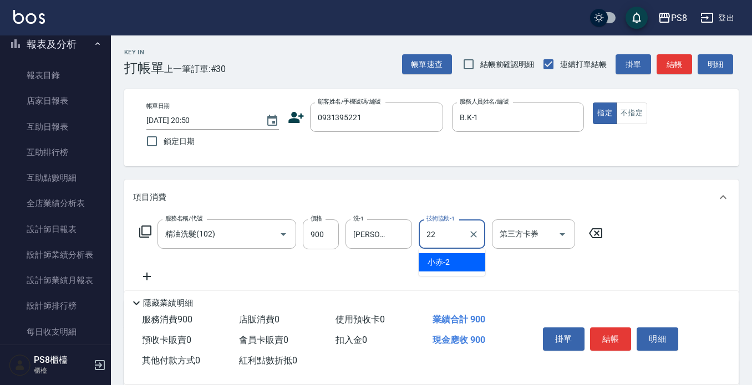
type input "珮安-22"
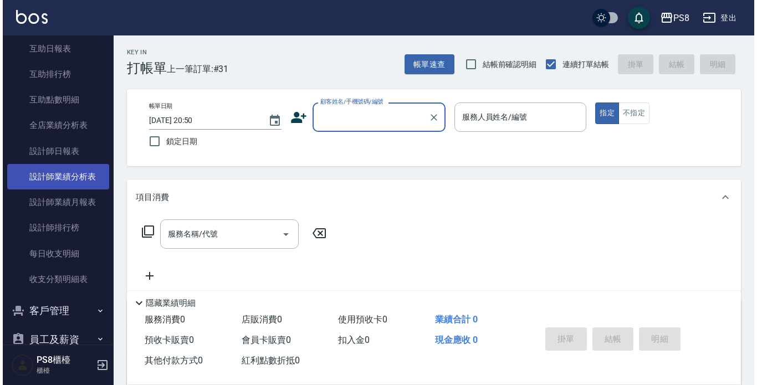
scroll to position [490, 0]
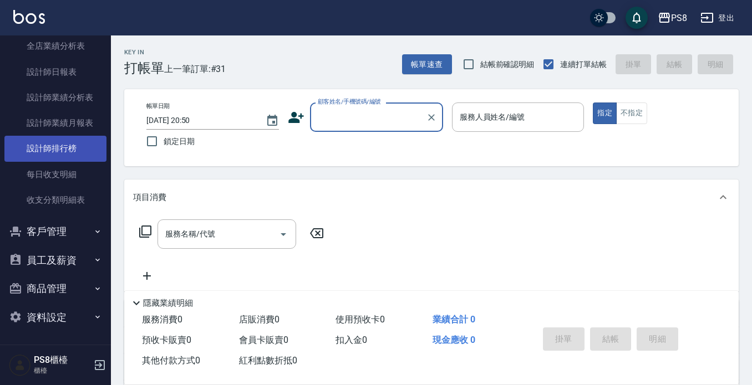
click at [68, 141] on link "設計師排行榜" at bounding box center [55, 148] width 102 height 25
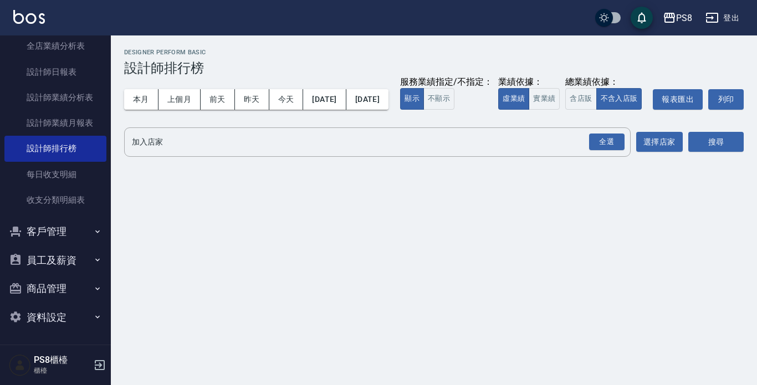
drag, startPoint x: 265, startPoint y: 40, endPoint x: 178, endPoint y: 73, distance: 93.3
click at [274, 45] on div "PS8 2025-08-01 - 2025-08-25 設計師排行榜 列印時間： 2025-08-25-20:51 Designer Perform Basi…" at bounding box center [434, 104] width 646 height 139
drag, startPoint x: 143, startPoint y: 95, endPoint x: 160, endPoint y: 95, distance: 17.2
click at [142, 95] on button "本月" at bounding box center [141, 99] width 34 height 21
click at [529, 110] on button "實業績" at bounding box center [544, 99] width 31 height 22
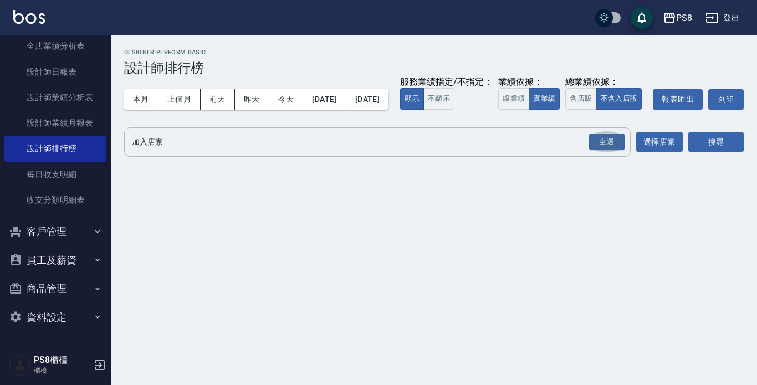
click at [606, 153] on button "全選" at bounding box center [607, 142] width 40 height 22
click at [606, 151] on div "全選" at bounding box center [606, 142] width 35 height 17
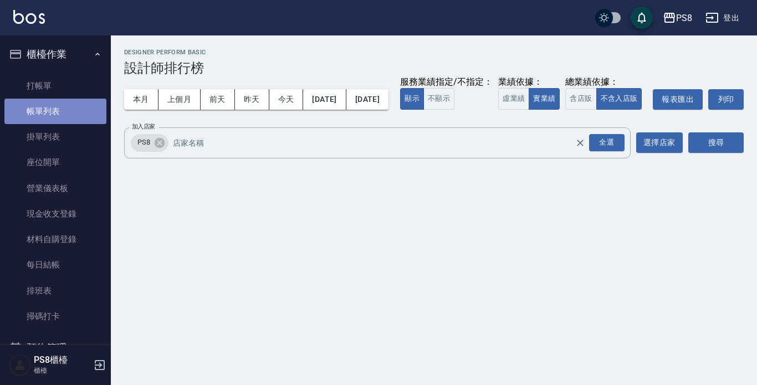
click at [69, 117] on link "帳單列表" at bounding box center [55, 111] width 102 height 25
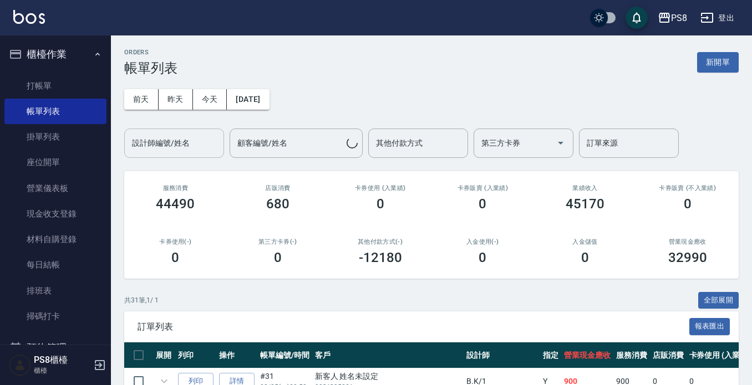
click at [190, 155] on div "設計師編號/姓名" at bounding box center [174, 143] width 100 height 29
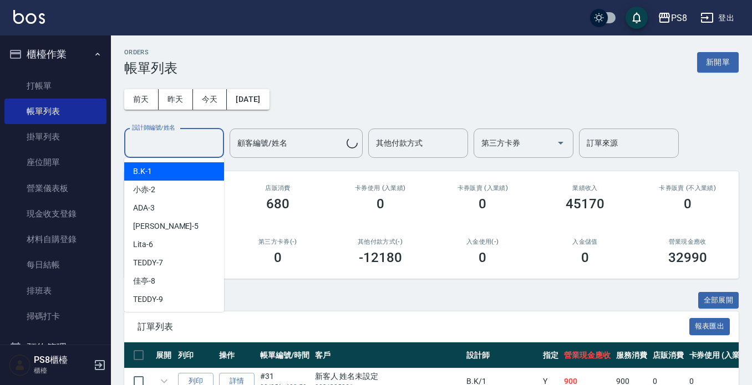
click at [192, 151] on input "設計師編號/姓名" at bounding box center [174, 143] width 90 height 19
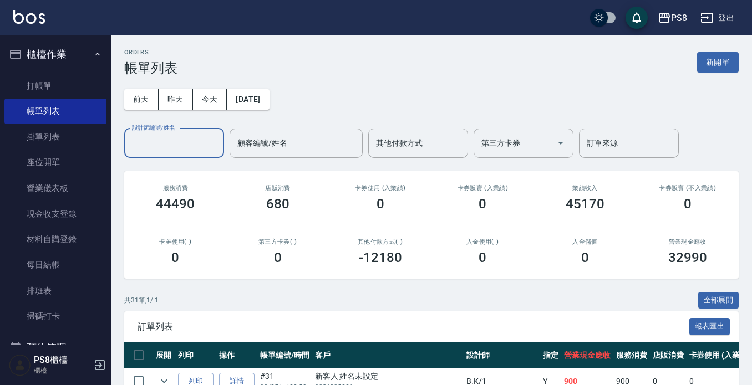
click at [188, 147] on input "設計師編號/姓名" at bounding box center [174, 143] width 90 height 19
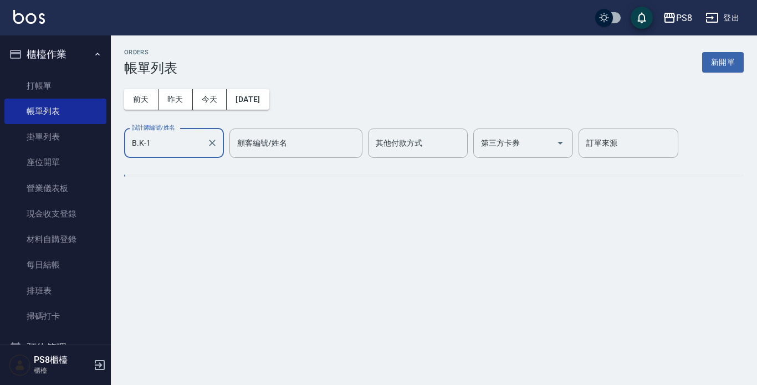
type input "B.K-1"
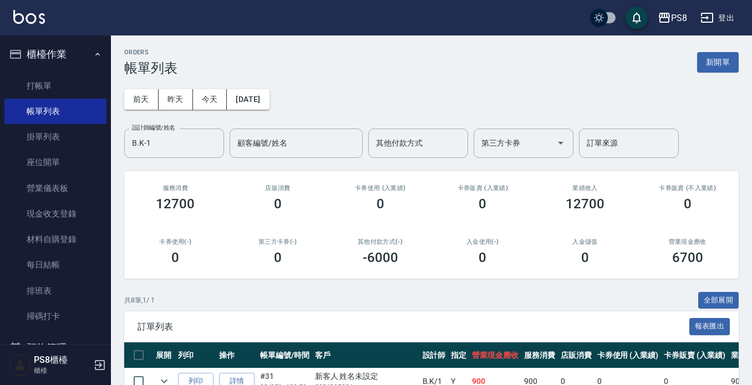
click at [374, 190] on h2 "卡券使用 (入業績)" at bounding box center [380, 188] width 76 height 7
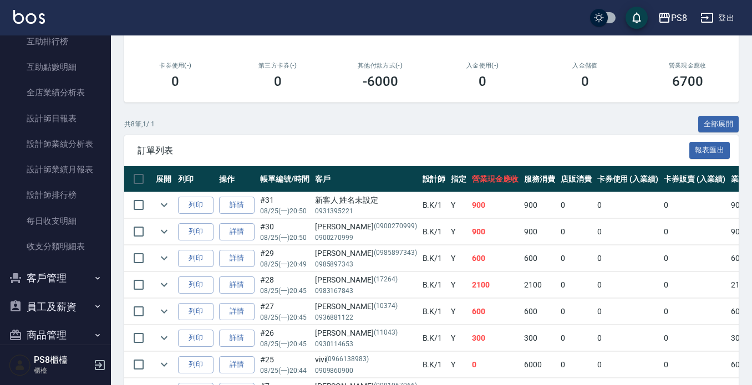
scroll to position [249, 0]
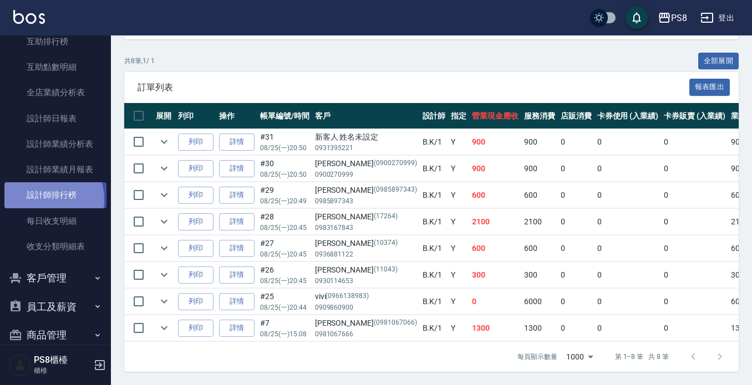
click at [42, 200] on link "設計師排行榜" at bounding box center [55, 194] width 102 height 25
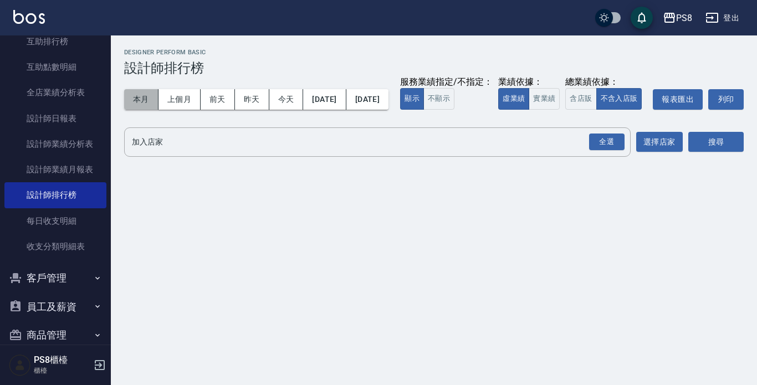
click at [143, 92] on button "本月" at bounding box center [141, 99] width 34 height 21
click at [529, 110] on button "實業績" at bounding box center [544, 99] width 31 height 22
click at [599, 157] on div "全選" at bounding box center [606, 141] width 39 height 29
click at [600, 151] on div "全選" at bounding box center [606, 142] width 35 height 17
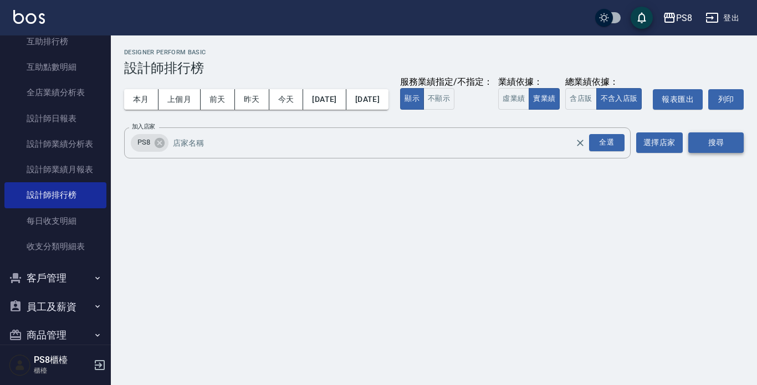
click at [727, 153] on button "搜尋" at bounding box center [715, 142] width 55 height 21
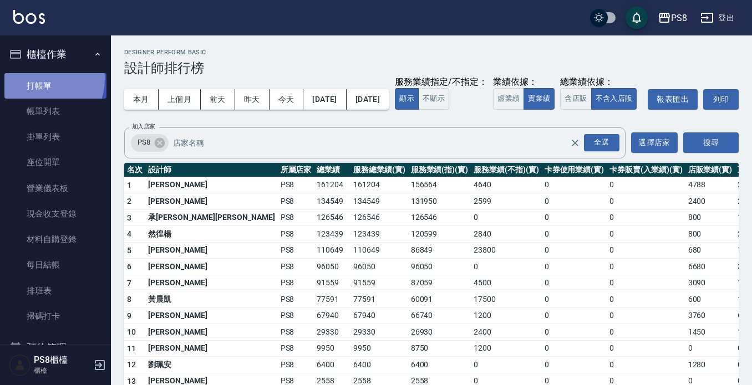
click at [39, 79] on link "打帳單" at bounding box center [55, 85] width 102 height 25
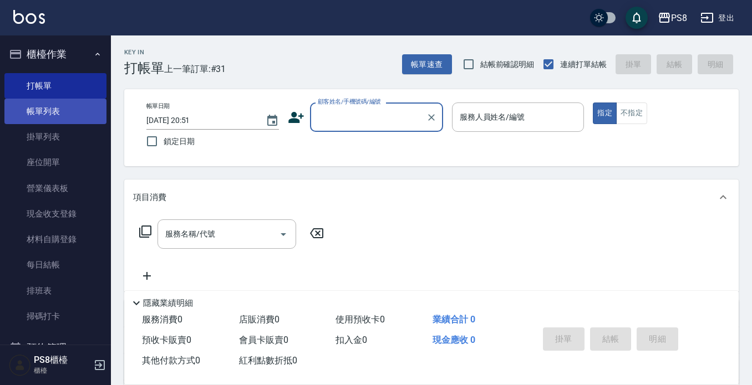
click at [85, 117] on link "帳單列表" at bounding box center [55, 111] width 102 height 25
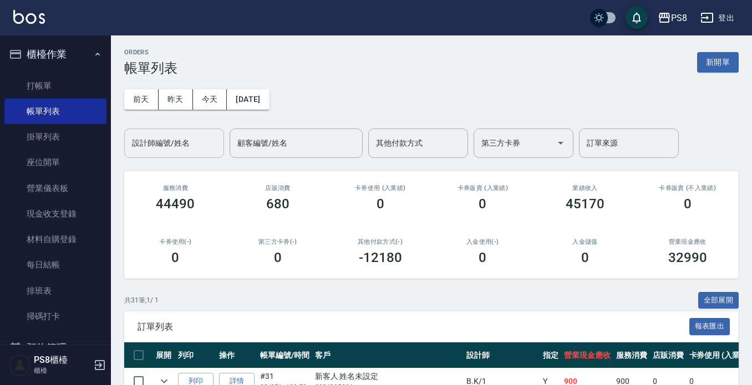
click at [177, 137] on input "設計師編號/姓名" at bounding box center [174, 143] width 90 height 19
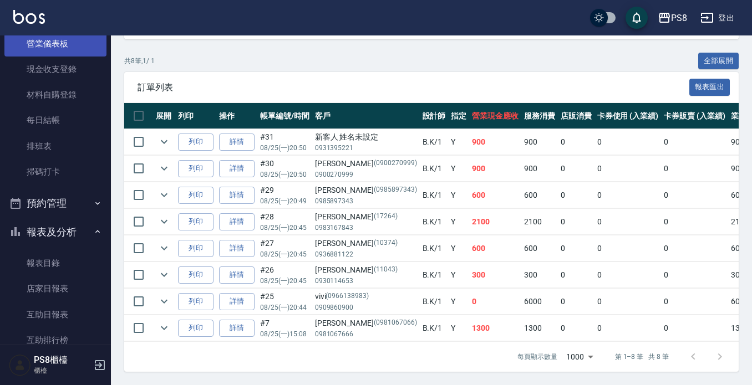
scroll to position [166, 0]
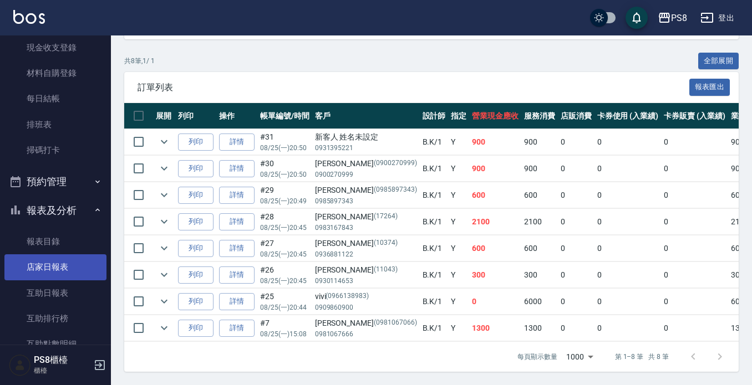
type input "B.K-1"
click at [63, 264] on link "店家日報表" at bounding box center [55, 266] width 102 height 25
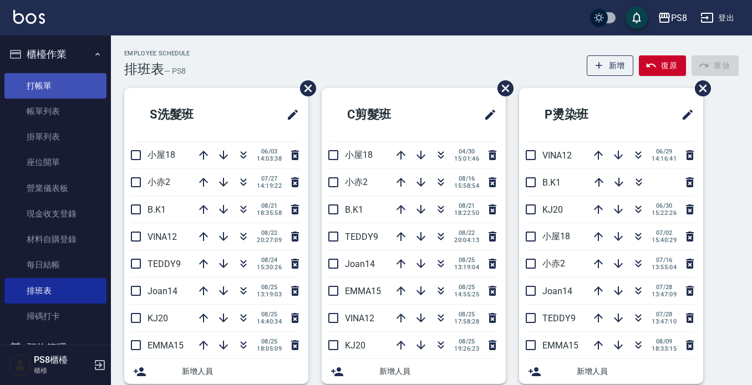
scroll to position [333, 0]
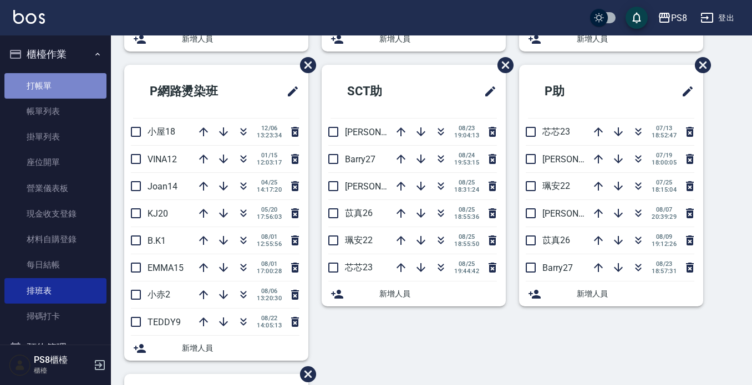
click at [91, 88] on link "打帳單" at bounding box center [55, 85] width 102 height 25
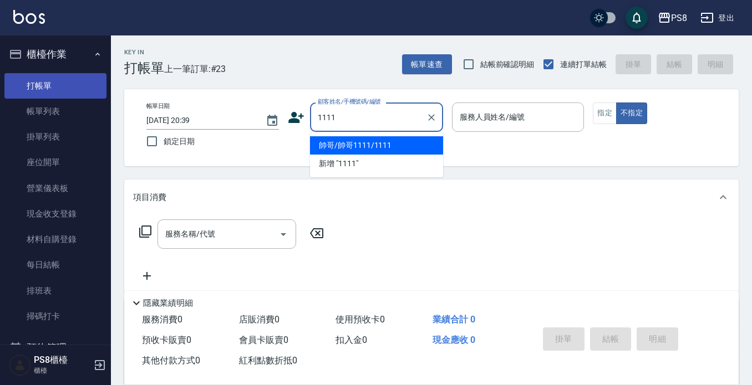
type input "帥哥/帥哥1111/1111"
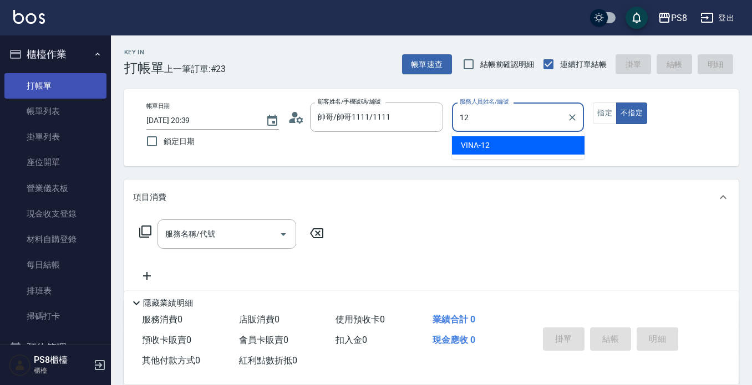
type input "VINA-12"
type button "false"
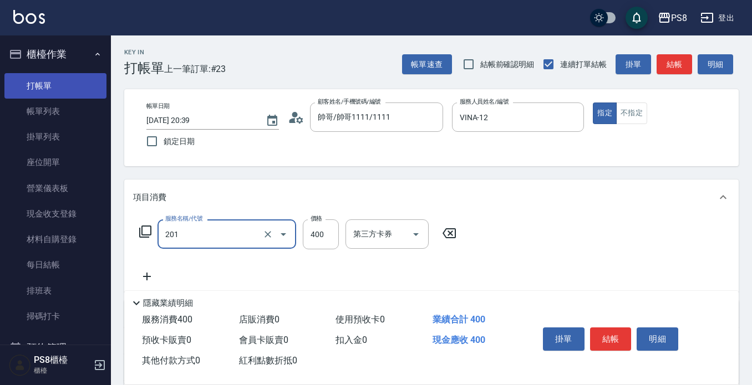
type input "洗剪400(201)"
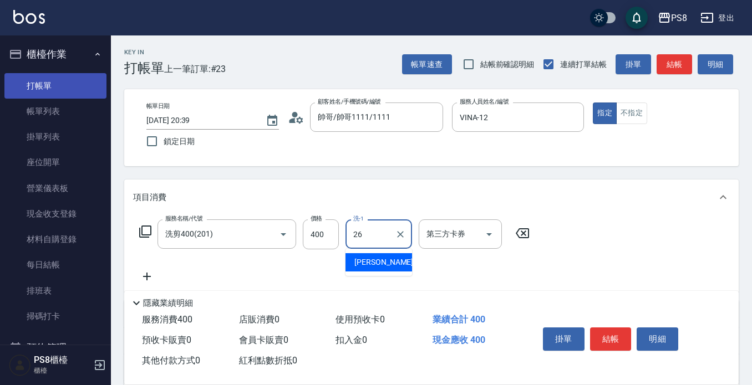
type input "苡真-26"
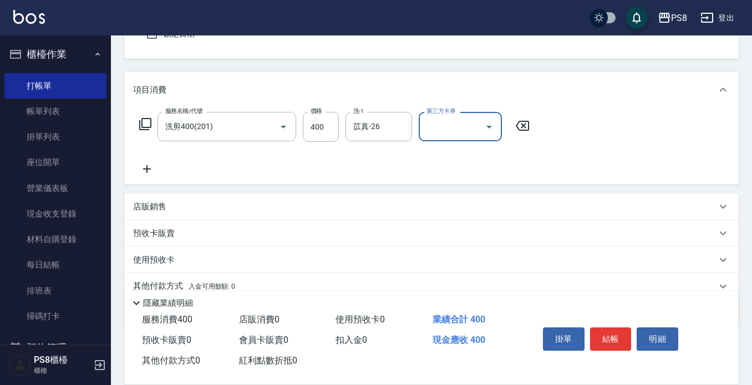
scroll to position [155, 0]
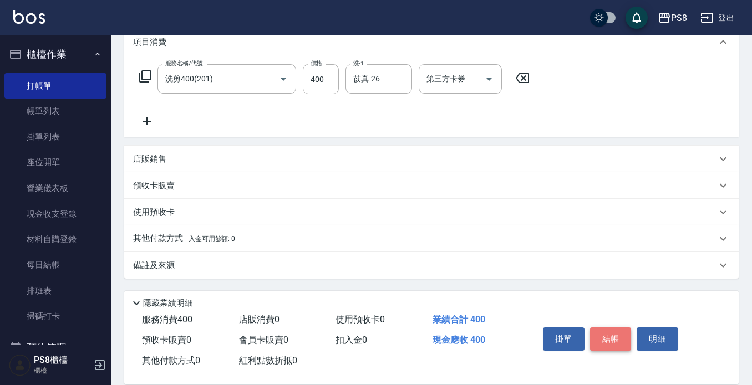
click at [610, 333] on button "結帳" at bounding box center [611, 339] width 42 height 23
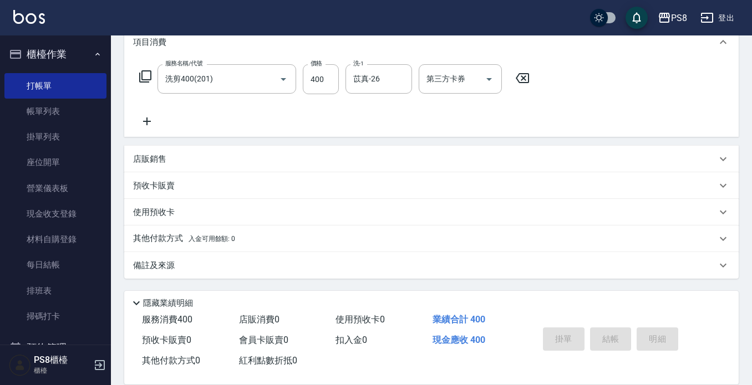
type input "2025/08/25 20:40"
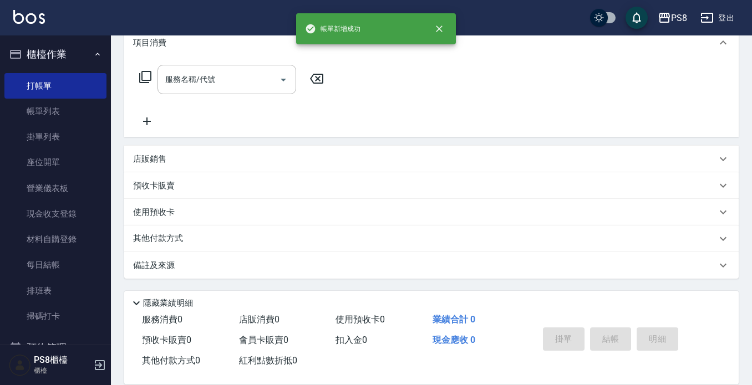
scroll to position [0, 0]
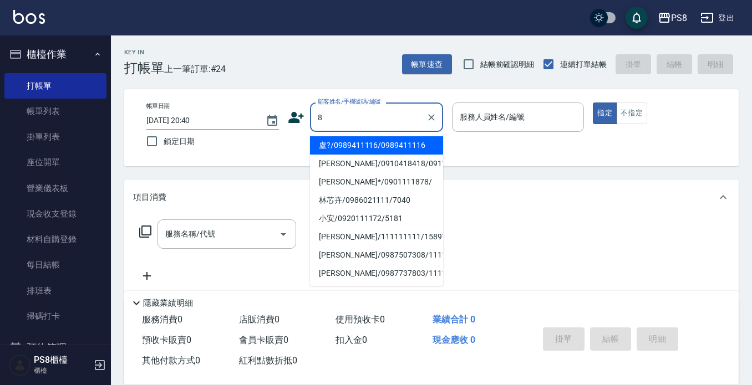
type input "盧?/0989411116/0989411116"
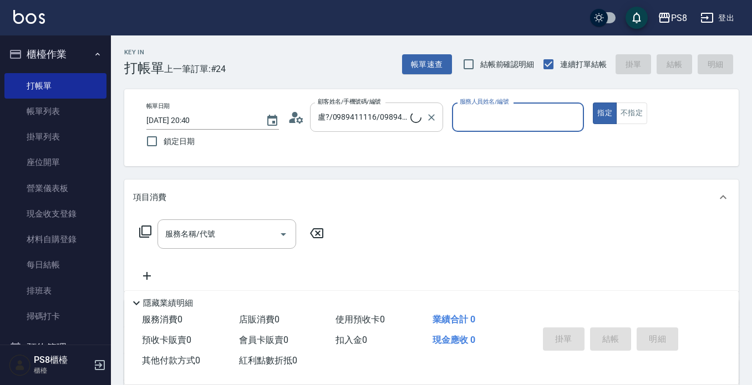
click at [439, 113] on div "盧?/0989411116/0989411116 顧客姓名/手機號碼/編號" at bounding box center [376, 117] width 133 height 29
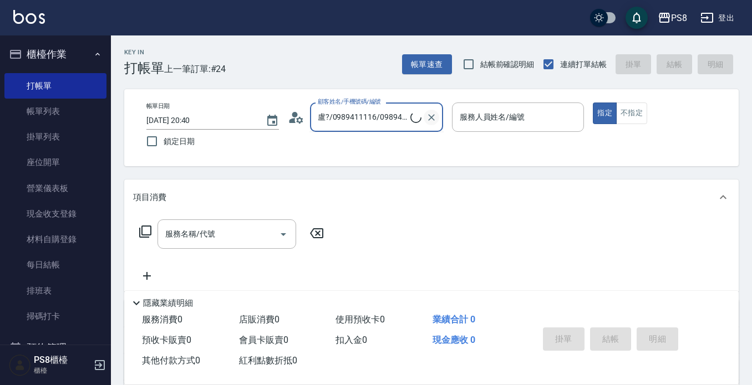
scroll to position [0, 16]
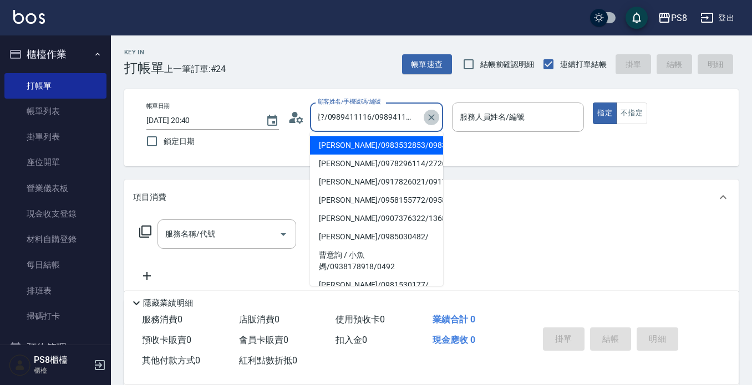
click at [430, 119] on icon "Clear" at bounding box center [431, 117] width 7 height 7
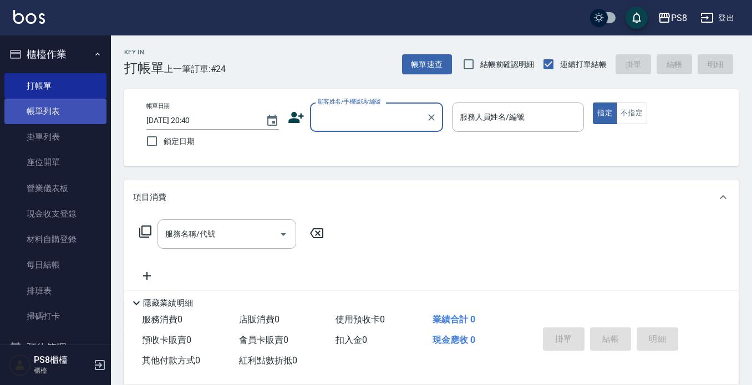
click at [96, 99] on link "帳單列表" at bounding box center [55, 111] width 102 height 25
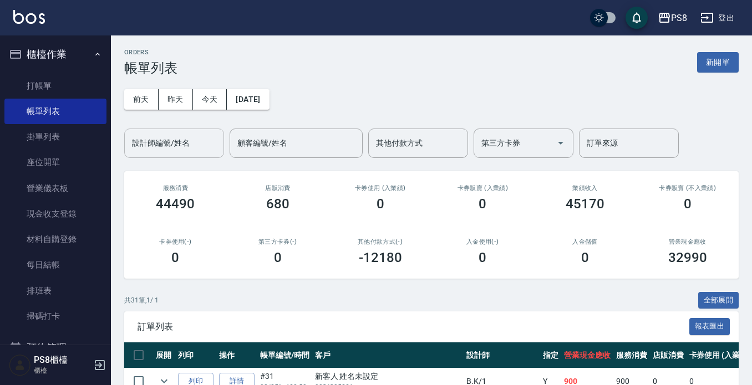
click at [185, 137] on input "設計師編號/姓名" at bounding box center [174, 143] width 90 height 19
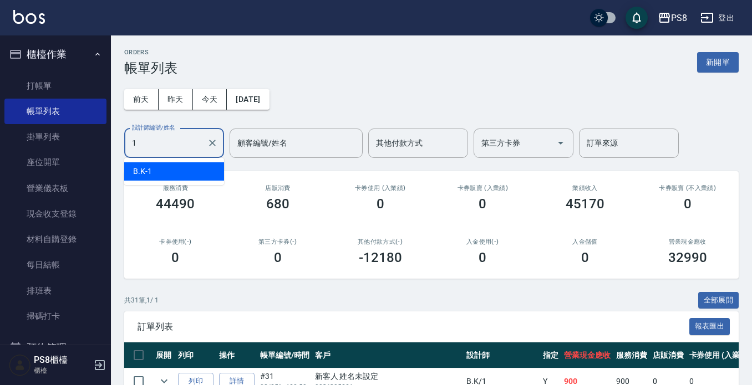
type input "B.K-1"
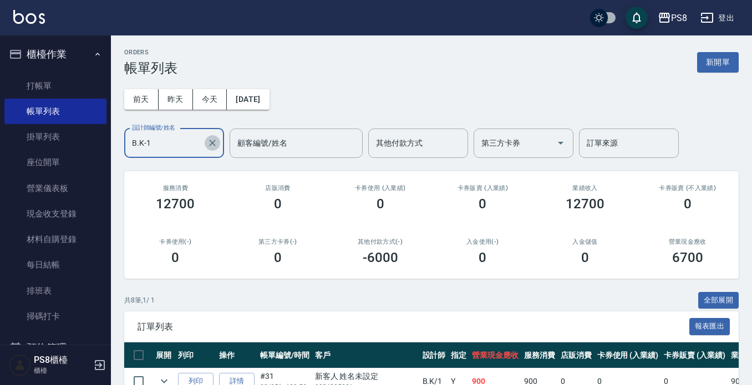
click at [207, 142] on button "Clear" at bounding box center [213, 143] width 16 height 16
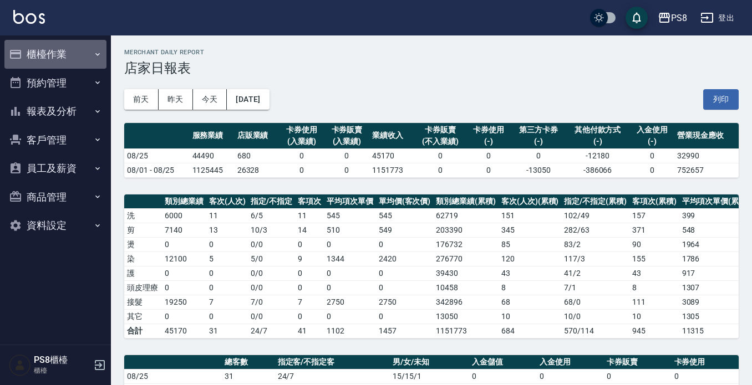
click at [65, 54] on button "櫃檯作業" at bounding box center [55, 54] width 102 height 29
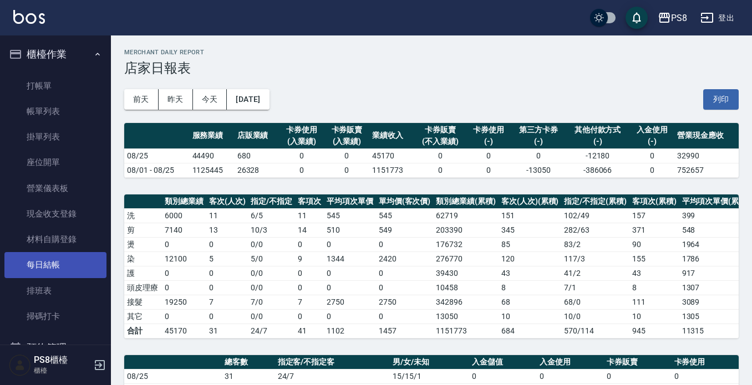
click at [65, 257] on link "每日結帳" at bounding box center [55, 264] width 102 height 25
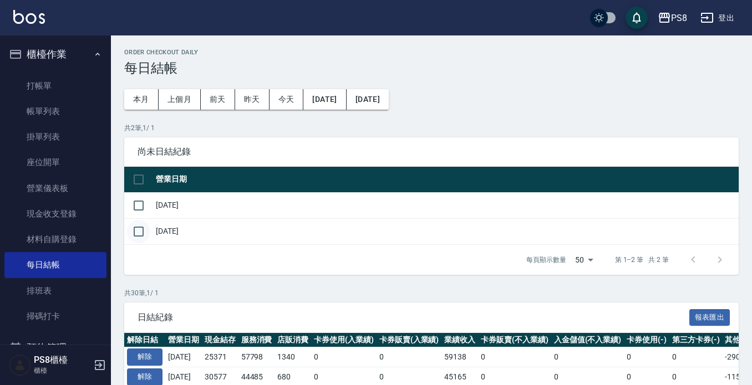
click at [141, 233] on input "checkbox" at bounding box center [138, 231] width 23 height 23
checkbox input "true"
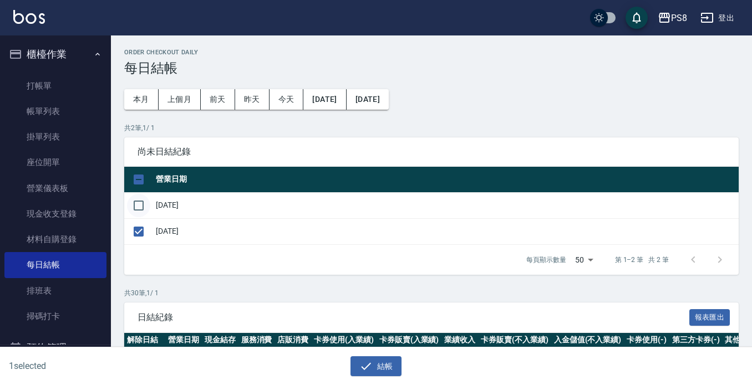
click at [142, 197] on input "checkbox" at bounding box center [138, 205] width 23 height 23
checkbox input "true"
click at [388, 366] on button "結帳" at bounding box center [376, 366] width 52 height 21
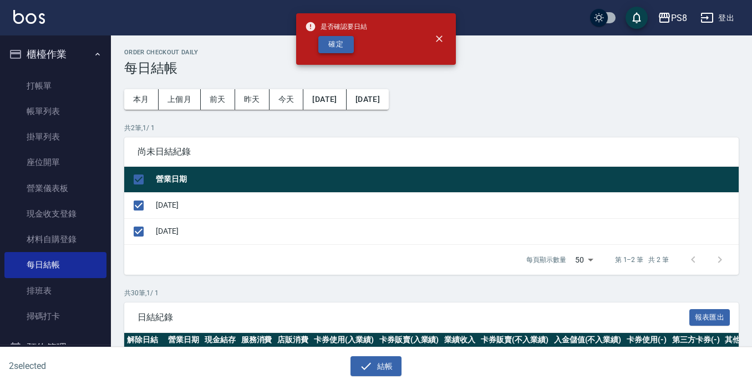
click at [327, 43] on button "確定" at bounding box center [335, 44] width 35 height 17
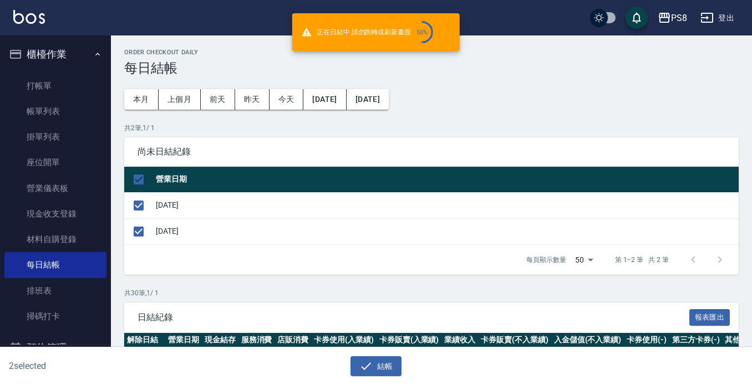
checkbox input "false"
